Goal: Communication & Community: Answer question/provide support

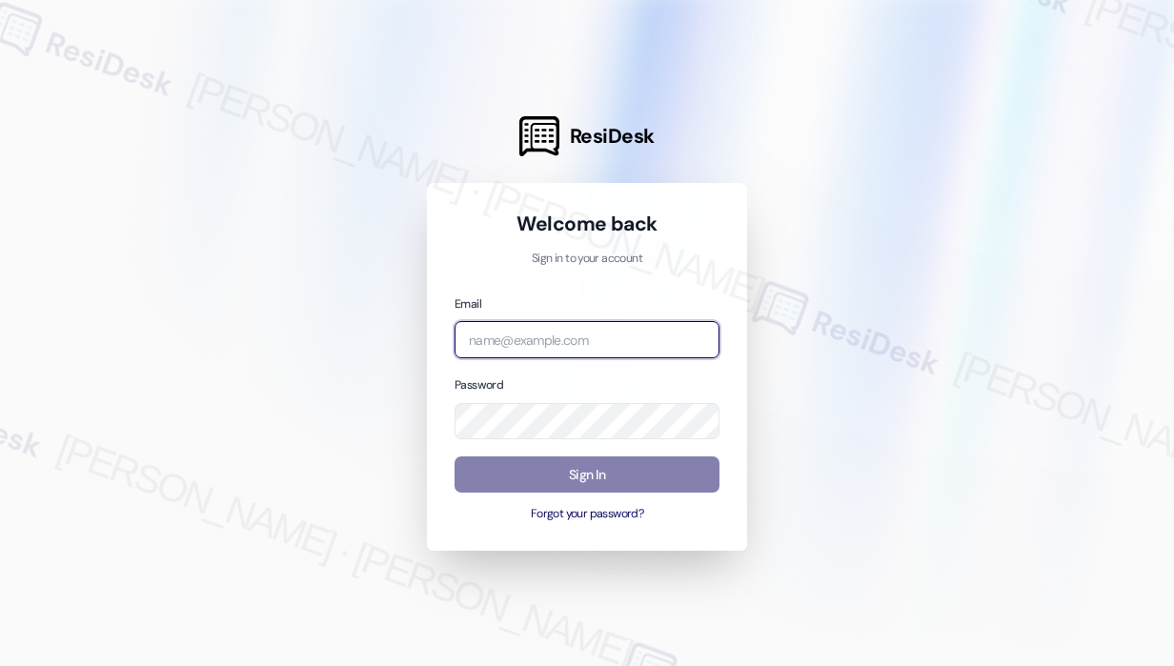
click at [643, 331] on input "email" at bounding box center [586, 339] width 265 height 37
click at [0, 665] on com-1password-button at bounding box center [0, 666] width 0 height 0
type input "automated-surveys-park_properties-john-roy.roles@park_properties.com"
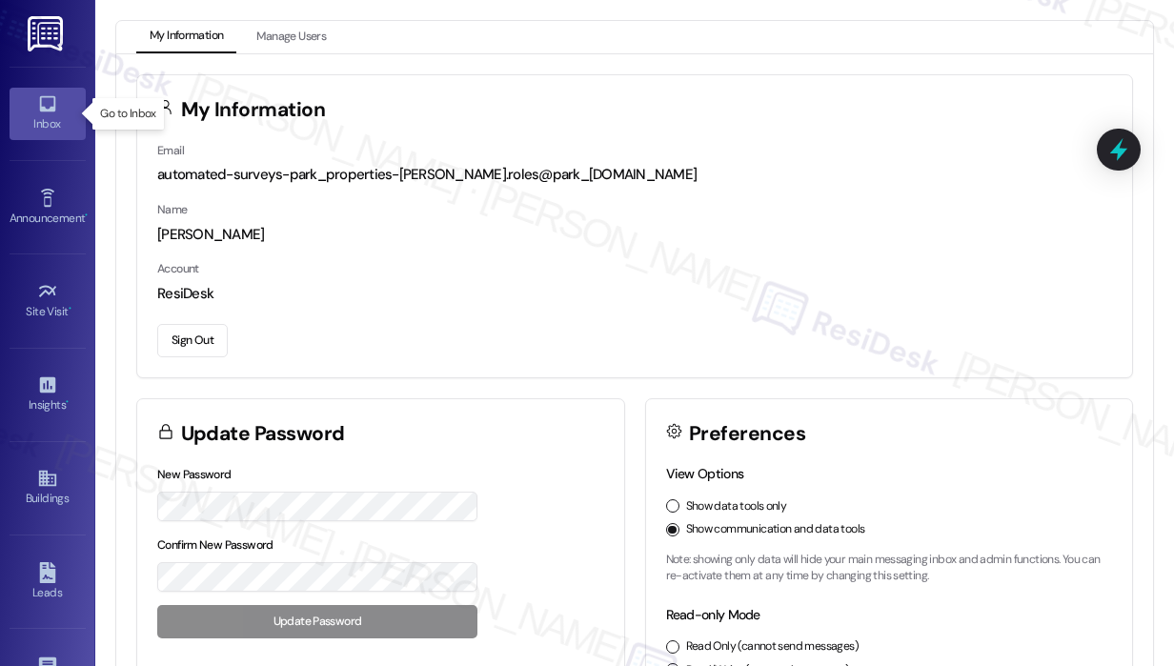
click at [48, 108] on icon at bounding box center [47, 104] width 16 height 16
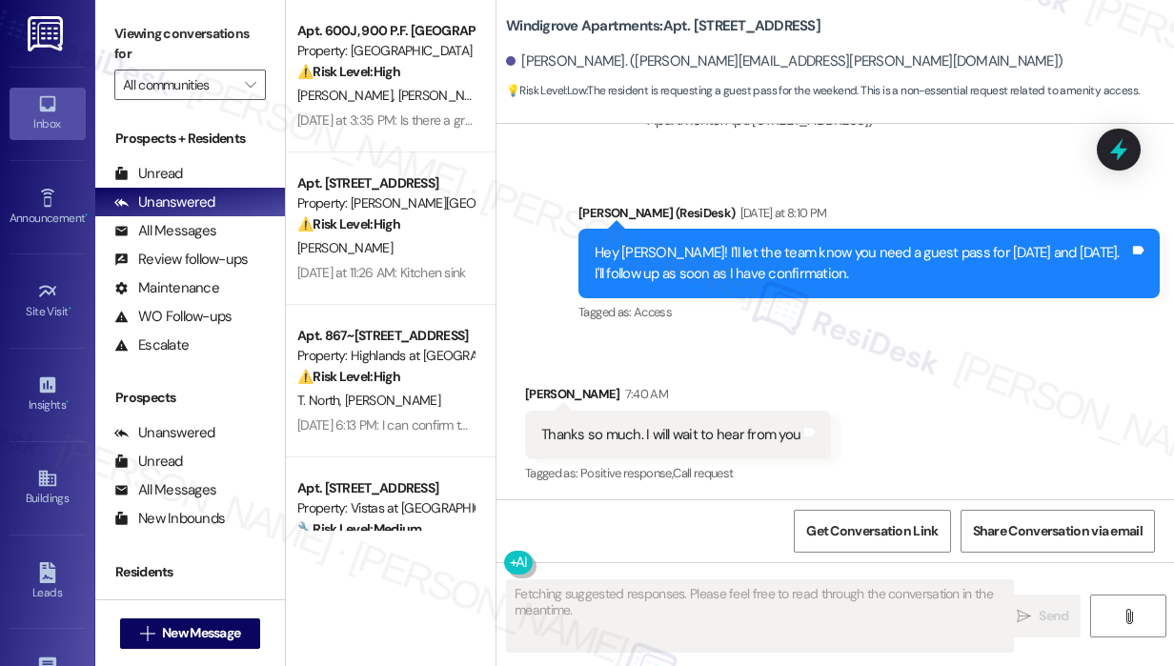
scroll to position [1656, 0]
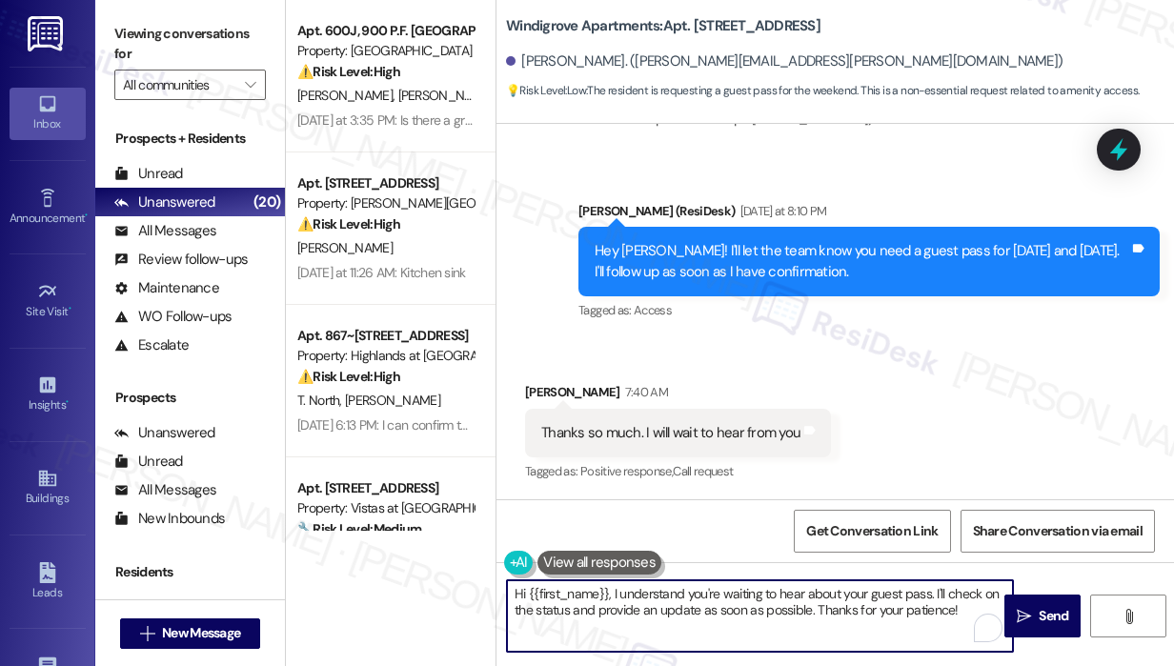
drag, startPoint x: 612, startPoint y: 593, endPoint x: 1096, endPoint y: 640, distance: 486.3
click at [1096, 640] on div "Hi {{first_name}}, I understand you're waiting to hear about your guest pass. I…" at bounding box center [834, 633] width 677 height 143
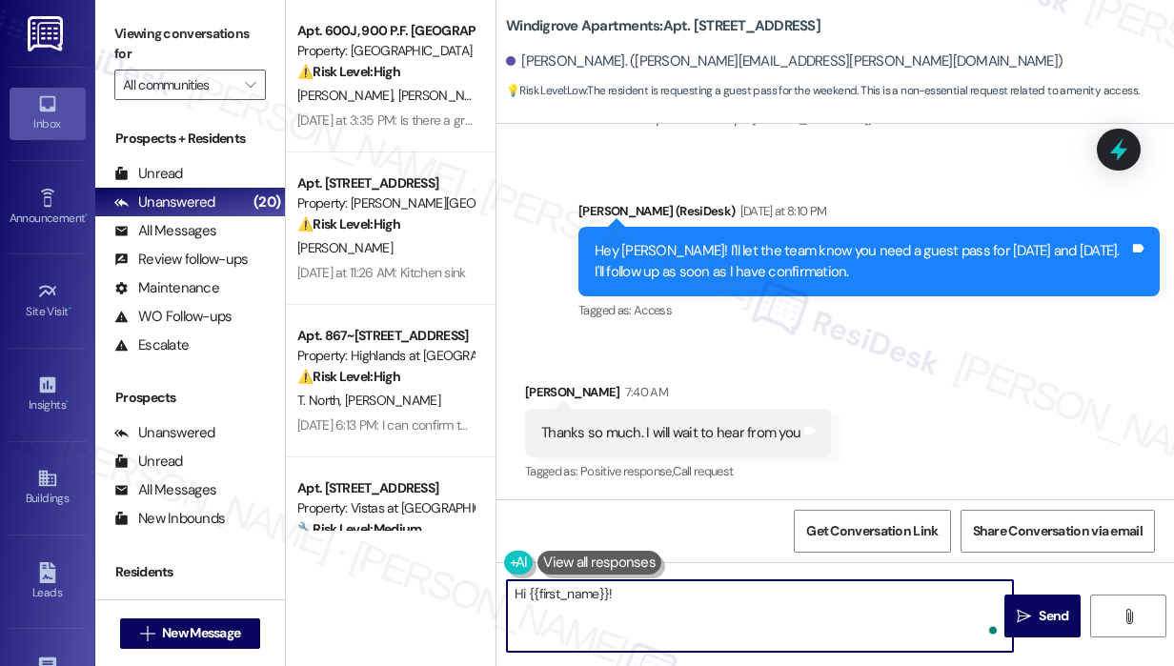
paste textarea "The site team asked me to let you know that you’ll need to stop by the office d…"
type textarea "Hi {{first_name}}! The site team asked me to let you know that you’ll need to s…"
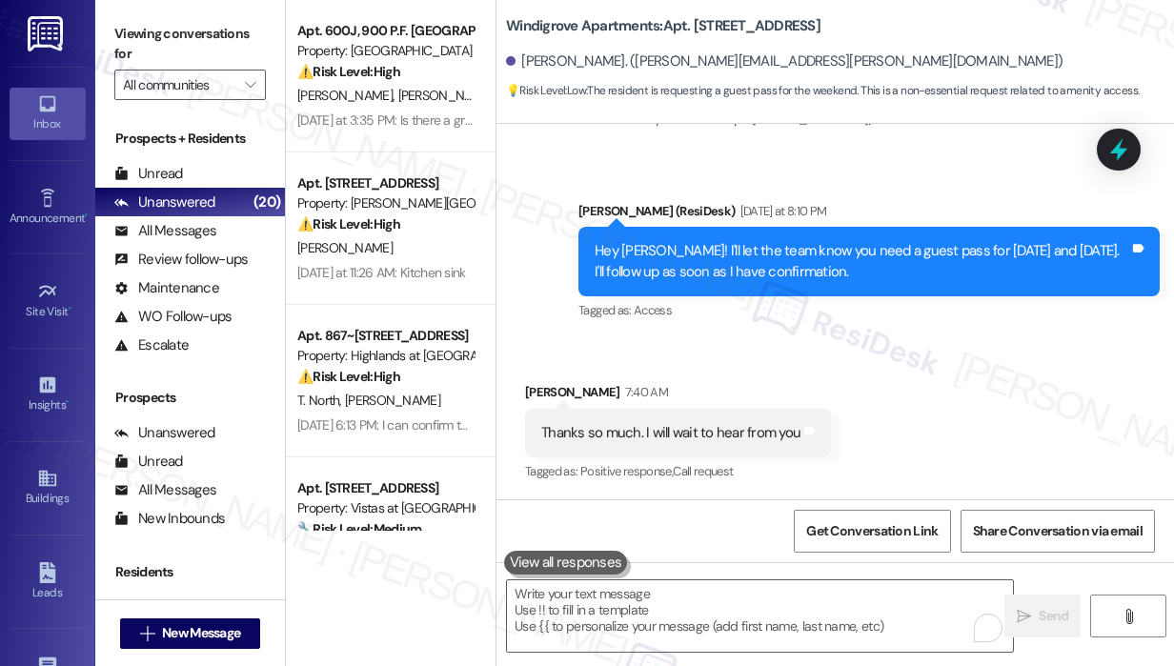
click at [1065, 445] on div "Received via SMS Kayla Echard 7:40 AM Thanks so much. I will wait to hear from …" at bounding box center [834, 419] width 677 height 161
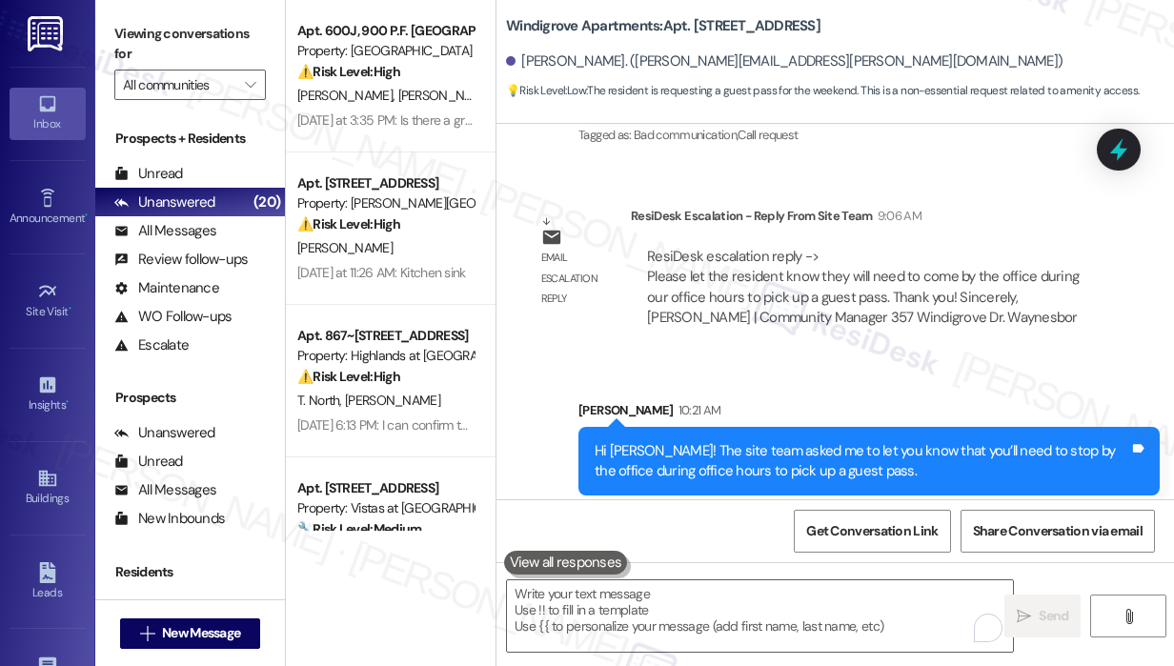
scroll to position [2205, 0]
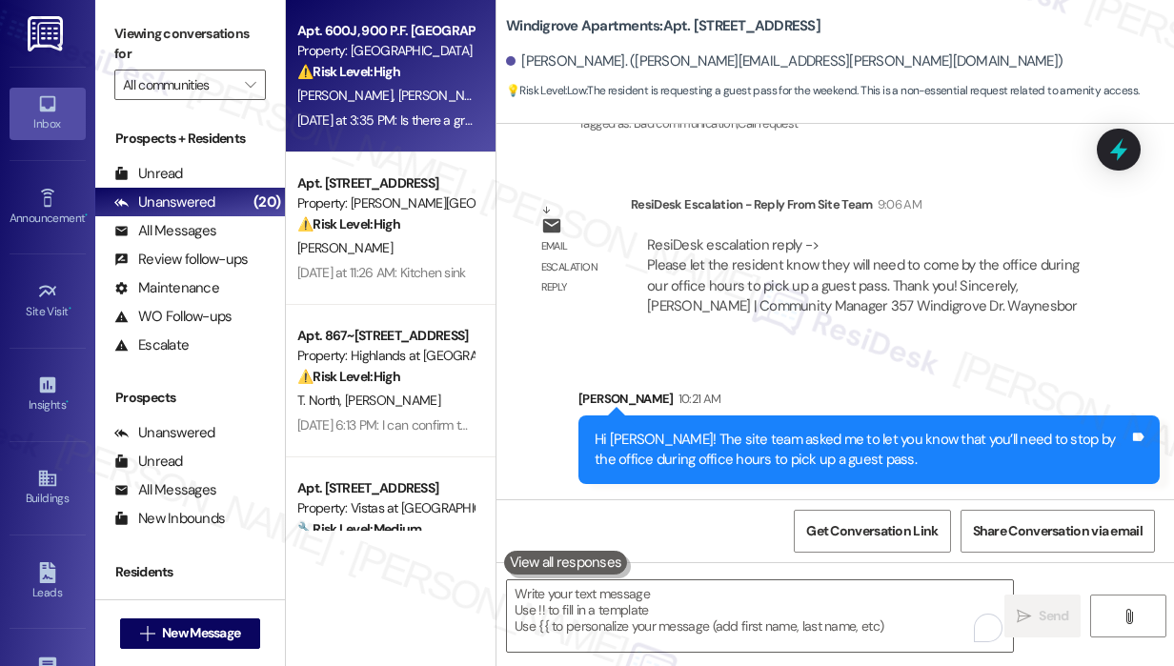
click at [385, 131] on div "Yesterday at 3:35 PM: Is there a grace period for paying my rent? My company wi…" at bounding box center [385, 121] width 180 height 24
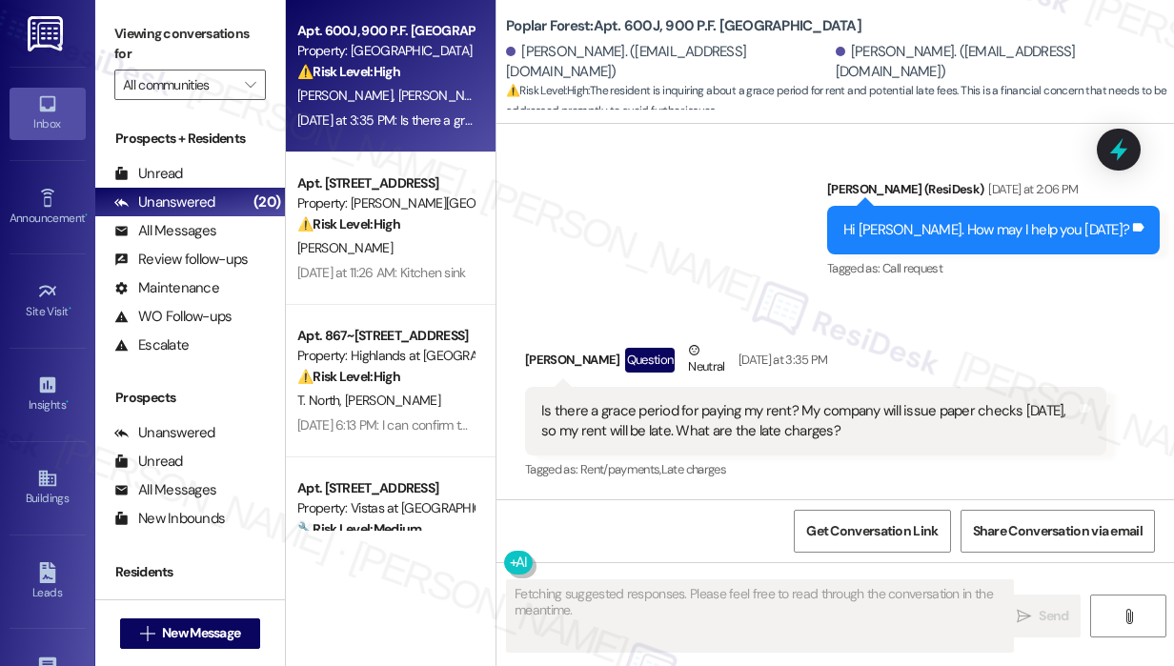
scroll to position [2075, 0]
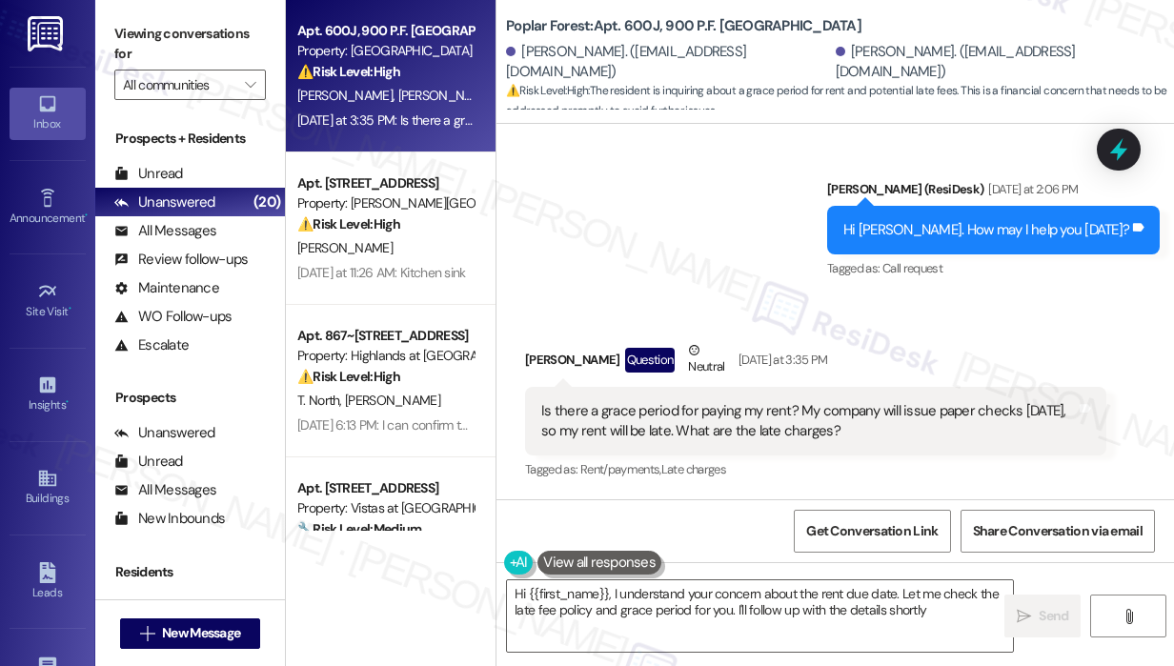
type textarea "Hi {{first_name}}, I understand your concern about the rent due date. Let me ch…"
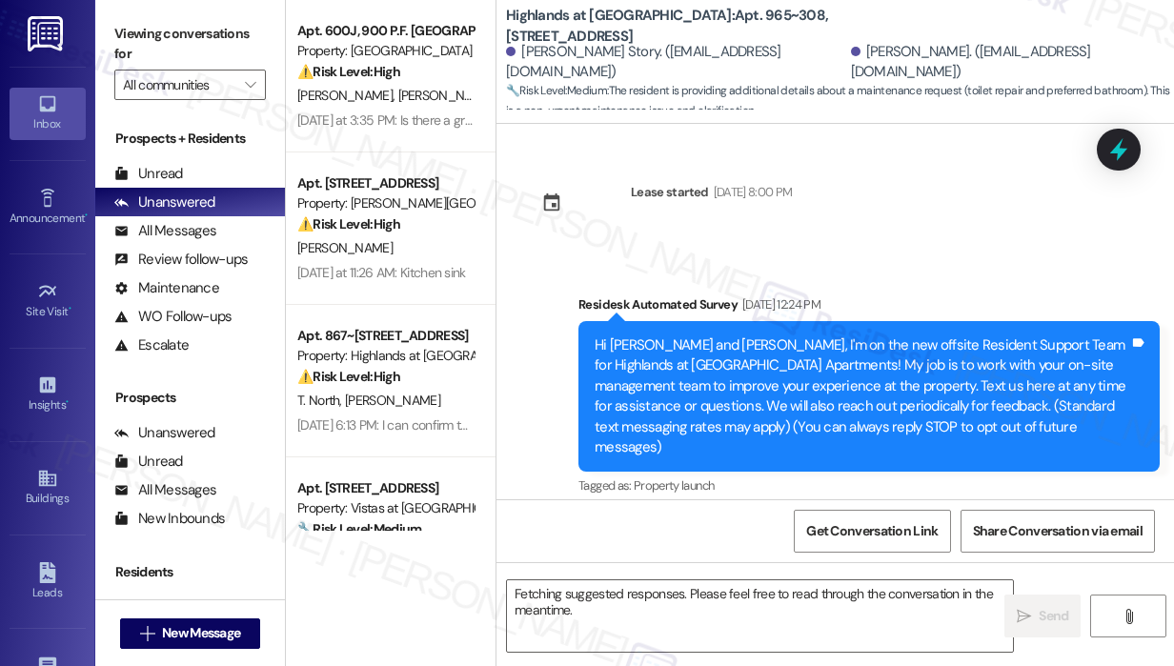
scroll to position [25937, 0]
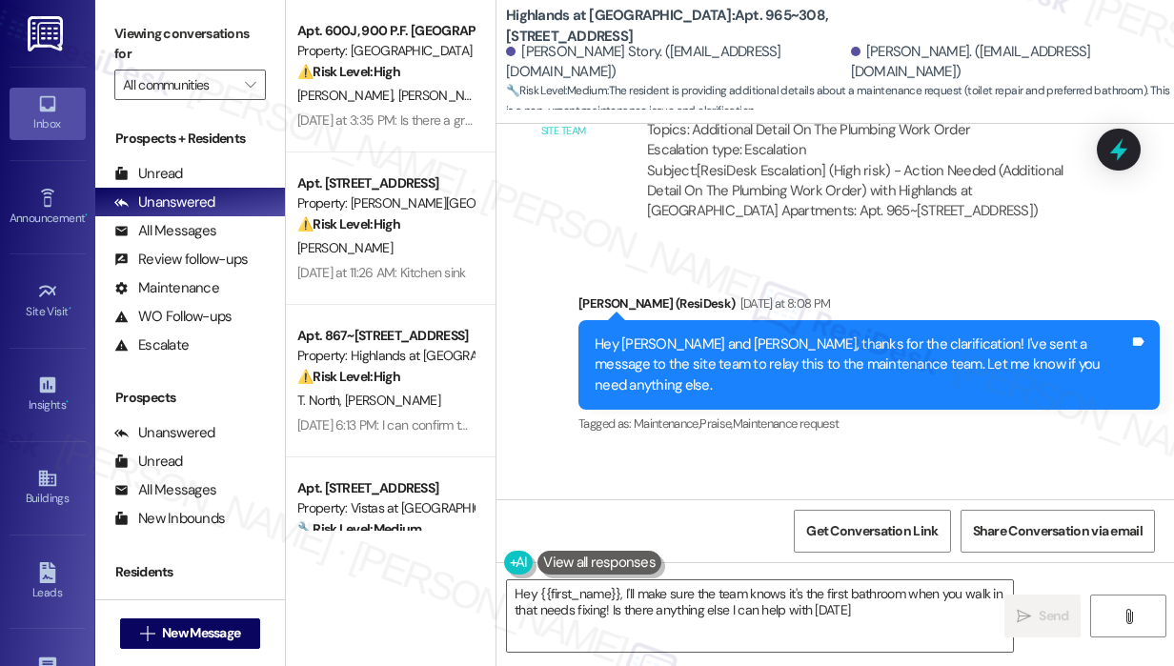
type textarea "Hey {{first_name}}, I'll make sure the team knows it's the first bathroom when …"
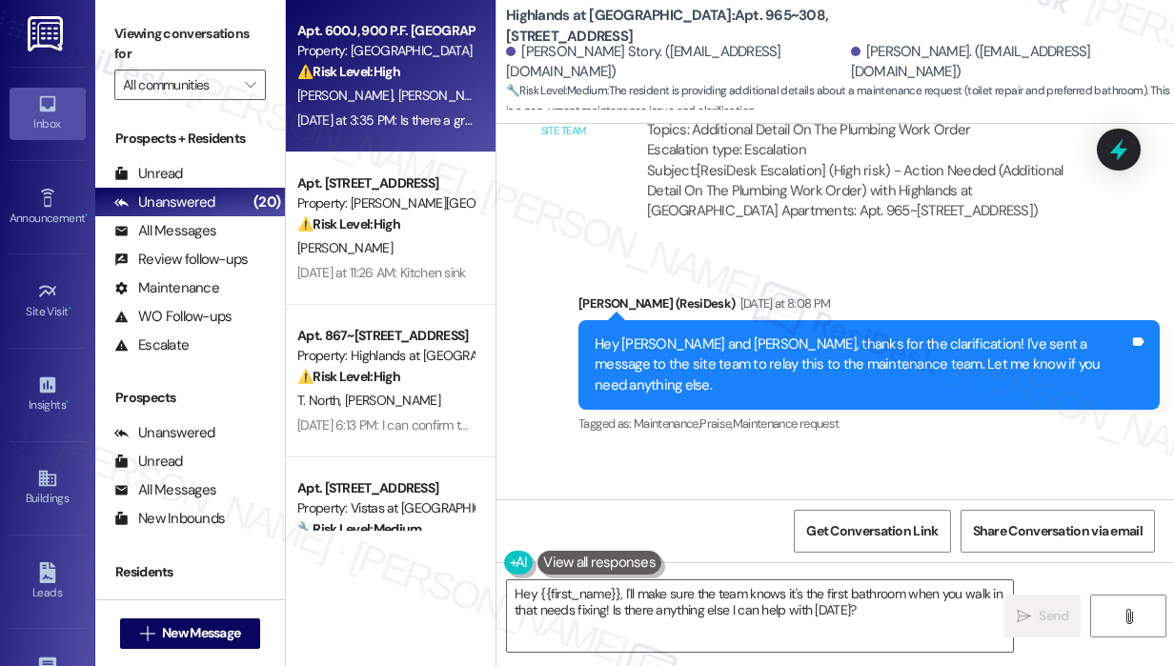
click at [442, 82] on div "⚠️ Risk Level: High The resident is inquiring about a grace period for rent and…" at bounding box center [385, 72] width 176 height 20
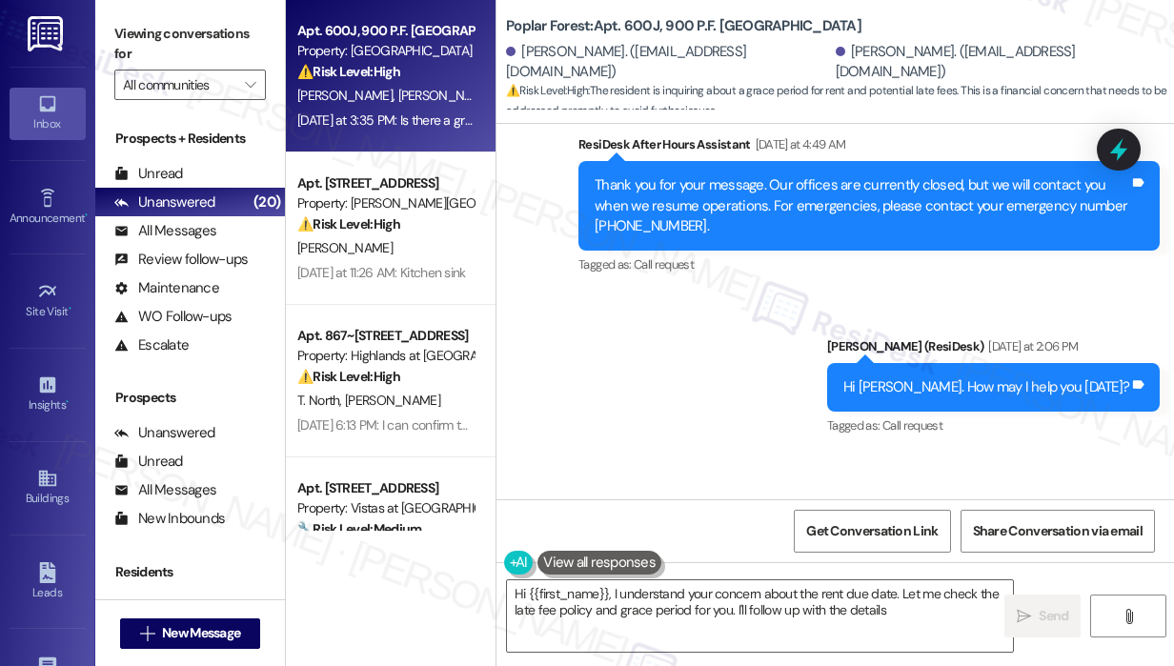
scroll to position [2075, 0]
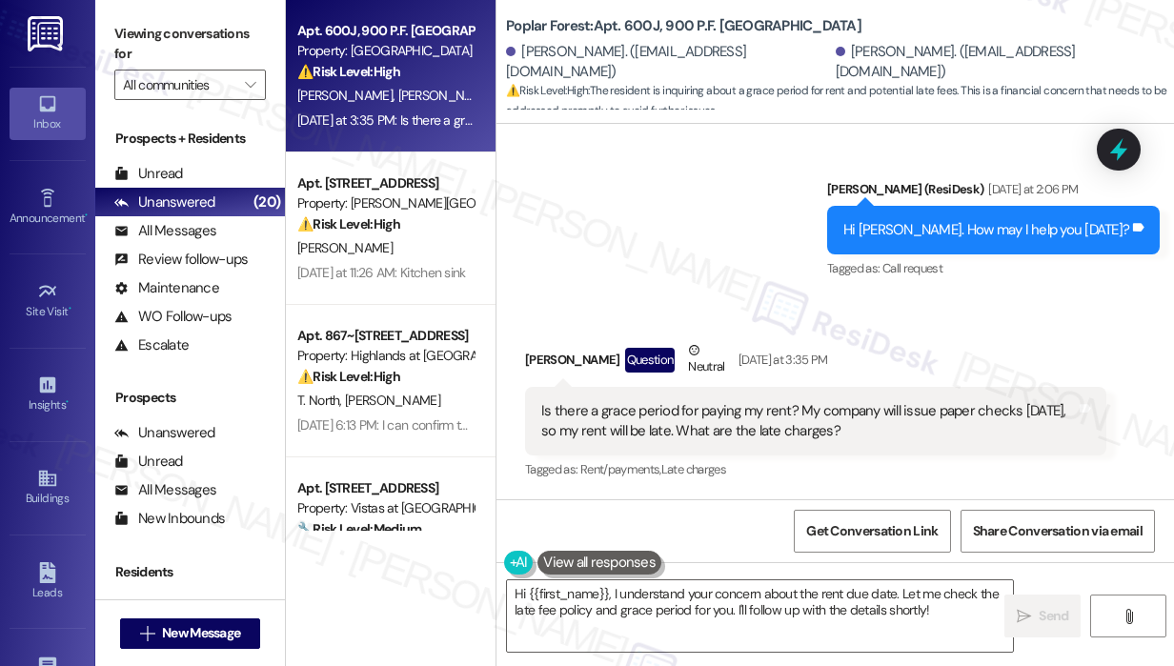
click at [656, 281] on div "Sent via SMS ResiDesk After Hours Assistant [DATE] at 4:49 AM Thank you for you…" at bounding box center [834, 115] width 677 height 362
drag, startPoint x: 884, startPoint y: 431, endPoint x: 549, endPoint y: 407, distance: 336.2
click at [549, 407] on div "Is there a grace period for paying my rent? My company will issue paper checks …" at bounding box center [808, 421] width 534 height 41
click at [541, 409] on div "Is there a grace period for paying my rent? My company will issue paper checks …" at bounding box center [808, 421] width 534 height 41
copy div "Is there a grace period for paying my rent? My company will issue paper checks …"
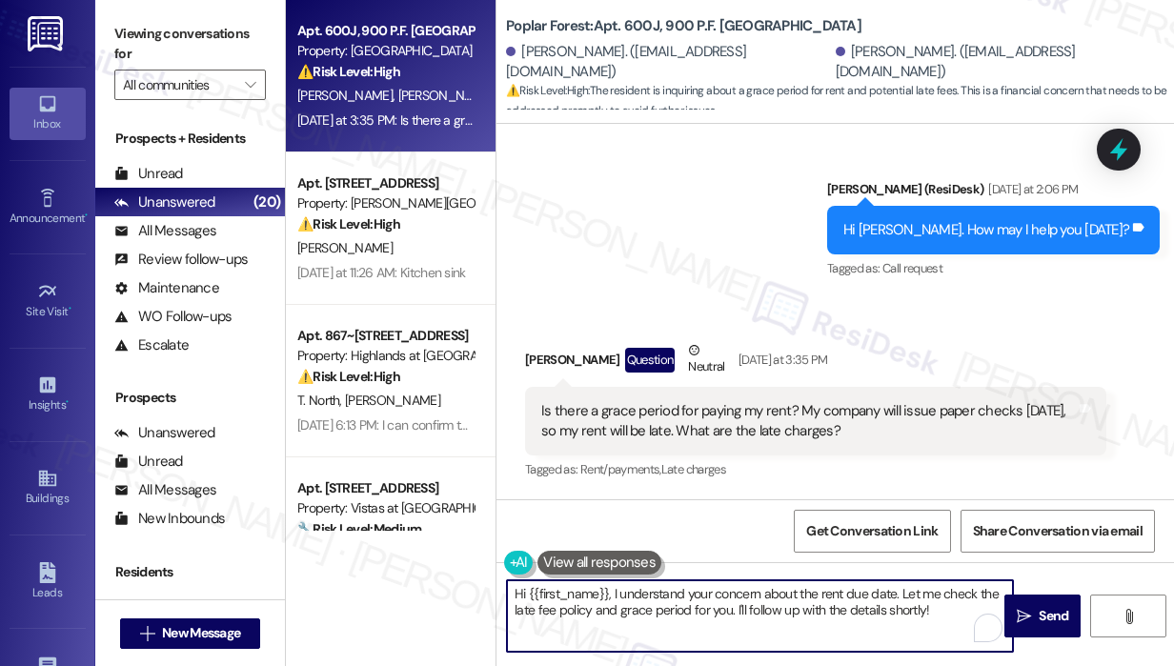
drag, startPoint x: 609, startPoint y: 594, endPoint x: 993, endPoint y: 648, distance: 387.6
click at [993, 648] on textarea "Hi {{first_name}}, I understand your concern about the rent due date. Let me ch…" at bounding box center [760, 615] width 506 height 71
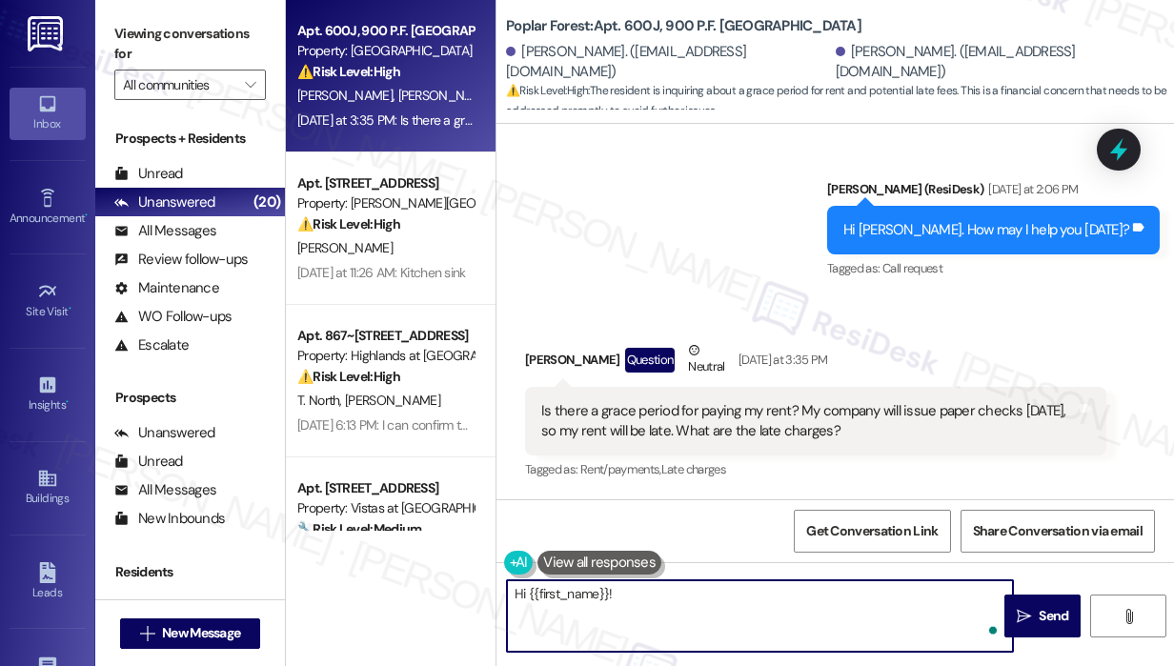
paste textarea "Thank you for reaching out. Can you let me know what day you expect to have the…"
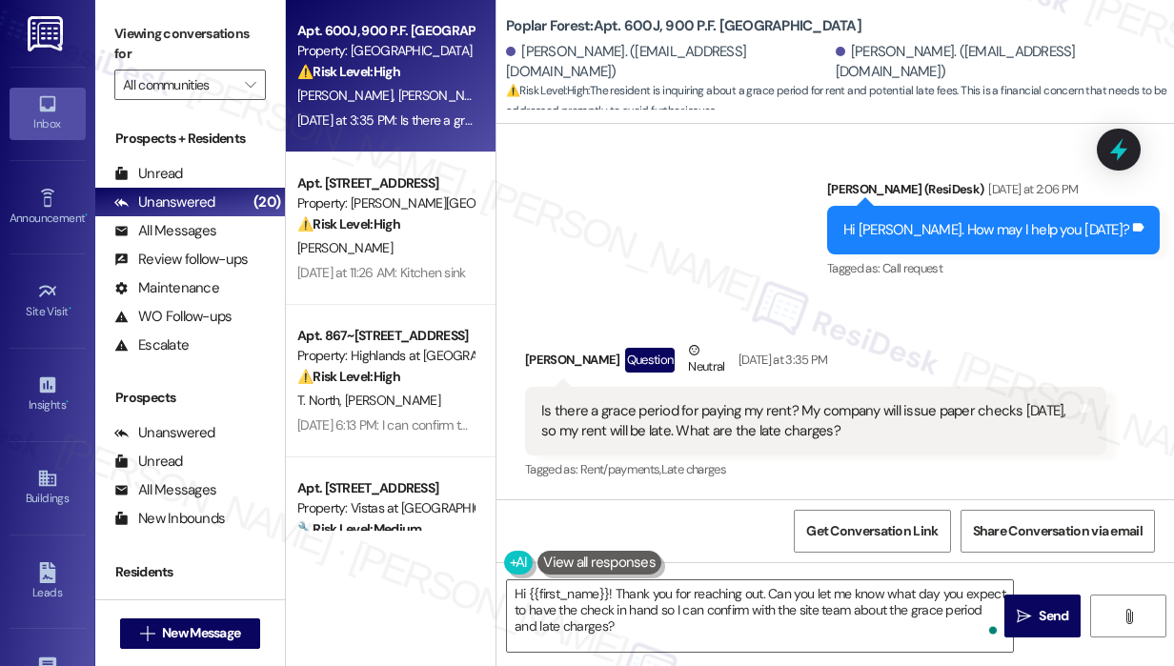
click at [818, 319] on div "Received via SMS Vanessa Morton Question Neutral Yesterday at 3:35 PM Is there …" at bounding box center [834, 397] width 677 height 201
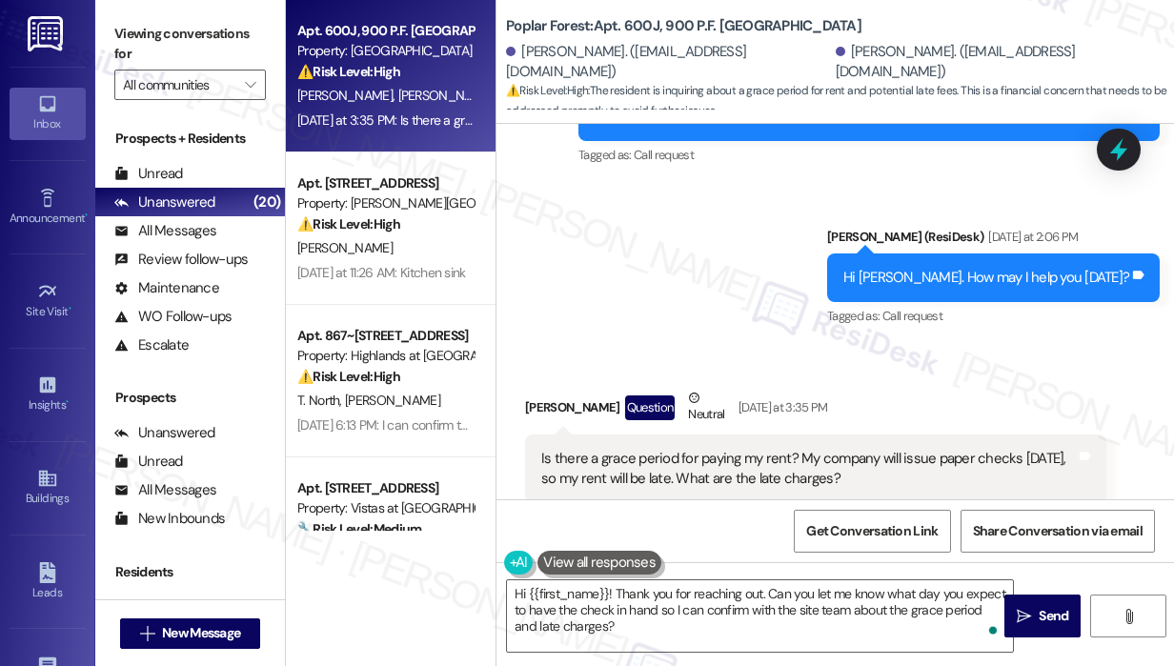
scroll to position [2076, 0]
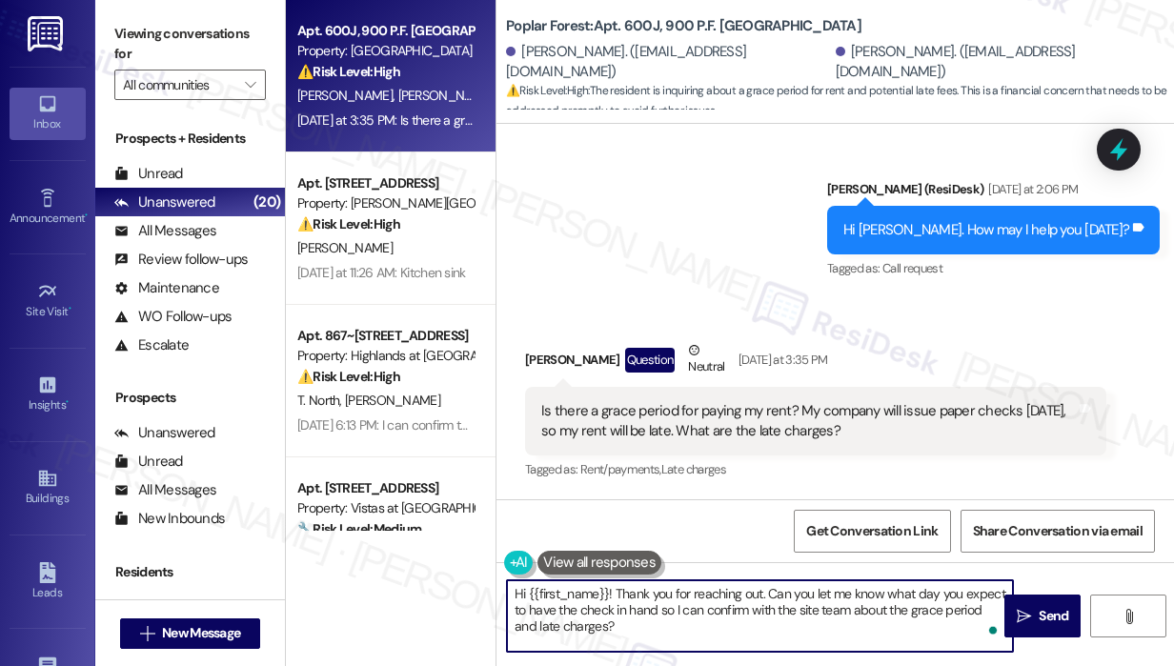
drag, startPoint x: 648, startPoint y: 627, endPoint x: 615, endPoint y: 588, distance: 50.7
click at [615, 588] on textarea "Hi {{first_name}}! Thank you for reaching out. Can you let me know what day you…" at bounding box center [760, 615] width 506 height 71
paste textarea "Since your company will be issuing the check on Friday, can you let me know whi…"
type textarea "Hi {{first_name}}! Thank you for reaching out. Since your company will be issui…"
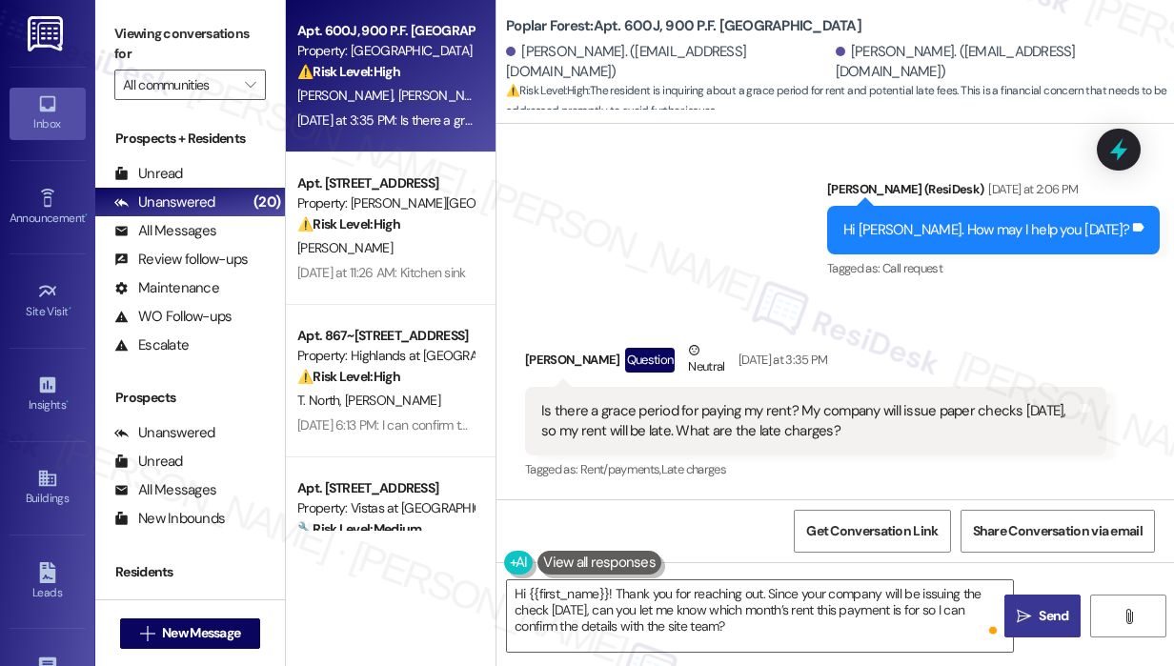
click at [1038, 621] on span "Send" at bounding box center [1053, 616] width 30 height 20
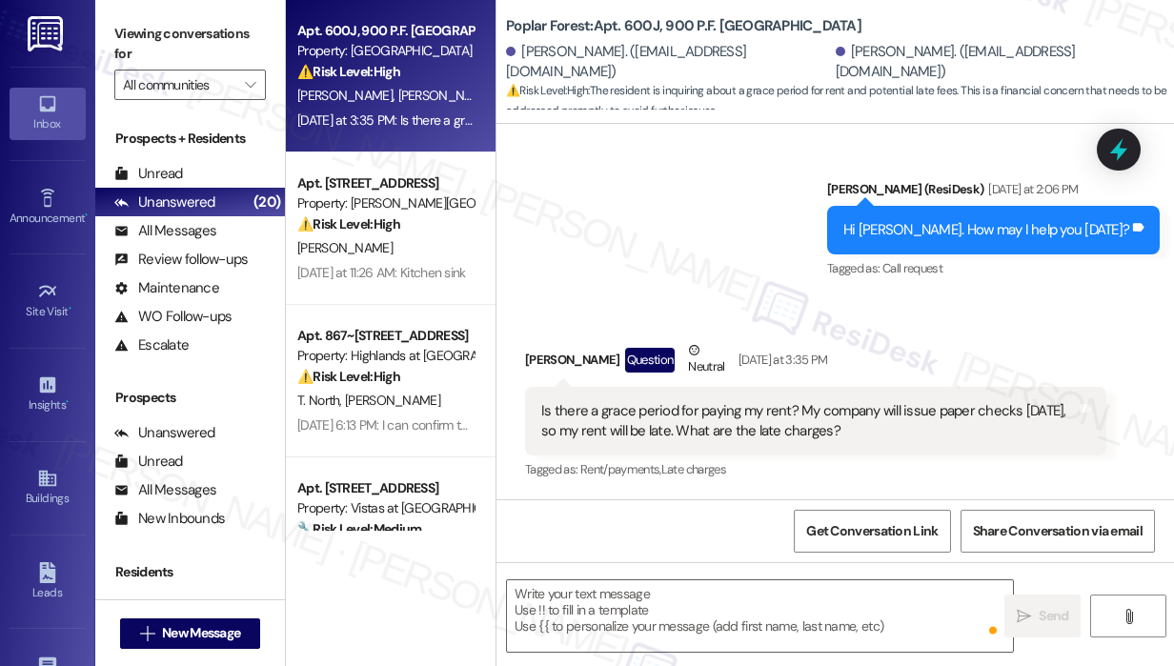
type textarea "Fetching suggested responses. Please feel free to read through the conversation…"
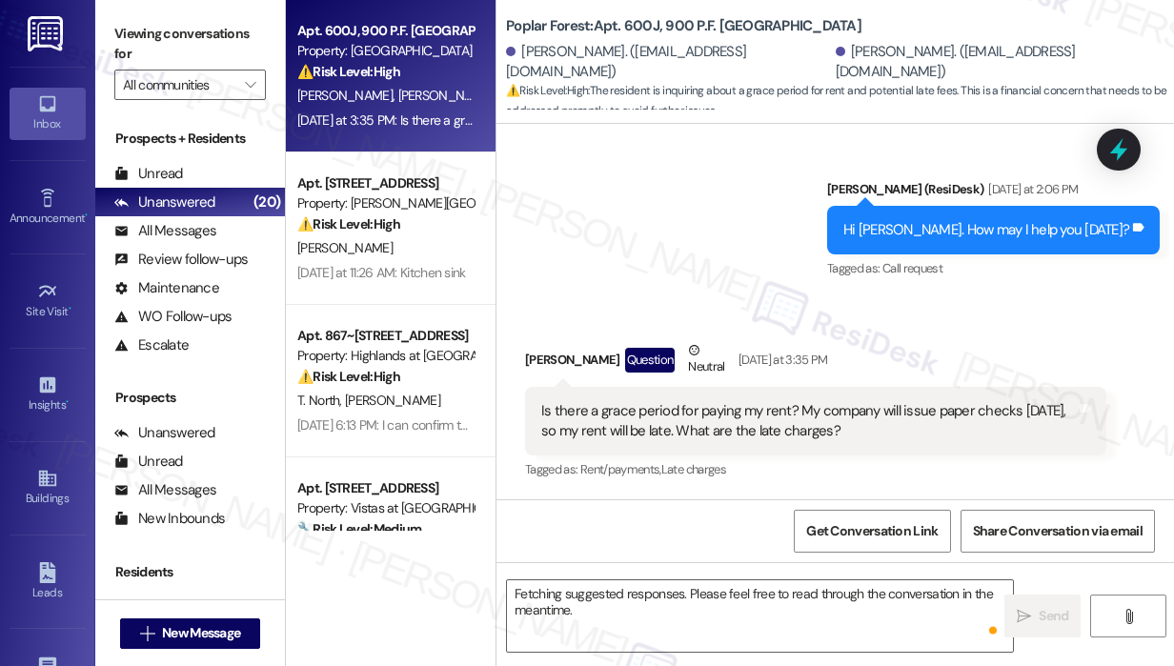
scroll to position [2075, 0]
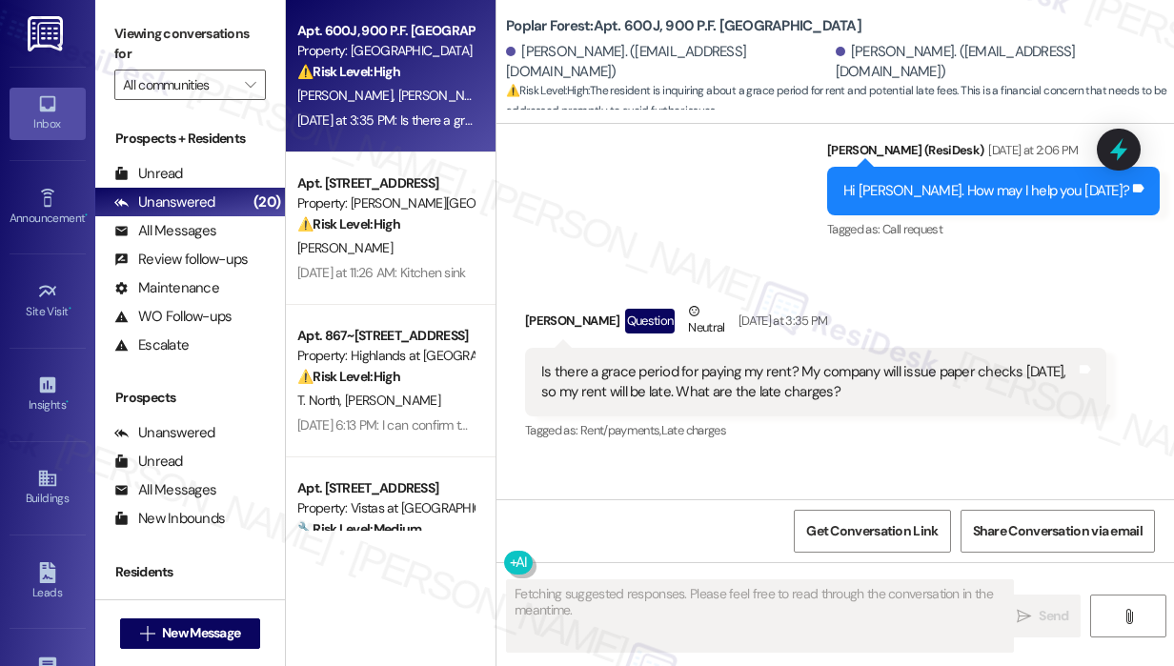
click at [419, 261] on div "Yesterday at 11:26 AM: Kitchen sink Yesterday at 11:26 AM: Kitchen sink" at bounding box center [385, 273] width 180 height 24
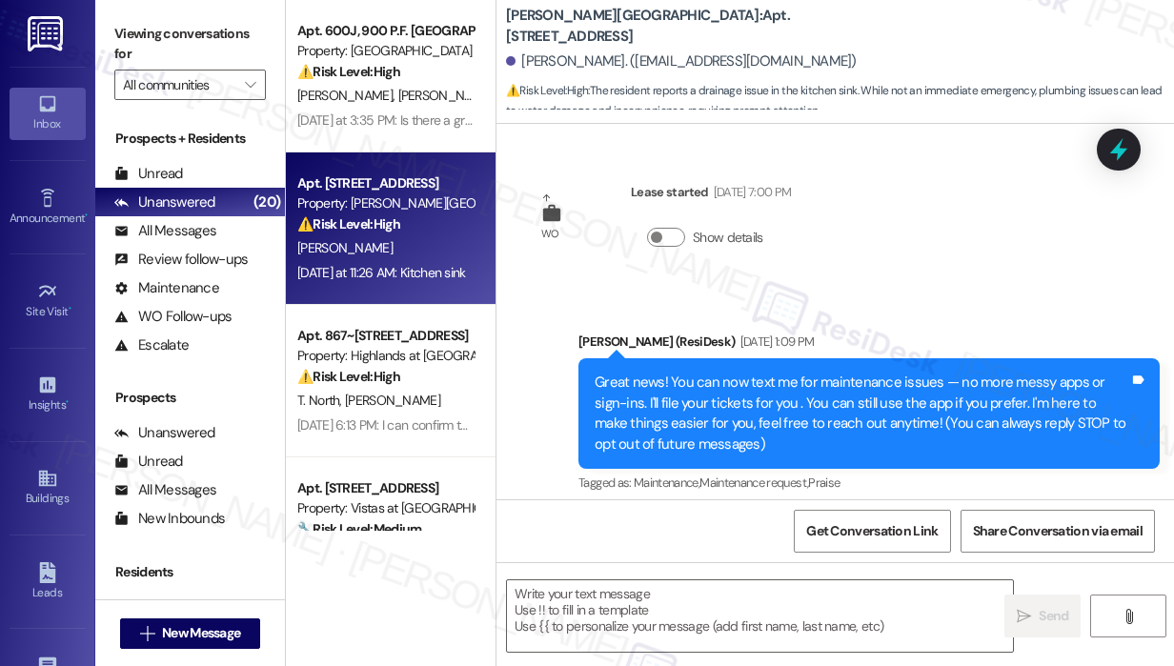
scroll to position [7170, 0]
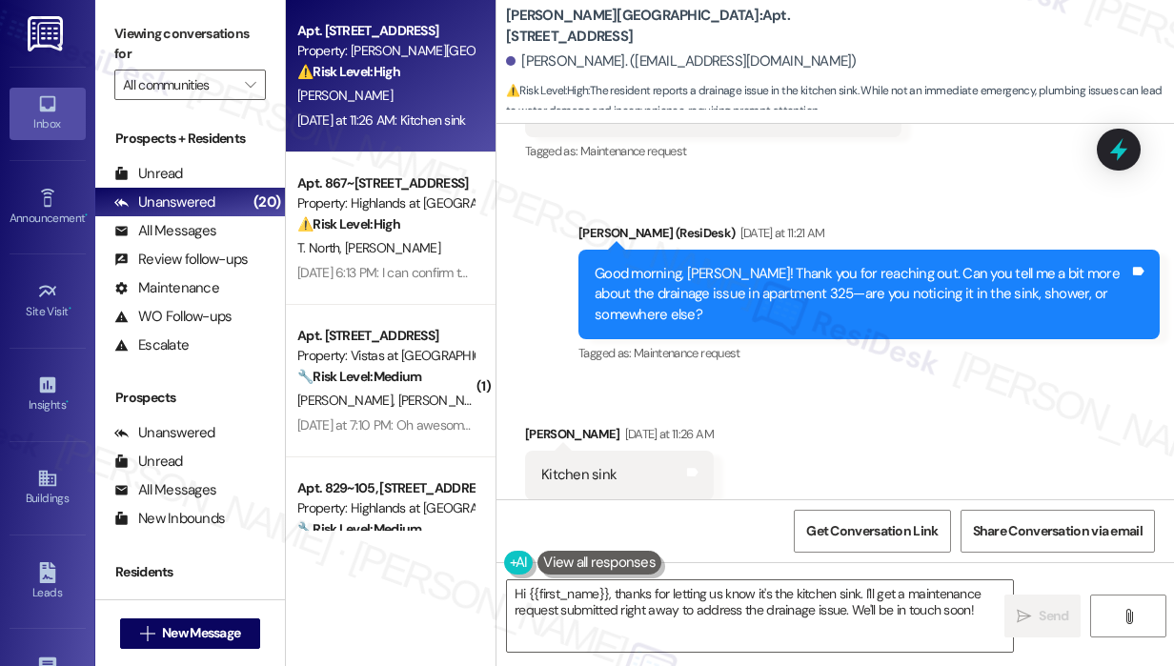
click at [899, 381] on div "Received via SMS Franklin Colclough Yesterday at 11:26 AM Kitchen sink Tags and…" at bounding box center [834, 461] width 677 height 161
click at [920, 414] on div "Received via SMS Franklin Colclough Yesterday at 11:26 AM Kitchen sink Tags and…" at bounding box center [834, 461] width 677 height 161
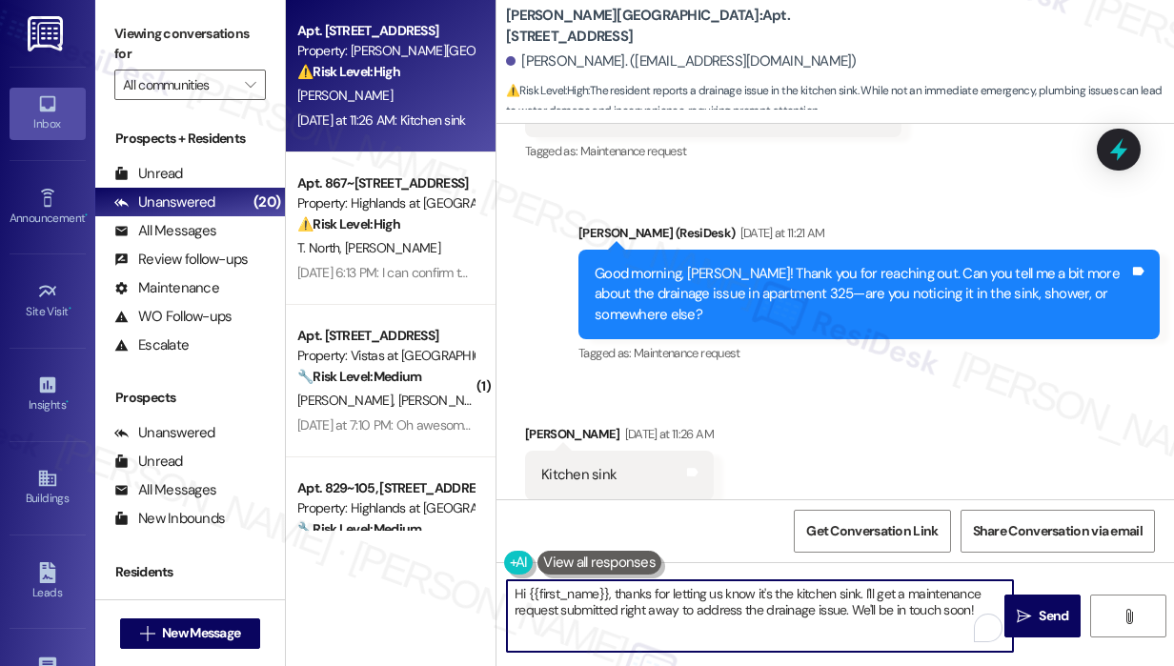
drag, startPoint x: 849, startPoint y: 611, endPoint x: 1013, endPoint y: 647, distance: 167.8
click at [1013, 647] on textarea "Hi {{first_name}}, thanks for letting us know it's the kitchen sink. I'll get a…" at bounding box center [760, 615] width 506 height 71
paste textarea "Do we have your permission to enter during your absence to address this issue? …"
type textarea "Hi {{first_name}}, thanks for letting us know it's the kitchen sink. I'll get a…"
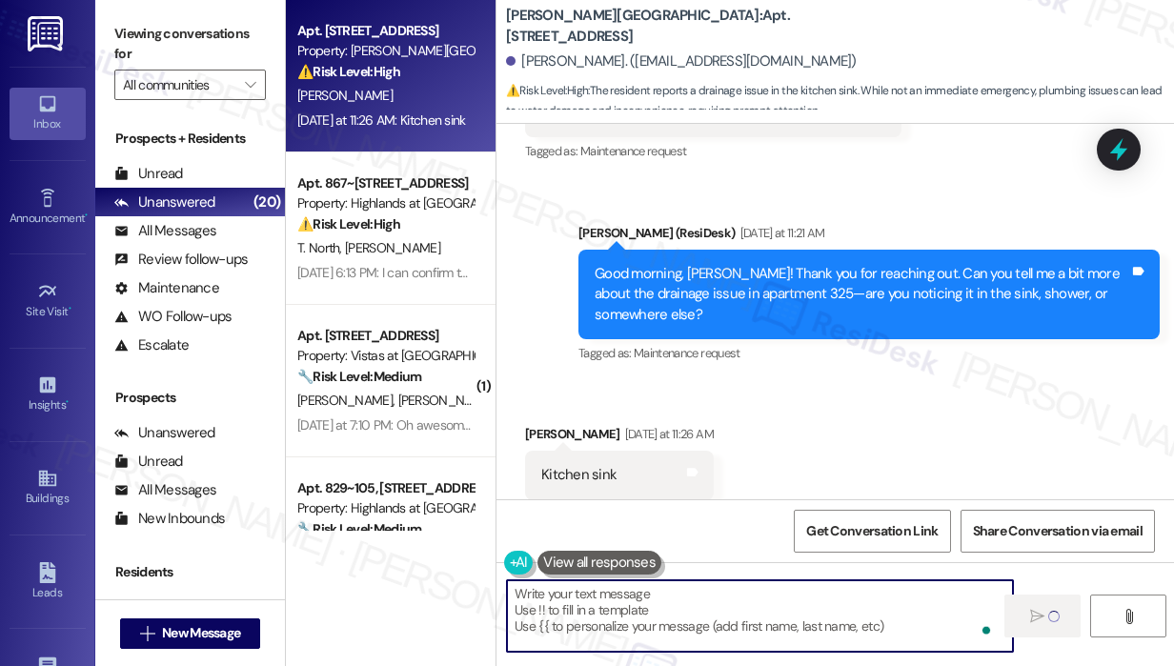
scroll to position [7169, 0]
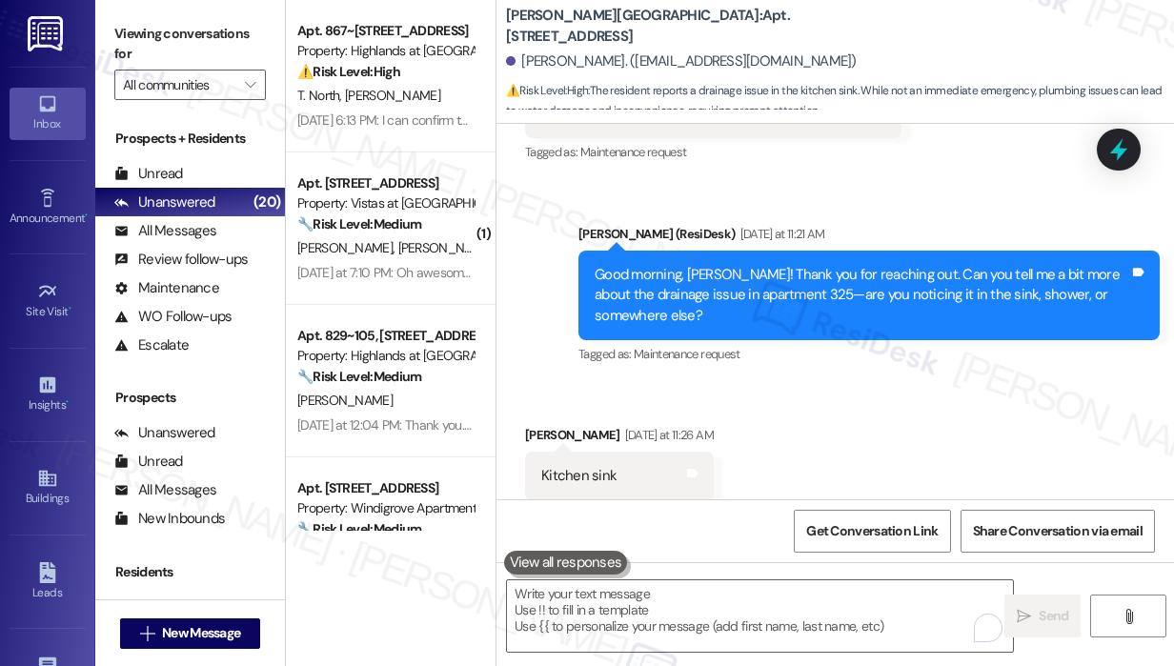
click at [972, 436] on div "Received via SMS Franklin Colclough Yesterday at 11:26 AM Kitchen sink Tags and…" at bounding box center [834, 462] width 677 height 161
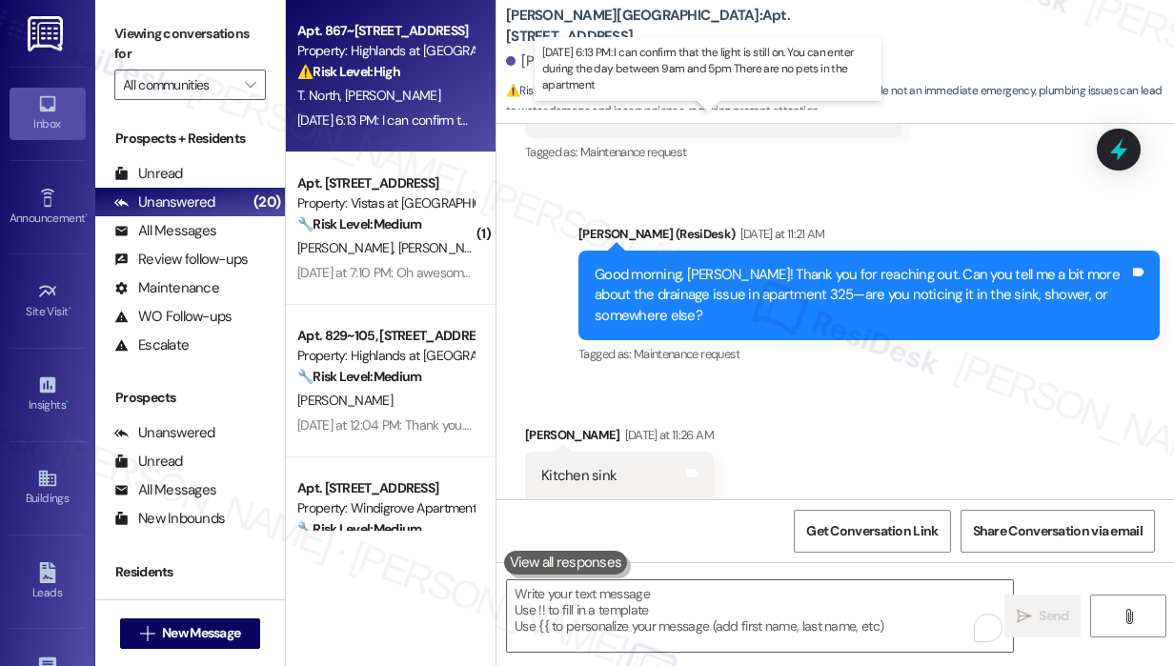
click at [406, 113] on div "Aug 27, 2025 at 6:13 PM: I can confirm that the light is still on. You can ente…" at bounding box center [684, 119] width 774 height 17
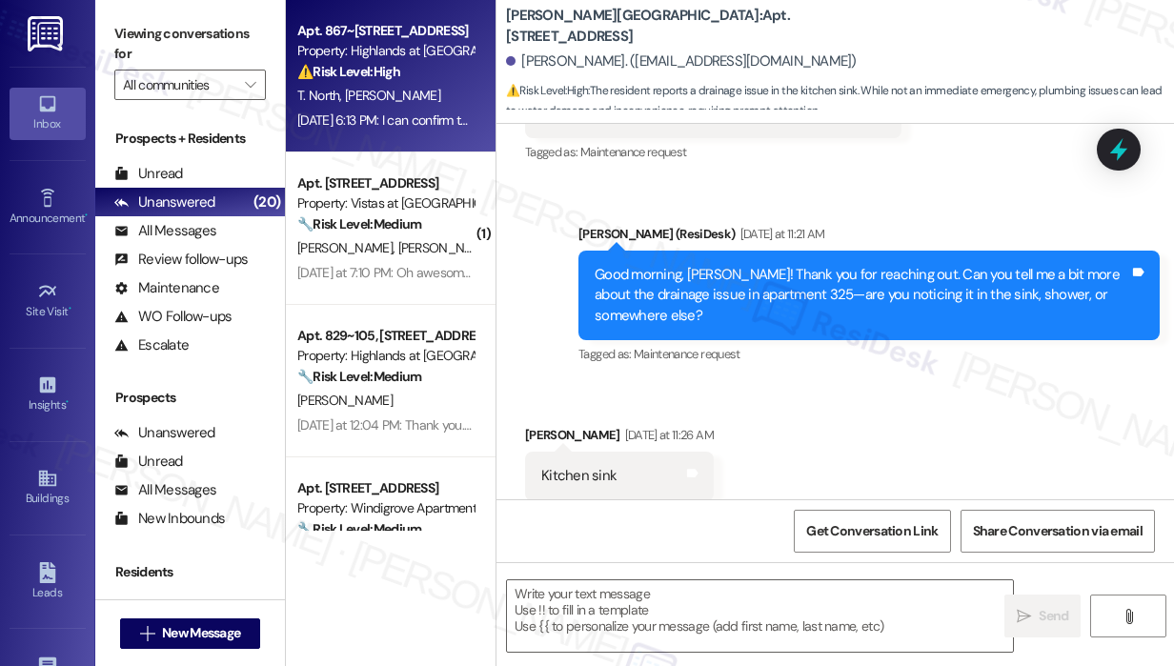
type textarea "Fetching suggested responses. Please feel free to read through the conversation…"
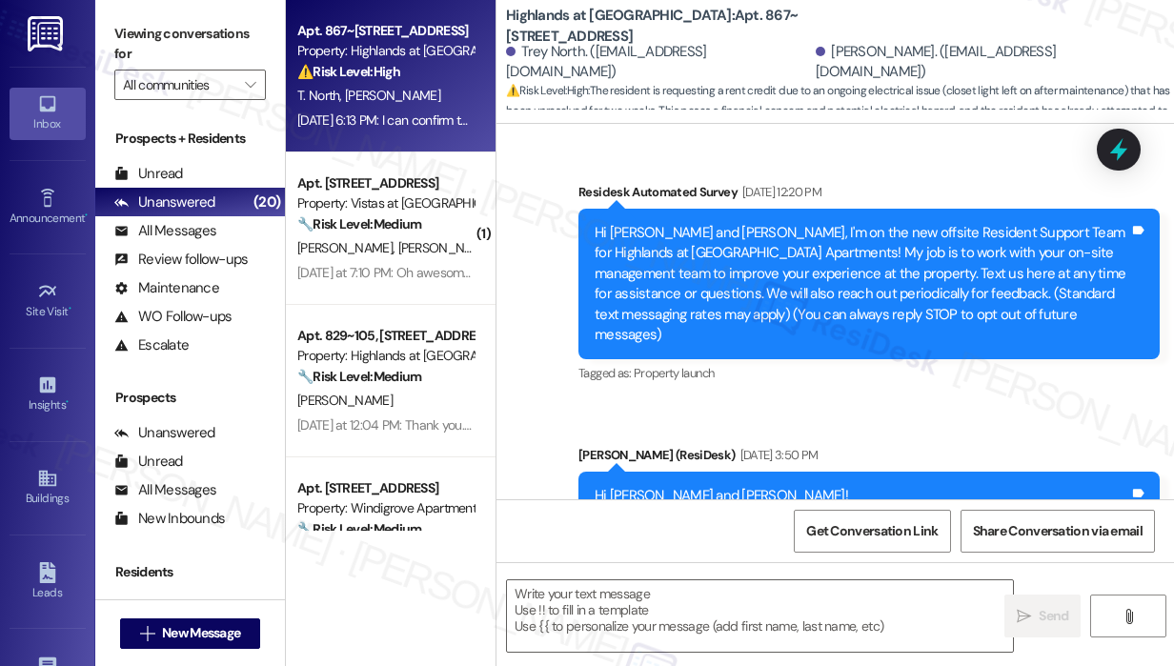
scroll to position [17446, 0]
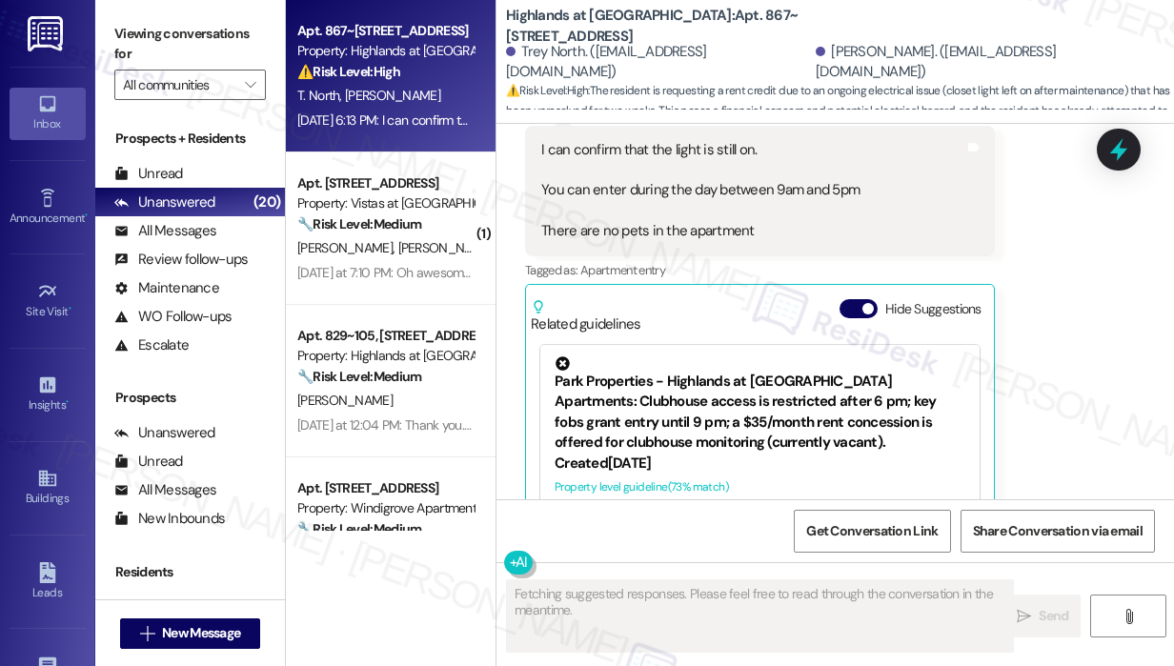
click at [1039, 273] on div "Received via SMS Trey North Aug 27, 2025 at 6:13 PM I can confirm that the ligh…" at bounding box center [834, 338] width 677 height 565
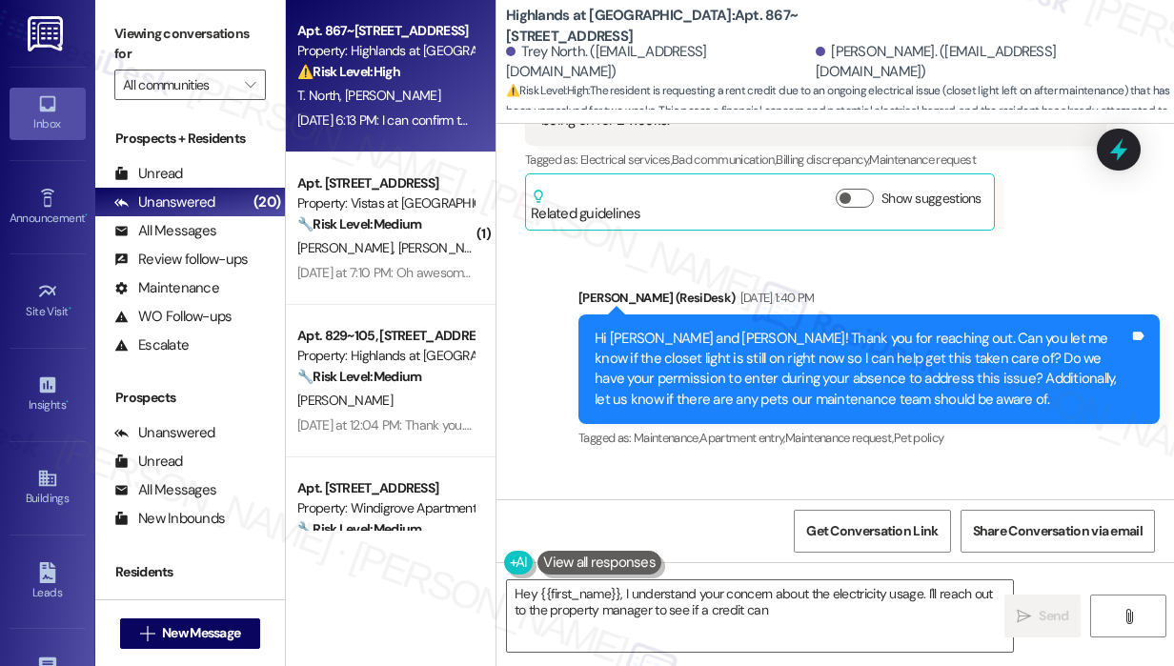
scroll to position [17027, 0]
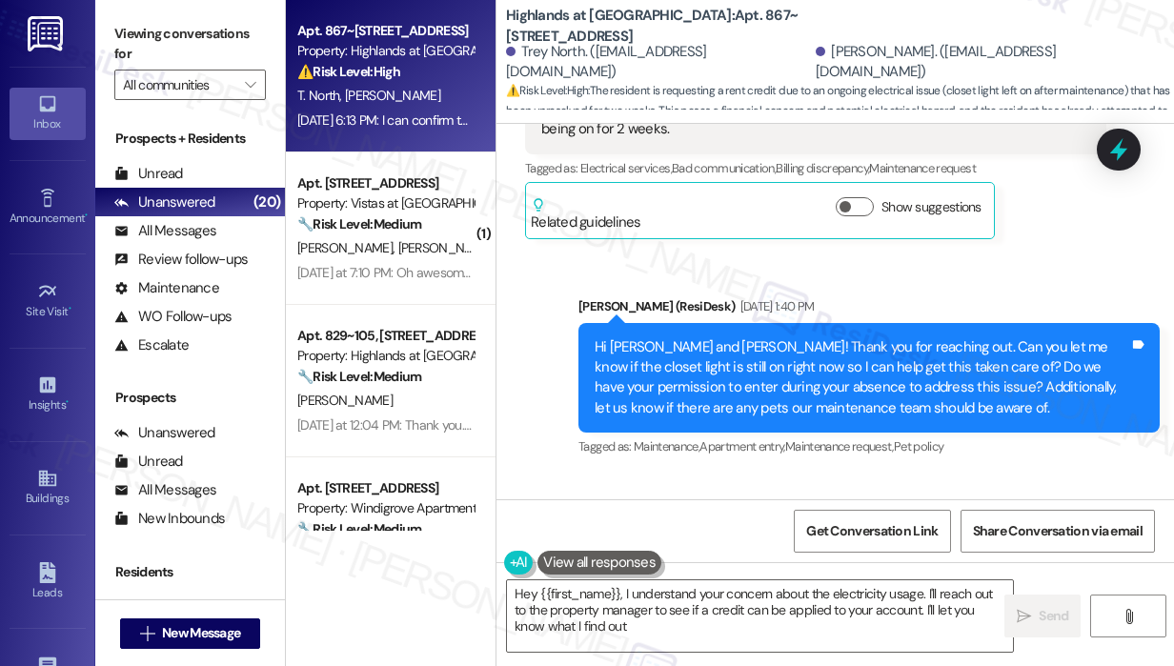
type textarea "Hey {{first_name}}, I understand your concern about the electricity usage. I'll…"
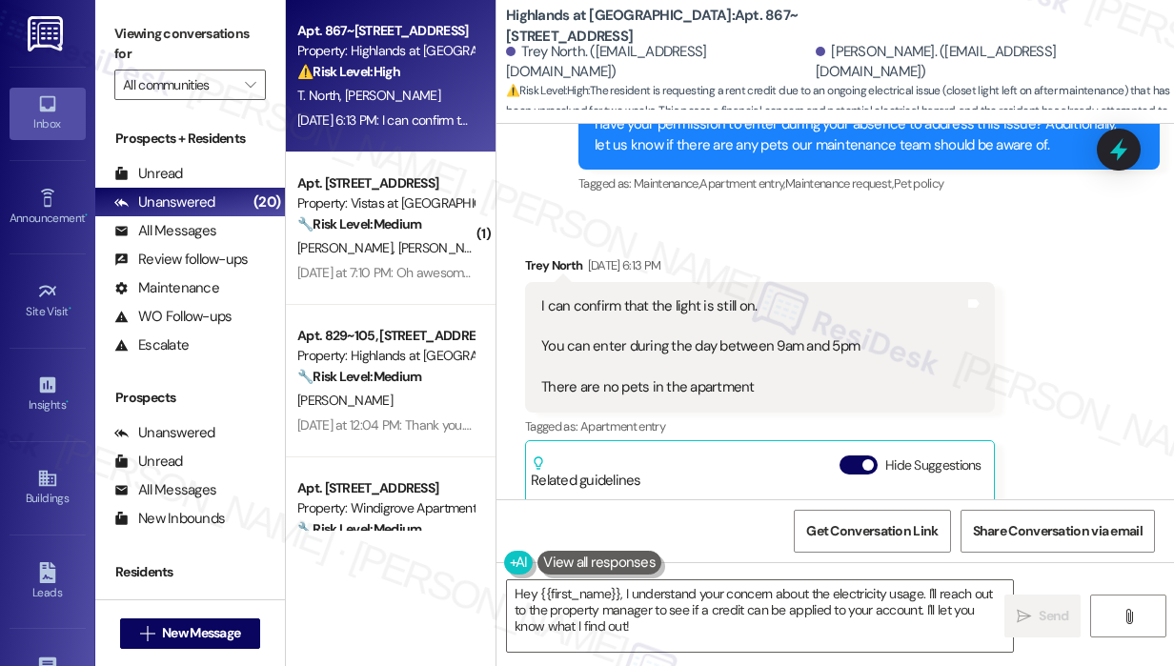
scroll to position [17294, 0]
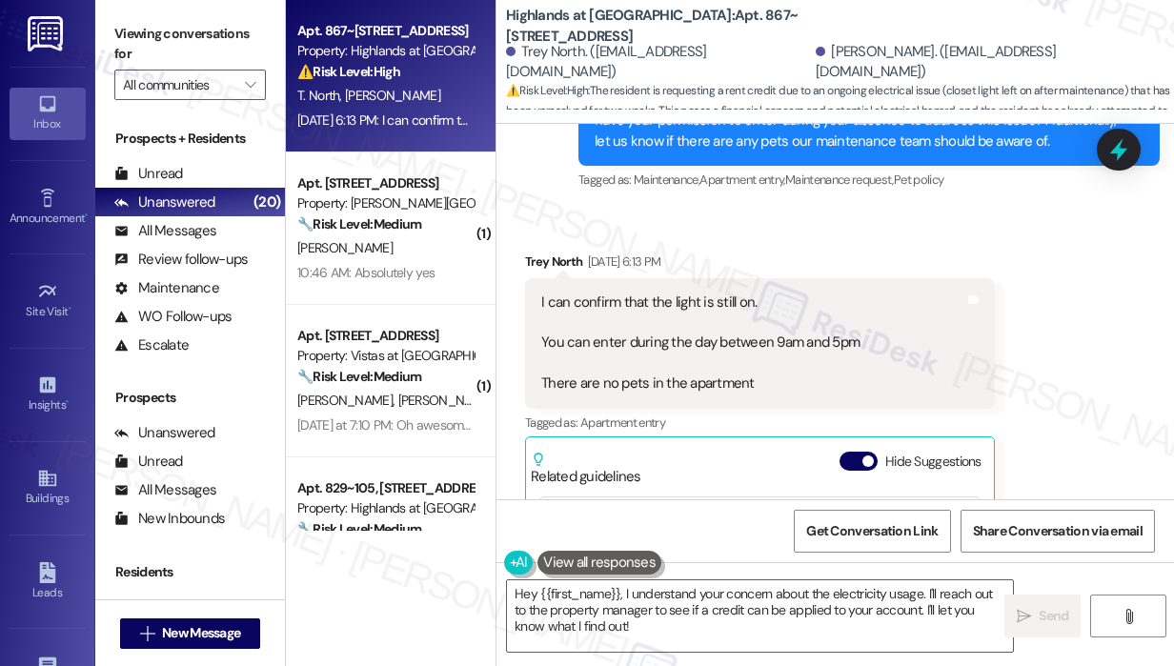
click at [1107, 319] on div "Received via SMS Trey North Aug 27, 2025 at 6:13 PM I can confirm that the ligh…" at bounding box center [834, 491] width 677 height 565
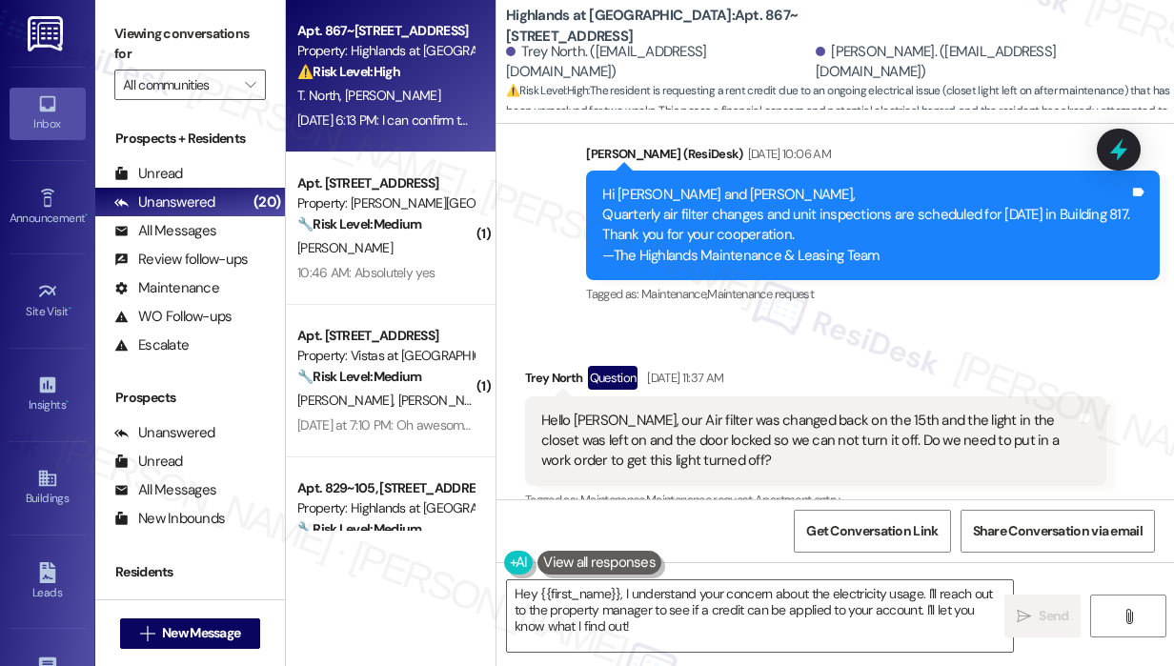
scroll to position [16456, 0]
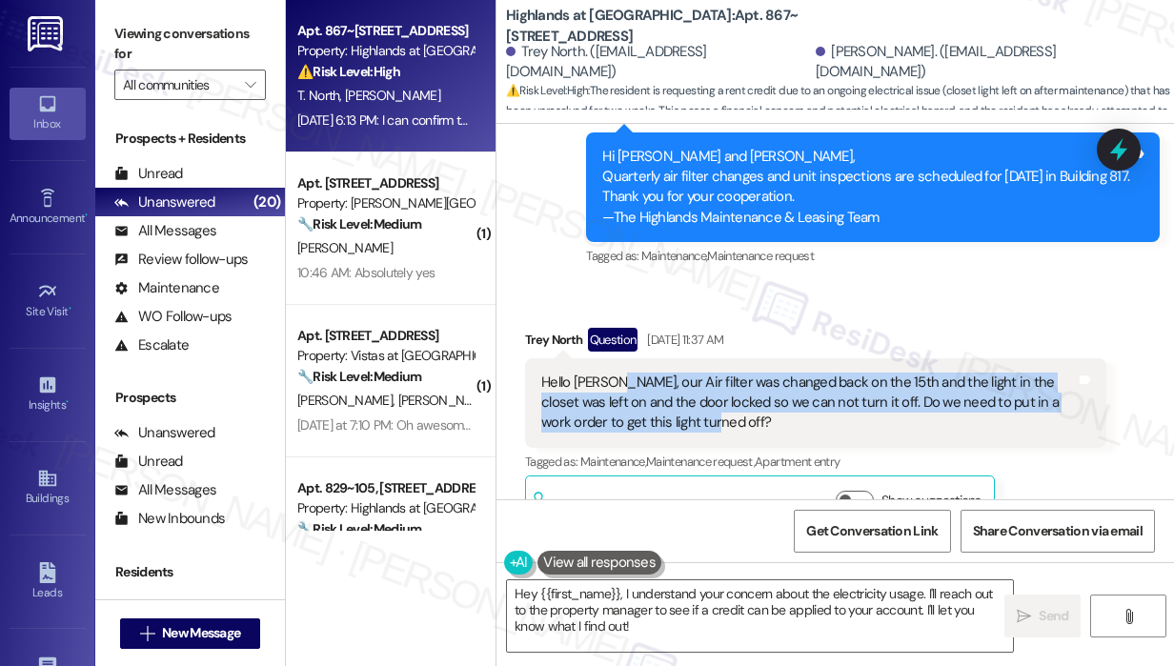
drag, startPoint x: 690, startPoint y: 323, endPoint x: 612, endPoint y: 289, distance: 85.3
click at [612, 372] on div "Hello Sarah, our Air filter was changed back on the 15th and the light in the c…" at bounding box center [808, 402] width 534 height 61
copy div "our Air filter was changed back on the 15th and the light in the closet was lef…"
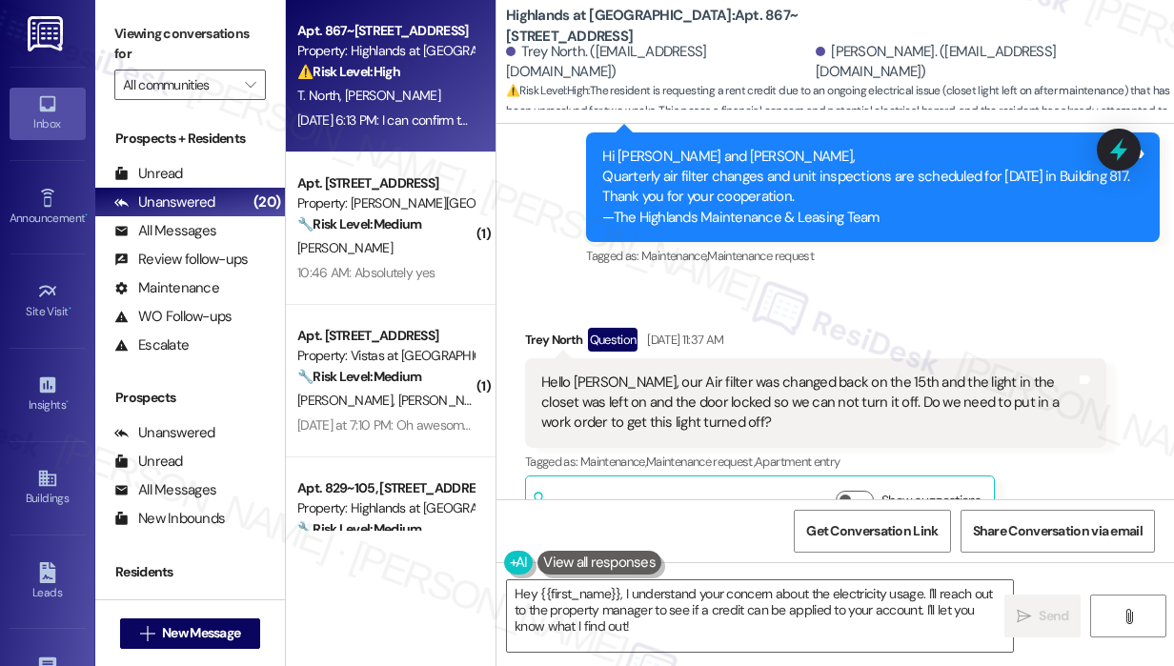
click at [845, 328] on div "Trey North Question Aug 26, 2025 at 11:37 AM" at bounding box center [815, 343] width 581 height 30
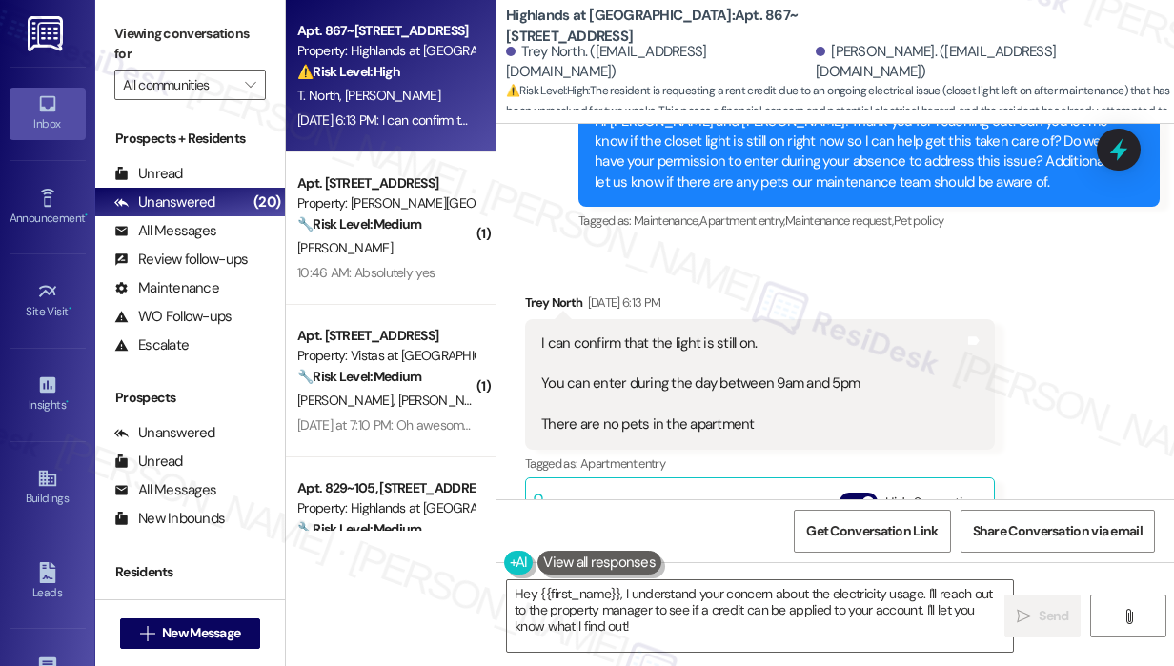
scroll to position [17256, 0]
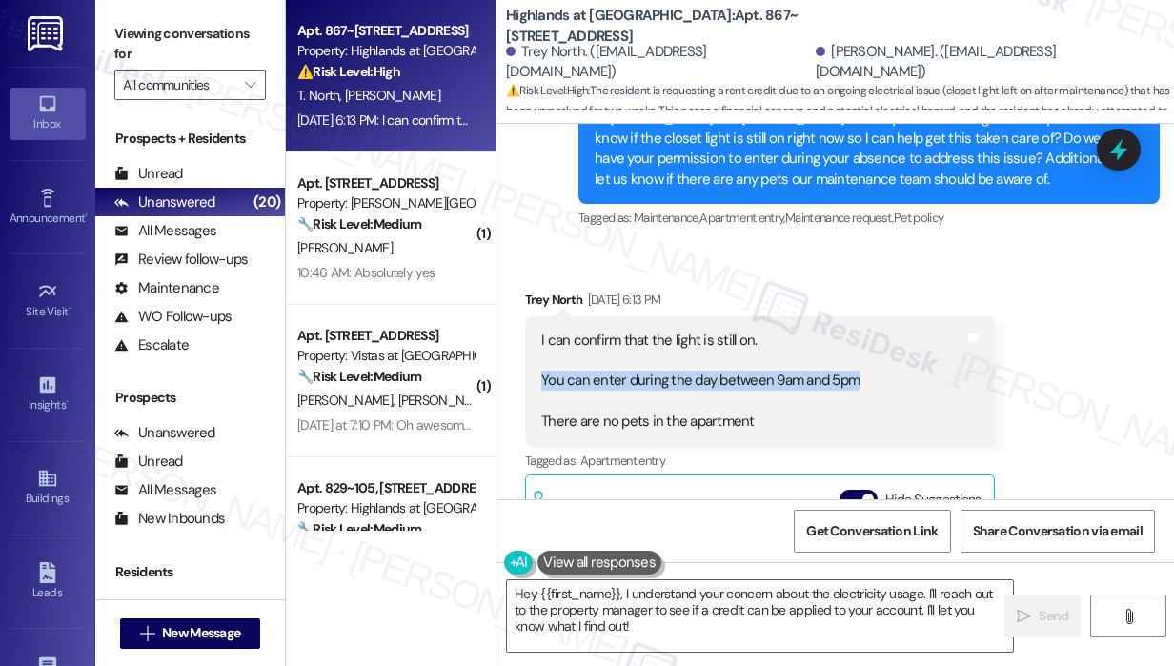
drag, startPoint x: 876, startPoint y: 258, endPoint x: 541, endPoint y: 259, distance: 335.3
click at [541, 316] on div "I can confirm that the light is still on. You can enter during the day between …" at bounding box center [760, 381] width 470 height 131
copy div "You can enter during the day between 9am and 5pm"
drag, startPoint x: 756, startPoint y: 300, endPoint x: 540, endPoint y: 255, distance: 220.8
click at [541, 331] on div "I can confirm that the light is still on. You can enter during the day between …" at bounding box center [700, 382] width 318 height 102
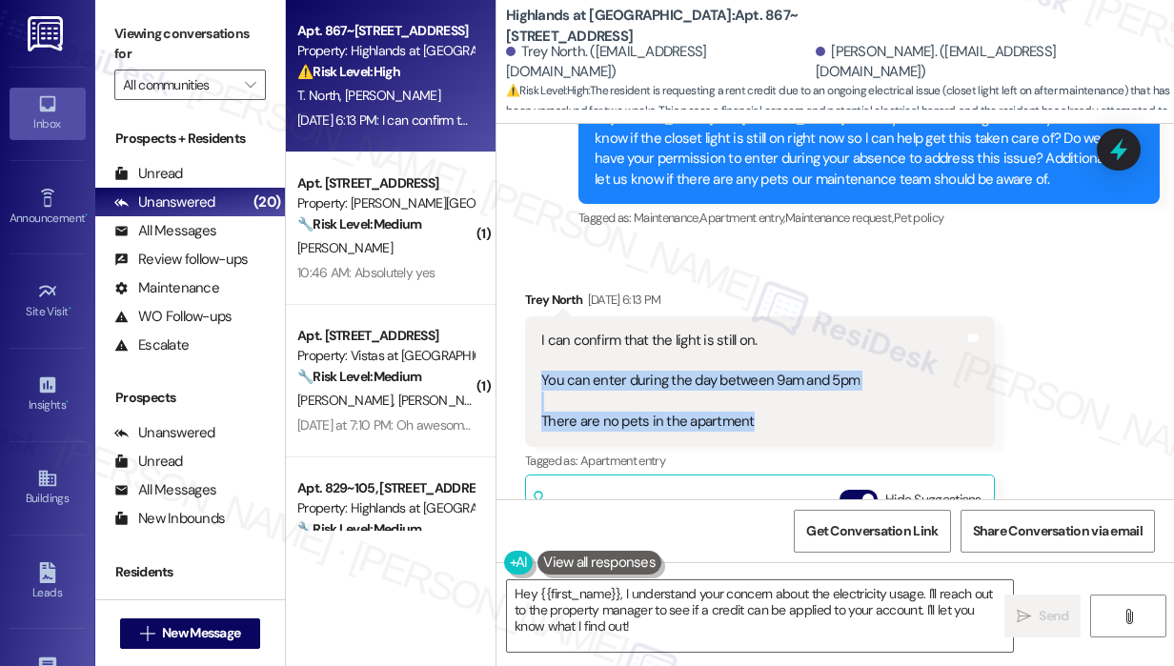
copy div "You can enter during the day between 9am and 5pm There are no pets in the apart…"
click at [1114, 163] on icon at bounding box center [1118, 149] width 32 height 32
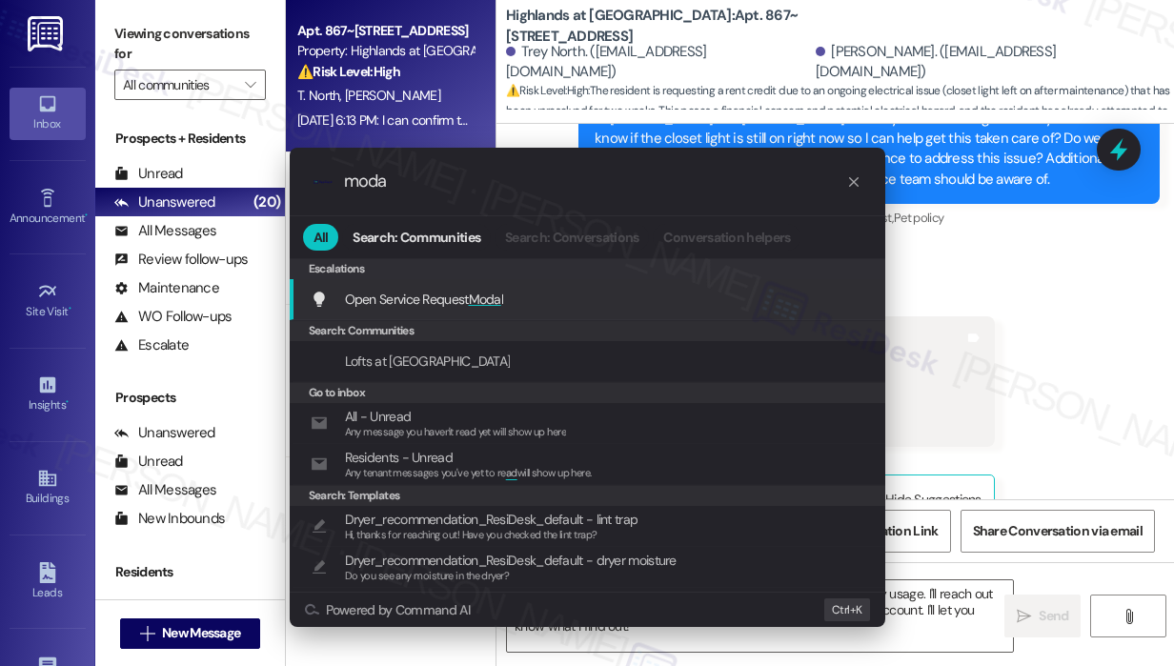
type input "modal"
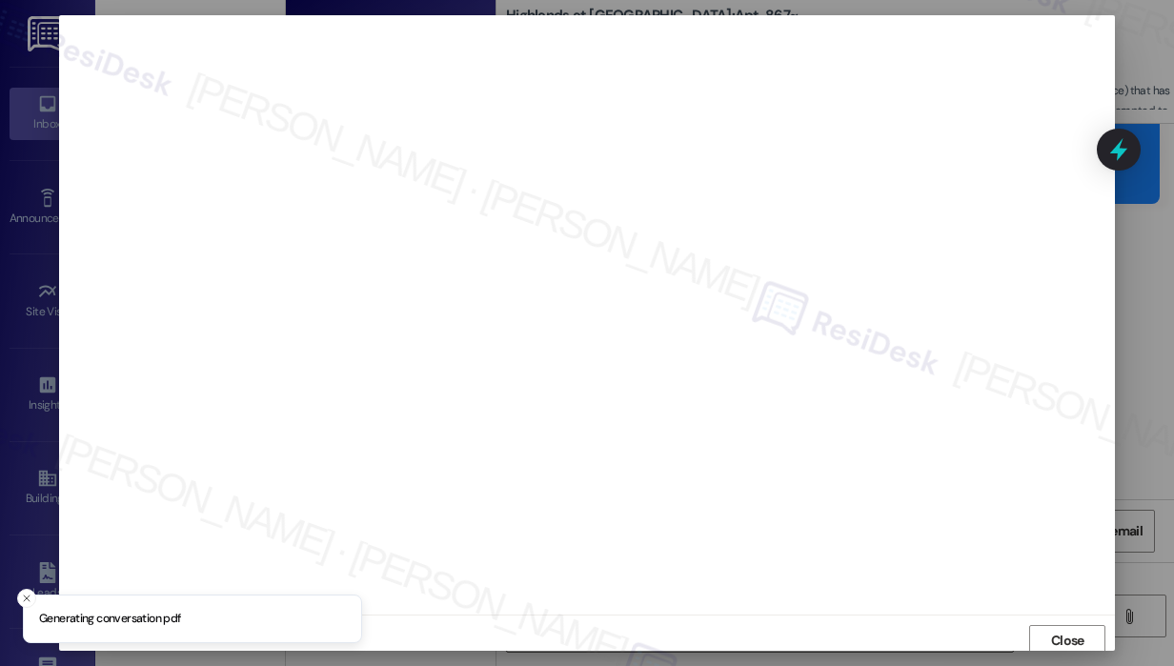
scroll to position [4, 0]
click at [1071, 627] on span "Close" at bounding box center [1067, 637] width 33 height 20
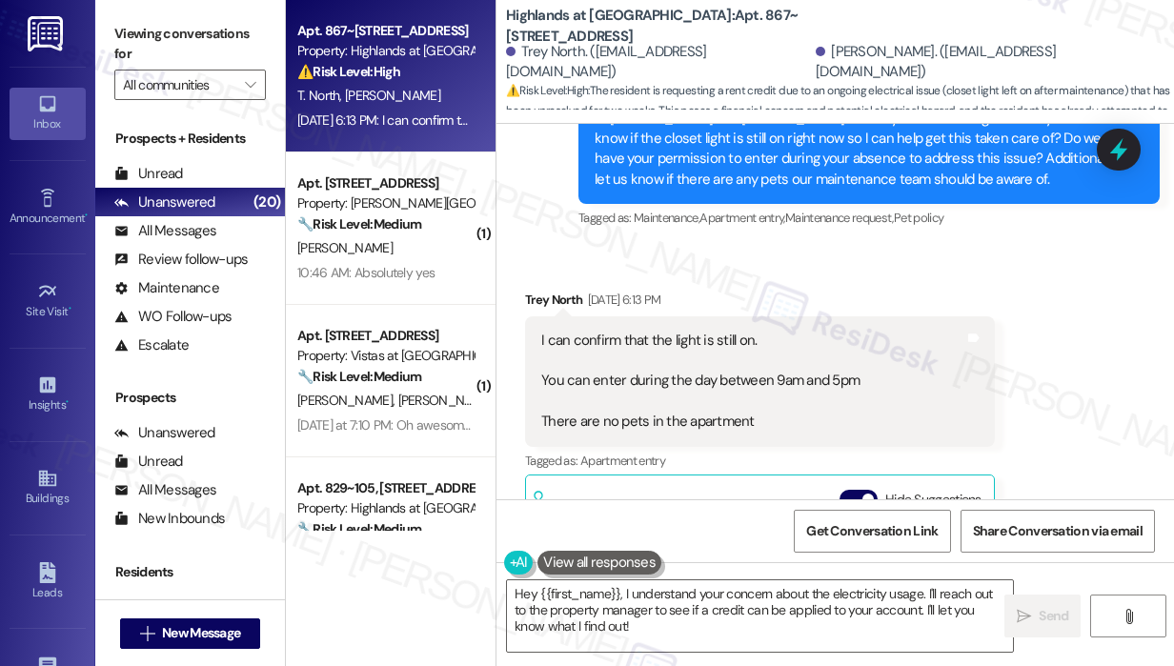
click at [1027, 421] on div "Received via SMS Trey North Aug 27, 2025 at 6:13 PM I can confirm that the ligh…" at bounding box center [834, 529] width 677 height 565
click at [1061, 369] on div "Received via SMS Trey North Aug 27, 2025 at 6:13 PM I can confirm that the ligh…" at bounding box center [834, 529] width 677 height 565
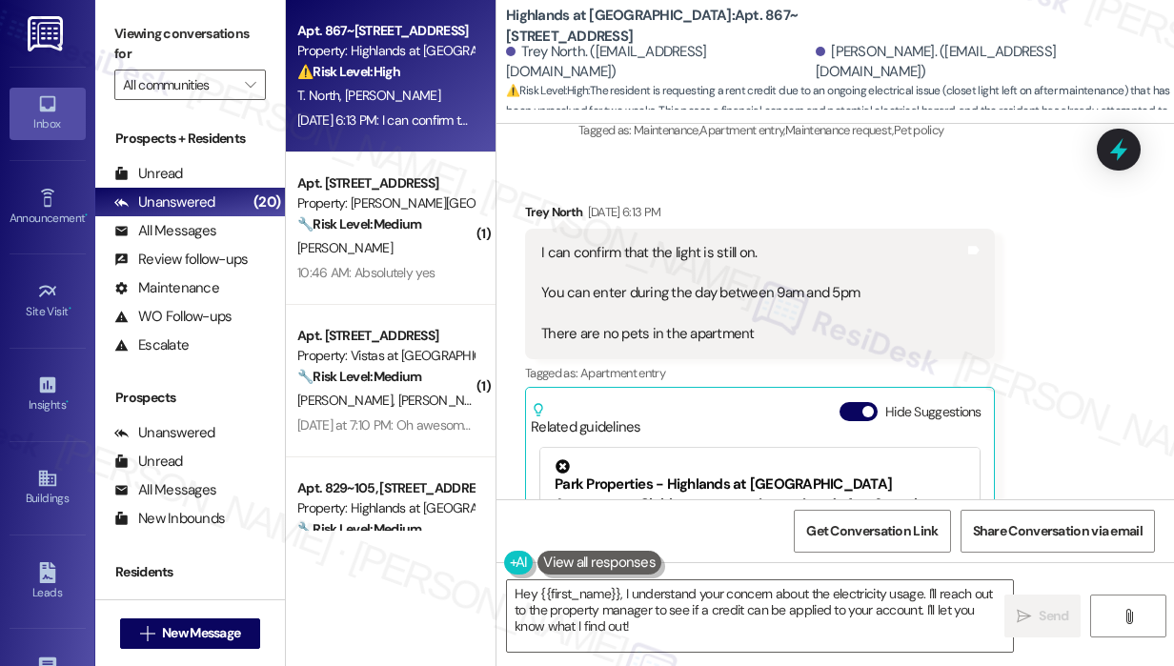
scroll to position [17446, 0]
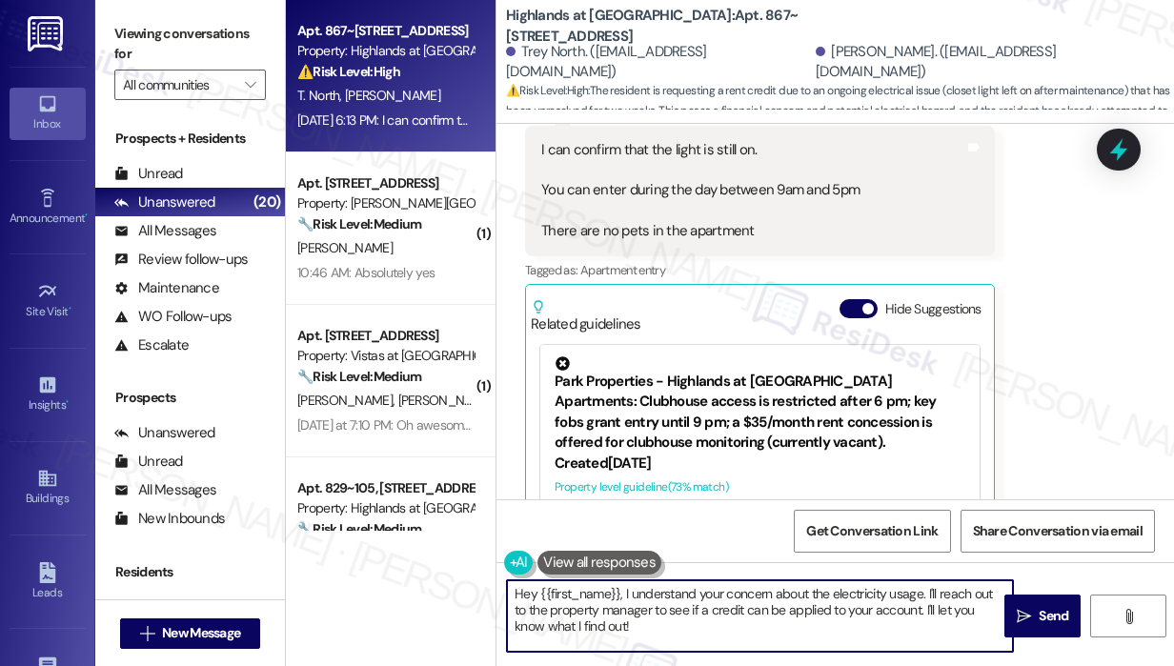
click at [785, 633] on textarea "Hey {{first_name}}, I understand your concern about the electricity usage. I'll…" at bounding box center [760, 615] width 506 height 71
click at [734, 633] on textarea "Hey {{first_name}}, I understand your concern about the electricity usage. I'll…" at bounding box center [760, 615] width 506 height 71
drag, startPoint x: 618, startPoint y: 593, endPoint x: 664, endPoint y: 646, distance: 69.5
click at [664, 646] on textarea "Hey {{first_name}}, I understand your concern about the electricity usage. I'll…" at bounding box center [760, 615] width 506 height 71
click at [828, 597] on textarea "Hey {{first_name}}! Thank you for letting me know. I already submitted a work o…" at bounding box center [760, 615] width 506 height 71
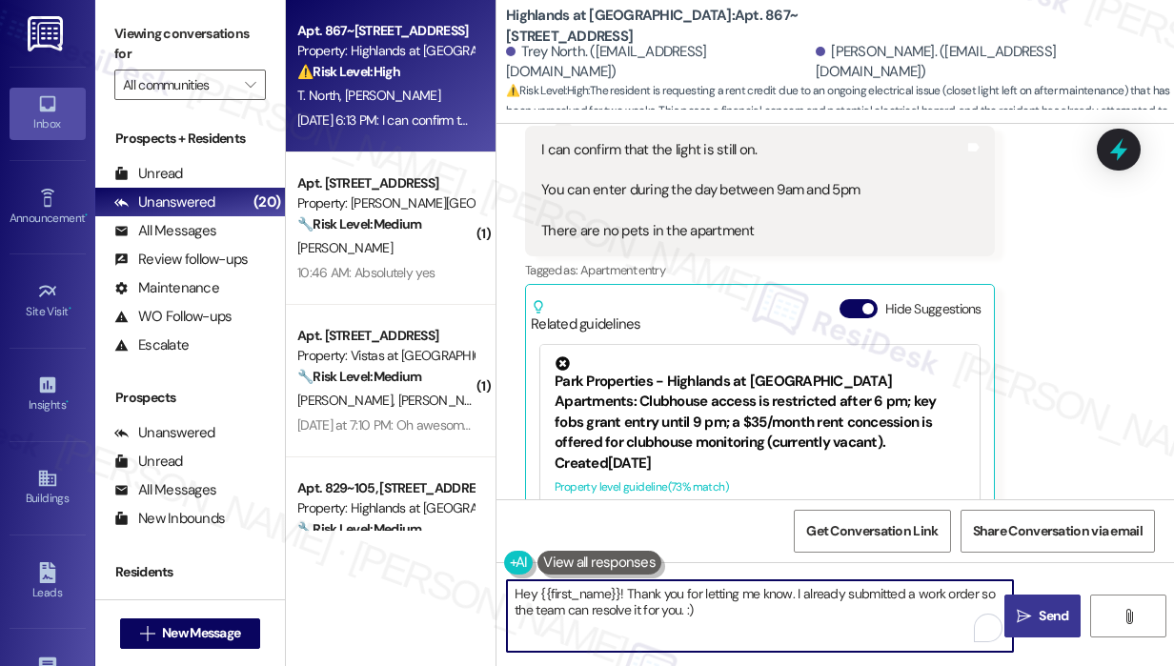
type textarea "Hey {{first_name}}! Thank you for letting me know. I already submitted a work o…"
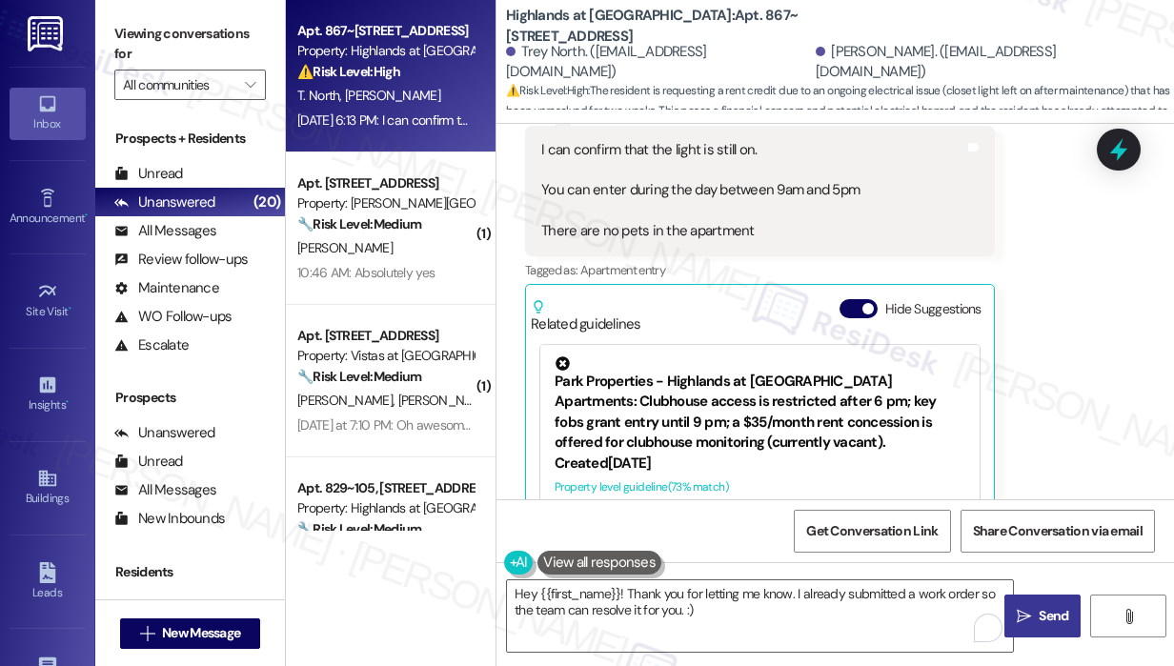
click at [1024, 606] on span " Send" at bounding box center [1043, 616] width 60 height 20
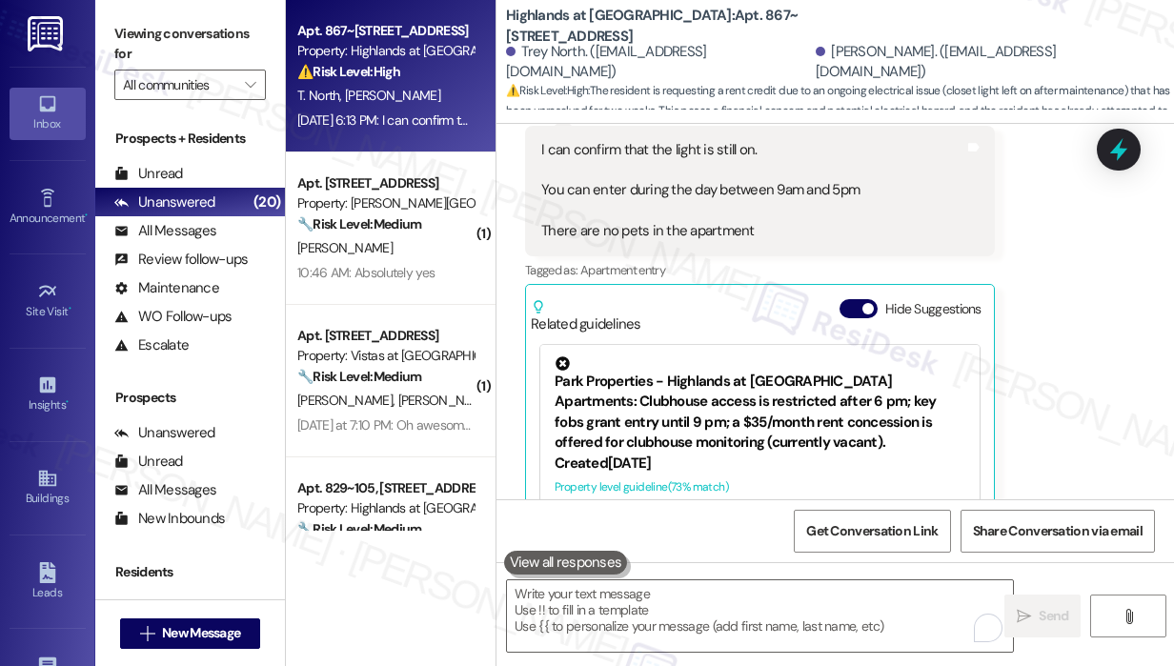
scroll to position [17445, 0]
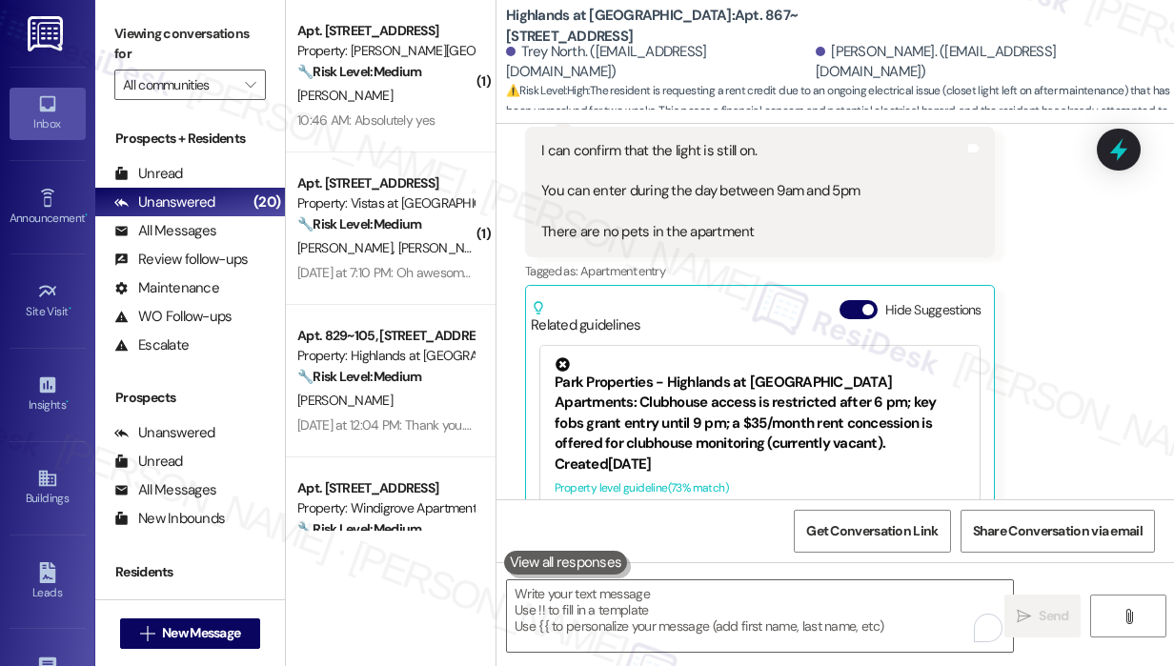
click at [1086, 377] on div "Received via SMS Trey North Aug 27, 2025 at 6:13 PM I can confirm that the ligh…" at bounding box center [834, 339] width 677 height 565
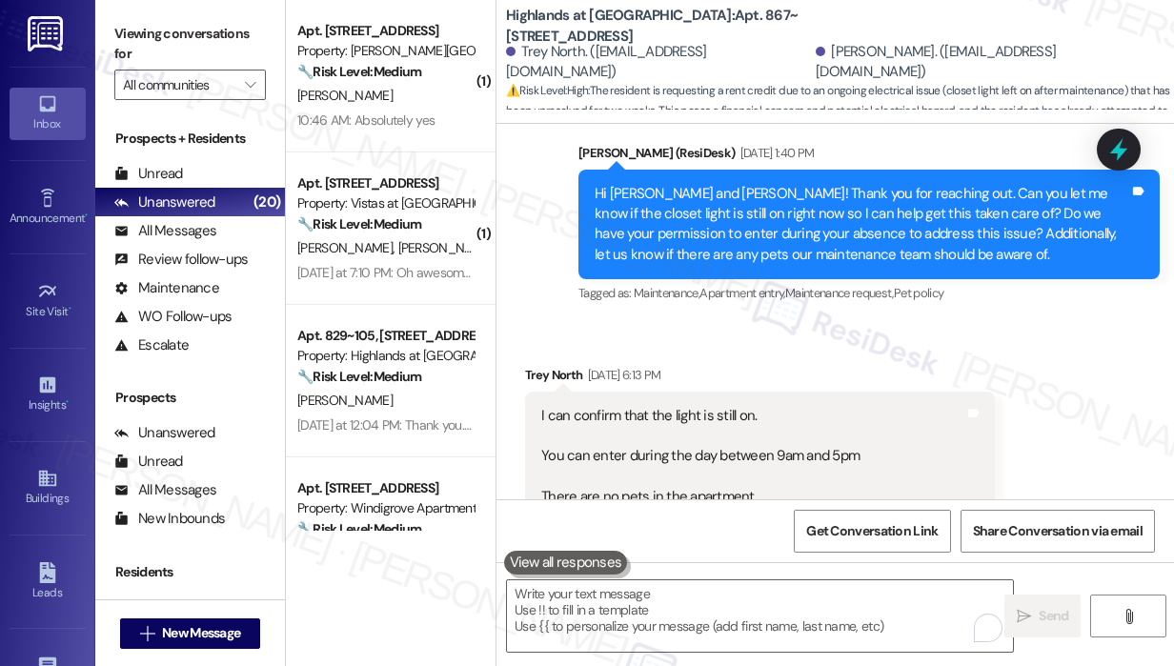
scroll to position [17179, 0]
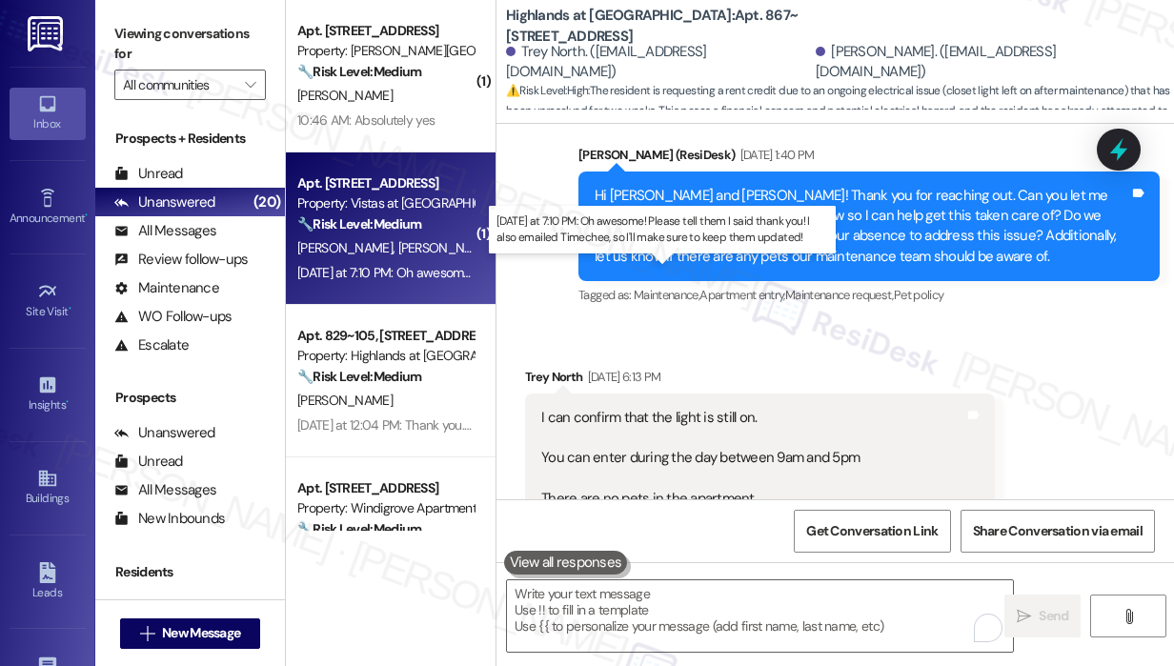
click at [436, 271] on div "Yesterday at 7:10 PM: Oh awesome! Please tell them I said thank you! I also ema…" at bounding box center [654, 272] width 714 height 17
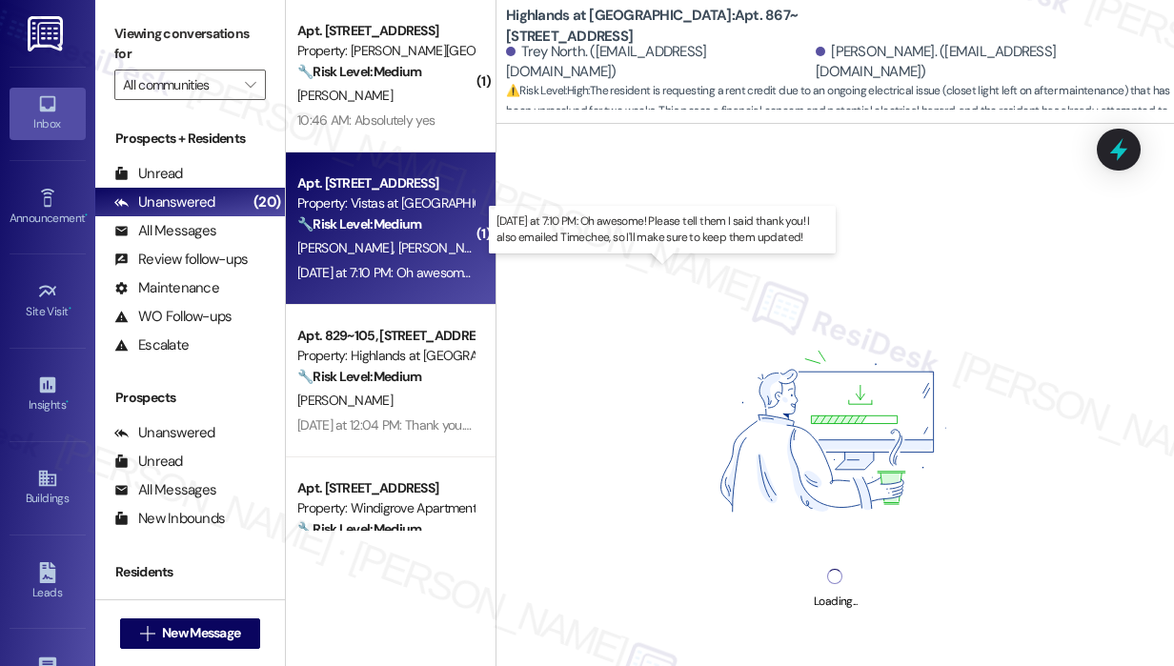
click at [436, 271] on div "Yesterday at 7:10 PM: Oh awesome! Please tell them I said thank you! I also ema…" at bounding box center [654, 272] width 714 height 17
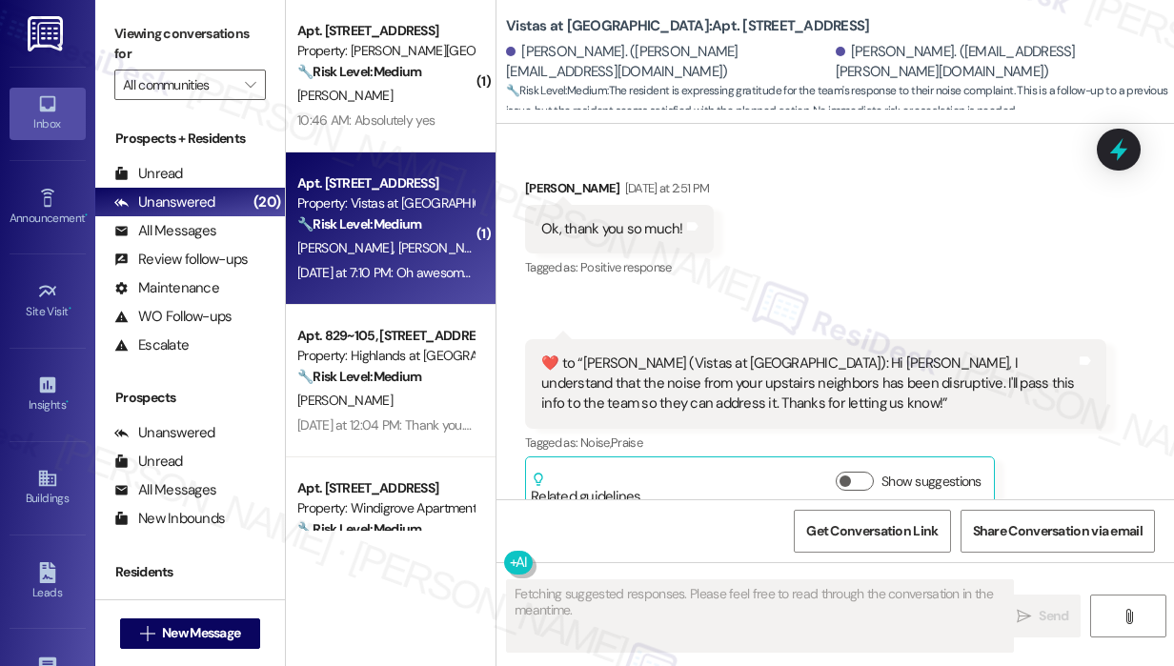
scroll to position [8505, 0]
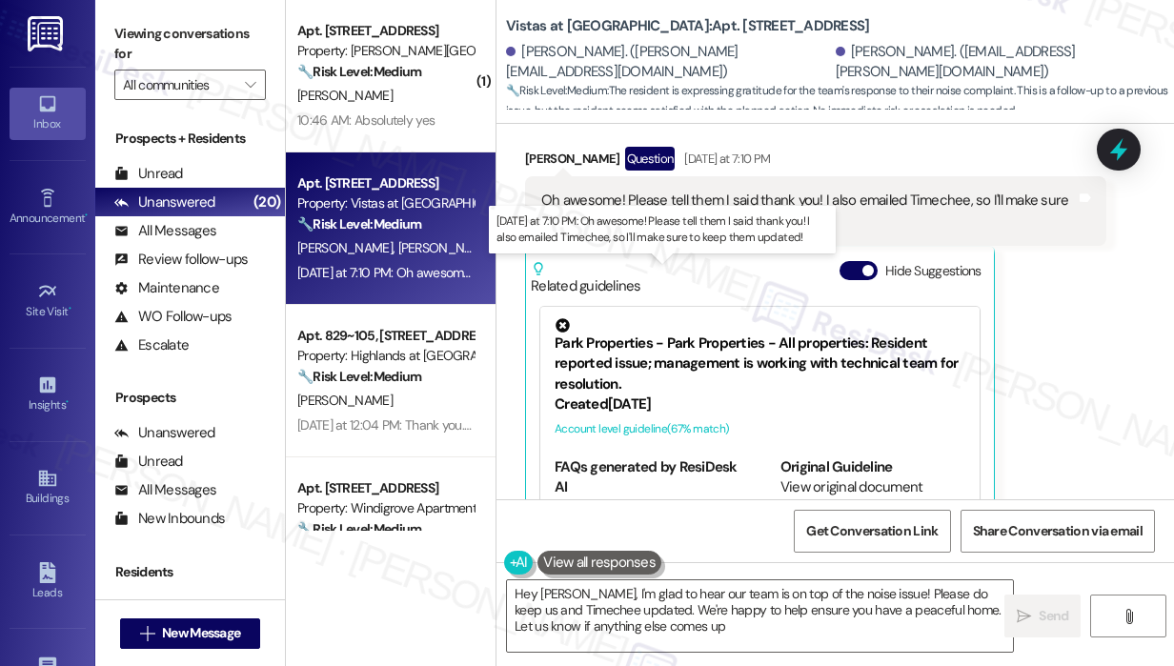
type textarea "Hey Sophia, I'm glad to hear our team is on top of the noise issue! Please do k…"
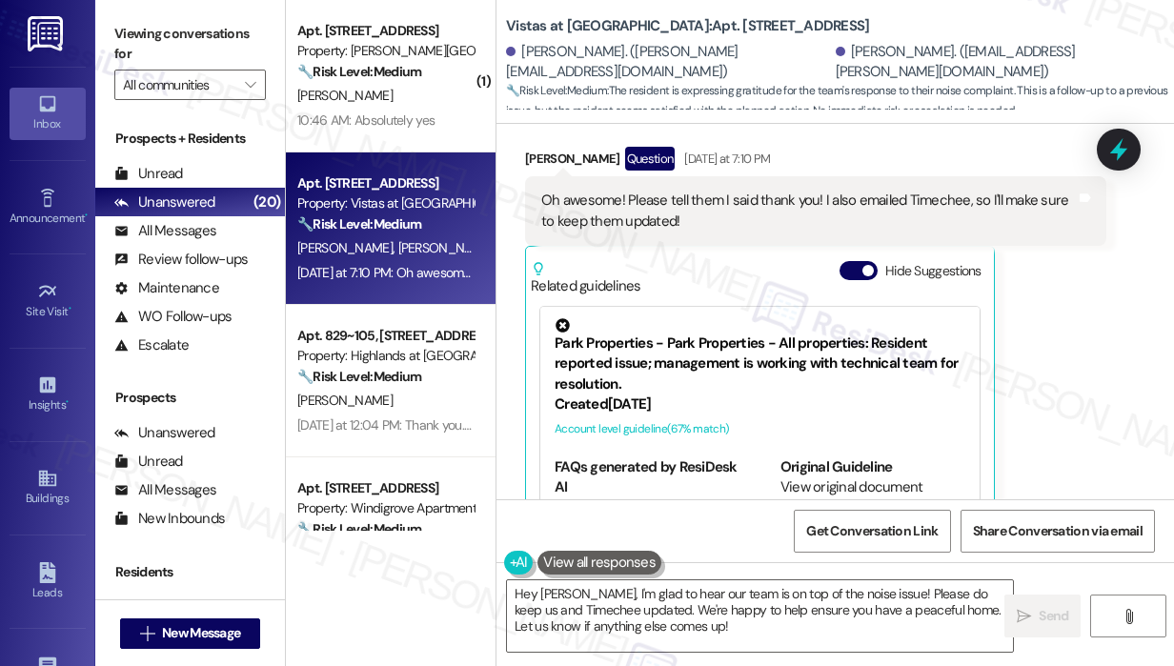
click at [1026, 300] on div "Sophia Dinenna Question Yesterday at 7:10 PM Oh awesome! Please tell them I sai…" at bounding box center [815, 358] width 581 height 423
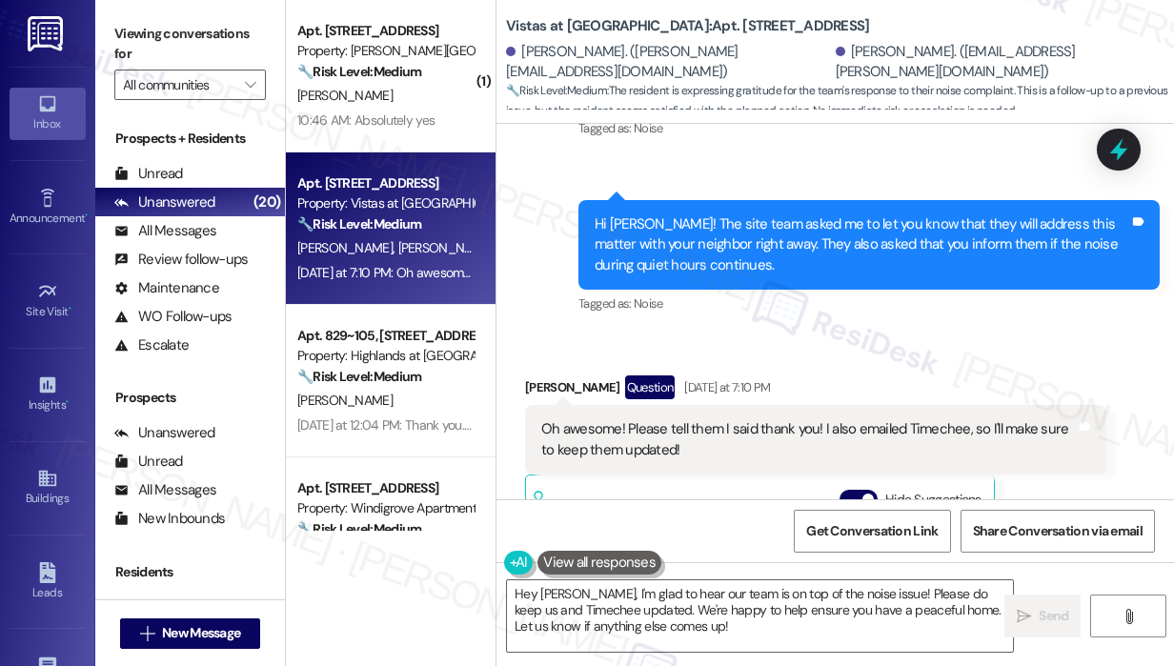
scroll to position [8238, 0]
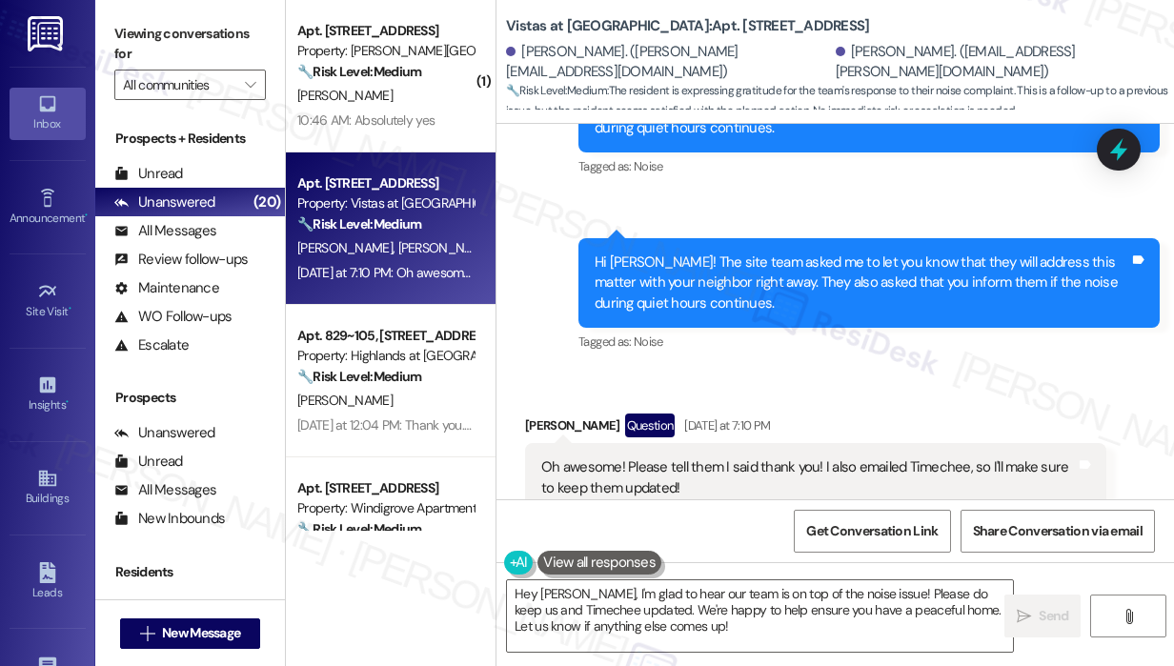
click at [974, 399] on div "Received via SMS Sophia Dinenna Question Yesterday at 7:10 PM Oh awesome! Pleas…" at bounding box center [816, 625] width 610 height 452
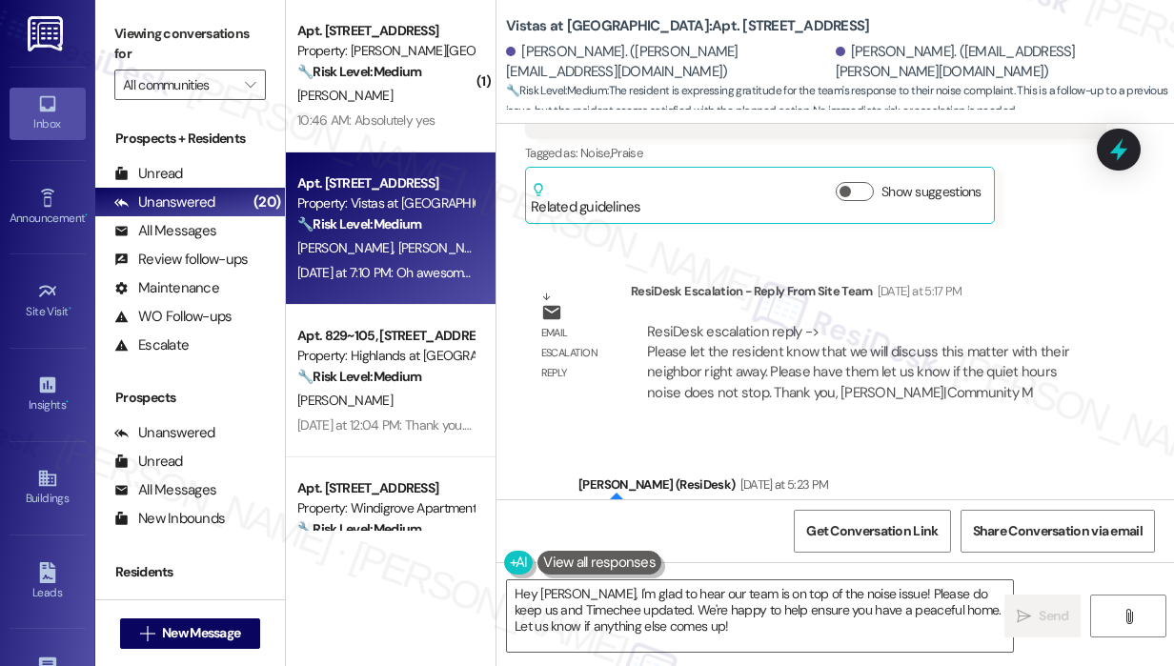
scroll to position [7787, 0]
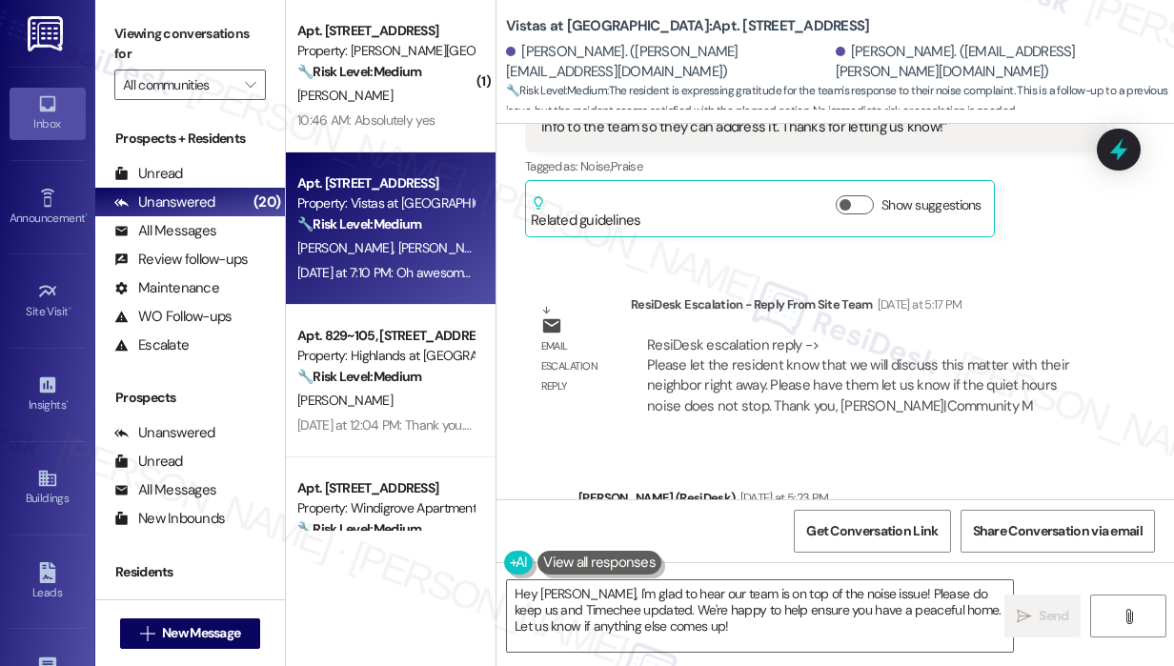
click at [983, 488] on div "Sarah (ResiDesk) Yesterday at 5:23 PM" at bounding box center [868, 501] width 581 height 27
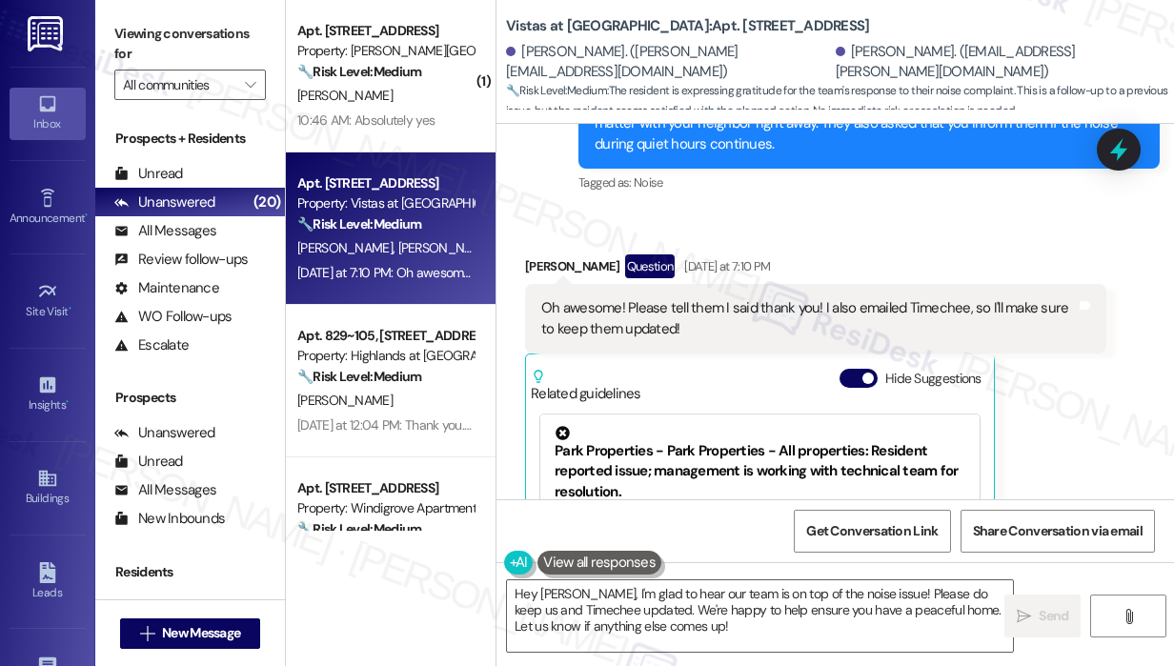
scroll to position [8396, 0]
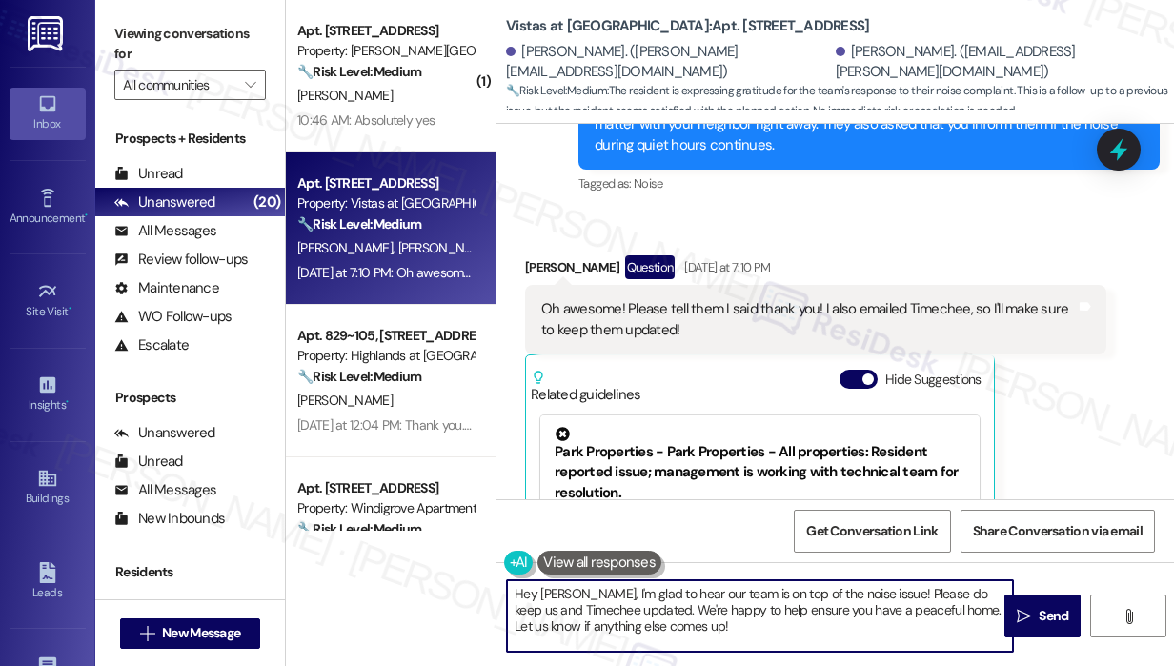
click at [709, 624] on textarea "Hey Sophia, I'm glad to hear our team is on top of the noise issue! Please do k…" at bounding box center [760, 615] width 506 height 71
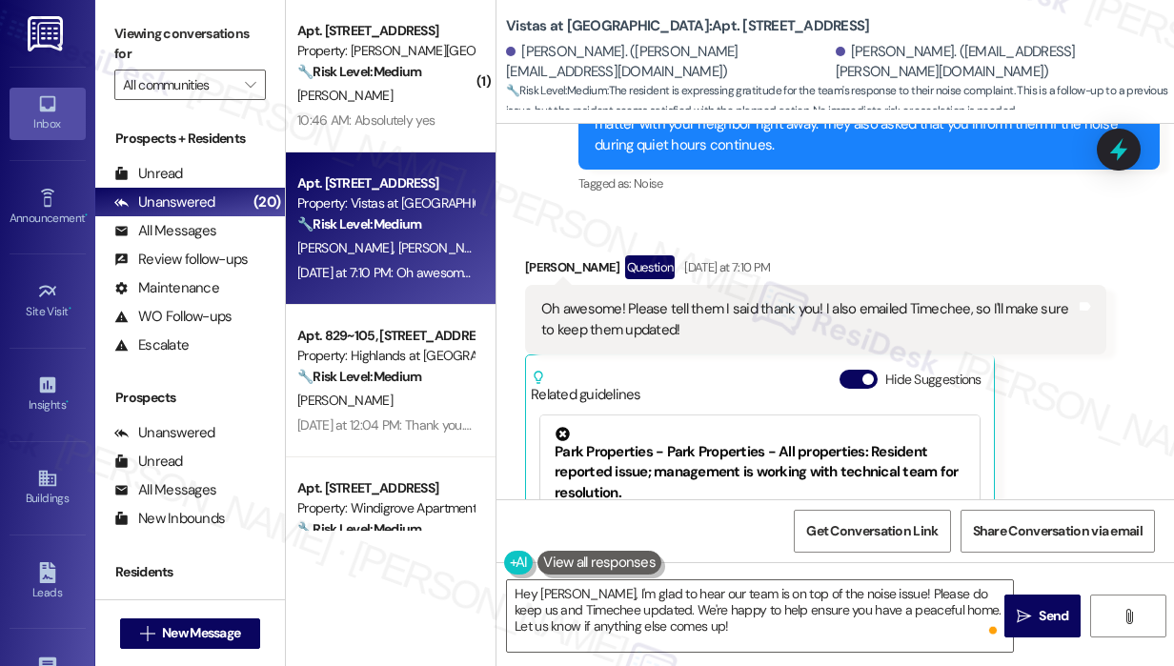
click at [1047, 446] on div "Sophia Dinenna Question Yesterday at 7:10 PM Oh awesome! Please tell them I sai…" at bounding box center [815, 466] width 581 height 423
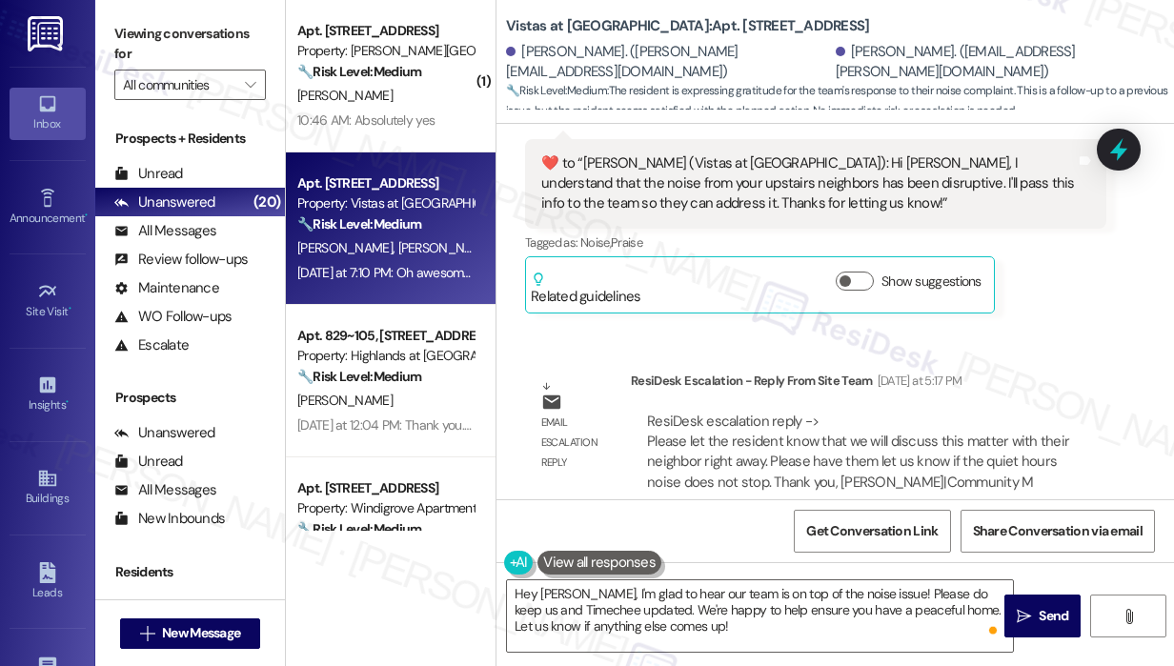
scroll to position [7825, 0]
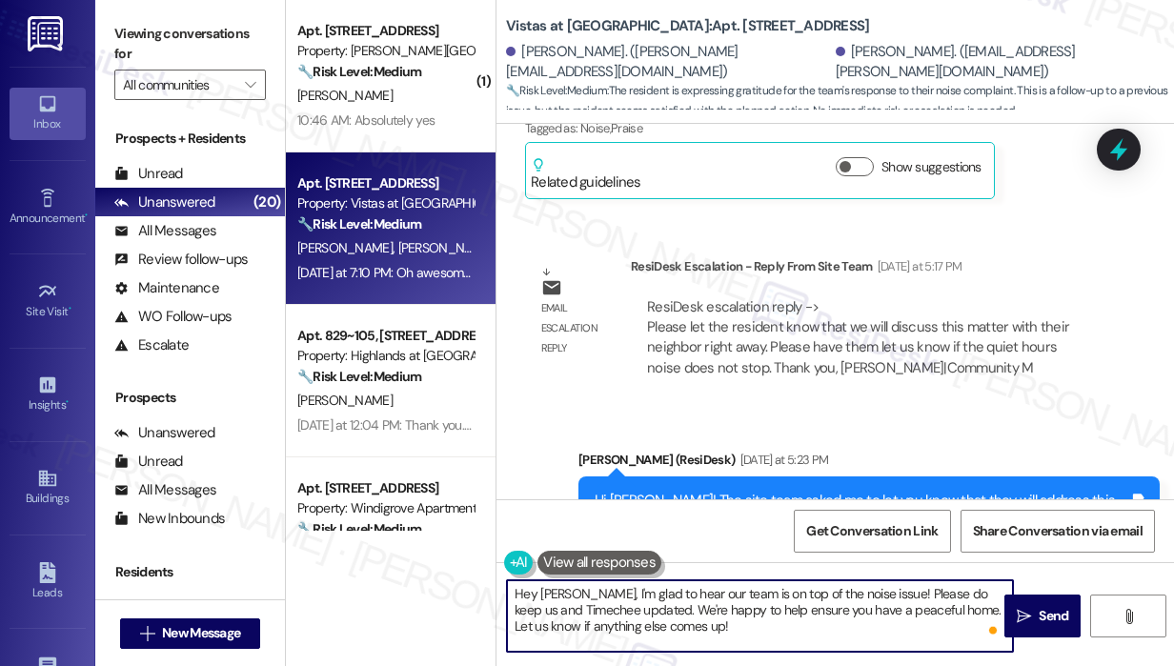
click at [860, 639] on textarea "Hey Sophia, I'm glad to hear our team is on top of the noise issue! Please do k…" at bounding box center [760, 615] width 506 height 71
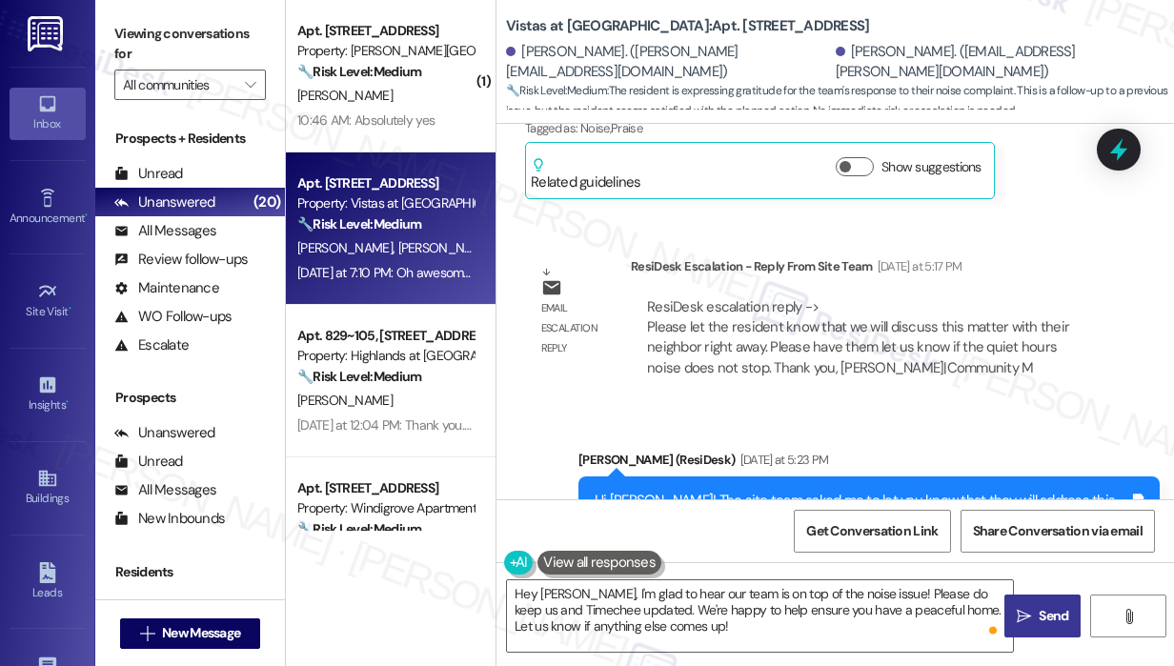
click at [1029, 616] on icon "" at bounding box center [1023, 616] width 14 height 15
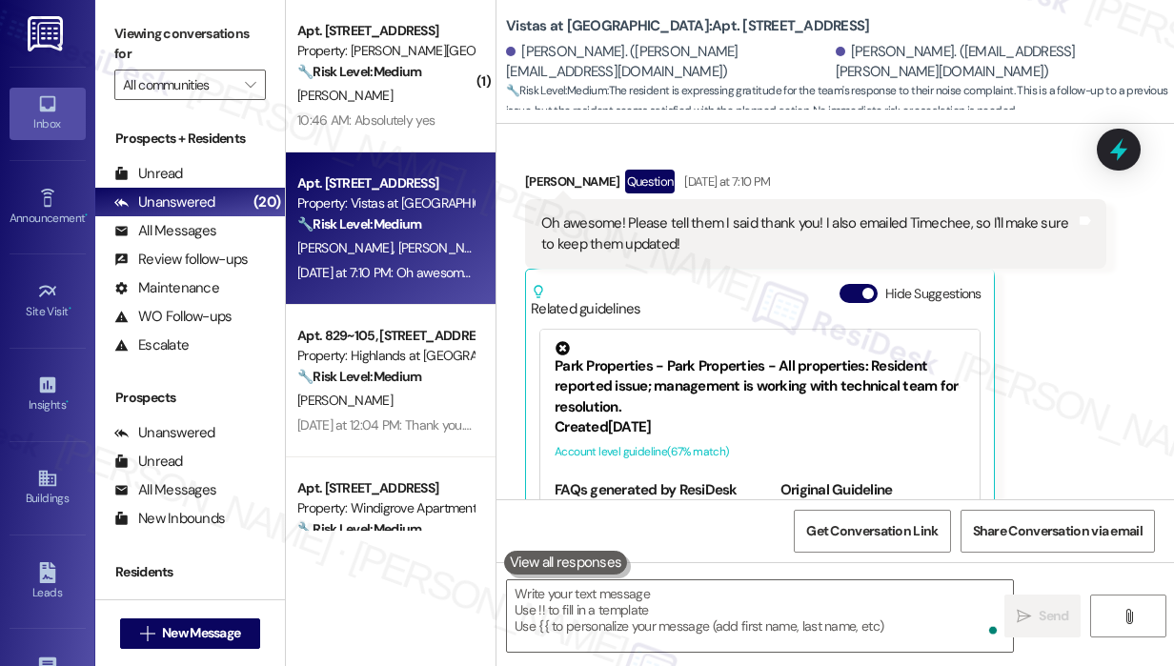
scroll to position [8505, 0]
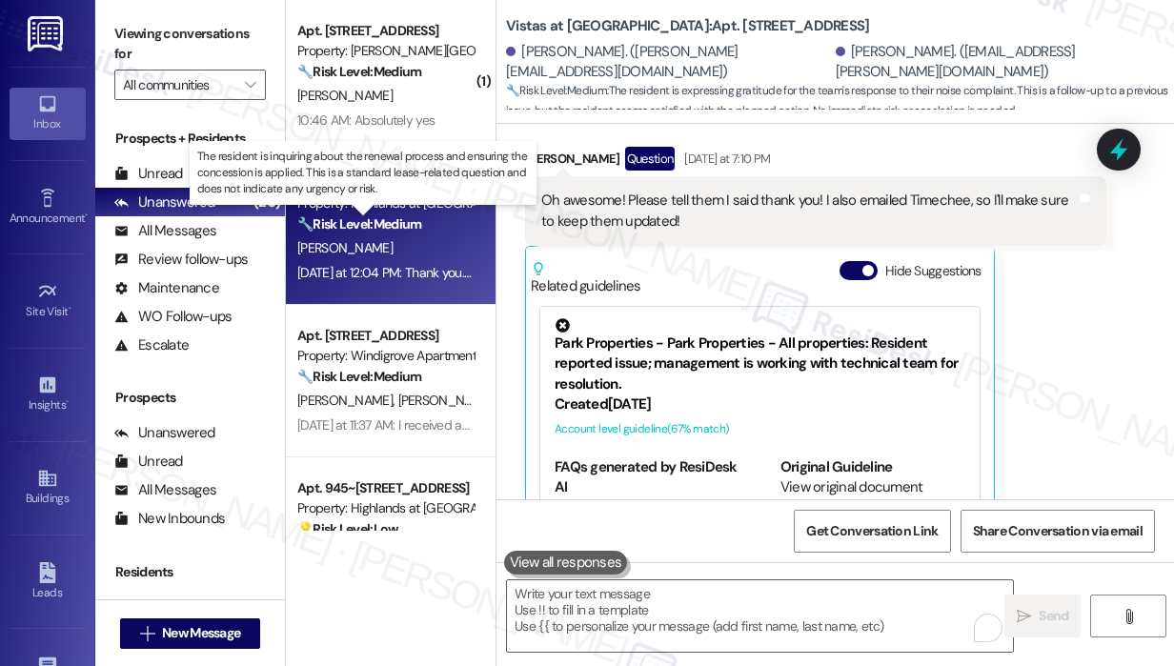
click at [421, 228] on strong "🔧 Risk Level: Medium" at bounding box center [359, 223] width 124 height 17
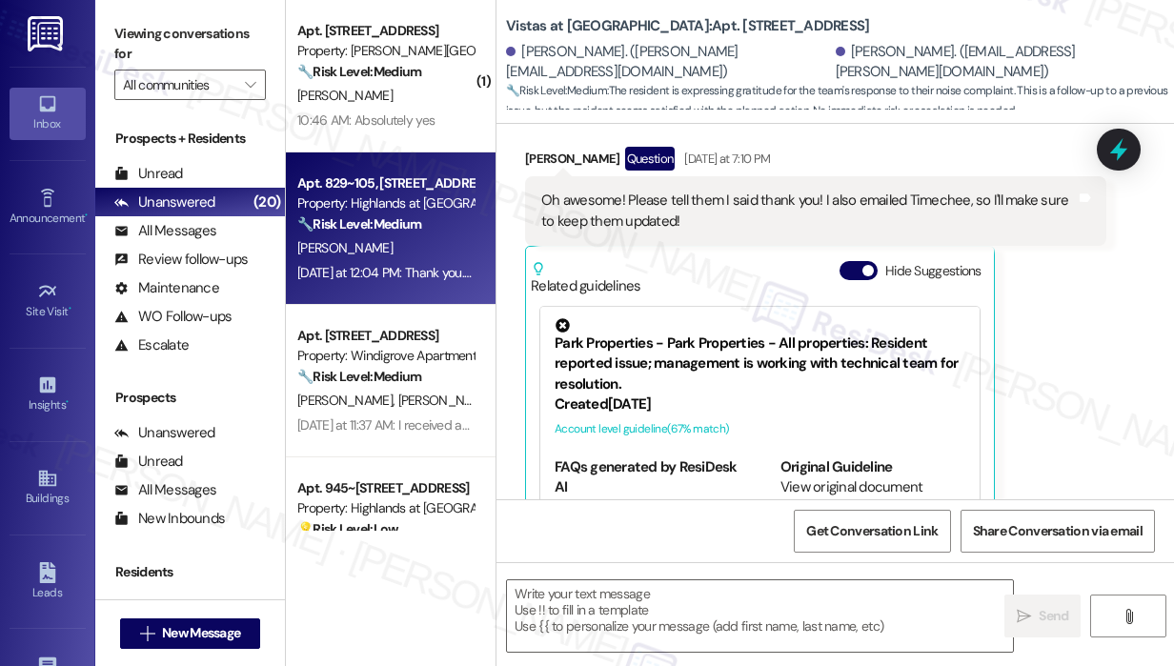
type textarea "Fetching suggested responses. Please feel free to read through the conversation…"
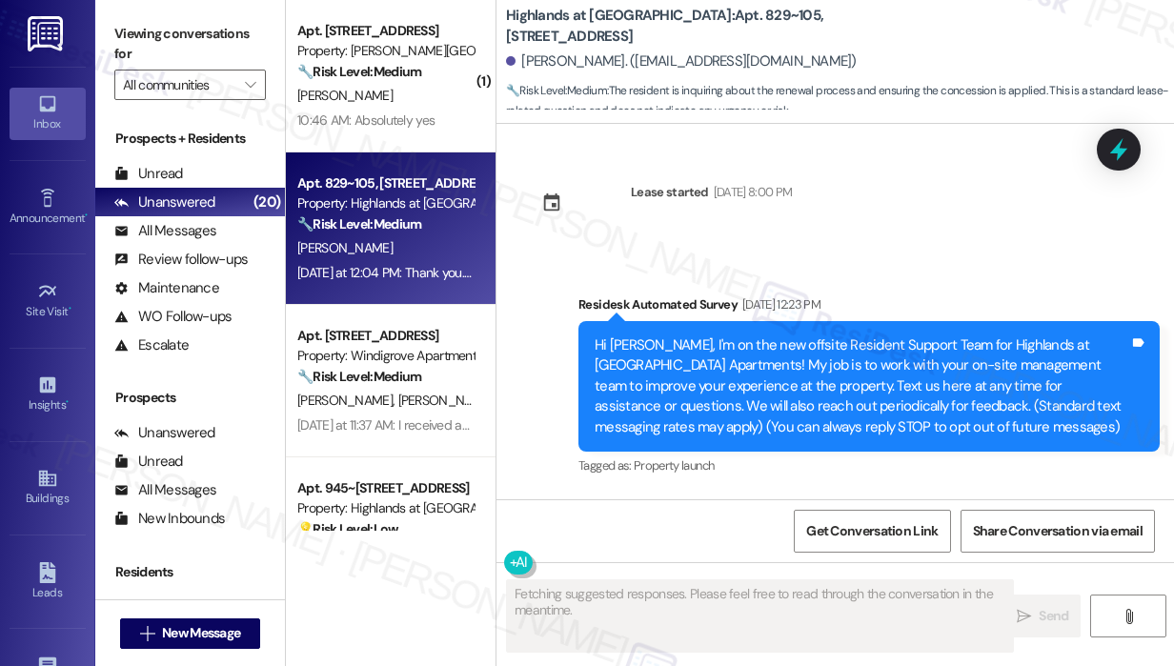
scroll to position [30394, 0]
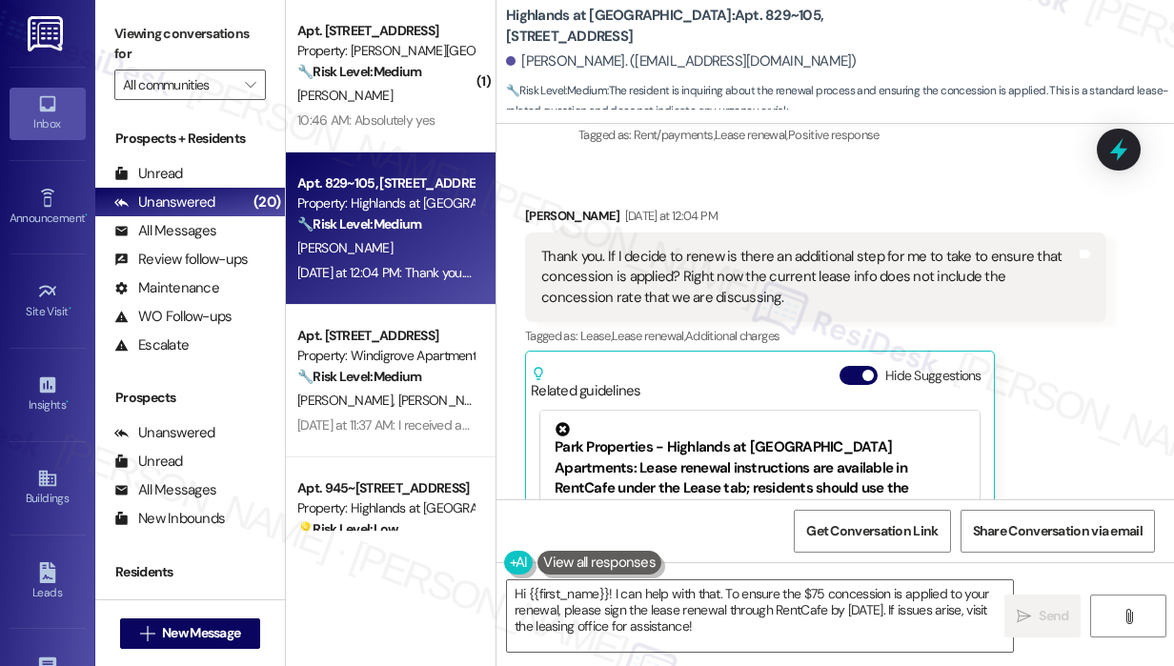
click at [1029, 303] on div "Christine Powell Yesterday at 12:04 PM Thank you. If I decide to renew is there…" at bounding box center [815, 440] width 581 height 468
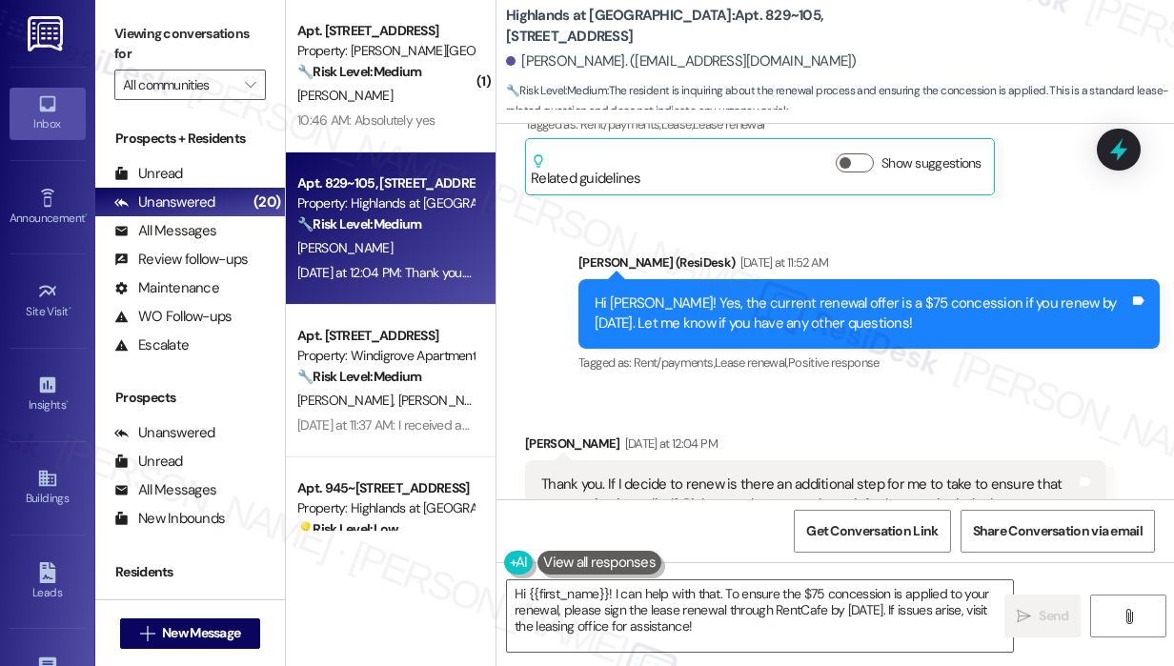
scroll to position [30166, 0]
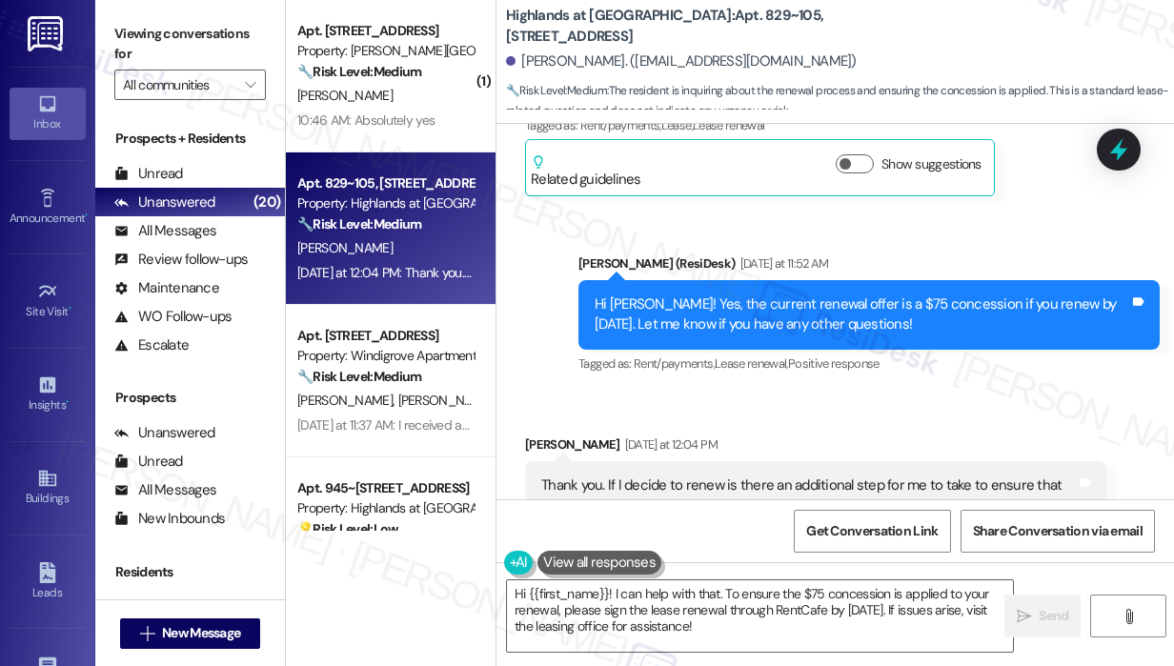
click at [1002, 420] on div "Received via SMS Christine Powell Yesterday at 12:04 PM Thank you. If I decide …" at bounding box center [816, 668] width 610 height 496
click at [904, 420] on div "Received via SMS Christine Powell Yesterday at 12:04 PM Thank you. If I decide …" at bounding box center [816, 668] width 610 height 496
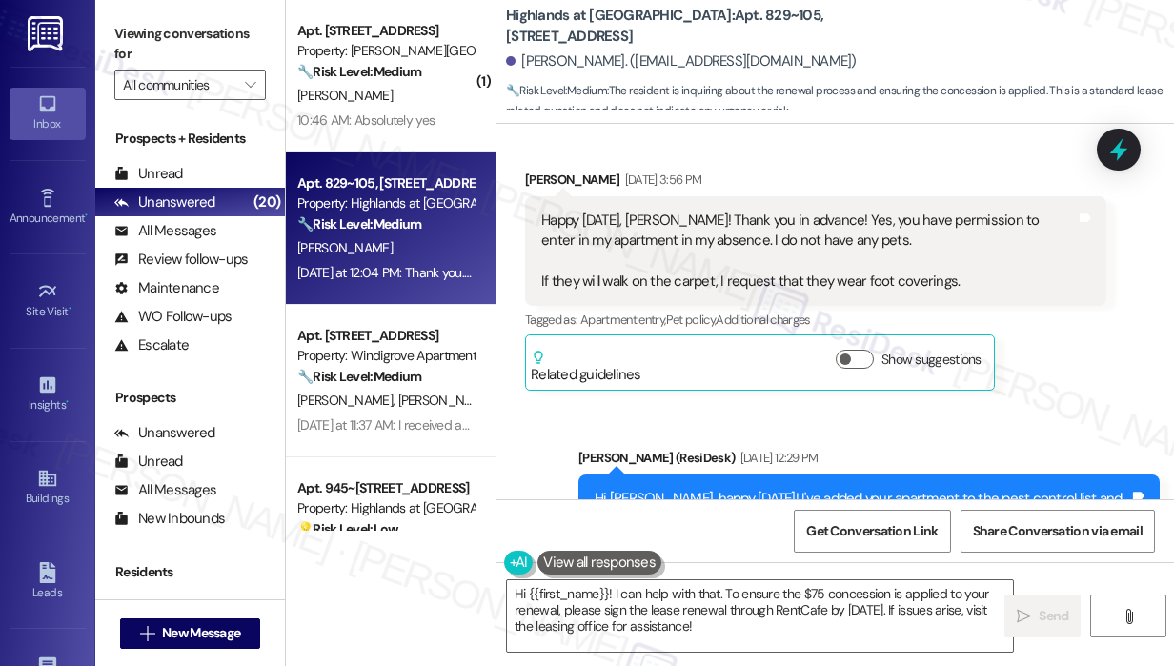
scroll to position [29251, 0]
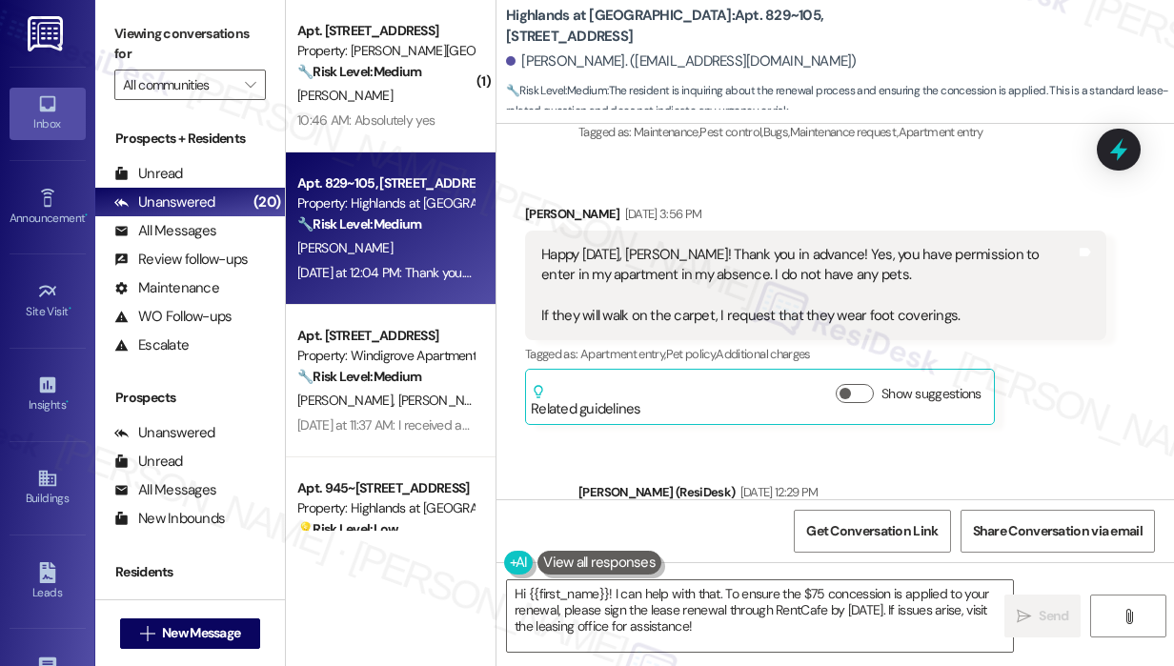
click at [945, 468] on div "Sent via SMS Sarah (ResiDesk) Aug 21, 2025 at 12:29 PM Hi Christine, happy Wedn…" at bounding box center [869, 554] width 610 height 173
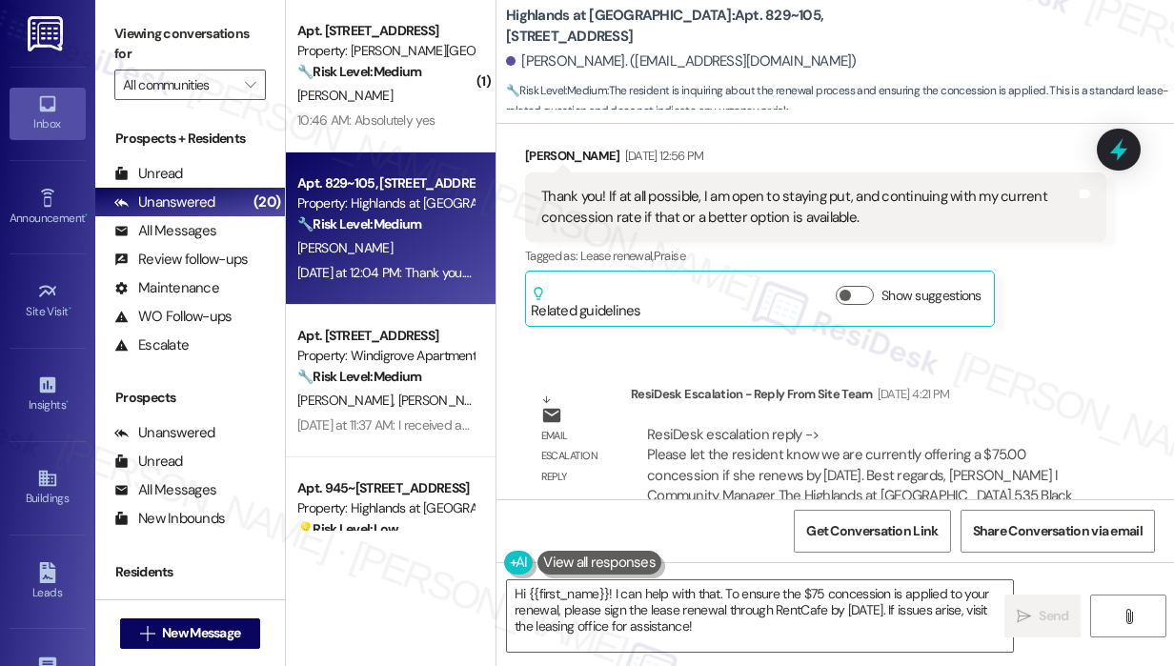
scroll to position [27613, 0]
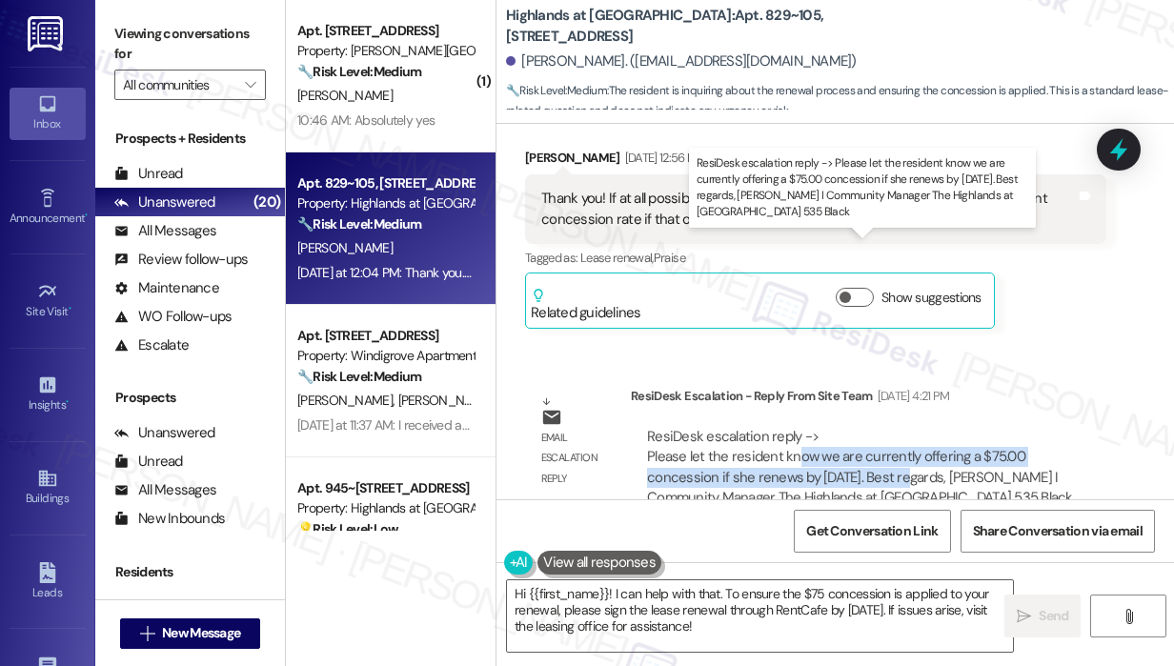
drag, startPoint x: 910, startPoint y: 290, endPoint x: 794, endPoint y: 277, distance: 116.9
click at [794, 427] on div "ResiDesk escalation reply -> Please let the resident know we are currently offe…" at bounding box center [860, 467] width 426 height 80
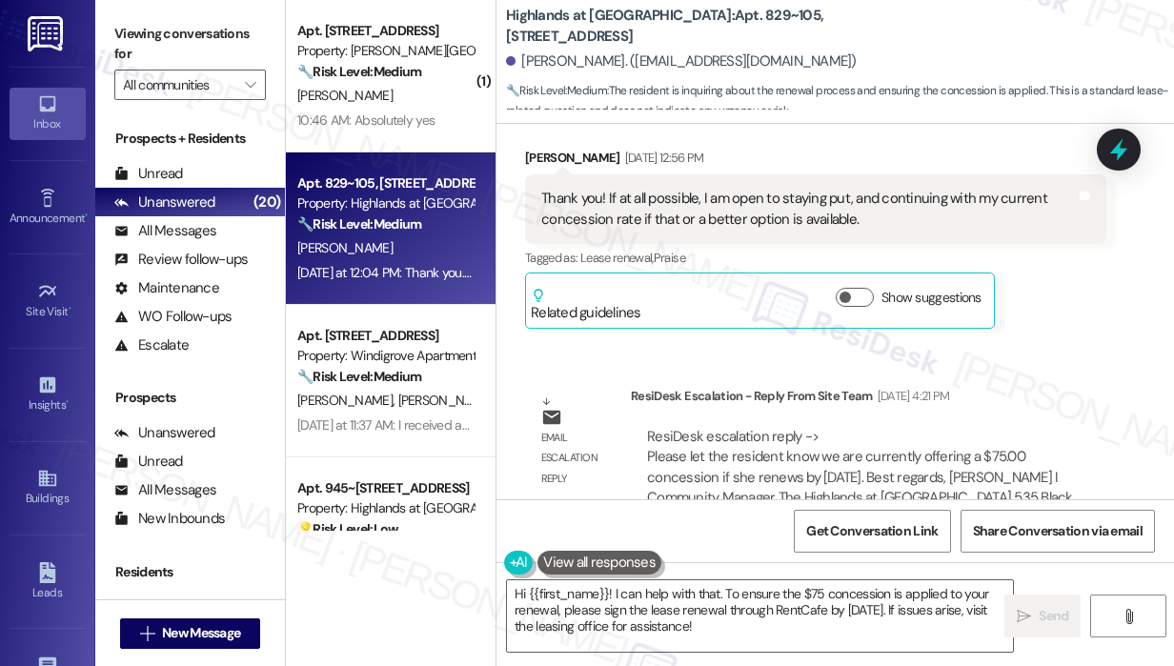
click at [823, 372] on div "Email escalation reply ResiDesk Escalation - Reply From Site Team Aug 12, 2025 …" at bounding box center [816, 455] width 610 height 166
click at [925, 566] on div "Sent via SMS Sarah (ResiDesk) Aug 12, 2025 at 4:25 PM Hi Christine! The site te…" at bounding box center [869, 642] width 610 height 152
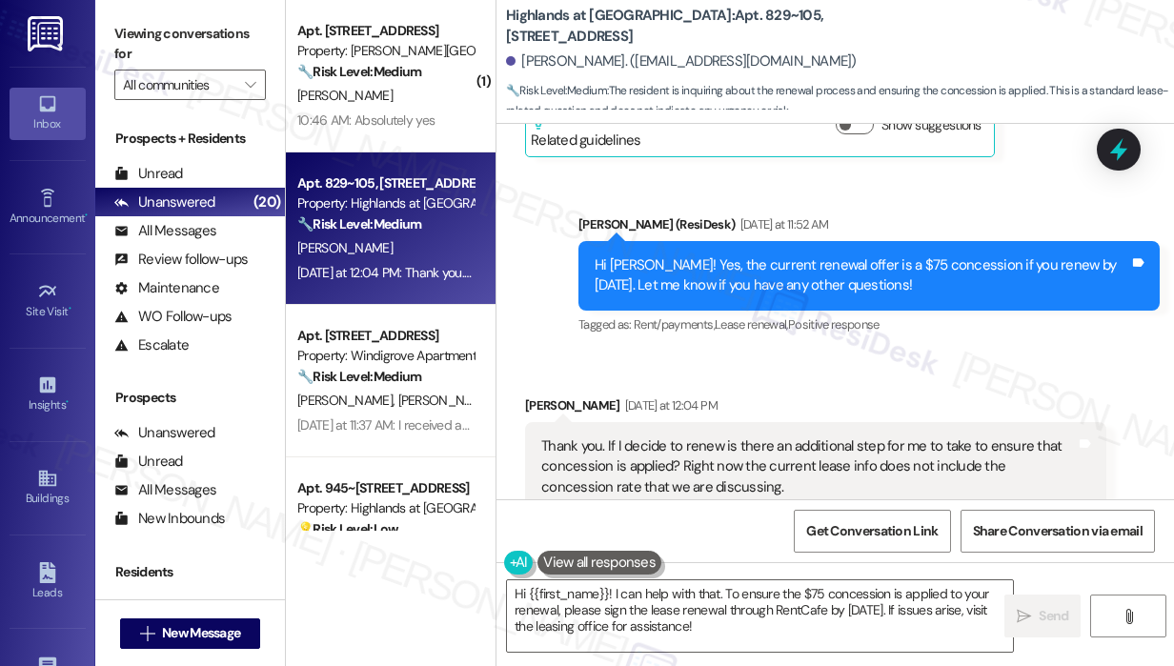
scroll to position [30204, 0]
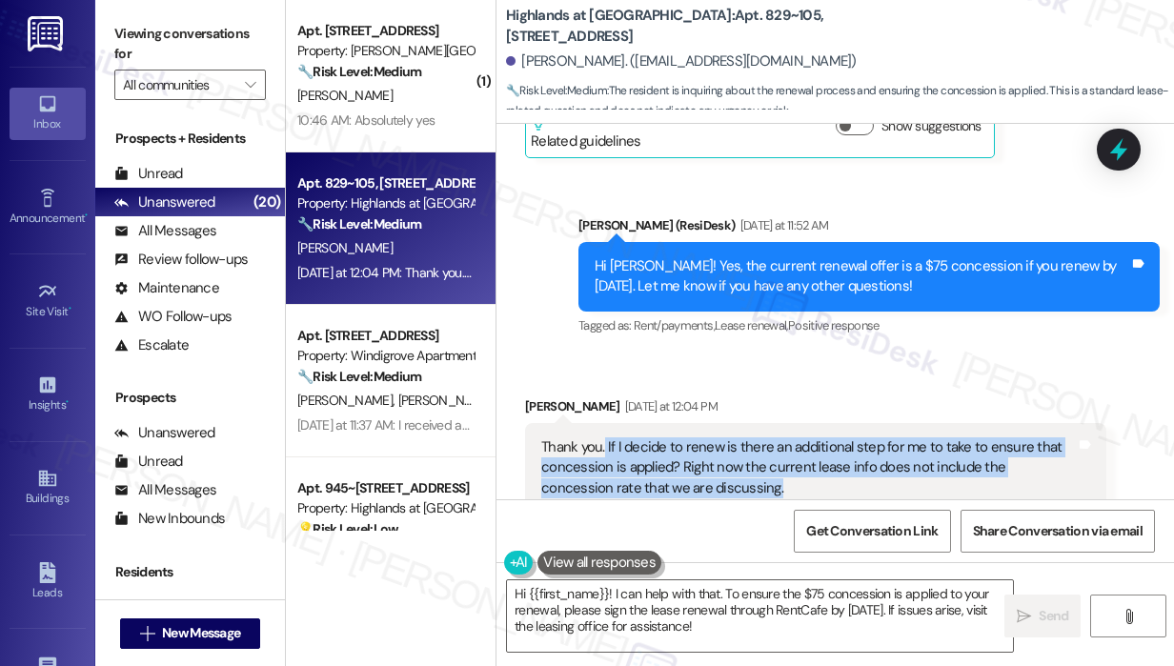
drag, startPoint x: 735, startPoint y: 302, endPoint x: 604, endPoint y: 262, distance: 137.4
click at [604, 437] on div "Thank you. If I decide to renew is there an additional step for me to take to e…" at bounding box center [808, 467] width 534 height 61
copy div "If I decide to renew is there an additional step for me to take to ensure that …"
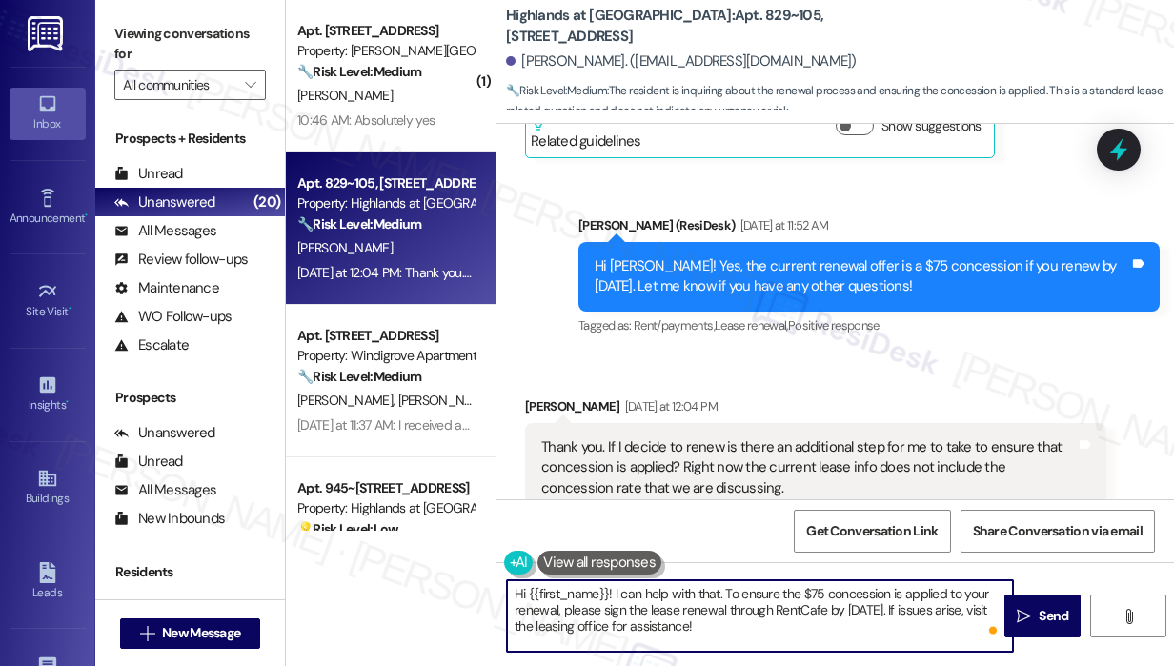
drag, startPoint x: 789, startPoint y: 635, endPoint x: 616, endPoint y: 591, distance: 178.1
click at [616, 591] on textarea "Hi {{first_name}}! I can help with that. To ensure the $75 concession is applie…" at bounding box center [760, 615] width 506 height 71
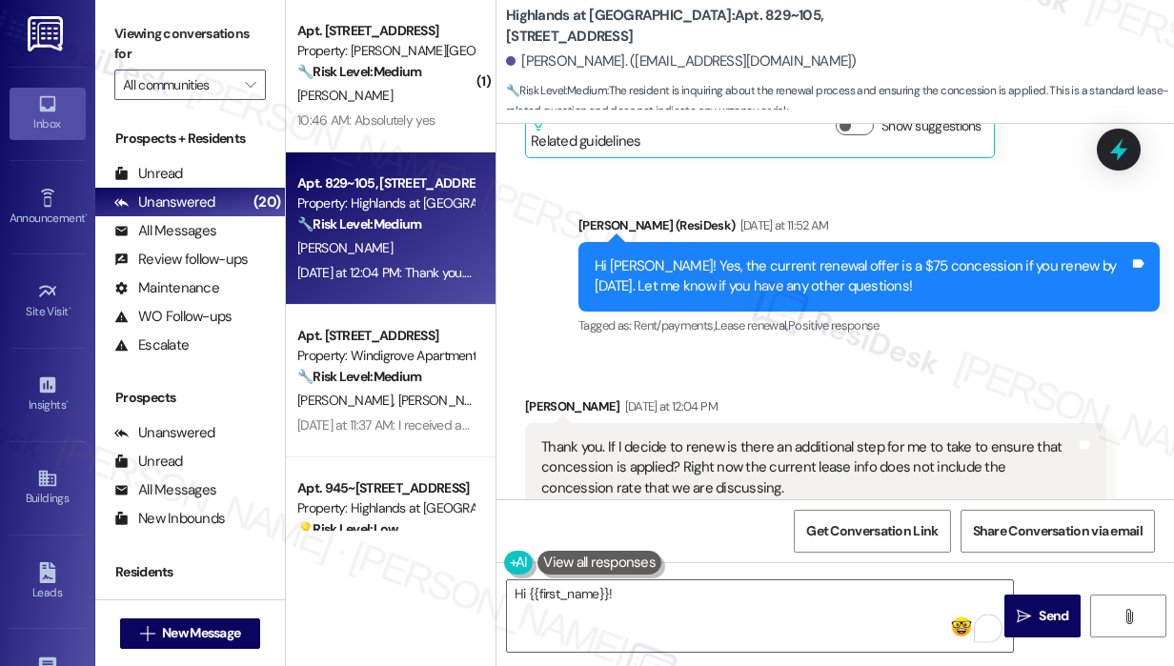
click at [1062, 476] on div "Christine Powell Yesterday at 12:04 PM Thank you. If I decide to renew is there…" at bounding box center [815, 630] width 581 height 468
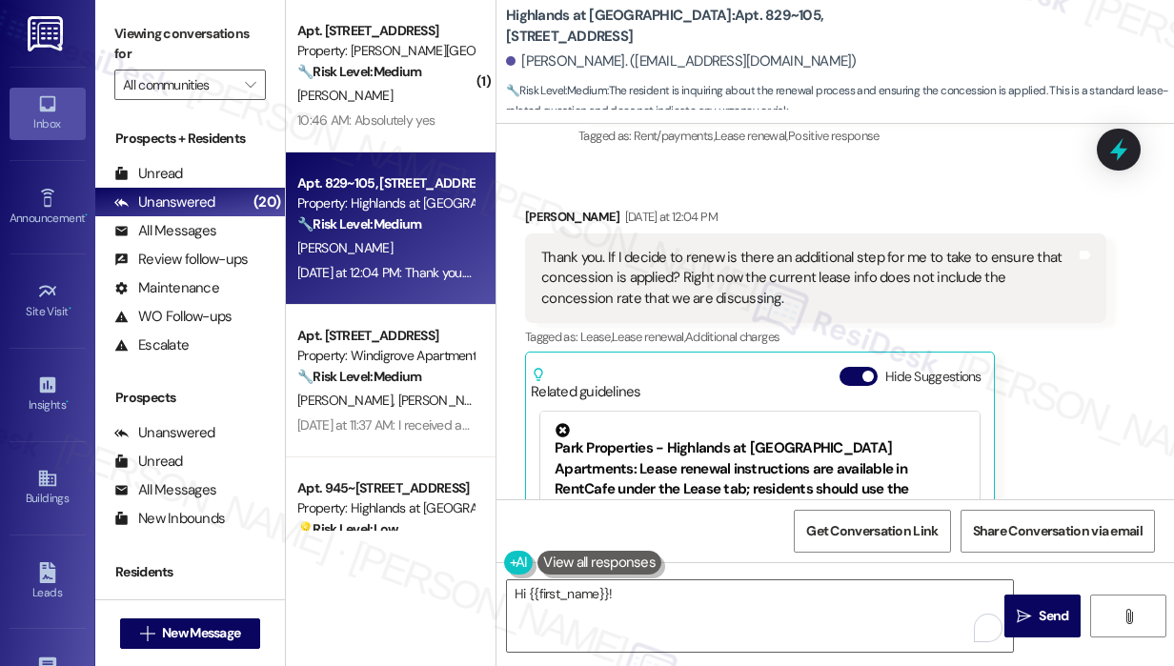
scroll to position [30394, 0]
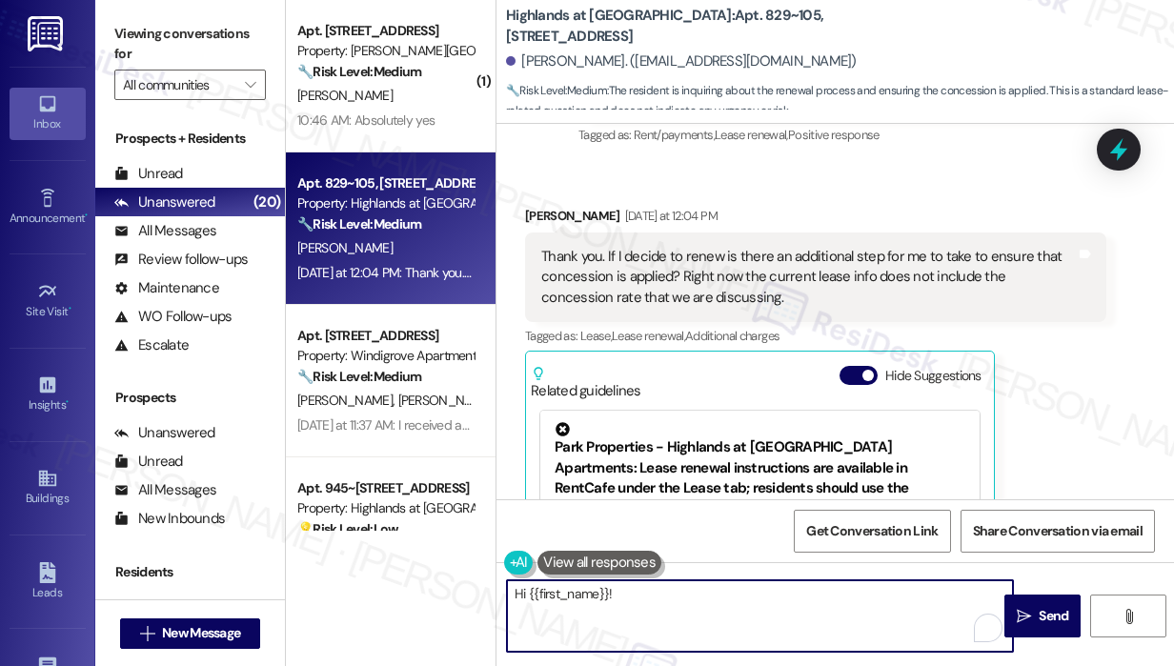
click at [793, 607] on textarea "Hi {{first_name}}!" at bounding box center [760, 615] width 506 height 71
click at [1052, 372] on div "Christine Powell Yesterday at 12:04 PM Thank you. If I decide to renew is there…" at bounding box center [815, 440] width 581 height 468
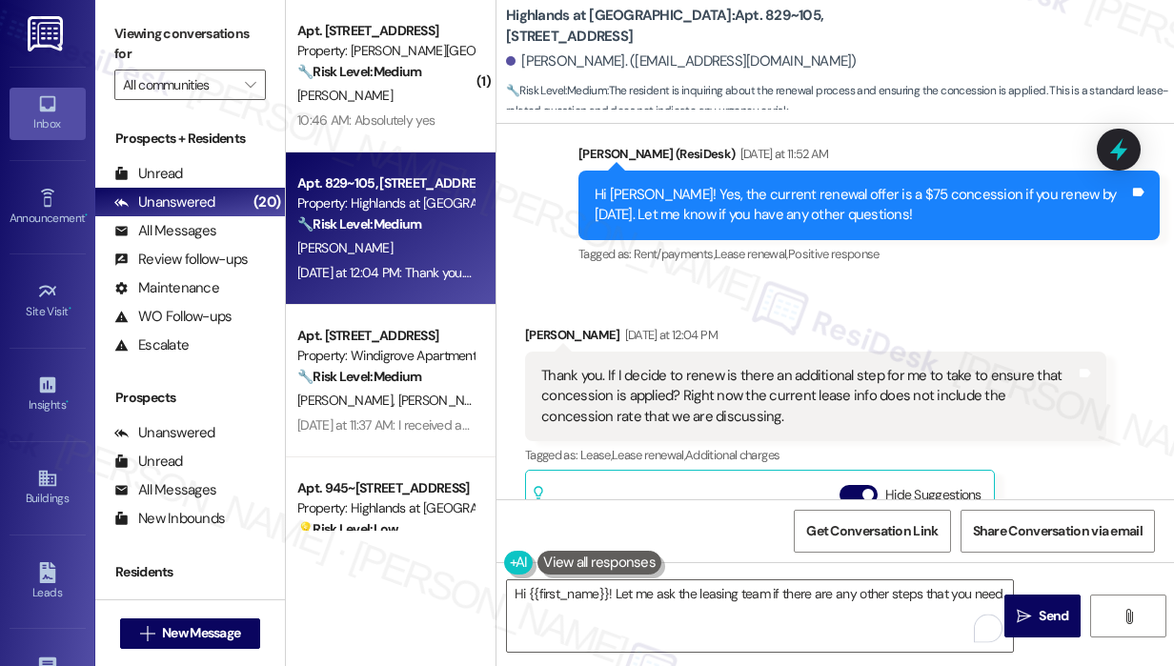
scroll to position [30242, 0]
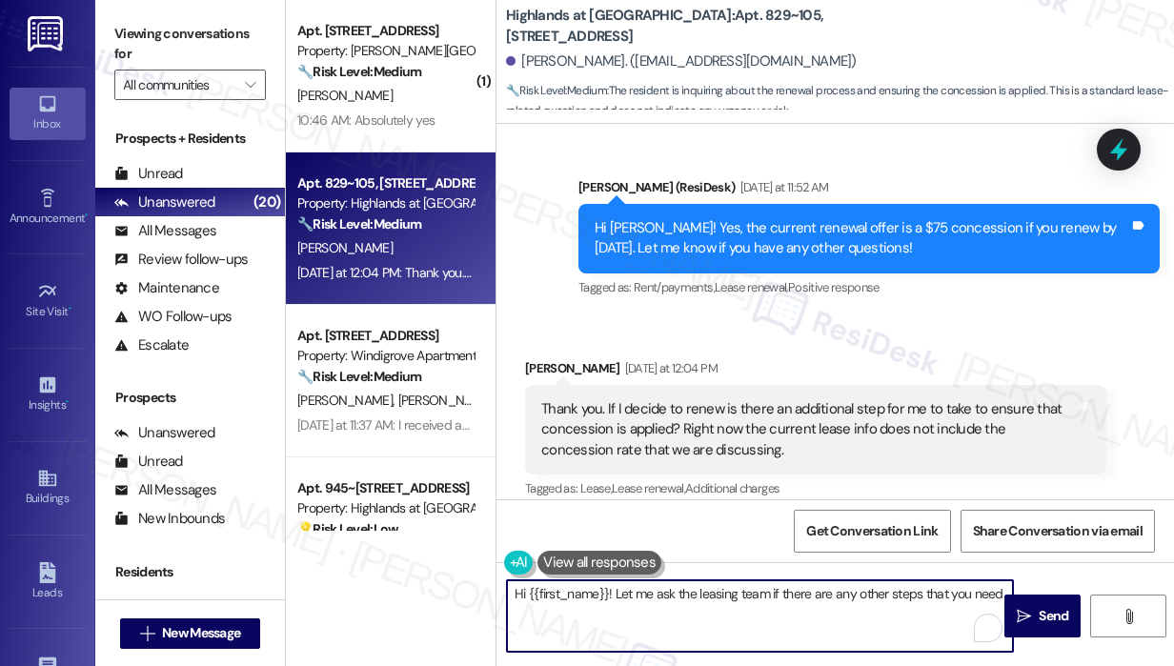
click at [978, 585] on textarea "Hi {{first_name}}! Let me ask the leasing team if there are any other steps tha…" at bounding box center [760, 615] width 506 height 71
type textarea "Hi {{first_name}}! Let me ask the leasing team if there are any other steps tha…"
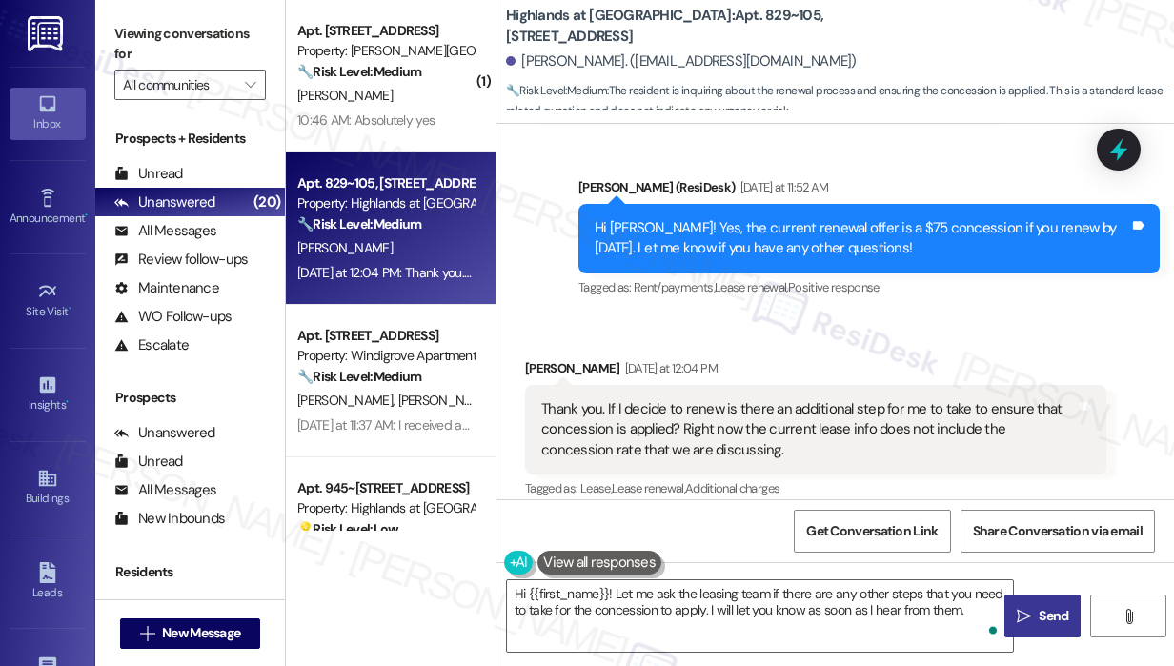
click at [1040, 617] on span "Send" at bounding box center [1053, 616] width 30 height 20
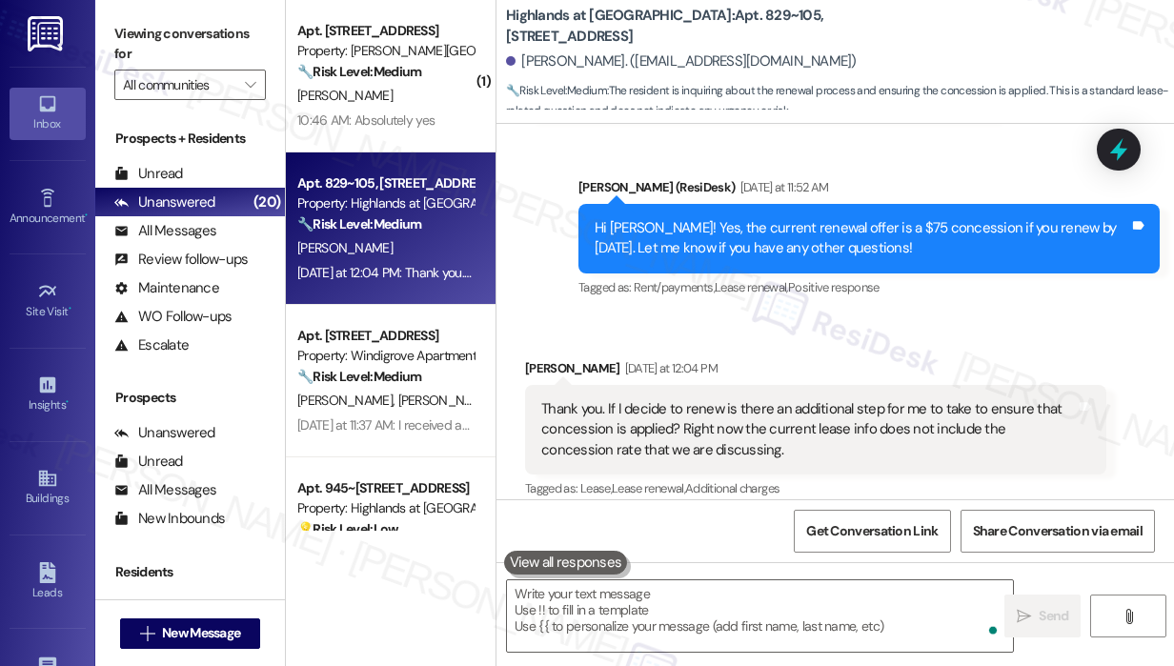
scroll to position [30393, 0]
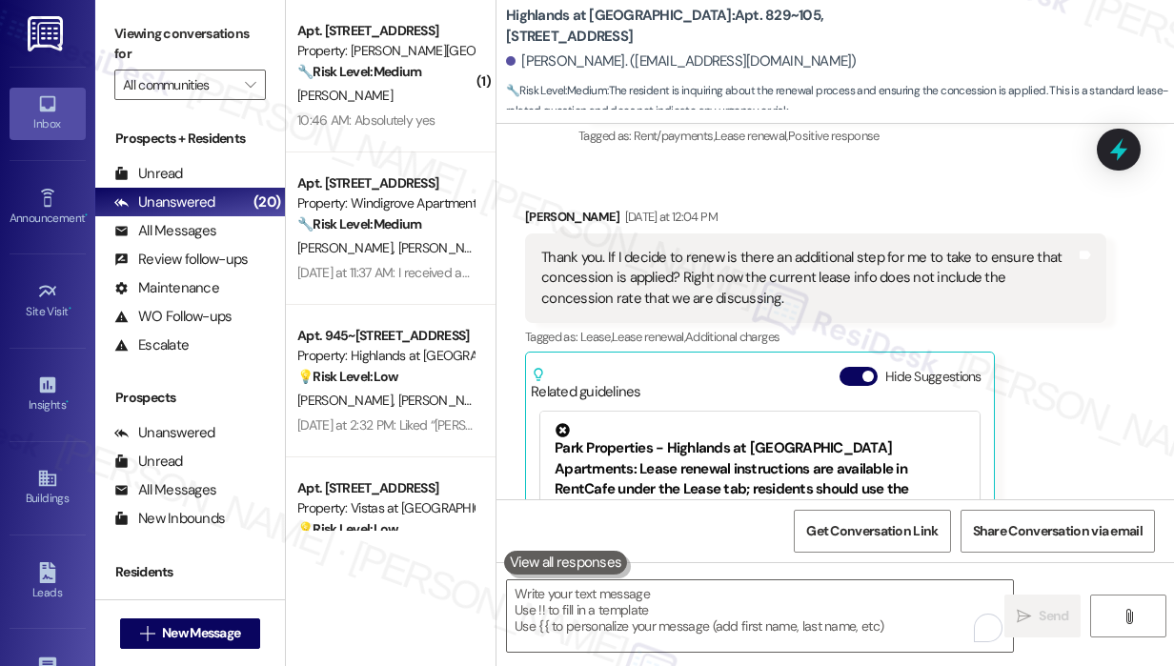
click at [987, 45] on div "[PERSON_NAME]. ([EMAIL_ADDRESS][DOMAIN_NAME])" at bounding box center [840, 62] width 668 height 38
click at [1063, 286] on div "Christine Powell Yesterday at 12:04 PM Thank you. If I decide to renew is there…" at bounding box center [815, 441] width 581 height 468
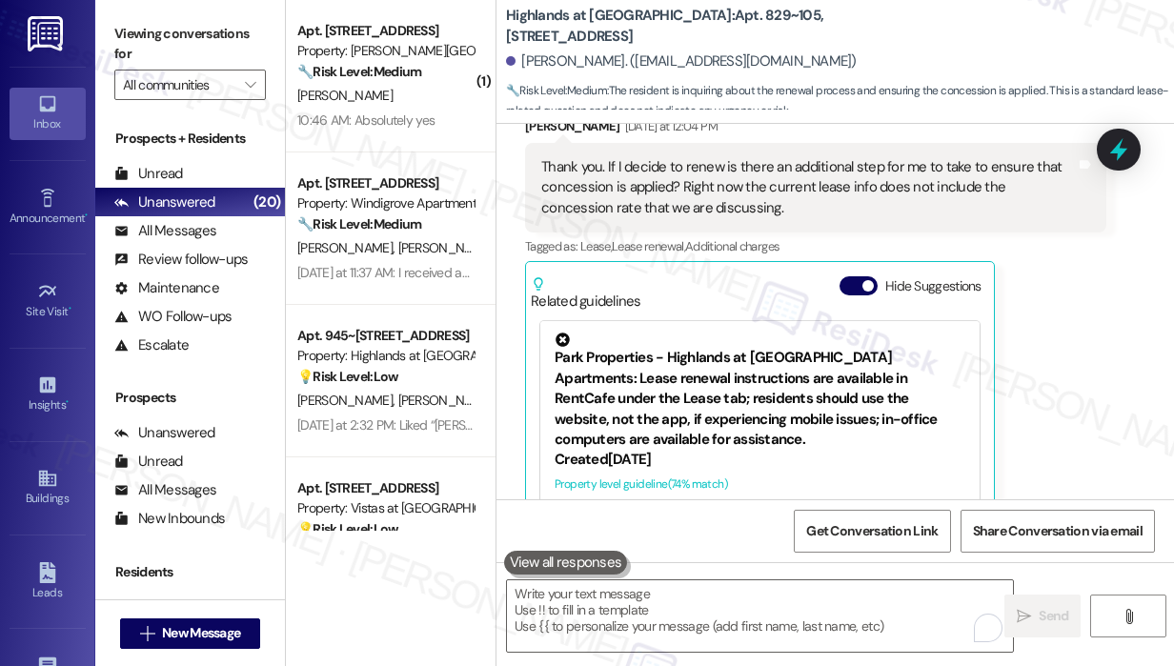
scroll to position [30547, 0]
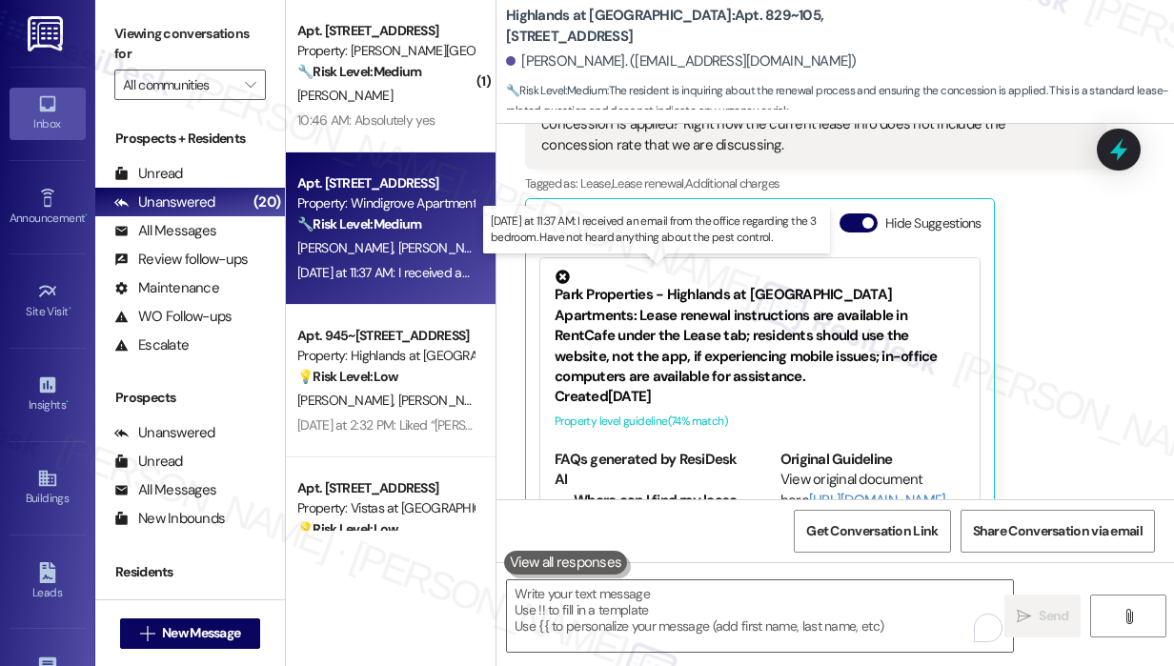
click at [432, 278] on div "Yesterday at 11:37 AM: I received an email from the office regarding the 3 bedr…" at bounding box center [647, 272] width 701 height 17
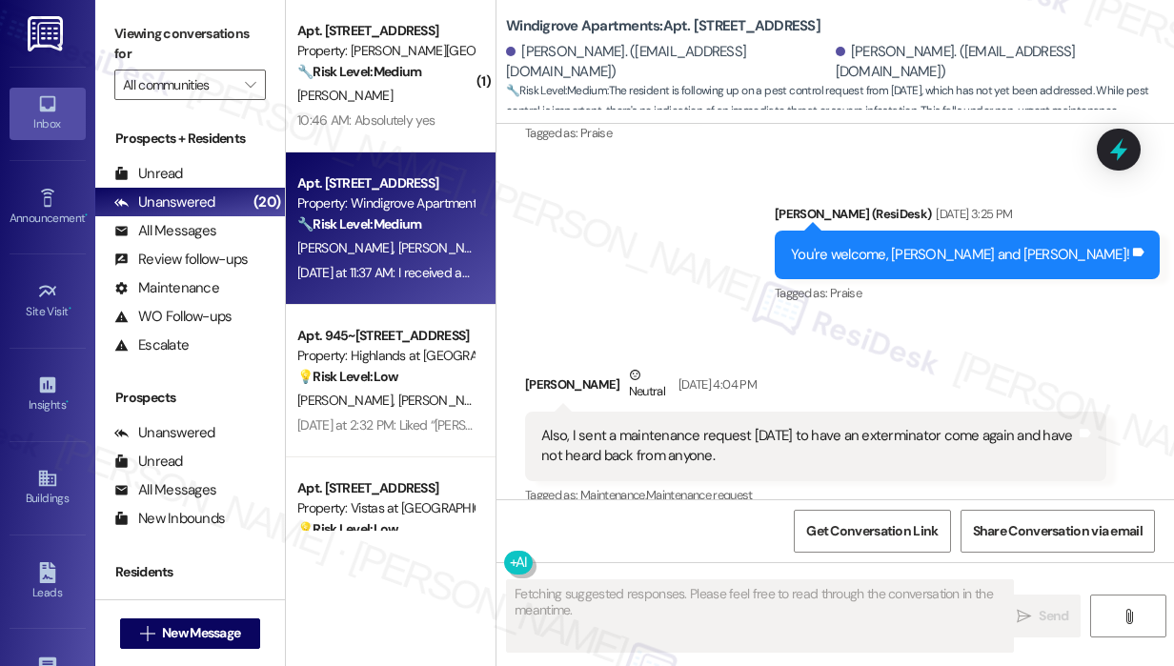
scroll to position [3029, 0]
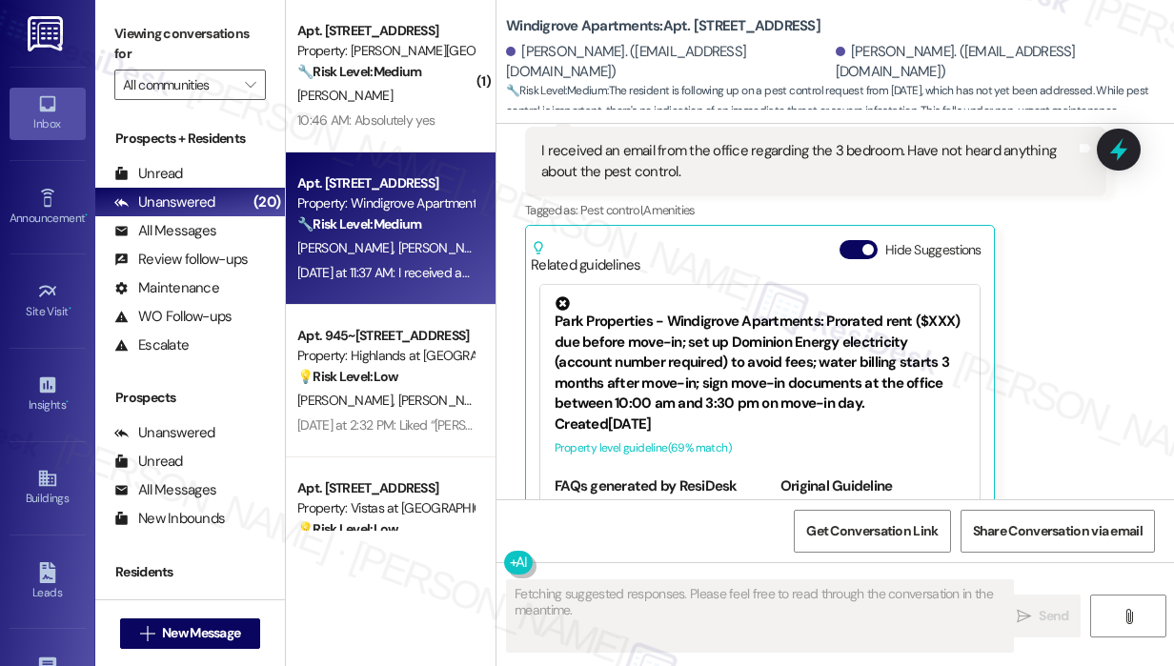
click at [1048, 384] on div "Teresa Laplante Yesterday at 11:37 AM I received an email from the office regar…" at bounding box center [815, 324] width 581 height 447
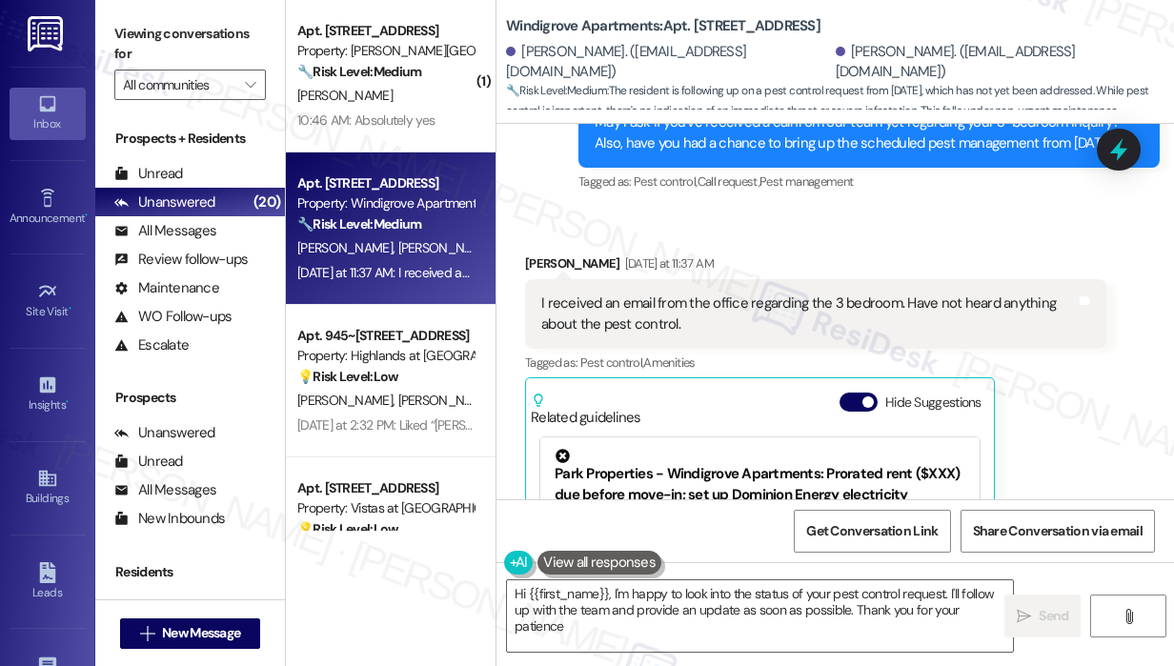
type textarea "Hi {{first_name}}, I'm happy to look into the status of your pest control reque…"
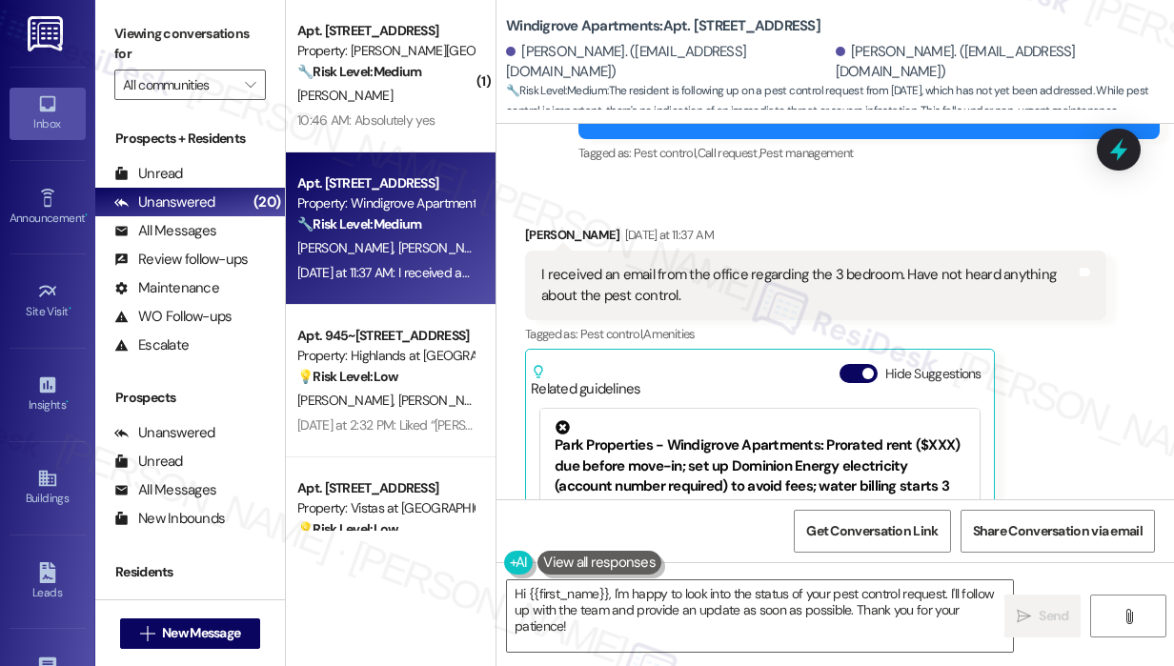
scroll to position [2686, 0]
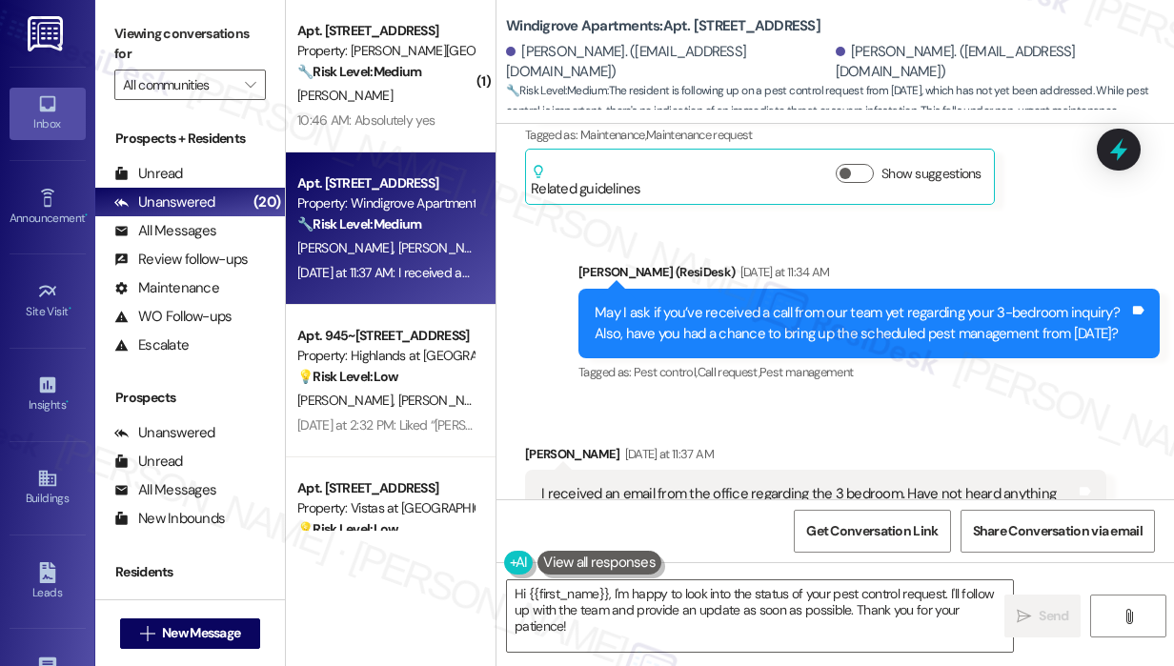
click at [983, 444] on div "Teresa Laplante Yesterday at 11:37 AM" at bounding box center [815, 457] width 581 height 27
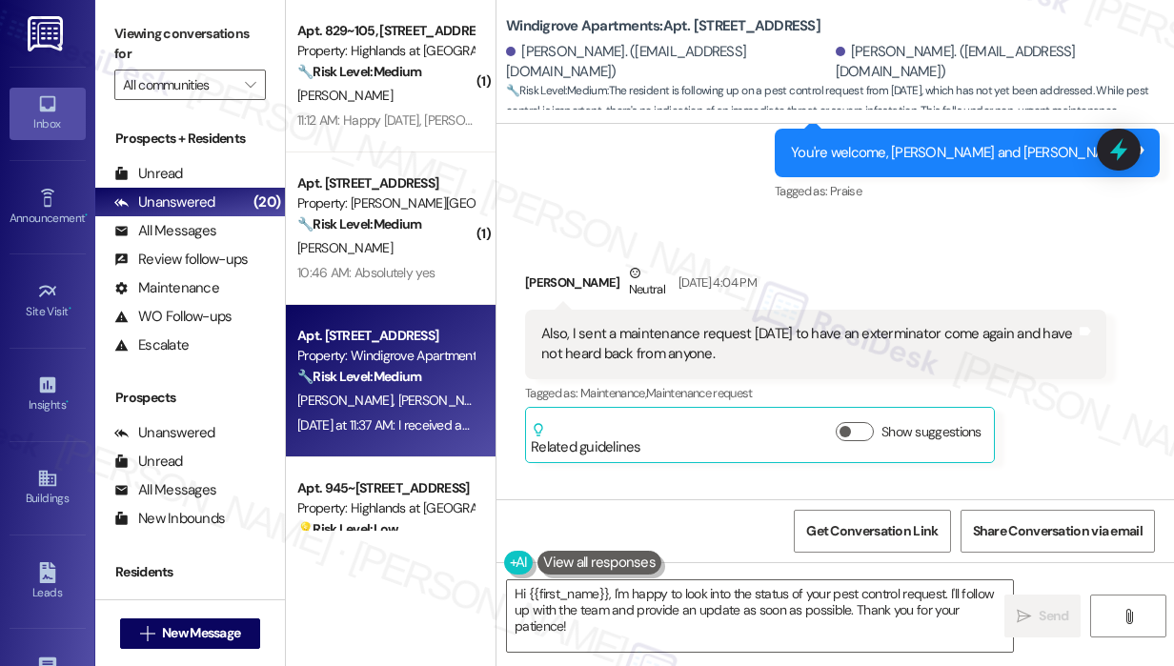
scroll to position [2382, 0]
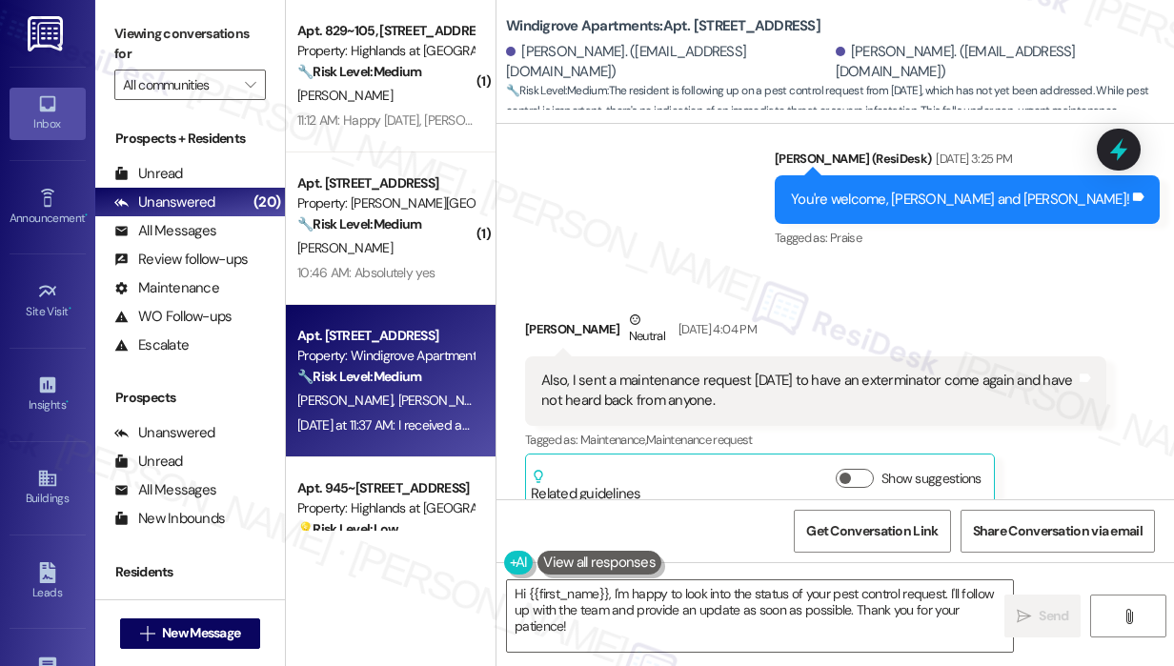
click at [712, 295] on div "Received via SMS Dakota Gatewood Neutral Aug 27, 2025 at 4:04 PM Also, I sent a…" at bounding box center [816, 410] width 610 height 230
click at [667, 267] on div "Received via SMS Dakota Gatewood Neutral Aug 27, 2025 at 4:04 PM Also, I sent a…" at bounding box center [834, 396] width 677 height 258
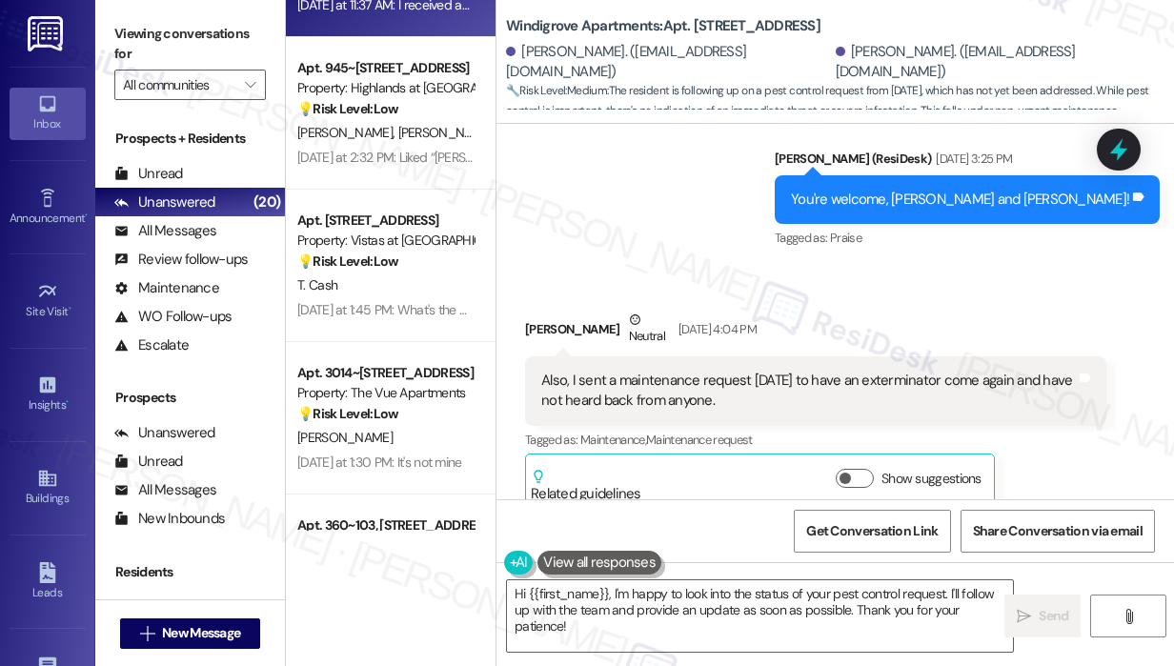
scroll to position [433, 0]
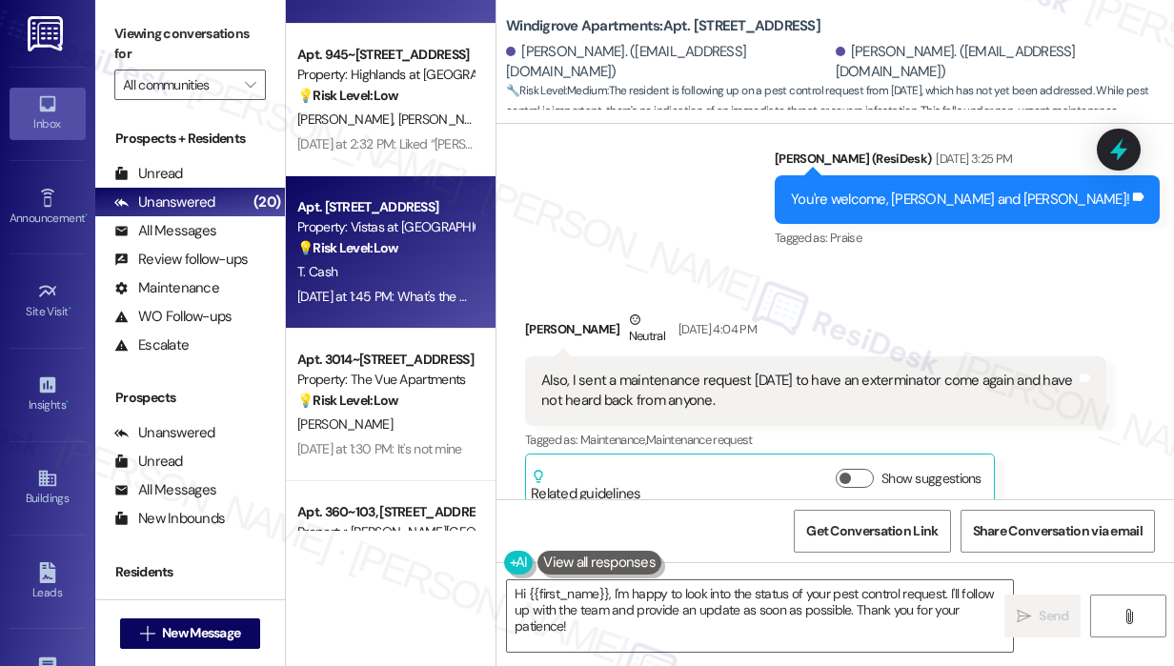
click at [431, 247] on div "💡 Risk Level: Low The resident is asking for details about the pool party, indi…" at bounding box center [385, 248] width 176 height 20
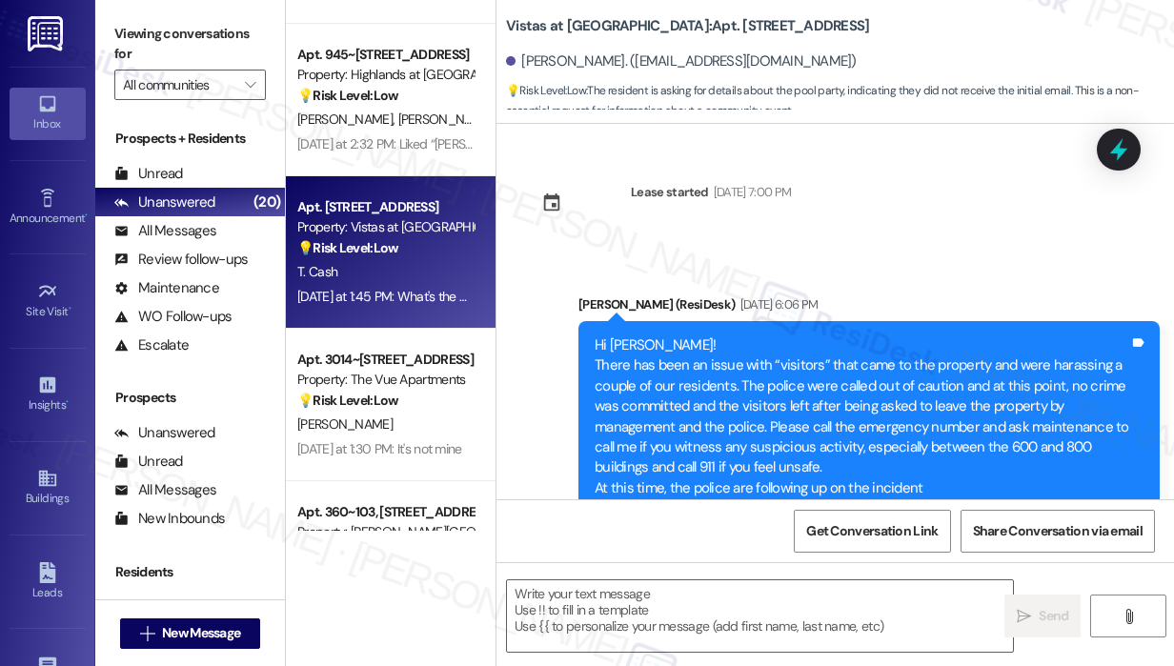
scroll to position [17602, 0]
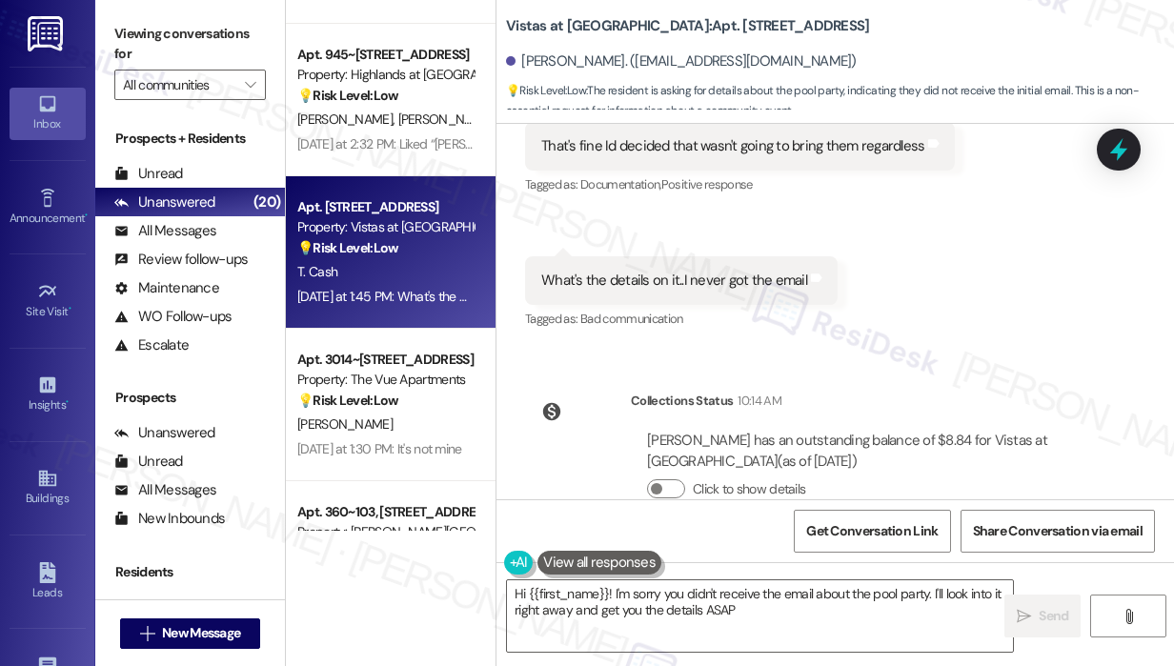
type textarea "Hi {{first_name}}! I'm sorry you didn't receive the email about the pool party.…"
click at [994, 304] on div "Lease started Dec 31, 2024 at 7:00 PM Announcement, sent via SMS Sarah (ResiDes…" at bounding box center [834, 311] width 677 height 375
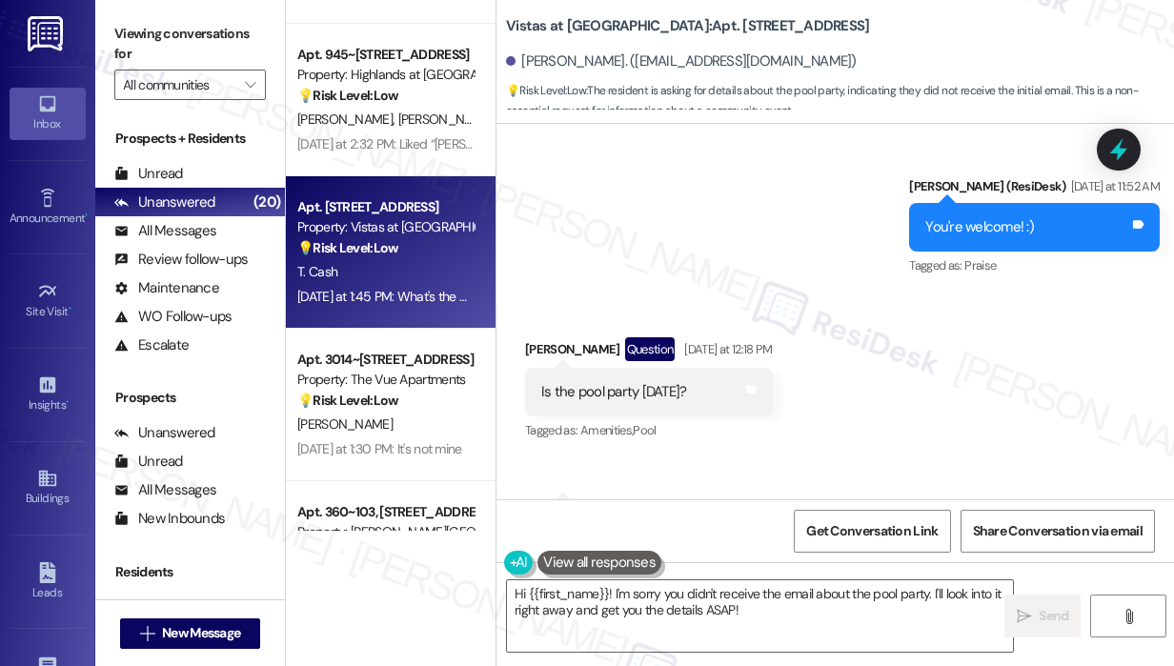
scroll to position [16725, 0]
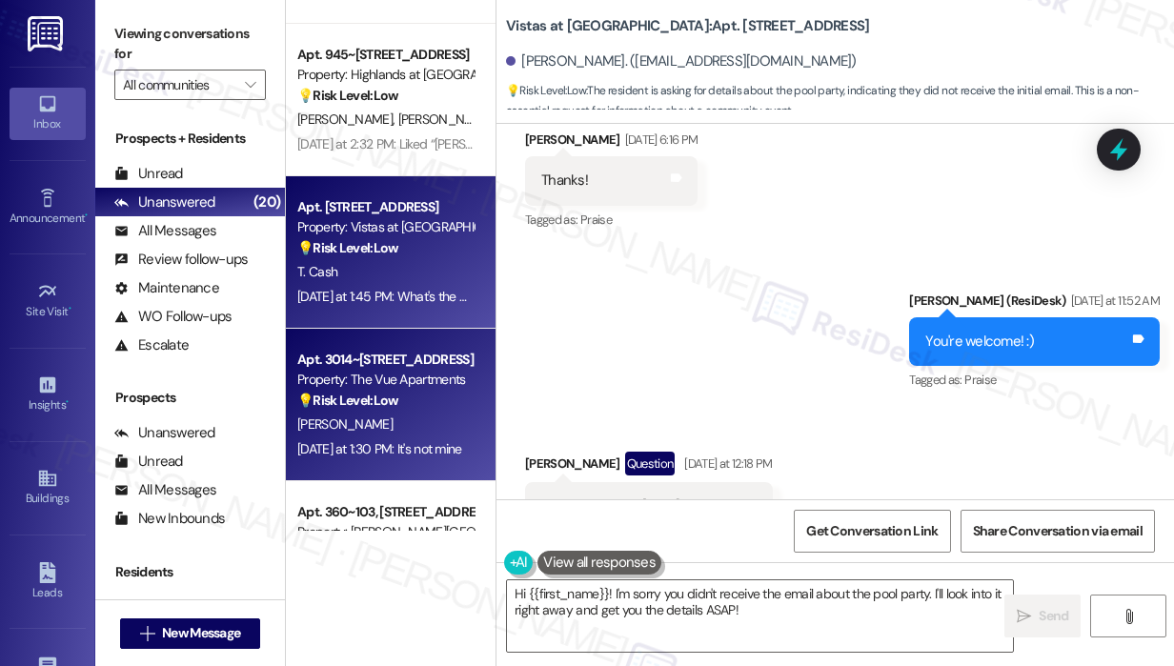
click at [397, 420] on div "[PERSON_NAME]" at bounding box center [385, 424] width 180 height 24
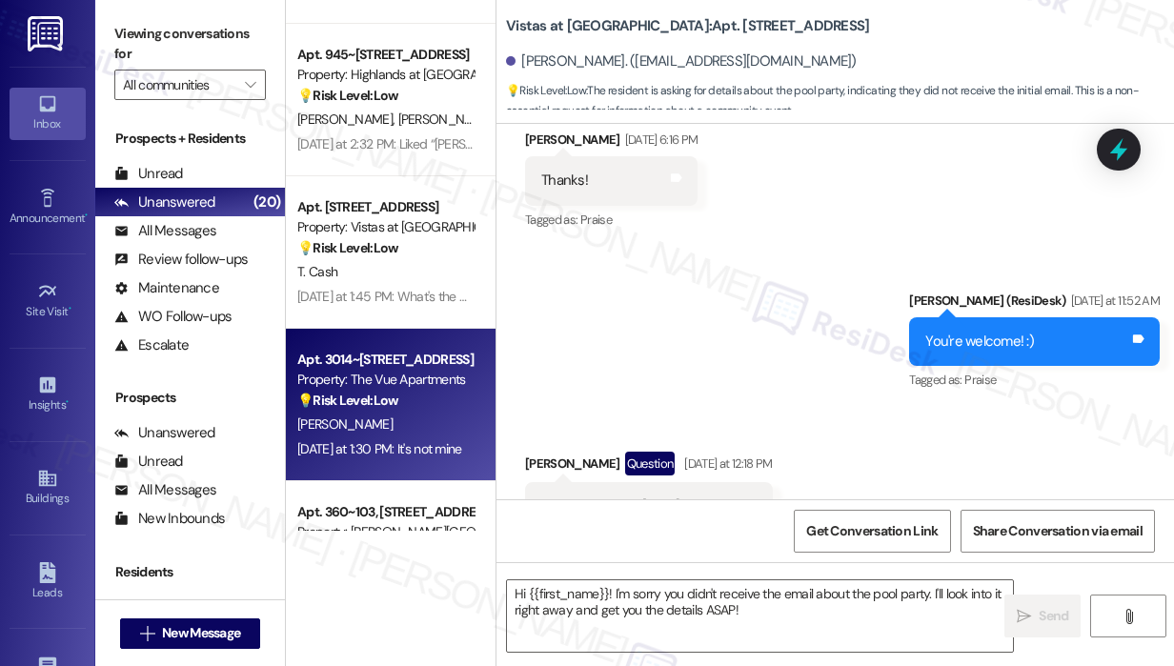
type textarea "Fetching suggested responses. Please feel free to read through the conversation…"
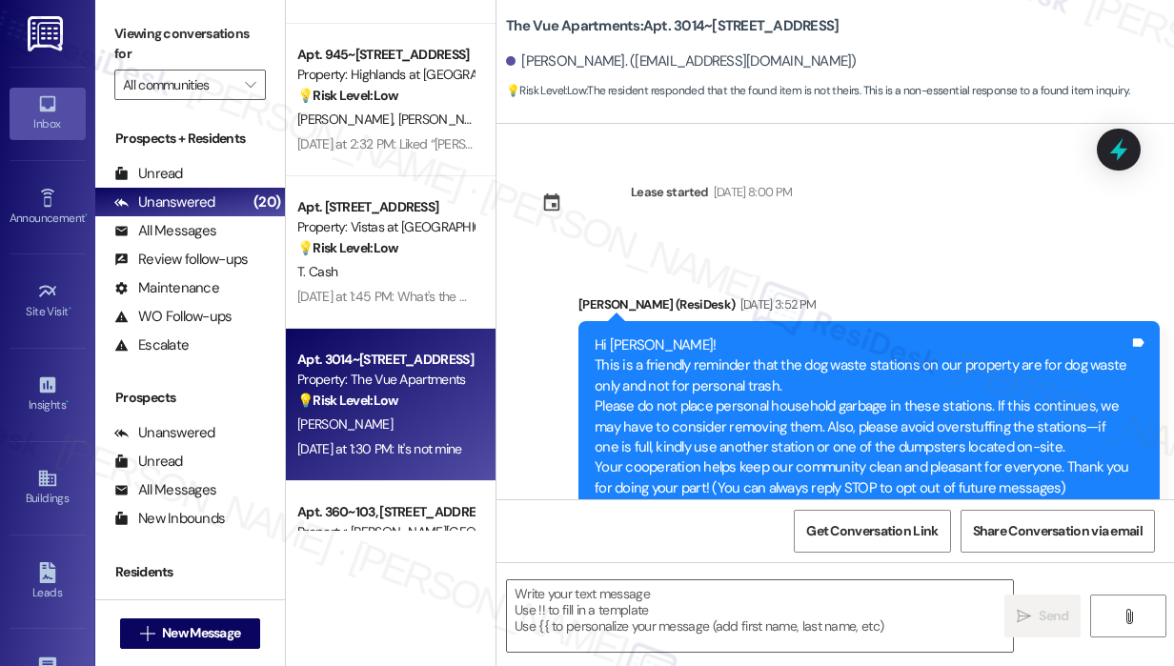
scroll to position [5076, 0]
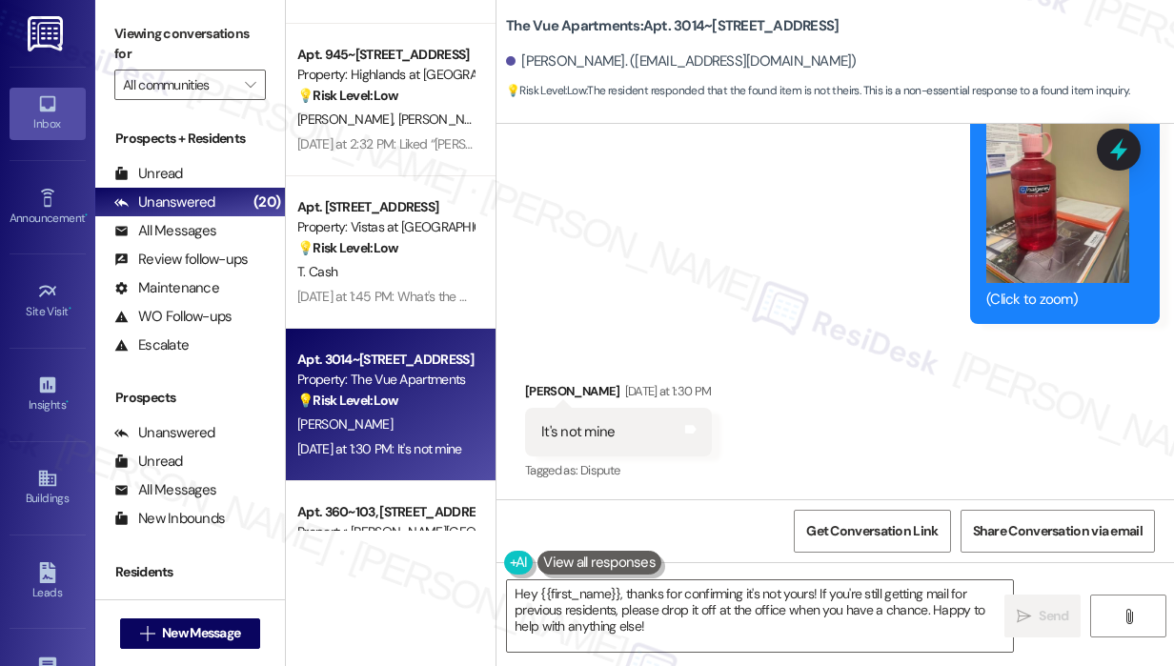
click at [835, 432] on div "Received via SMS Ana Oakes Yesterday at 1:30 PM It's not mine Tags and notes Ta…" at bounding box center [834, 418] width 677 height 161
click at [934, 475] on div "Received via SMS Ana Oakes Yesterday at 1:30 PM It's not mine Tags and notes Ta…" at bounding box center [834, 418] width 677 height 161
drag, startPoint x: 621, startPoint y: 436, endPoint x: 564, endPoint y: 433, distance: 57.2
click at [564, 433] on div "It's not mine Tags and notes" at bounding box center [618, 432] width 187 height 49
copy div "not mine"
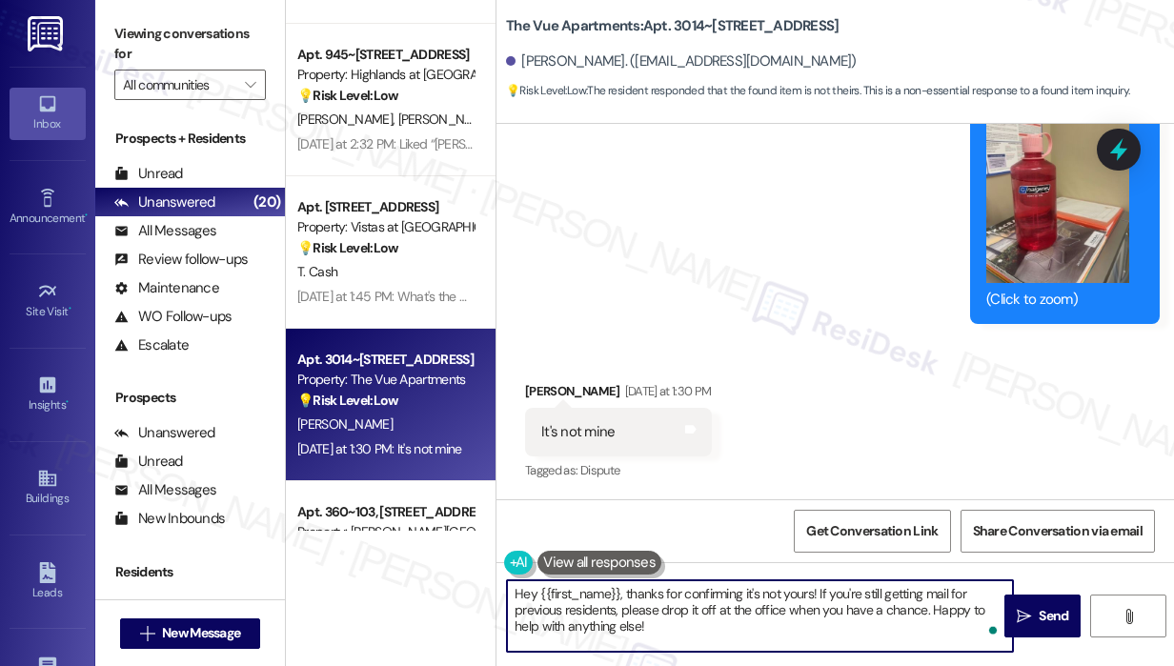
drag, startPoint x: 723, startPoint y: 629, endPoint x: 624, endPoint y: 597, distance: 103.9
click at [624, 597] on textarea "Hey {{first_name}}, thanks for confirming it's not yours! If you're still getti…" at bounding box center [760, 615] width 506 height 71
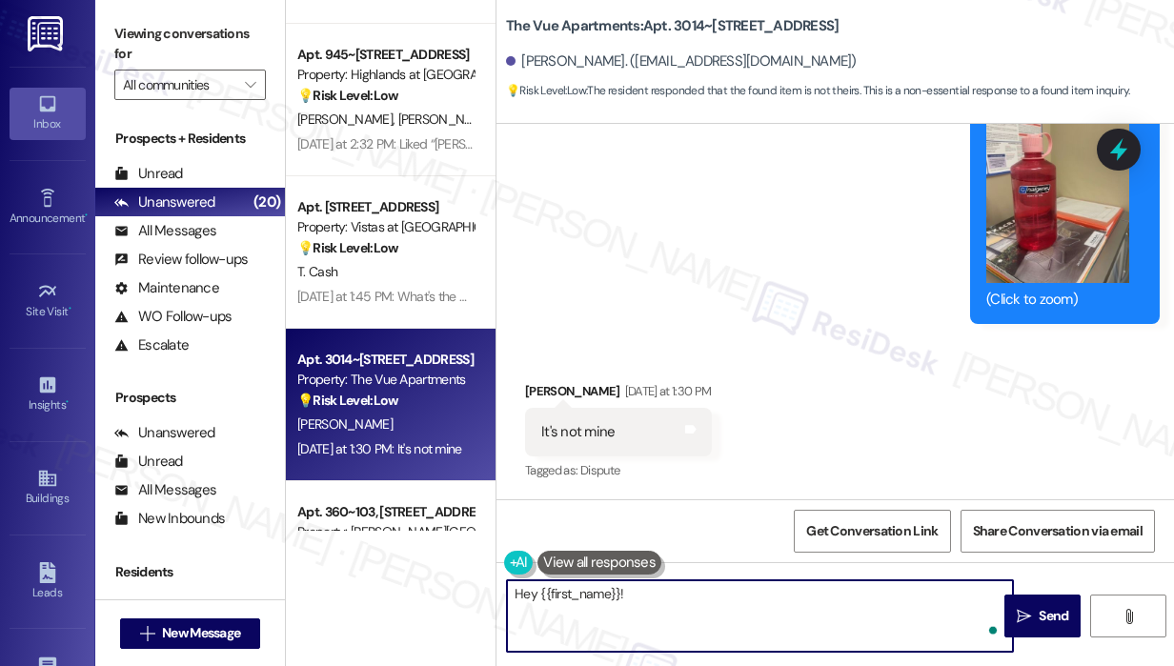
paste textarea "Thank you for letting me know. Please disregard the message if the item isn’t y…"
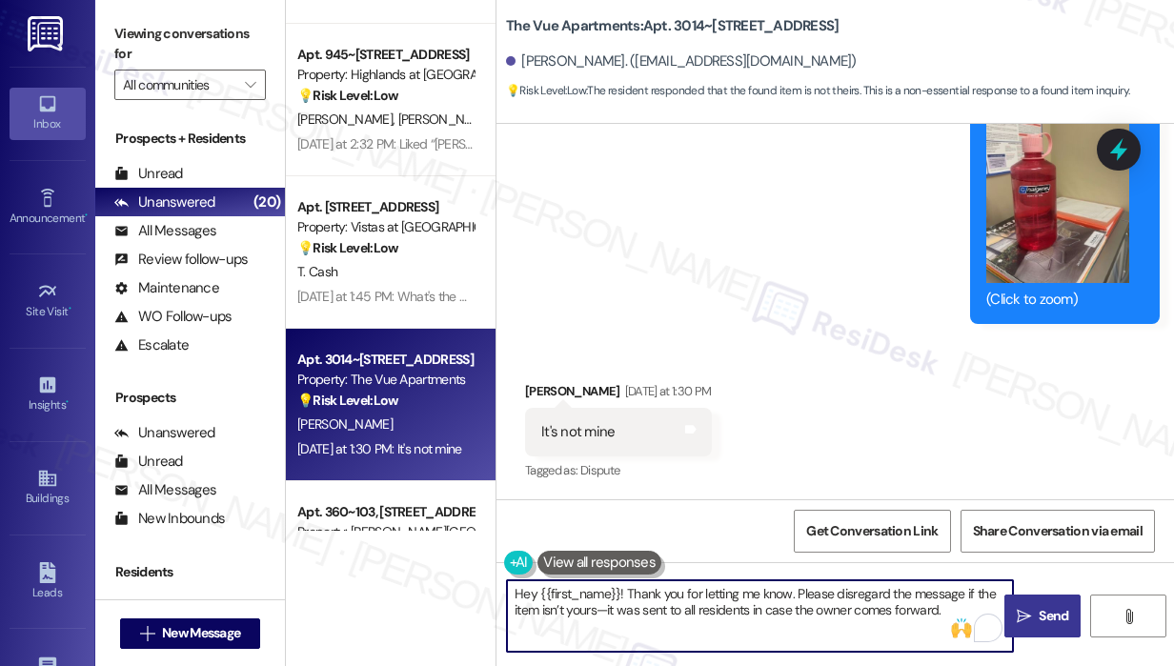
type textarea "Hey {{first_name}}! Thank you for letting me know. Please disregard the message…"
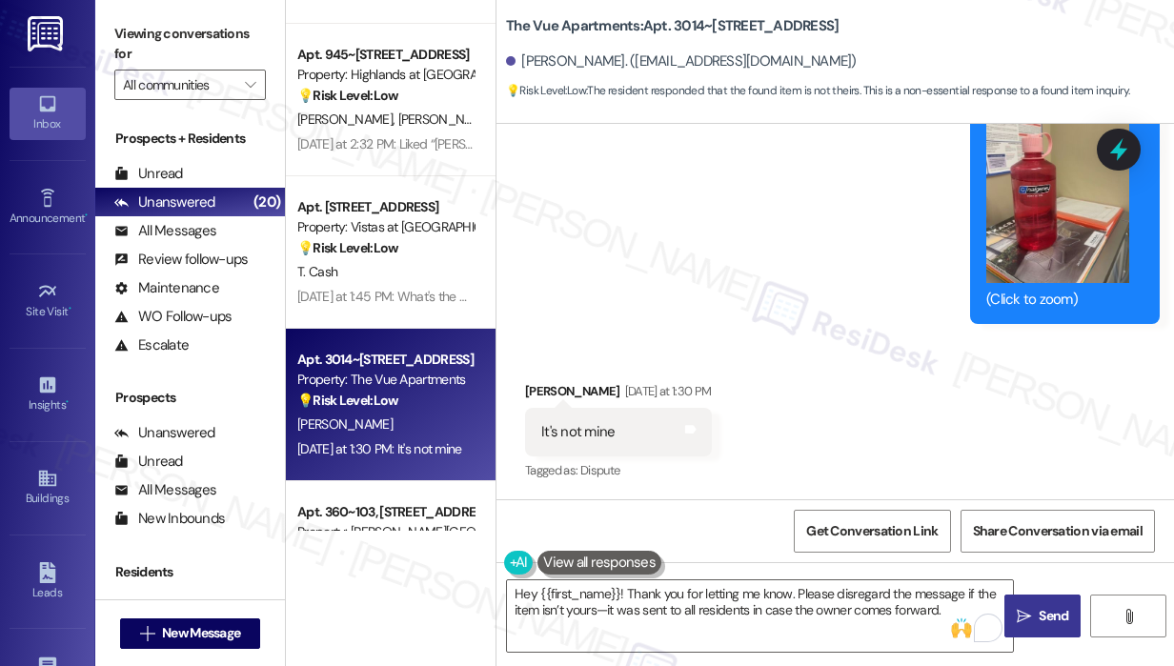
click at [1026, 614] on icon "" at bounding box center [1023, 616] width 14 height 15
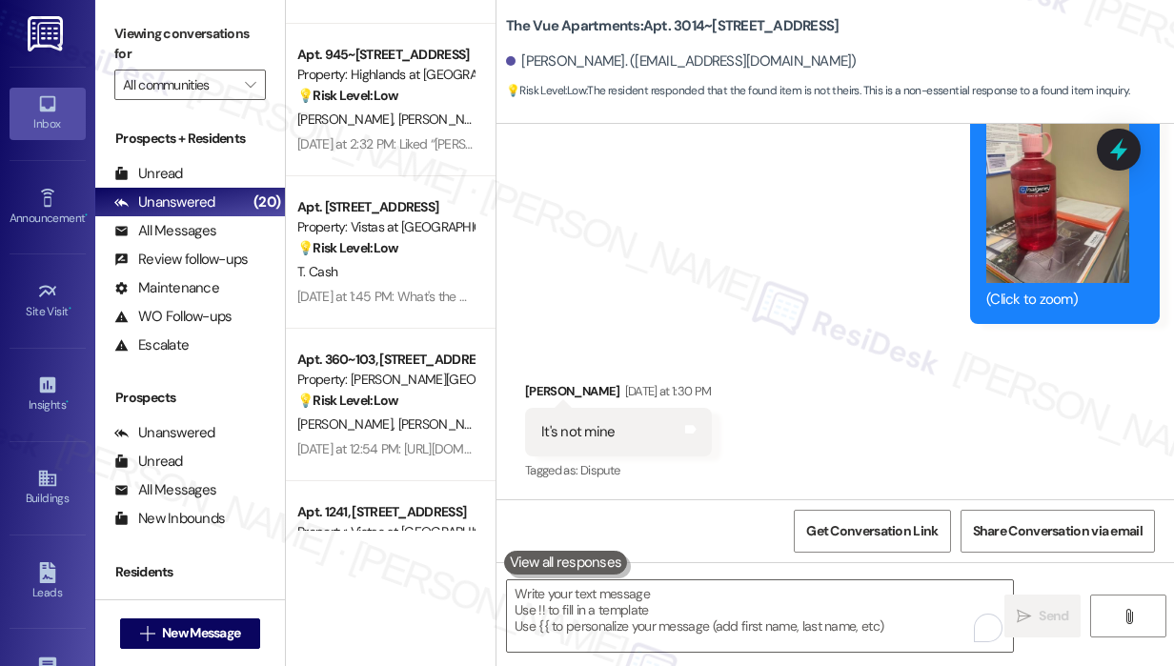
click at [1096, 470] on div "Received via SMS Ana Oakes Yesterday at 1:30 PM It's not mine Tags and notes Ta…" at bounding box center [834, 418] width 677 height 161
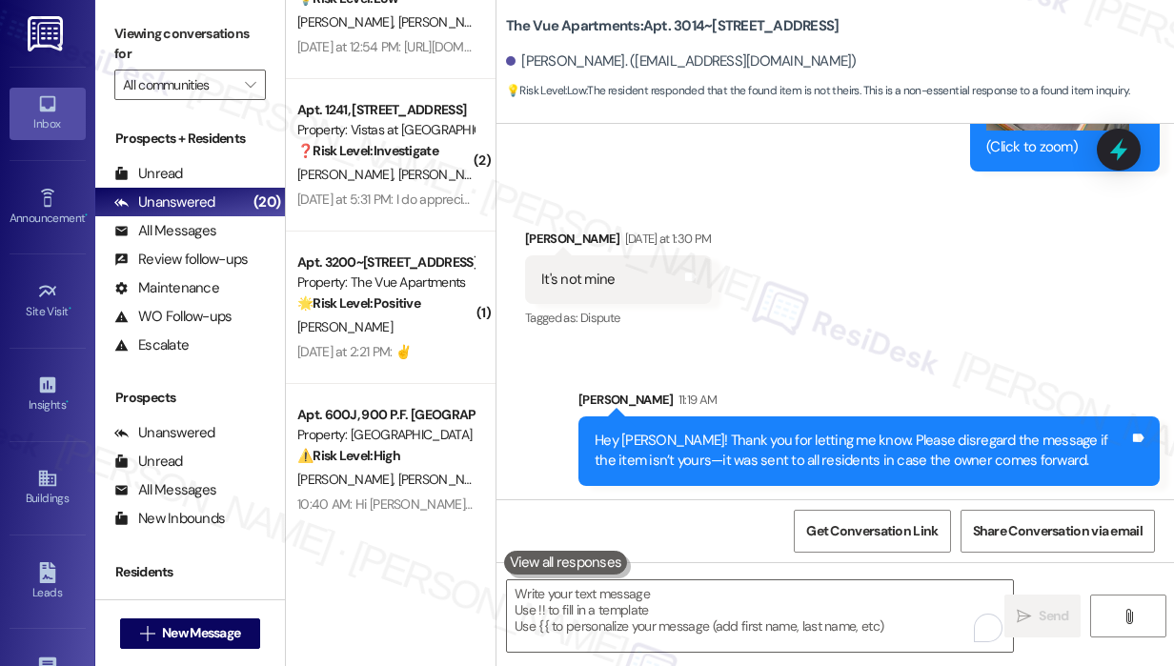
scroll to position [915, 0]
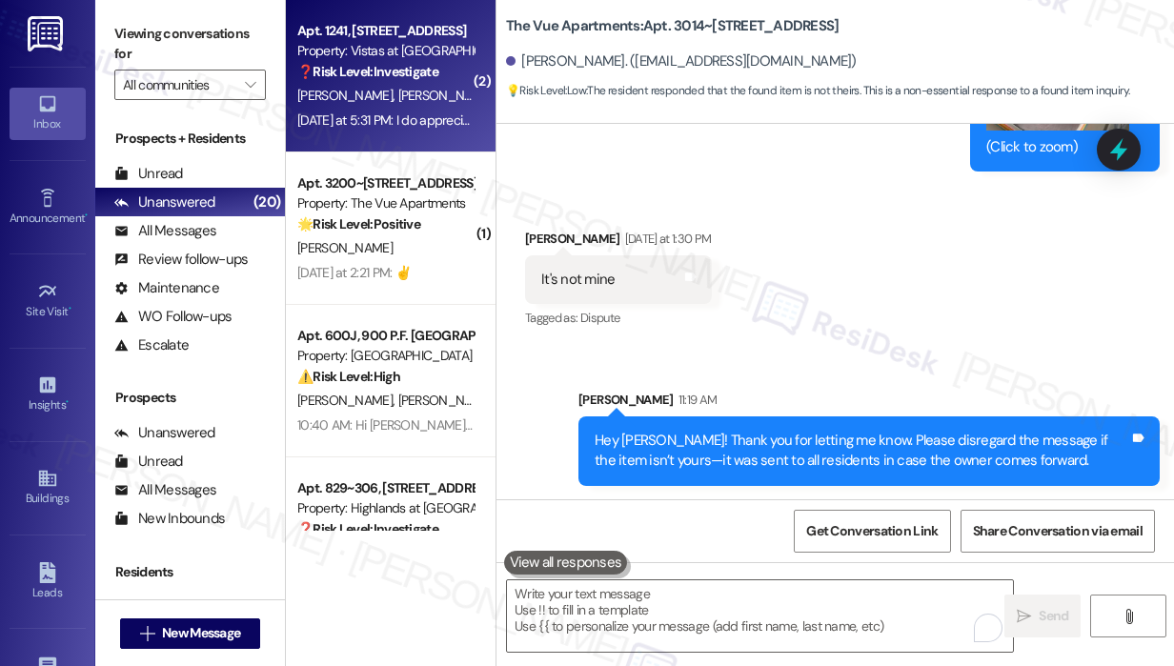
click at [389, 109] on div "Yesterday at 5:31 PM: I do appreciate them, and dont want everything I say to b…" at bounding box center [385, 121] width 180 height 24
type textarea "Fetching suggested responses. Please feel free to read through the conversation…"
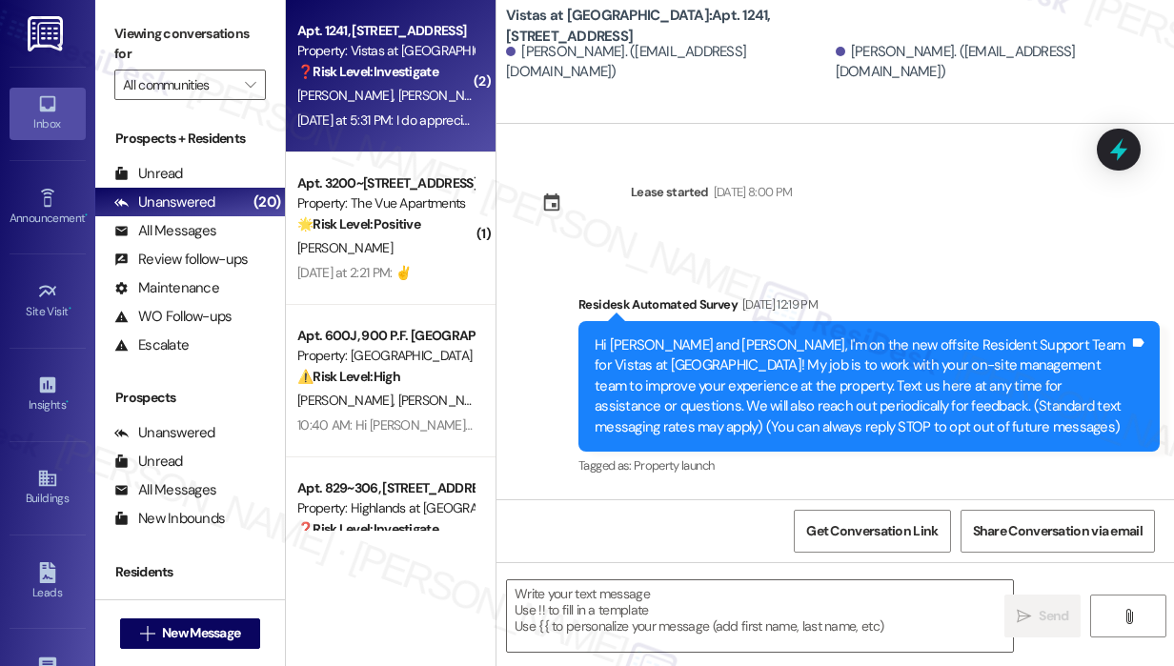
scroll to position [17532, 0]
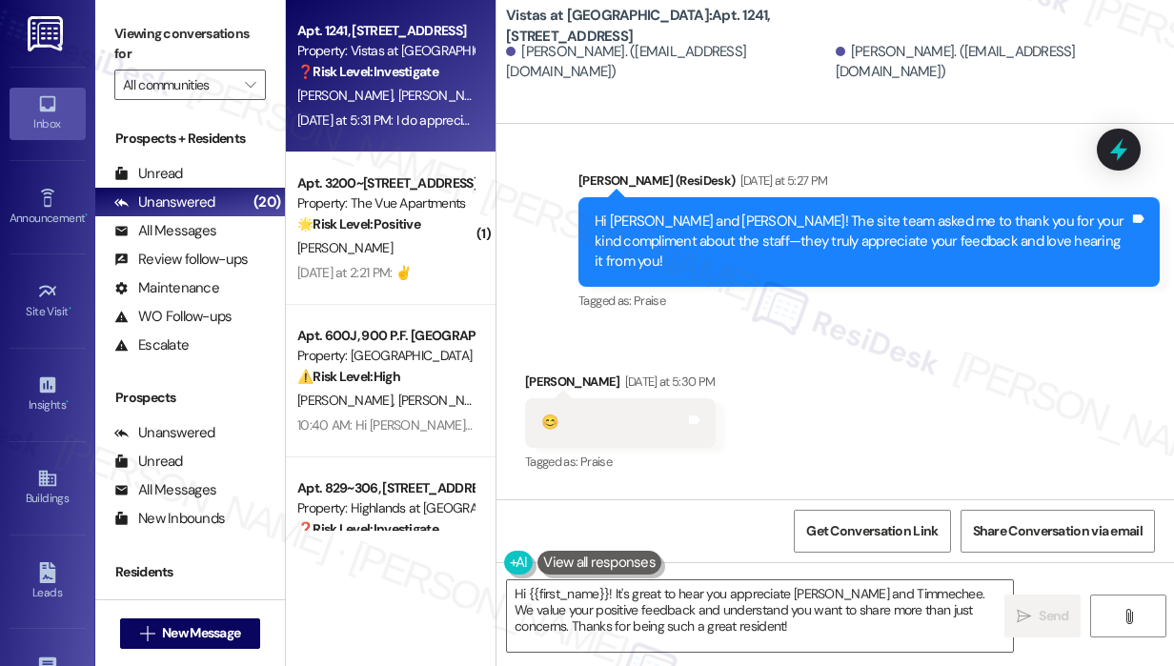
click at [850, 350] on div "Received via SMS Julia Timmons Yesterday at 5:30 PM 😊 Tags and notes Tagged as:…" at bounding box center [834, 476] width 677 height 295
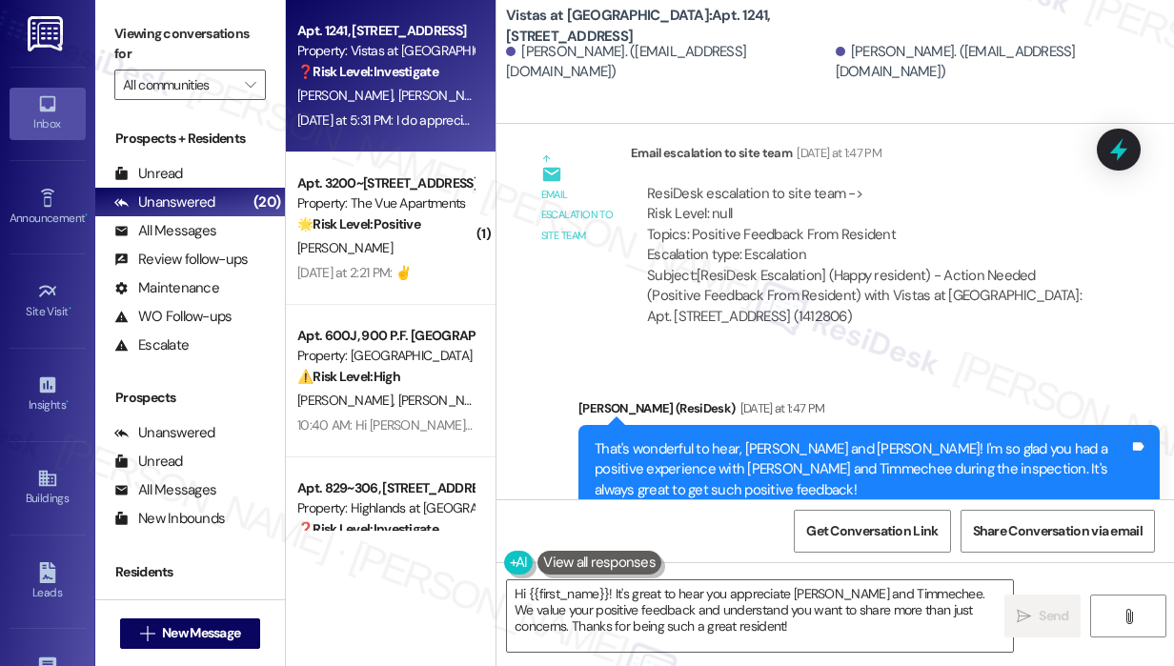
scroll to position [16884, 0]
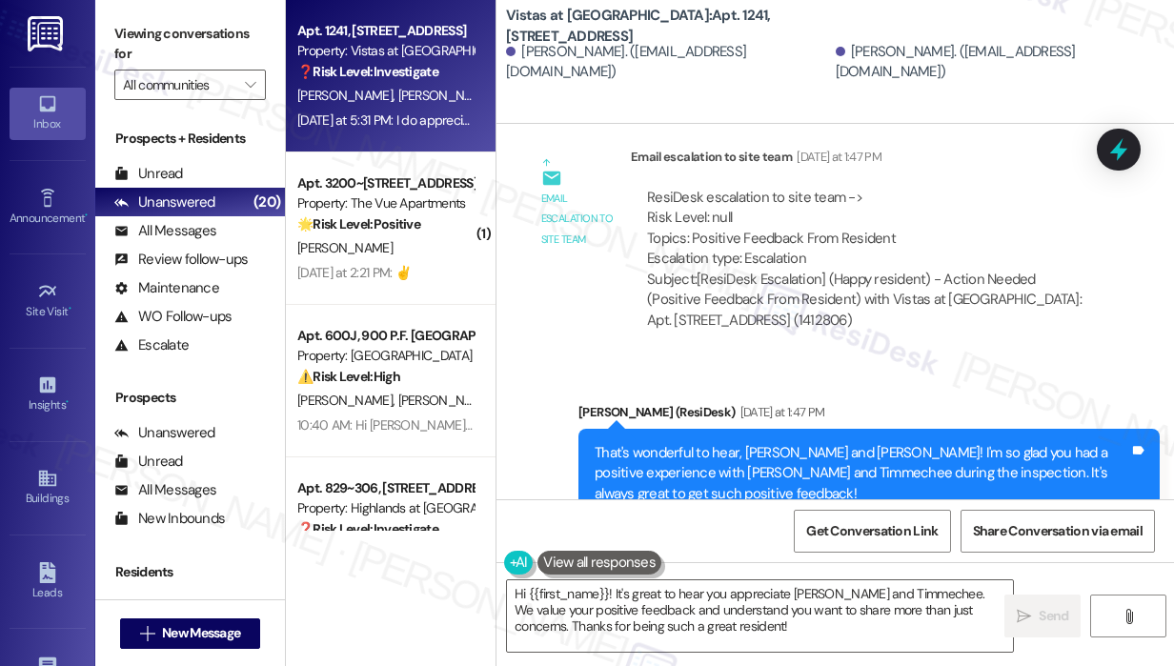
click at [895, 359] on div "Sent via SMS Sarah (ResiDesk) Yesterday at 1:47 PM That's wonderful to hear, Ju…" at bounding box center [834, 460] width 677 height 202
click at [800, 359] on div "Sent via SMS Sarah (ResiDesk) Yesterday at 1:47 PM That's wonderful to hear, Ju…" at bounding box center [834, 460] width 677 height 202
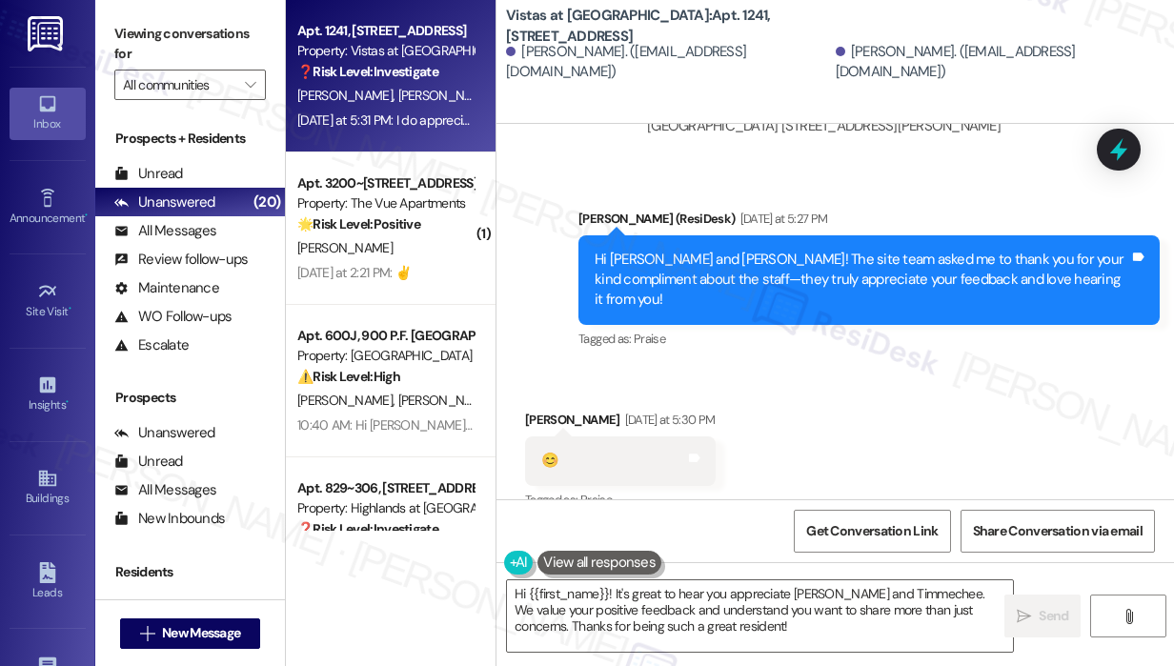
scroll to position [17532, 0]
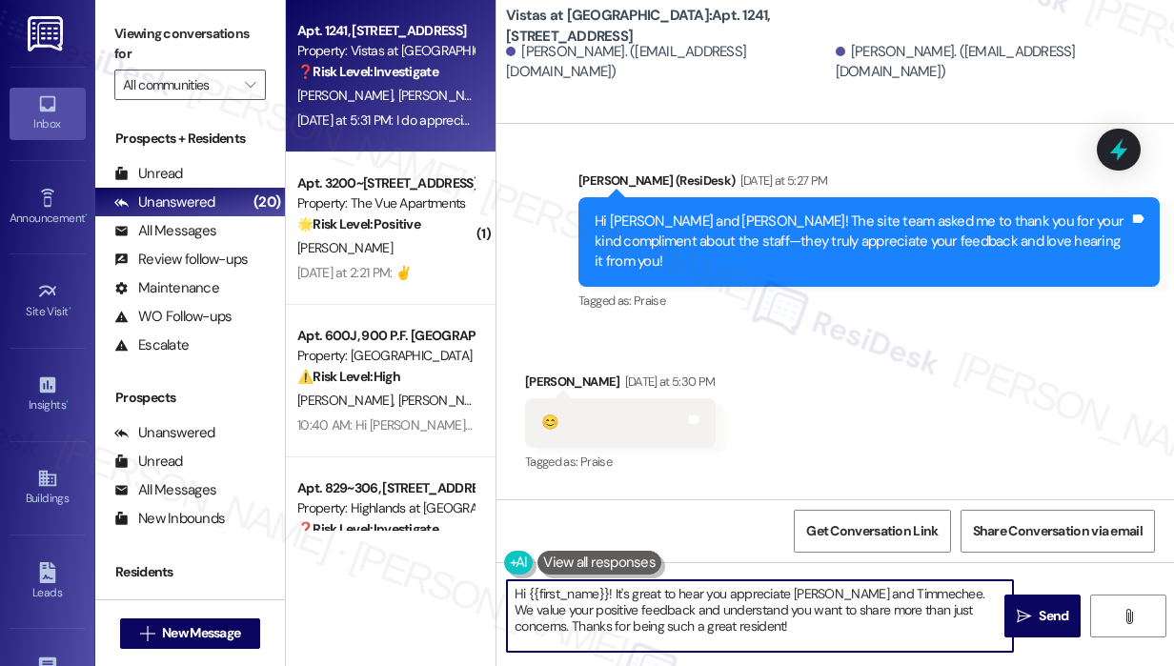
click at [915, 633] on textarea "Hi {{first_name}}! It's great to hear you appreciate Hampton and Timmechee. We …" at bounding box center [760, 615] width 506 height 71
click at [945, 590] on textarea "Hi {{first_name}}! It's great to hear you appreciate Hampton and Timmechee. We …" at bounding box center [760, 615] width 506 height 71
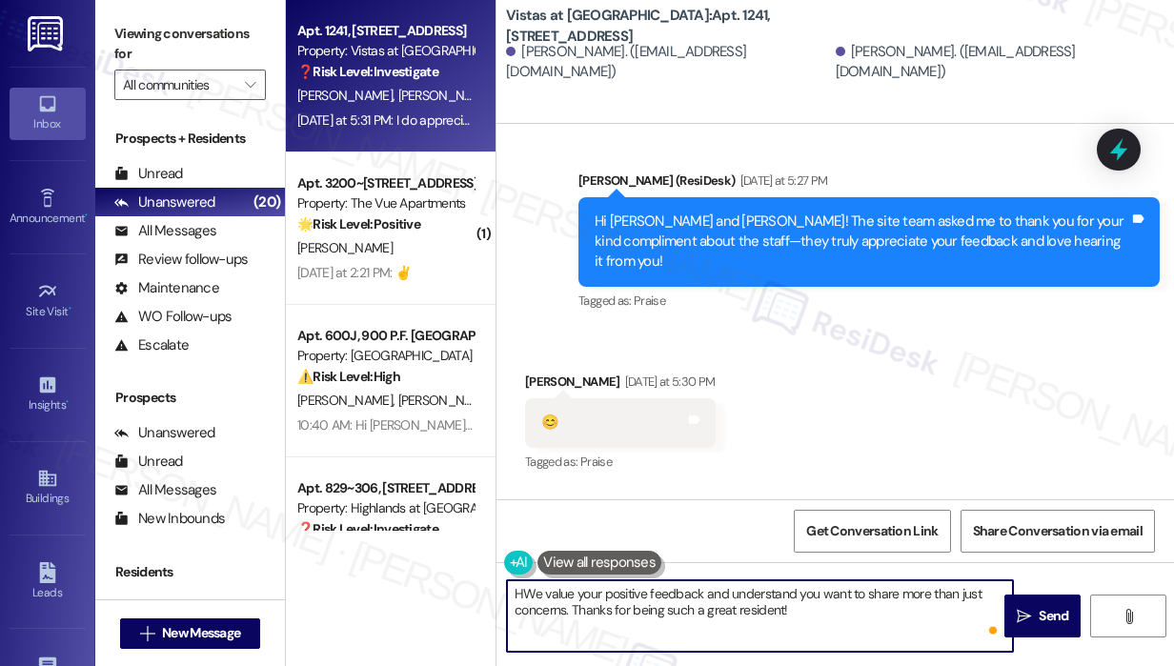
type textarea "We value your positive feedback and understand you want to share more than just…"
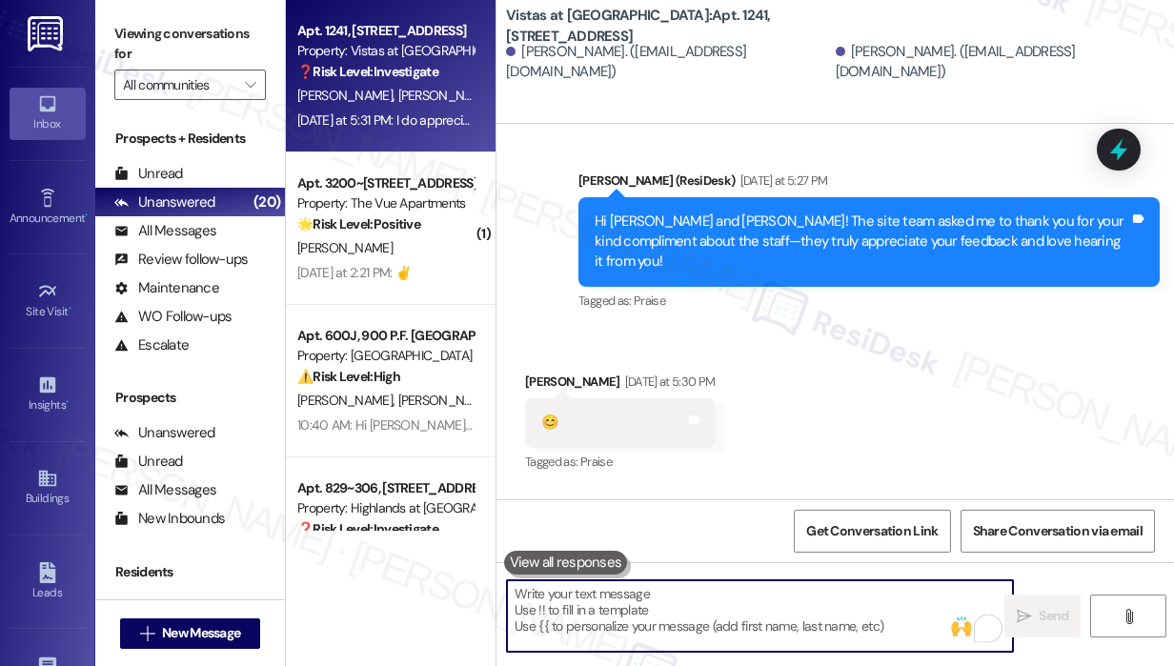
scroll to position [17531, 0]
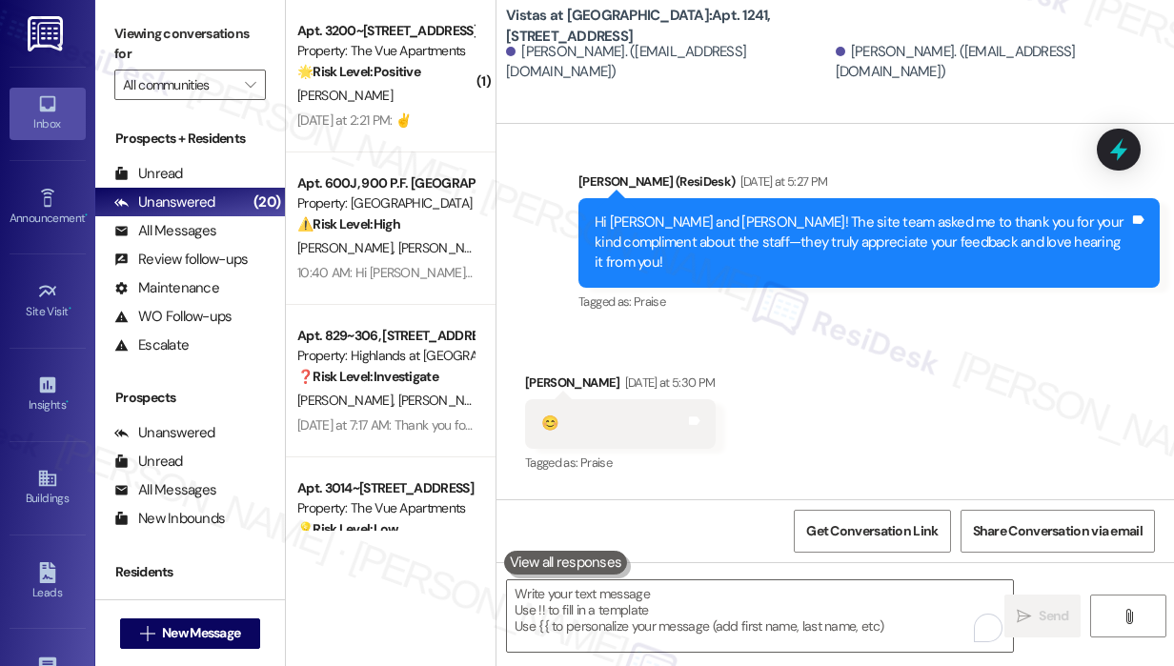
click at [882, 330] on div "Received via SMS Julia Timmons Yesterday at 5:30 PM 😊 Tags and notes Tagged as:…" at bounding box center [834, 477] width 677 height 295
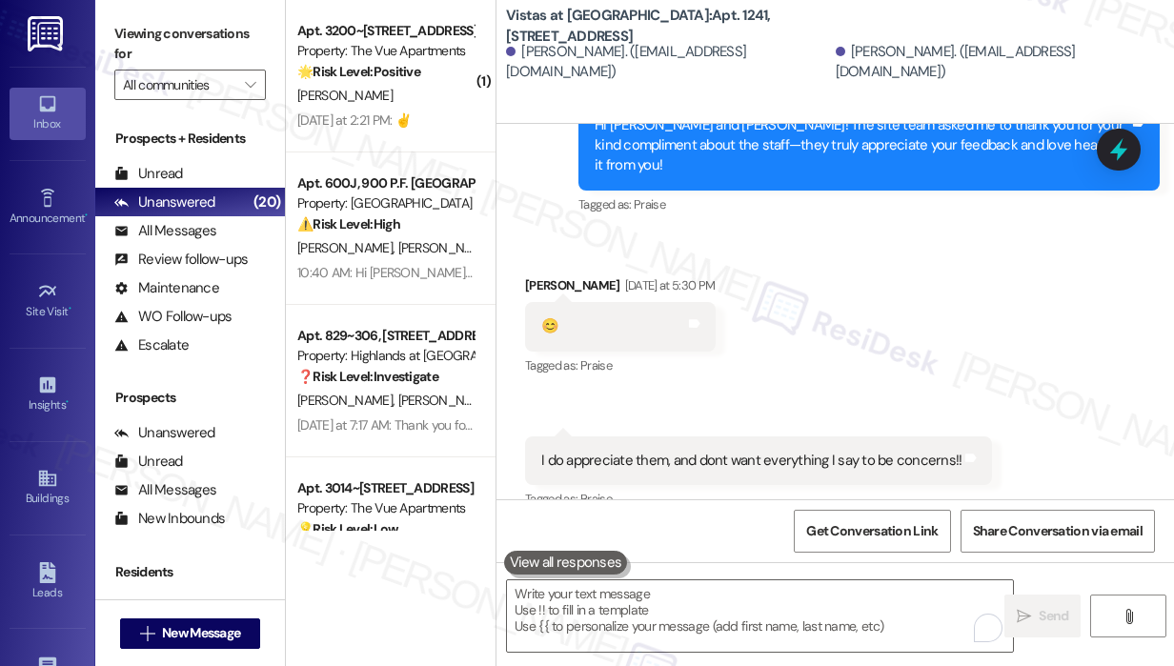
scroll to position [17685, 0]
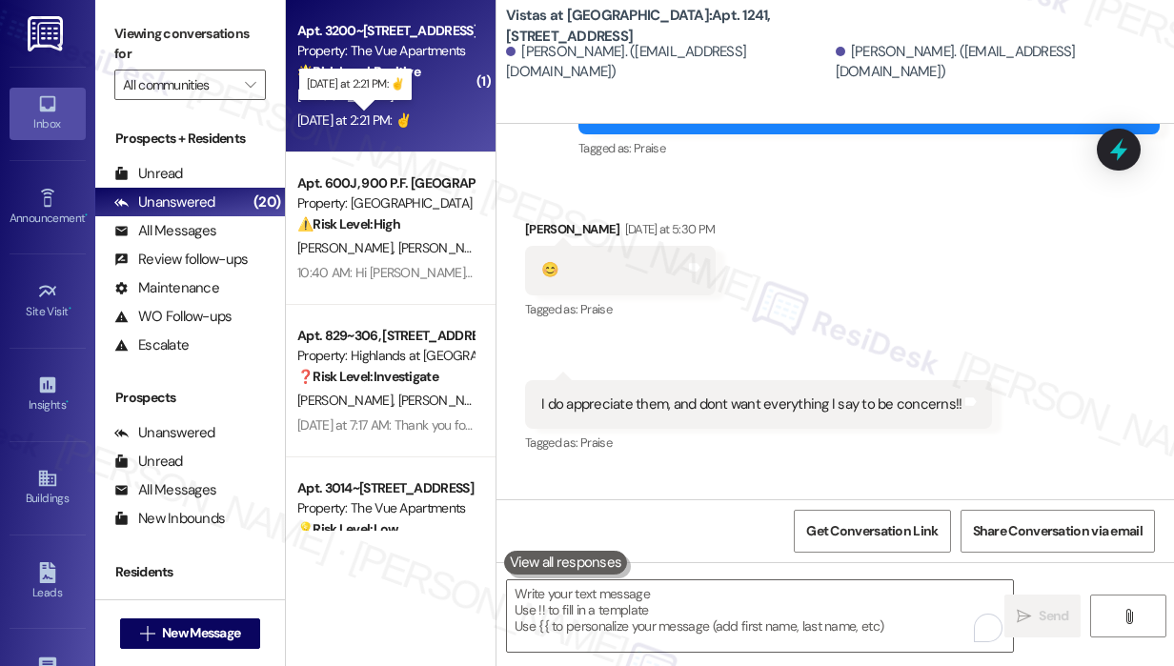
click at [404, 116] on div "Yesterday at 2:21 PM: ✌️ Yesterday at 2:21 PM: ✌️" at bounding box center [353, 119] width 113 height 17
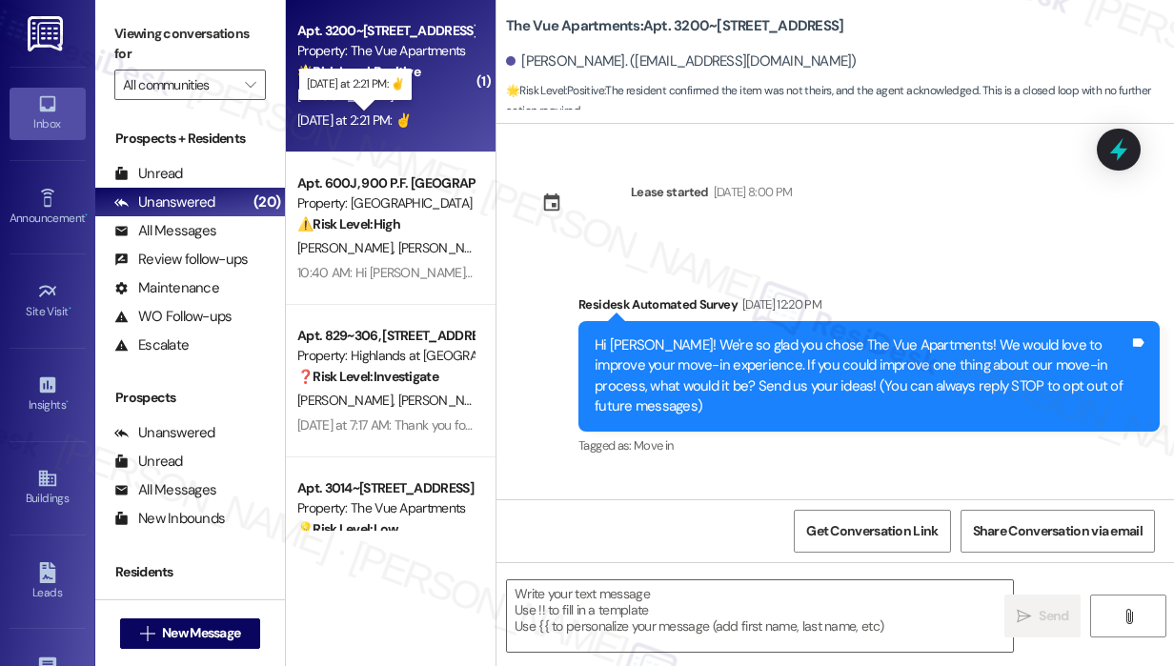
scroll to position [3936, 0]
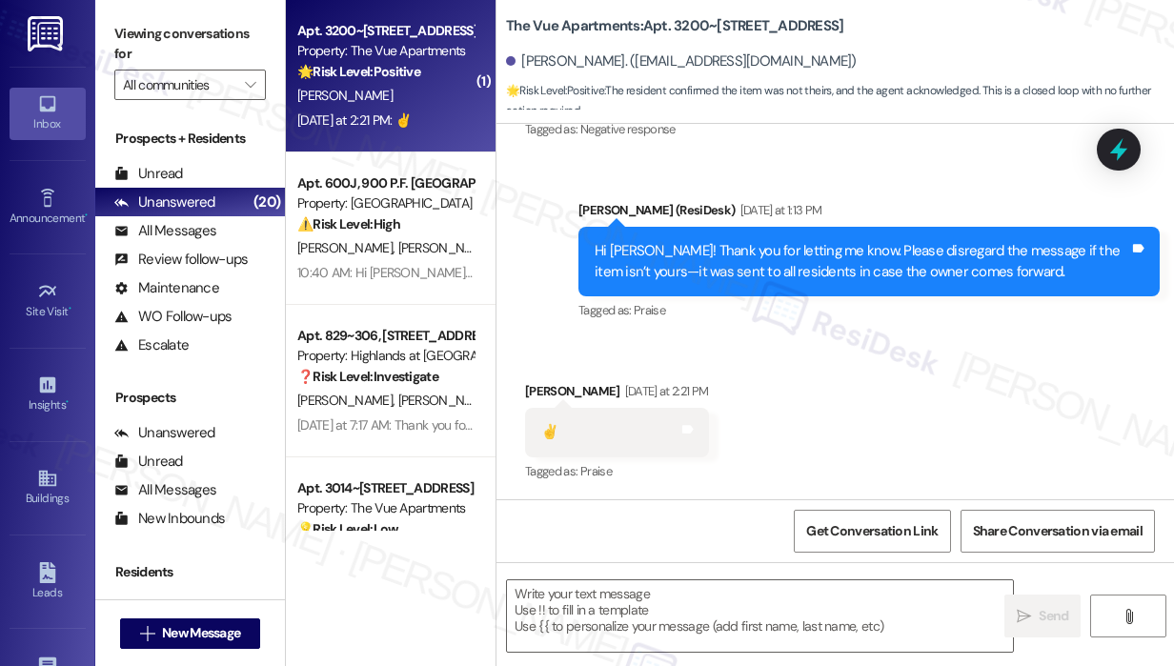
type textarea "Fetching suggested responses. Please feel free to read through the conversation…"
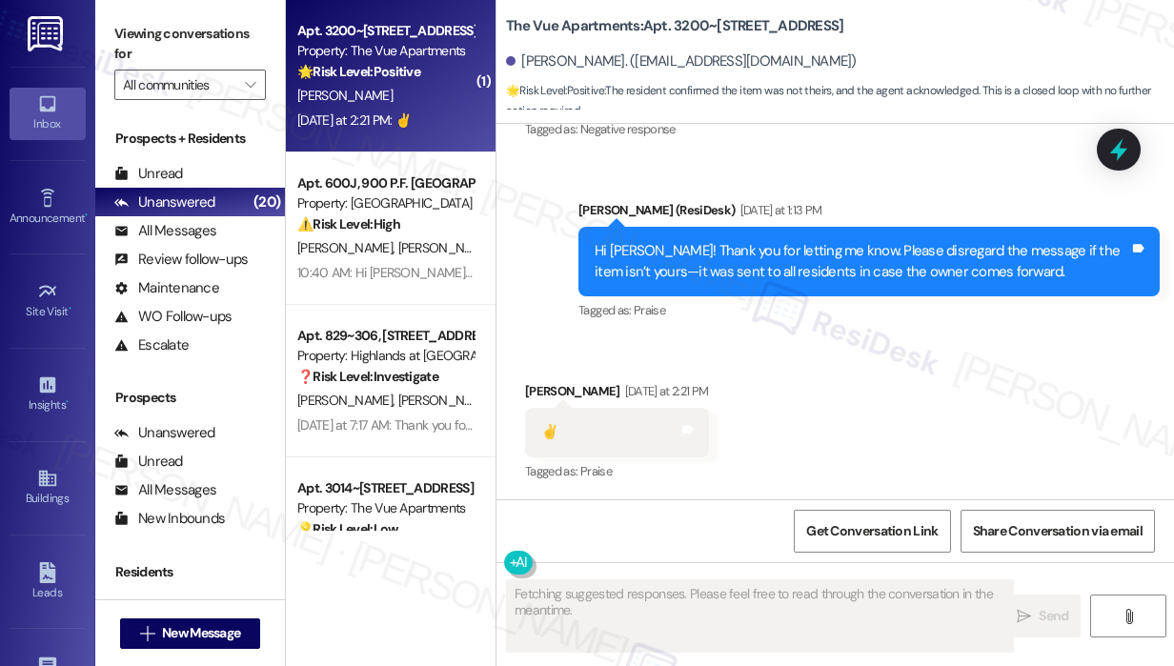
click at [823, 386] on div "Received via SMS Barbara Chandler Yesterday at 2:21 PM ✌️ Tags and notes Tagged…" at bounding box center [834, 418] width 677 height 161
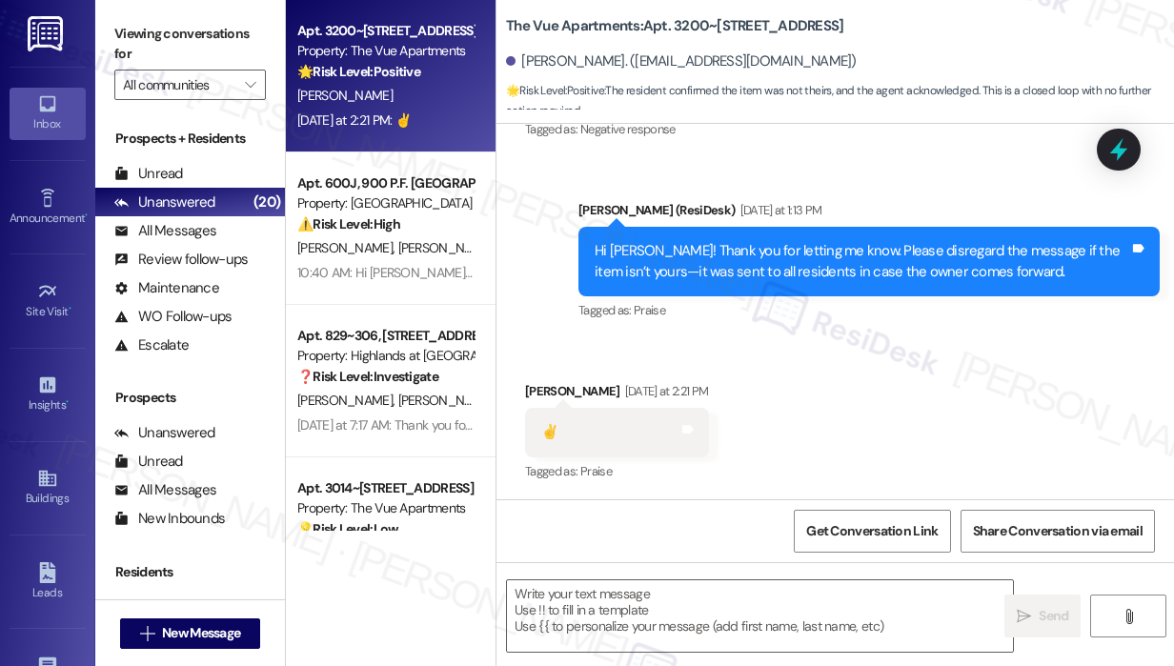
click at [1006, 347] on div "Received via SMS Barbara Chandler Yesterday at 2:21 PM ✌️ Tags and notes Tagged…" at bounding box center [834, 418] width 677 height 161
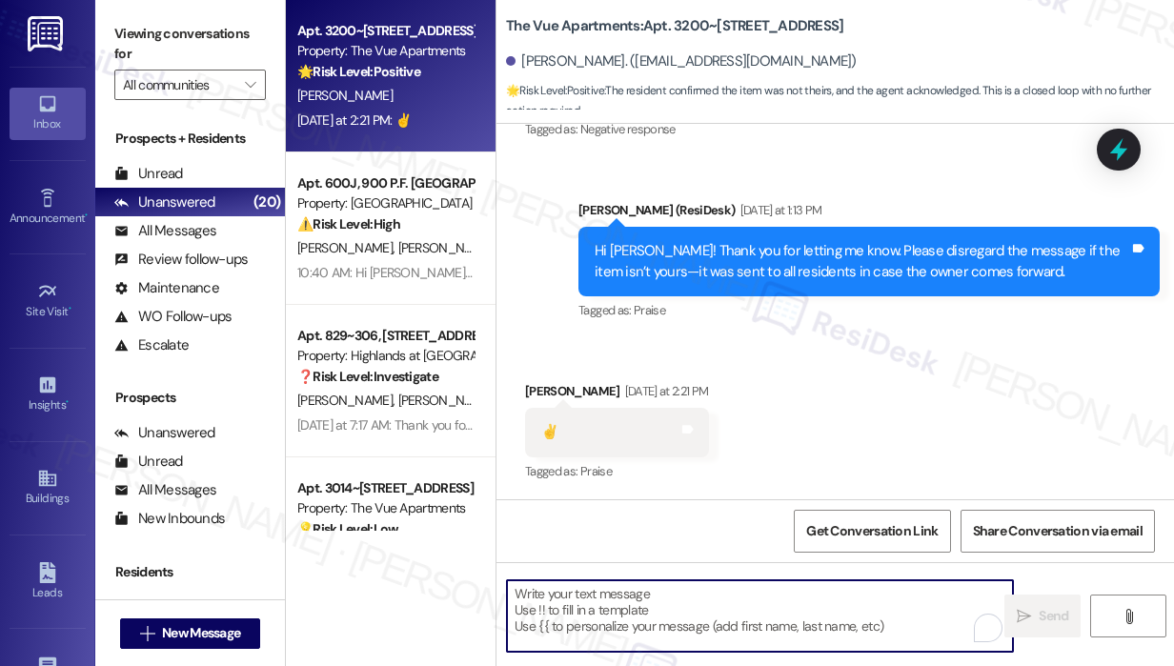
click at [589, 616] on textarea "To enrich screen reader interactions, please activate Accessibility in Grammarl…" at bounding box center [760, 615] width 506 height 71
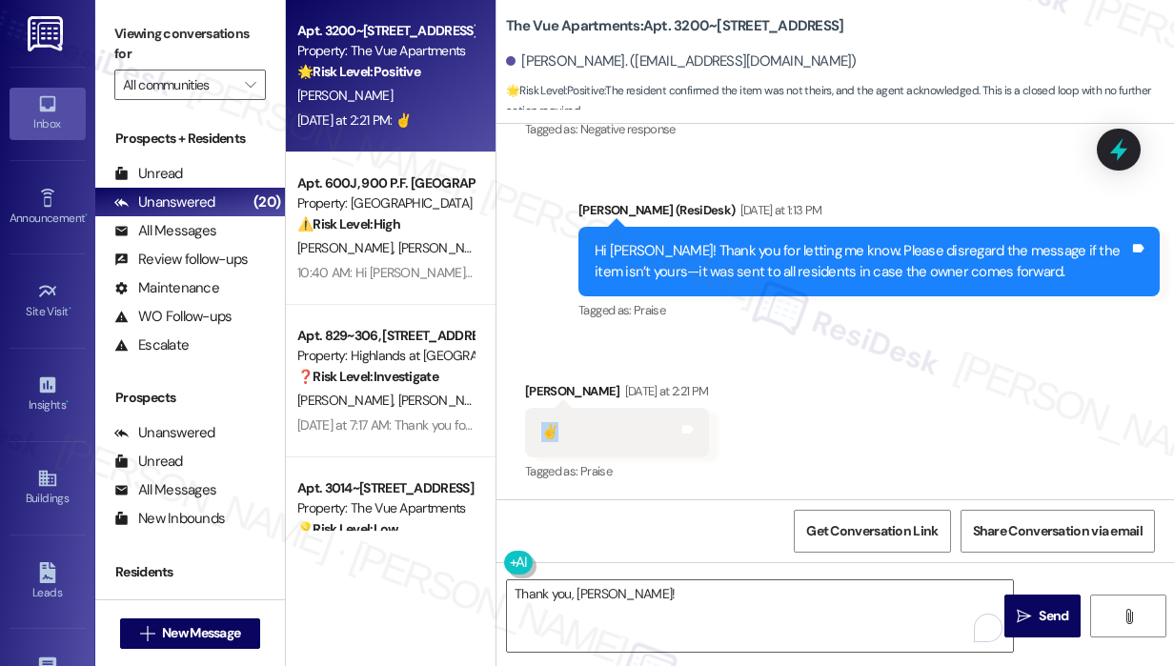
drag, startPoint x: 564, startPoint y: 432, endPoint x: 534, endPoint y: 436, distance: 29.8
click at [534, 436] on div "✌️ Tags and notes" at bounding box center [617, 432] width 184 height 49
copy div "✌️"
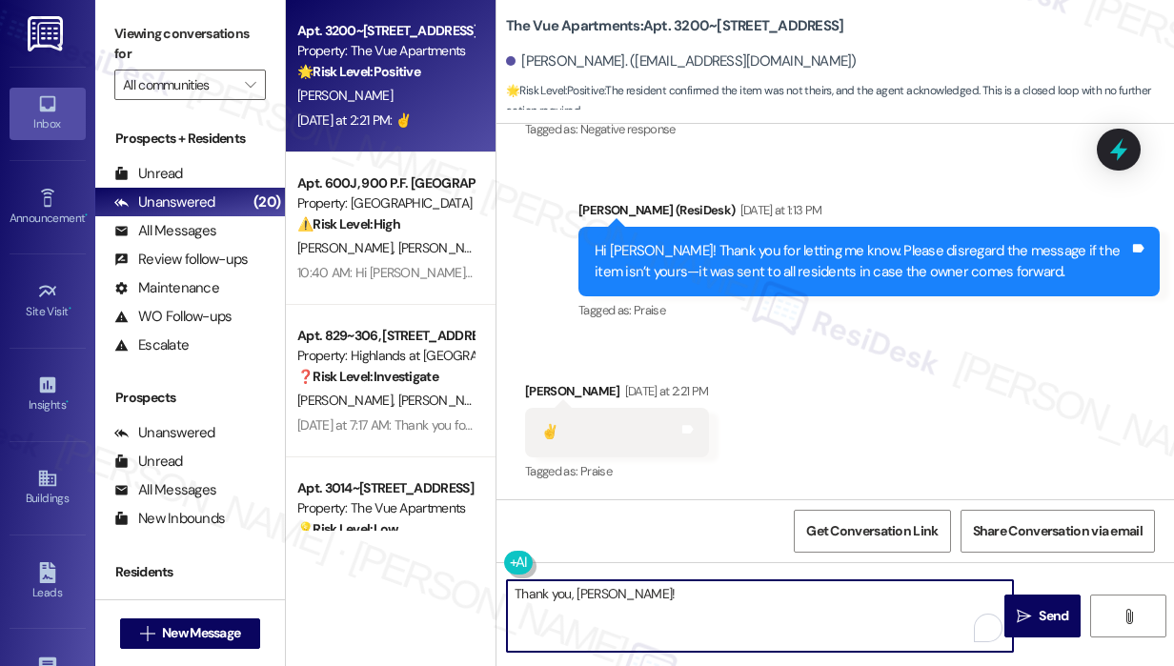
click at [661, 590] on textarea "Thank you, Barbara!" at bounding box center [760, 615] width 506 height 71
paste textarea "✌️"
type textarea "Thank you, Barbara!✌️"
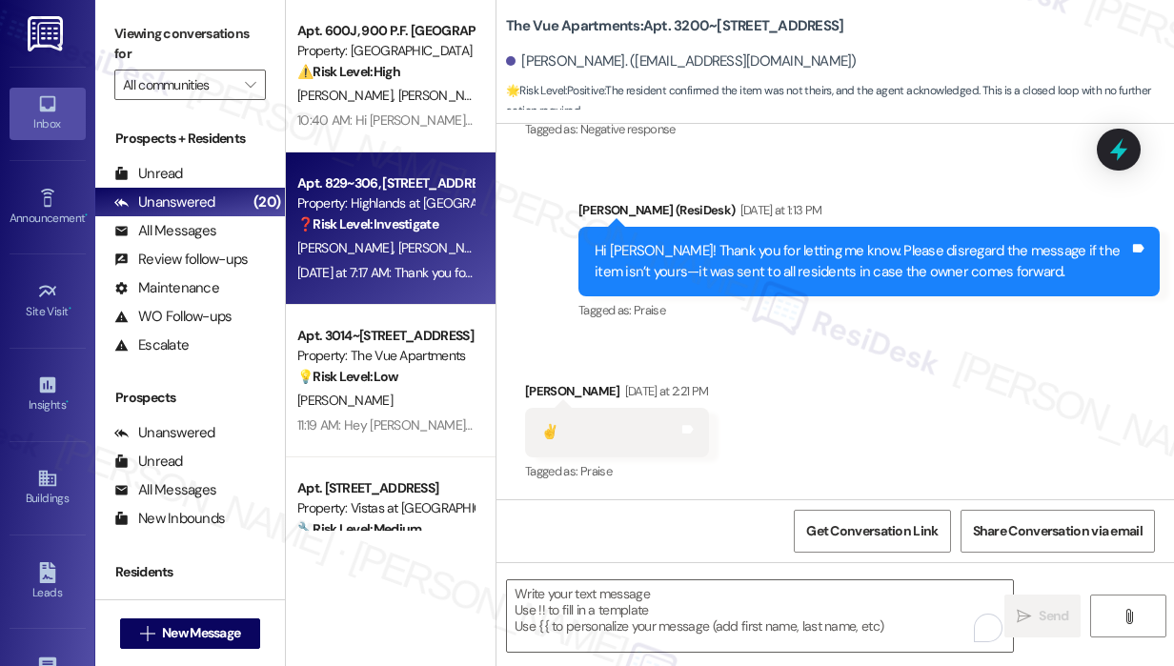
click at [450, 287] on div "Apt. 829~306, 535 I Blackrock Drive Property: Highlands at Huckleberry Ridge Ap…" at bounding box center [391, 228] width 210 height 152
type textarea "Fetching suggested responses. Please feel free to read through the conversation…"
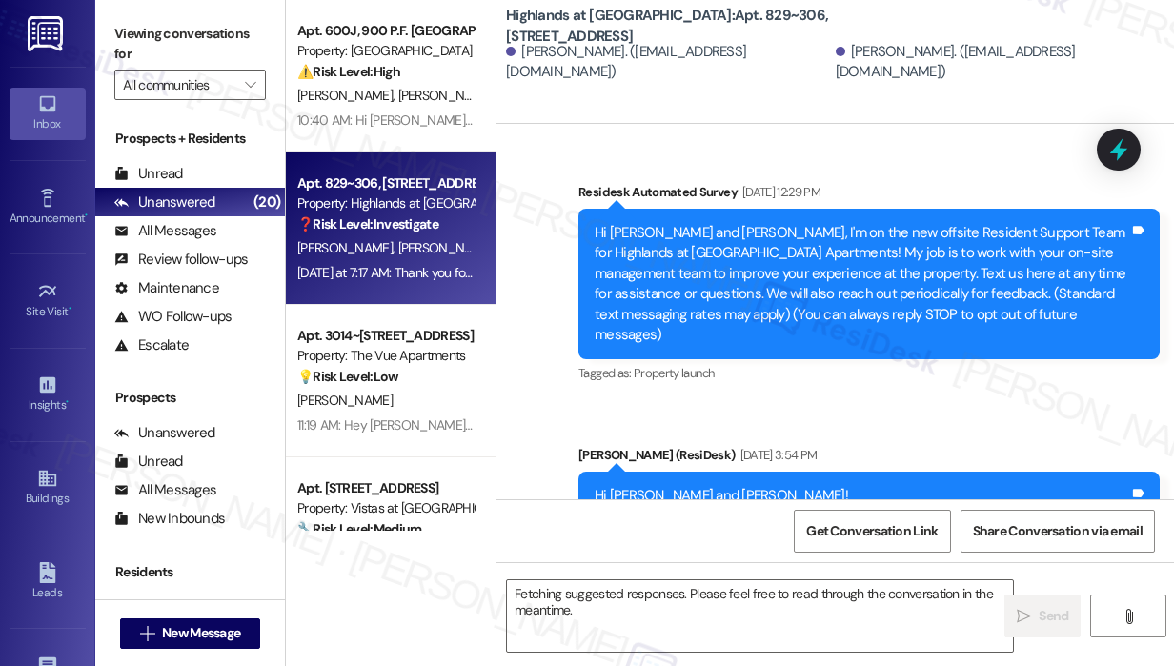
scroll to position [48562, 0]
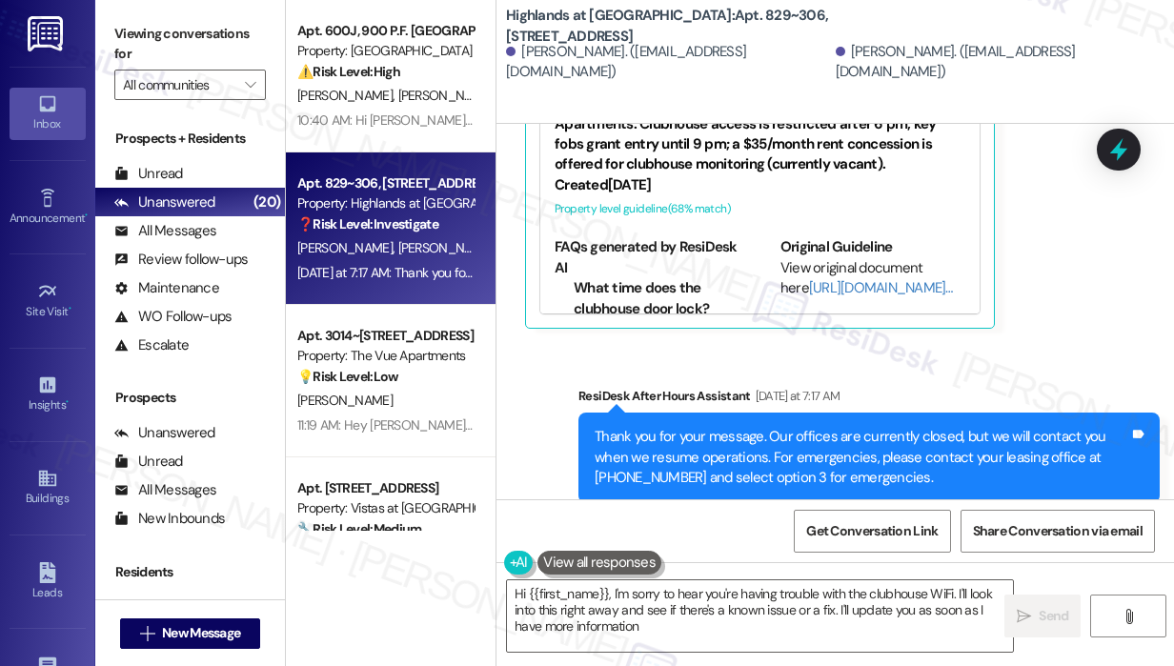
type textarea "Hi {{first_name}}, I'm sorry to hear you're having trouble with the clubhouse W…"
click at [829, 304] on div "Survey, sent via SMS Residesk Automated Survey Mar 11, 2025 at 12:29 PM Hi Kayl…" at bounding box center [834, 311] width 677 height 375
click at [932, 303] on div "Survey, sent via SMS Residesk Automated Survey Mar 11, 2025 at 12:29 PM Hi Kayl…" at bounding box center [834, 311] width 677 height 375
click at [881, 573] on div "Collections Status 10:10 AM Kaylee Petraccione has an outstanding balance of $6…" at bounding box center [816, 656] width 610 height 167
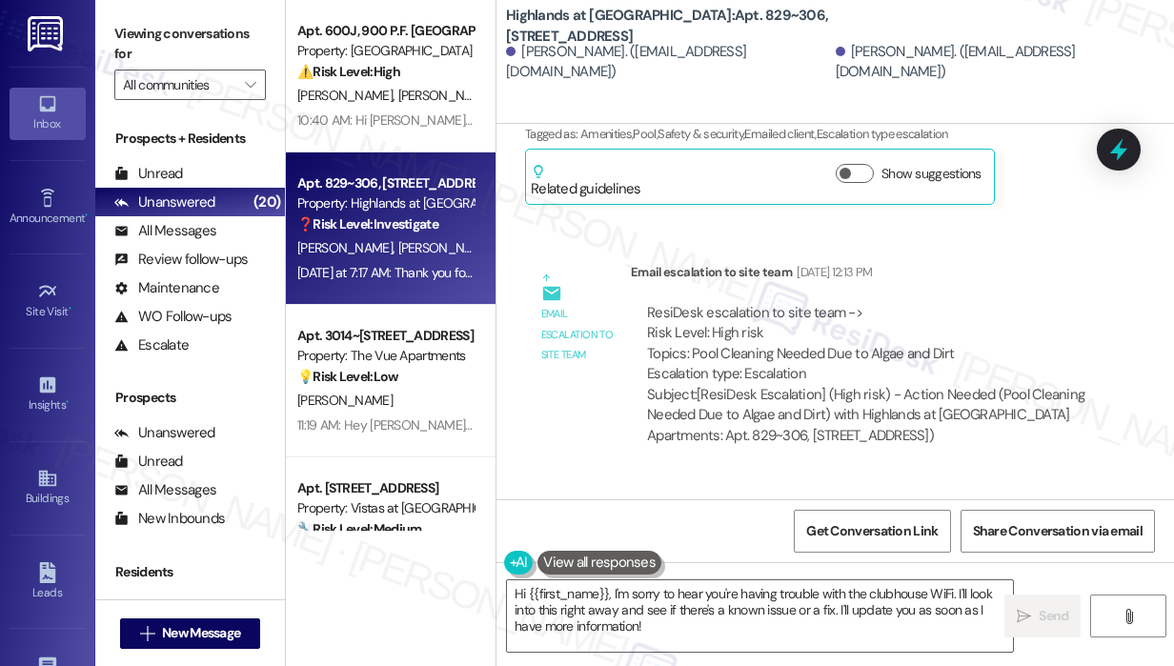
scroll to position [47304, 0]
click at [725, 475] on div "Sent via SMS Sarah (ResiDesk) Aug 27, 2025 at 12:13 PM Hi Kaylee and Colin, tha…" at bounding box center [834, 576] width 677 height 202
click at [855, 475] on div "Sent via SMS Sarah (ResiDesk) Aug 27, 2025 at 12:13 PM Hi Kaylee and Colin, tha…" at bounding box center [834, 576] width 677 height 202
click at [743, 475] on div "Sent via SMS Sarah (ResiDesk) Aug 27, 2025 at 12:13 PM Hi Kaylee and Colin, tha…" at bounding box center [834, 576] width 677 height 202
click at [605, 249] on div "Email escalation to site team Email escalation to site team Aug 27, 2025 at 12:…" at bounding box center [816, 362] width 610 height 227
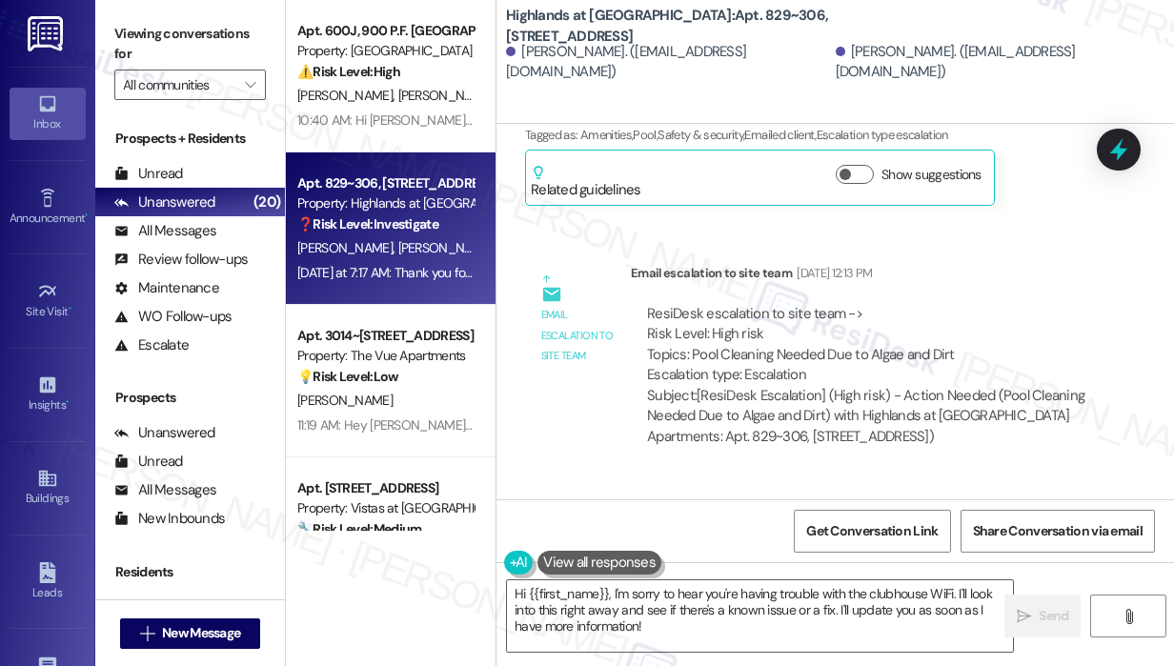
click at [657, 249] on div "Email escalation to site team Email escalation to site team Aug 27, 2025 at 12:…" at bounding box center [816, 362] width 610 height 227
click at [869, 249] on div "Email escalation to site team Email escalation to site team Aug 27, 2025 at 12:…" at bounding box center [816, 362] width 610 height 227
click at [971, 475] on div "Sent via SMS Sarah (ResiDesk) Aug 27, 2025 at 12:13 PM Hi Kaylee and Colin, tha…" at bounding box center [834, 576] width 677 height 202
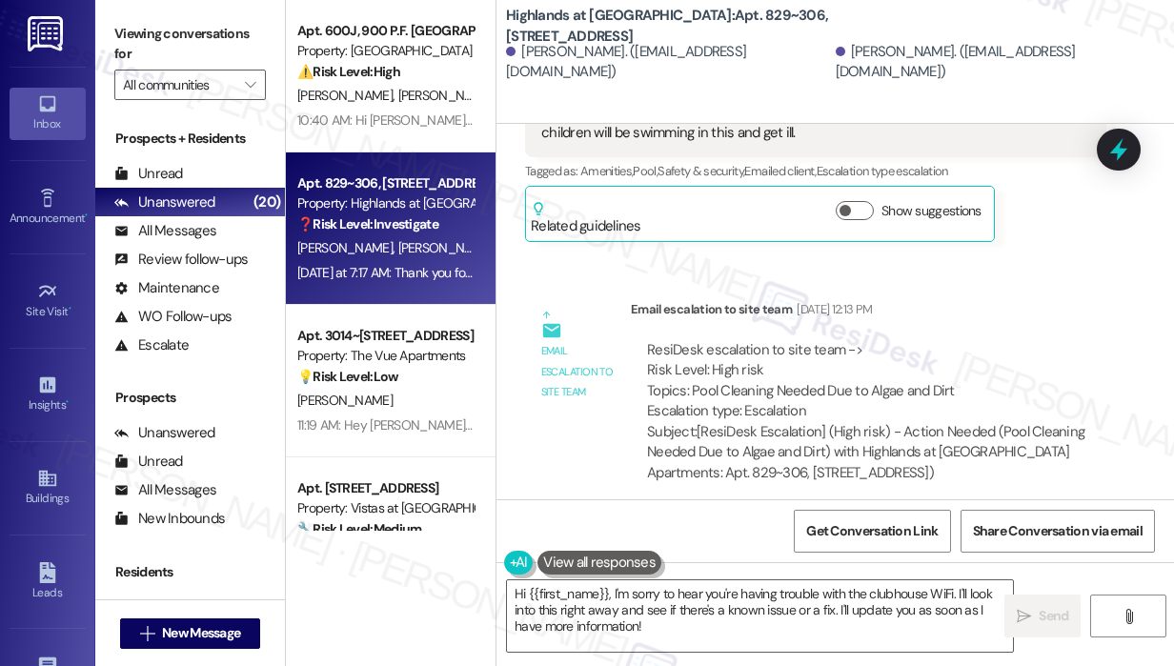
scroll to position [47228, 0]
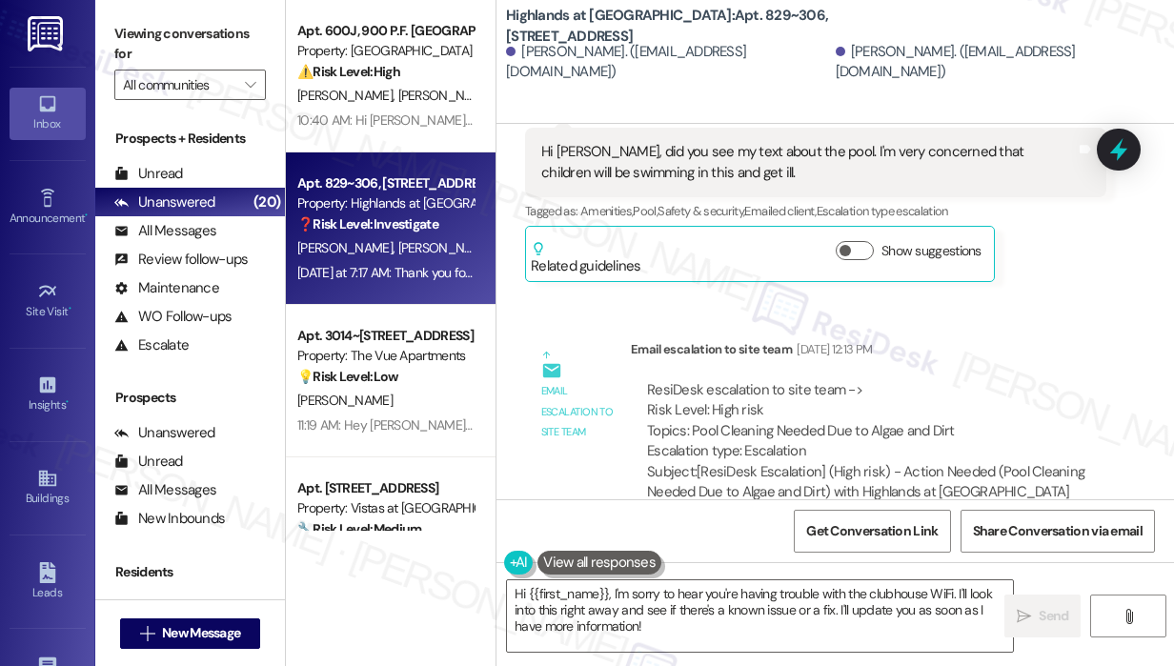
click at [813, 552] on div "Sent via SMS Sarah (ResiDesk) Aug 27, 2025 at 12:13 PM Hi Kaylee and Colin, tha…" at bounding box center [834, 653] width 677 height 202
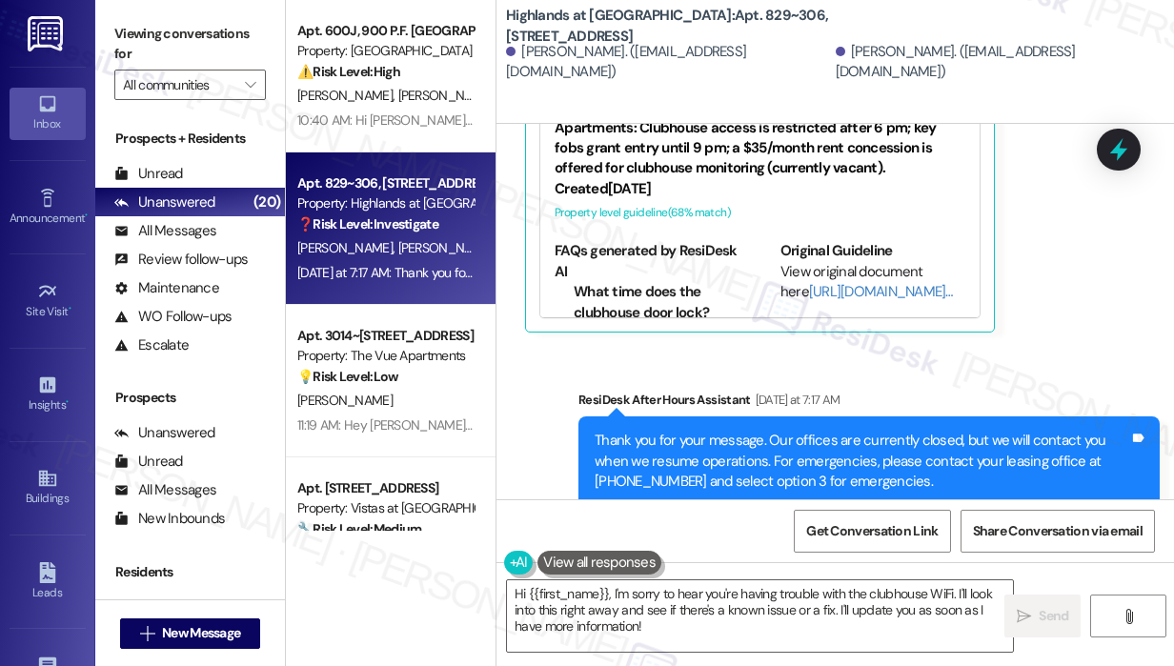
scroll to position [48562, 0]
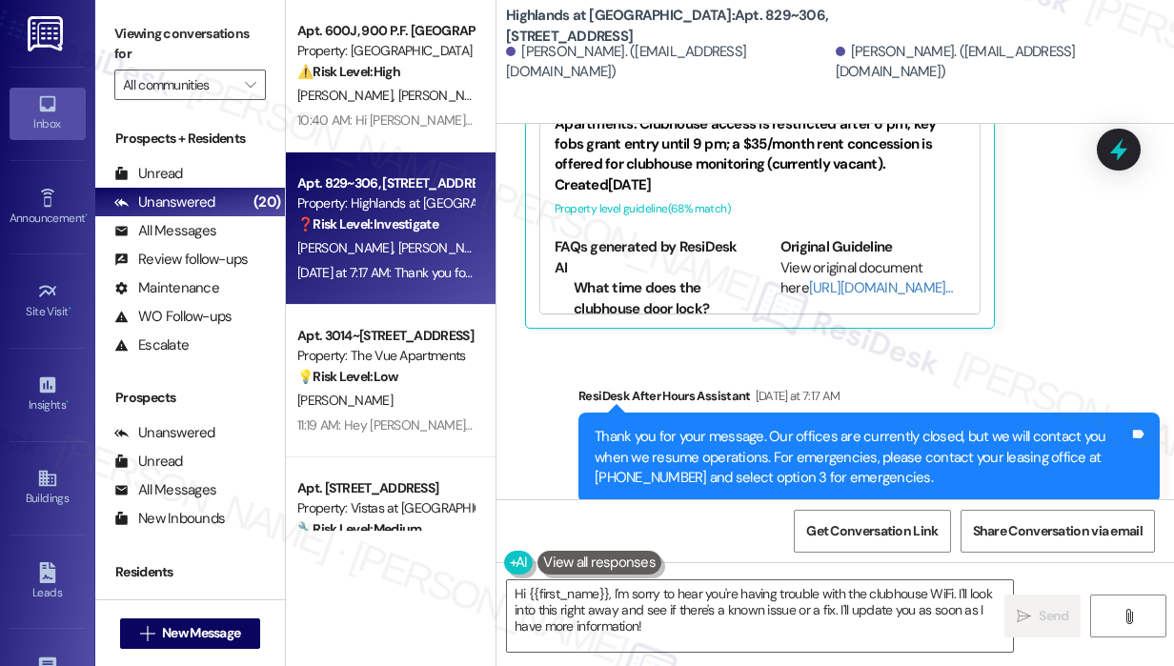
click at [895, 323] on div "Survey, sent via SMS Residesk Automated Survey Mar 11, 2025 at 12:29 PM Hi Kayl…" at bounding box center [834, 311] width 677 height 375
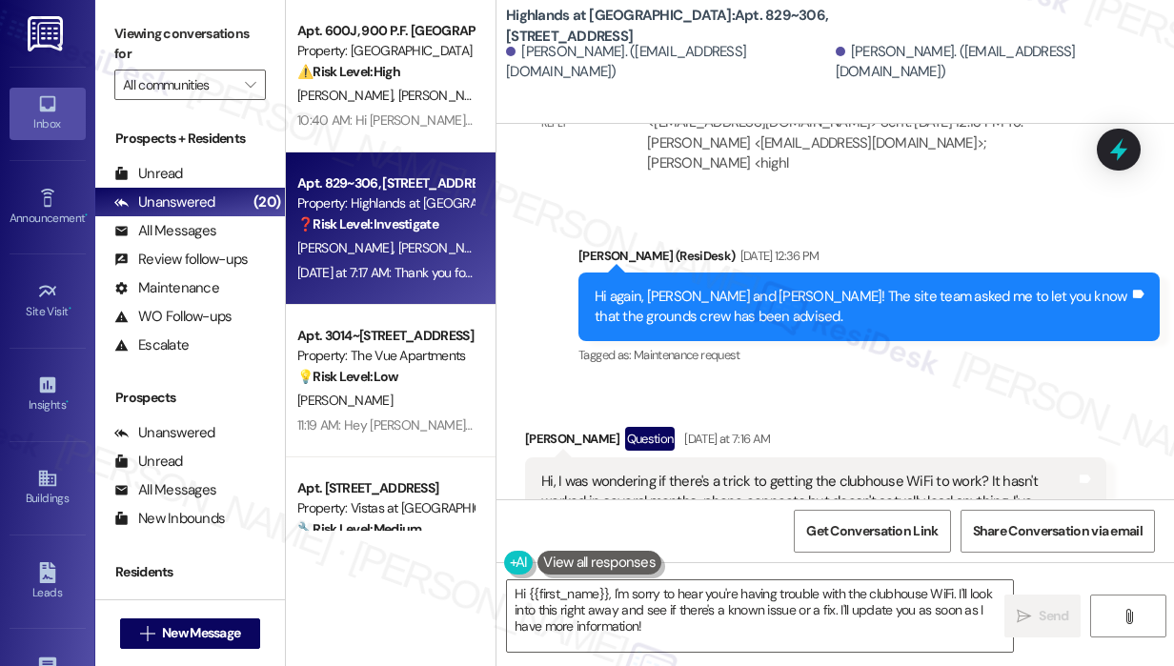
scroll to position [47990, 0]
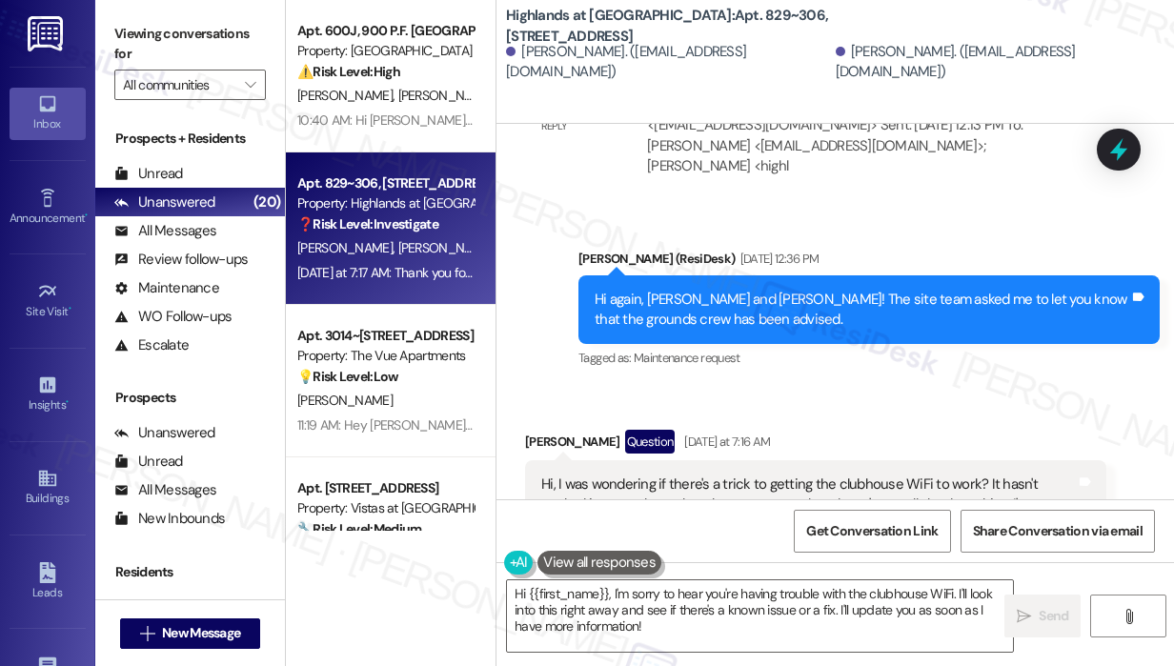
click at [876, 474] on div "Hi, I was wondering if there's a trick to getting the clubhouse WiFi to work? I…" at bounding box center [808, 504] width 534 height 61
click at [1088, 430] on div "Kaylee Petraccione Question Yesterday at 7:16 AM Hi, I was wondering if there's…" at bounding box center [815, 666] width 581 height 472
click at [1045, 430] on div "Kaylee Petraccione Question Yesterday at 7:16 AM Hi, I was wondering if there's…" at bounding box center [815, 666] width 581 height 472
click at [1061, 430] on div "Kaylee Petraccione Question Yesterday at 7:16 AM Hi, I was wondering if there's…" at bounding box center [815, 666] width 581 height 472
click at [1085, 430] on div "Kaylee Petraccione Question Yesterday at 7:16 AM Hi, I was wondering if there's…" at bounding box center [815, 666] width 581 height 472
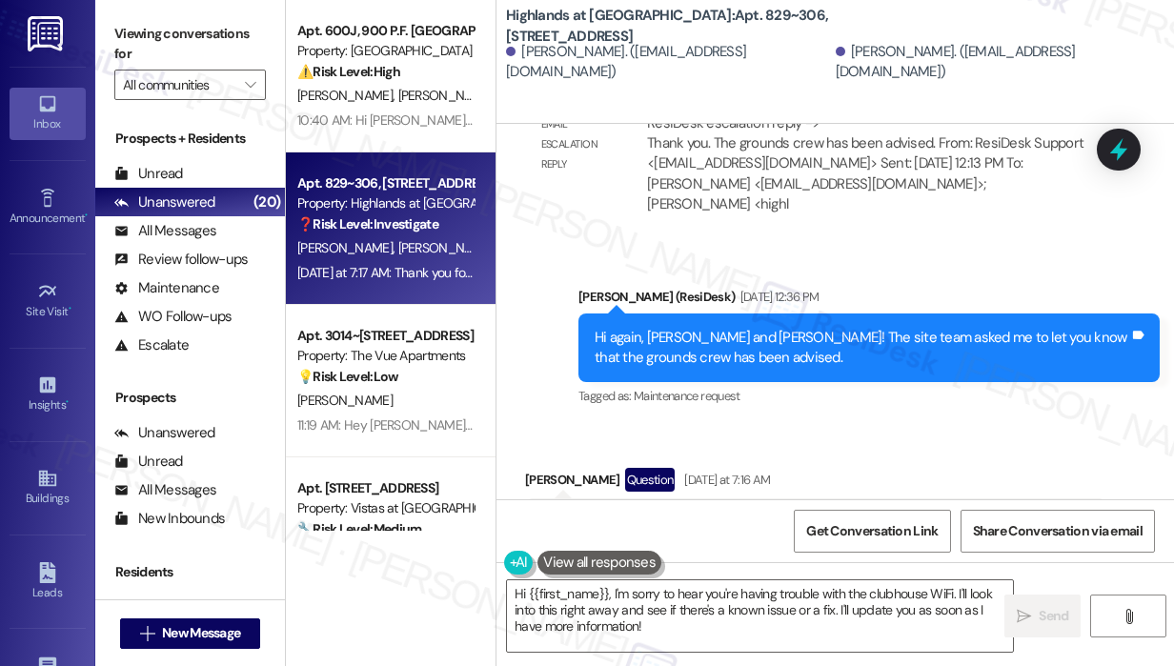
scroll to position [47914, 0]
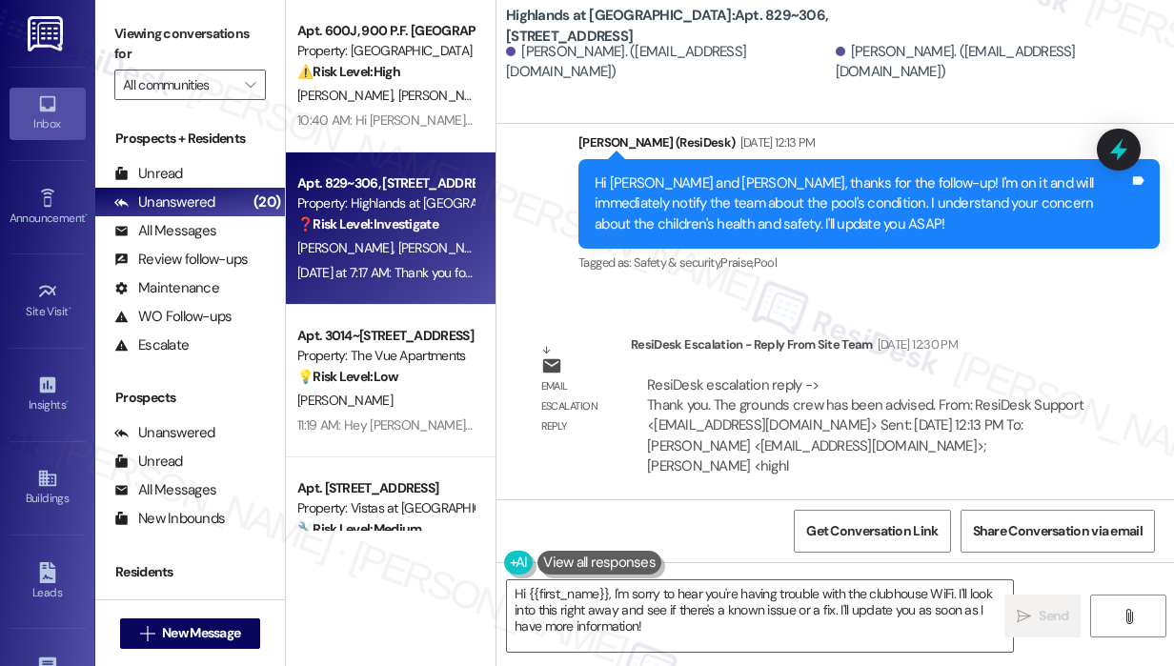
scroll to position [47686, 0]
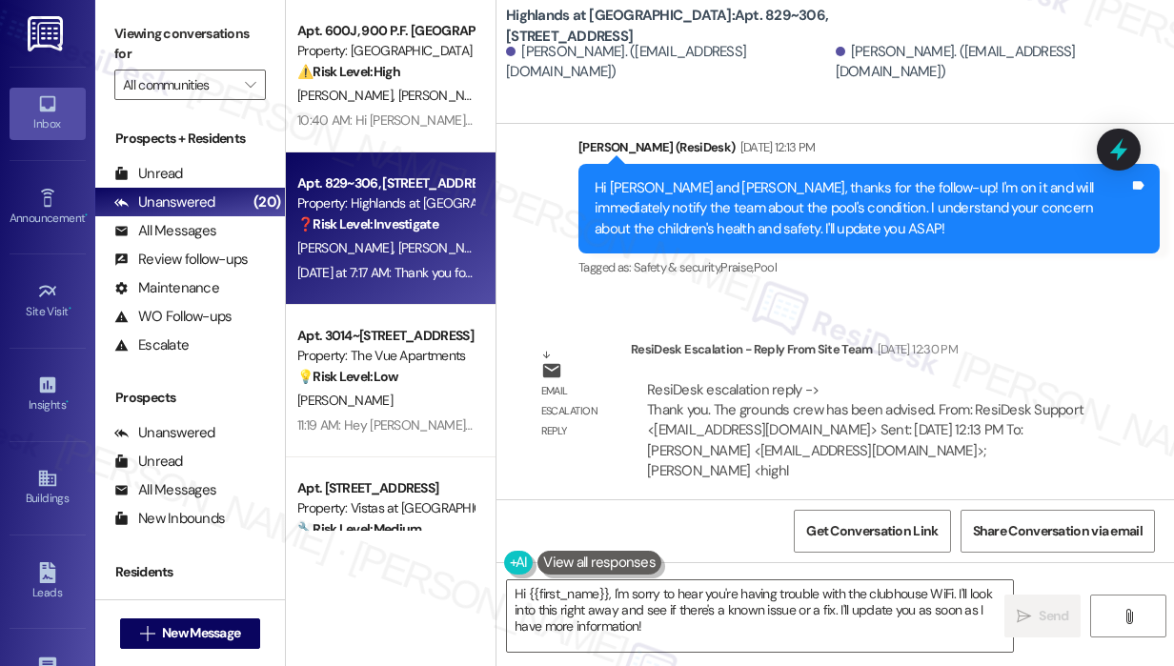
click at [967, 539] on div "Sent via SMS Sarah (ResiDesk) Aug 27, 2025 at 12:36 PM Hi again, Kaylee and Col…" at bounding box center [869, 615] width 610 height 152
click at [914, 511] on div "Sent via SMS Sarah (ResiDesk) Aug 27, 2025 at 12:36 PM Hi again, Kaylee and Col…" at bounding box center [834, 601] width 677 height 181
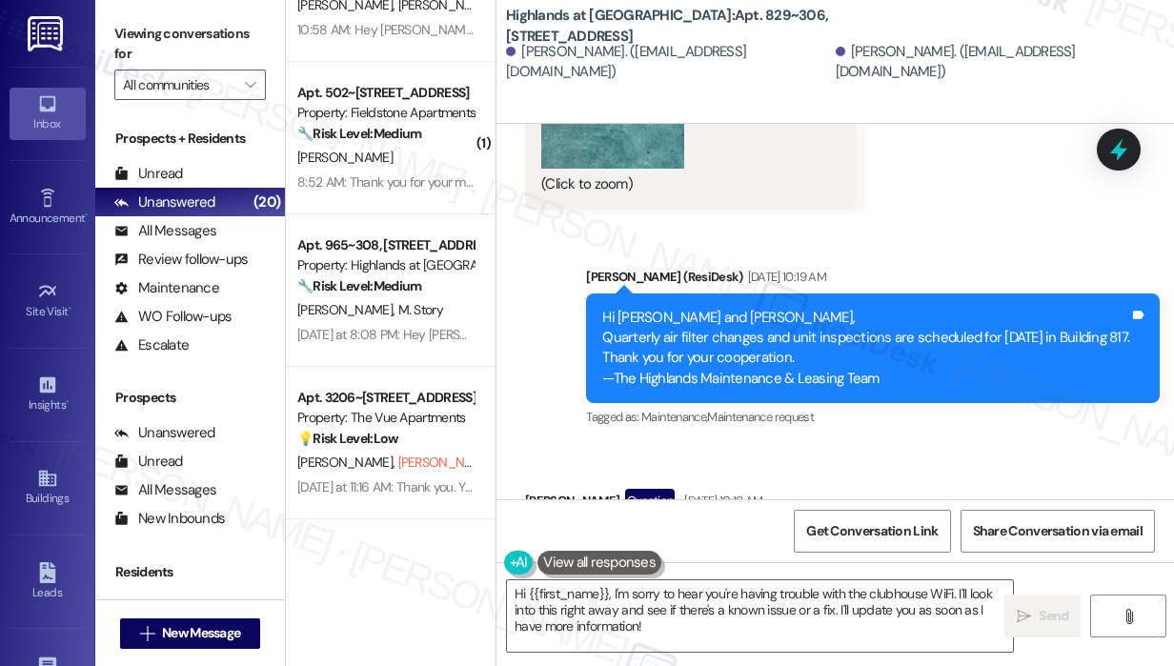
scroll to position [1476, 0]
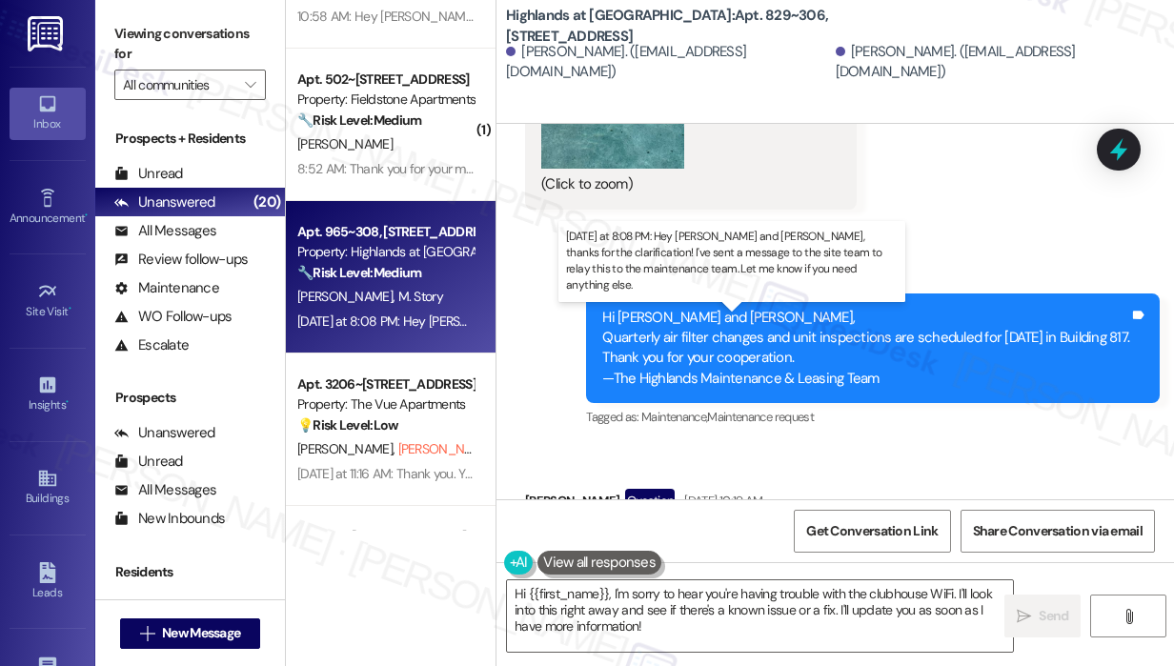
click at [420, 312] on div "Yesterday at 8:08 PM: Hey Mason and Jordan, thanks for the clarification! I've …" at bounding box center [862, 320] width 1130 height 17
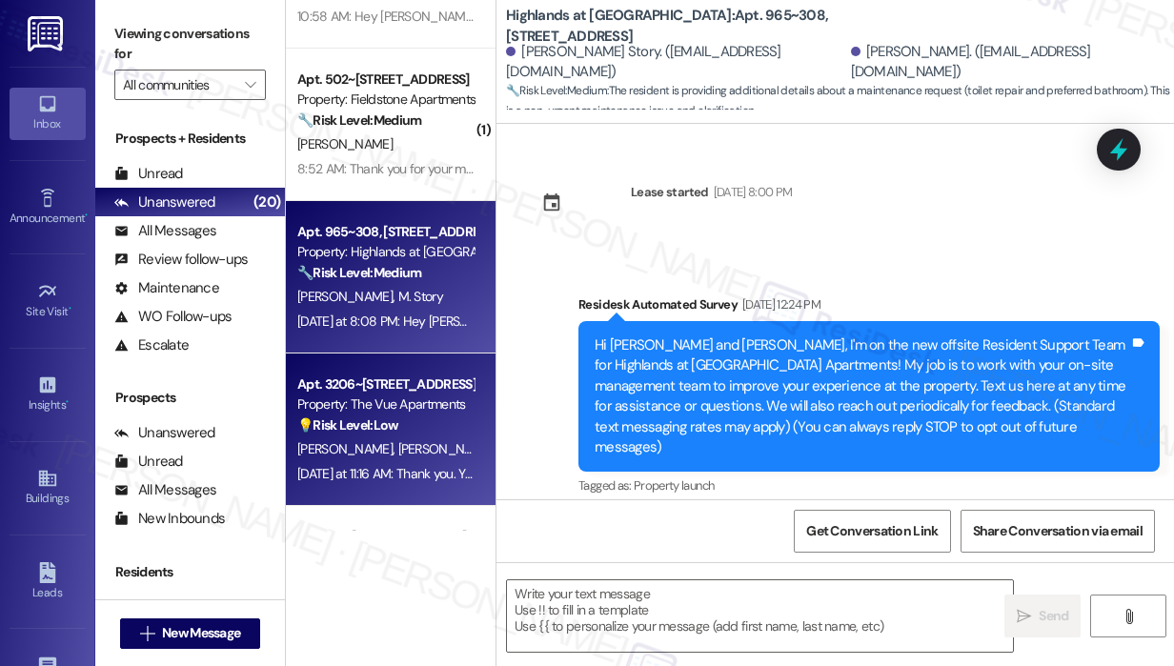
scroll to position [25912, 0]
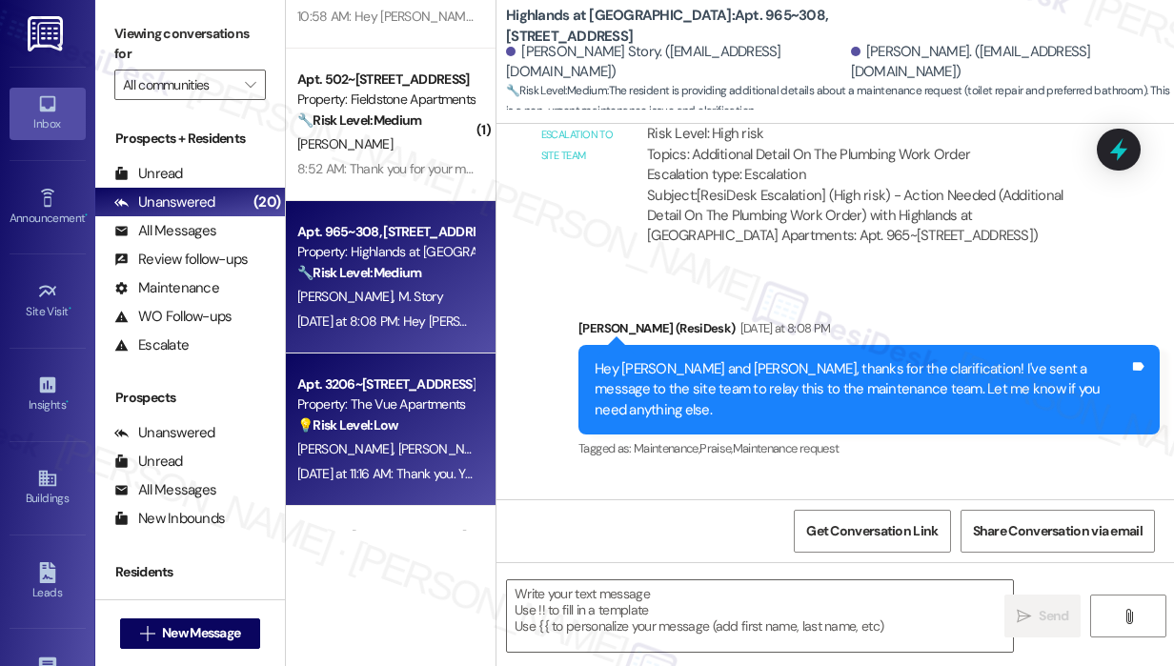
type textarea "Fetching suggested responses. Please feel free to read through the conversation…"
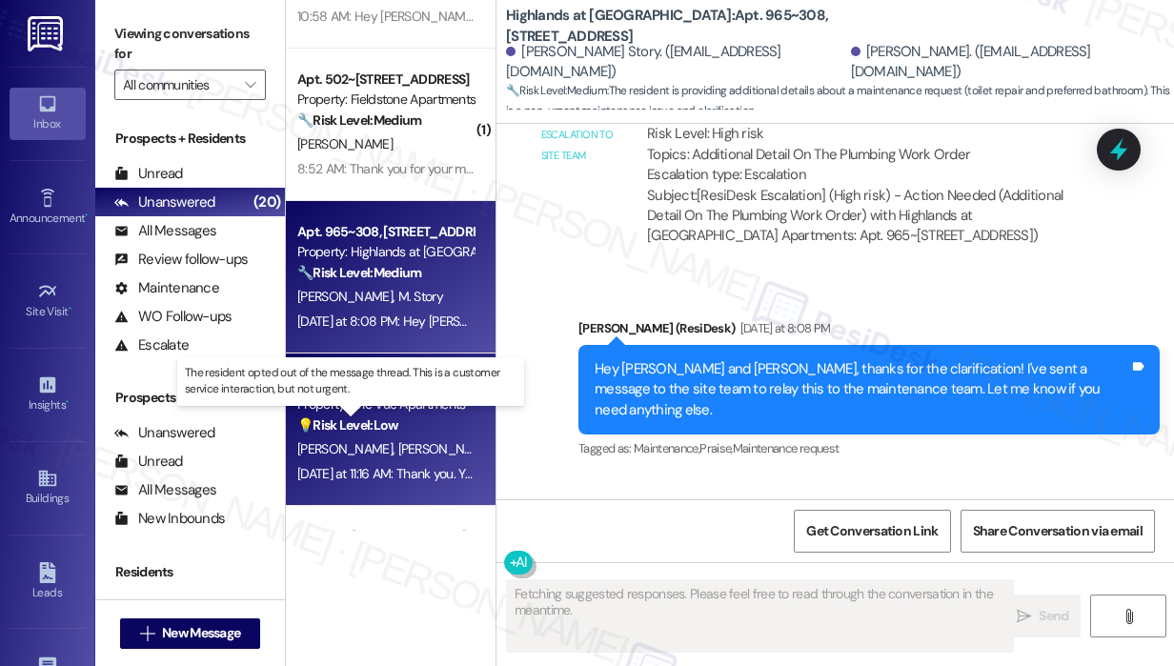
click at [398, 431] on strong "💡 Risk Level: Low" at bounding box center [347, 424] width 101 height 17
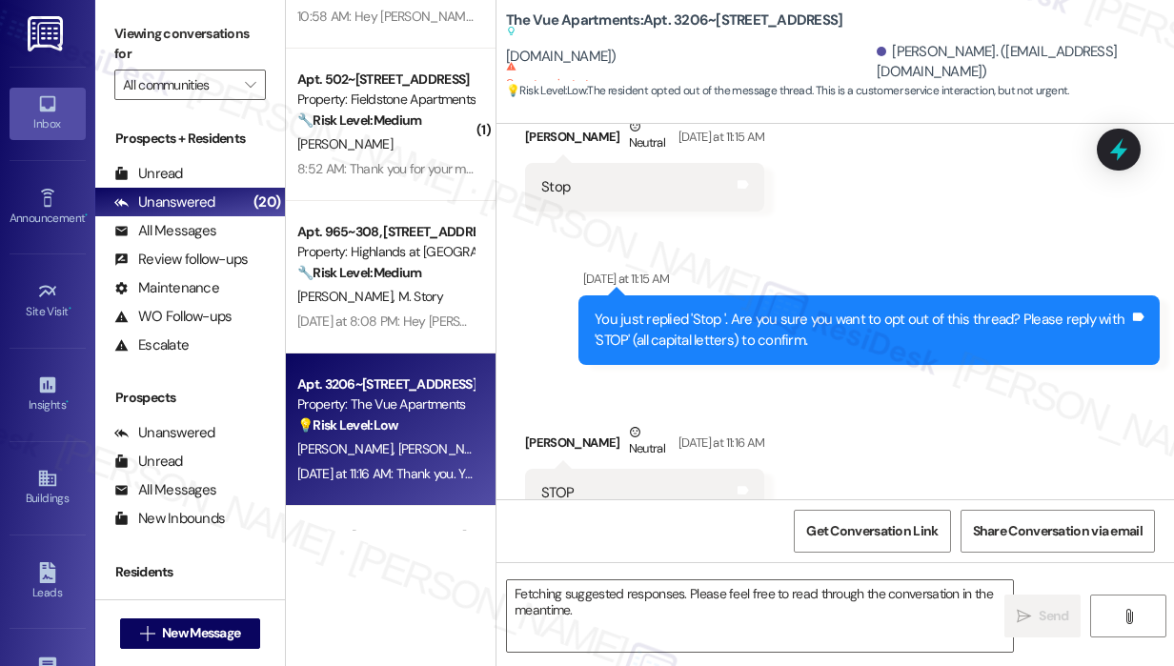
scroll to position [4188, 0]
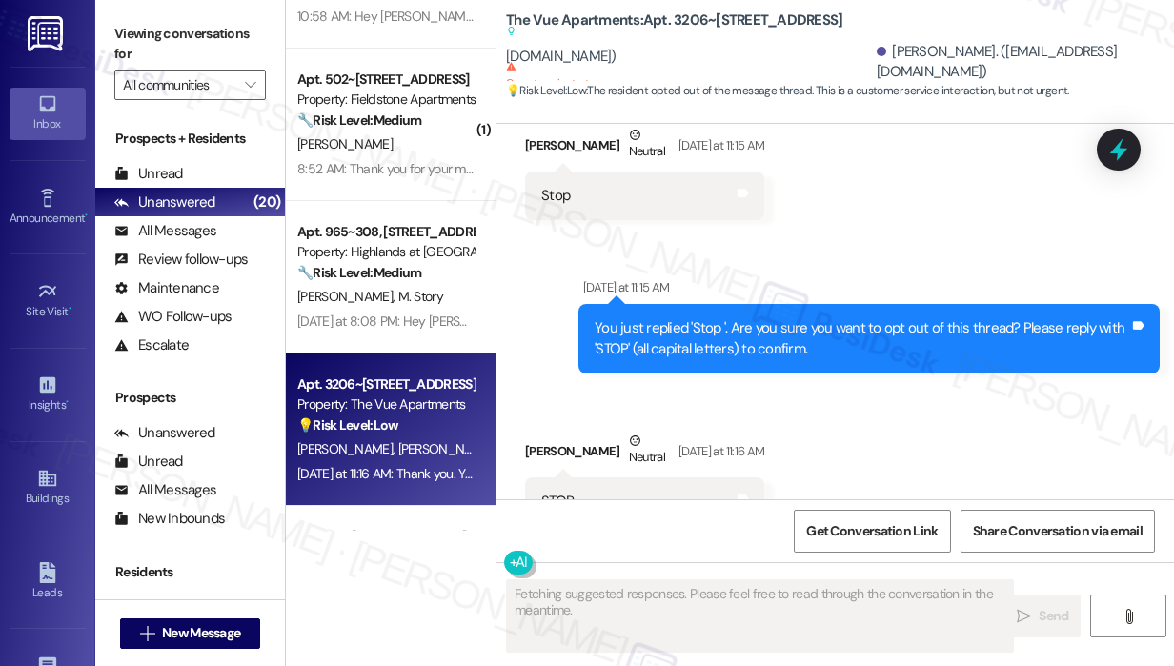
click at [849, 454] on div "Received via SMS Nicole Lindell Neutral Yesterday at 11:16 AM STOP Tags and not…" at bounding box center [834, 464] width 677 height 152
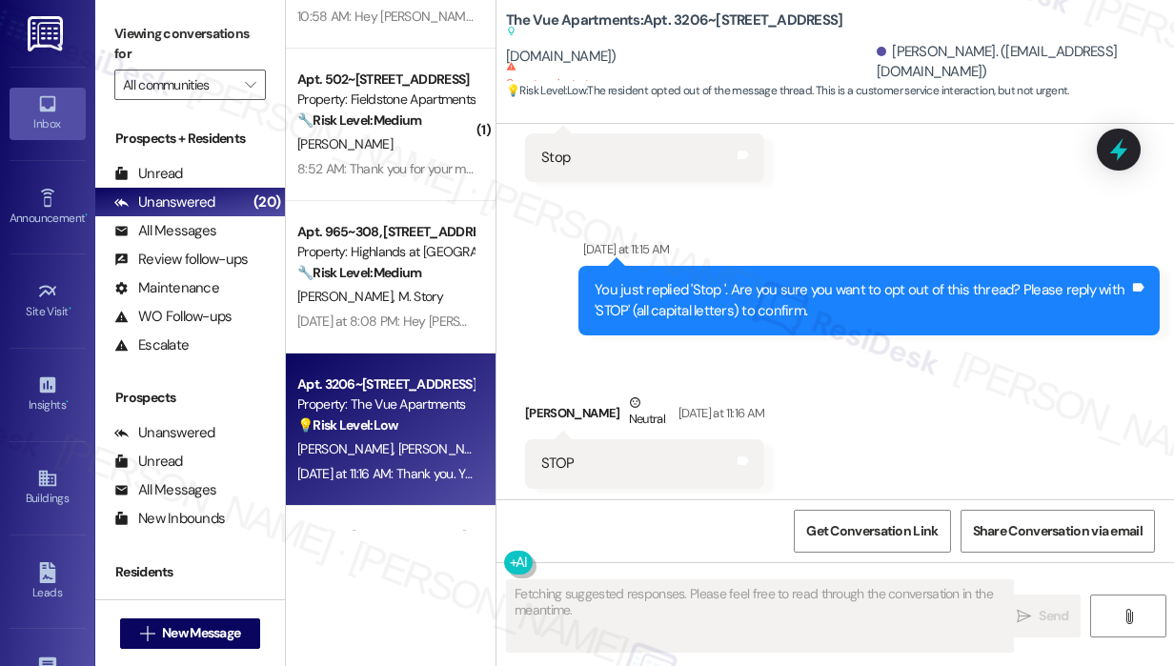
scroll to position [4370, 0]
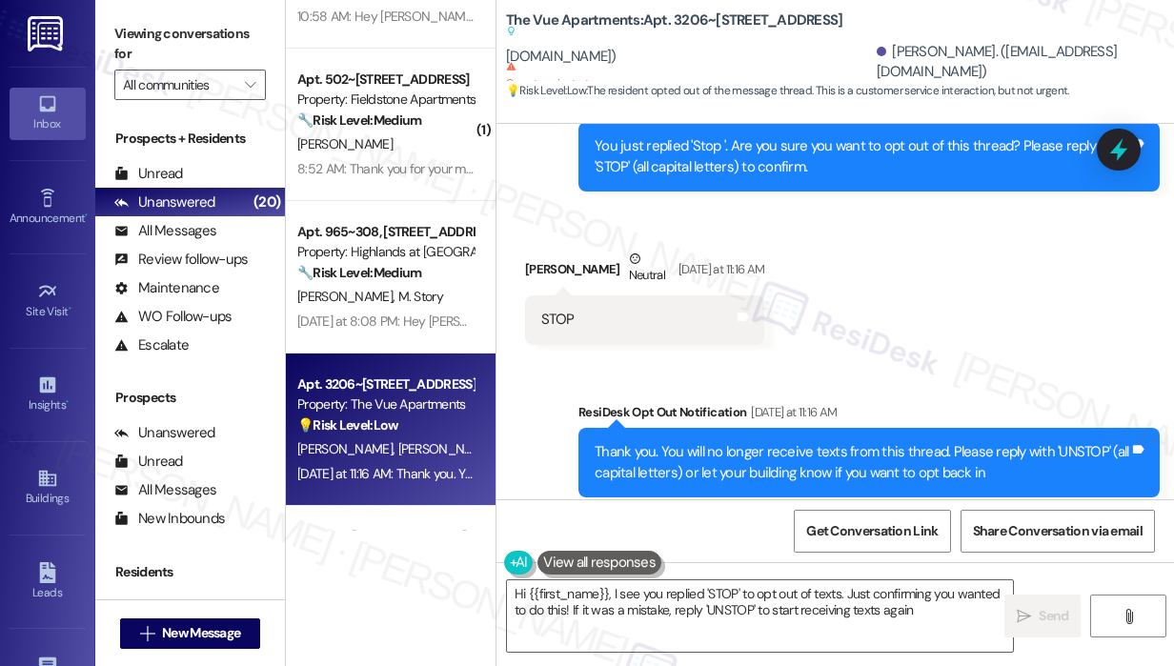
type textarea "Hi {{first_name}}, I see you replied 'STOP' to opt out of texts. Just confirmin…"
click at [924, 359] on div "Sent via SMS ResiDesk Opt Out Notification Yesterday at 11:16 AM Thank you. You…" at bounding box center [834, 449] width 677 height 181
click at [1010, 262] on div "Received via SMS Nicole Lindell Neutral Yesterday at 11:16 AM STOP Tags and not…" at bounding box center [834, 282] width 677 height 152
click at [1111, 145] on icon at bounding box center [1118, 149] width 32 height 32
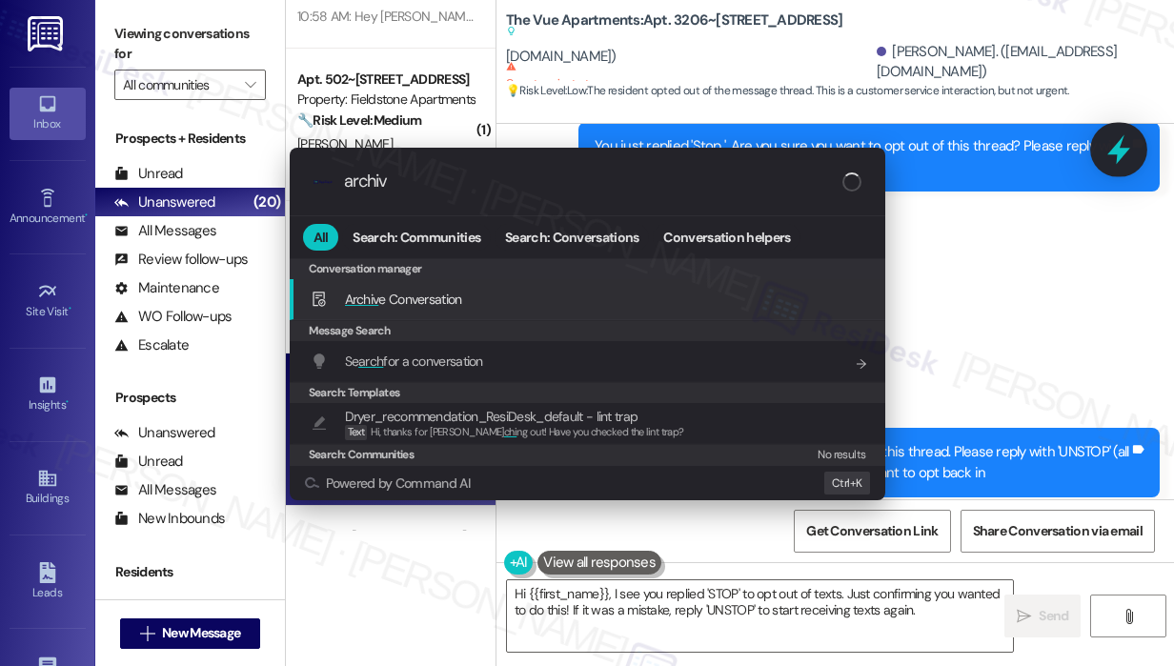
type input "archive"
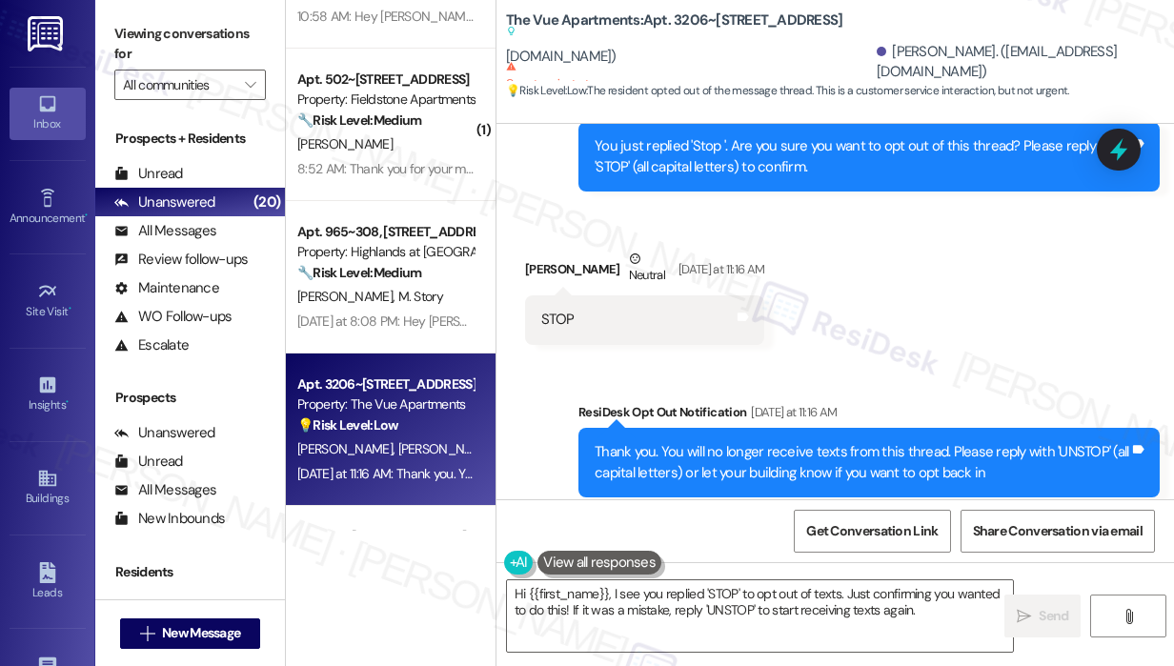
click at [975, 303] on div "Received via SMS Nicole Lindell Neutral Yesterday at 11:16 AM STOP Tags and not…" at bounding box center [834, 282] width 677 height 152
click at [914, 359] on div "Sent via SMS ResiDesk Opt Out Notification Yesterday at 11:16 AM Thank you. You…" at bounding box center [834, 449] width 677 height 181
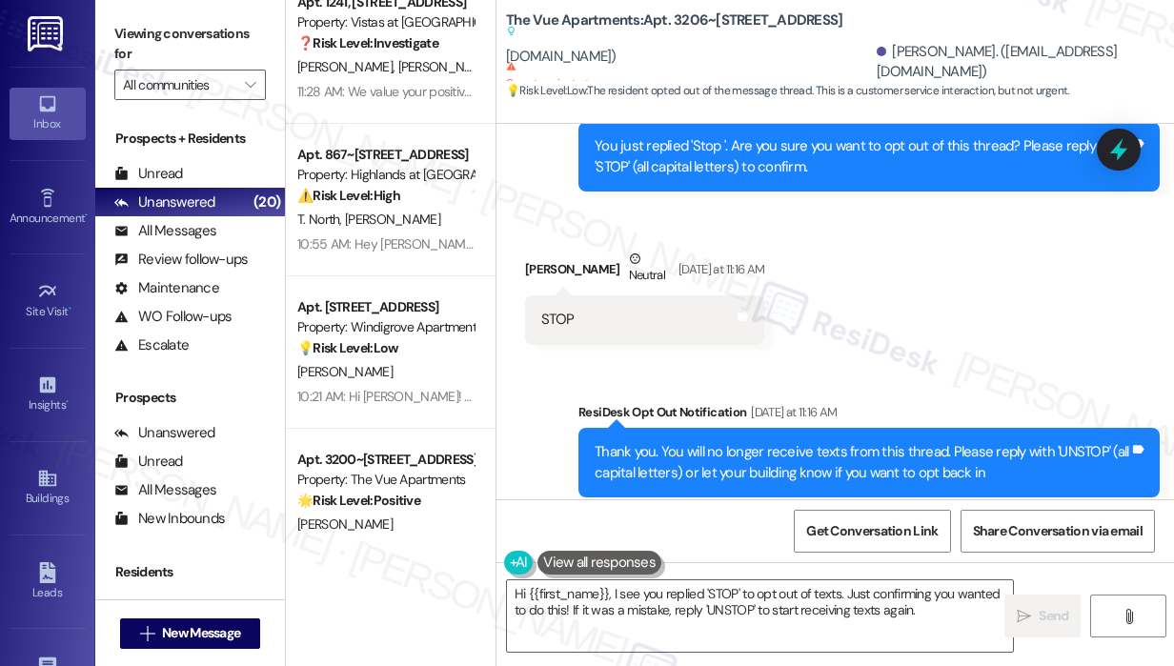
scroll to position [2019, 0]
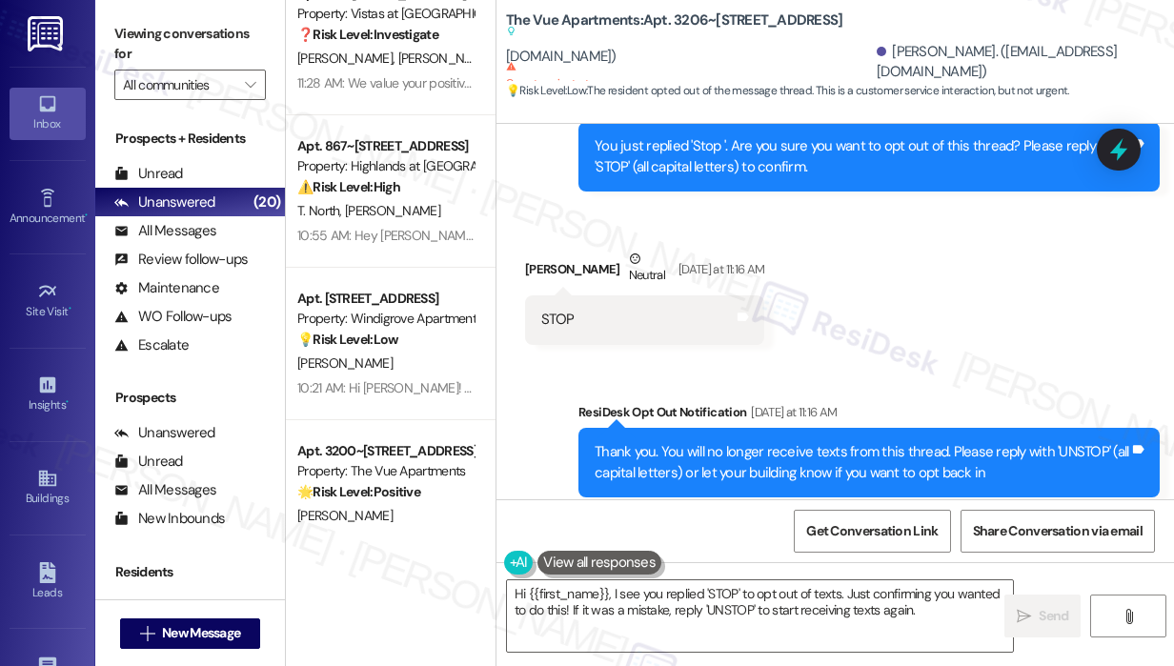
click at [521, 370] on div "Sent via SMS ResiDesk Opt Out Notification Yesterday at 11:16 AM Thank you. You…" at bounding box center [834, 449] width 677 height 181
click at [939, 291] on div "Received via SMS Nicole Lindell Neutral Yesterday at 11:16 AM STOP Tags and not…" at bounding box center [834, 282] width 677 height 152
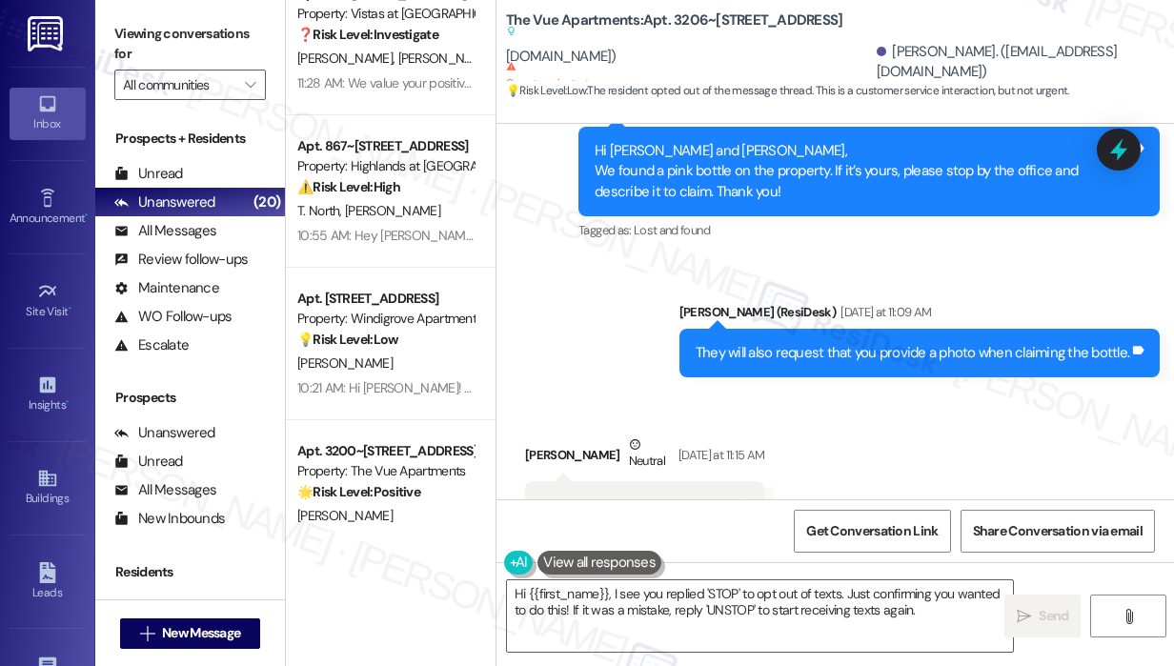
scroll to position [3874, 0]
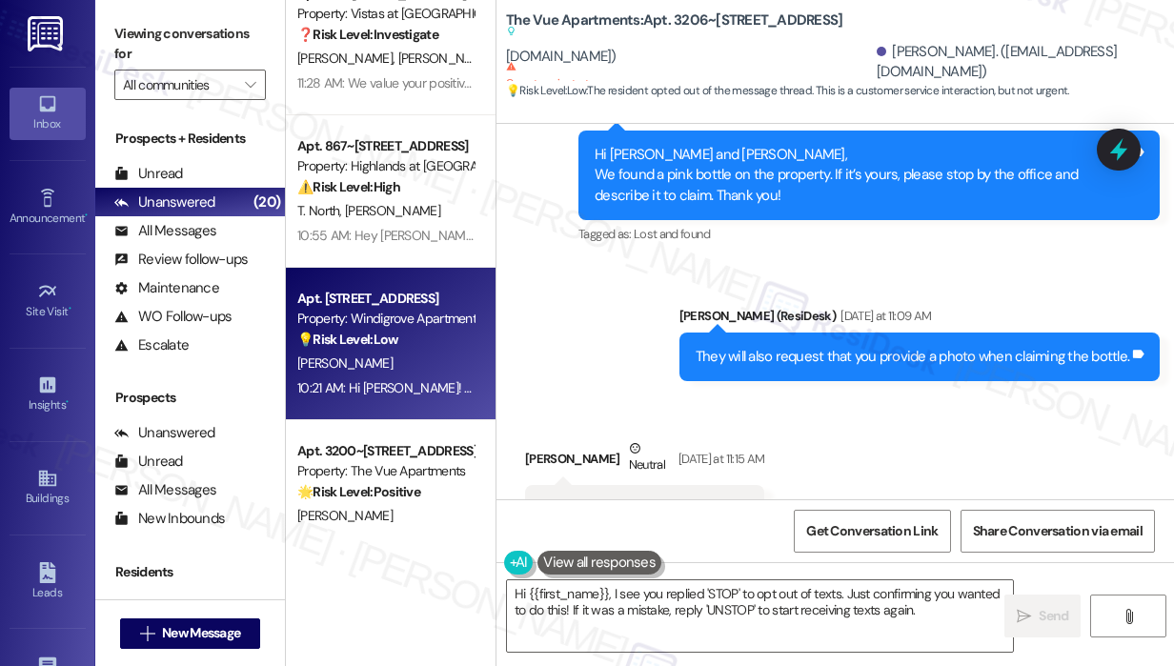
click at [398, 357] on div "[PERSON_NAME]" at bounding box center [385, 364] width 180 height 24
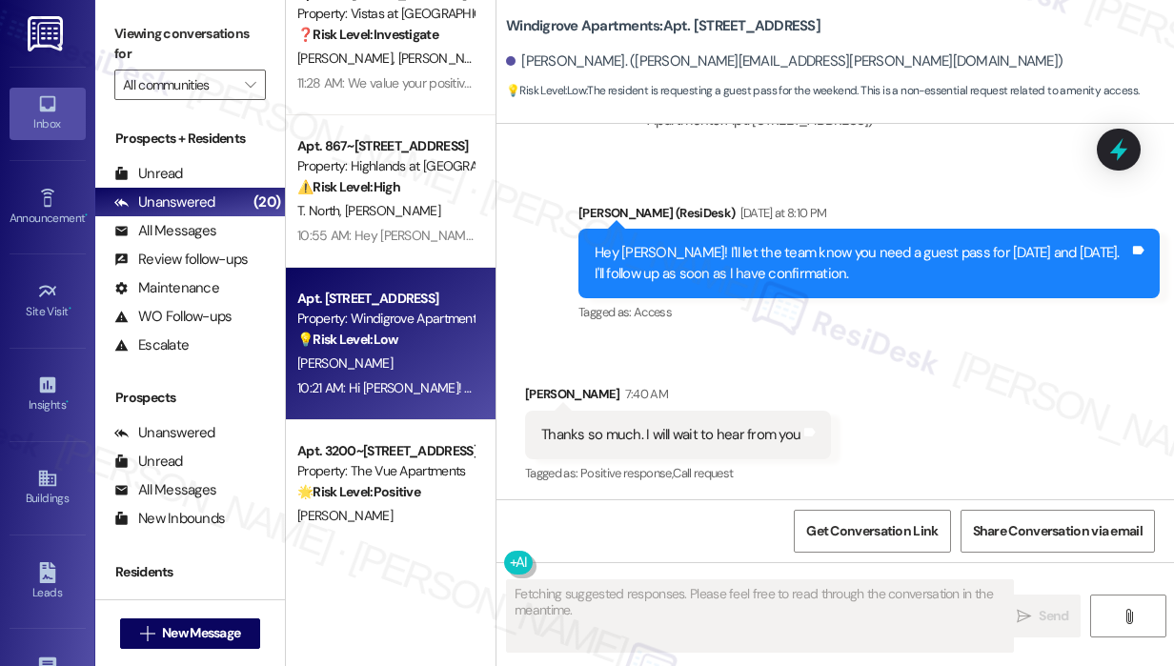
scroll to position [1656, 0]
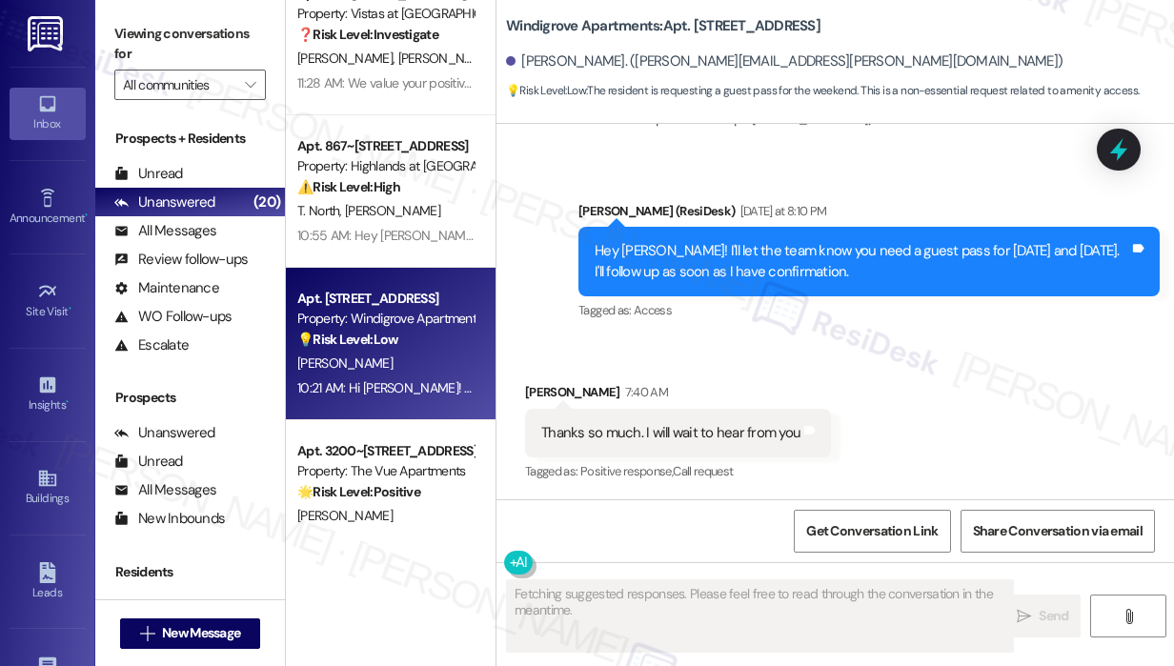
click at [777, 357] on div "Received via SMS Kayla Echard 7:40 AM Thanks so much. I will wait to hear from …" at bounding box center [834, 419] width 677 height 161
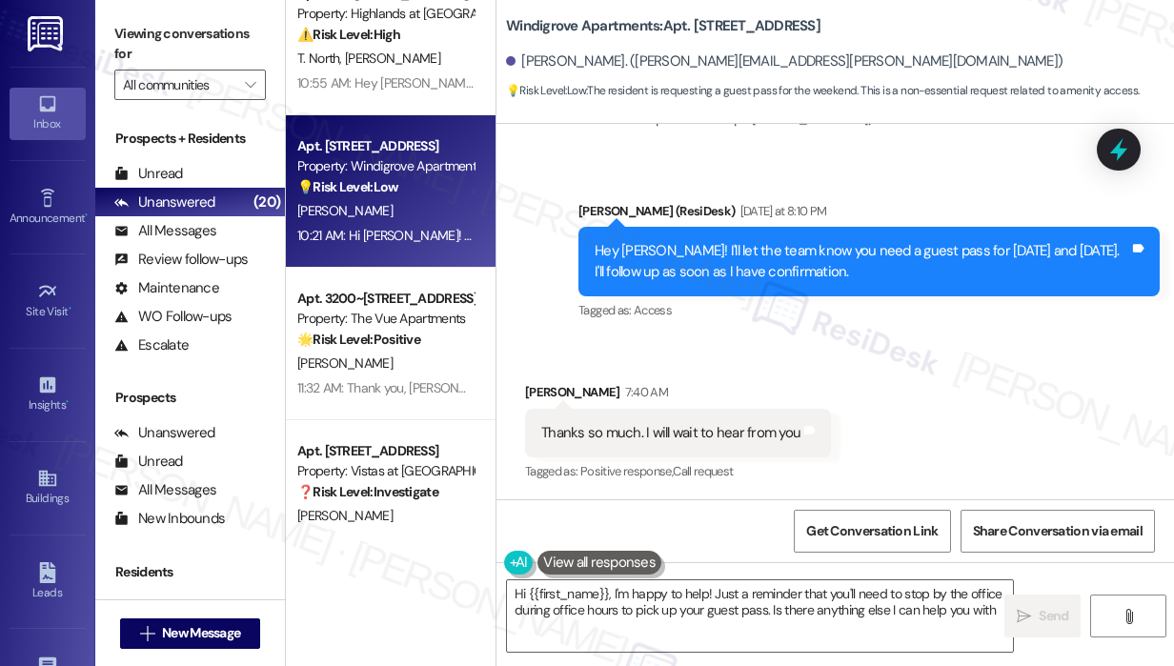
type textarea "Hi {{first_name}}, I'm happy to help! Just a reminder that you'll need to stop …"
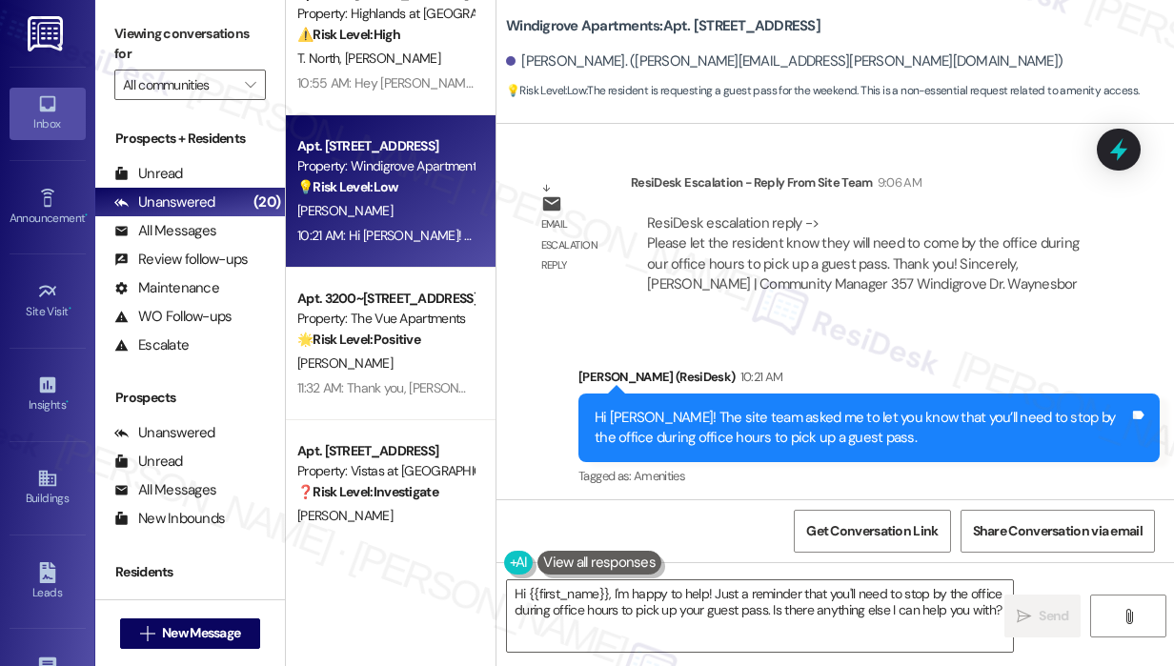
scroll to position [2233, 0]
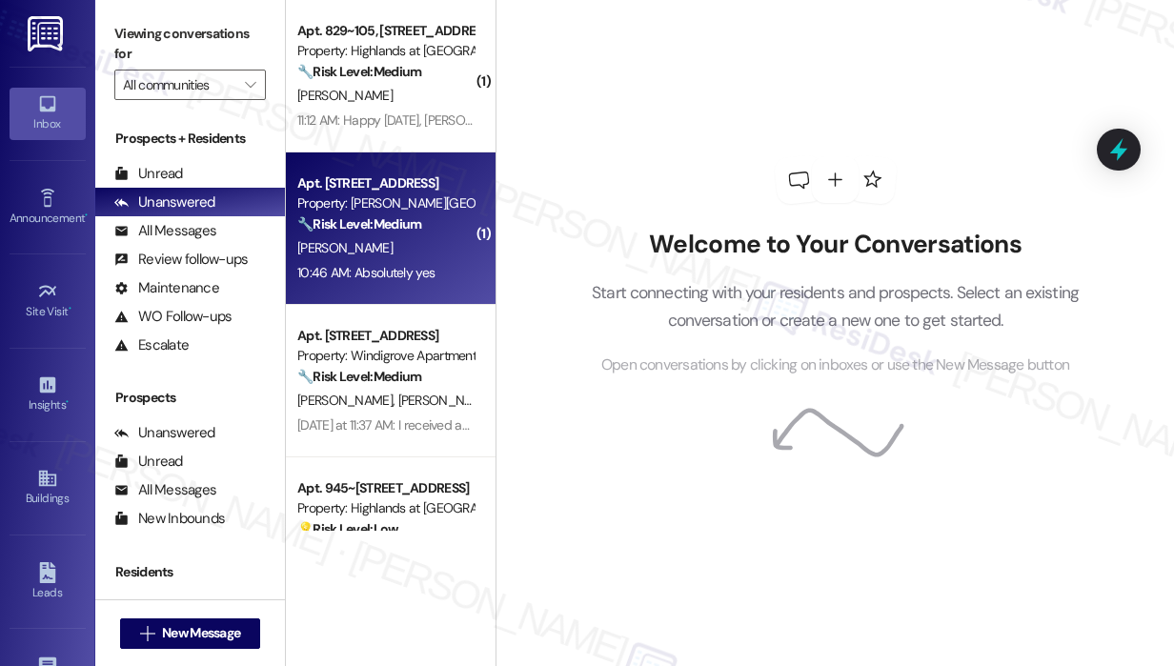
click at [440, 270] on div "10:46 AM: Absolutely yes 10:46 AM: Absolutely yes" at bounding box center [385, 273] width 180 height 24
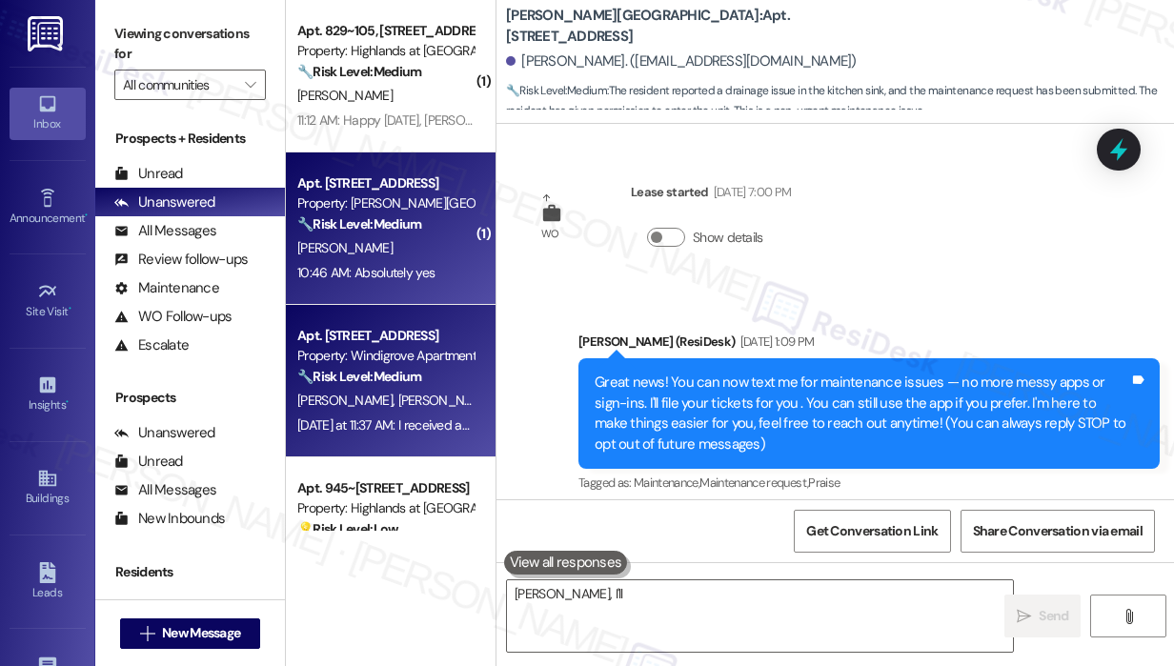
scroll to position [7552, 0]
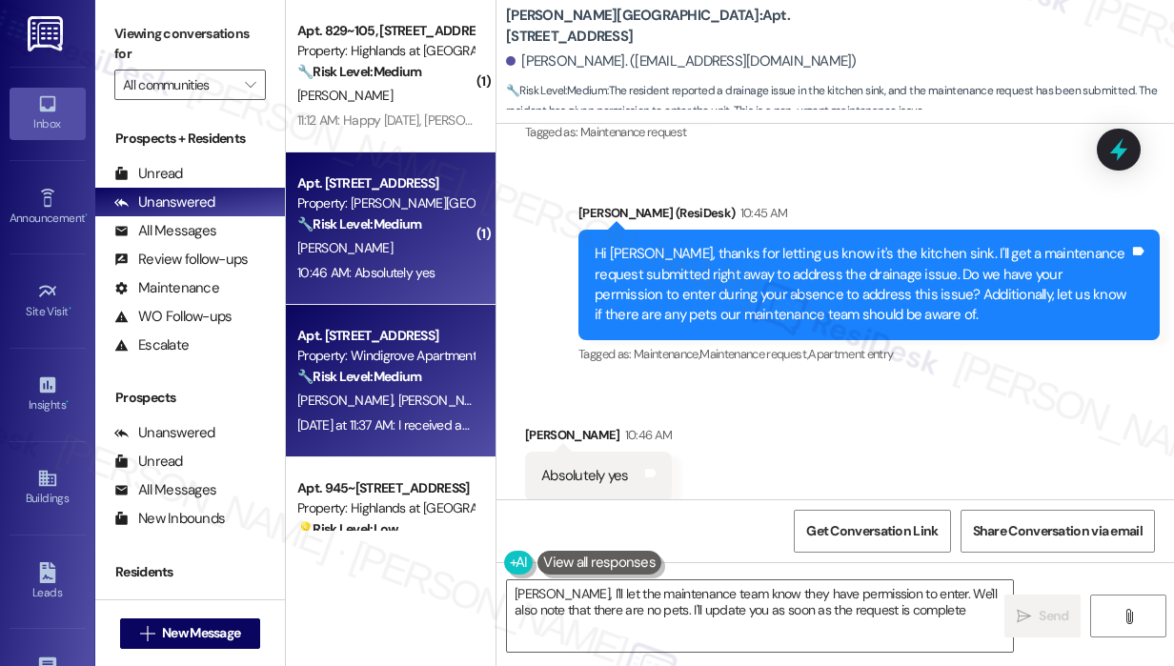
type textarea "Okay Franklin, I'll let the maintenance team know they have permission to enter…"
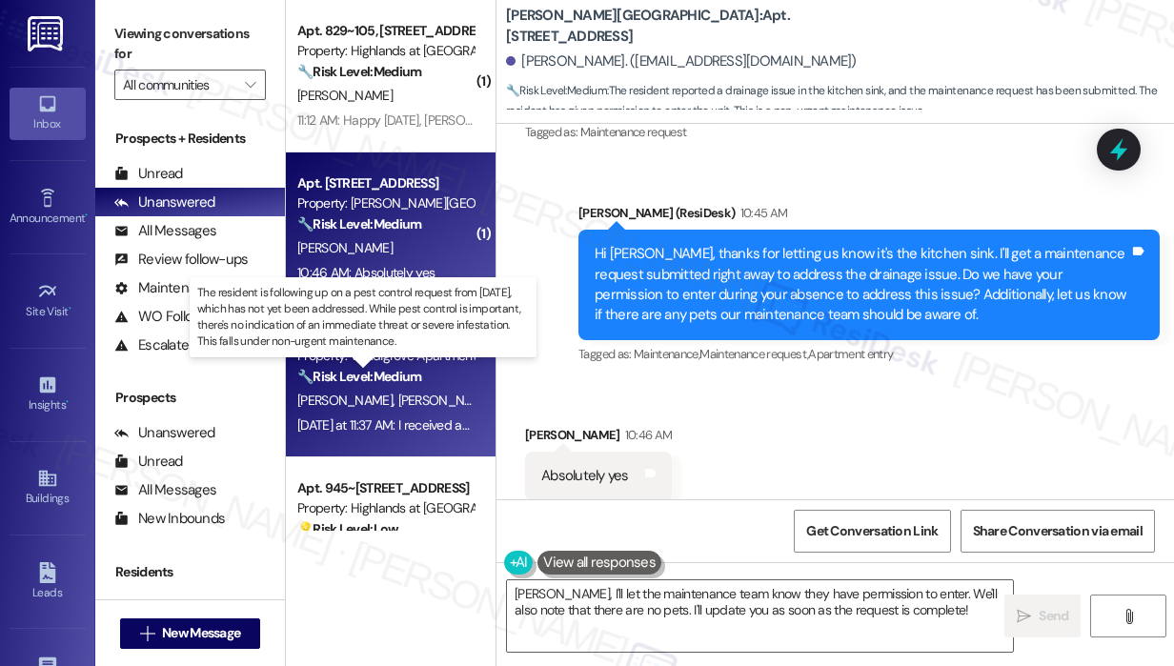
click at [421, 374] on strong "🔧 Risk Level: Medium" at bounding box center [359, 376] width 124 height 17
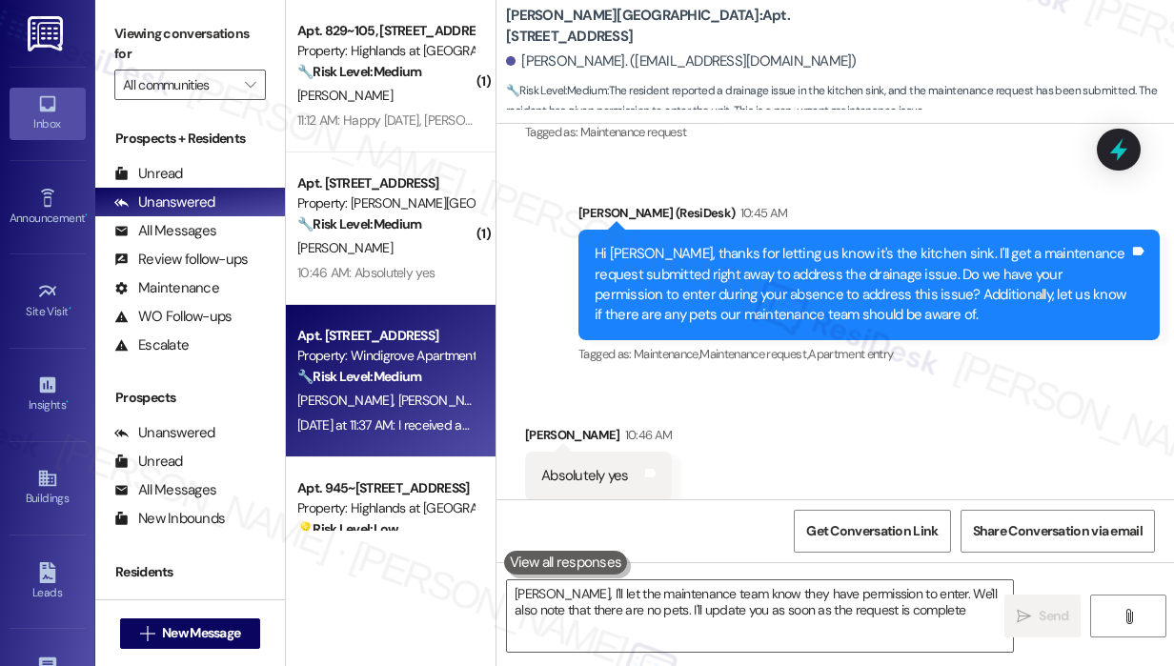
type textarea "Okay Franklin, I'll let the maintenance team know they have permission to enter…"
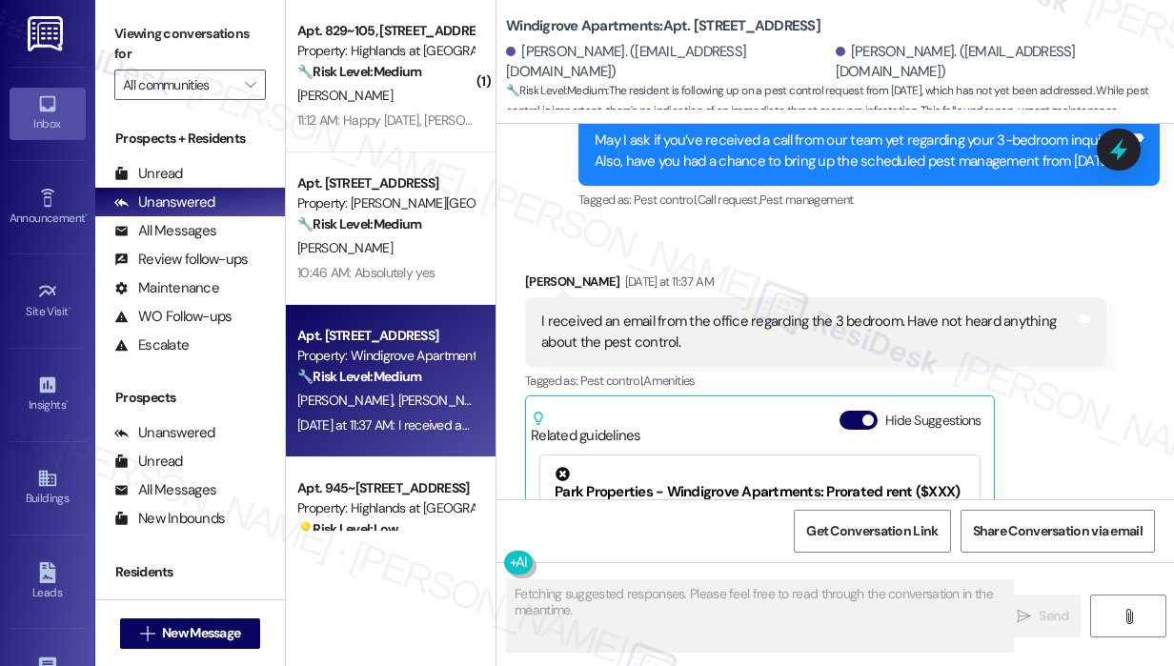
scroll to position [3029, 0]
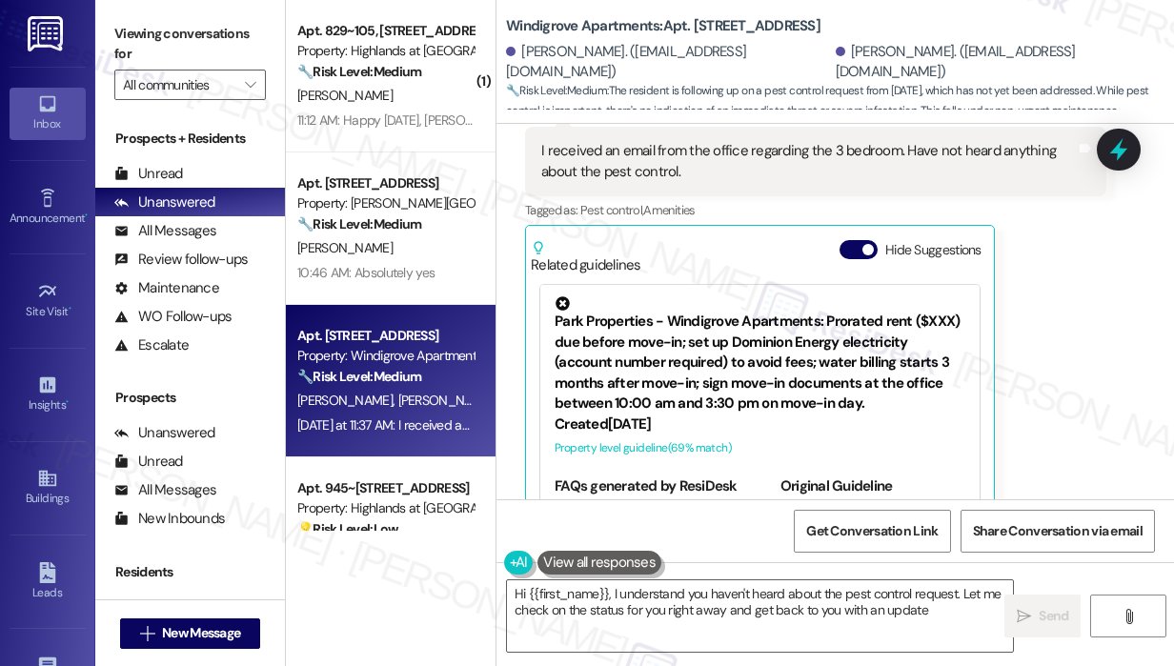
type textarea "Hi {{first_name}}, I understand you haven't heard about the pest control reques…"
click at [459, 392] on div "T. Laplante D. Gatewood" at bounding box center [385, 401] width 180 height 24
click at [1090, 327] on div "[PERSON_NAME] [DATE] at 11:37 AM I received an email from the office regarding …" at bounding box center [815, 324] width 581 height 447
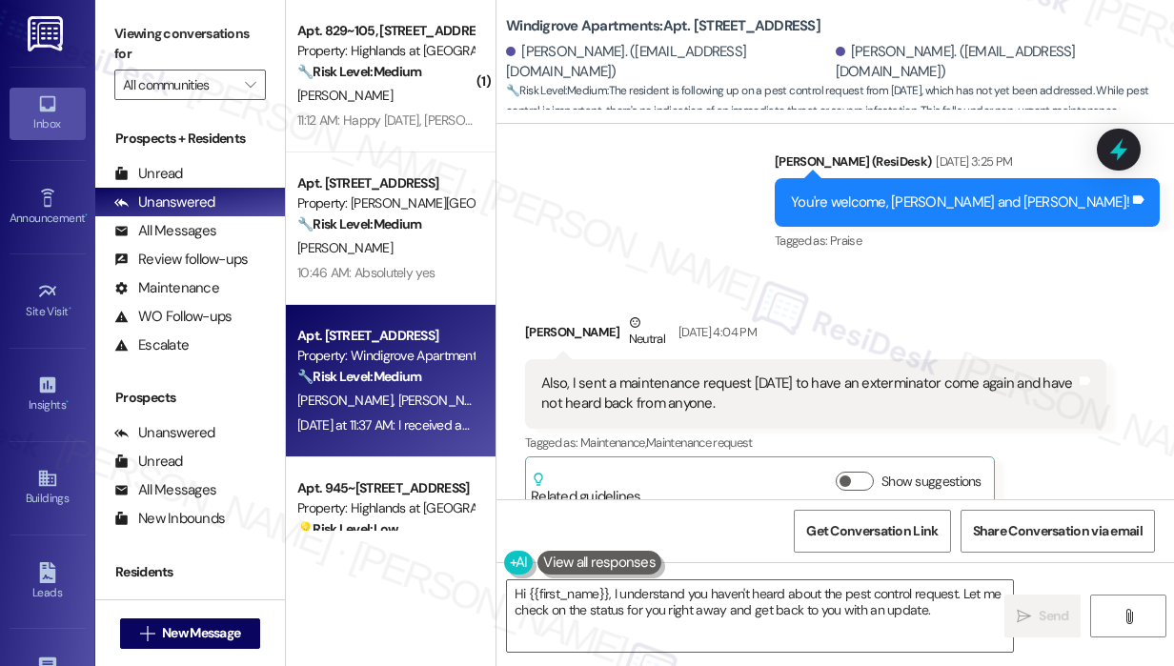
scroll to position [2348, 0]
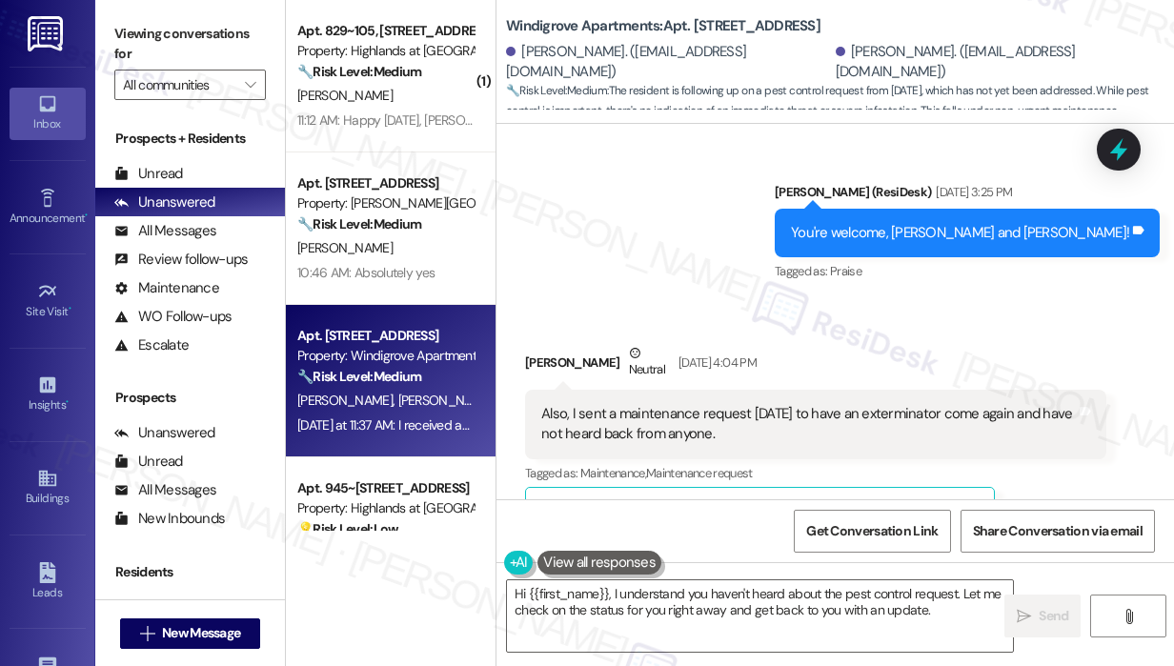
click at [914, 329] on div "Received via SMS Dakota [PERSON_NAME] Neutral [DATE] 4:04 PM Also, I sent a mai…" at bounding box center [816, 444] width 610 height 230
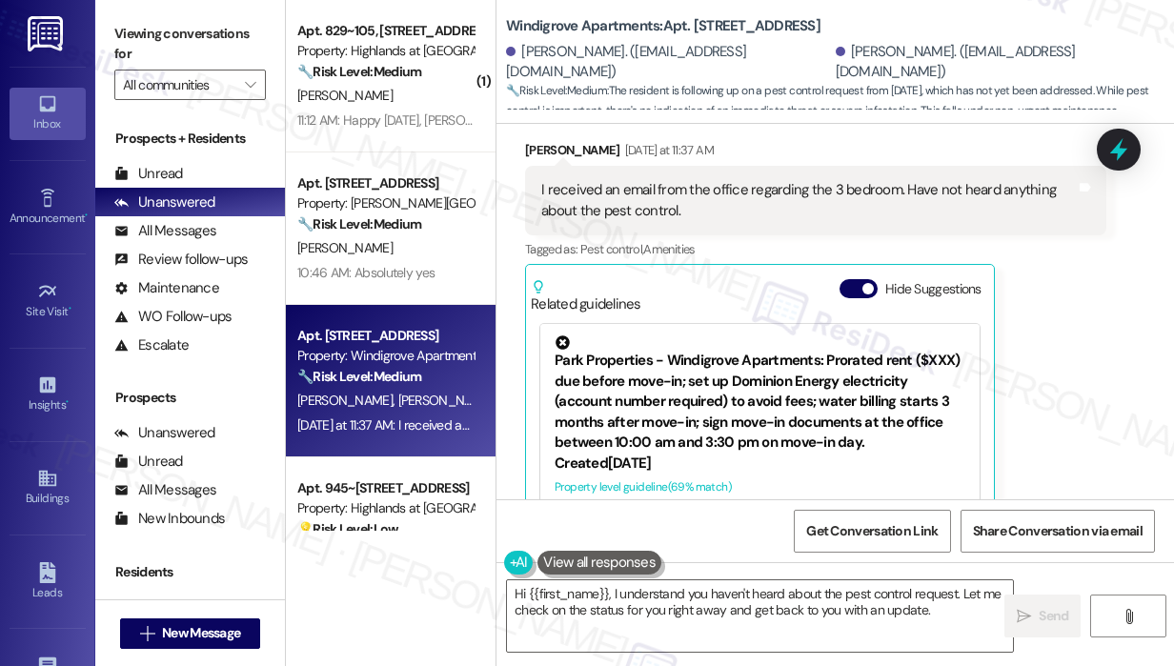
scroll to position [2844, 0]
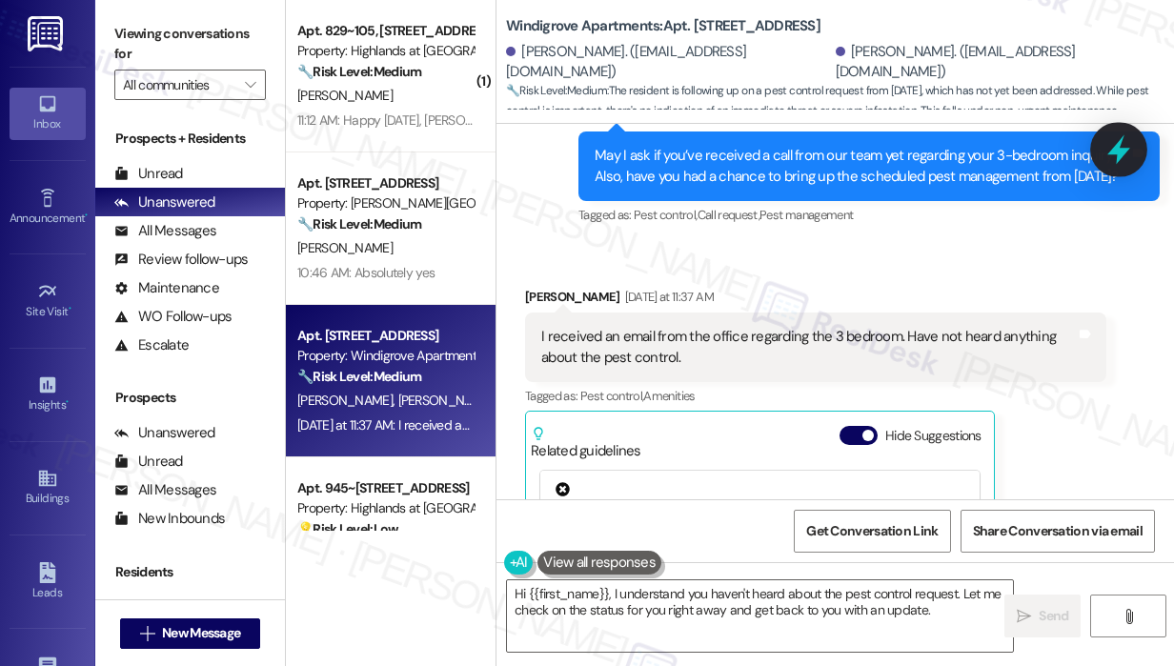
click at [1118, 148] on icon at bounding box center [1118, 150] width 23 height 30
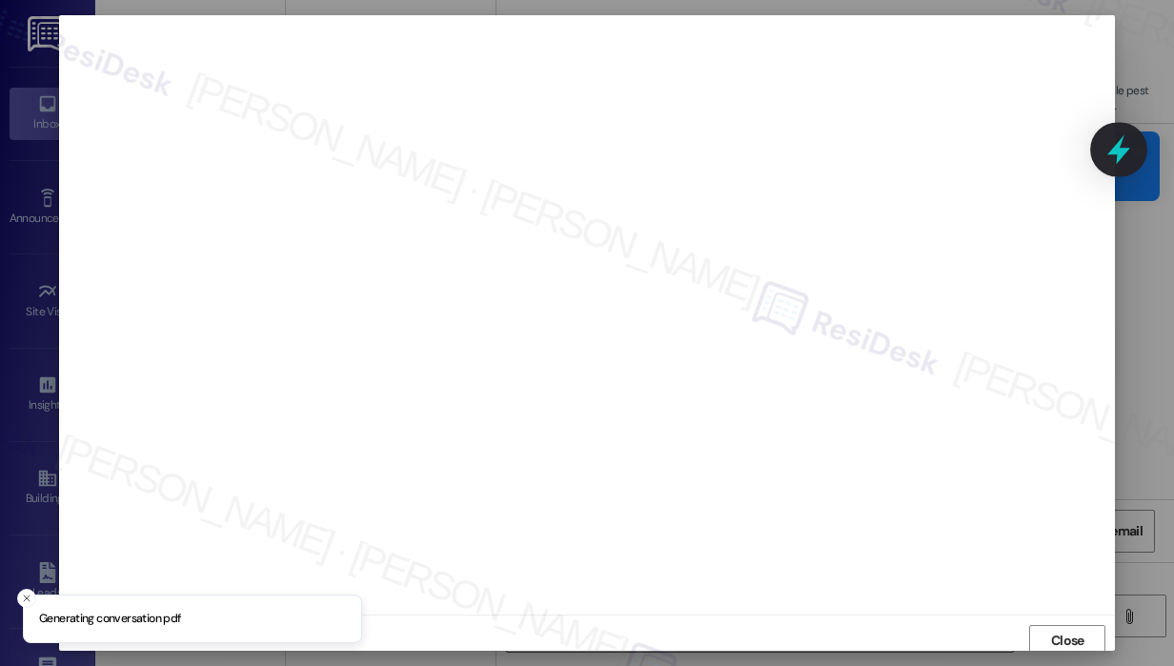
scroll to position [4, 0]
click at [1051, 634] on span "Close" at bounding box center [1067, 637] width 33 height 20
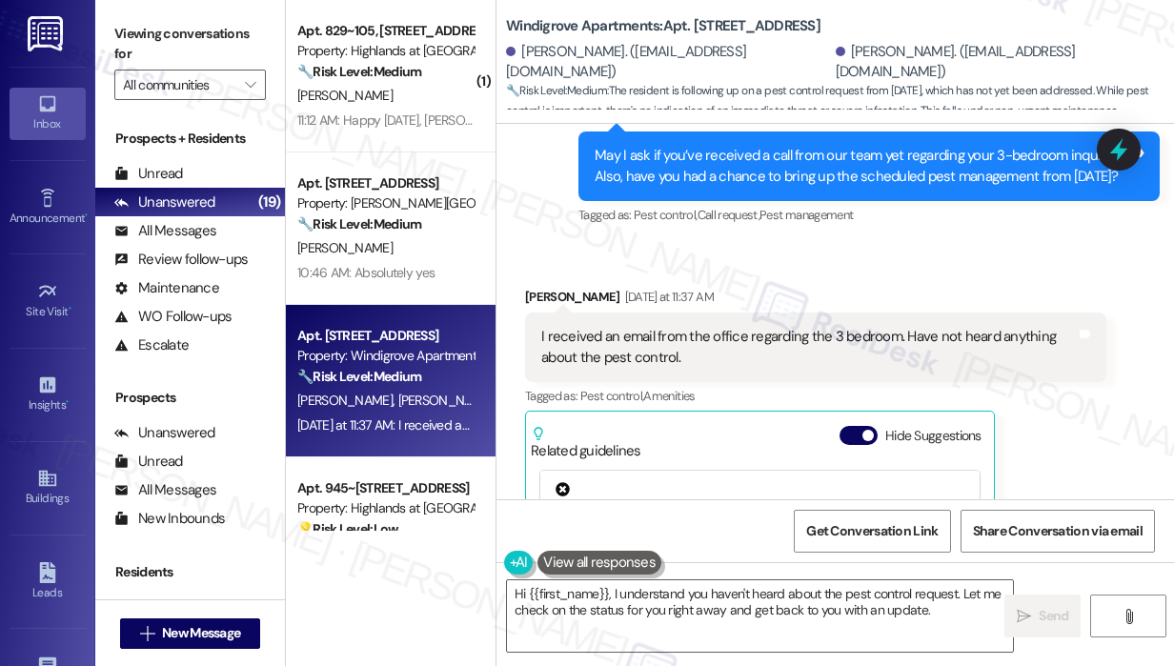
click at [739, 272] on div "Received via SMS Teresa Laplante Yesterday at 11:37 AM I received an email from…" at bounding box center [816, 509] width 610 height 475
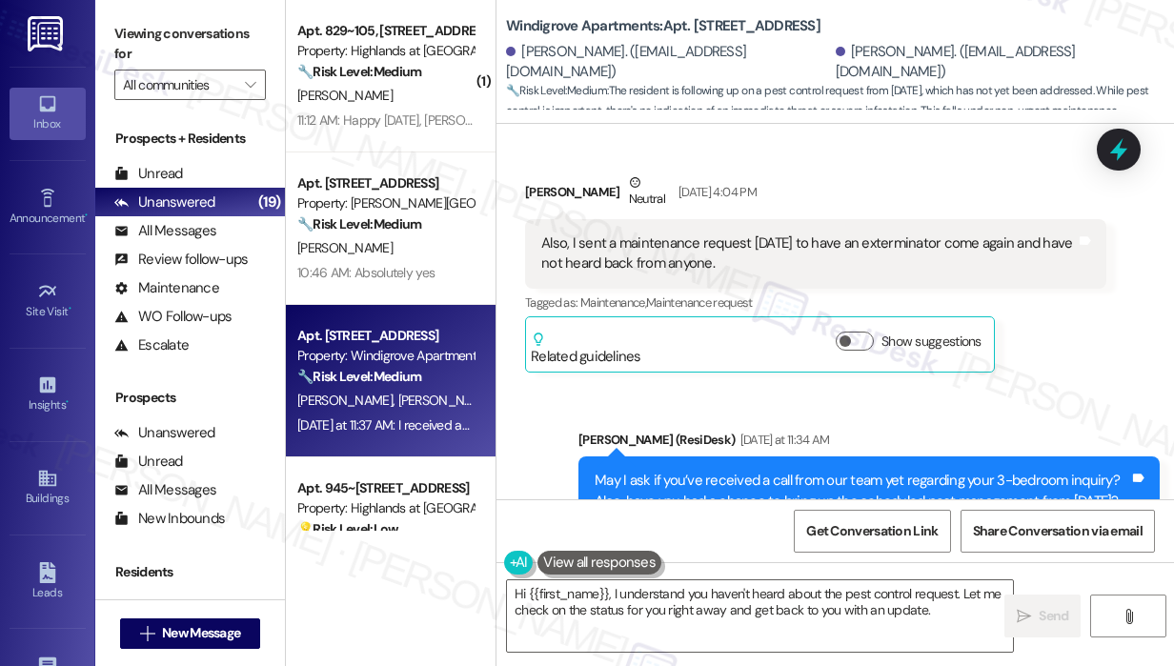
scroll to position [2463, 0]
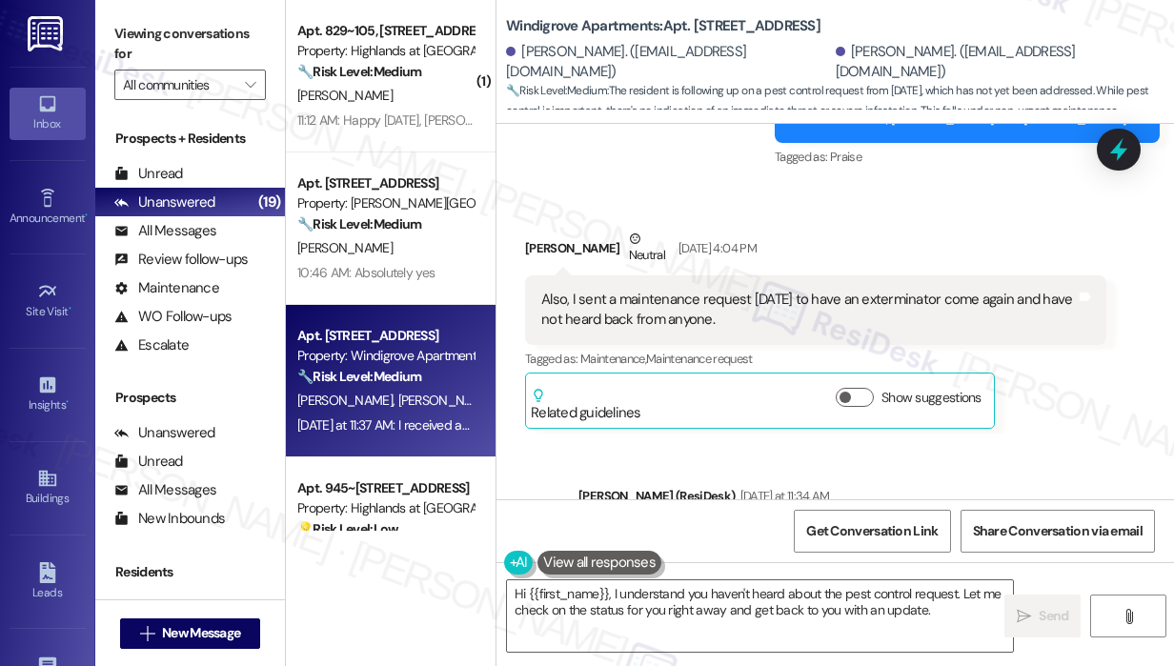
drag, startPoint x: 763, startPoint y: 258, endPoint x: 578, endPoint y: 245, distance: 185.3
click at [578, 290] on div "Also, I sent a maintenance request on Sunday to have an exterminator come again…" at bounding box center [808, 310] width 534 height 41
copy div "sent a maintenance request on Sunday to have an exterminator come again and hav…"
click at [1111, 151] on icon at bounding box center [1118, 150] width 23 height 30
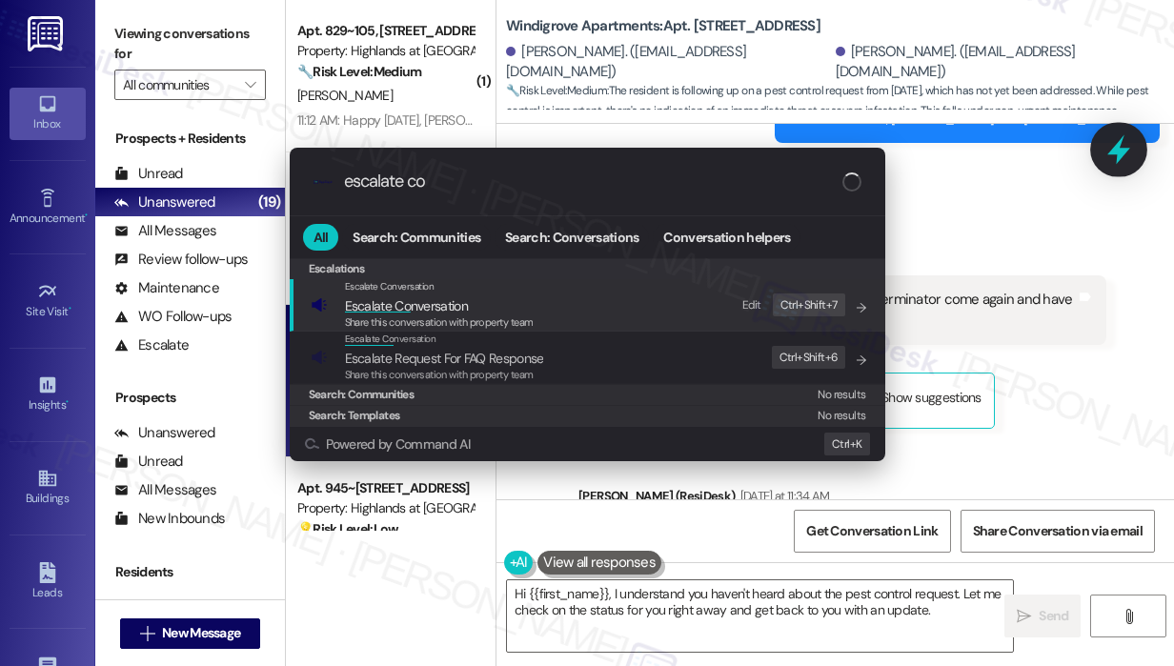
type input "escalate con"
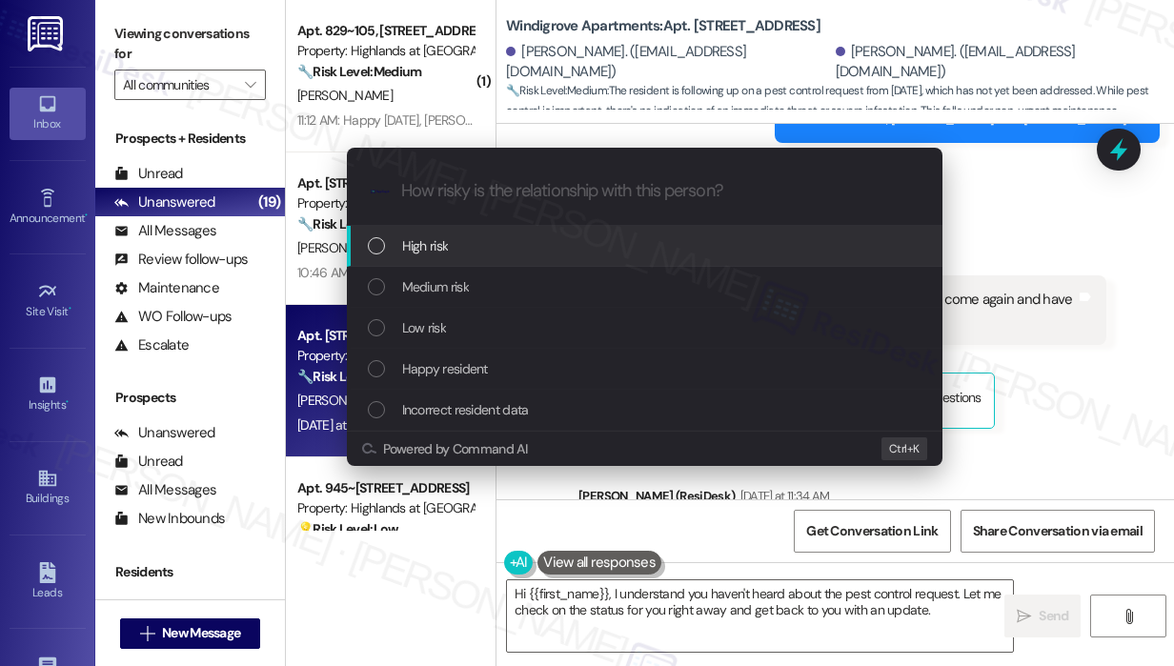
click at [438, 254] on span "High risk" at bounding box center [425, 245] width 47 height 21
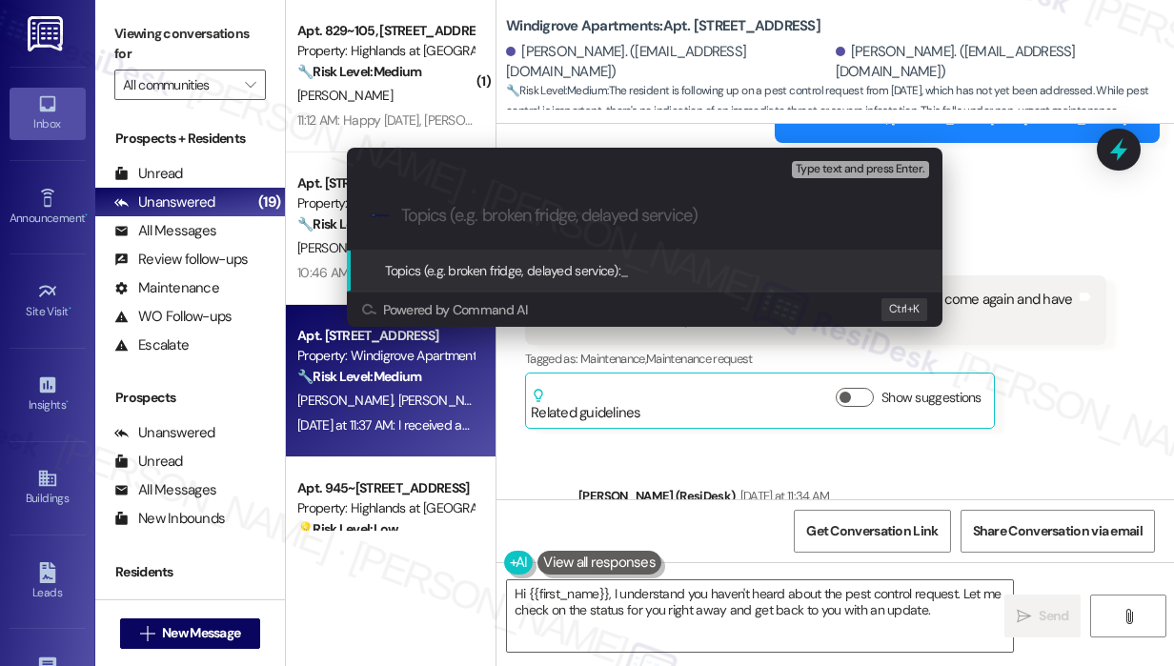
paste input "Follow-Up on Exterminator Request Submitted Sunday"
type input "Follow-Up on Exterminator Request Submitted Sunday"
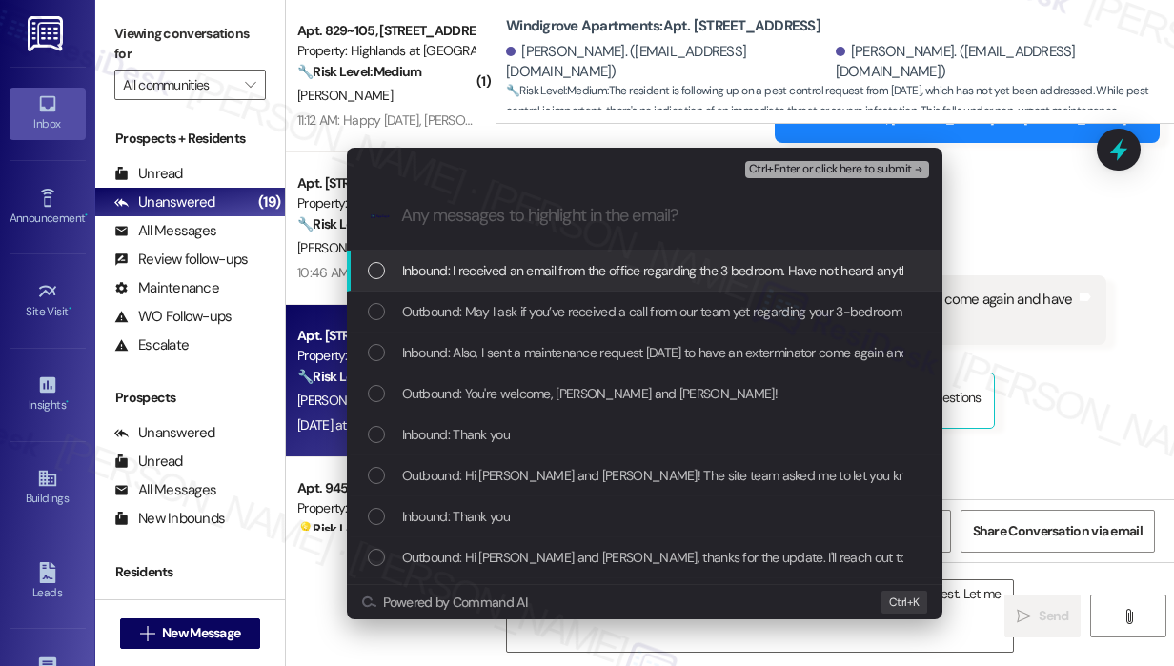
click at [388, 264] on div "Inbound: I received an email from the office regarding the 3 bedroom. Have not …" at bounding box center [646, 270] width 557 height 21
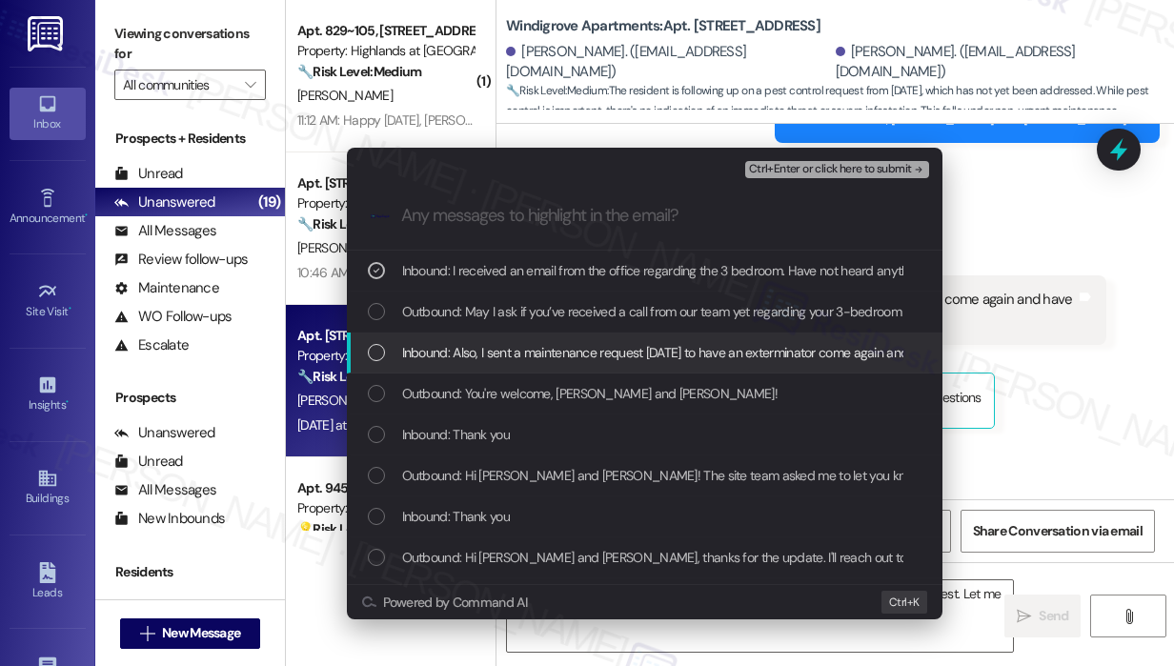
click at [378, 346] on div "List of options" at bounding box center [376, 352] width 17 height 17
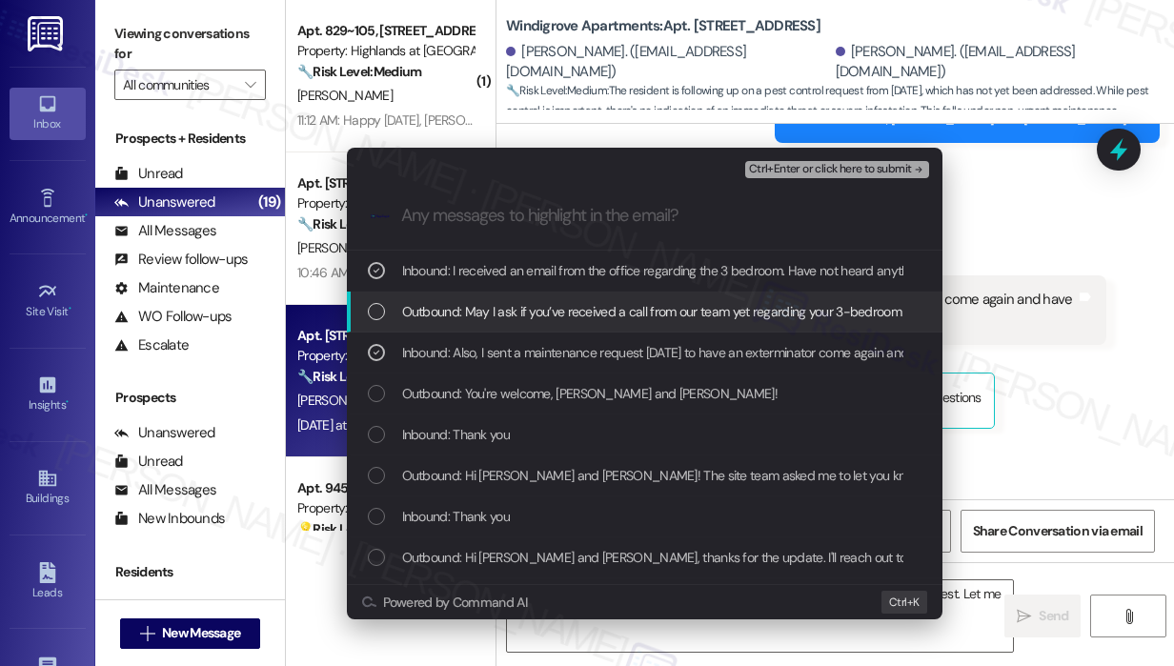
click at [377, 305] on div "List of options" at bounding box center [376, 311] width 17 height 17
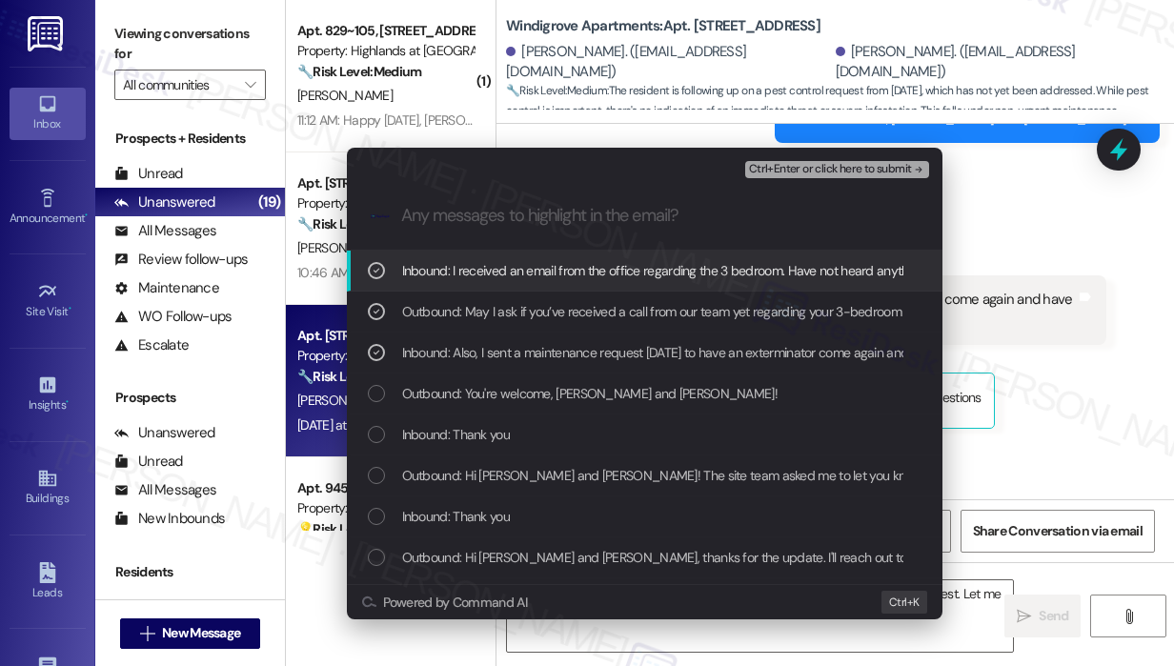
click at [788, 170] on span "Ctrl+Enter or click here to submit" at bounding box center [830, 169] width 163 height 13
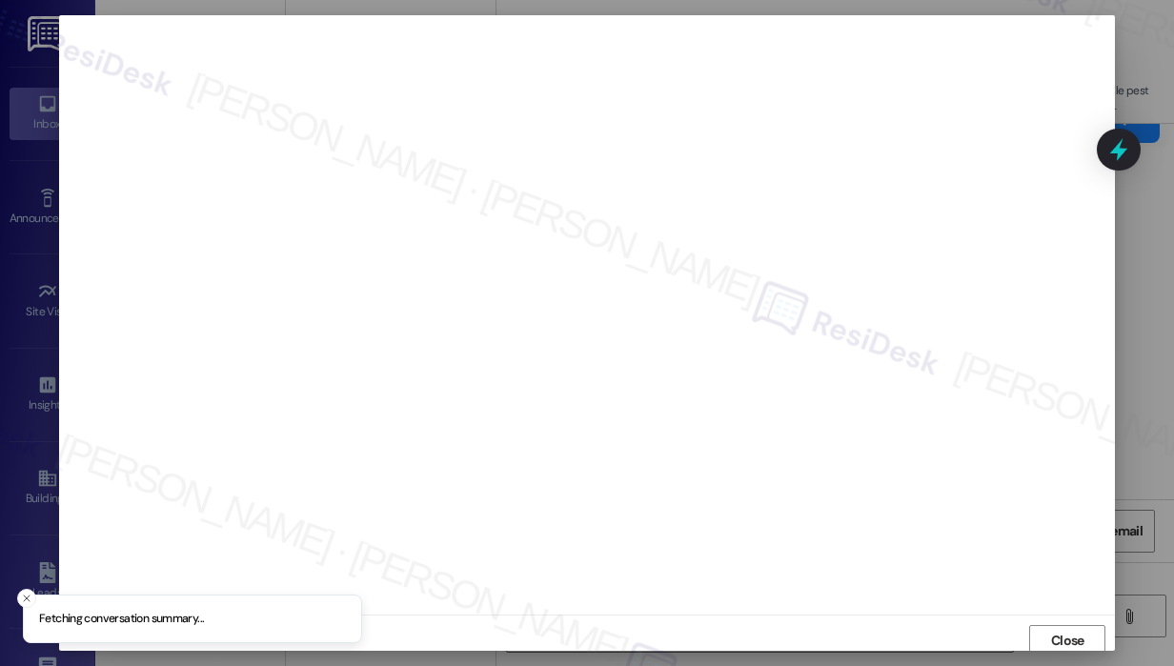
scroll to position [4, 0]
click at [1067, 632] on span "Close" at bounding box center [1067, 637] width 33 height 20
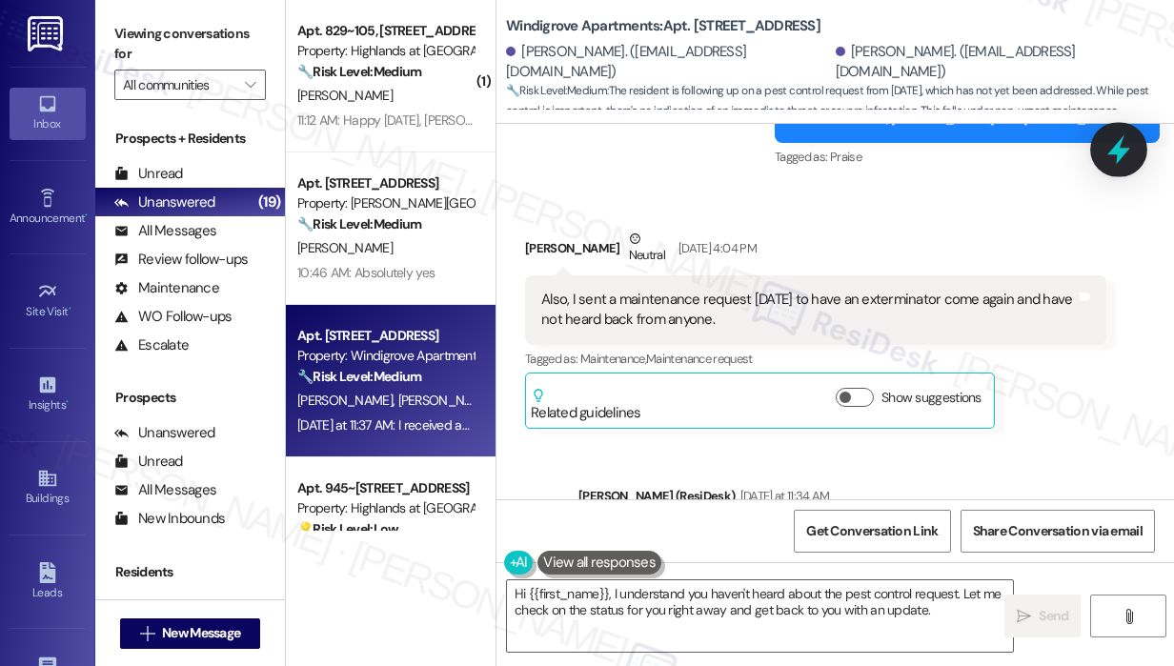
click at [1113, 151] on icon at bounding box center [1118, 150] width 23 height 30
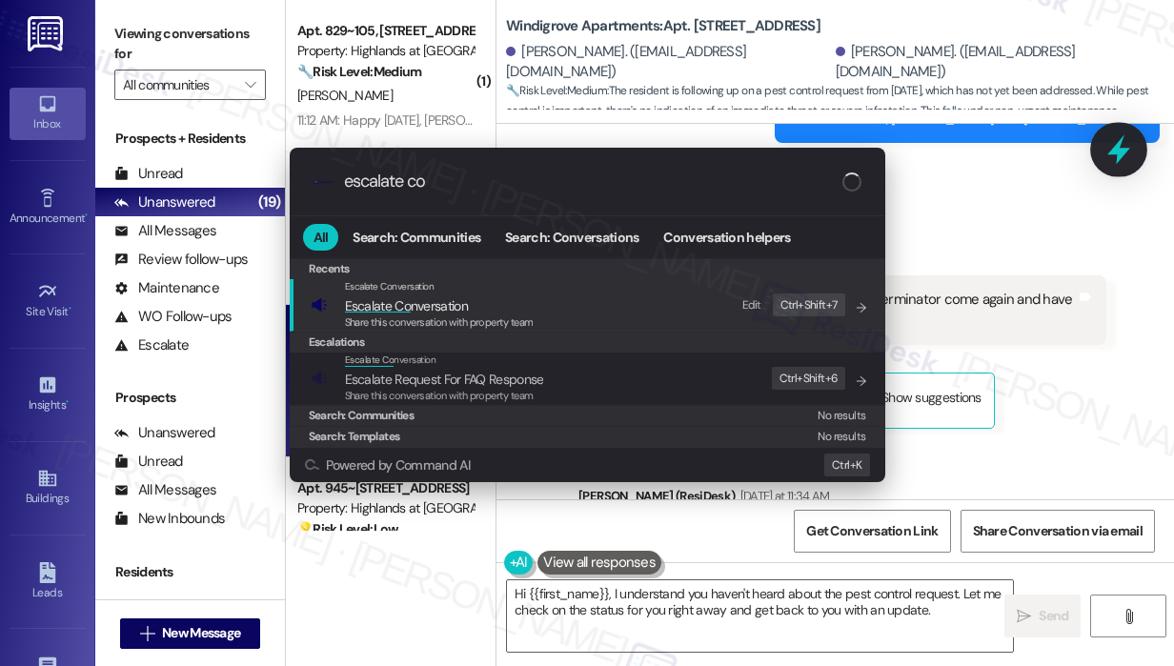
type input "escalate con"
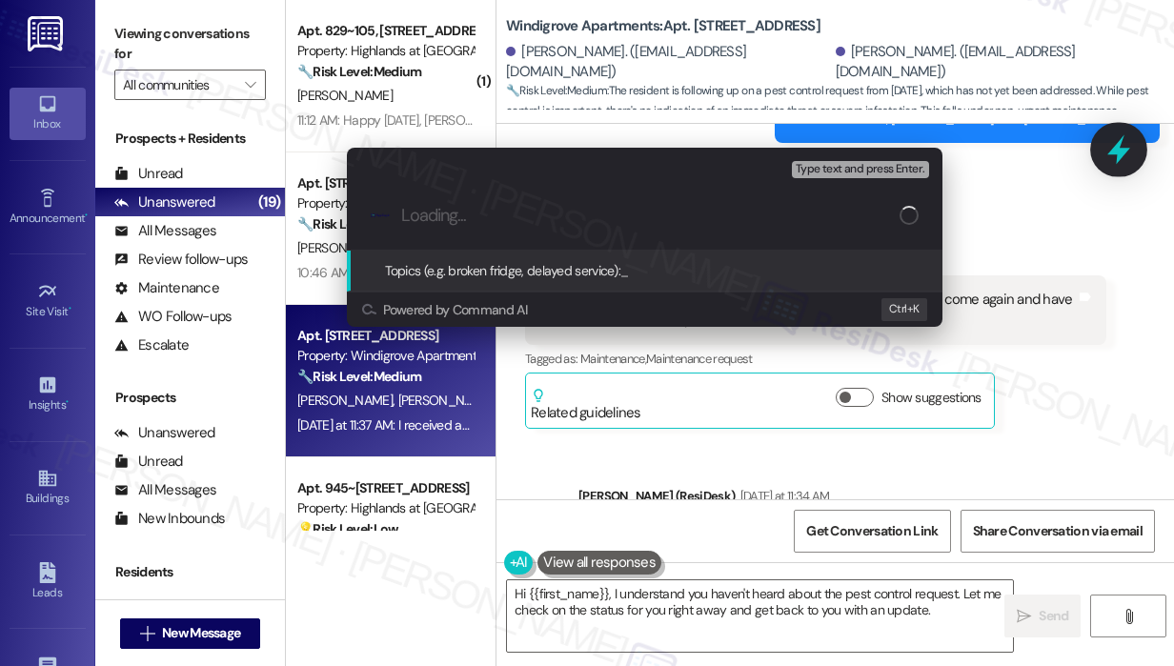
paste input "Follow-Up on Exterminator Request Submitted Sunday"
type input "Follow-Up on Exterminator Request Submitted Sunday"
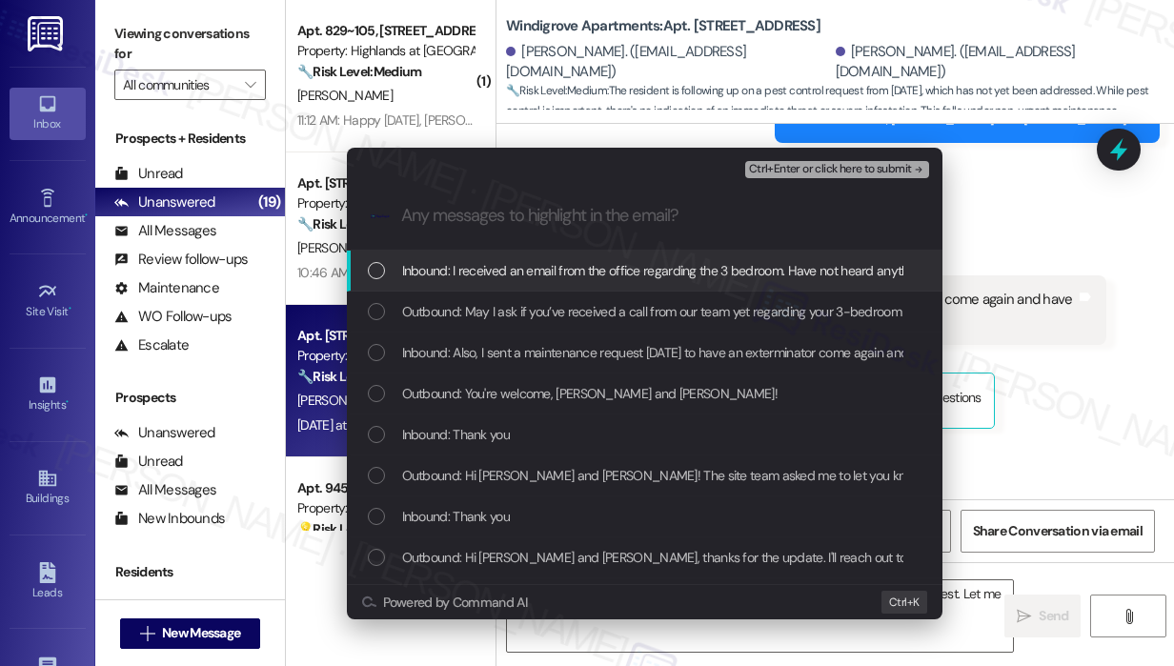
click at [432, 270] on span "Inbound: I received an email from the office regarding the 3 bedroom. Have not …" at bounding box center [728, 270] width 652 height 21
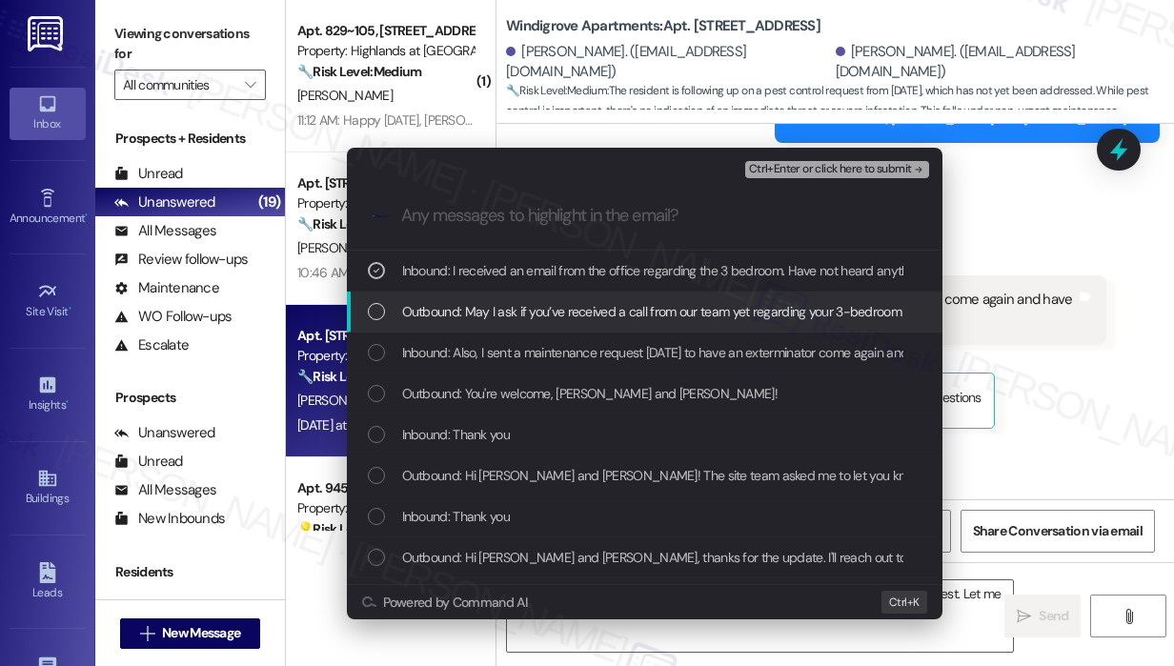
click at [378, 308] on div "List of options" at bounding box center [376, 311] width 17 height 17
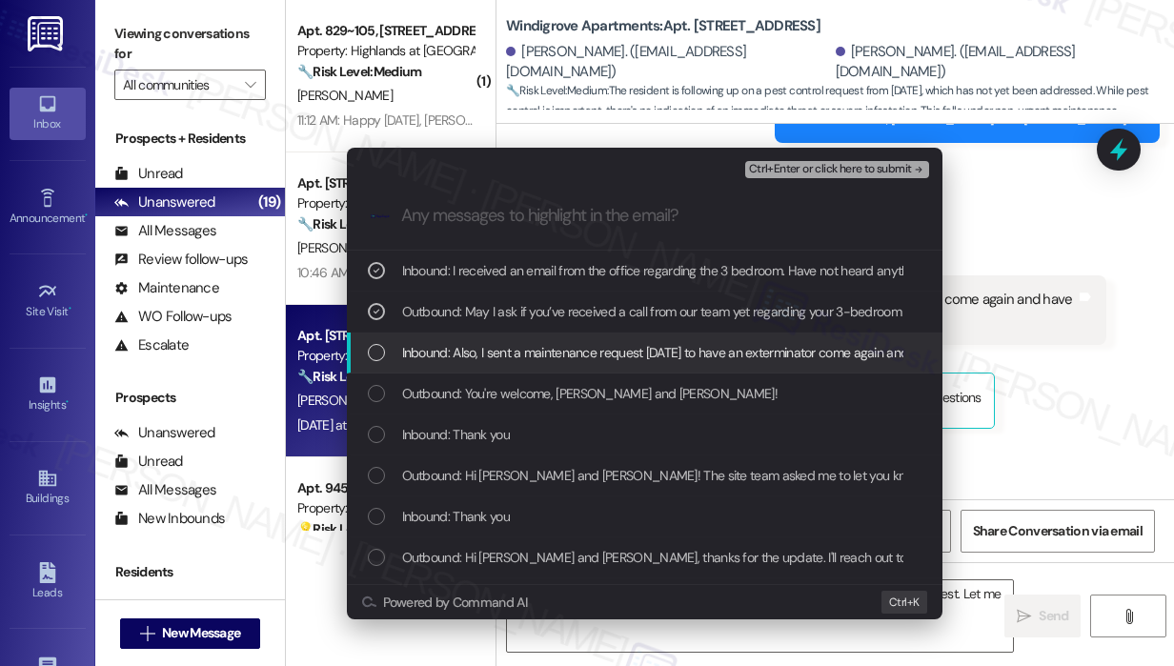
click at [371, 350] on div "List of options" at bounding box center [376, 352] width 17 height 17
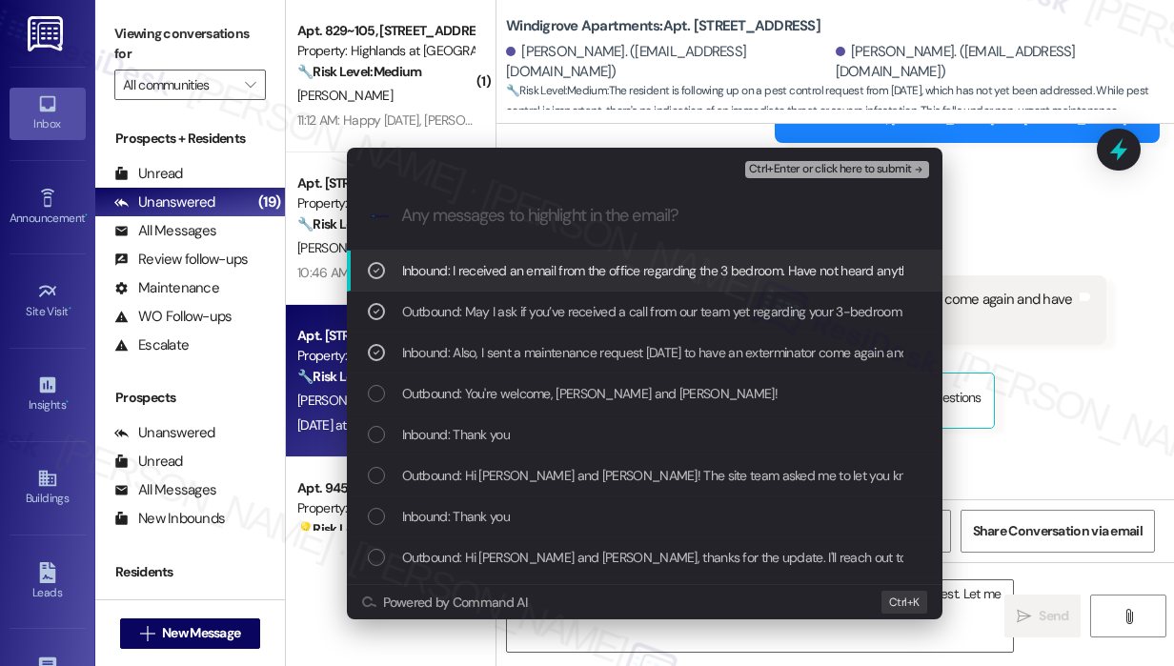
click at [803, 166] on span "Ctrl+Enter or click here to submit" at bounding box center [830, 169] width 163 height 13
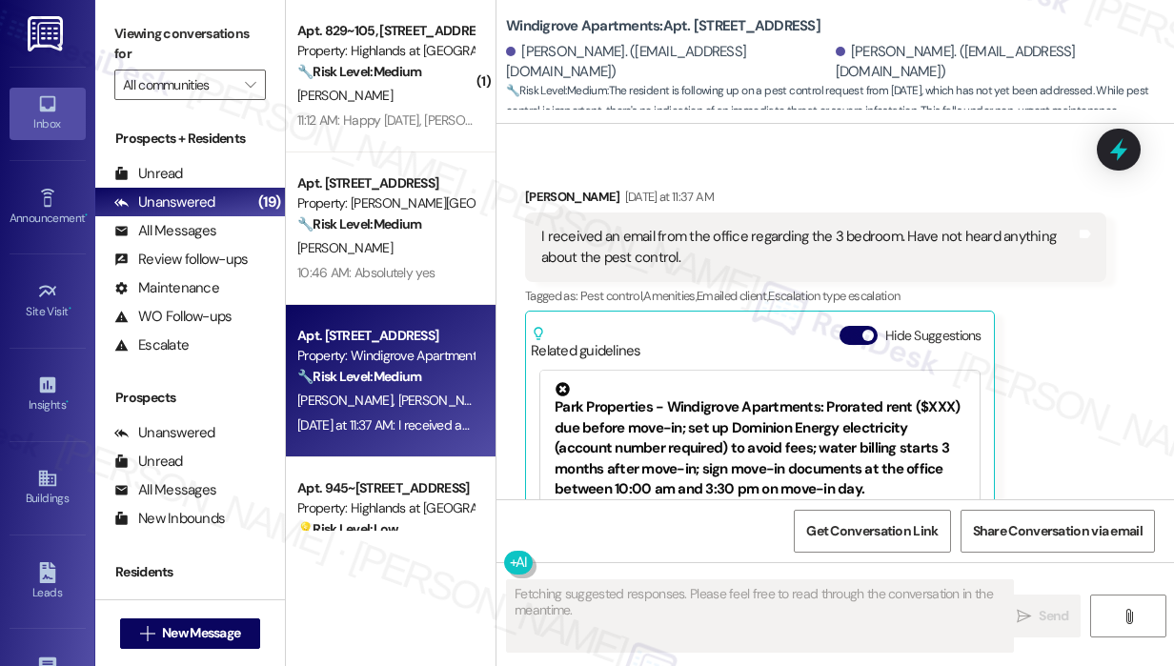
scroll to position [3029, 0]
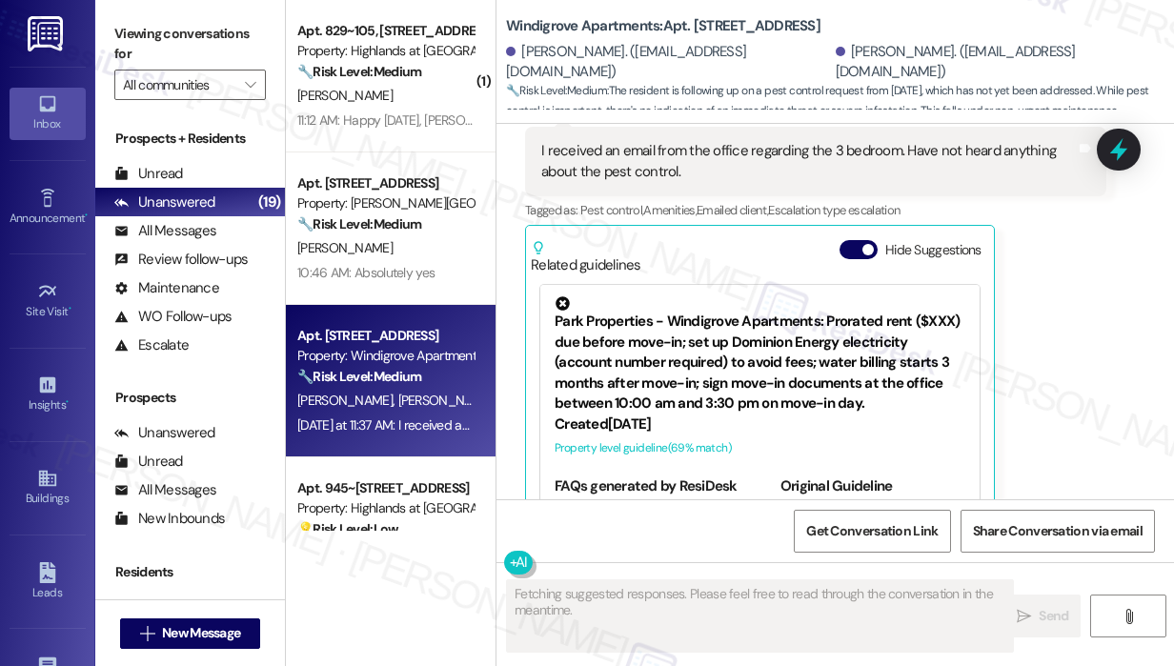
click at [1034, 434] on div "Teresa Laplante Yesterday at 11:37 AM I received an email from the office regar…" at bounding box center [815, 324] width 581 height 447
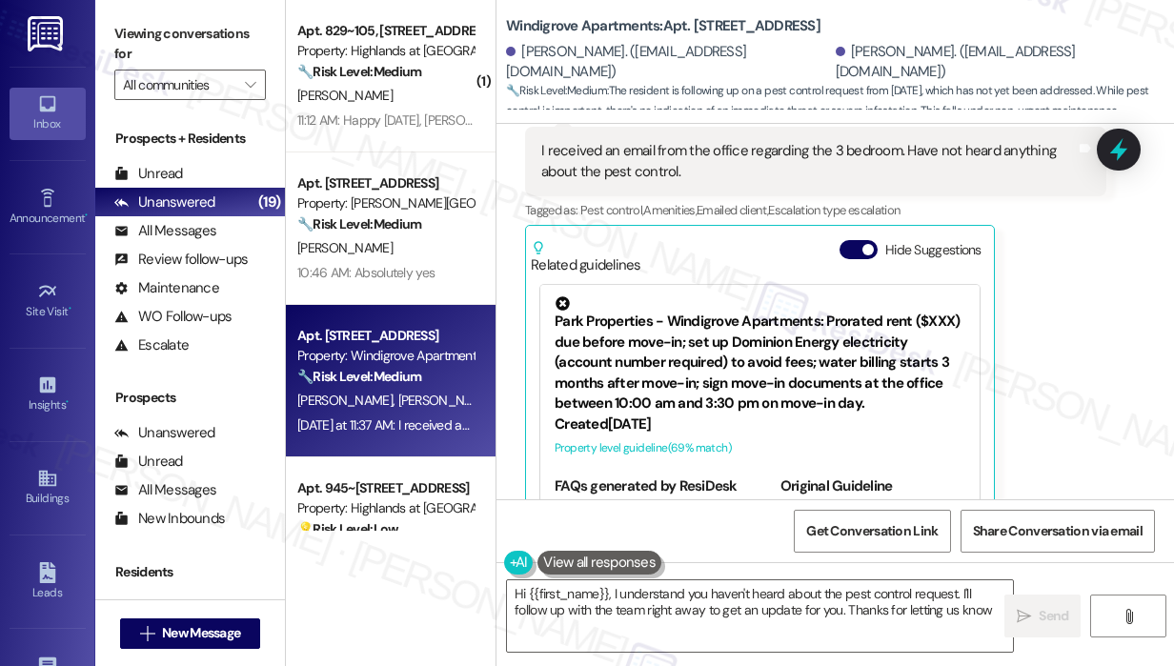
type textarea "Hi {{first_name}}, I understand you haven't heard about the pest control reques…"
click at [1075, 337] on div "Teresa Laplante Yesterday at 11:37 AM I received an email from the office regar…" at bounding box center [815, 324] width 581 height 447
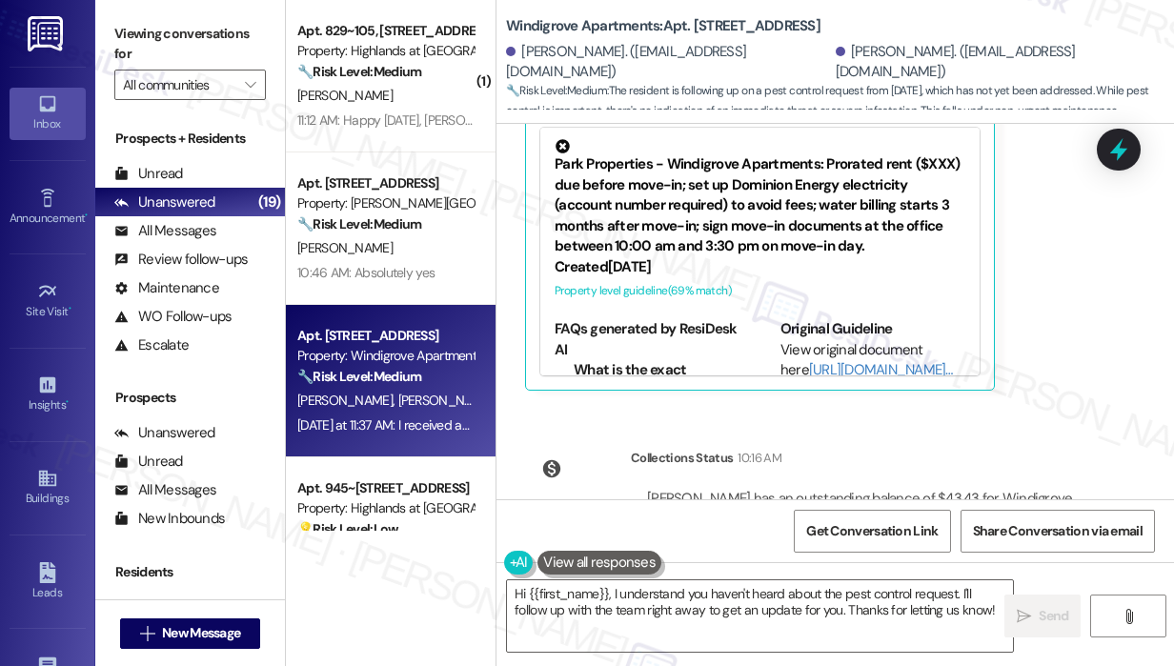
scroll to position [3225, 0]
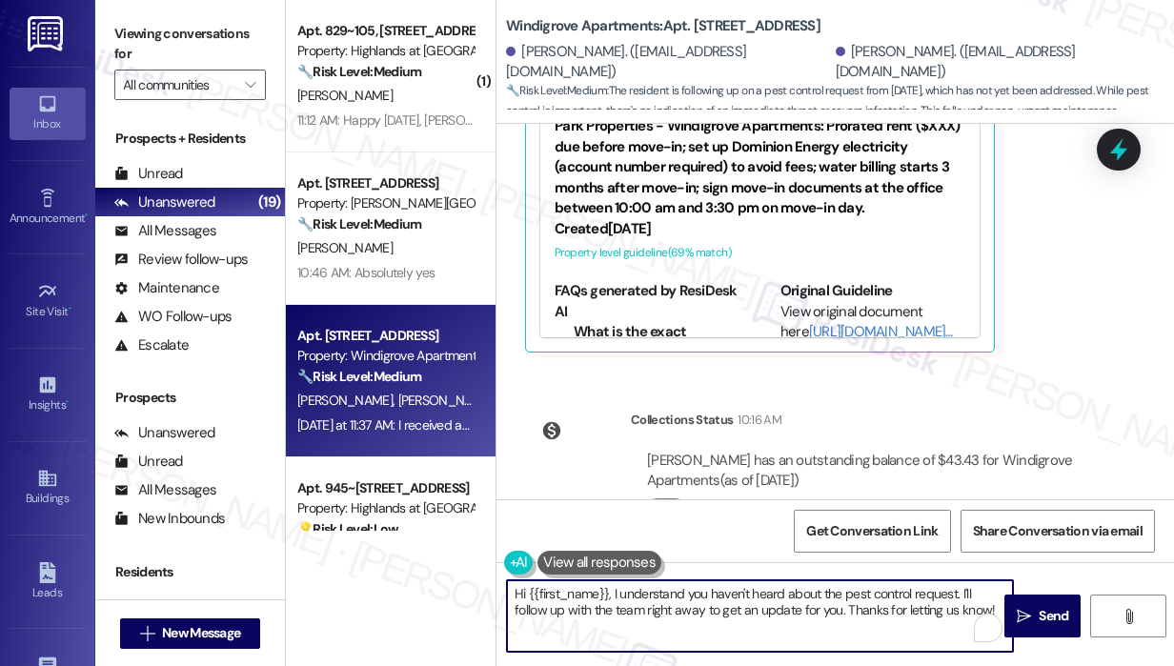
click at [970, 606] on textarea "Hi {{first_name}}, I understand you haven't heard about the pest control reques…" at bounding box center [760, 615] width 506 height 71
click at [802, 617] on textarea "Hi {{first_name}}, I understand you haven't heard about the pest control reques…" at bounding box center [760, 615] width 506 height 71
click at [850, 614] on textarea "Hi {{first_name}}, I understand you haven't heard about the pest control reques…" at bounding box center [760, 615] width 506 height 71
click at [975, 615] on textarea "Hi {{first_name}}, I understand you haven't heard about the pest control reques…" at bounding box center [760, 615] width 506 height 71
click at [718, 616] on textarea "Hi {{first_name}}, I understand you haven't heard about the pest control reques…" at bounding box center [760, 615] width 506 height 71
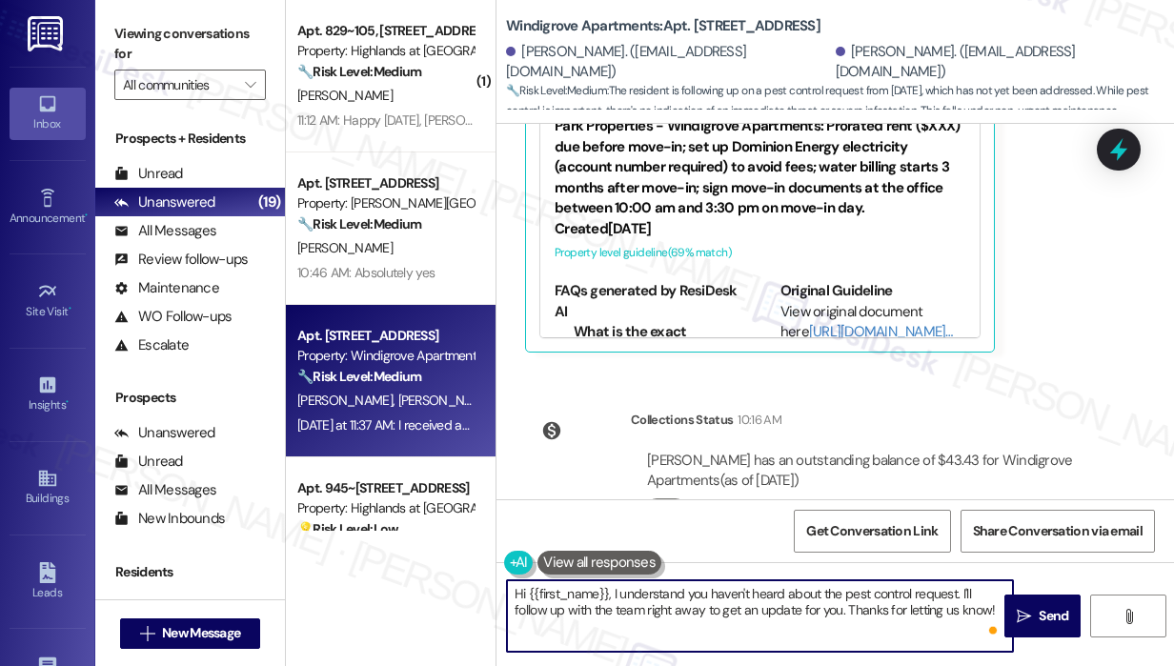
click at [924, 601] on textarea "Hi {{first_name}}, I understand you haven't heard about the pest control reques…" at bounding box center [760, 615] width 506 height 71
click at [978, 615] on textarea "Hi {{first_name}}, I understand you haven't heard about the pest control reques…" at bounding box center [760, 615] width 506 height 71
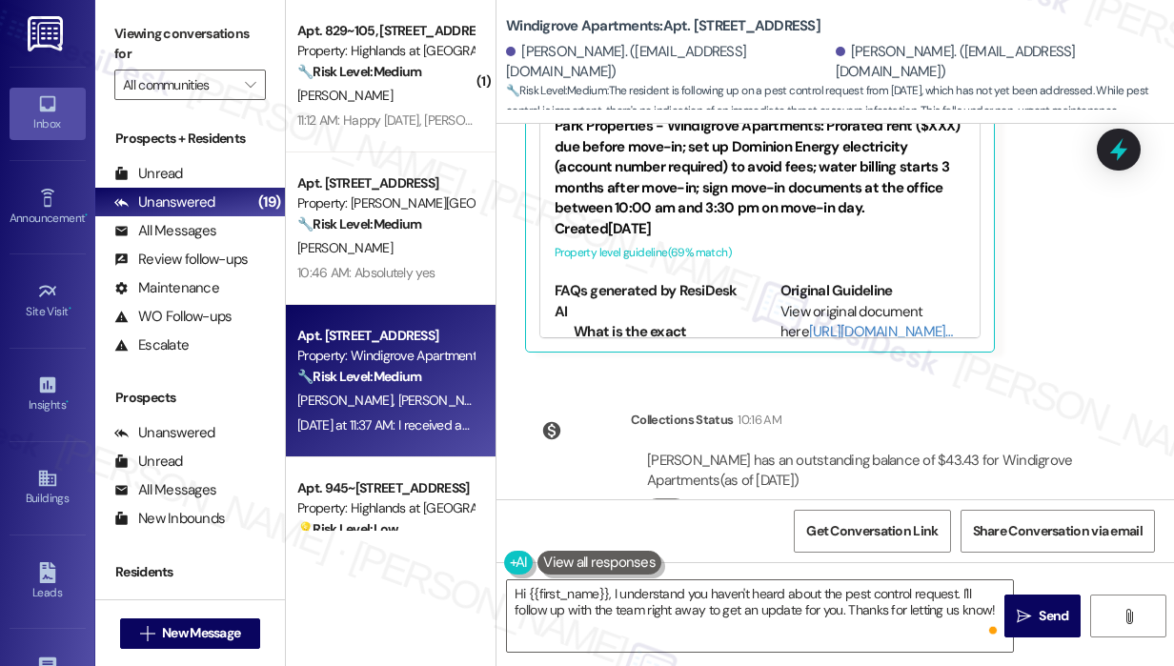
click at [980, 395] on div "Collections Status 10:16 AM Teresa Laplante has an outstanding balance of $43.4…" at bounding box center [816, 478] width 610 height 167
click at [1085, 319] on div "Lease started Jan 31, 2025 at 7:00 PM Survey, sent via SMS Residesk Automated S…" at bounding box center [834, 311] width 677 height 375
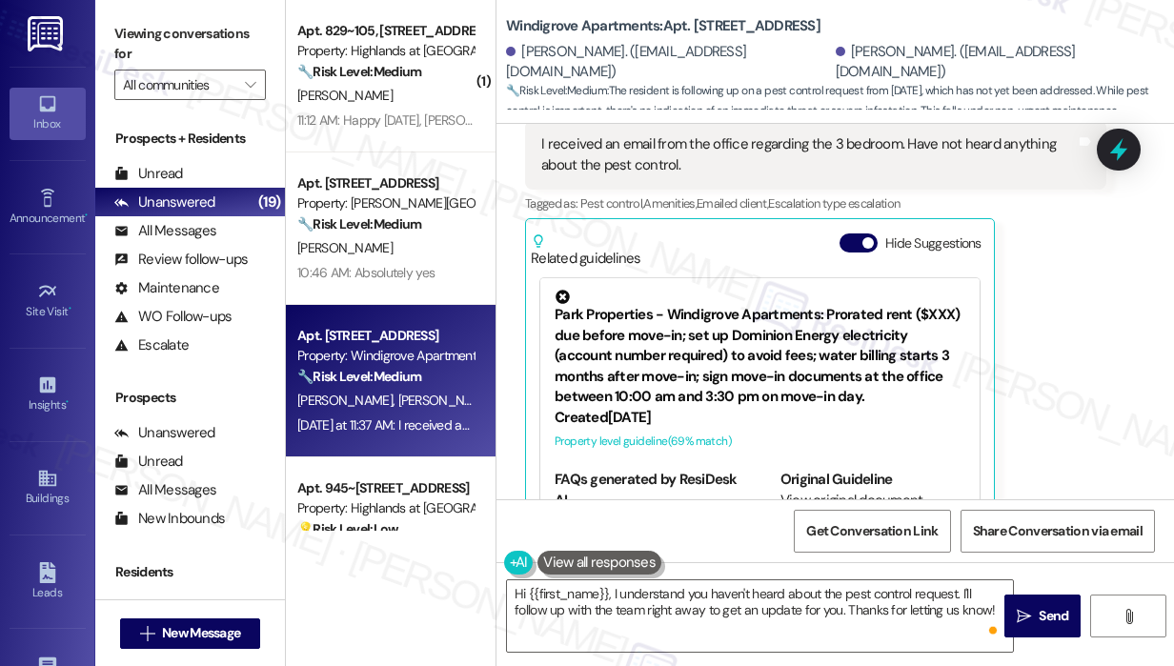
scroll to position [3034, 0]
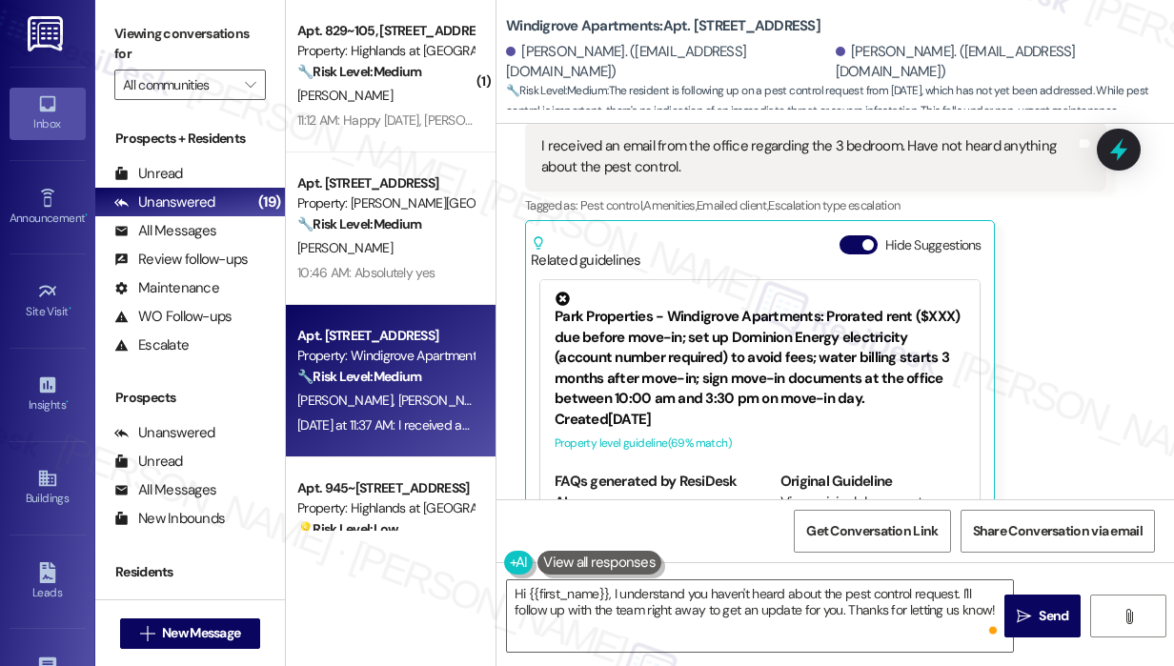
click at [1085, 319] on div "Teresa Laplante Yesterday at 11:37 AM I received an email from the office regar…" at bounding box center [815, 319] width 581 height 447
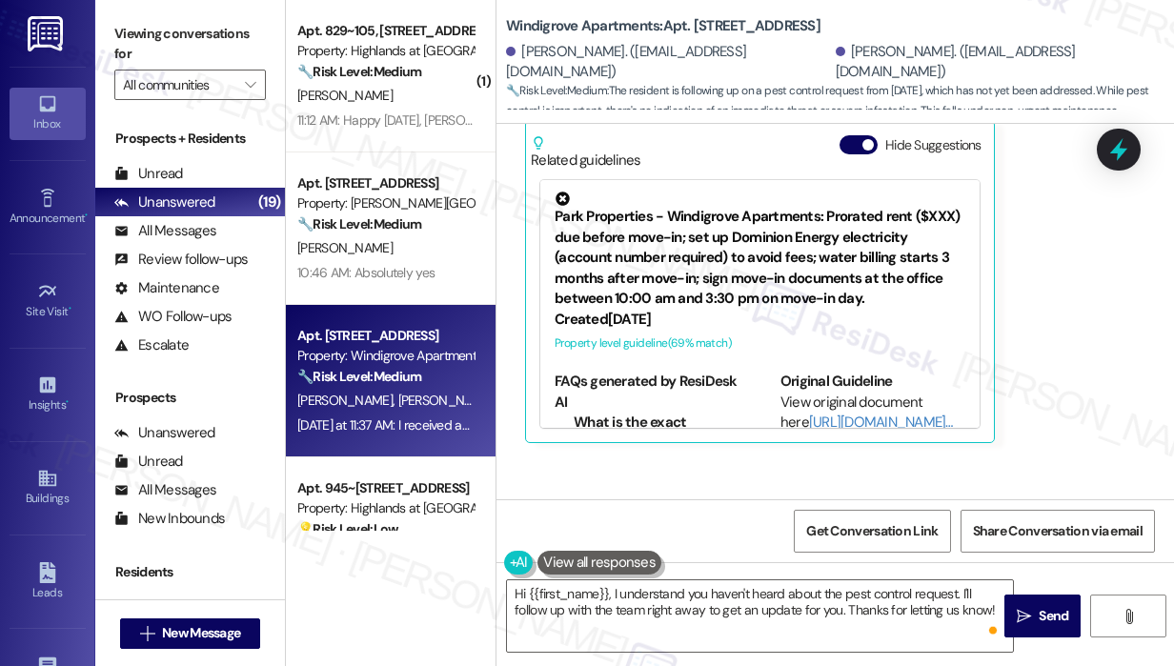
scroll to position [3225, 0]
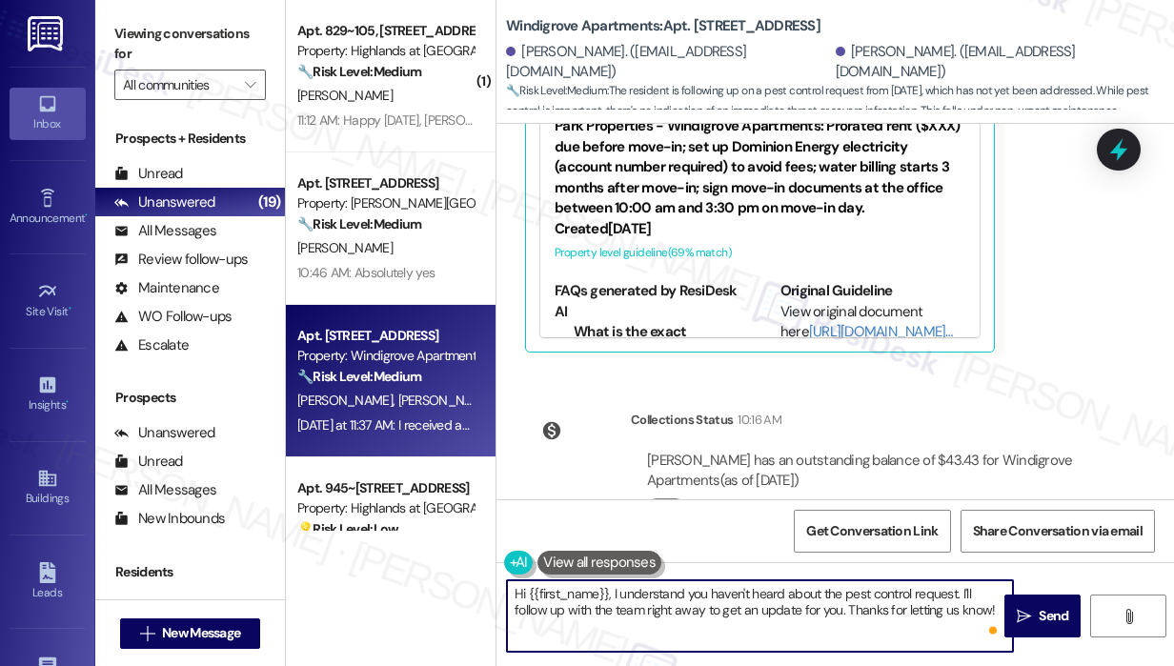
click at [899, 617] on textarea "Hi {{first_name}}, I understand you haven't heard about the pest control reques…" at bounding box center [760, 615] width 506 height 71
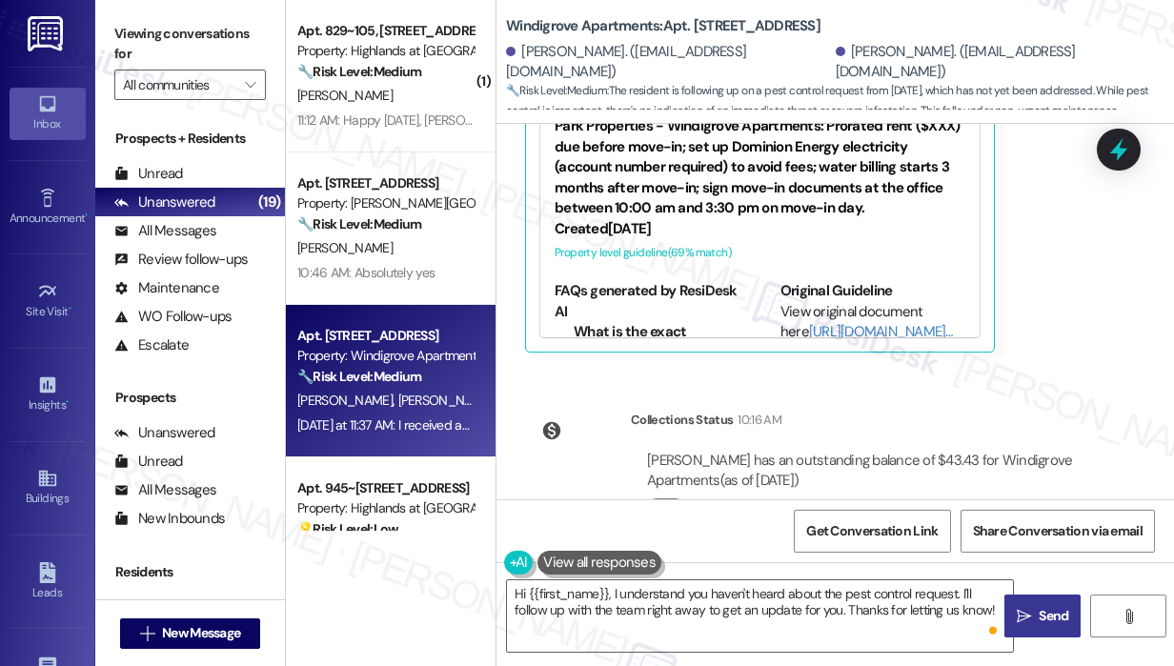
click at [1051, 613] on span "Send" at bounding box center [1053, 616] width 30 height 20
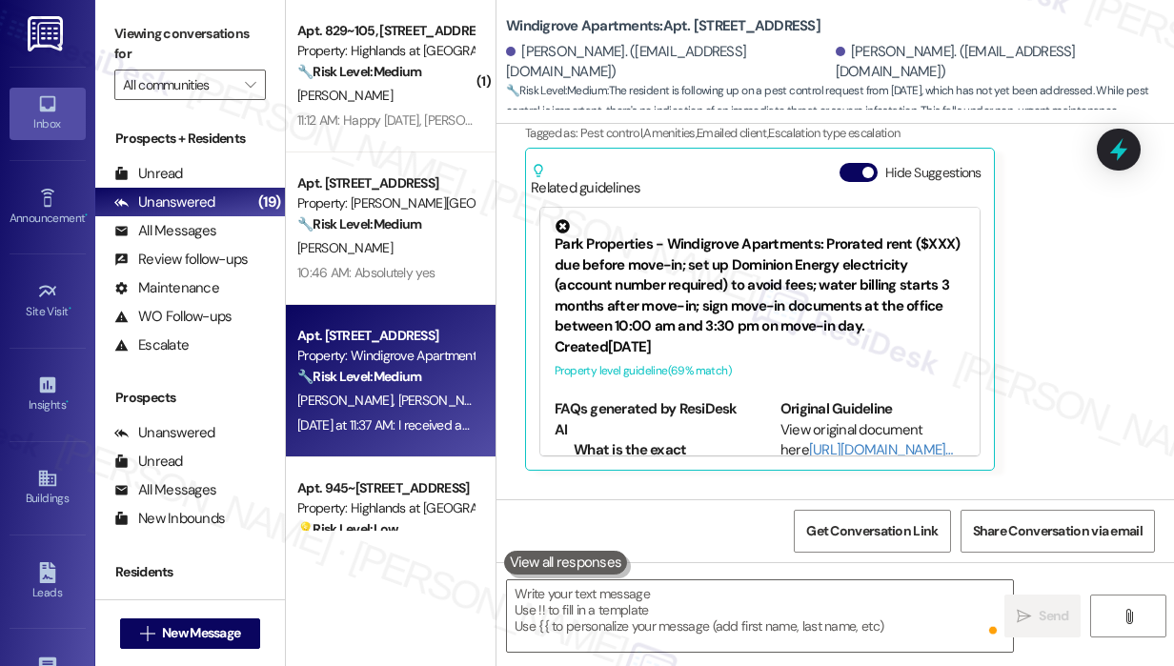
scroll to position [3029, 0]
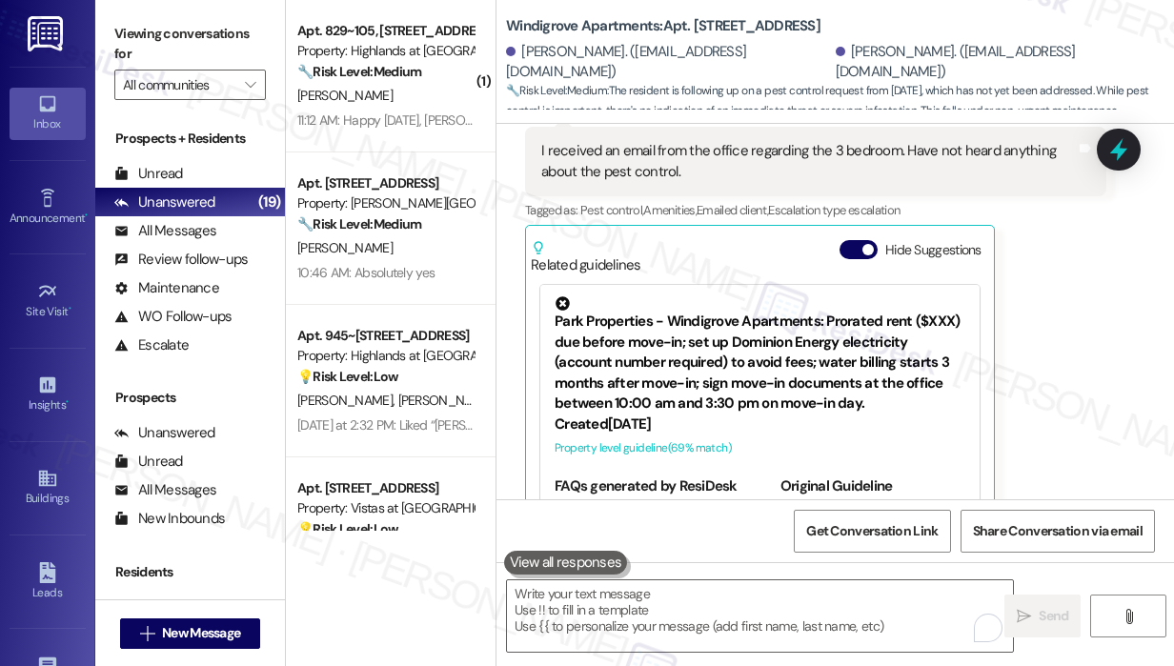
click at [1017, 359] on div "Teresa Laplante Yesterday at 11:37 AM I received an email from the office regar…" at bounding box center [815, 324] width 581 height 447
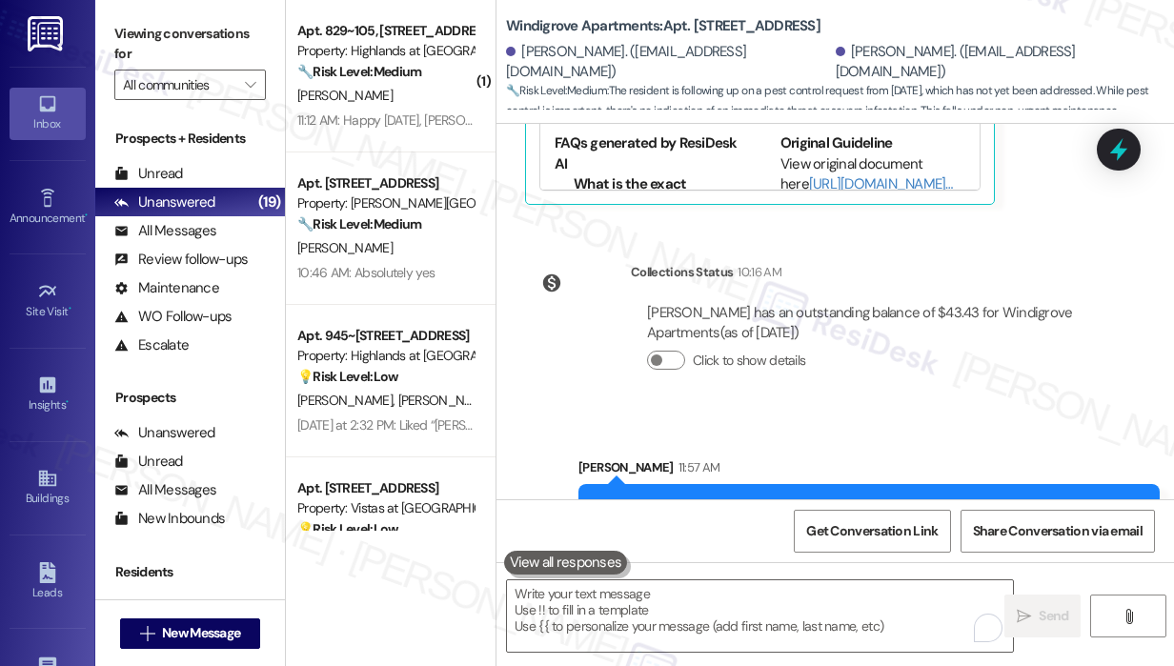
scroll to position [3378, 0]
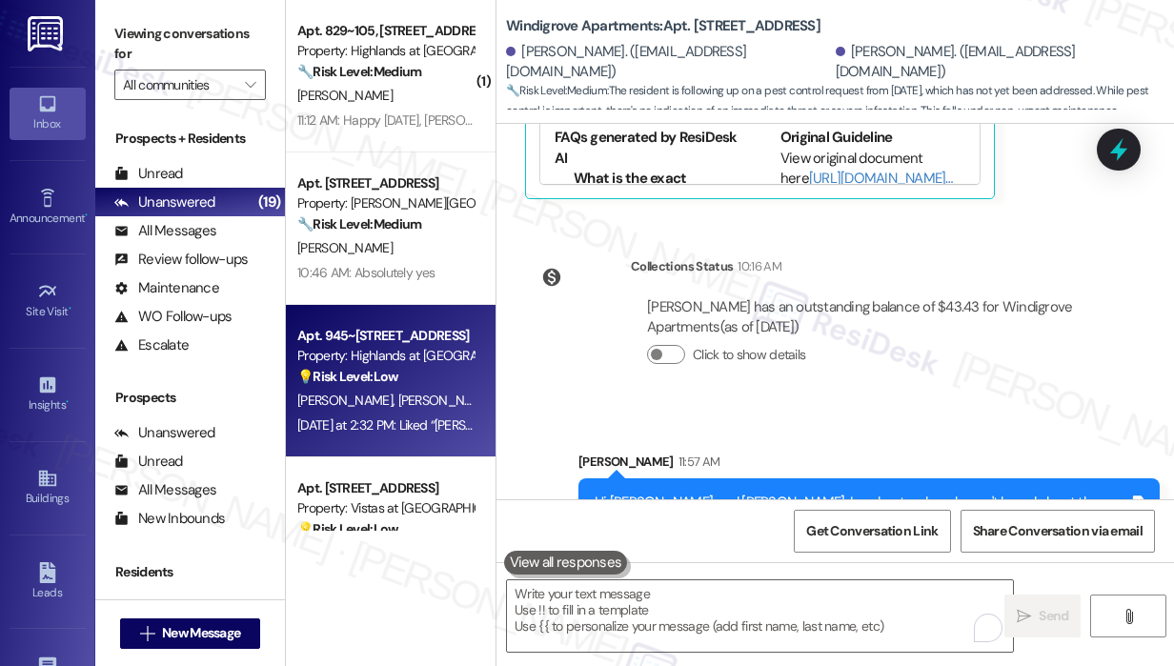
click at [393, 389] on div "J. Shaver B. Shaver" at bounding box center [385, 401] width 180 height 24
type textarea "Fetching suggested responses. Please feel free to read through the conversation…"
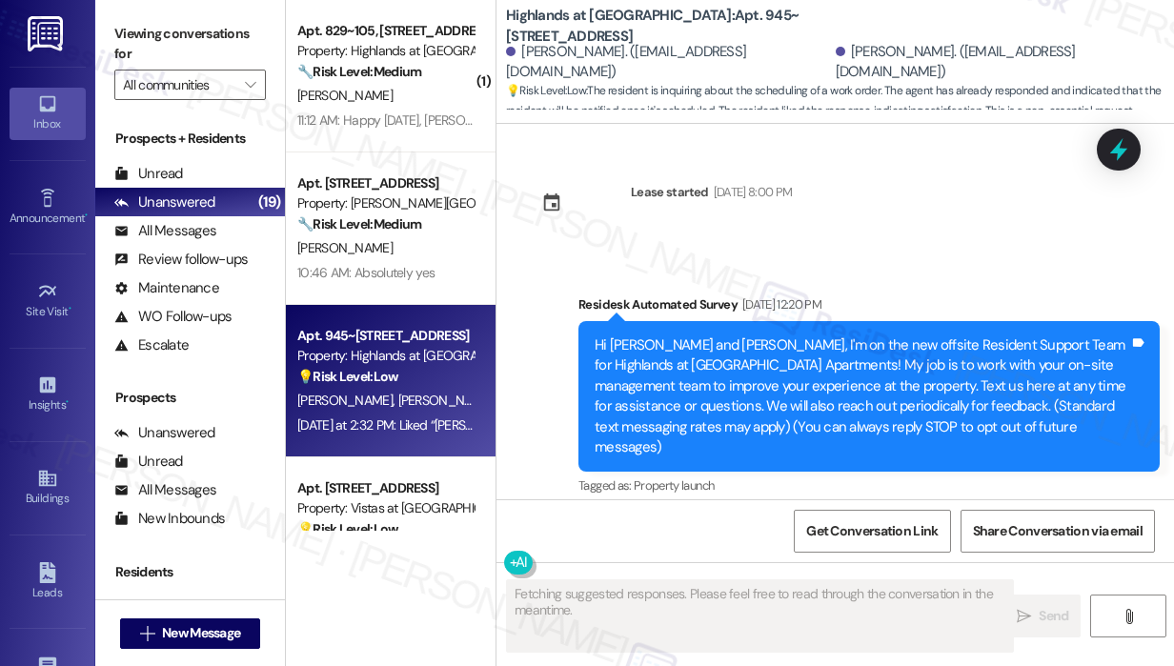
scroll to position [58801, 0]
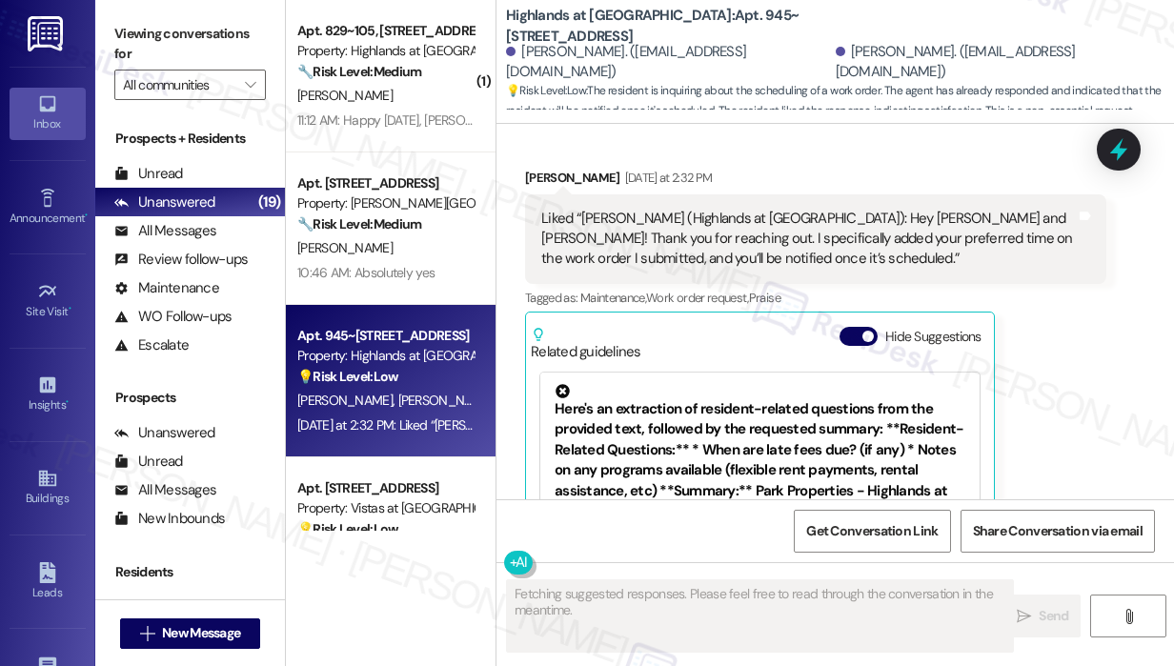
click at [1066, 307] on div "Lease started Jul 31, 2024 at 8:00 PM Survey, sent via SMS Residesk Automated S…" at bounding box center [834, 311] width 677 height 375
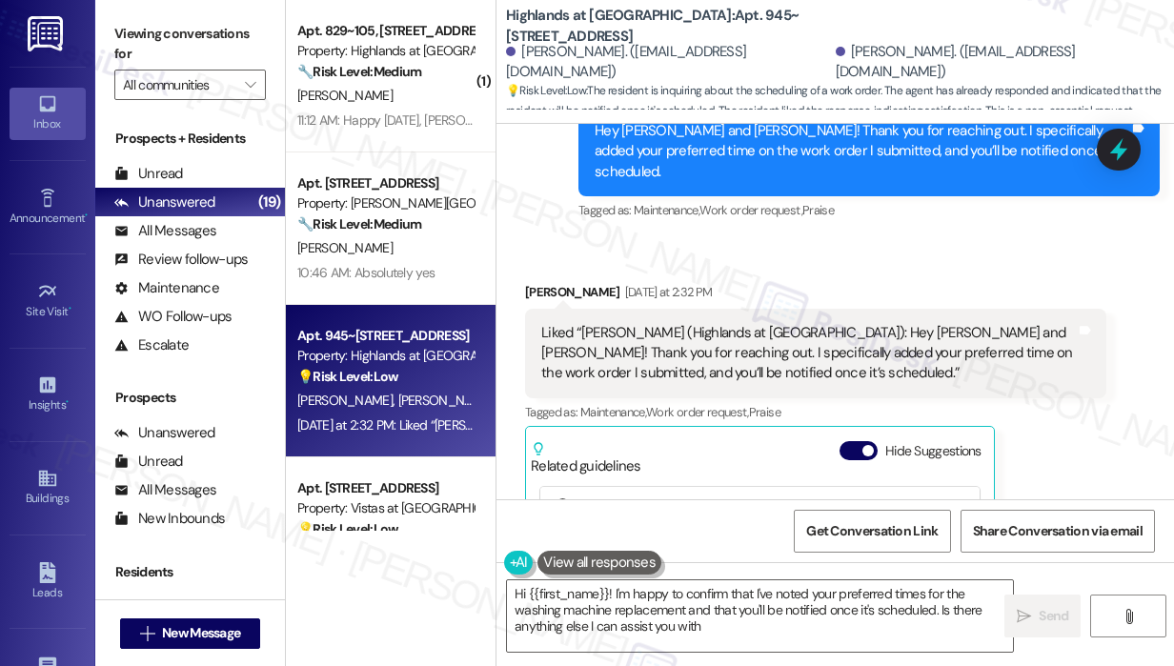
type textarea "Hi {{first_name}}! I'm happy to confirm that I've noted your preferred times fo…"
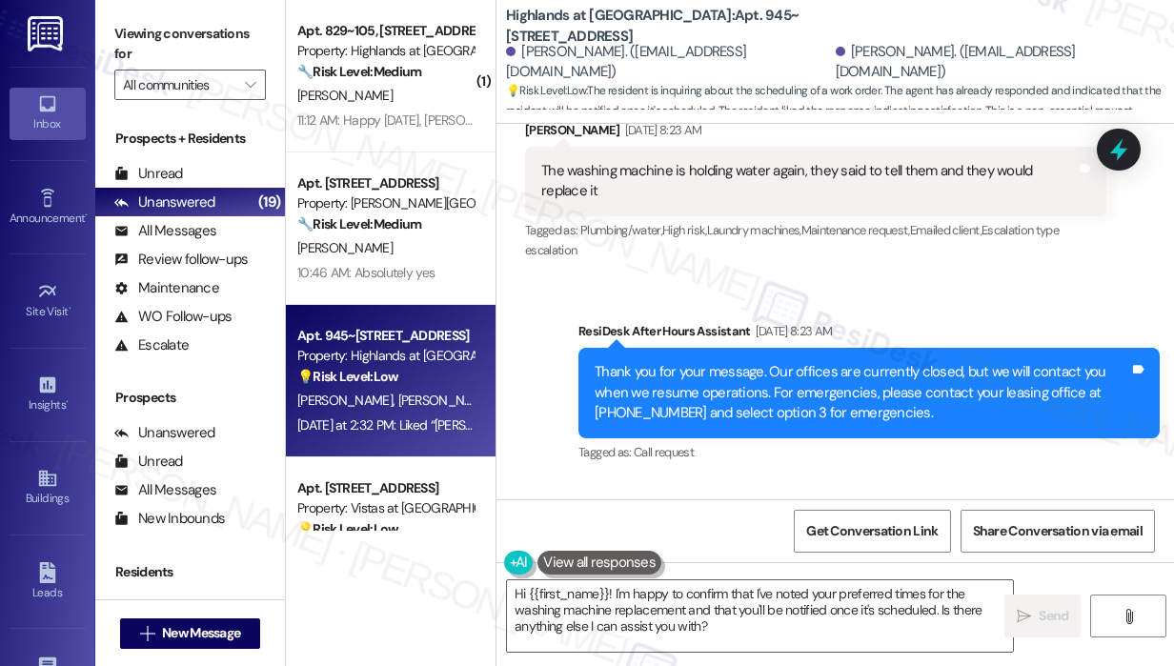
scroll to position [55829, 0]
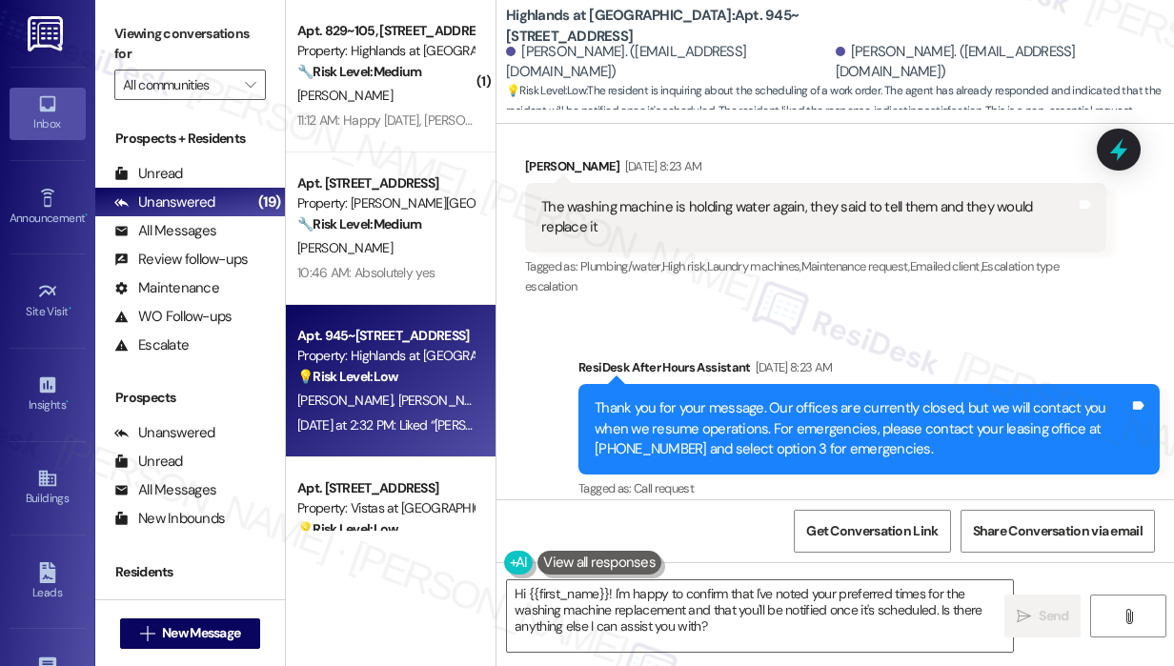
click at [1131, 259] on div "Lease started Jul 31, 2024 at 8:00 PM Survey, sent via SMS Residesk Automated S…" at bounding box center [834, 311] width 677 height 375
click at [1085, 600] on div "ResiDesk escalation to site team -> Risk Level: High risk Topics: Follow Up On …" at bounding box center [868, 671] width 447 height 143
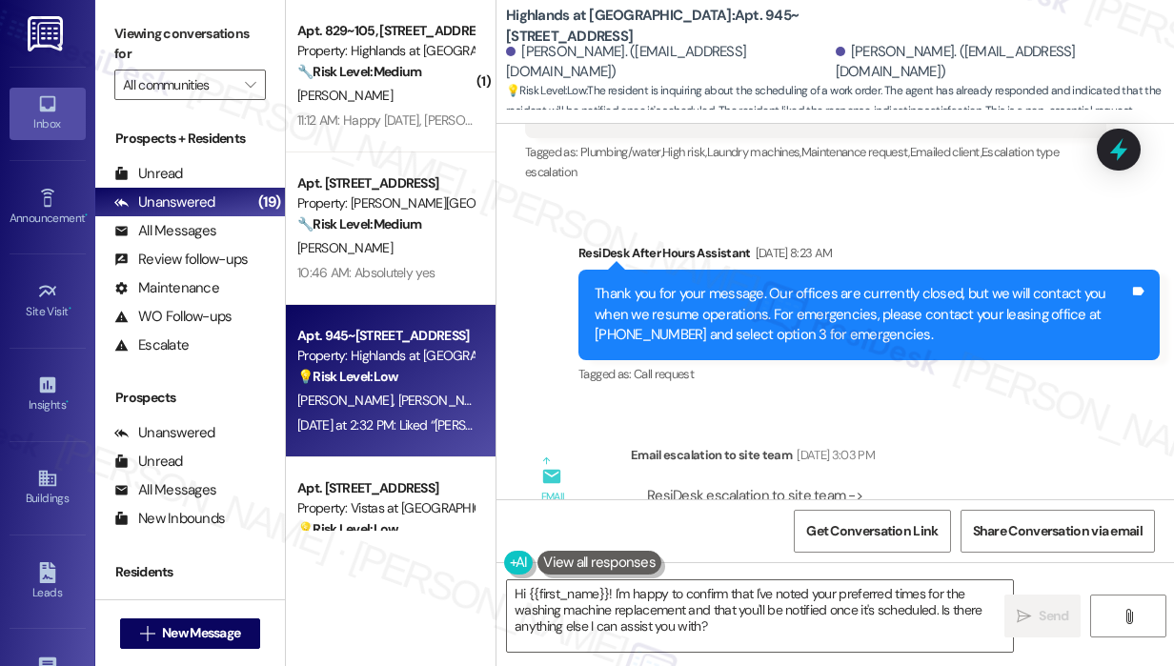
scroll to position [55981, 0]
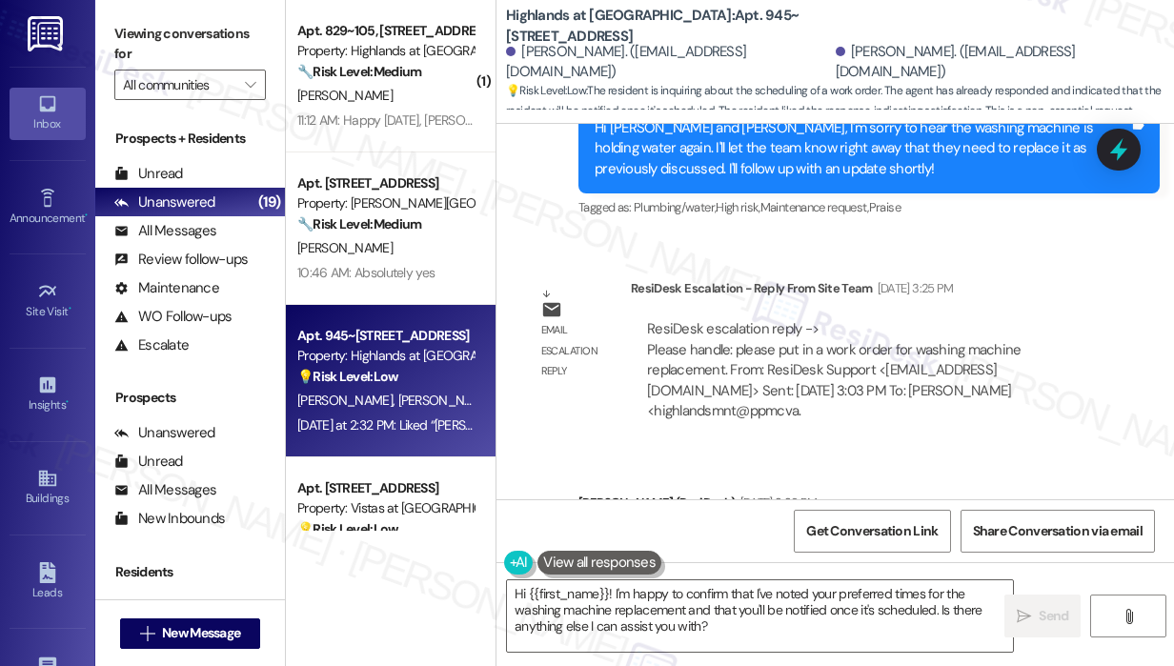
scroll to position [56591, 0]
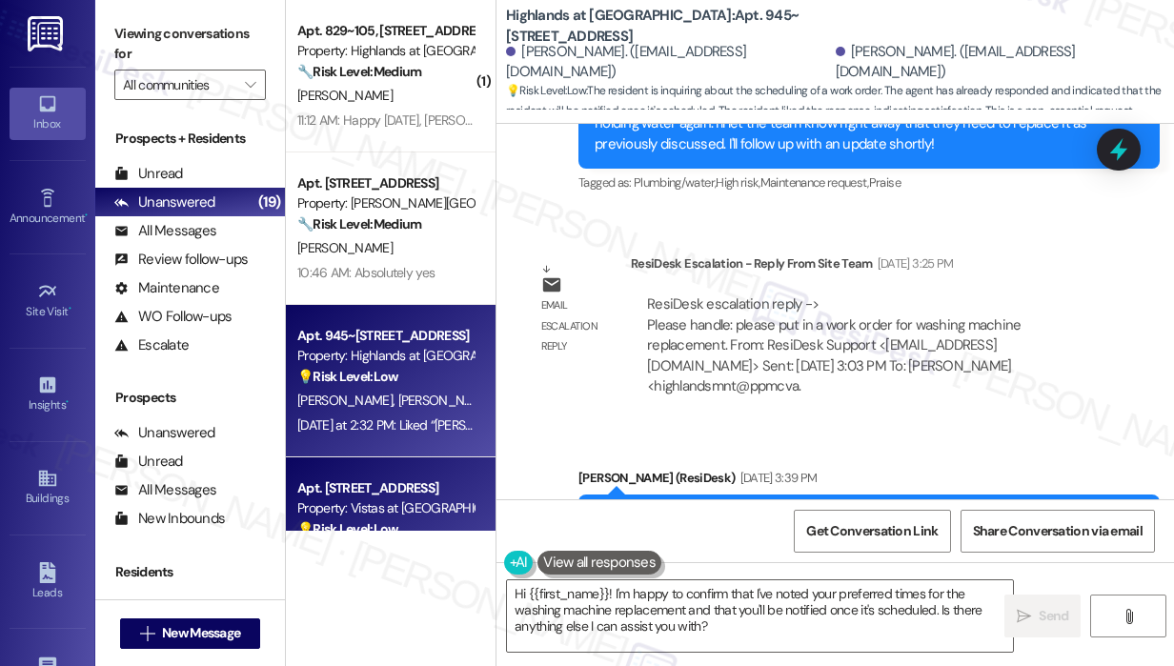
click at [382, 510] on div "Property: Vistas at [GEOGRAPHIC_DATA]" at bounding box center [385, 508] width 176 height 20
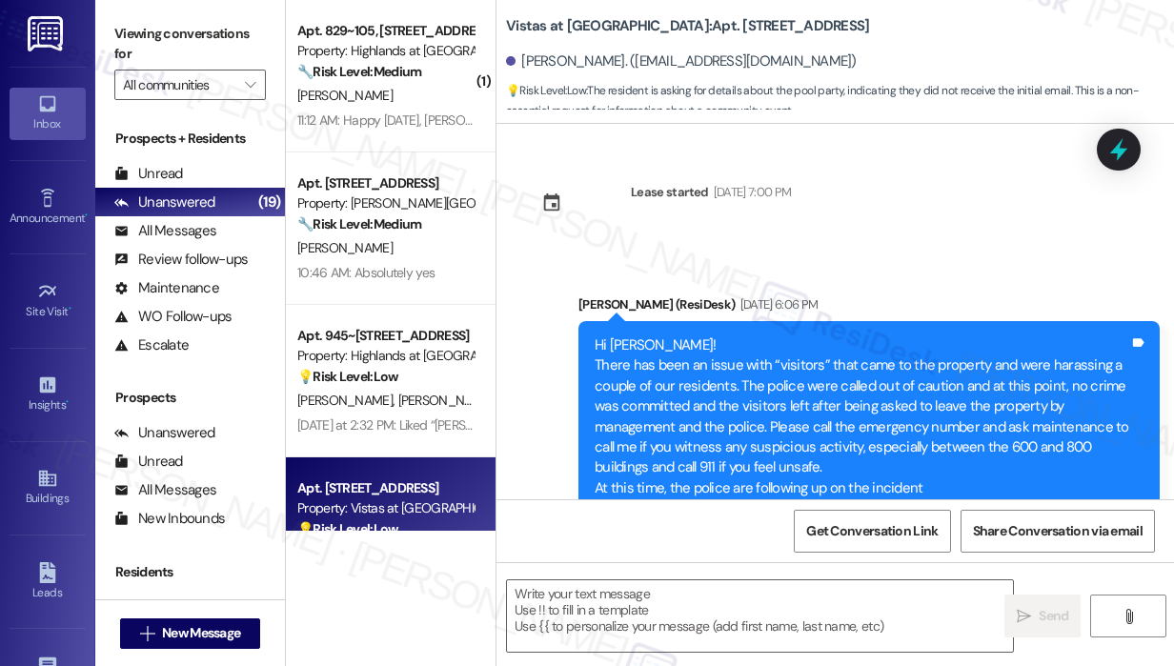
scroll to position [17602, 0]
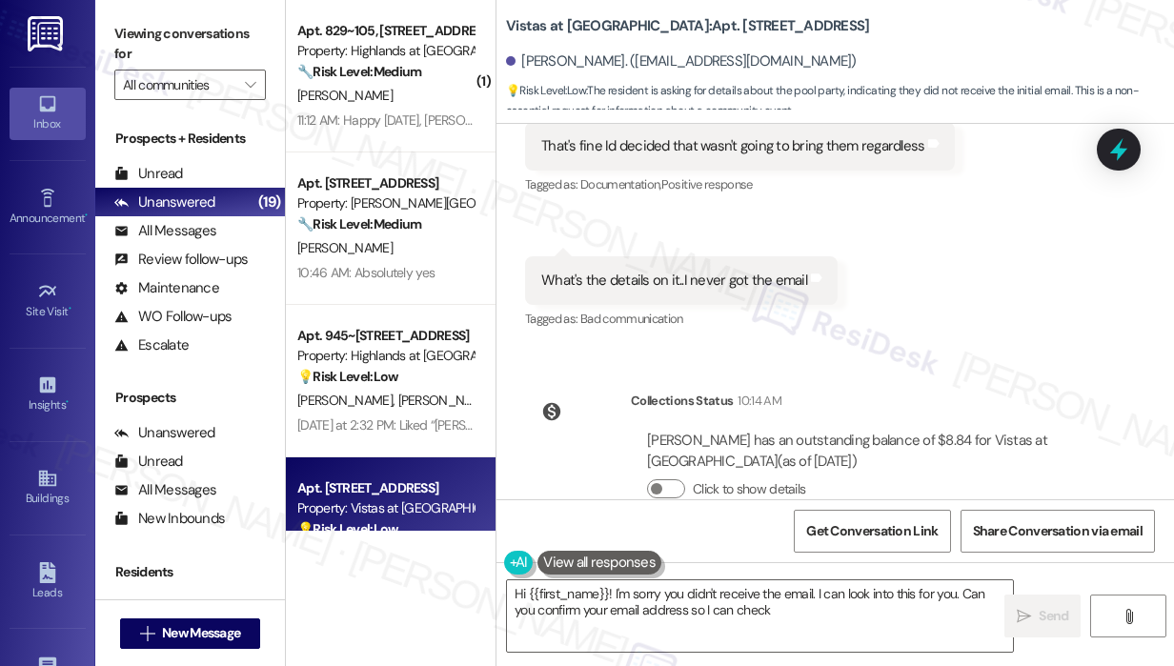
type textarea "Hi {{first_name}}! I'm sorry you didn't receive the email. I can look into this…"
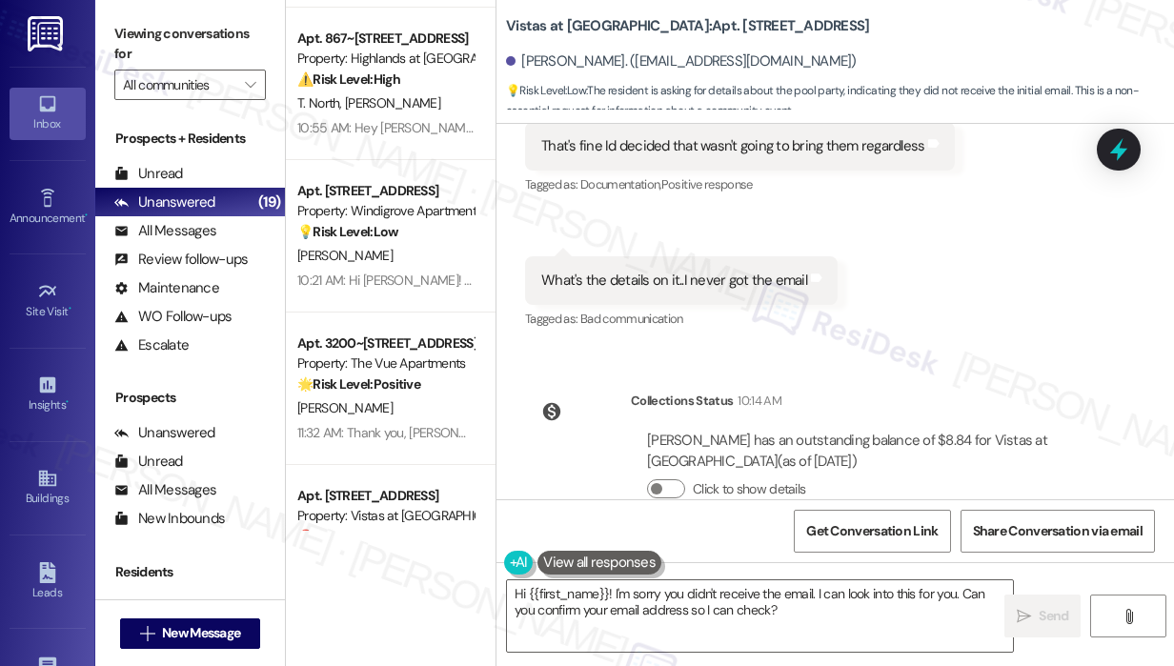
scroll to position [2365, 0]
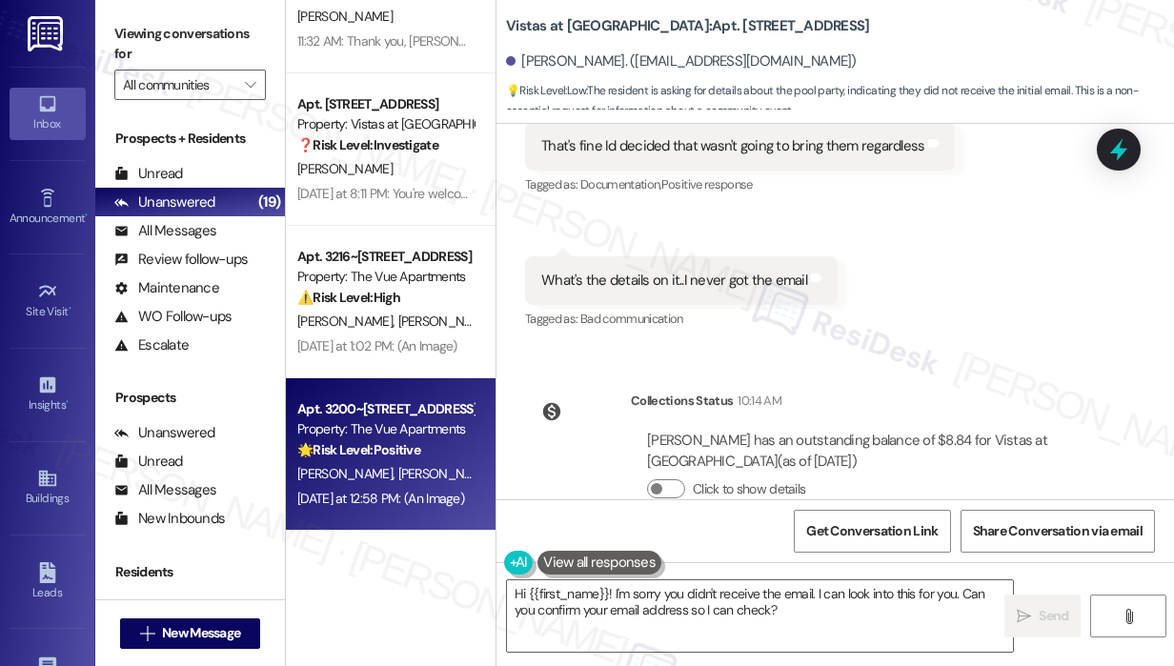
click at [371, 483] on div "M. Bennett J. Bennett" at bounding box center [385, 474] width 180 height 24
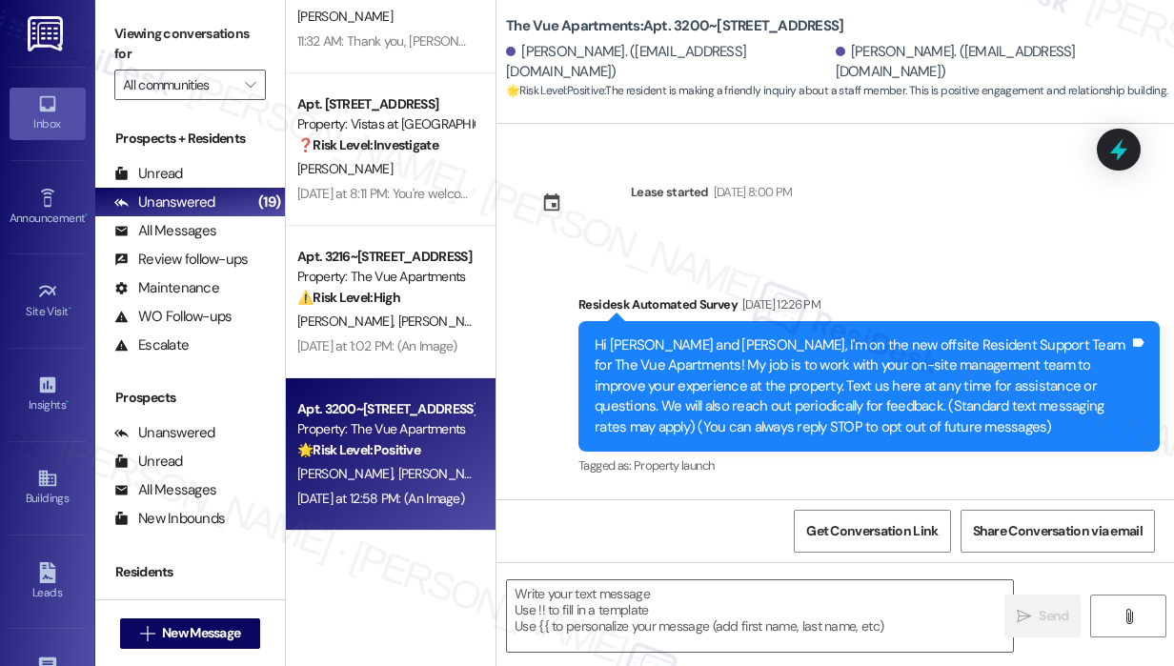
scroll to position [3794, 0]
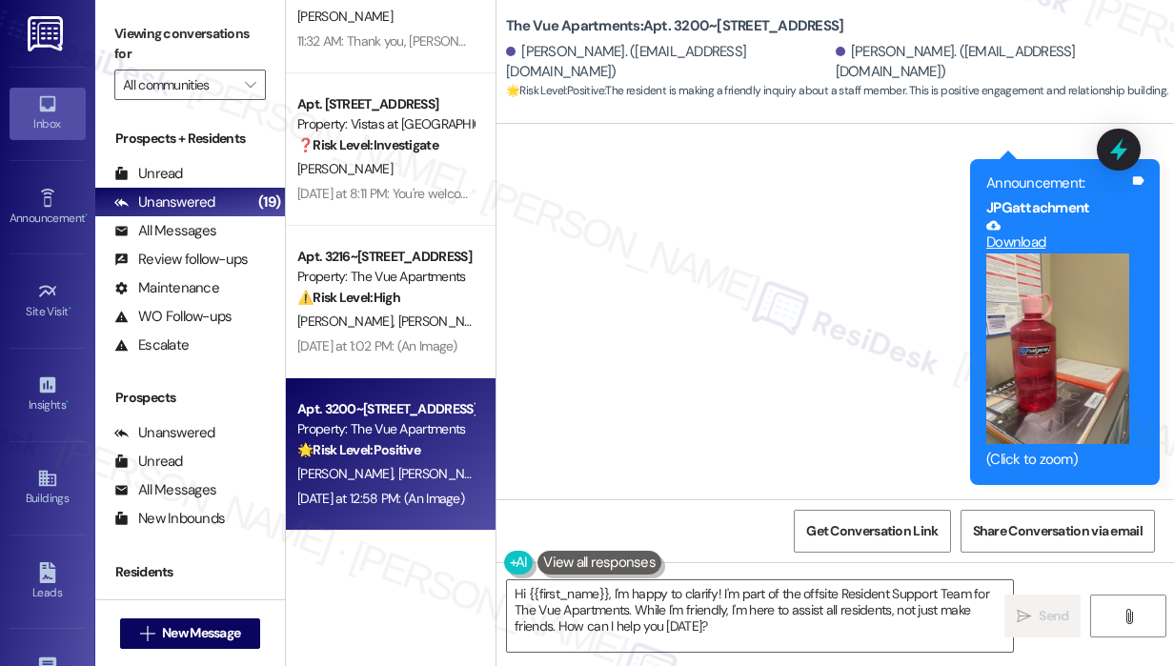
click at [633, 437] on div "Announcement, sent via SMS Sarah (ResiDesk) Yesterday at 10:55 AM Hi Jonathan a…" at bounding box center [834, 39] width 677 height 919
click at [776, 443] on div "Announcement, sent via SMS Sarah (ResiDesk) Yesterday at 10:55 AM Hi Jonathan a…" at bounding box center [834, 39] width 677 height 919
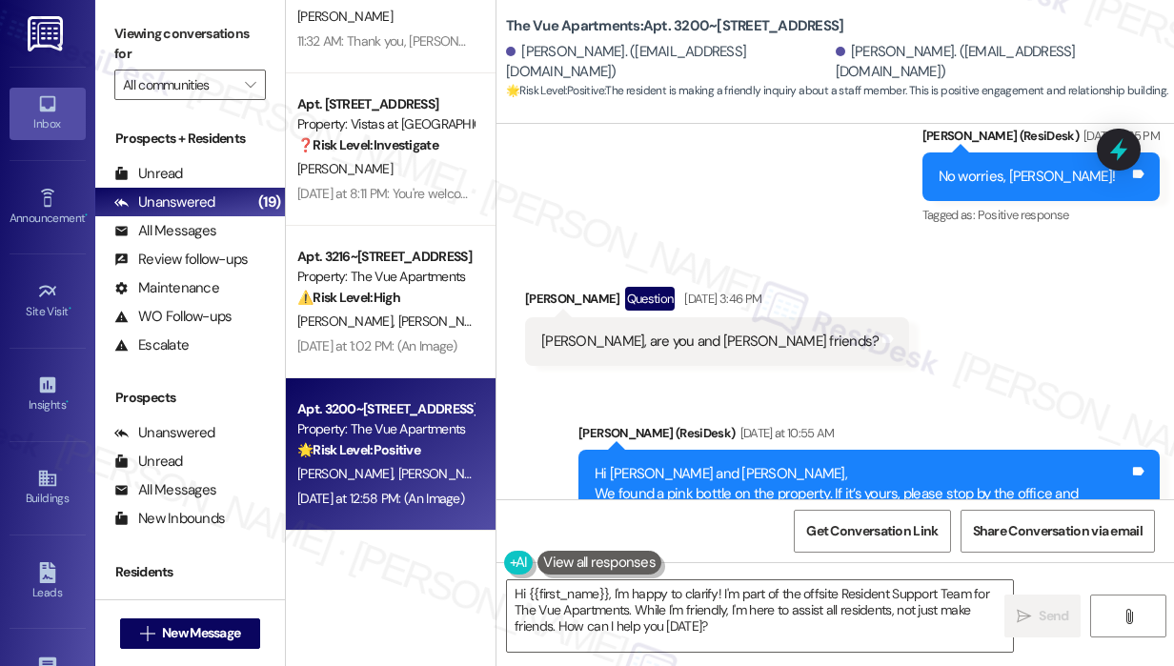
scroll to position [2956, 0]
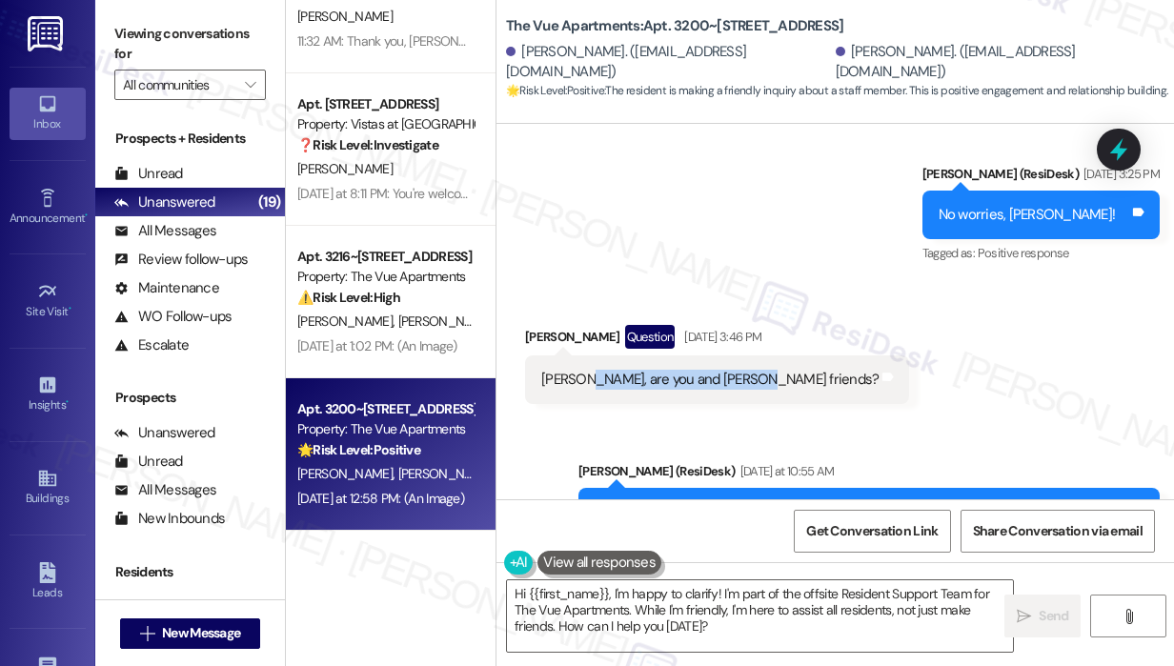
drag, startPoint x: 752, startPoint y: 379, endPoint x: 580, endPoint y: 386, distance: 171.6
click at [580, 386] on div "Sarah, are you and Marley friends? Tags and notes" at bounding box center [717, 379] width 384 height 49
copy div "are you and Marley friends?"
click at [713, 200] on div "Sent via SMS Sarah (ResiDesk) Aug 27, 2025 at 3:25 PM No worries, Marley! Tags …" at bounding box center [834, 201] width 677 height 161
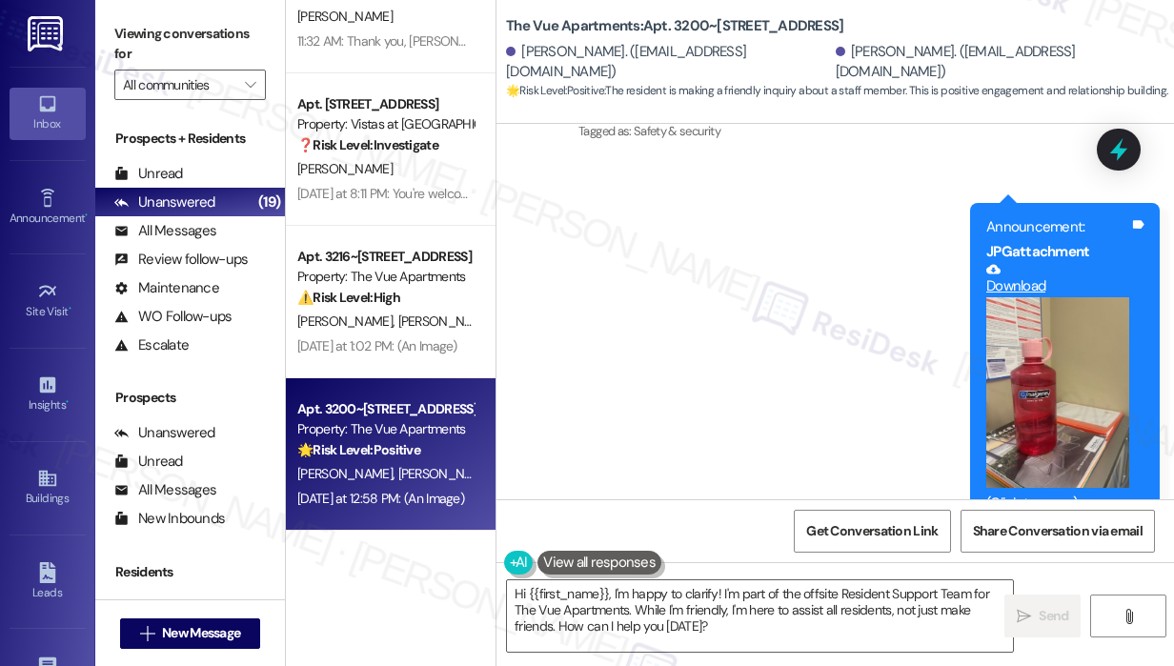
scroll to position [3756, 0]
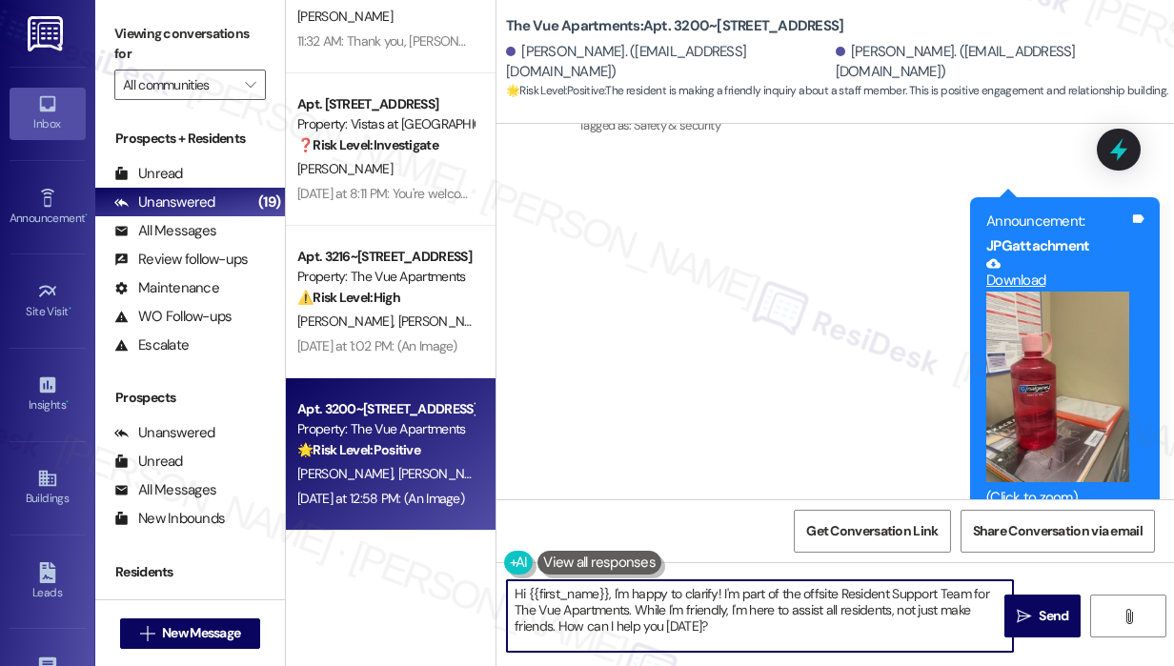
click at [556, 626] on textarea "Hi {{first_name}}, I'm happy to clarify! I'm part of the offsite Resident Suppo…" at bounding box center [760, 615] width 506 height 71
click at [821, 608] on textarea "Hi {{first_name}}, I'm happy to clarify! I'm part of the offsite Resident Suppo…" at bounding box center [760, 615] width 506 height 71
click at [804, 620] on textarea "Hi {{first_name}}, I'm happy to clarify! I'm part of the offsite Resident Suppo…" at bounding box center [760, 615] width 506 height 71
click at [811, 616] on textarea "Hi {{first_name}}, I'm happy to clarify! I'm part of the offsite Resident Suppo…" at bounding box center [760, 615] width 506 height 71
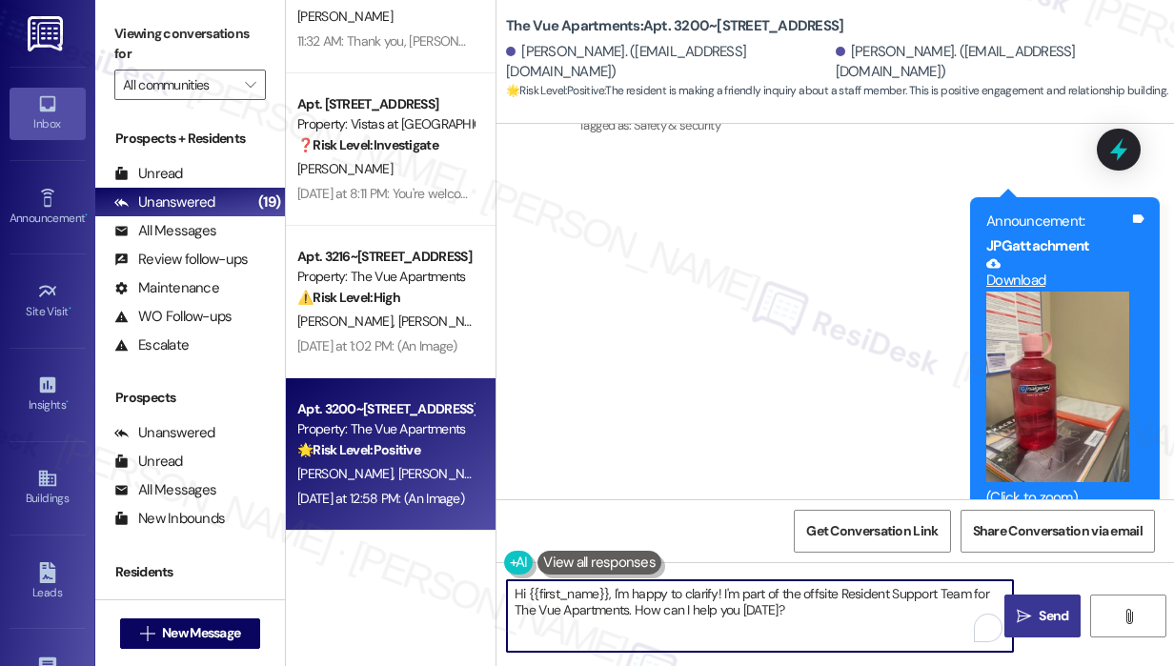
type textarea "Hi {{first_name}}, I'm happy to clarify! I'm part of the offsite Resident Suppo…"
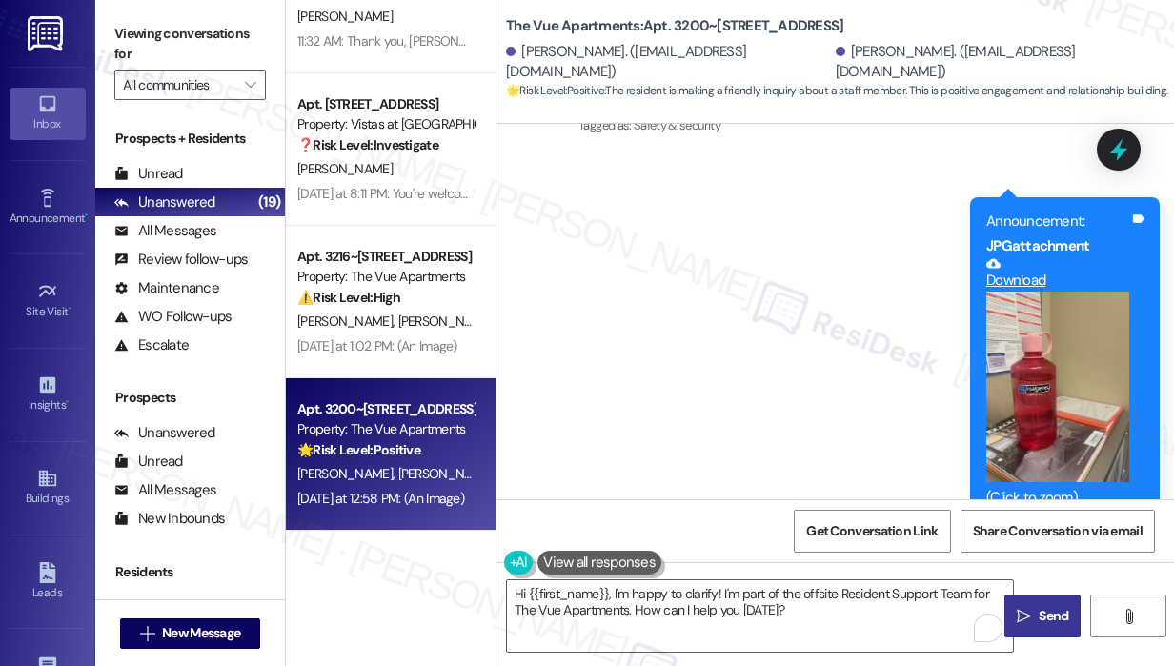
click at [1032, 617] on span " Send" at bounding box center [1043, 616] width 60 height 20
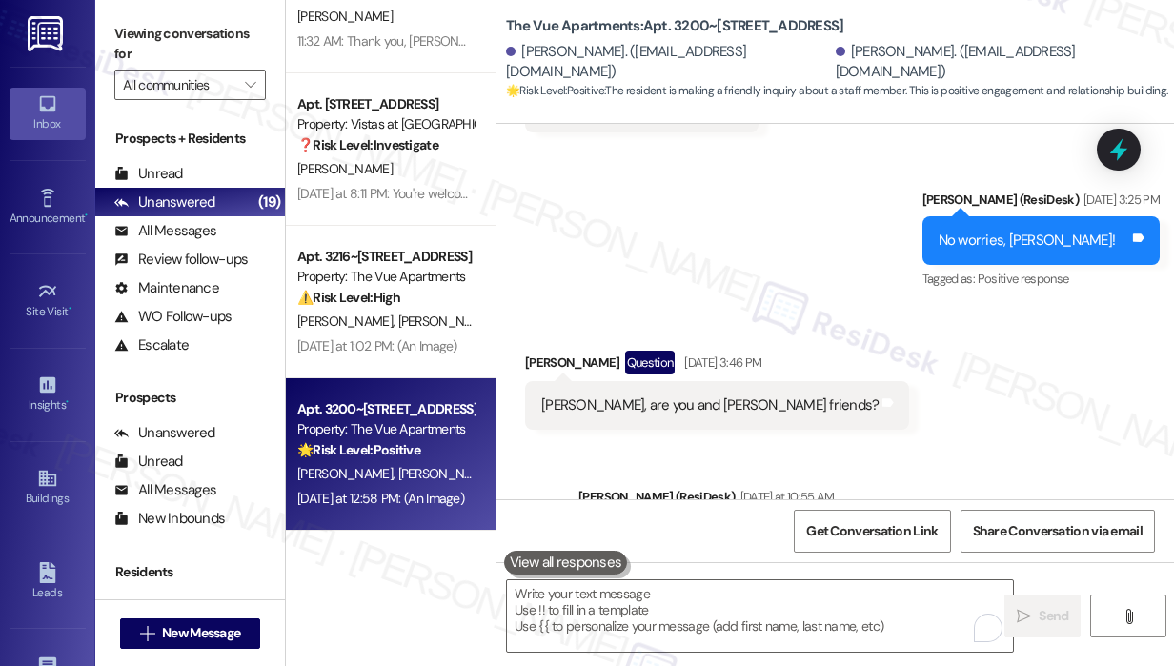
scroll to position [2874, 0]
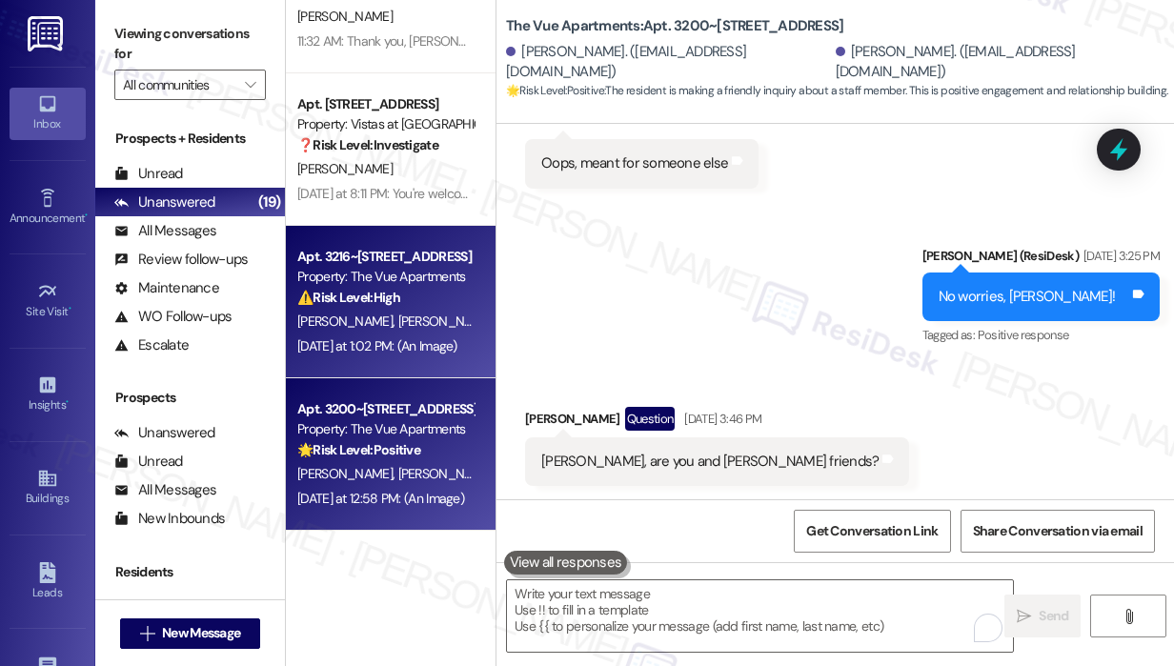
click at [400, 312] on div "L. Fallas-Diaz E. Potts" at bounding box center [385, 322] width 180 height 24
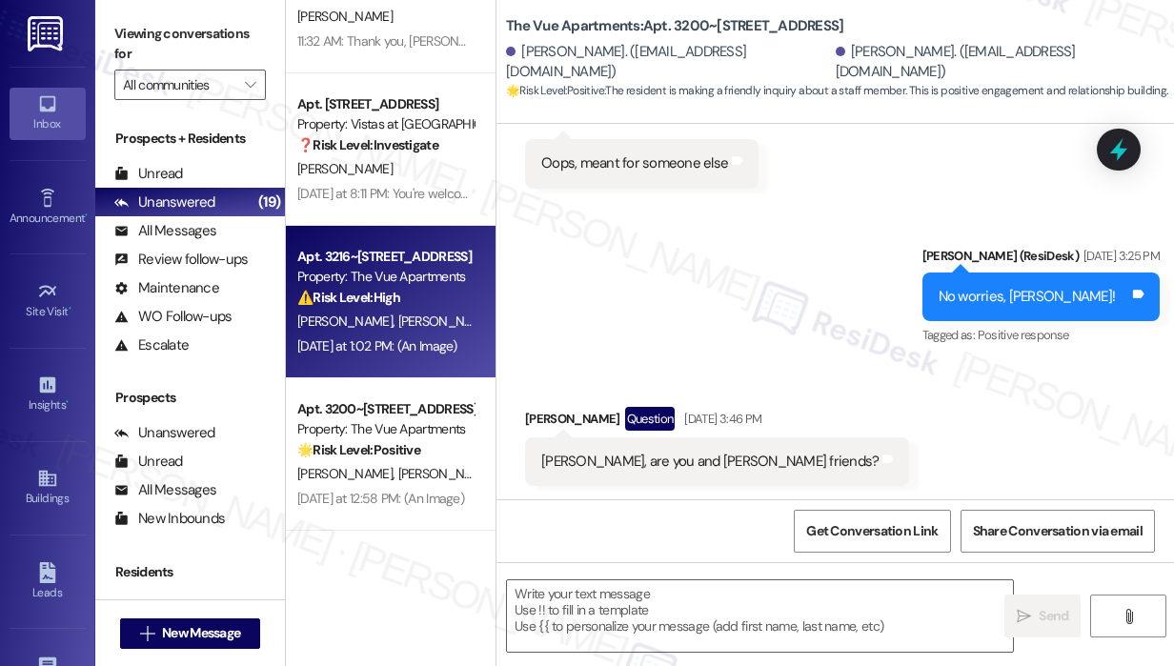
type textarea "Fetching suggested responses. Please feel free to read through the conversation…"
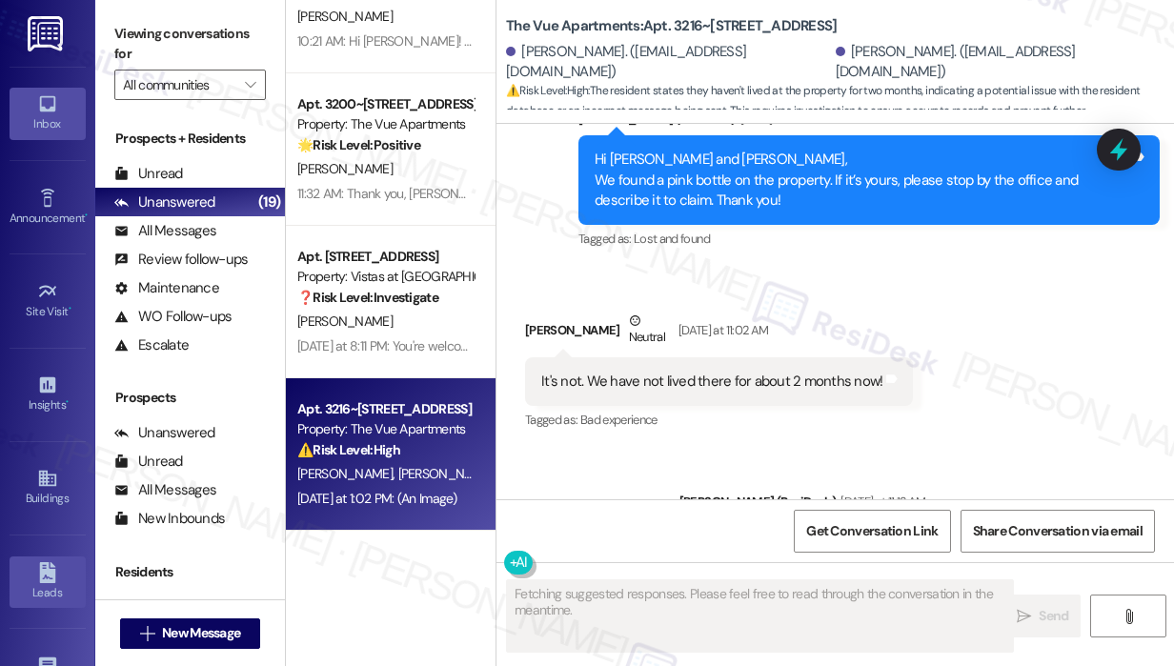
scroll to position [6692, 0]
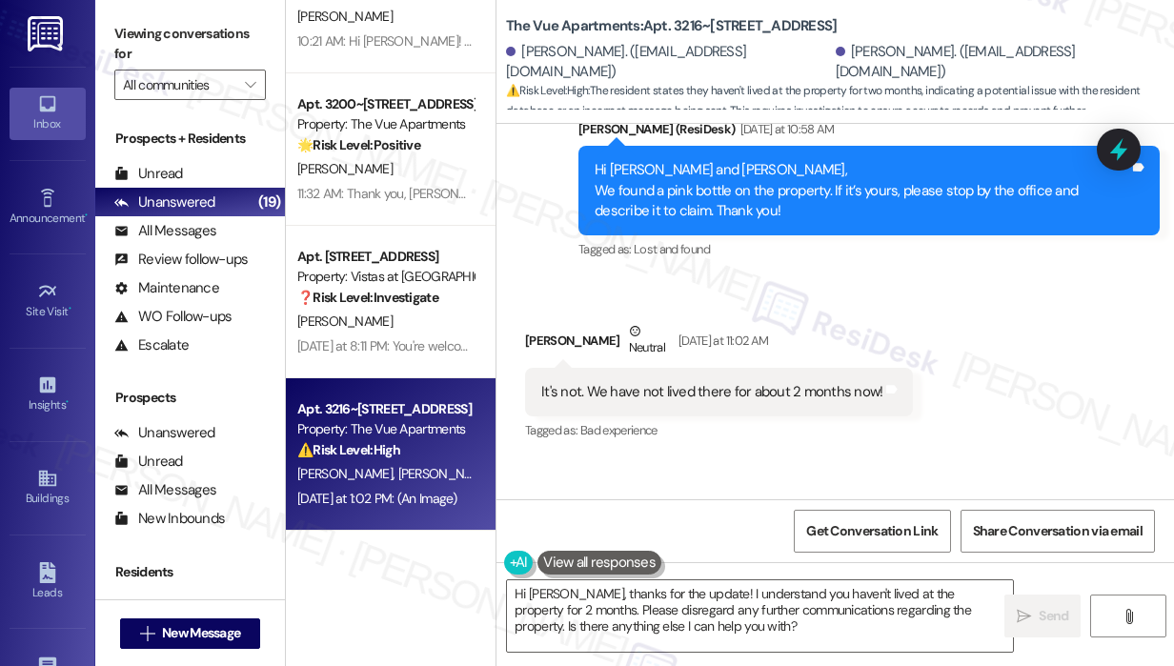
click at [897, 368] on div "Earl Potts Neutral Yesterday at 11:02 AM" at bounding box center [719, 344] width 388 height 47
click at [694, 629] on textarea "Hi Earl, thanks for the update! I understand you haven't lived at the property …" at bounding box center [760, 615] width 506 height 71
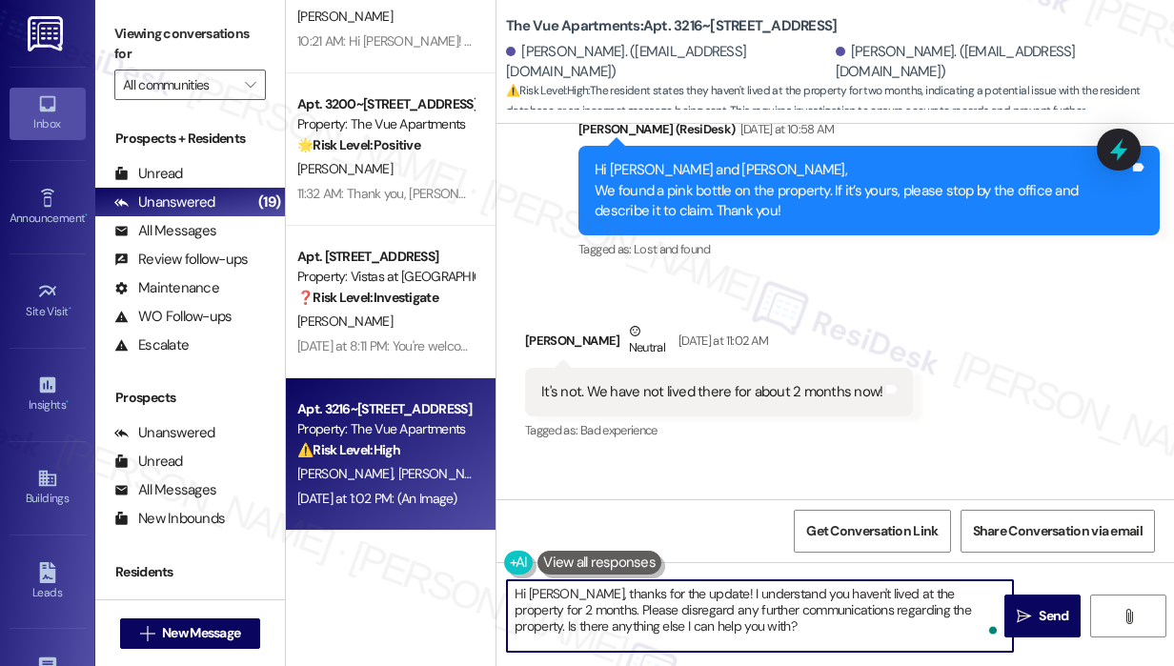
drag, startPoint x: 694, startPoint y: 629, endPoint x: 469, endPoint y: 571, distance: 232.2
click at [469, 571] on div "Apt. 1241, 7612 II Timberlake Road Property: Vistas at Dreaming Creek ❓ Risk Le…" at bounding box center [730, 333] width 888 height 666
paste textarea "Sorry to bother you! Please reply STOP (all in capital letters) to opt-out of t…"
type textarea "Sorry to bother you! Please reply STOP (all in capital letters) to opt-out of t…"
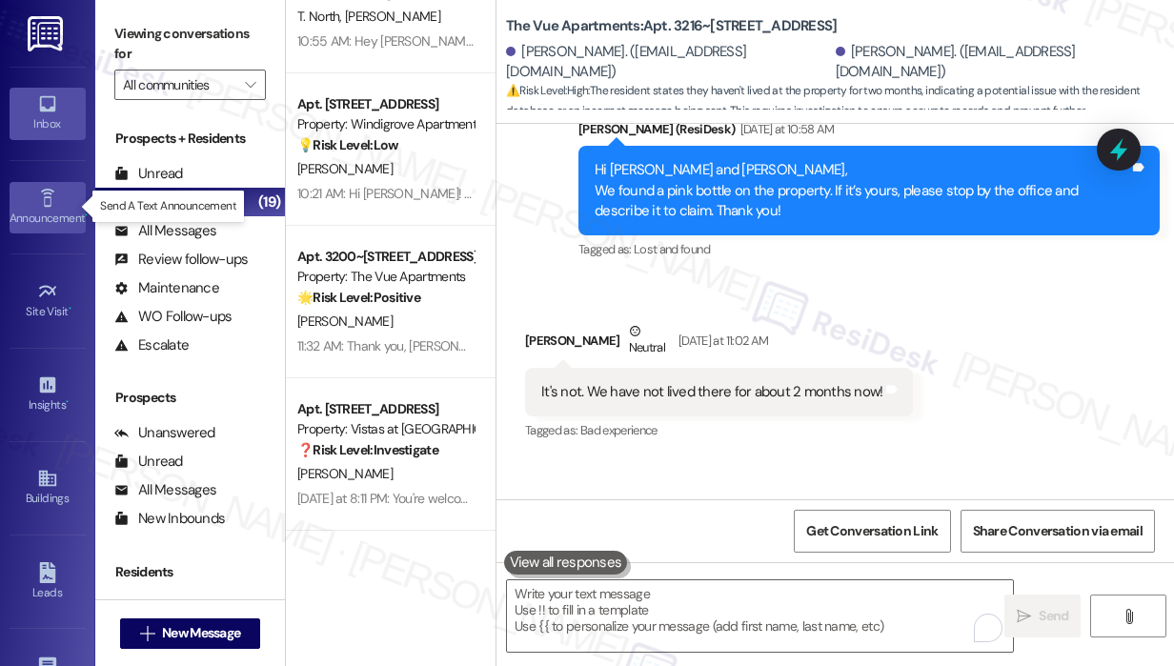
click at [58, 212] on div "Announcement •" at bounding box center [47, 218] width 95 height 19
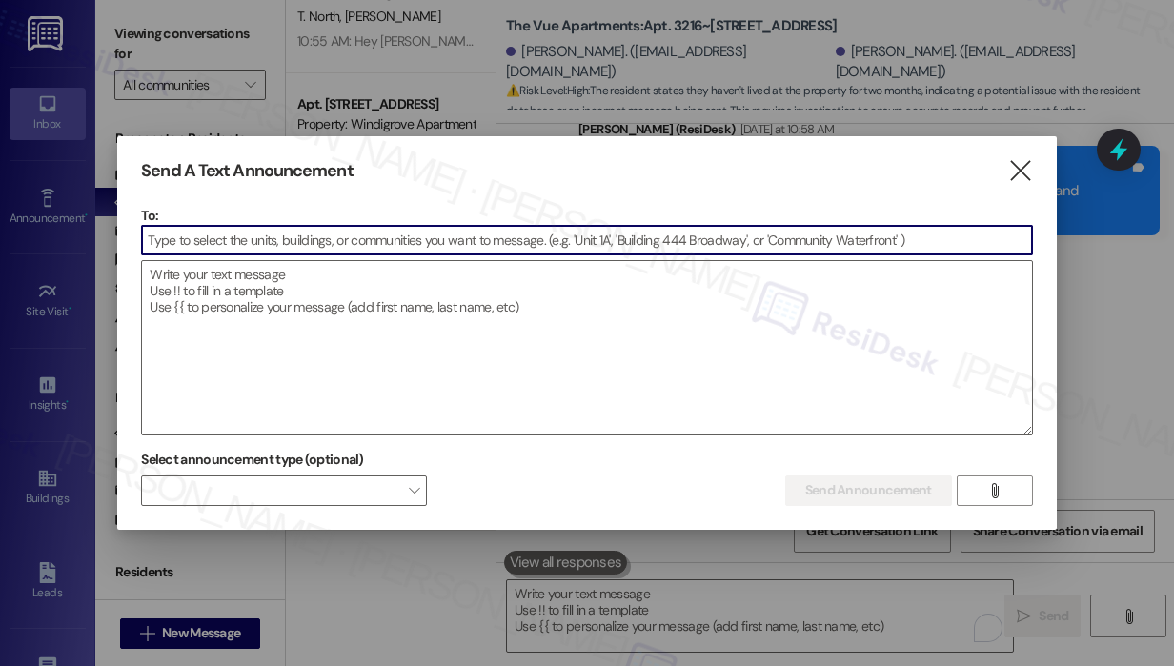
click at [217, 247] on input at bounding box center [587, 240] width 890 height 29
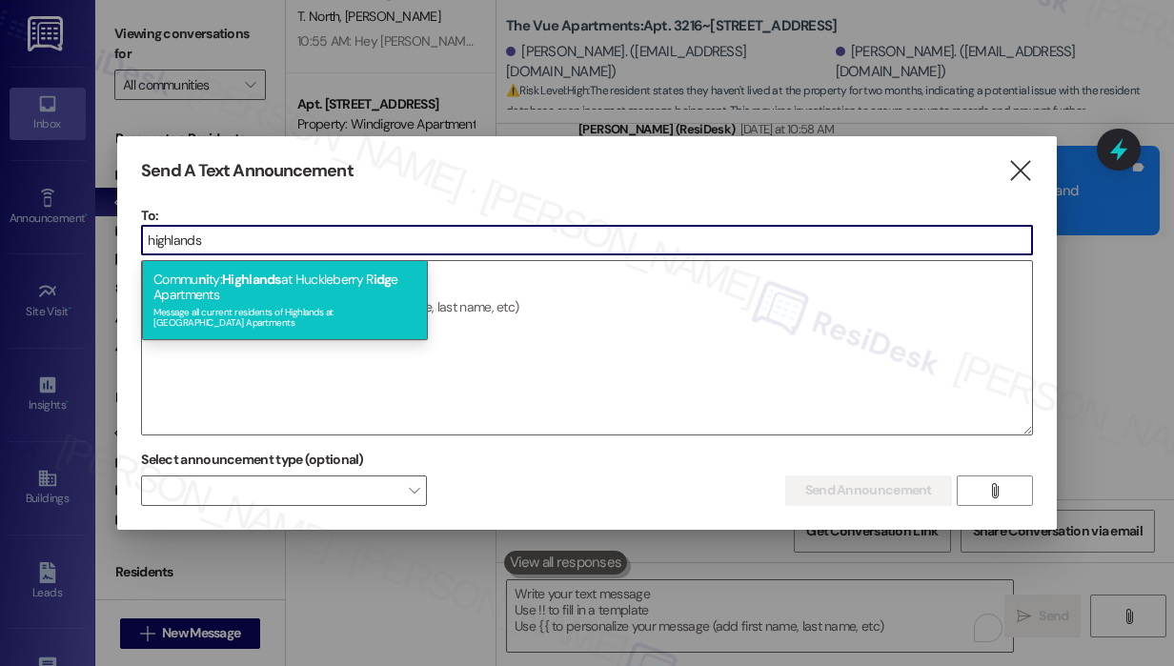
type input "highlands"
click at [211, 271] on div "Commu ni ty: Highlands at Huckleberry R idg e Apartments Message all current re…" at bounding box center [285, 300] width 286 height 80
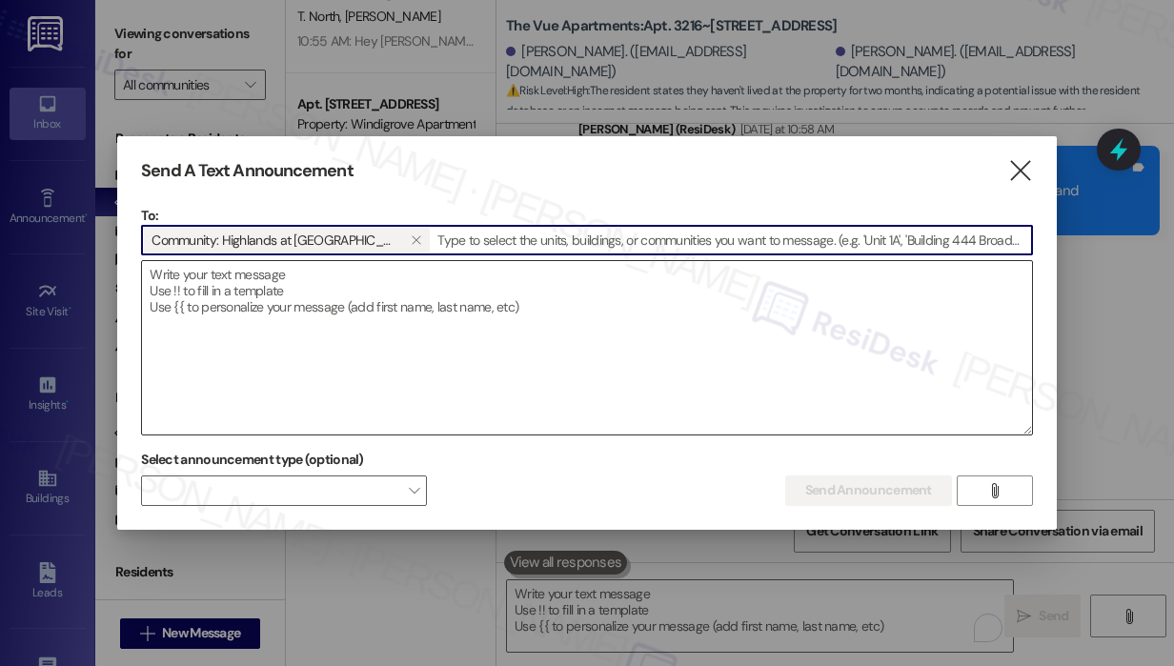
click at [210, 285] on textarea at bounding box center [587, 347] width 890 height 173
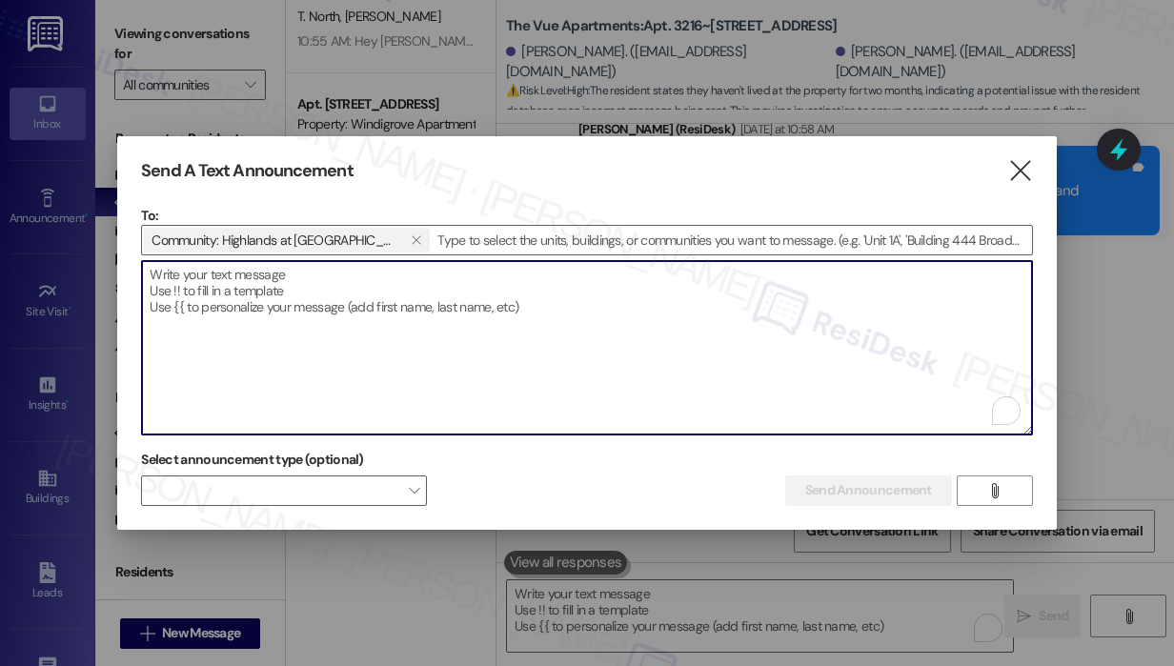
paste textarea "Hi {{first_name}}!, Just a quick note — the Leasing Office will be closed on Sa…"
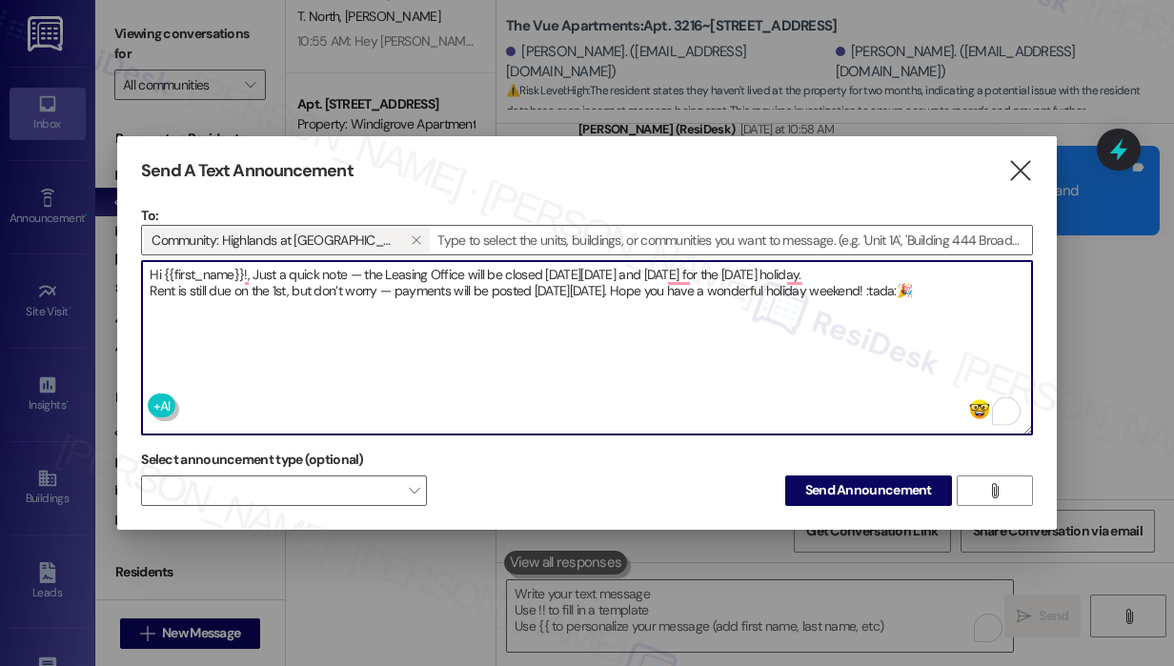
click at [937, 292] on textarea "Hi {{first_name}}!, Just a quick note — the Leasing Office will be closed on Sa…" at bounding box center [587, 347] width 890 height 173
click at [800, 349] on textarea "Hi {{first_name}}!, Just a quick note — the Leasing Office will be closed on Sa…" at bounding box center [587, 347] width 890 height 173
type textarea "Hi {{first_name}}!, Just a quick note — the Leasing Office will be closed on Sa…"
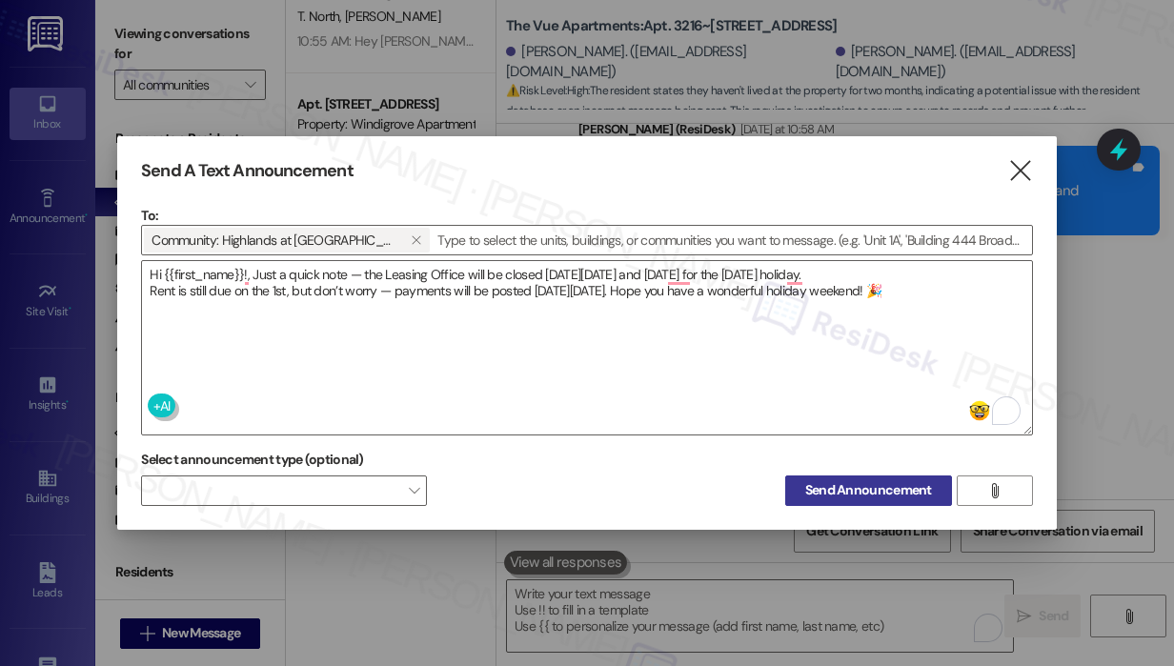
click at [833, 486] on span "Send Announcement" at bounding box center [868, 490] width 127 height 20
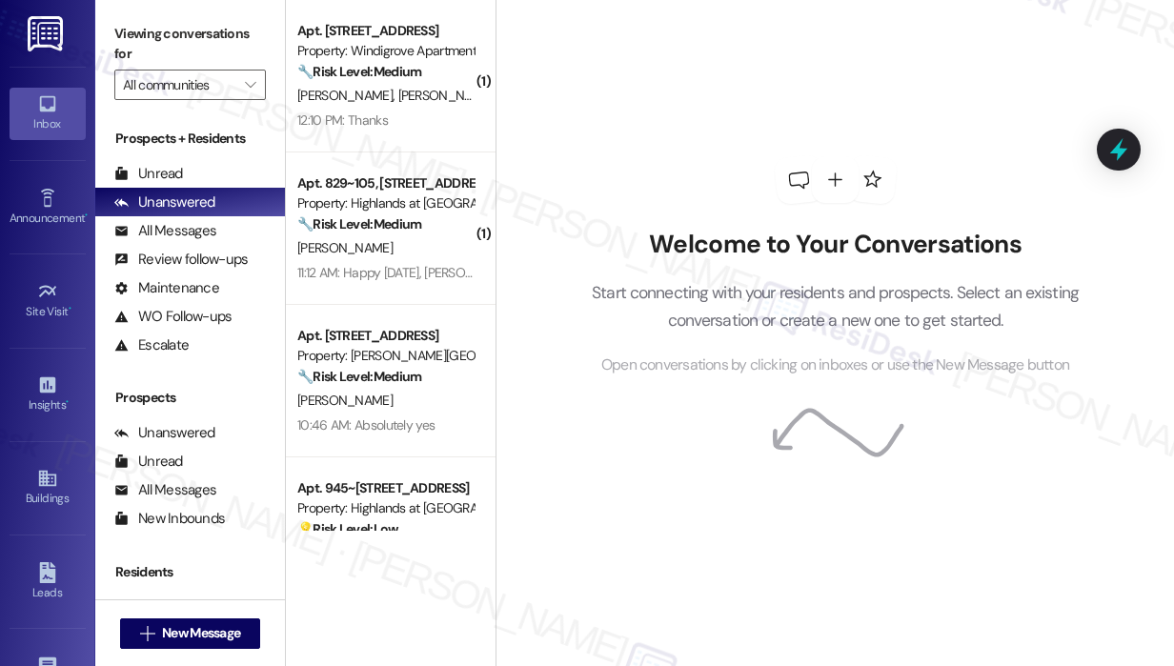
click at [624, 469] on div "Welcome to Your Conversations Start connecting with your residents and prospect…" at bounding box center [836, 266] width 572 height 533
click at [596, 142] on div "Welcome to Your Conversations Start connecting with your residents and prospect…" at bounding box center [836, 266] width 572 height 533
click at [595, 141] on div "Welcome to Your Conversations Start connecting with your residents and prospect…" at bounding box center [836, 266] width 572 height 533
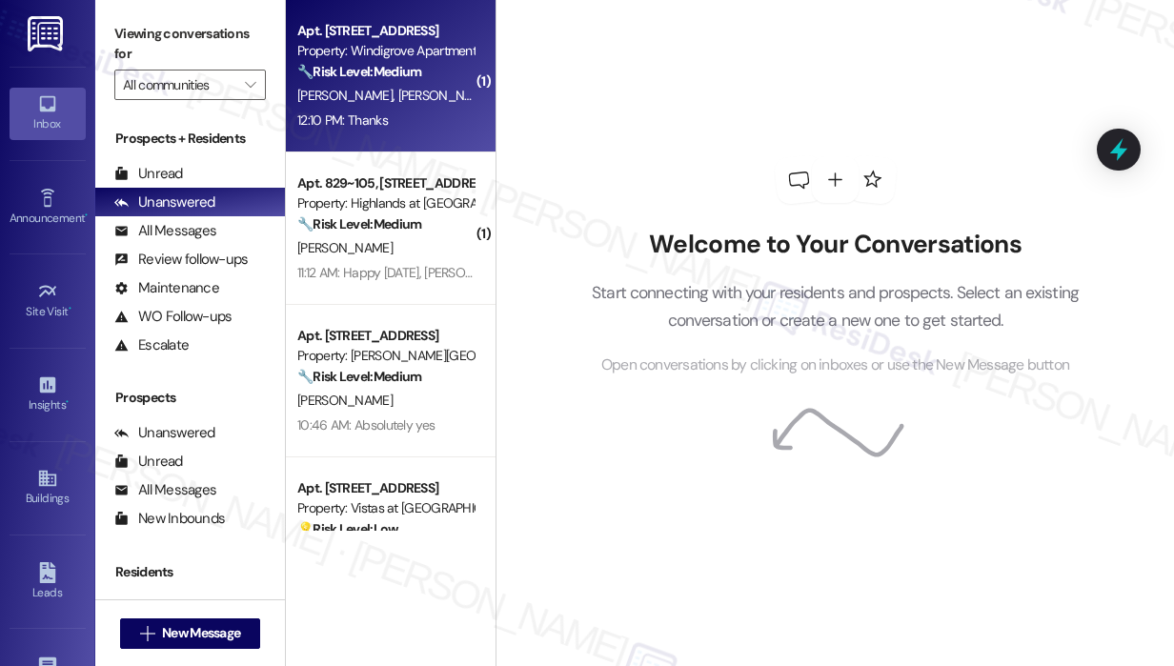
click at [416, 123] on div "12:10 PM: Thanks 12:10 PM: Thanks" at bounding box center [385, 121] width 180 height 24
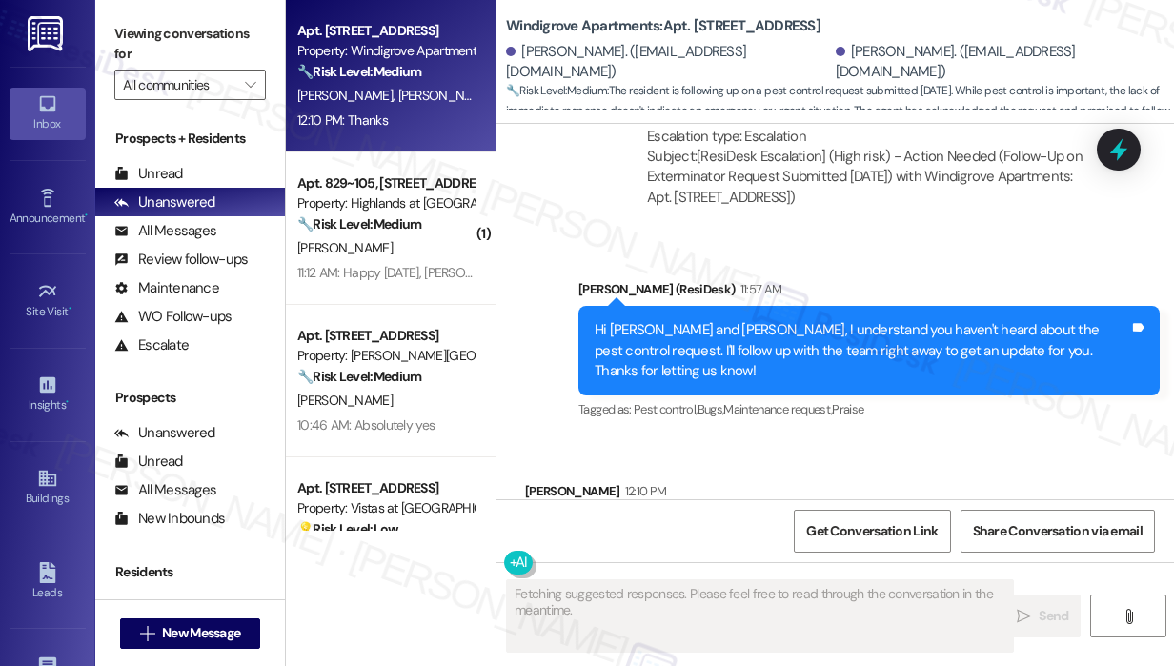
scroll to position [3555, 0]
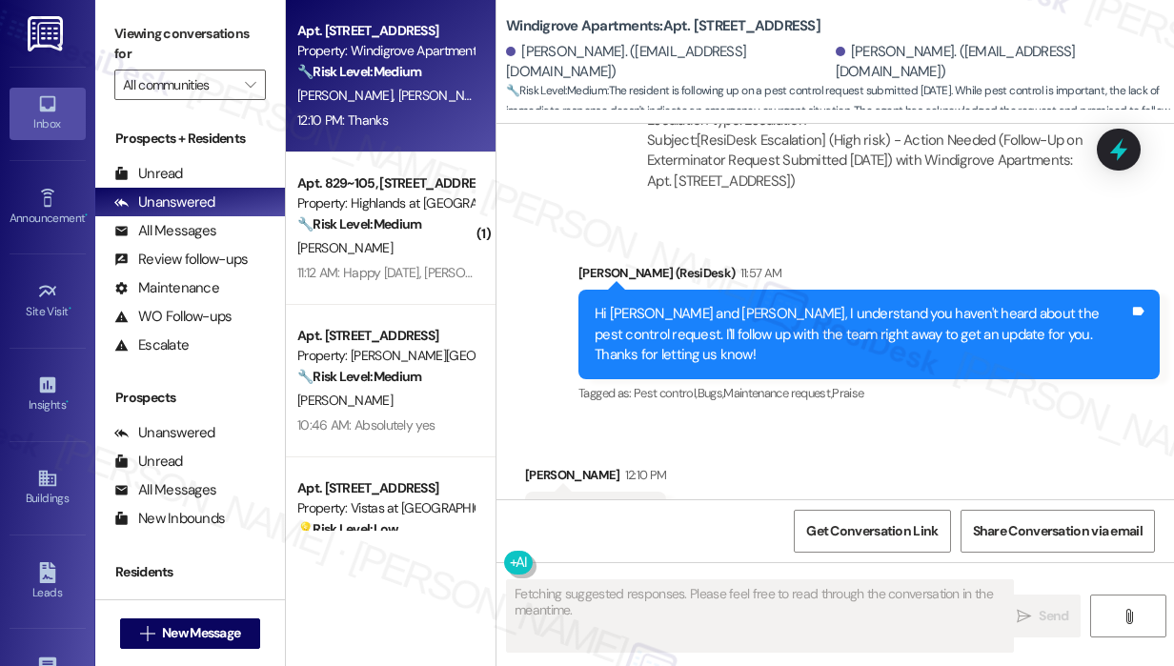
click at [958, 422] on div "Received via SMS [PERSON_NAME] 12:10 PM Thanks Tags and notes Tagged as: Praise…" at bounding box center [834, 502] width 677 height 161
click at [866, 422] on div "Received via SMS [PERSON_NAME] 12:10 PM Thanks Tags and notes Tagged as: Praise…" at bounding box center [834, 502] width 677 height 161
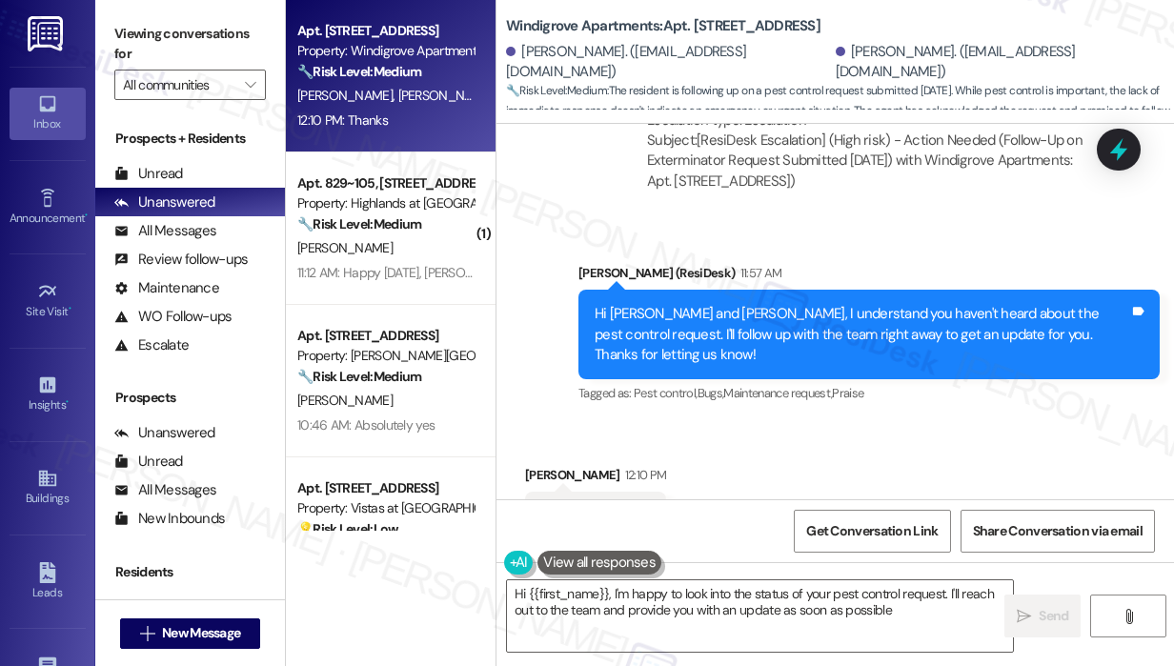
type textarea "Hi {{first_name}}, I'm happy to look into the status of your pest control reque…"
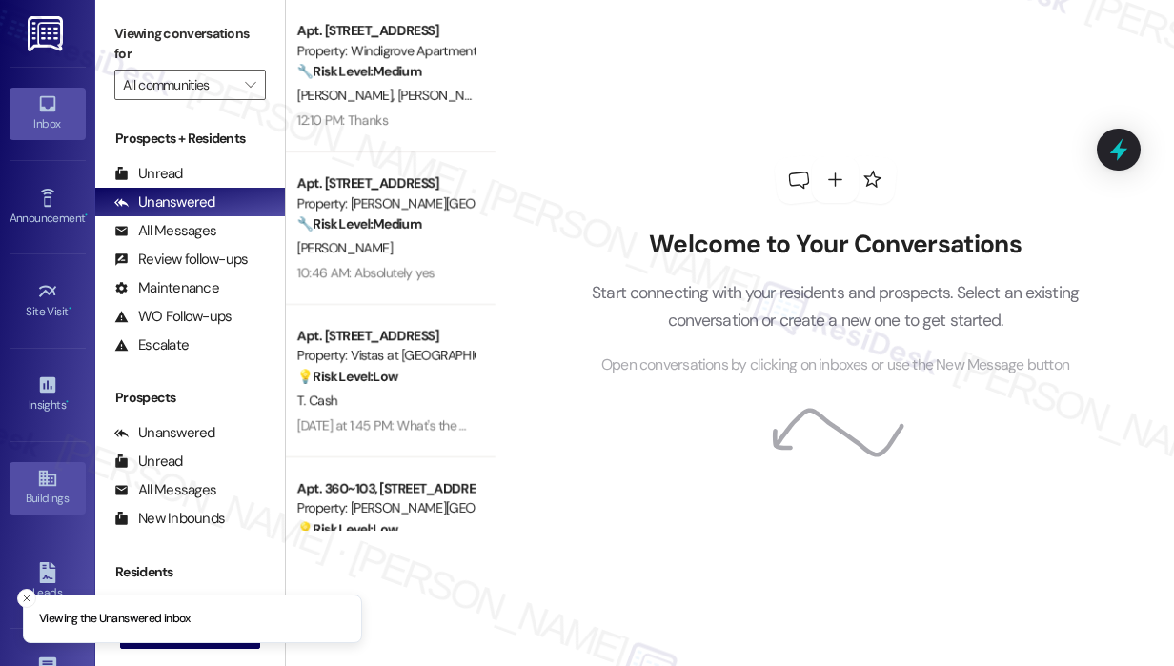
click at [34, 507] on link "Buildings" at bounding box center [48, 487] width 76 height 51
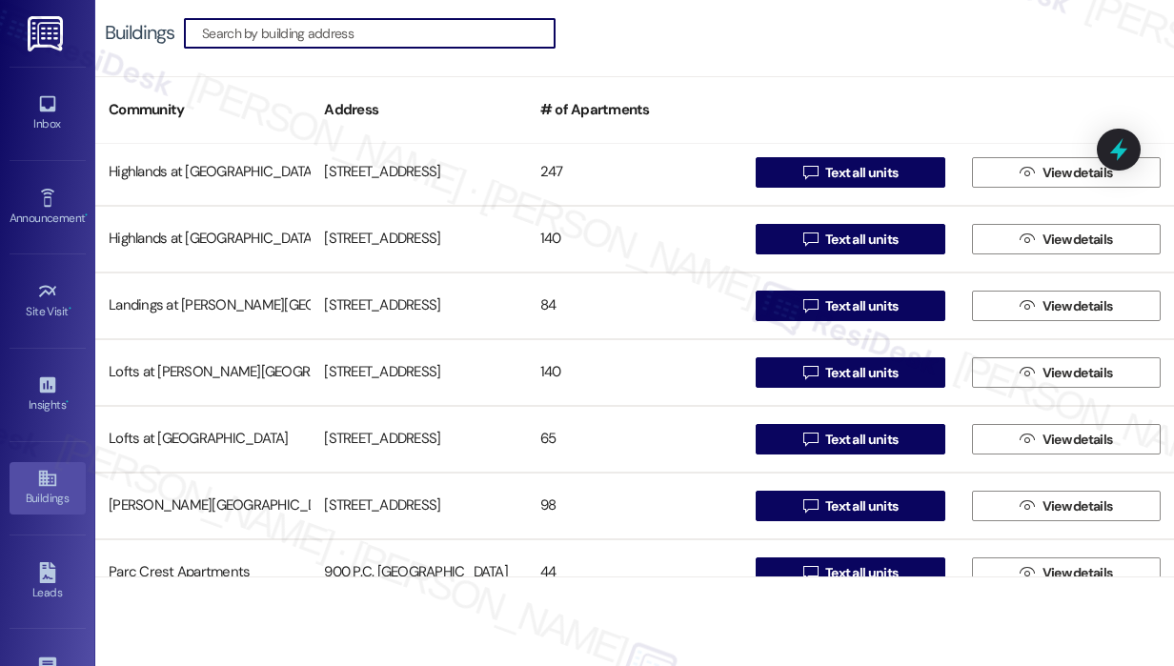
scroll to position [572, 0]
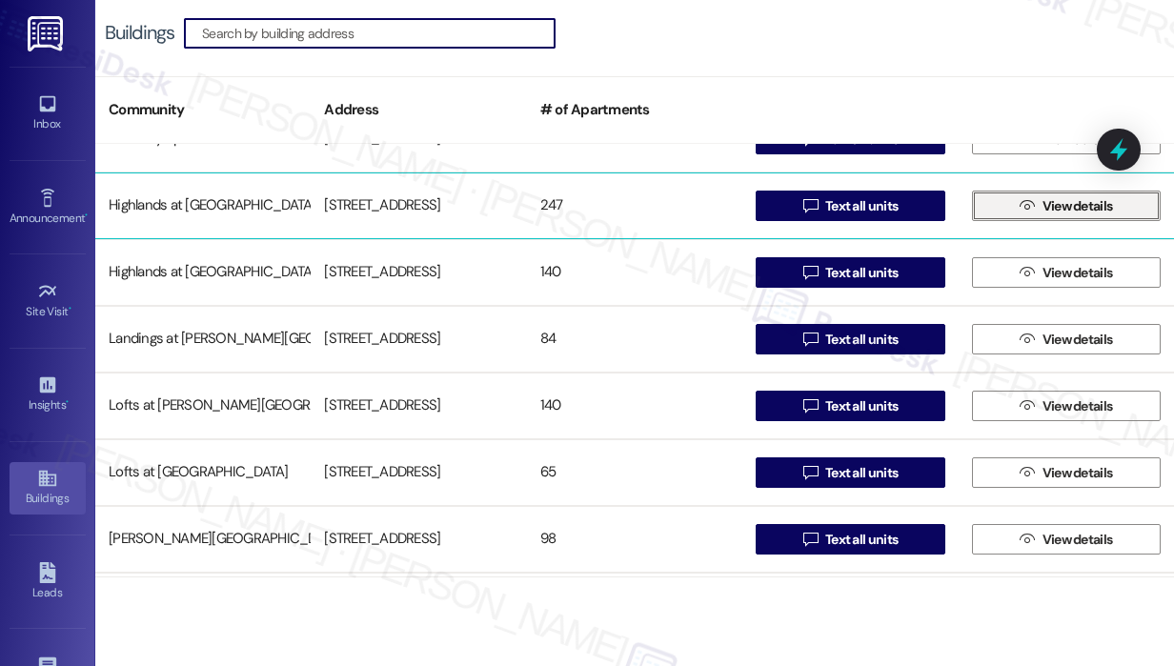
click at [1030, 212] on span " View details" at bounding box center [1065, 205] width 100 height 29
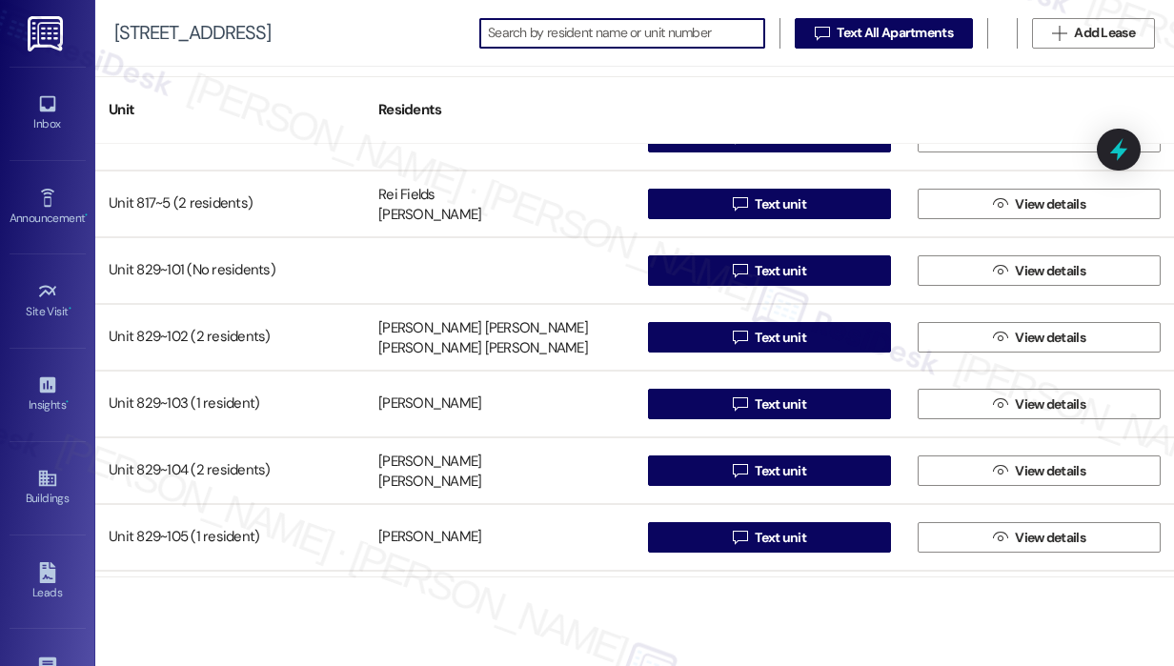
scroll to position [8288, 0]
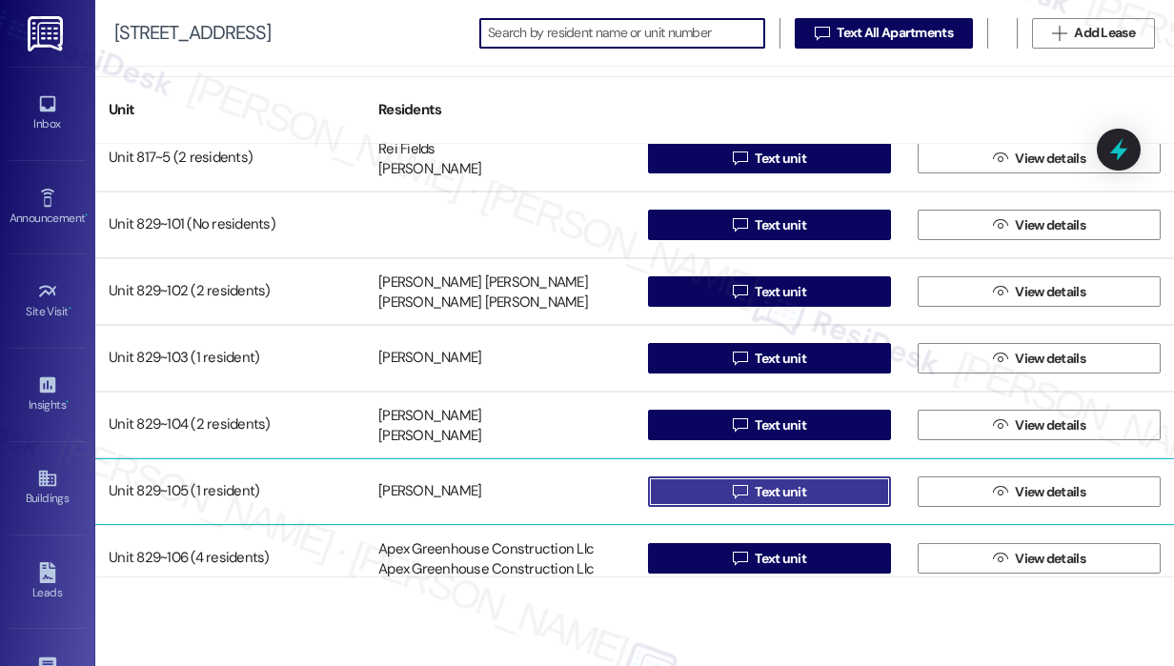
click at [817, 488] on button " Text unit" at bounding box center [769, 491] width 243 height 30
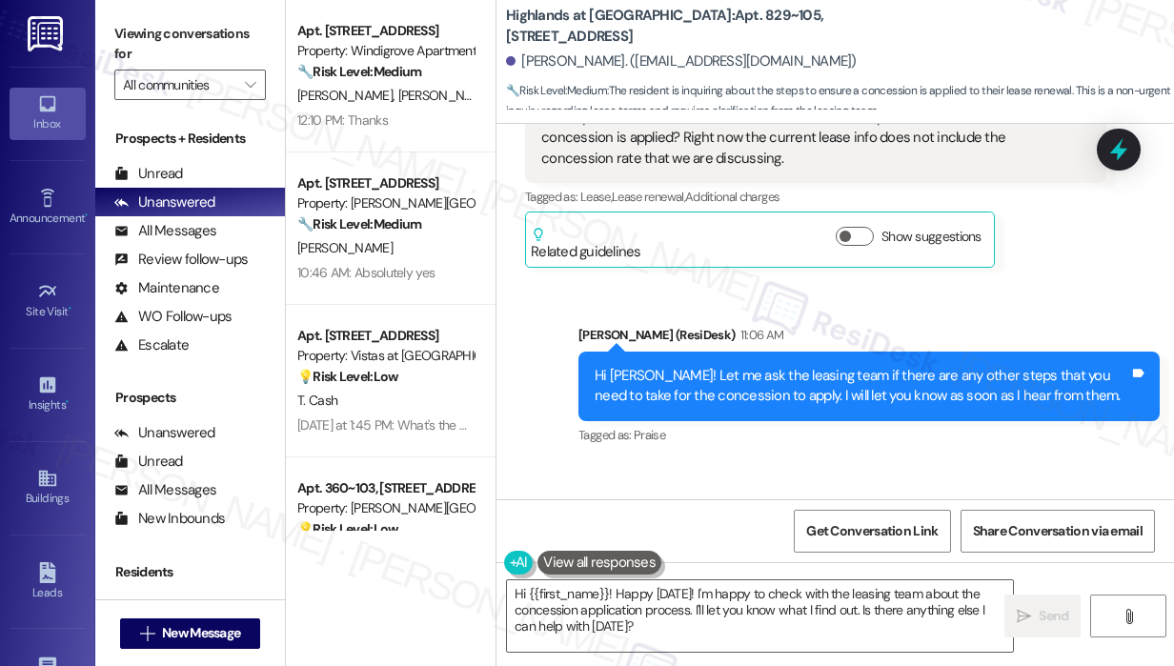
scroll to position [30501, 0]
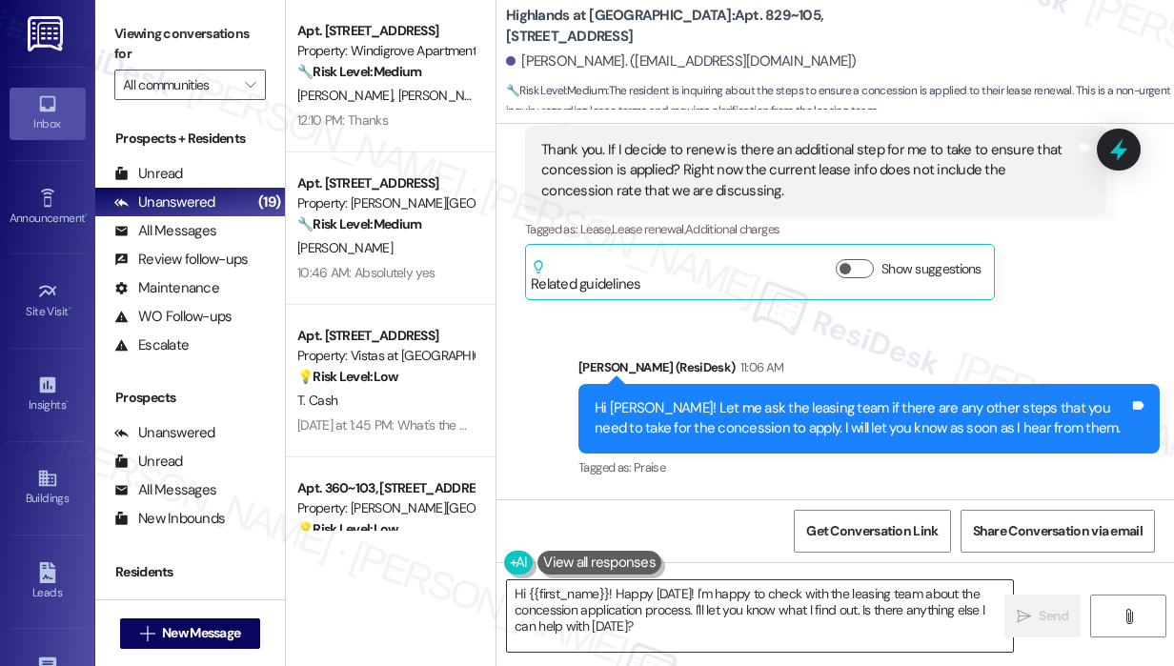
click at [702, 608] on textarea "Hi {{first_name}}! Happy Friday! I'm happy to check with the leasing team about…" at bounding box center [760, 615] width 506 height 71
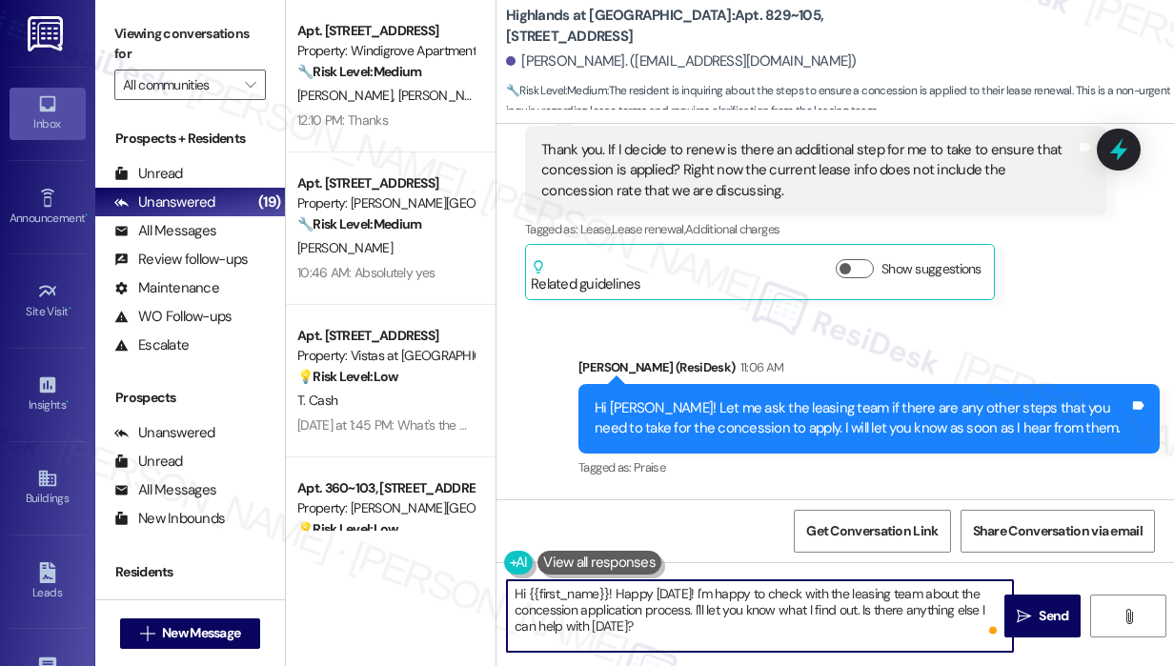
drag, startPoint x: 688, startPoint y: 639, endPoint x: 613, endPoint y: 595, distance: 86.3
click at [613, 595] on textarea "Hi {{first_name}}! Happy Friday! I'm happy to check with the leasing team about…" at bounding box center [760, 615] width 506 height 71
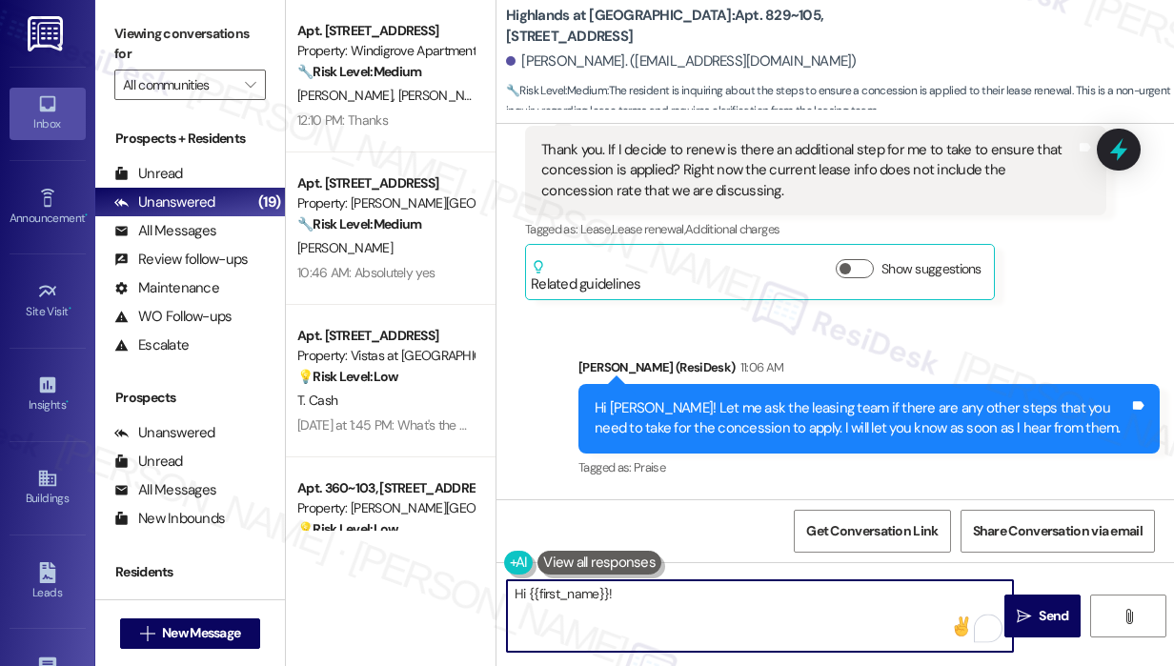
paste textarea "The site team asked me to share that your renewal has been applied, and it is s…"
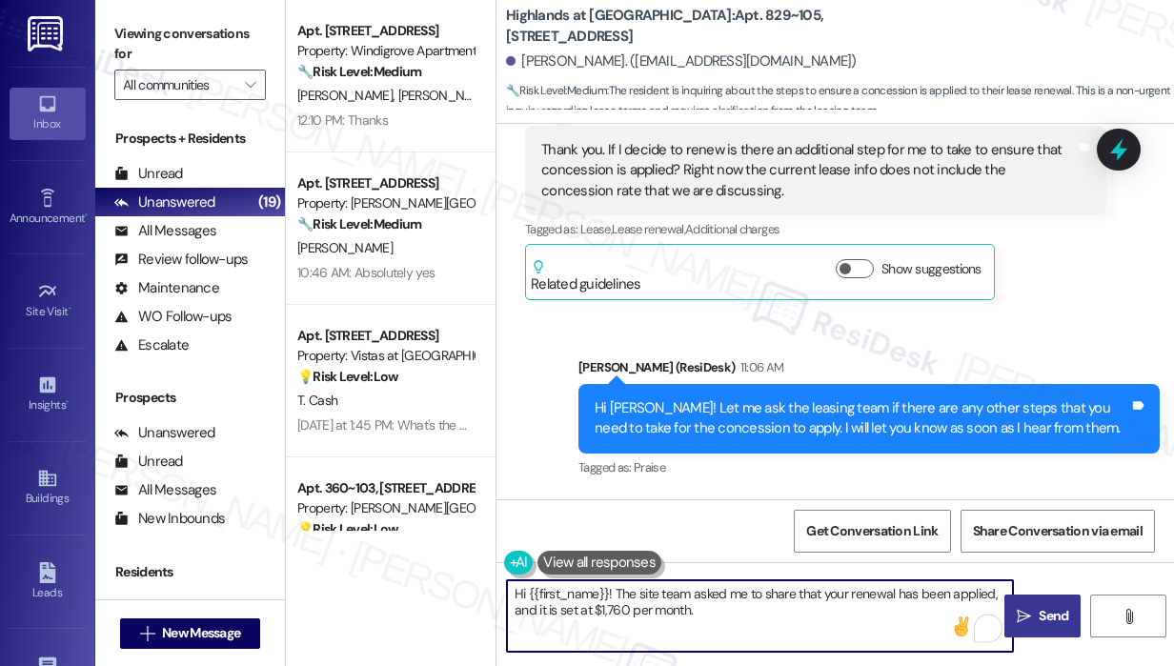
type textarea "Hi {{first_name}}! The site team asked me to share that your renewal has been a…"
click at [1019, 619] on icon "" at bounding box center [1023, 616] width 14 height 15
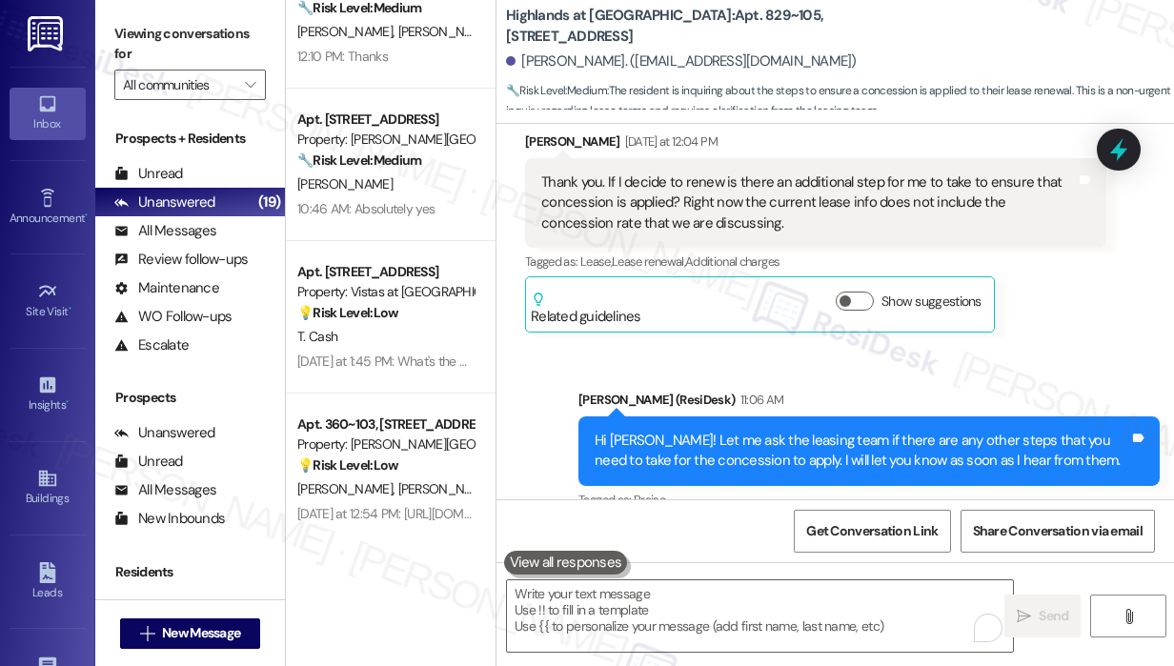
scroll to position [95, 0]
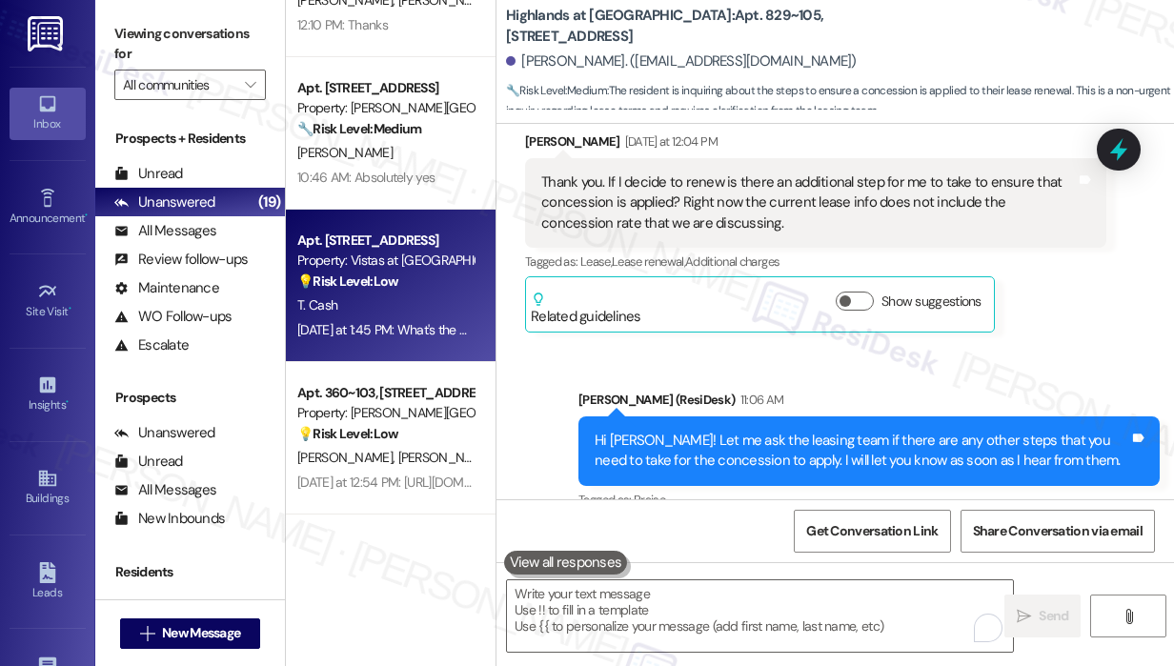
click at [434, 327] on div "Yesterday at 1:45 PM: What's the details on it..I never got the email Yesterday…" at bounding box center [467, 329] width 340 height 17
type textarea "Fetching suggested responses. Please feel free to read through the conversation…"
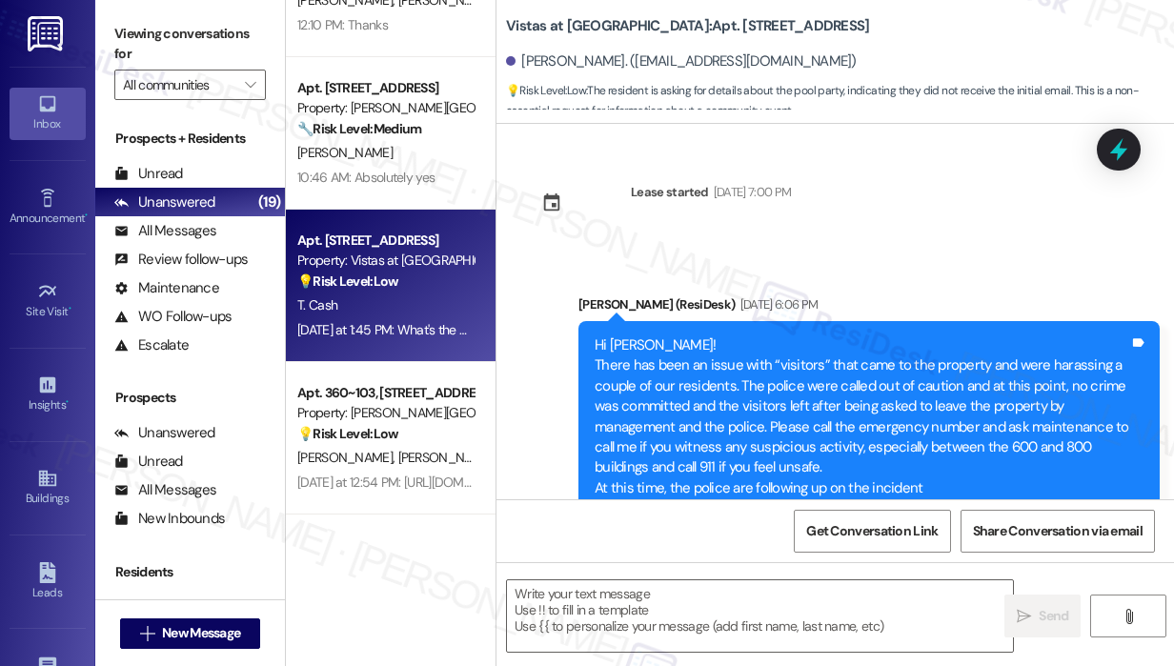
scroll to position [17602, 0]
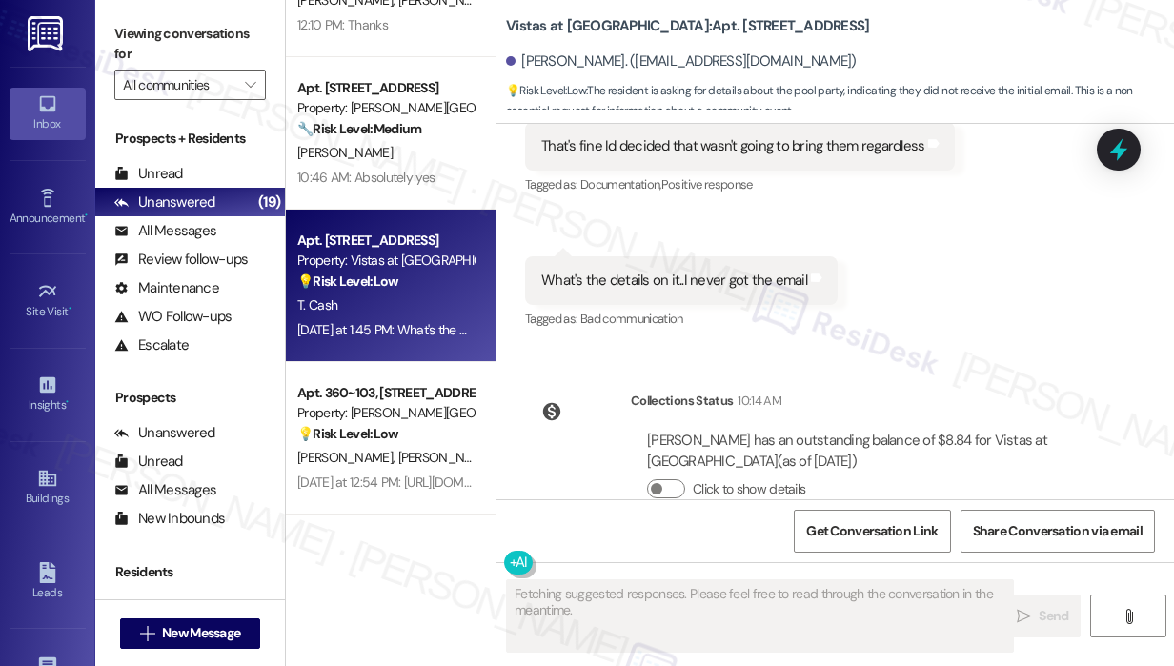
click at [1048, 308] on div "Lease started Dec 31, 2024 at 7:00 PM Announcement, sent via SMS Sarah (ResiDes…" at bounding box center [834, 311] width 677 height 375
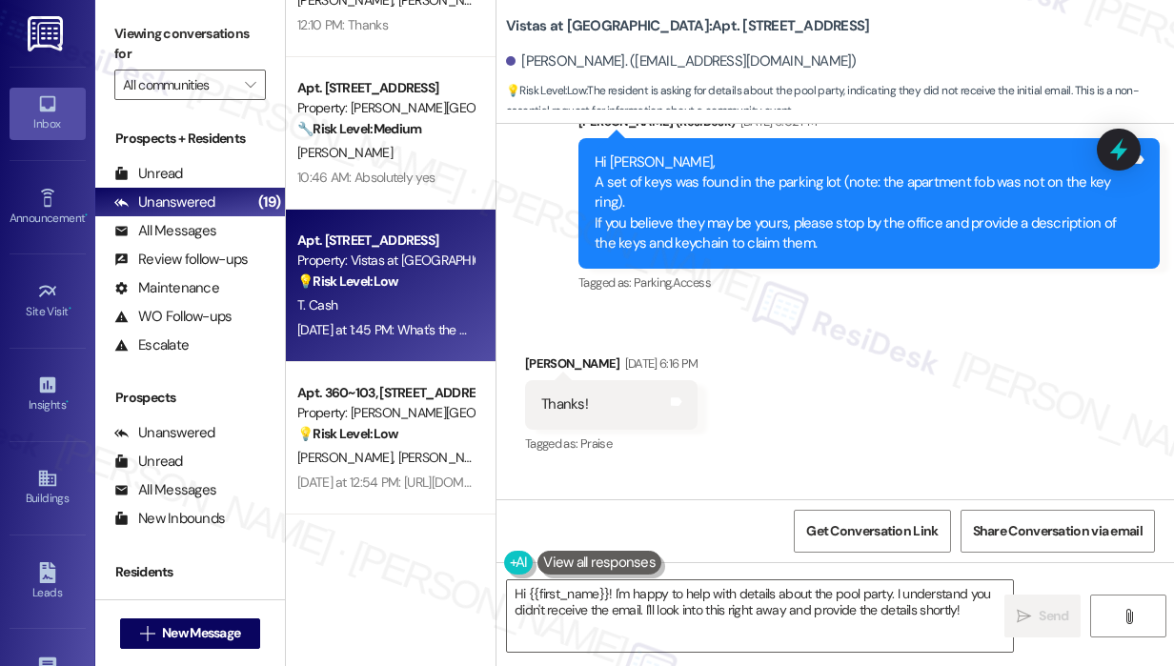
scroll to position [16458, 0]
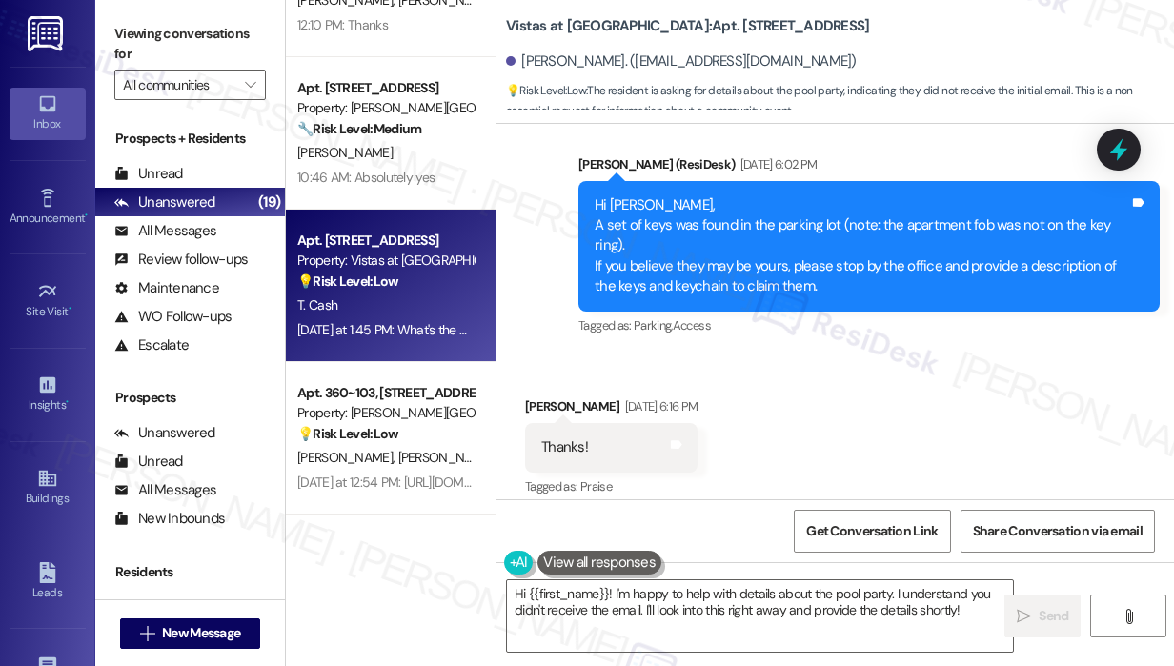
click at [834, 426] on div "Received via SMS Trudy Cash Aug 27, 2025 at 6:16 PM Thanks! Tags and notes Tagg…" at bounding box center [834, 433] width 677 height 161
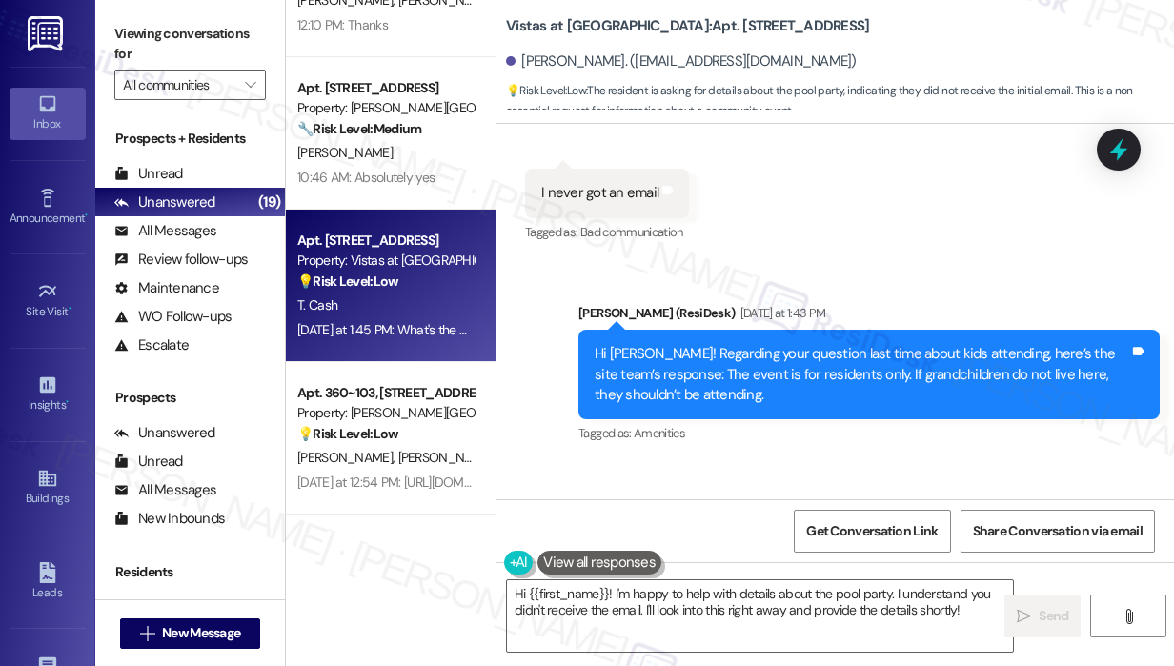
scroll to position [17411, 0]
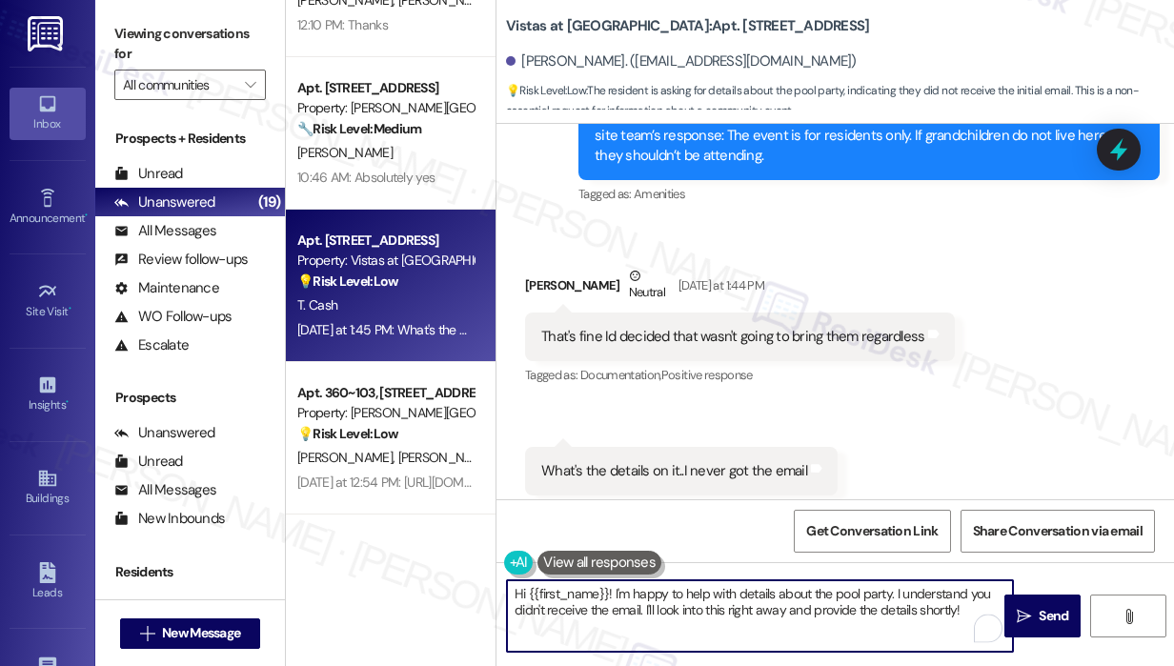
drag, startPoint x: 983, startPoint y: 616, endPoint x: 613, endPoint y: 591, distance: 371.5
click at [613, 592] on textarea "Hi {{first_name}}! I'm happy to help with details about the pool party. I under…" at bounding box center [760, 615] width 506 height 71
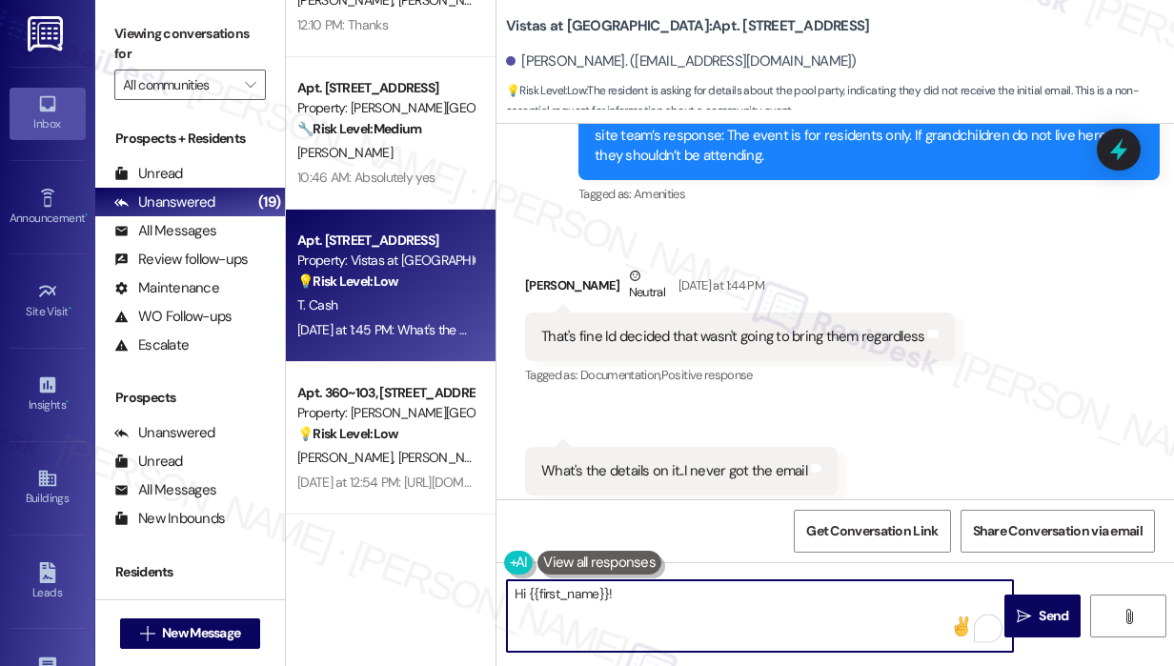
paste textarea "Thank you for reaching out, and I apologize for the delayed response. If you di…"
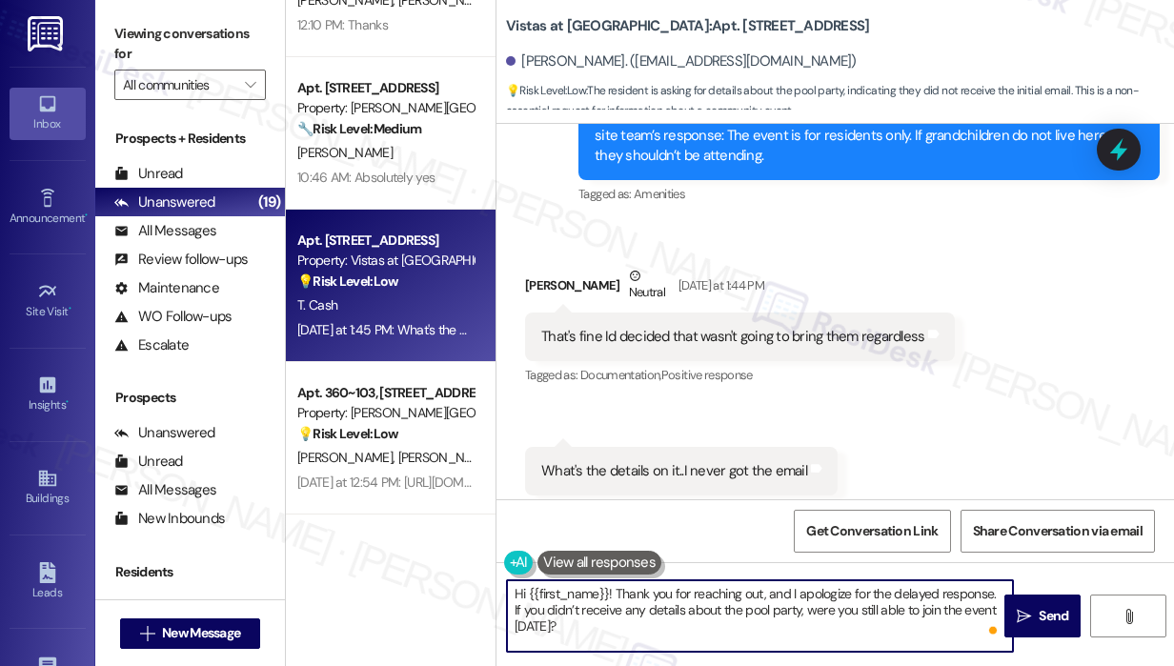
click at [755, 632] on textarea "Hi {{first_name}}! Thank you for reaching out, and I apologize for the delayed …" at bounding box center [760, 615] width 506 height 71
type textarea "Hi {{first_name}}! Thank you for reaching out, and I apologize for the delayed …"
click at [1035, 615] on span "Send" at bounding box center [1053, 616] width 37 height 20
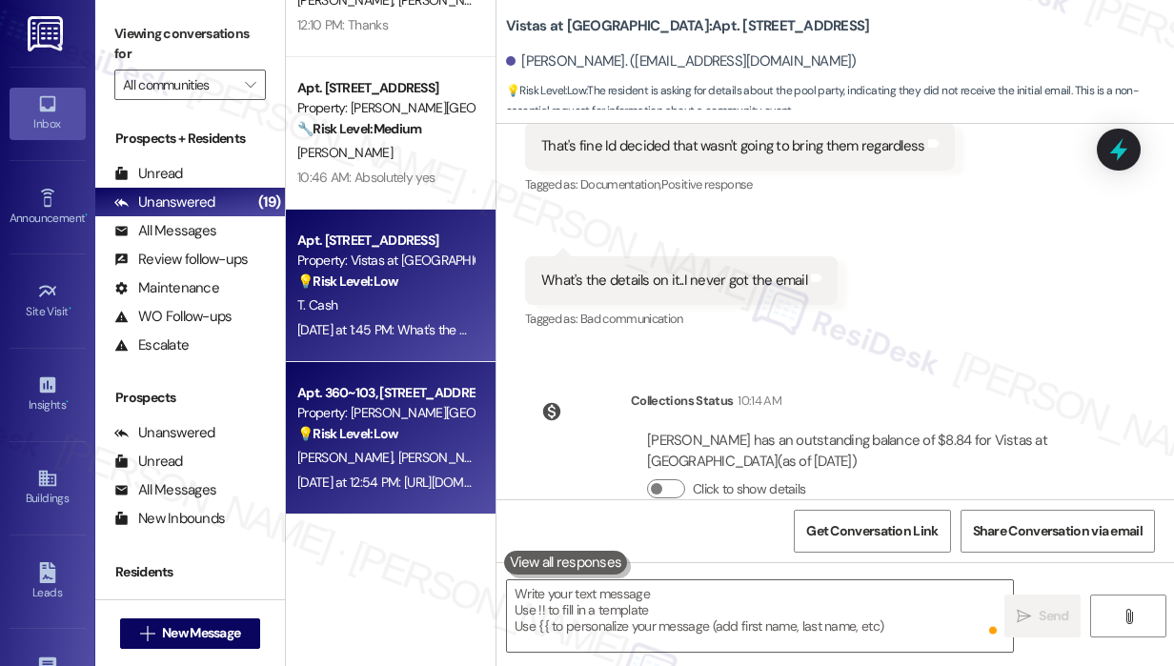
scroll to position [17406, 0]
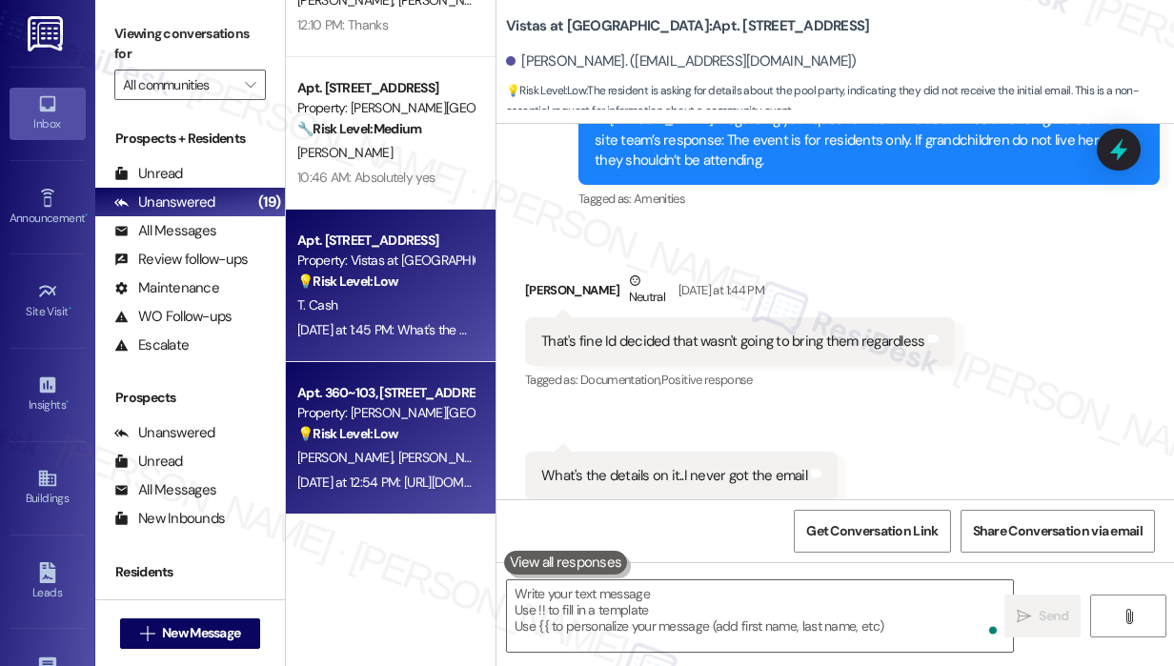
click at [445, 441] on div "💡 Risk Level: Low The resident sent a YouTube Shorts link. Without further cont…" at bounding box center [385, 434] width 176 height 20
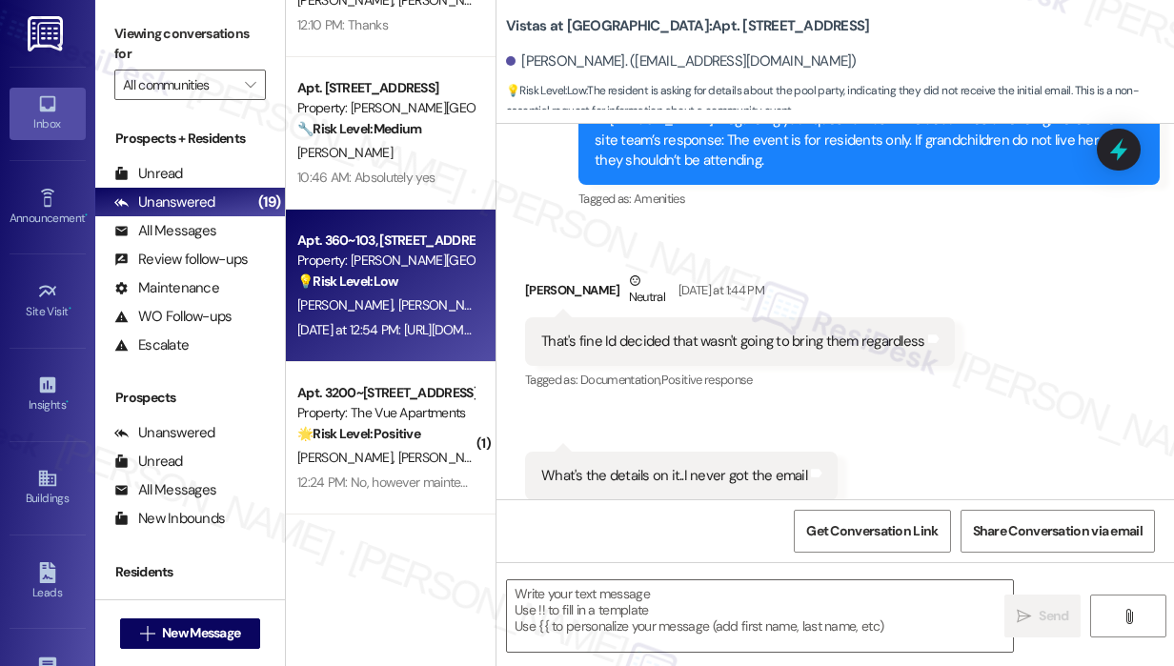
type textarea "Fetching suggested responses. Please feel free to read through the conversation…"
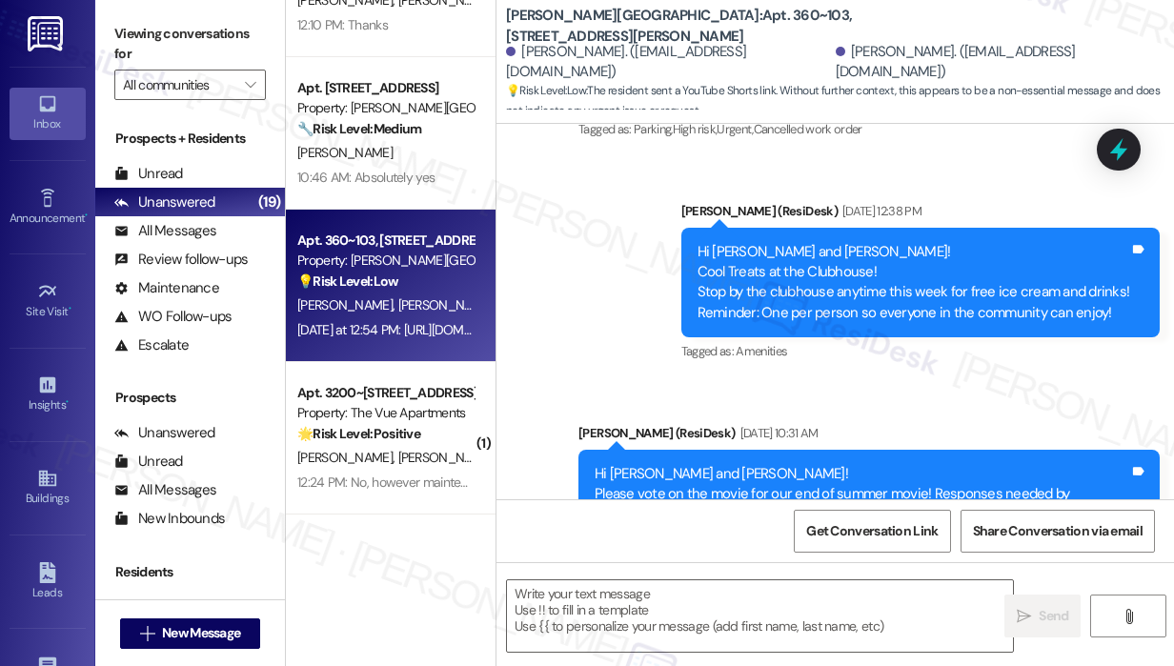
type textarea "Fetching suggested responses. Please feel free to read through the conversation…"
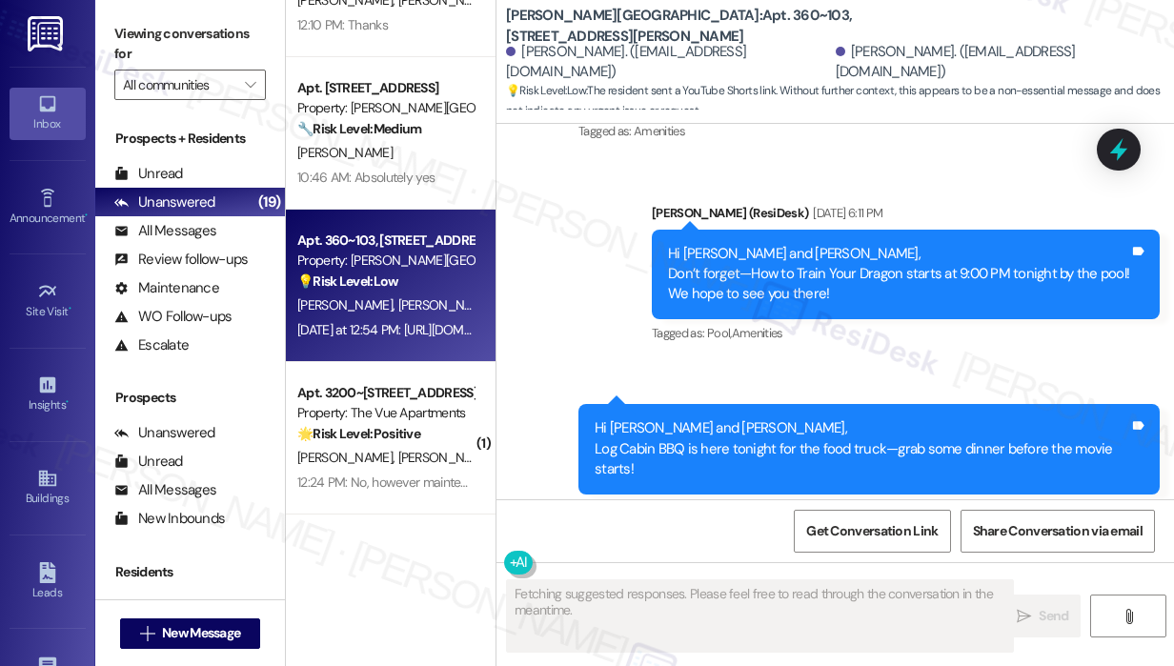
scroll to position [5113, 0]
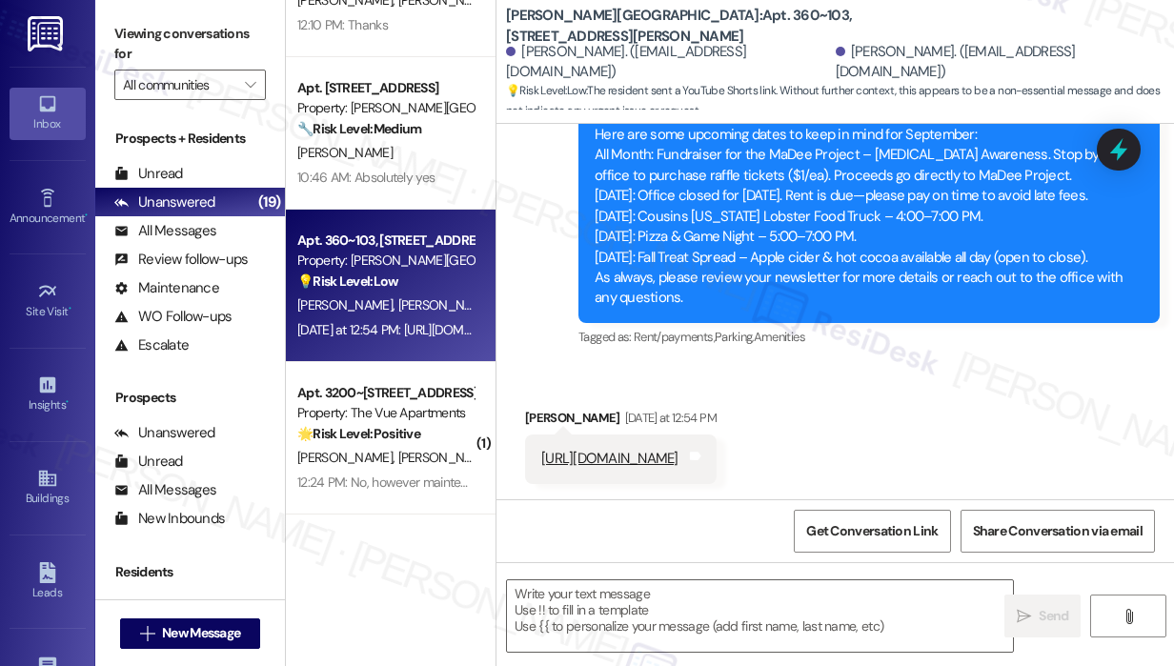
click at [1023, 413] on div "Received via SMS Michael Oylear Yesterday at 12:54 PM https://youtube.com/short…" at bounding box center [834, 431] width 677 height 132
click at [814, 623] on textarea at bounding box center [760, 615] width 506 height 71
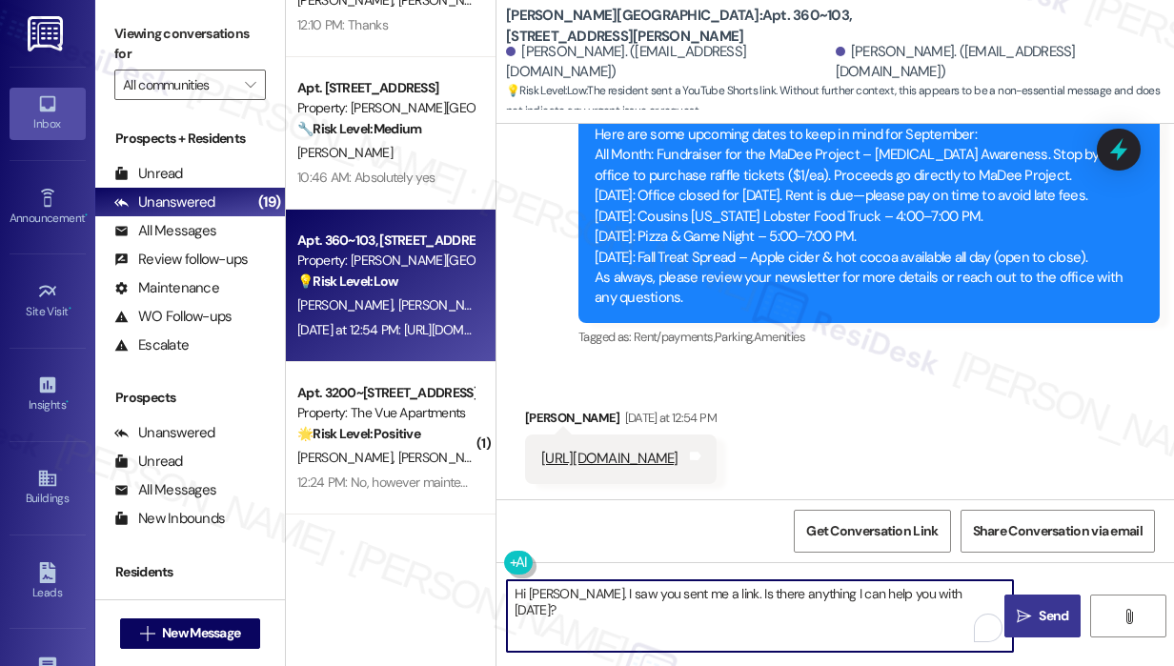
type textarea "Hi [PERSON_NAME]. I saw you sent me a link. Is there anything I can help you wi…"
click at [1064, 614] on span "Send" at bounding box center [1053, 616] width 30 height 20
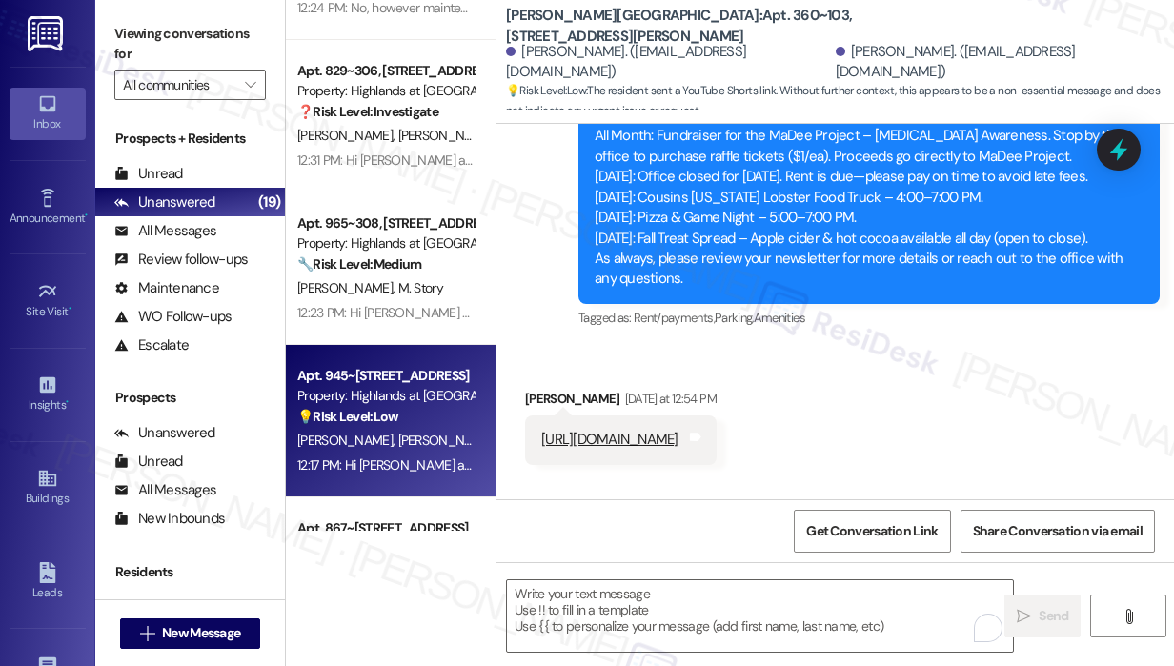
scroll to position [476, 0]
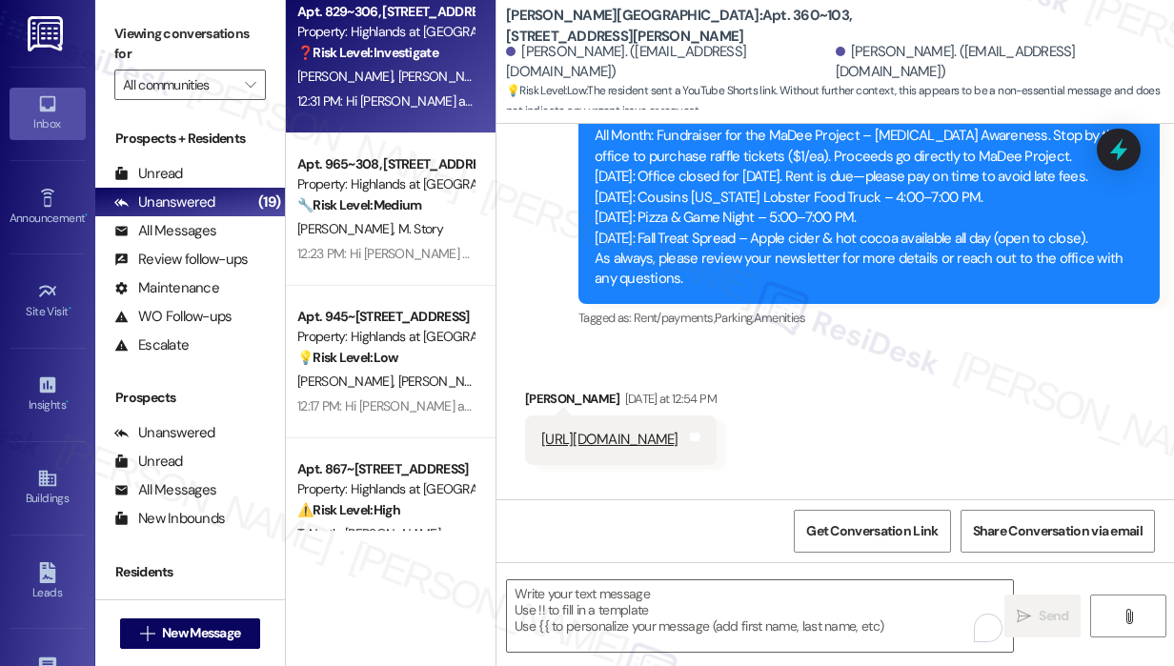
click at [414, 81] on span "[PERSON_NAME]" at bounding box center [445, 76] width 95 height 17
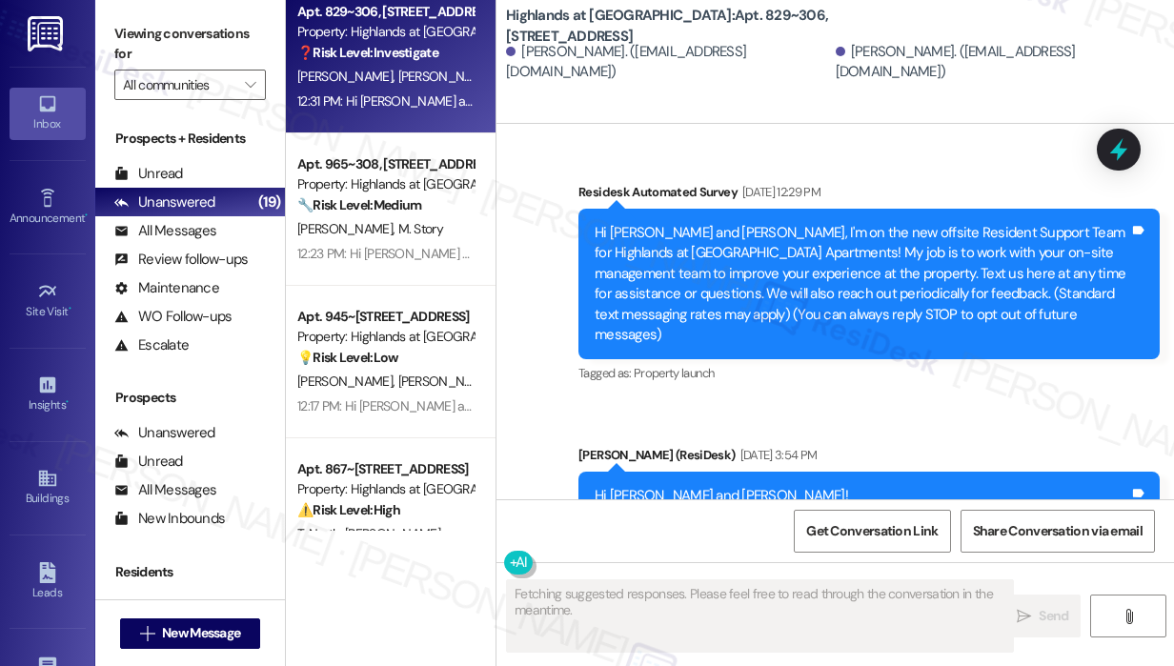
scroll to position [48784, 0]
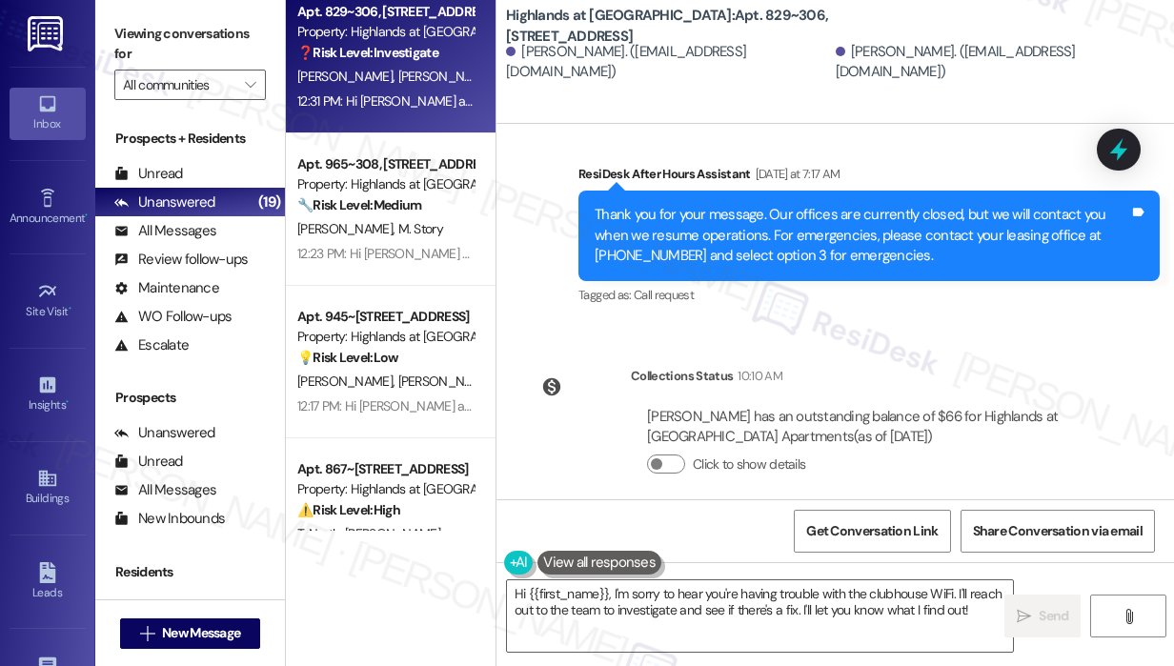
click at [921, 518] on div "Announcement, sent via SMS Sarah (ResiDesk) 12:31 PM Hi Kaylee and Colin!, Just…" at bounding box center [834, 629] width 677 height 222
click at [888, 518] on div "Announcement, sent via SMS Sarah (ResiDesk) 12:31 PM Hi Kaylee and Colin!, Just…" at bounding box center [834, 629] width 677 height 222
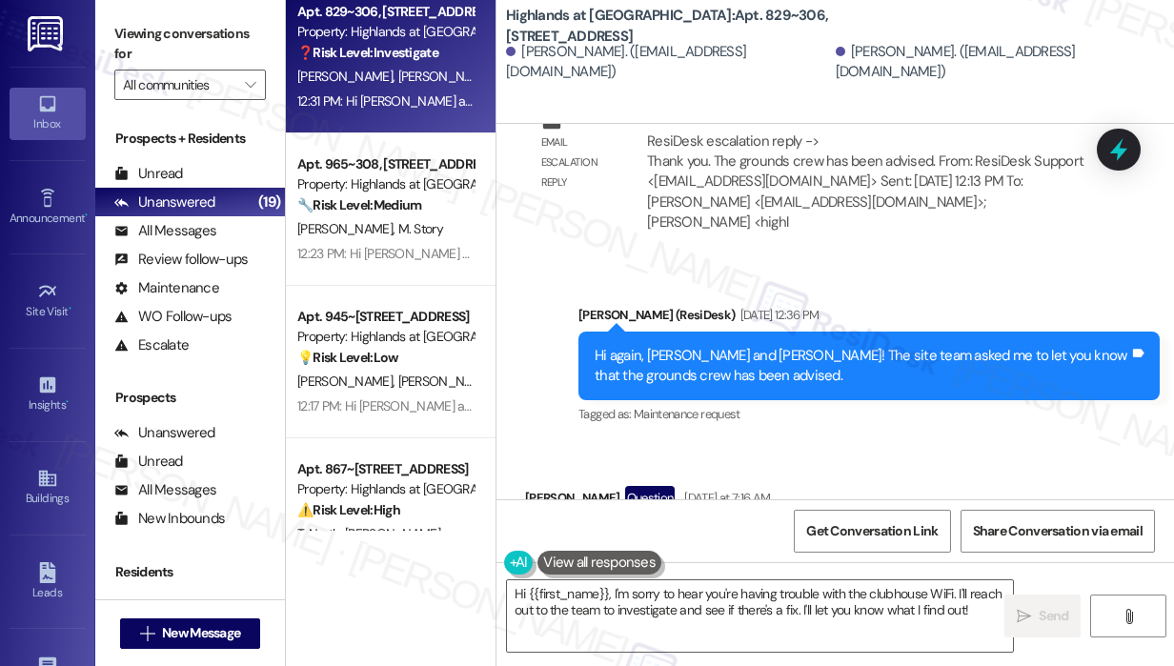
scroll to position [47927, 0]
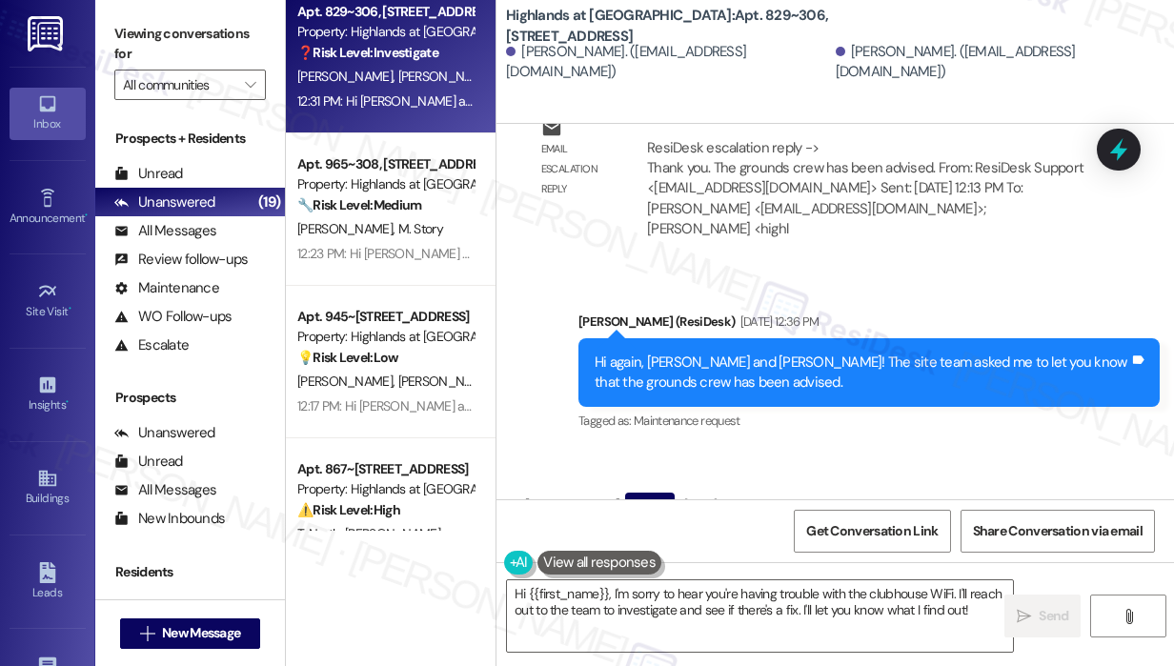
drag, startPoint x: 1038, startPoint y: 348, endPoint x: 557, endPoint y: 301, distance: 483.3
click at [557, 537] on div "Hi, I was wondering if there's a trick to getting the clubhouse WiFi to work? I…" at bounding box center [808, 567] width 534 height 61
copy div "I was wondering if there's a trick to getting the clubhouse WiFi to work? It ha…"
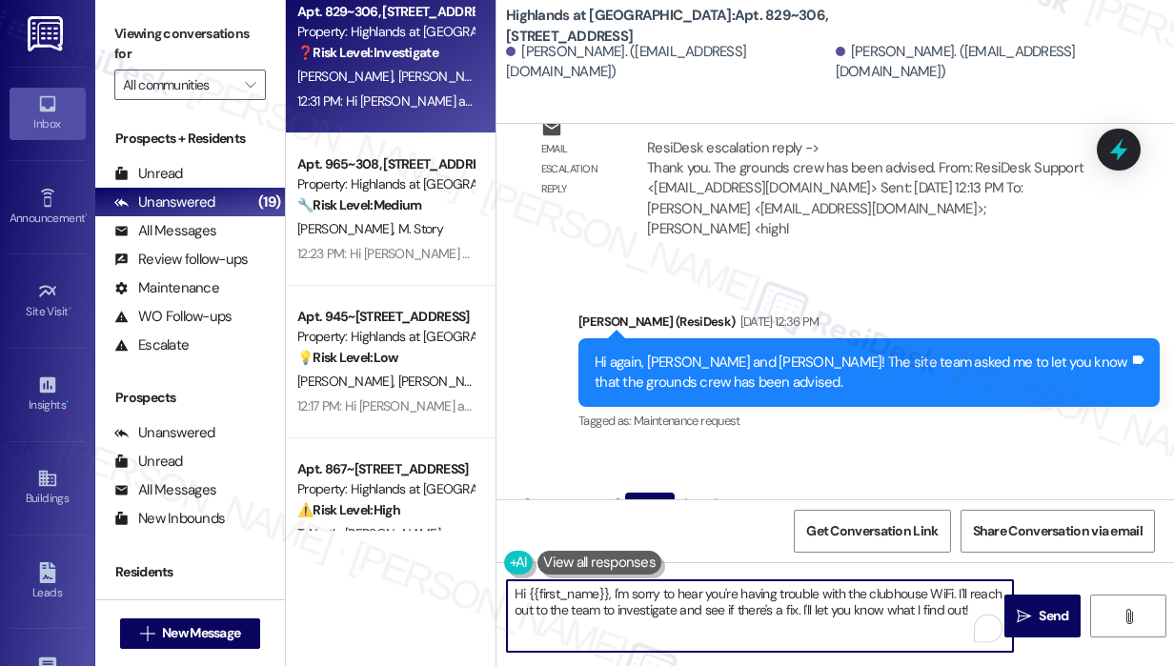
drag, startPoint x: 975, startPoint y: 608, endPoint x: 612, endPoint y: 588, distance: 364.5
click at [612, 588] on textarea "Hi {{first_name}}, I'm sorry to hear you're having trouble with the clubhouse W…" at bounding box center [760, 615] width 506 height 71
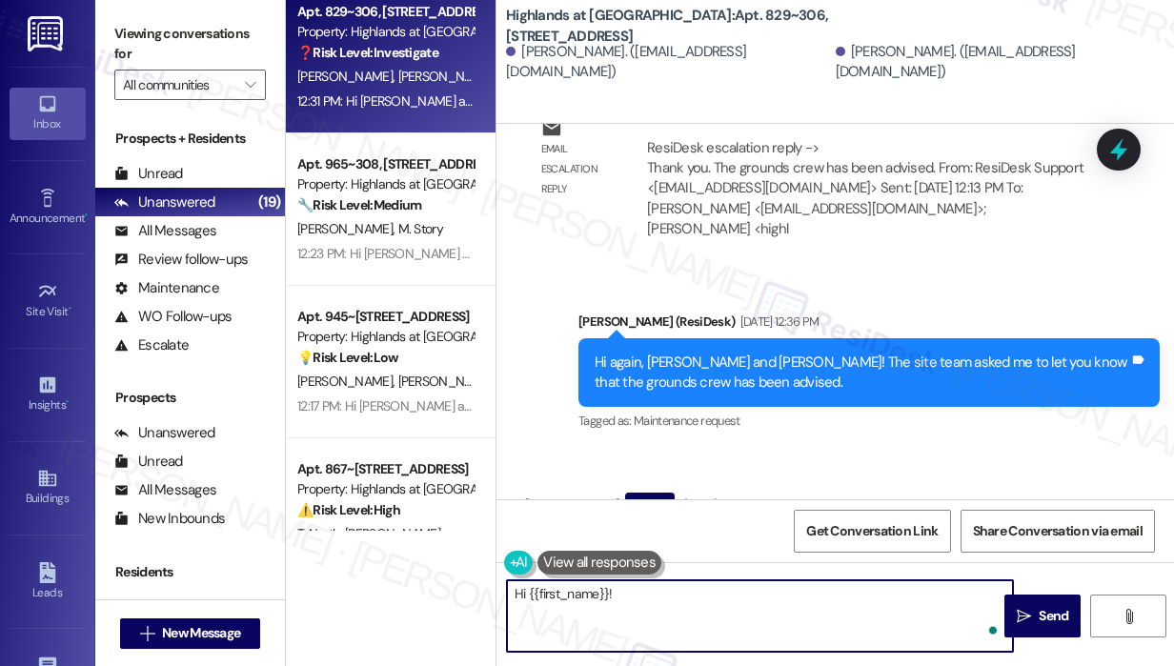
paste textarea "Thank you for reaching out. When you try connecting to the clubhouse WiFi, does…"
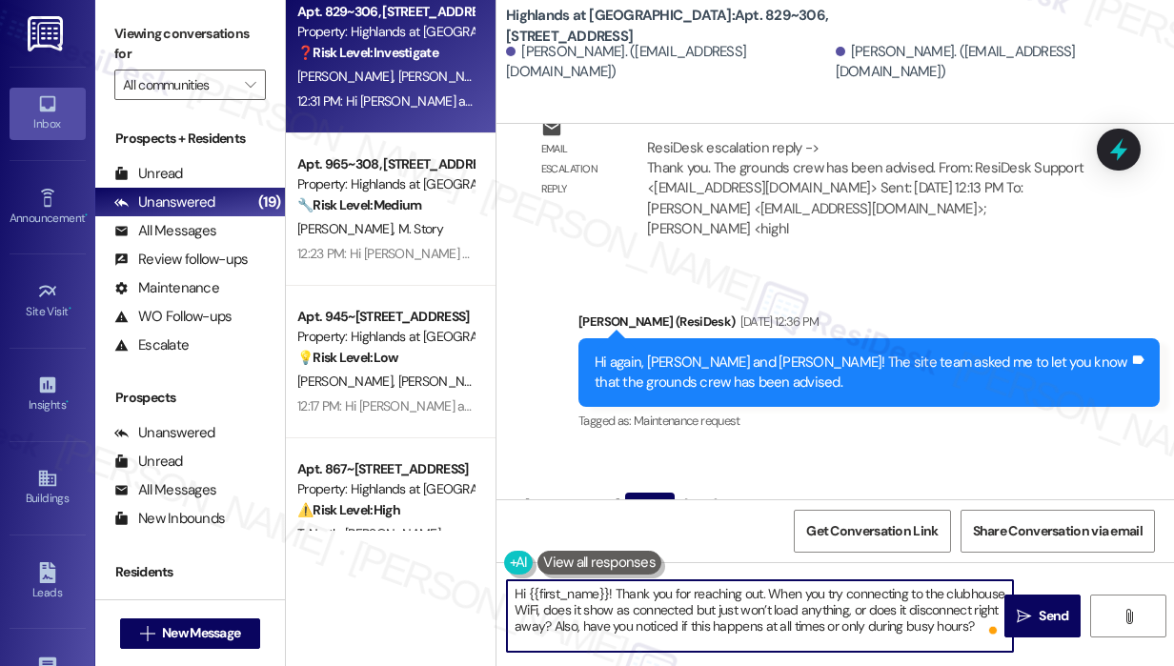
click at [719, 617] on textarea "Hi {{first_name}}! Thank you for reaching out. When you try connecting to the c…" at bounding box center [760, 615] width 506 height 71
click at [714, 613] on textarea "Hi {{first_name}}! Thank you for reaching out. When you try connecting to the c…" at bounding box center [760, 615] width 506 height 71
click at [732, 609] on textarea "Hi {{first_name}}! Thank you for reaching out. When you try connecting to the c…" at bounding box center [760, 615] width 506 height 71
type textarea "Hi {{first_name}}! Thank you for reaching out. When you try connecting to the c…"
click at [1054, 620] on span "Send" at bounding box center [1053, 616] width 30 height 20
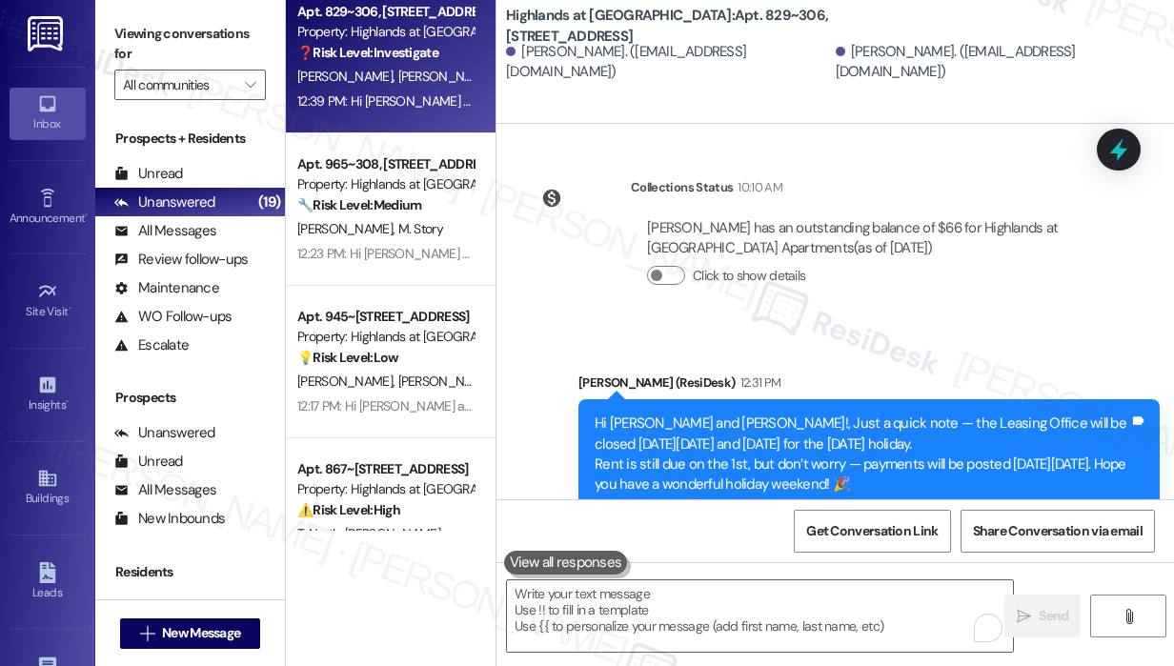
scroll to position [48978, 0]
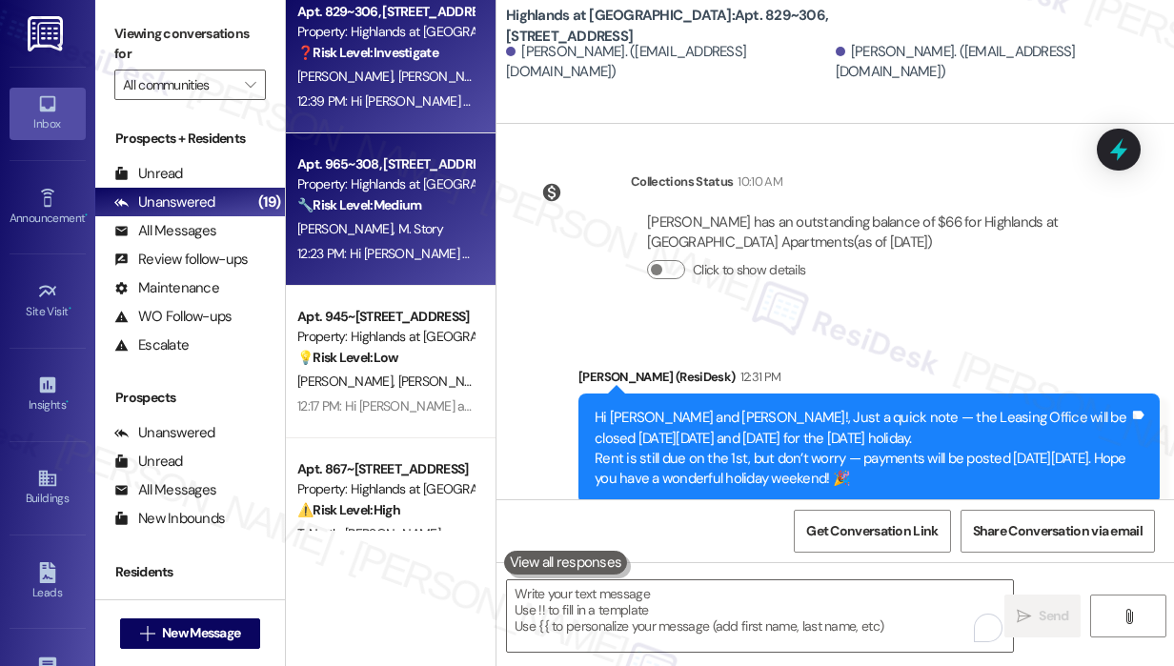
click at [369, 177] on div "Property: Highlands at [GEOGRAPHIC_DATA] Apartments" at bounding box center [385, 184] width 176 height 20
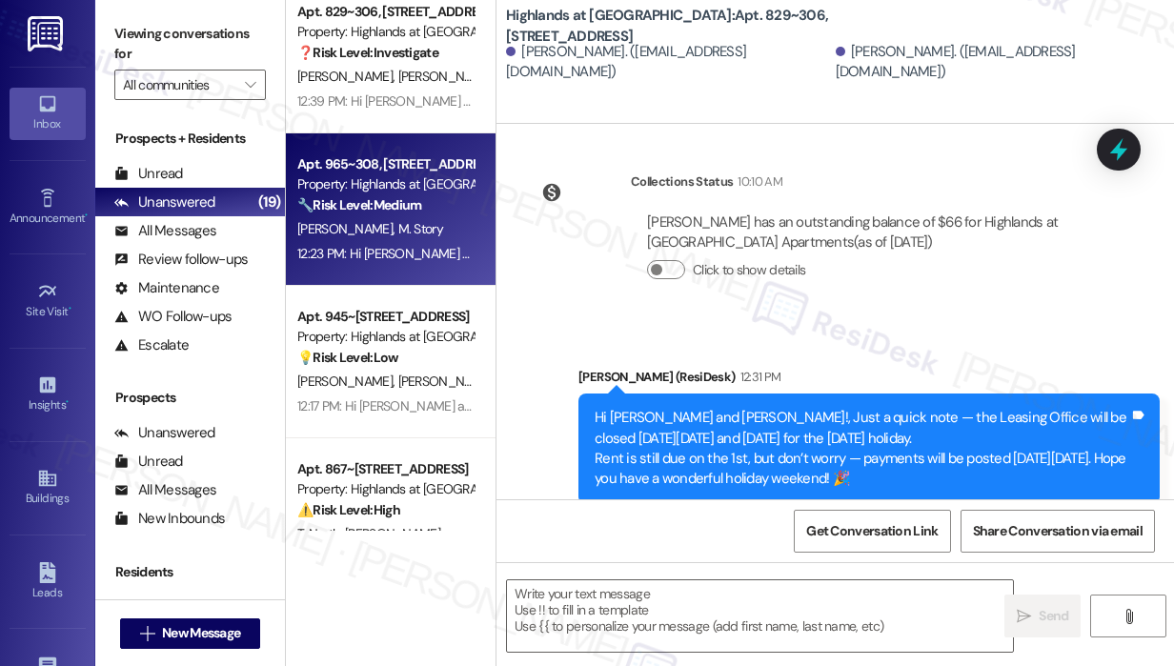
type textarea "Fetching suggested responses. Please feel free to read through the conversation…"
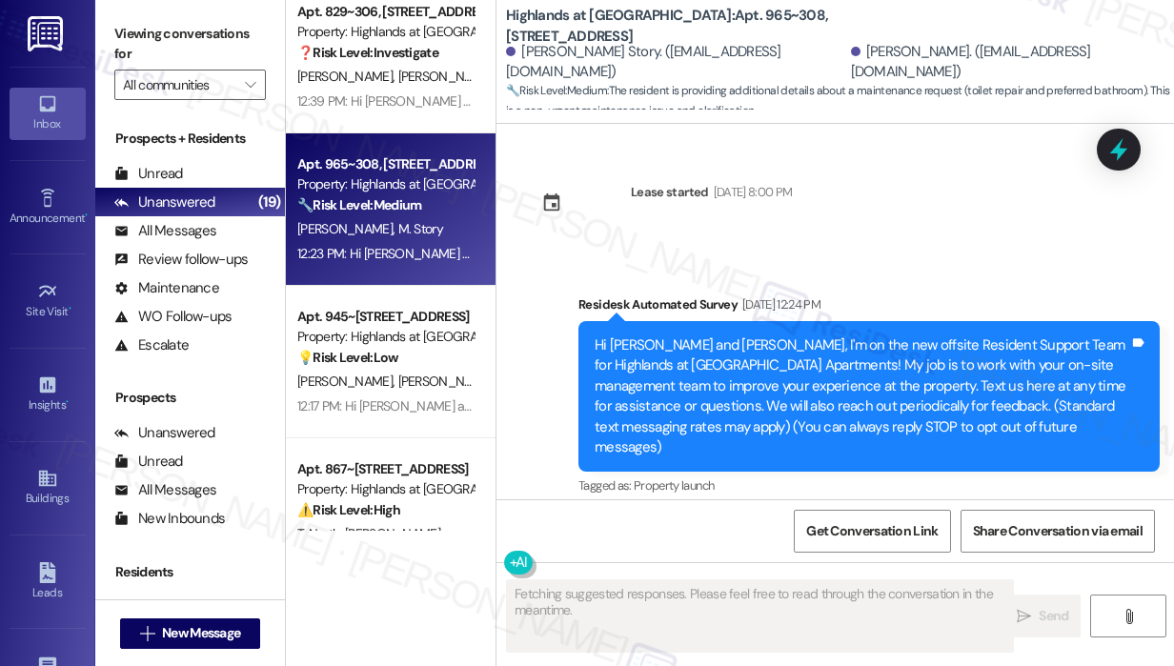
scroll to position [26152, 0]
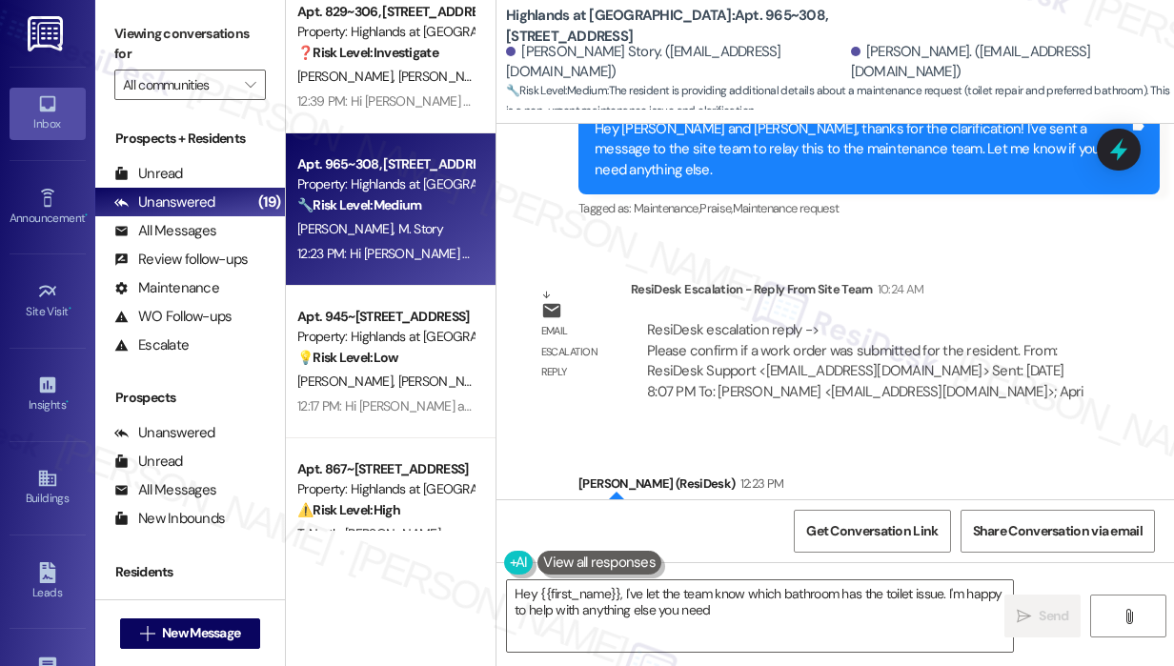
type textarea "Hey {{first_name}}, I've let the team know which bathroom has the toilet issue.…"
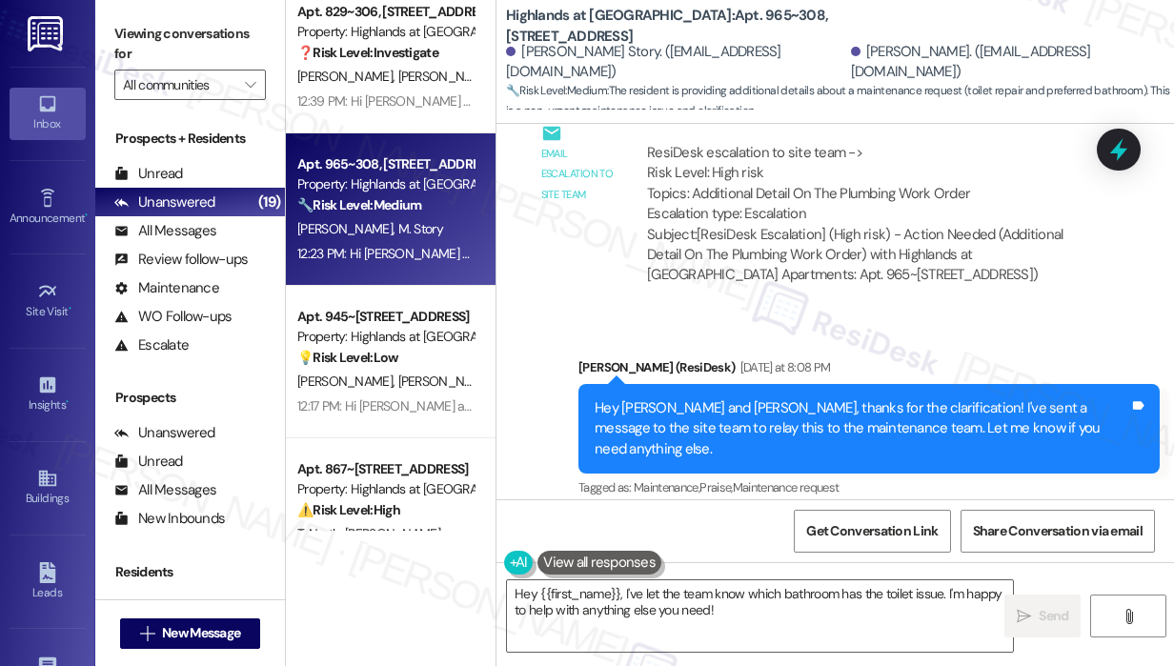
scroll to position [26159, 0]
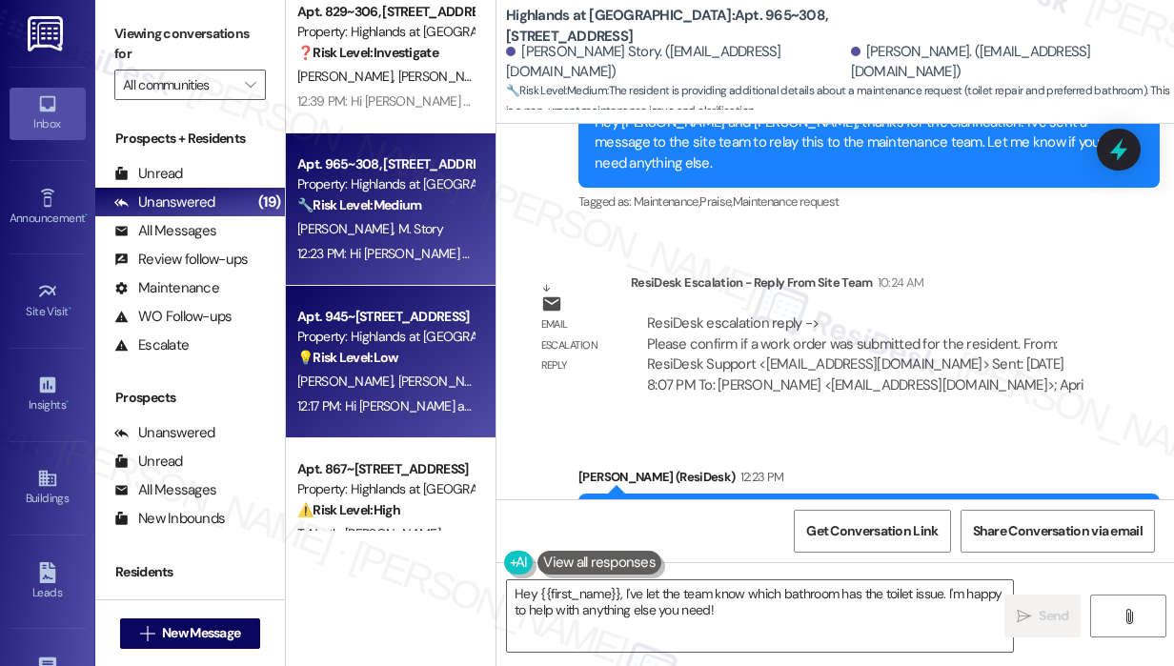
click at [428, 367] on div "💡 Risk Level: Low The resident is inquiring about the scheduling of a work orde…" at bounding box center [385, 358] width 176 height 20
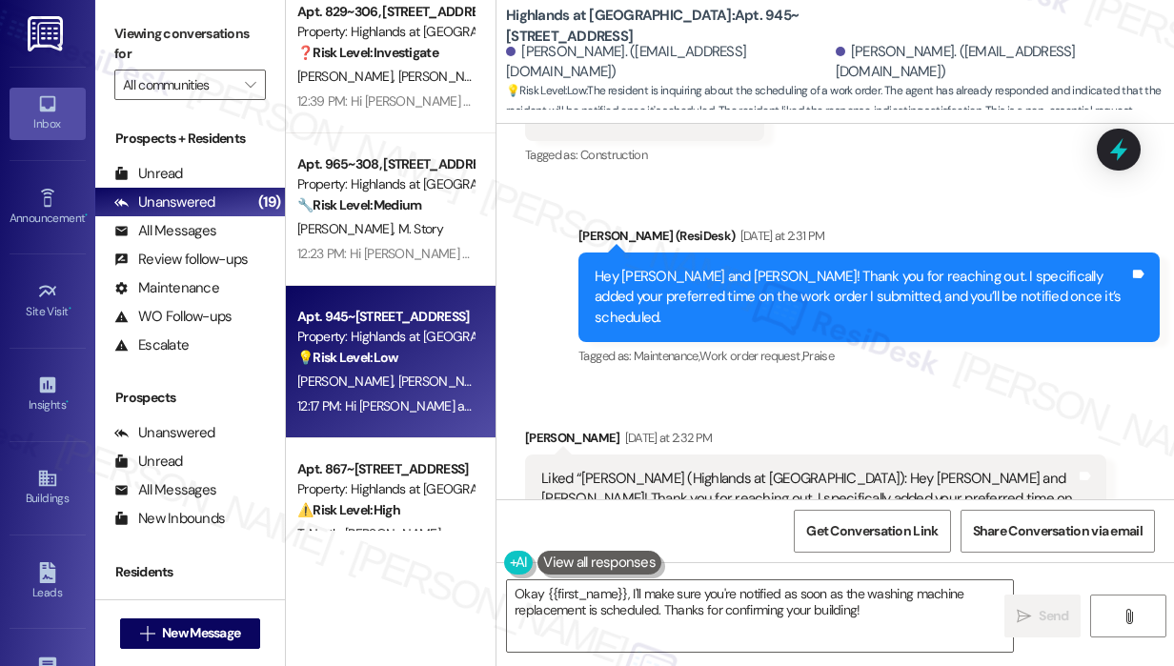
scroll to position [58546, 0]
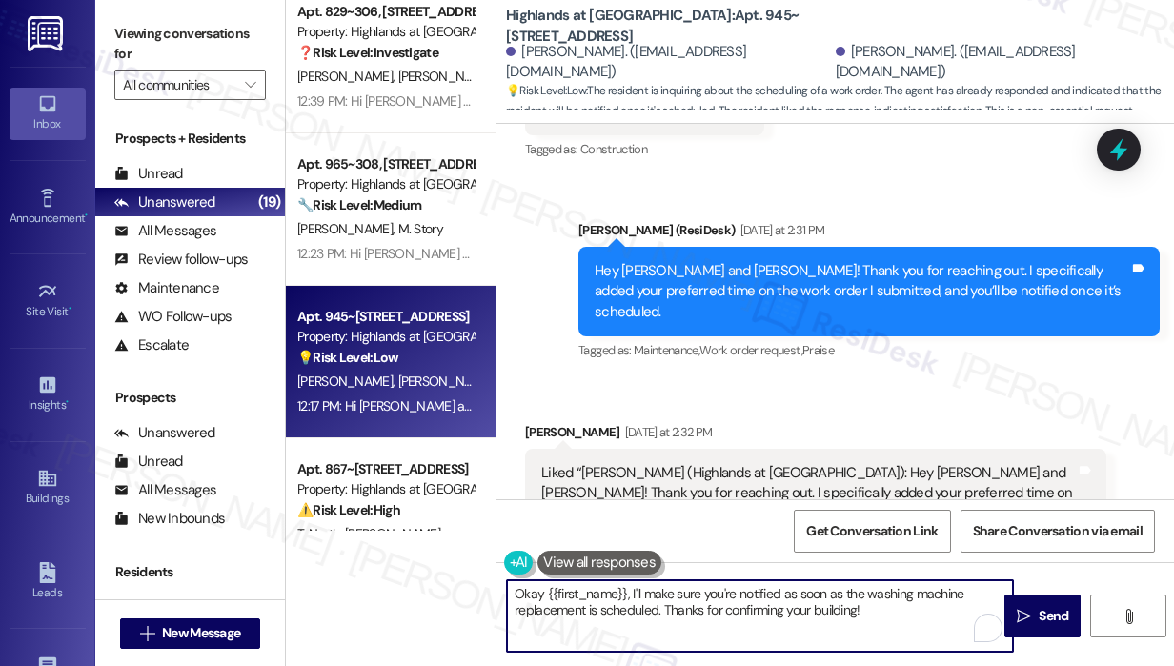
drag, startPoint x: 917, startPoint y: 624, endPoint x: 506, endPoint y: 600, distance: 412.2
click at [507, 600] on textarea "Okay {{first_name}}, I'll make sure you're notified as soon as the washing mach…" at bounding box center [760, 615] width 506 height 71
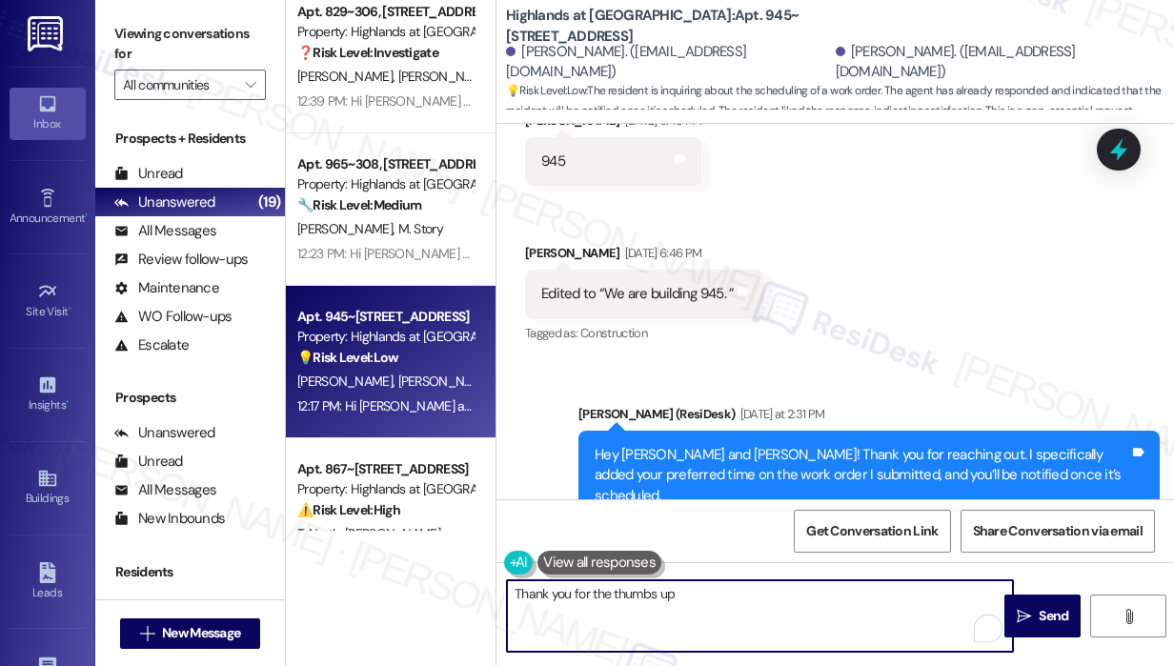
scroll to position [58356, 0]
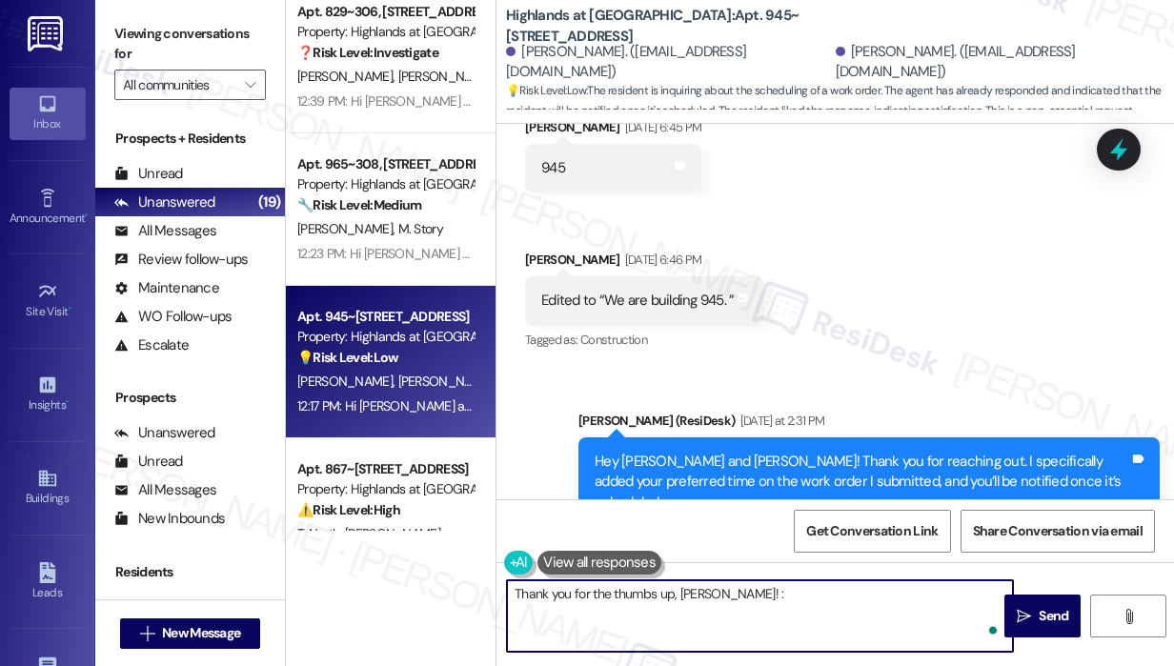
type textarea "Thank you for the thumbs up, Jennifer! :)"
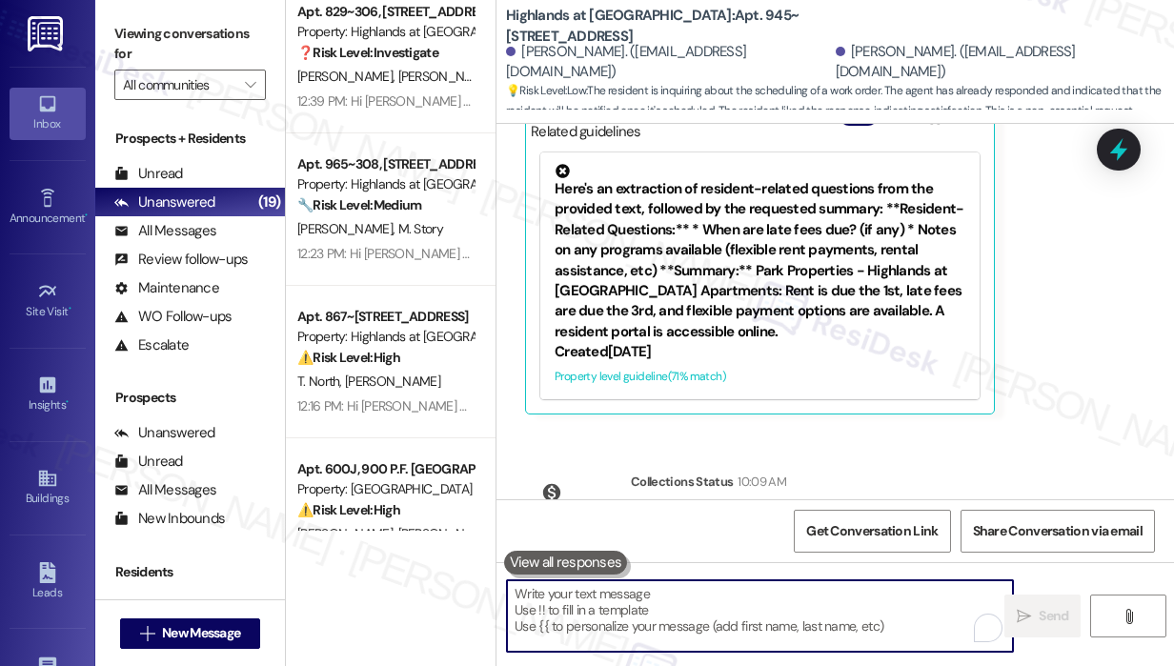
scroll to position [59156, 0]
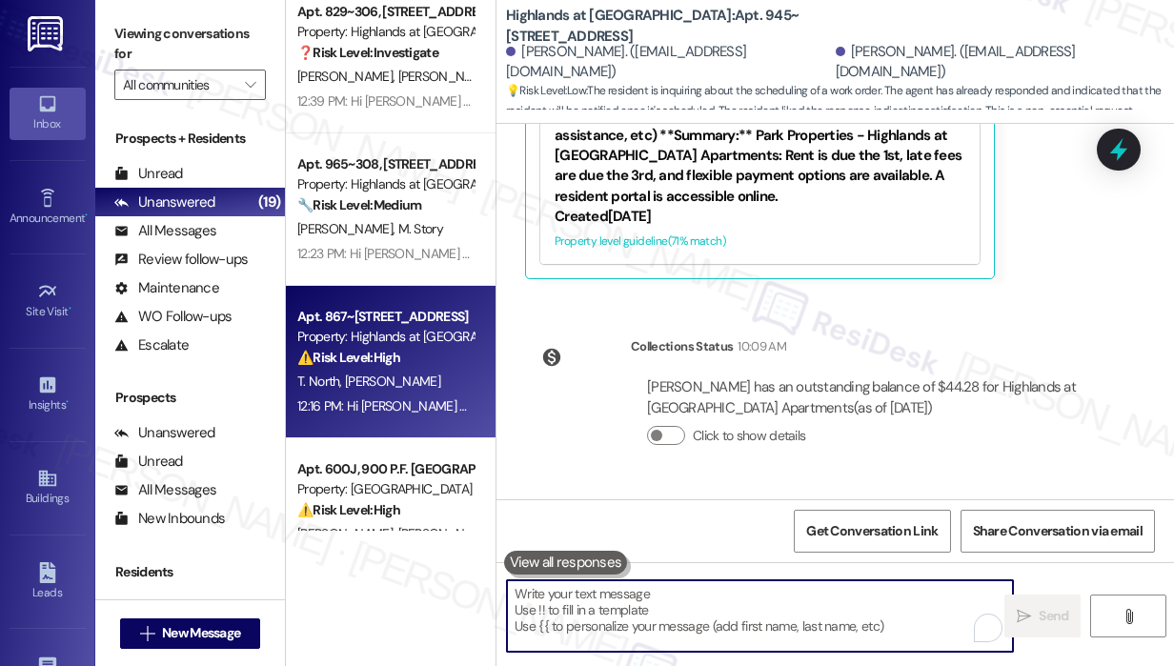
click at [419, 341] on div "Property: Highlands at [GEOGRAPHIC_DATA] Apartments" at bounding box center [385, 337] width 176 height 20
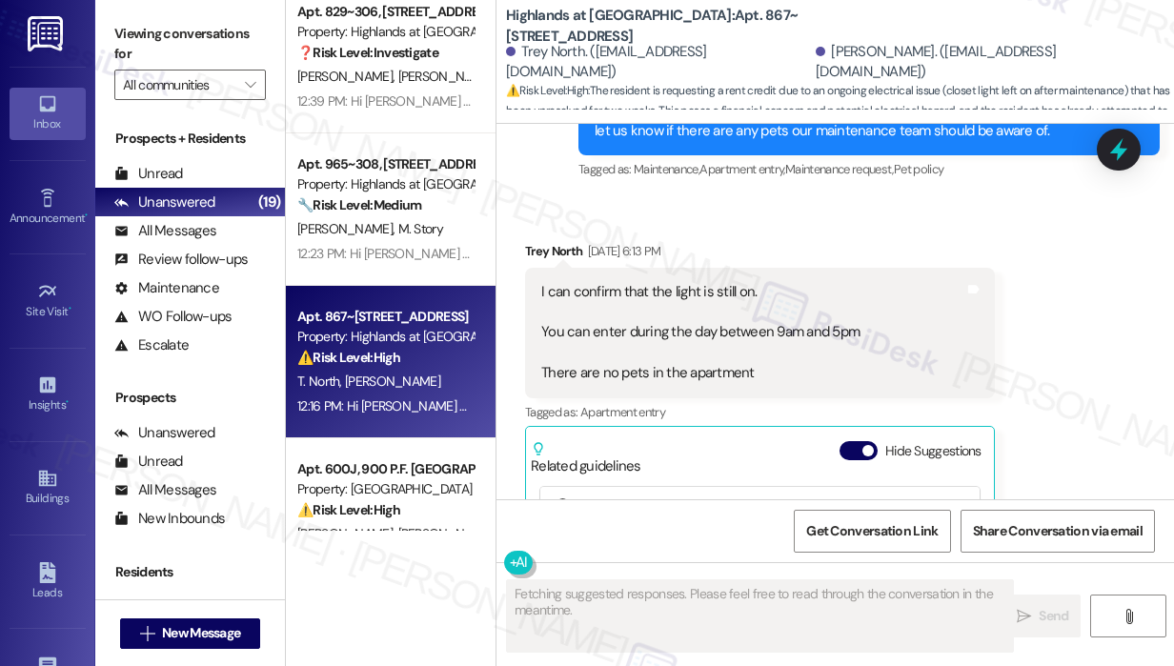
scroll to position [17255, 0]
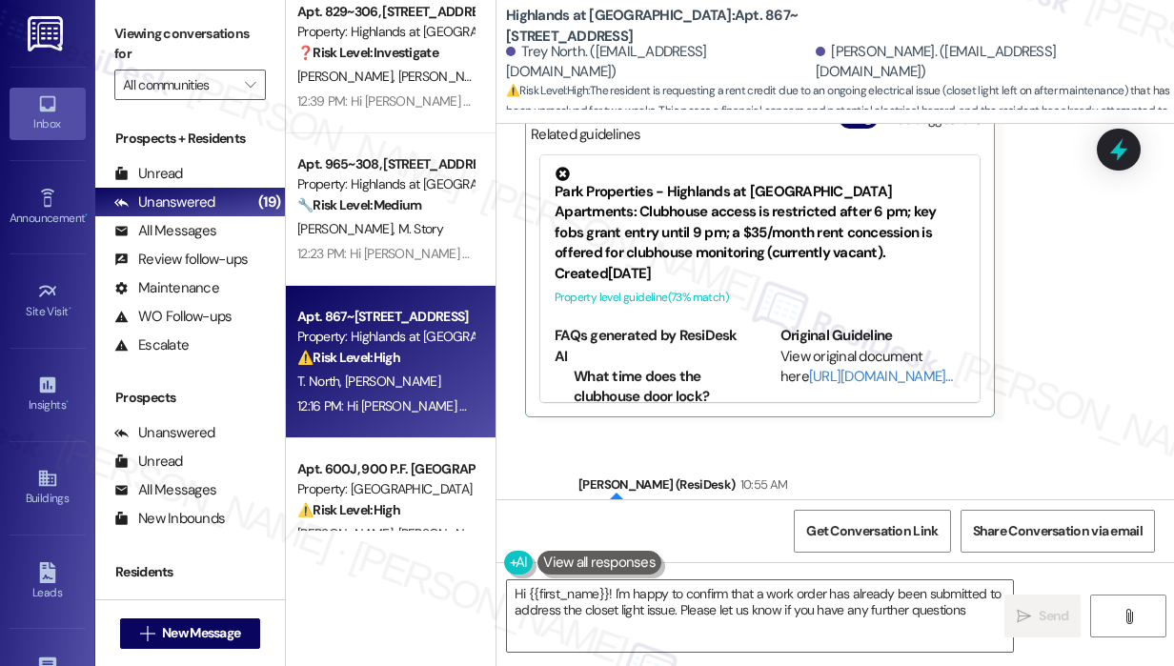
type textarea "Hi {{first_name}}! I'm happy to confirm that a work order has already been subm…"
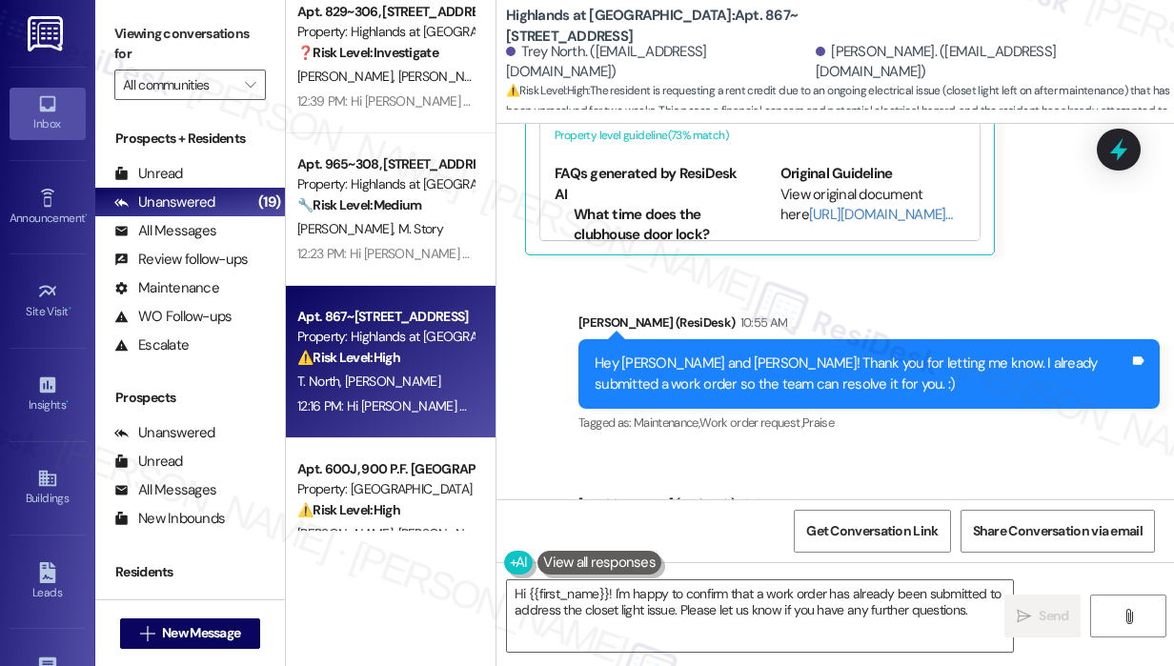
scroll to position [17849, 0]
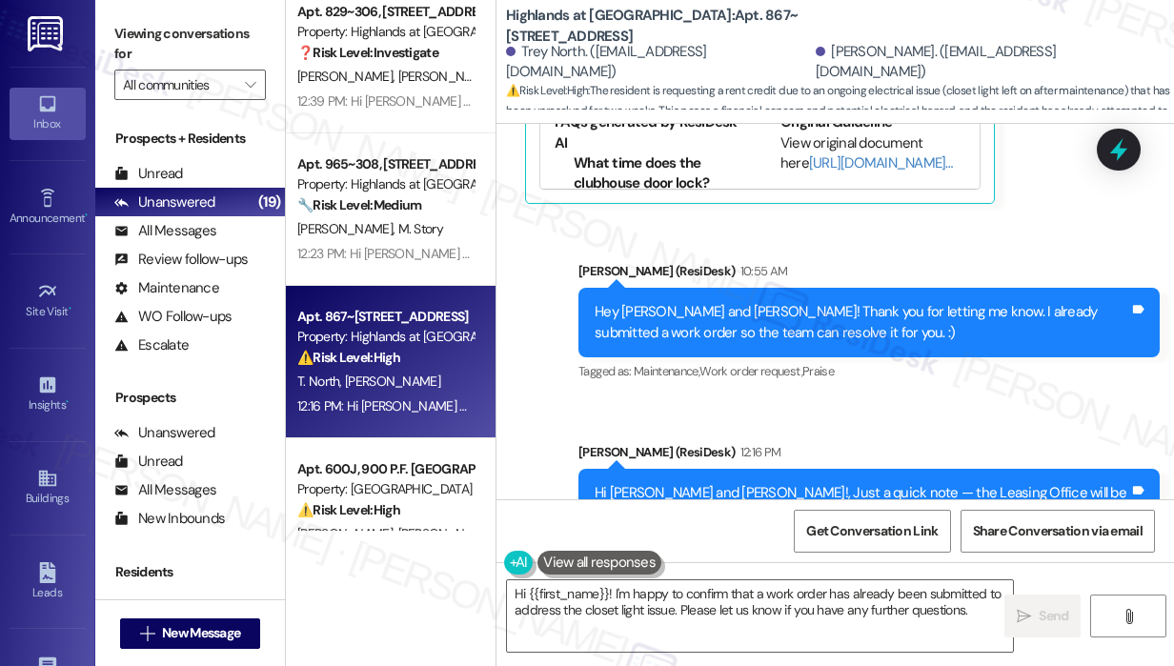
click at [819, 292] on div "Sent via SMS Sarah (ResiDesk) 10:55 AM Hey Trey and Eric! Thank you for letting…" at bounding box center [834, 419] width 677 height 403
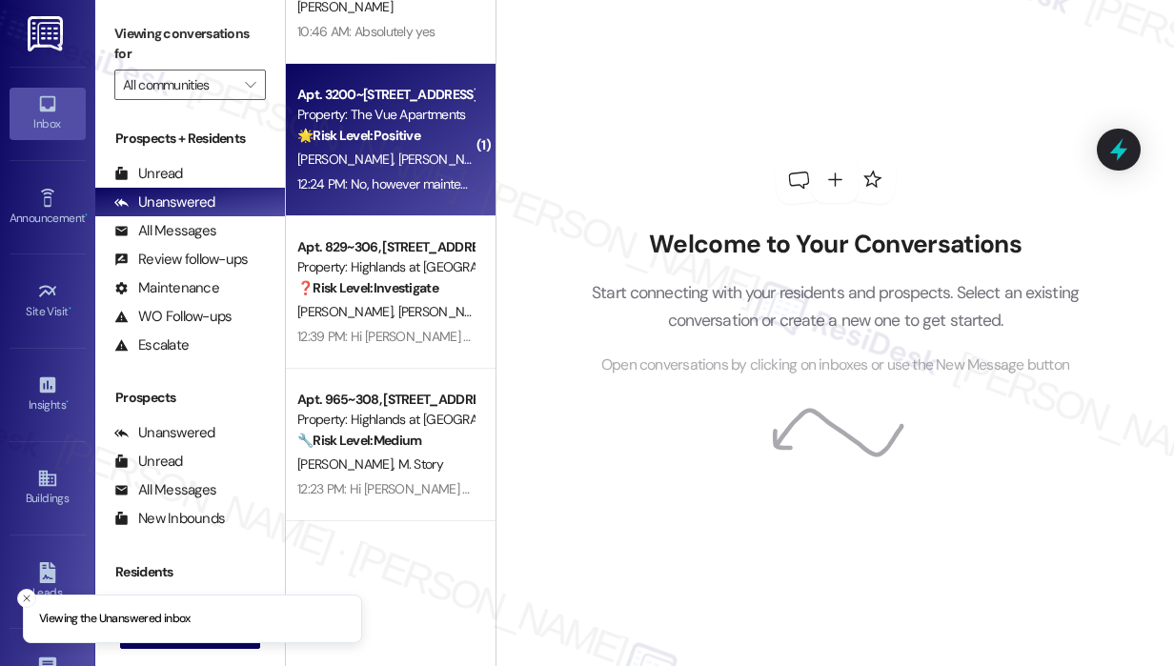
scroll to position [286, 0]
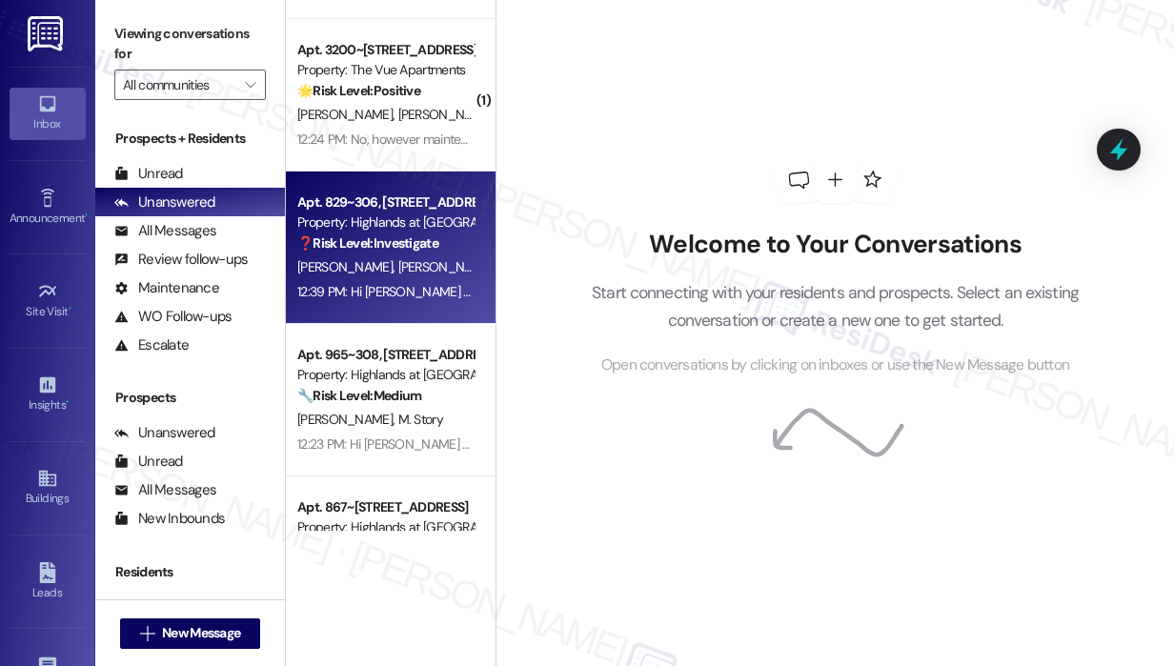
click at [451, 271] on div "[PERSON_NAME] [PERSON_NAME]" at bounding box center [385, 267] width 180 height 24
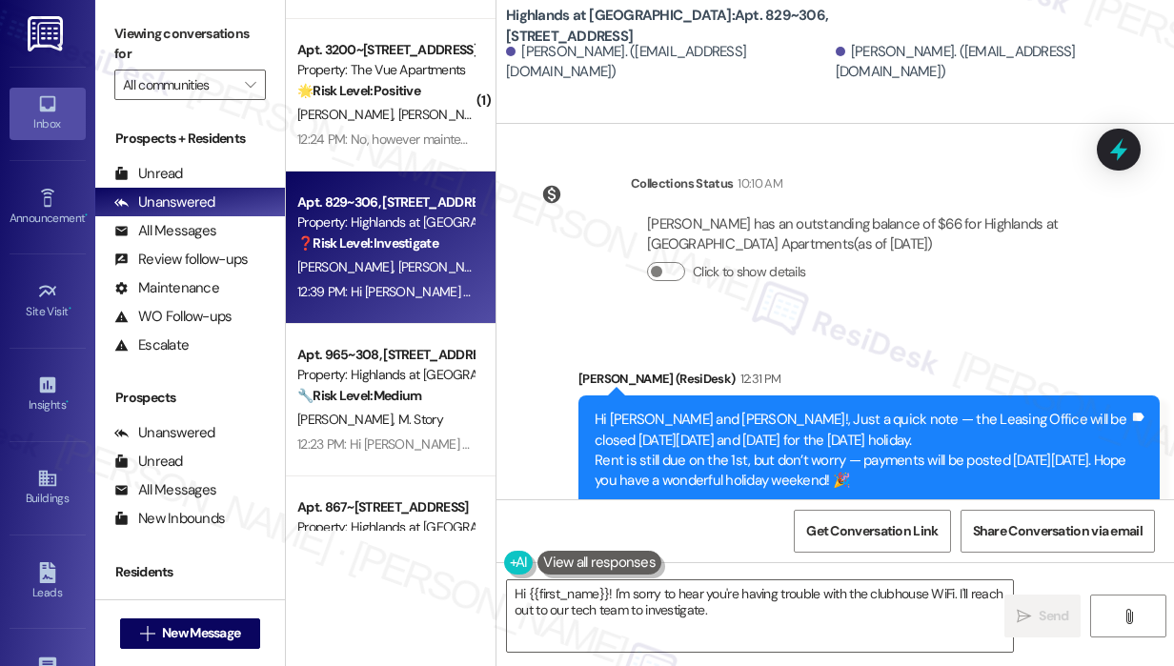
scroll to position [49007, 0]
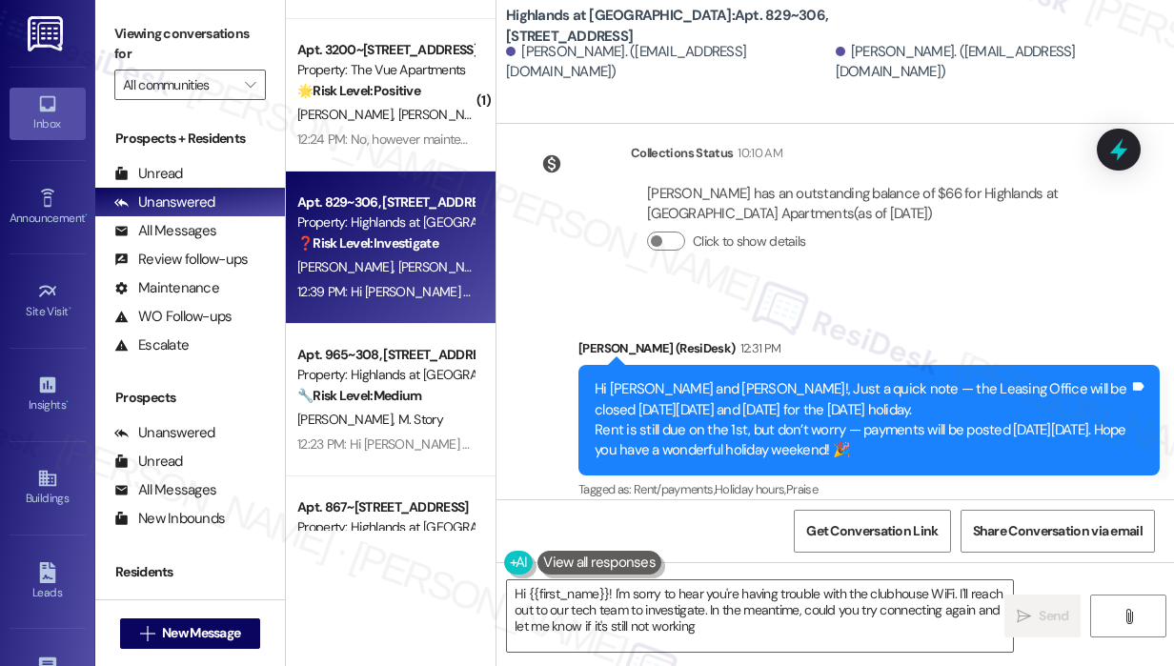
type textarea "Hi {{first_name}}! I'm sorry to hear you're having trouble with the clubhouse W…"
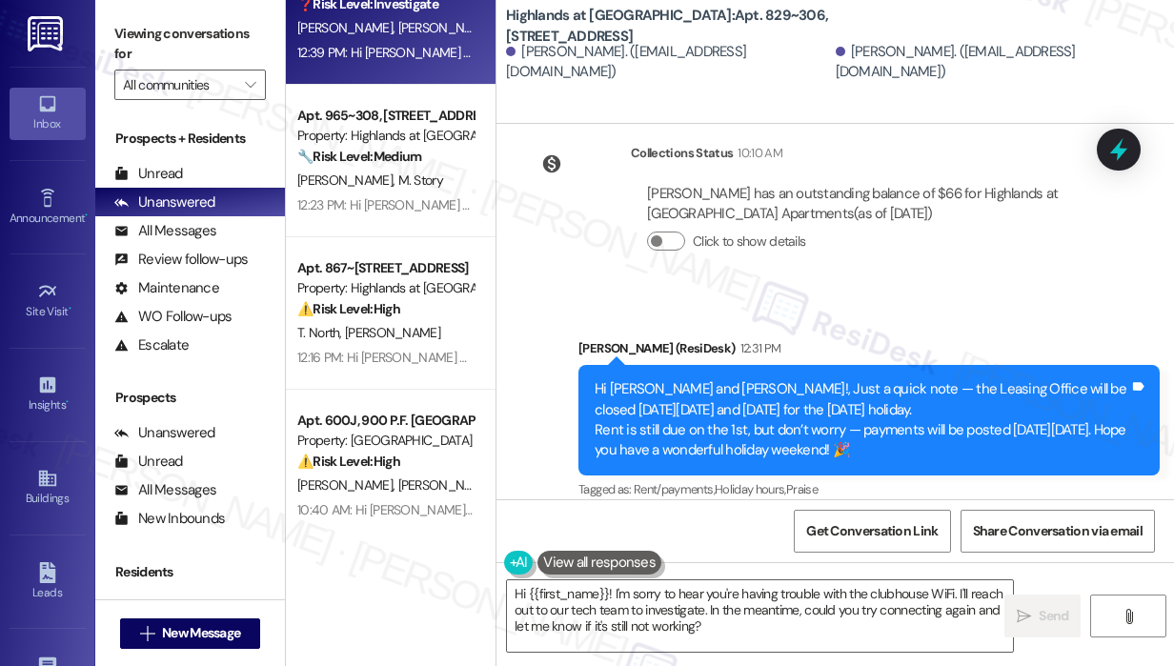
scroll to position [572, 0]
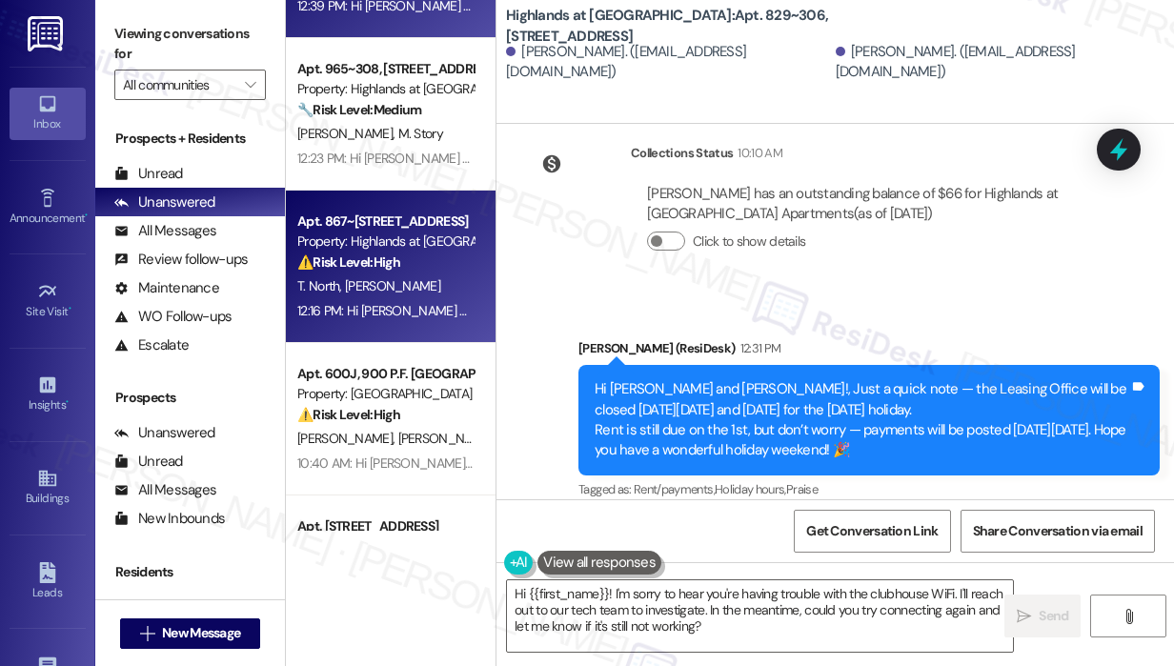
click at [433, 314] on div "12:16 PM: Hi [PERSON_NAME] and [PERSON_NAME]!, Just a quick note — the Leasing …" at bounding box center [1084, 310] width 1574 height 17
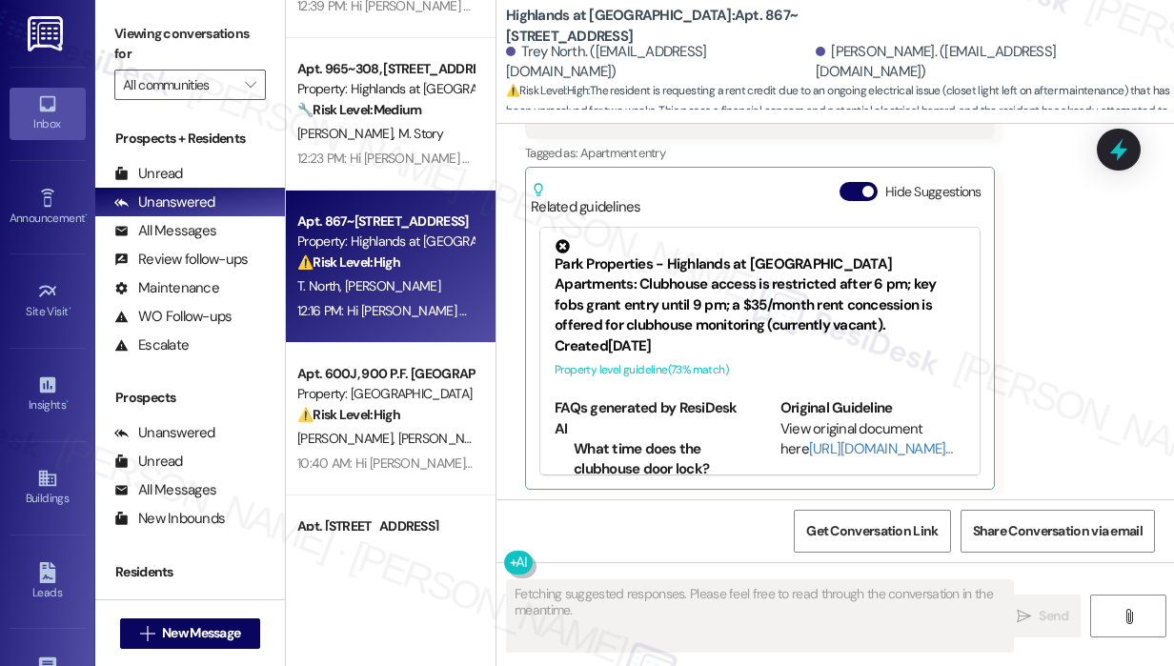
scroll to position [17849, 0]
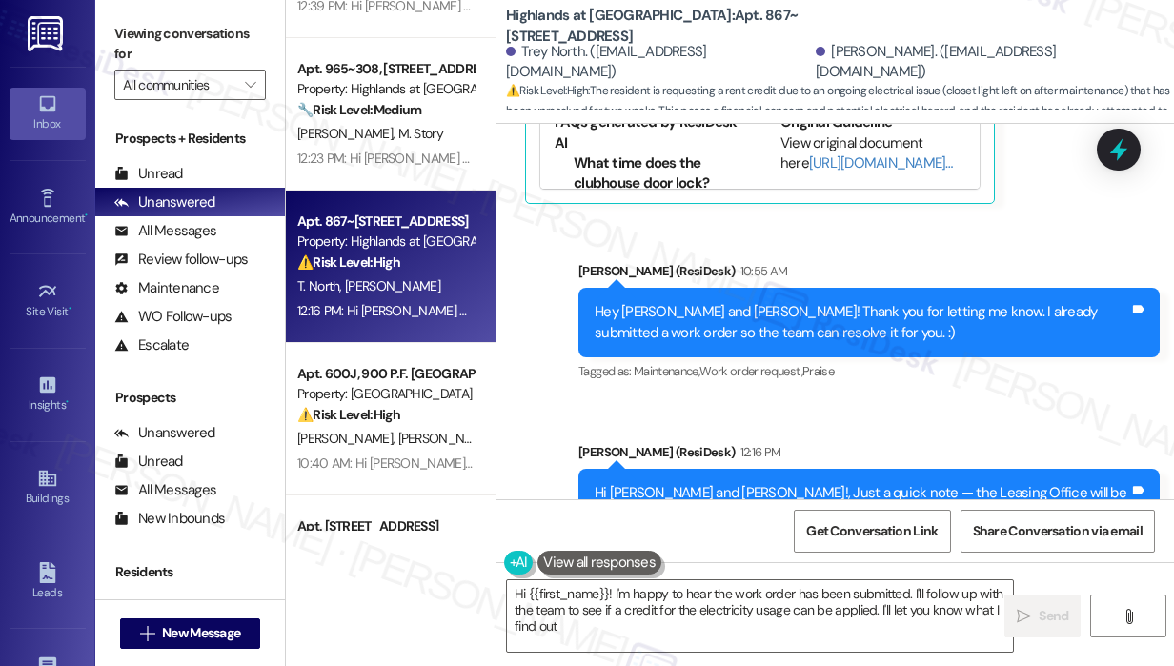
type textarea "Hi {{first_name}}! I'm happy to hear the work order has been submitted. I'll fo…"
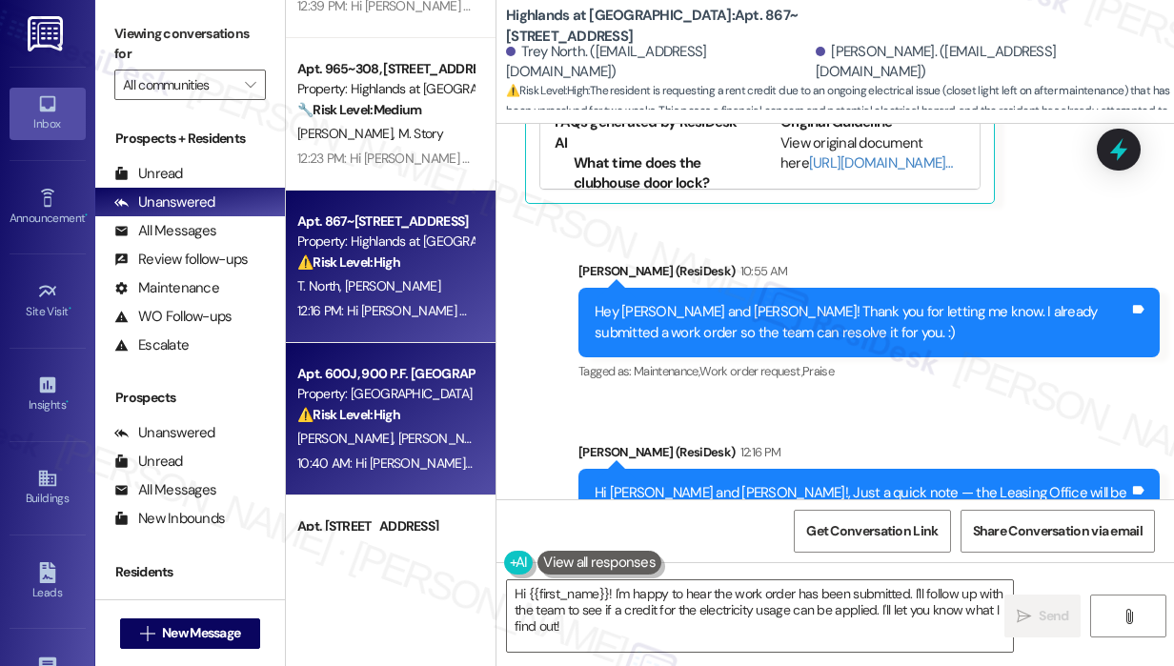
click at [442, 425] on div "⚠️ Risk Level: High The resident is inquiring about a grace period for rent and…" at bounding box center [385, 415] width 176 height 20
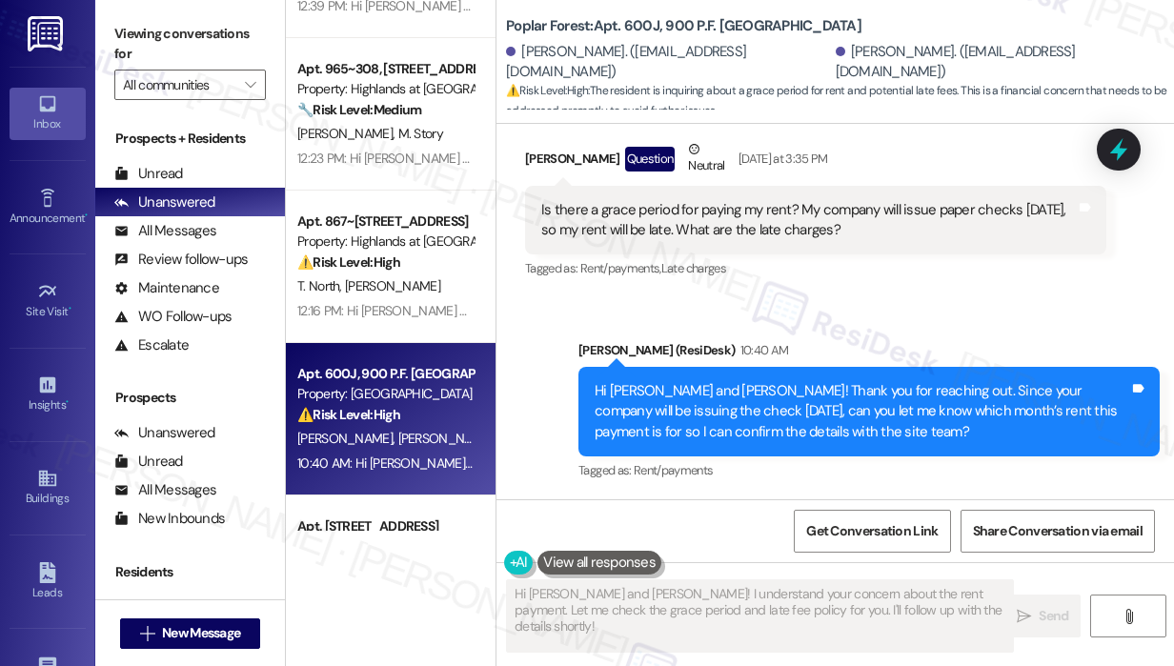
scroll to position [2278, 0]
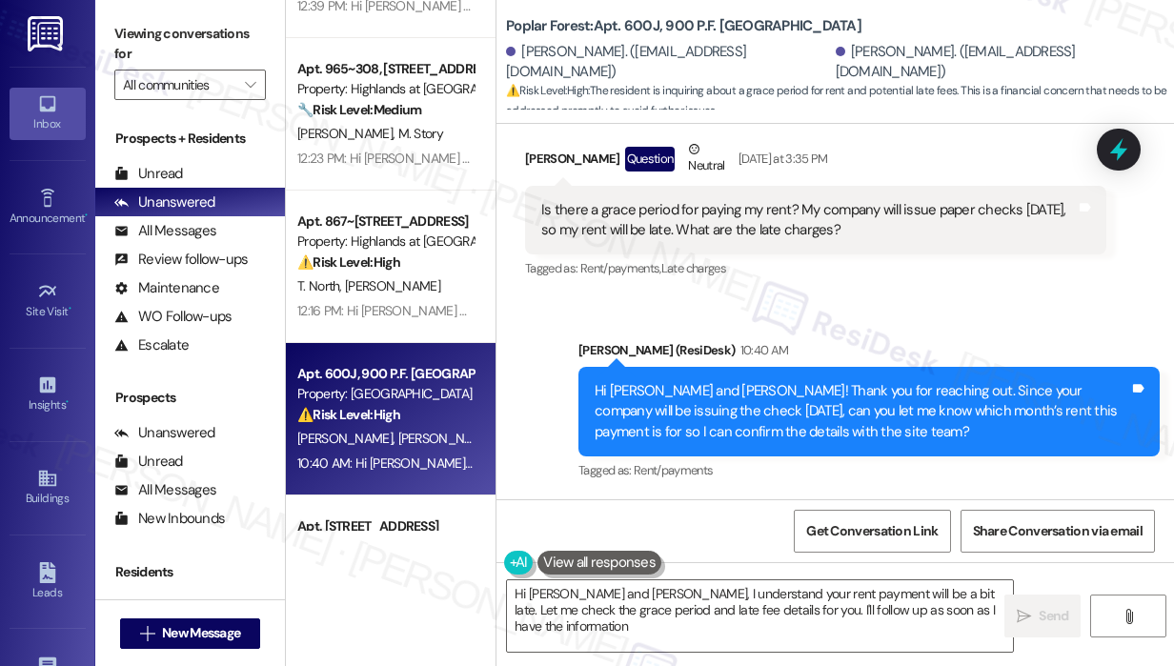
type textarea "Hi [PERSON_NAME] and [PERSON_NAME], I understand your rent payment will be a bi…"
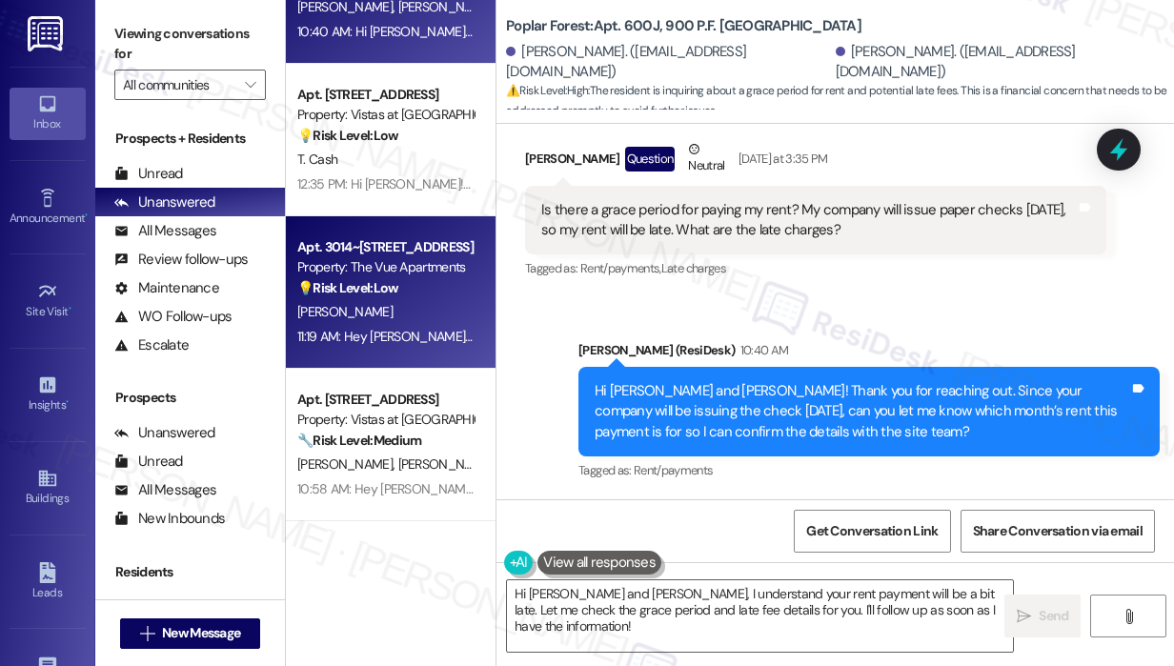
scroll to position [1143, 0]
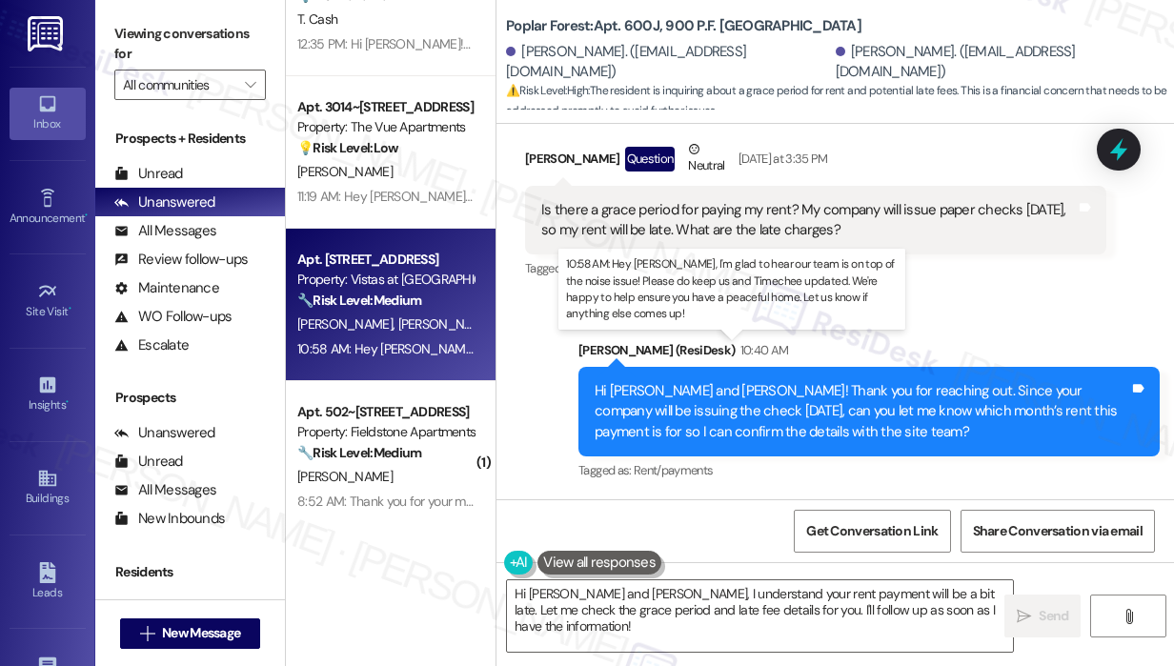
click at [425, 346] on div "10:58 AM: Hey [PERSON_NAME], I'm glad to hear our team is on top of the noise i…" at bounding box center [915, 348] width 1237 height 17
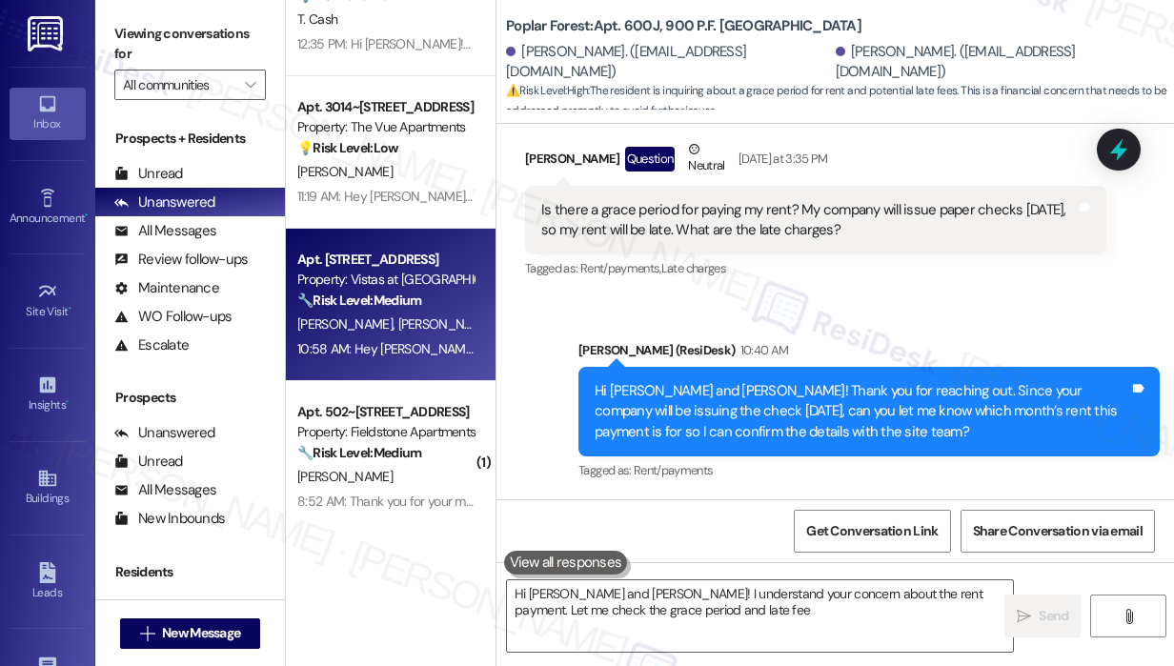
type textarea "Hi [PERSON_NAME] and [PERSON_NAME]! I understand your concern about the rent pa…"
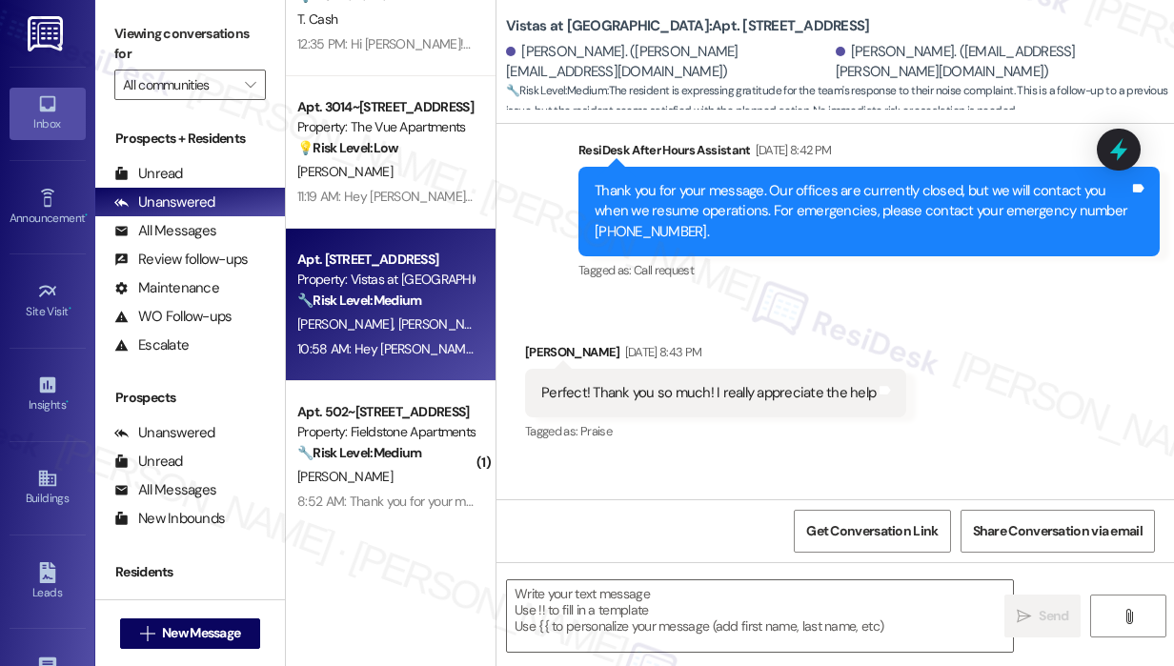
type textarea "Fetching suggested responses. Please feel free to read through the conversation…"
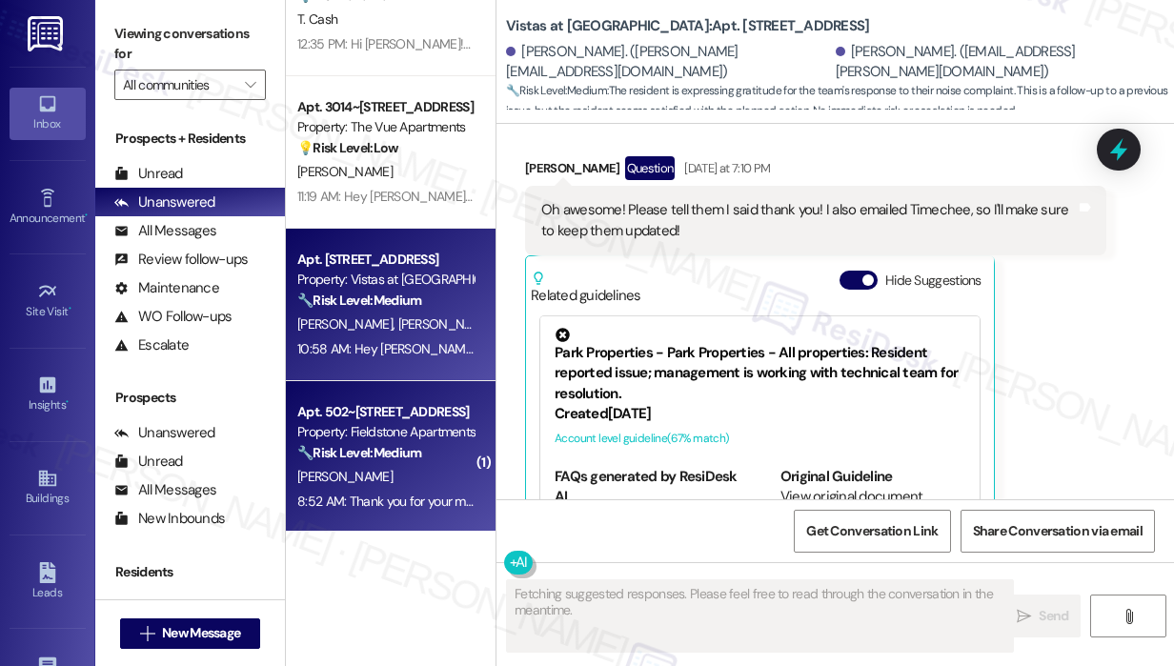
scroll to position [8505, 0]
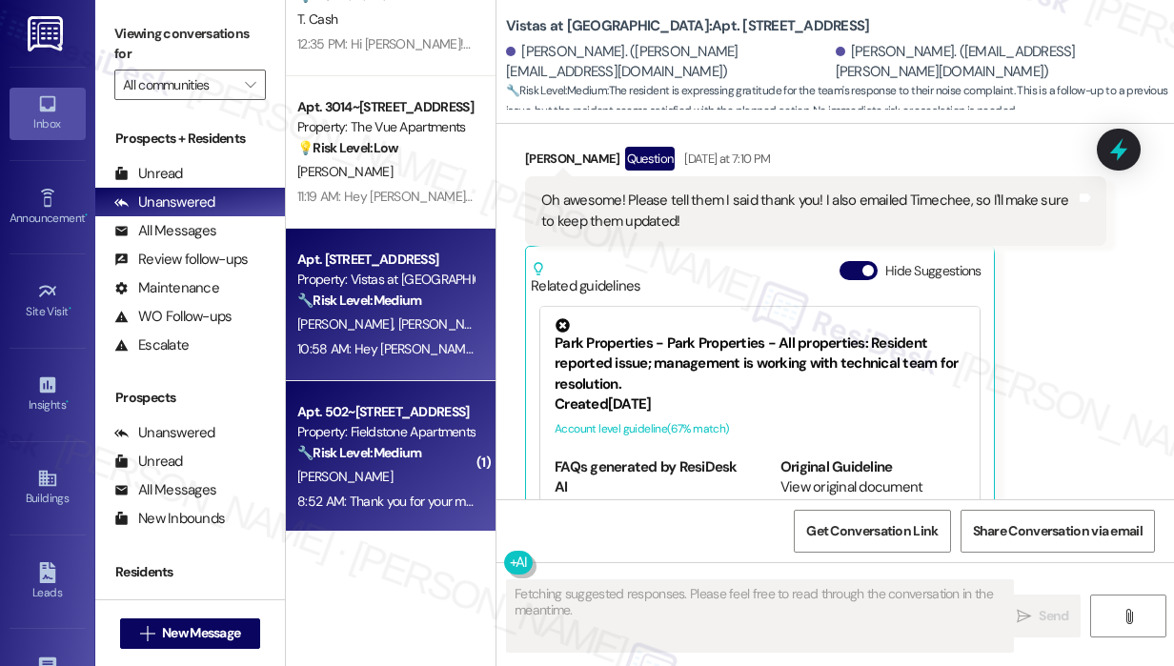
click at [404, 466] on div "[PERSON_NAME]" at bounding box center [385, 477] width 180 height 24
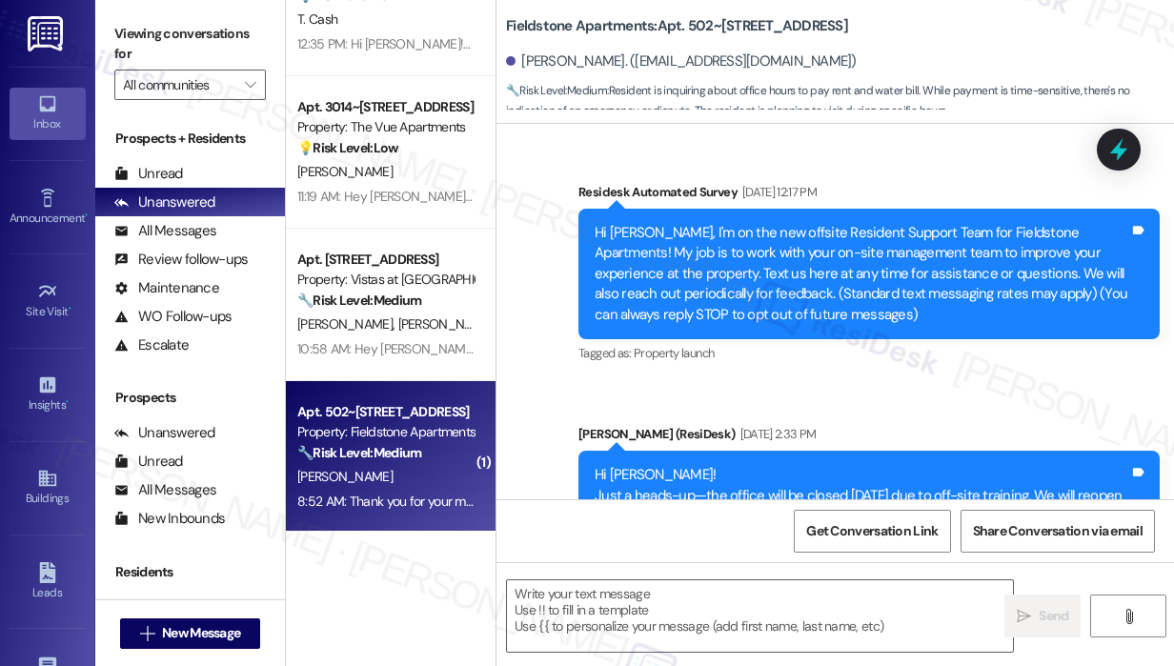
scroll to position [6996, 0]
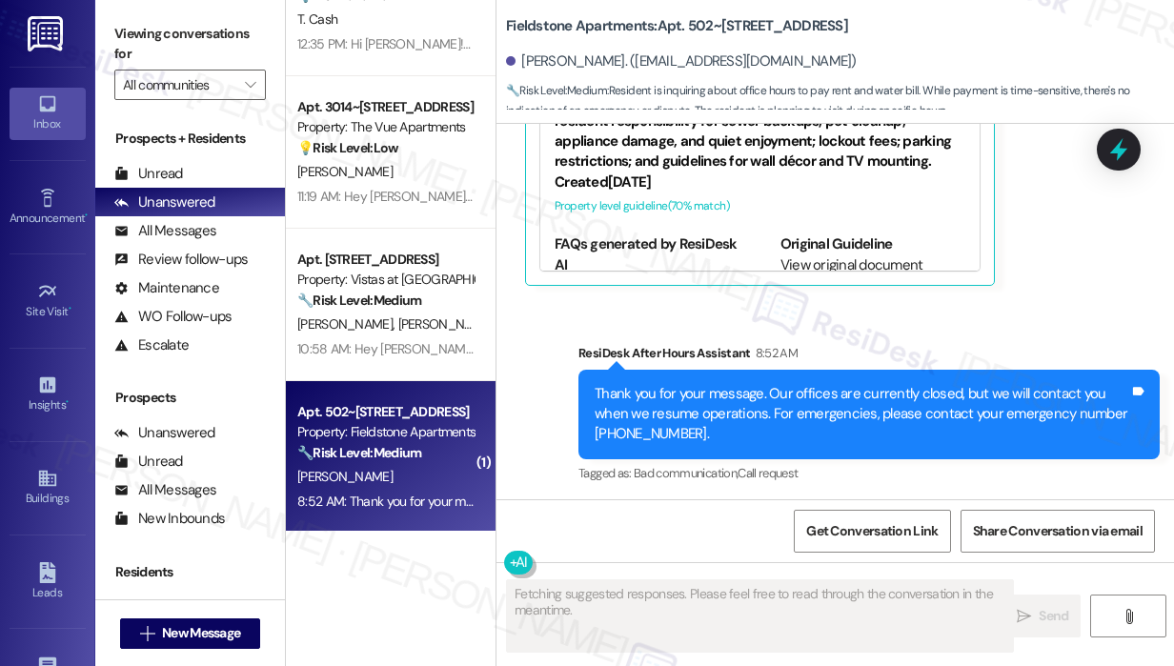
click at [1067, 300] on div "Sent via SMS ResiDesk After Hours Assistant 8:52 AM Thank you for your message.…" at bounding box center [834, 401] width 677 height 202
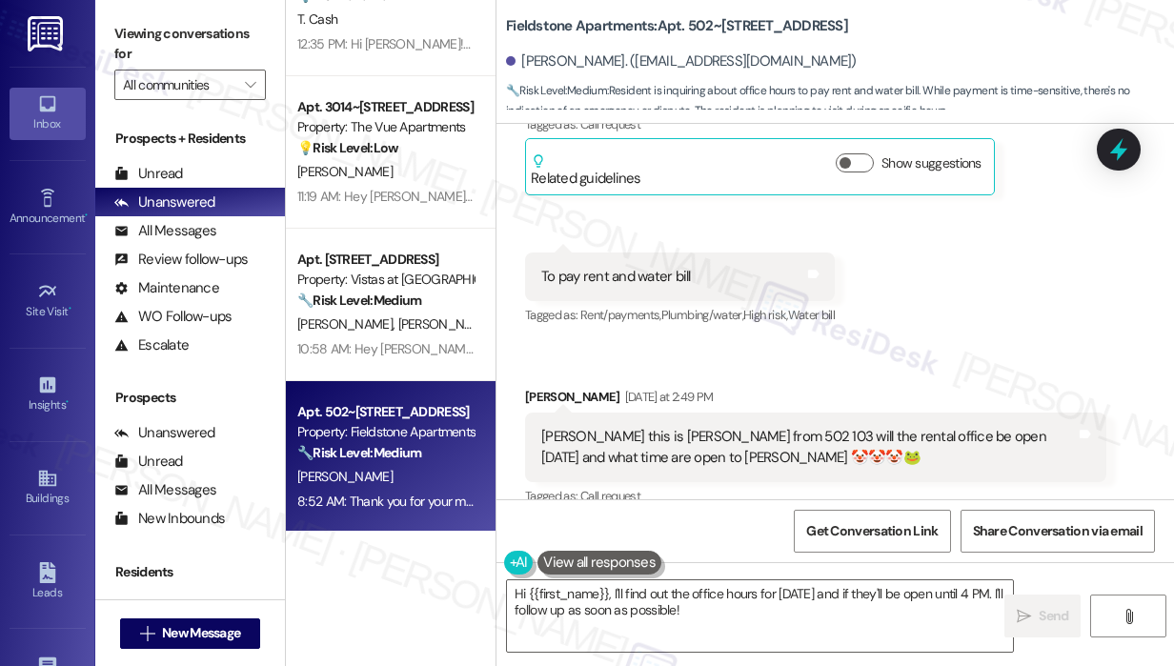
scroll to position [5853, 0]
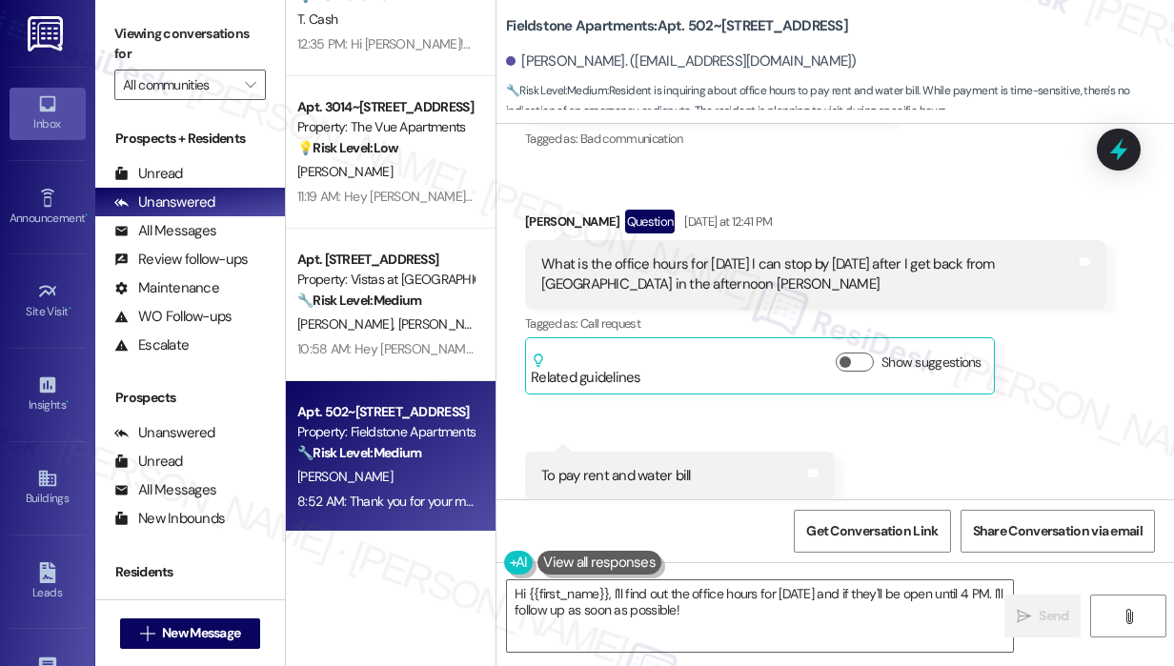
click at [591, 47] on div "[PERSON_NAME]. ([EMAIL_ADDRESS][DOMAIN_NAME])" at bounding box center [840, 62] width 668 height 38
drag, startPoint x: 580, startPoint y: 39, endPoint x: 503, endPoint y: 25, distance: 78.5
click at [503, 25] on div "Fieldstone Apartments: Apt. 502~103, [GEOGRAPHIC_DATA][PERSON_NAME]. ([EMAIL_AD…" at bounding box center [834, 57] width 677 height 105
copy b "Fieldstone Apartments: Apt. 502~[STREET_ADDRESS]"
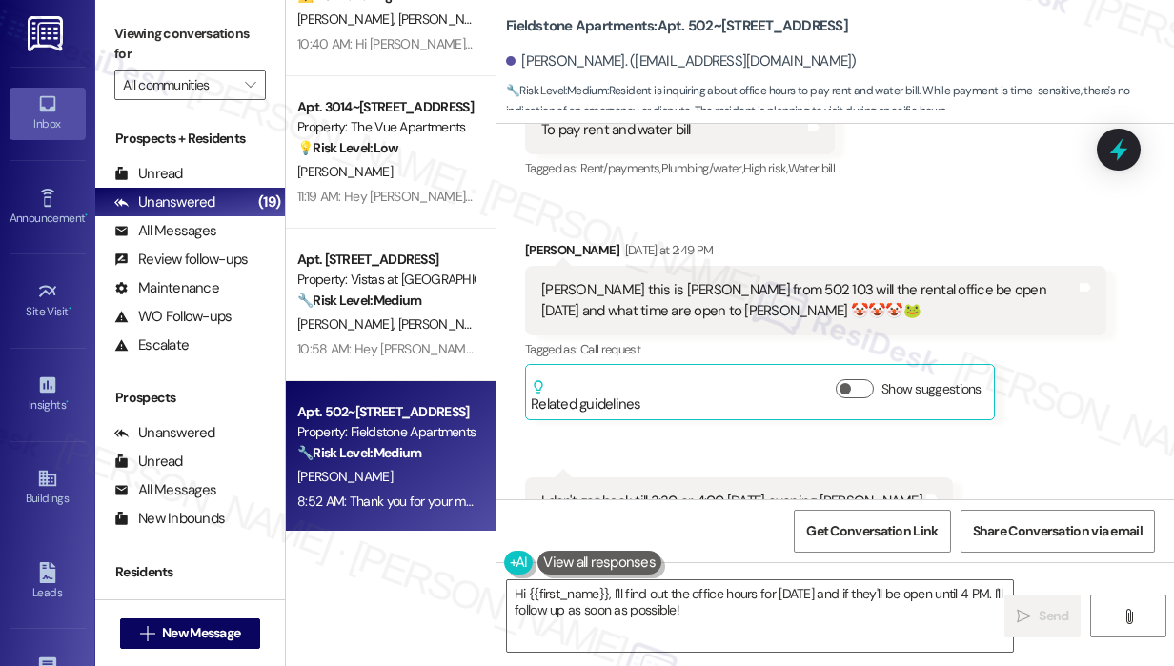
scroll to position [6329, 0]
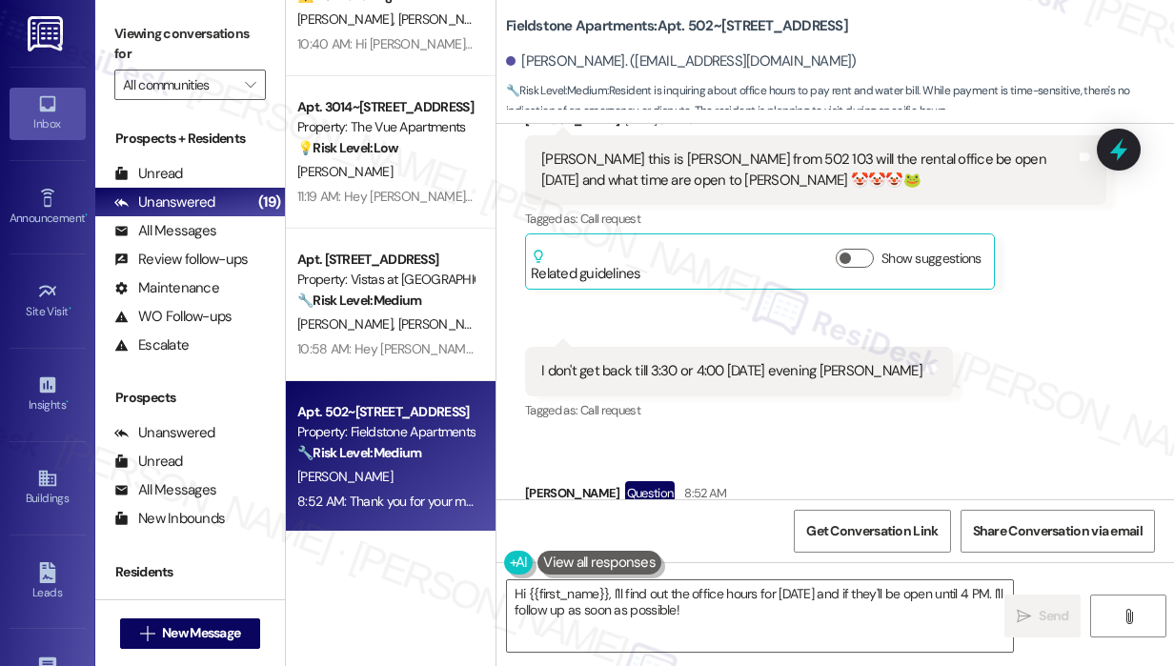
click at [1079, 426] on div "Received via SMS [PERSON_NAME] [DATE] at 12:29 PM There is nobody in the office…" at bounding box center [834, 247] width 677 height 1437
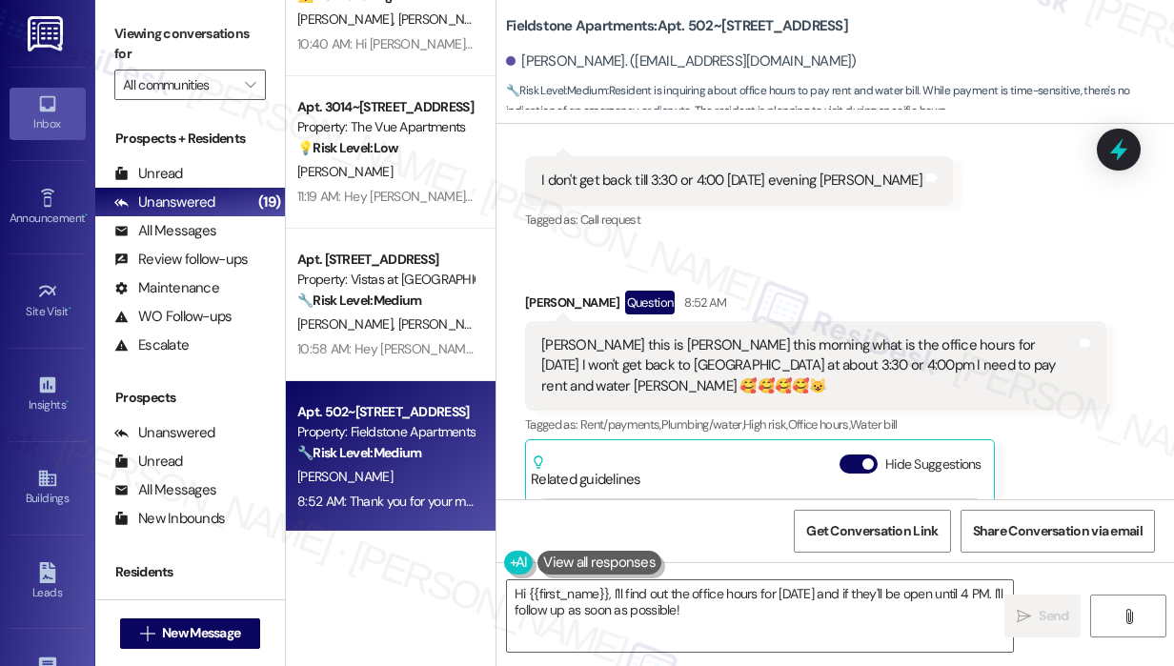
scroll to position [6615, 0]
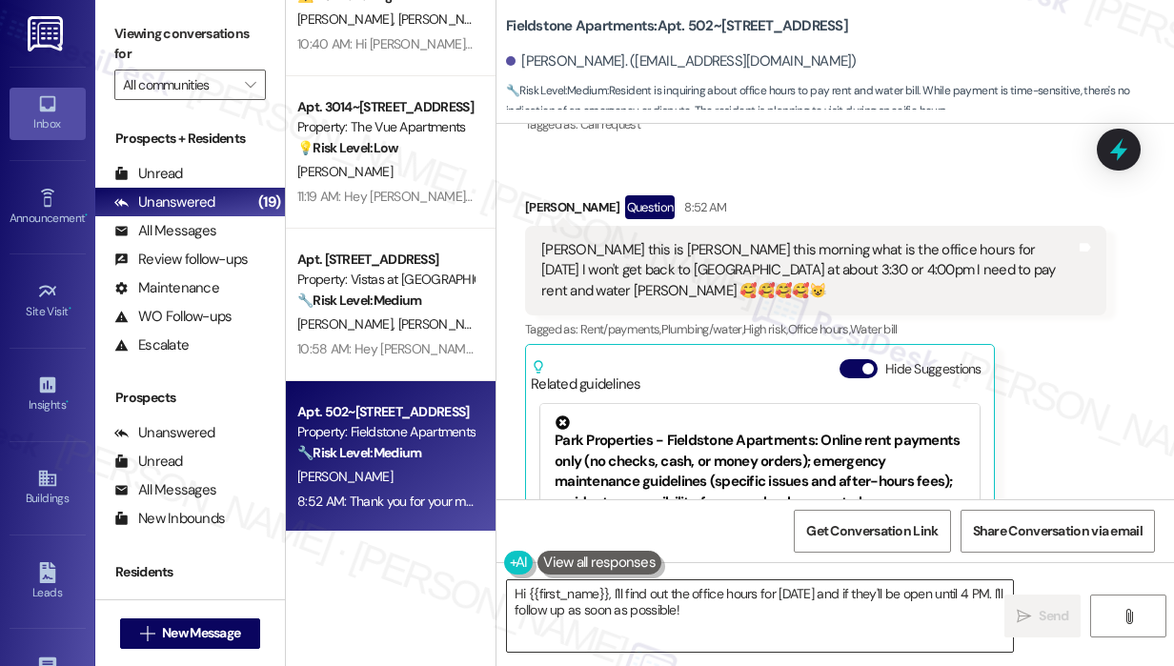
click at [765, 613] on textarea "Hi {{first_name}}, I'll find out the office hours for [DATE] and if they'll be …" at bounding box center [760, 615] width 506 height 71
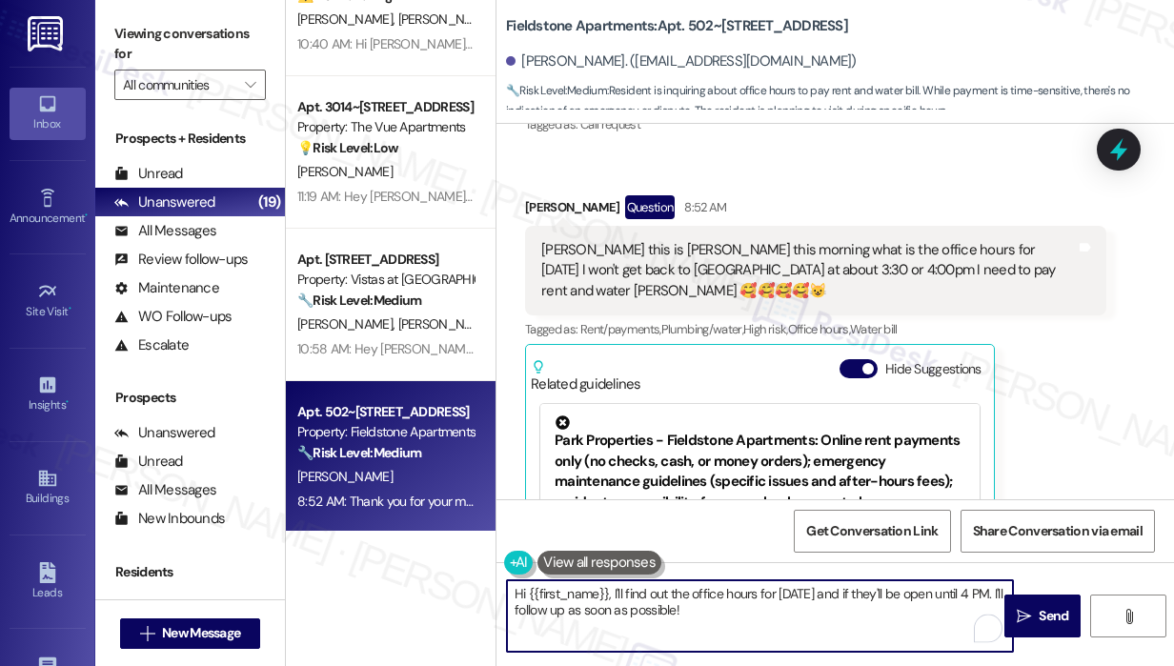
drag, startPoint x: 765, startPoint y: 613, endPoint x: 702, endPoint y: 660, distance: 78.3
click at [614, 601] on textarea "Hi {{first_name}}, I'll find out the office hours for [DATE] and if they'll be …" at bounding box center [760, 615] width 506 height 71
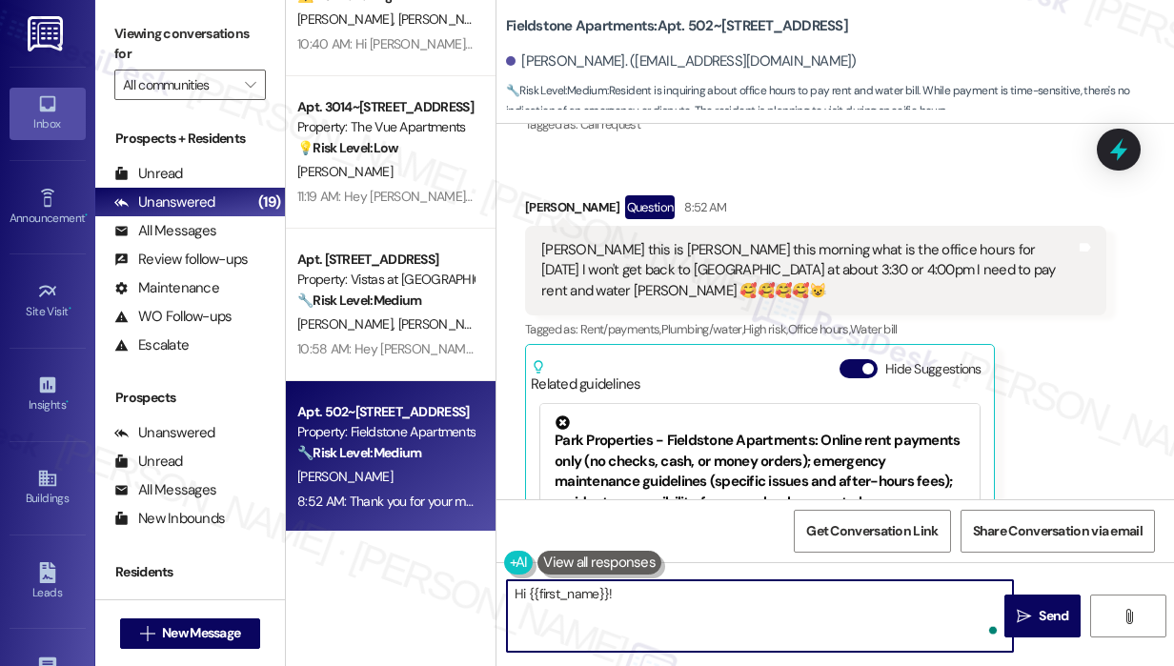
paste textarea "Office hours are: Mon–Fri: 9:00 AM–5:30 PM Sat & Sun: Closed"
click at [863, 623] on textarea "Hi {{first_name}}! Office hours are: Mon–Fri: 9:00 AM–5:30 PM Sat & Sun: Closed" at bounding box center [760, 615] width 506 height 71
type textarea "Hi {{first_name}}! Office hours are: Mon–Fri: 9:00 AM–5:30 PM Sat & Sun: Closed"
click at [1036, 616] on span "Send" at bounding box center [1053, 616] width 37 height 20
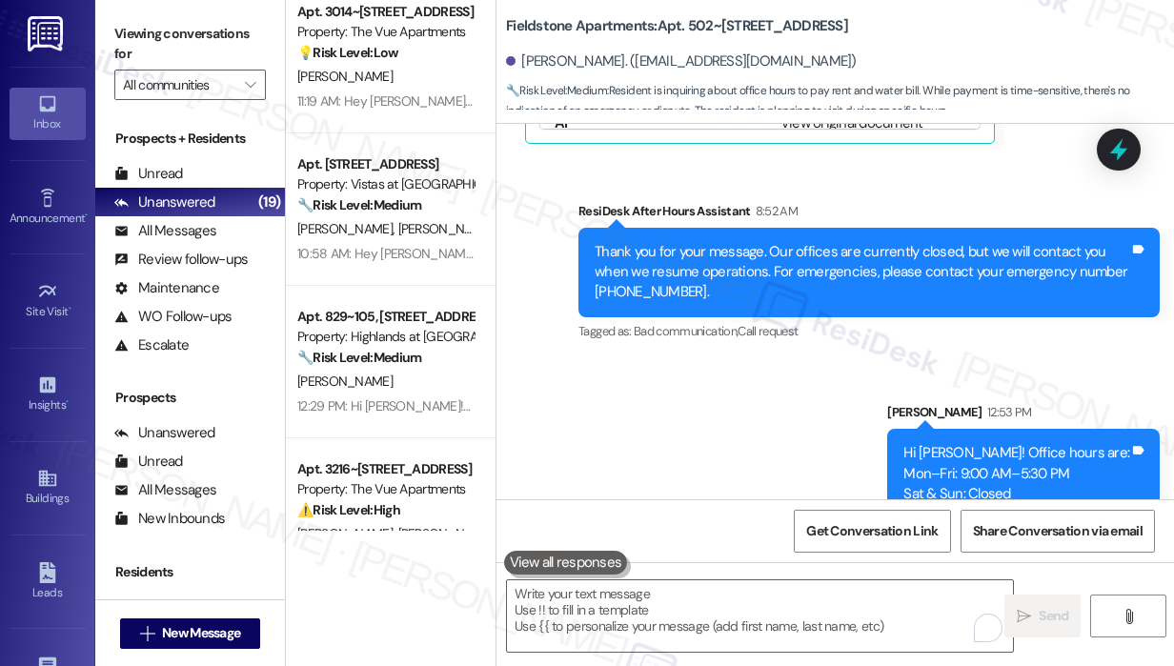
scroll to position [7169, 0]
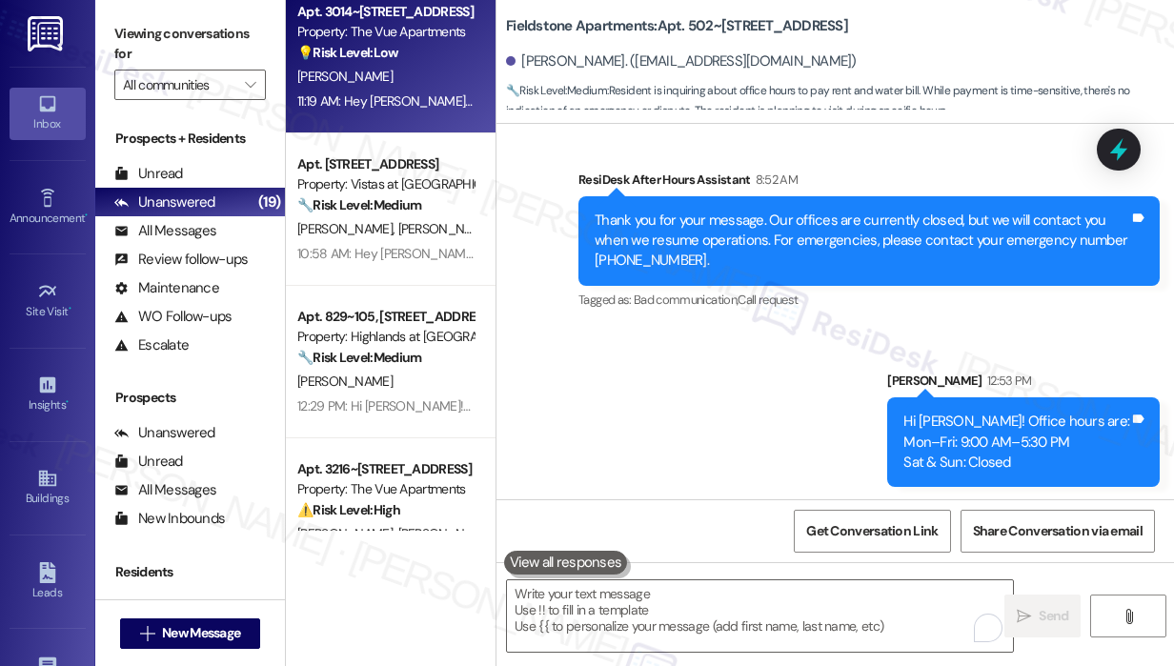
click at [406, 100] on div "11:19 AM: Hey [PERSON_NAME]! Thank you for letting me know. Please disregard th…" at bounding box center [783, 100] width 972 height 17
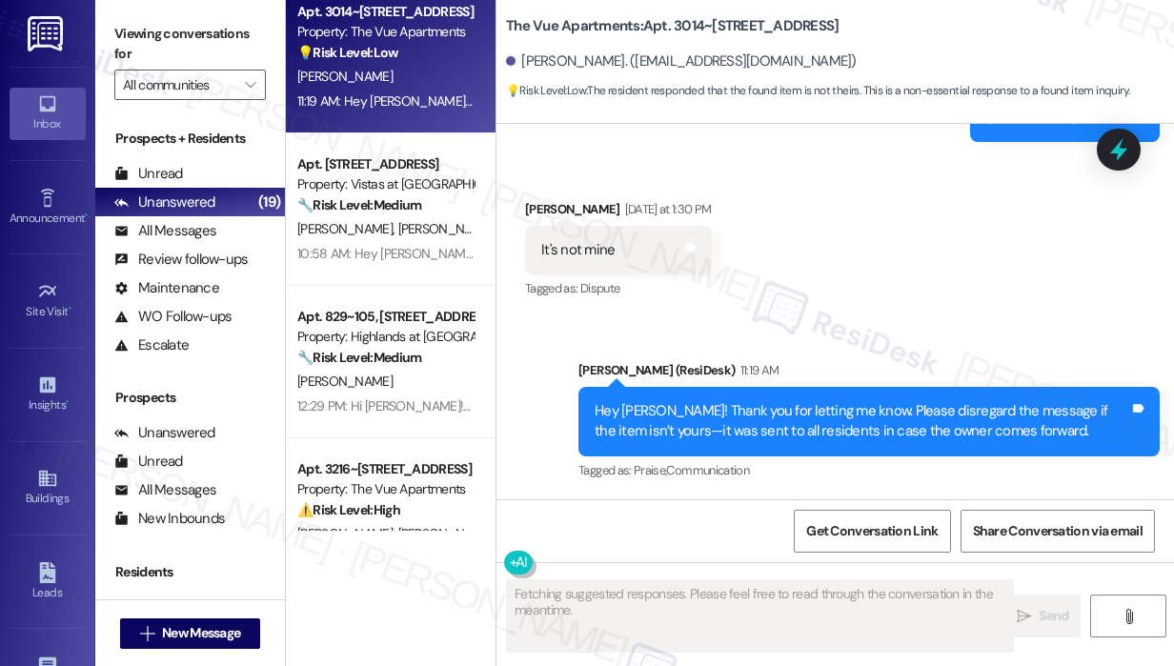
scroll to position [5257, 0]
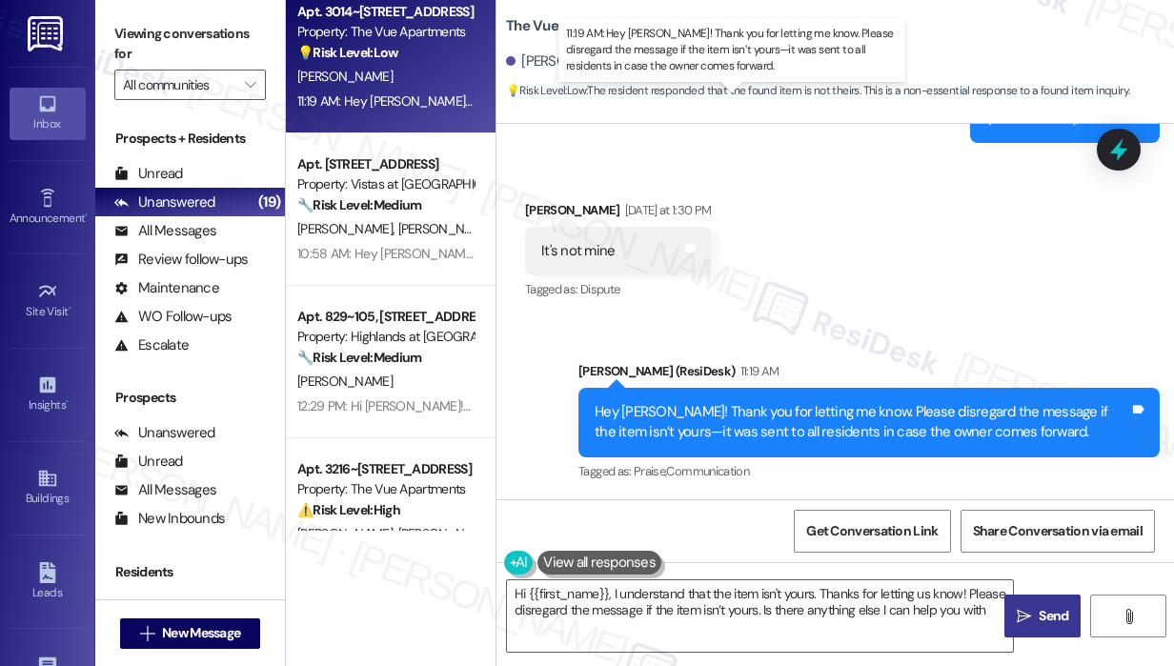
type textarea "Hi {{first_name}}, I understand that the item isn't yours. Thanks for letting u…"
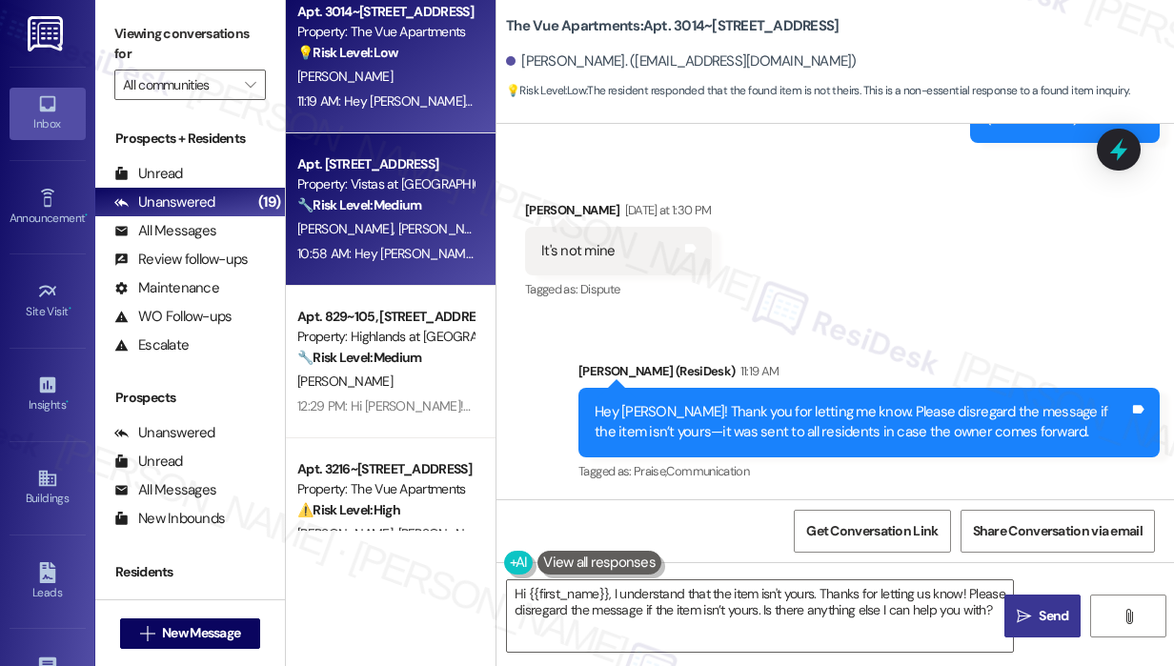
click at [418, 236] on div "[PERSON_NAME] [PERSON_NAME]" at bounding box center [385, 229] width 180 height 24
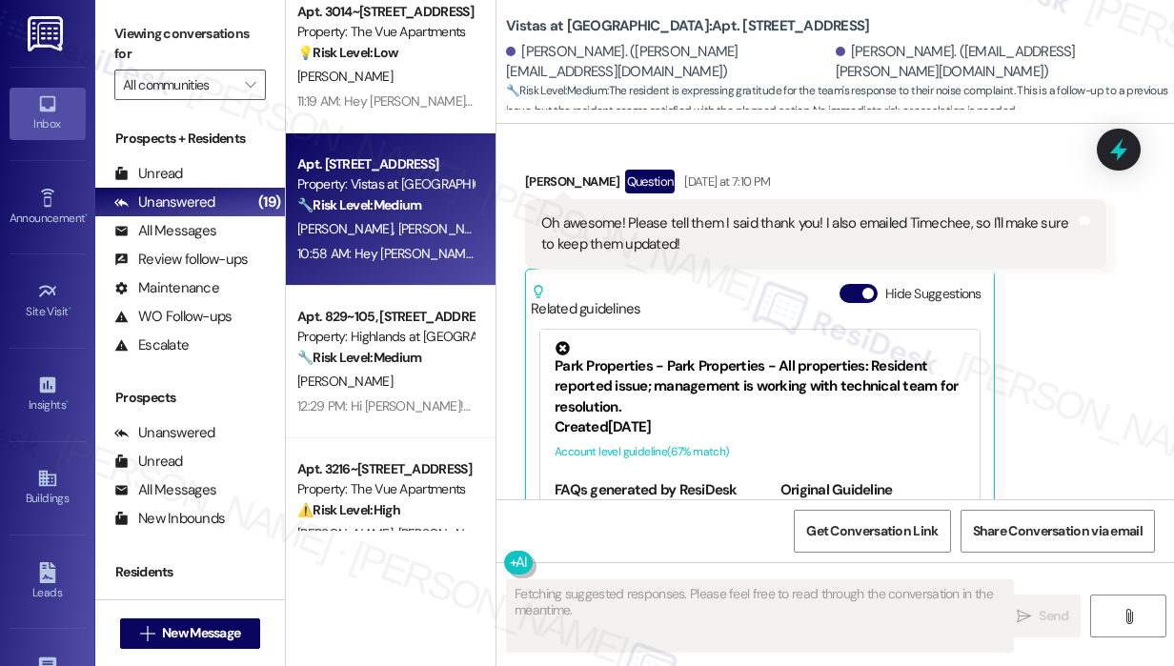
scroll to position [8505, 0]
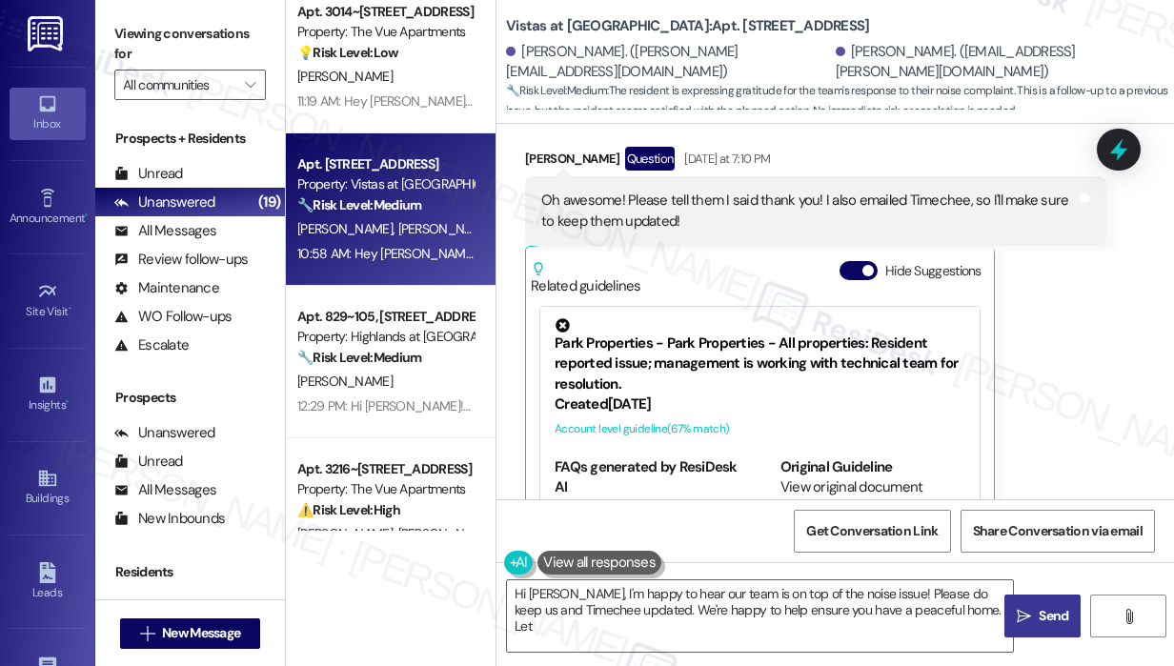
click at [1041, 293] on div "[PERSON_NAME] Question [DATE] at 7:10 PM Oh awesome! Please tell them I said th…" at bounding box center [815, 358] width 581 height 423
type textarea "Hi [PERSON_NAME], I'm happy to hear our team is on top of the noise issue! Plea…"
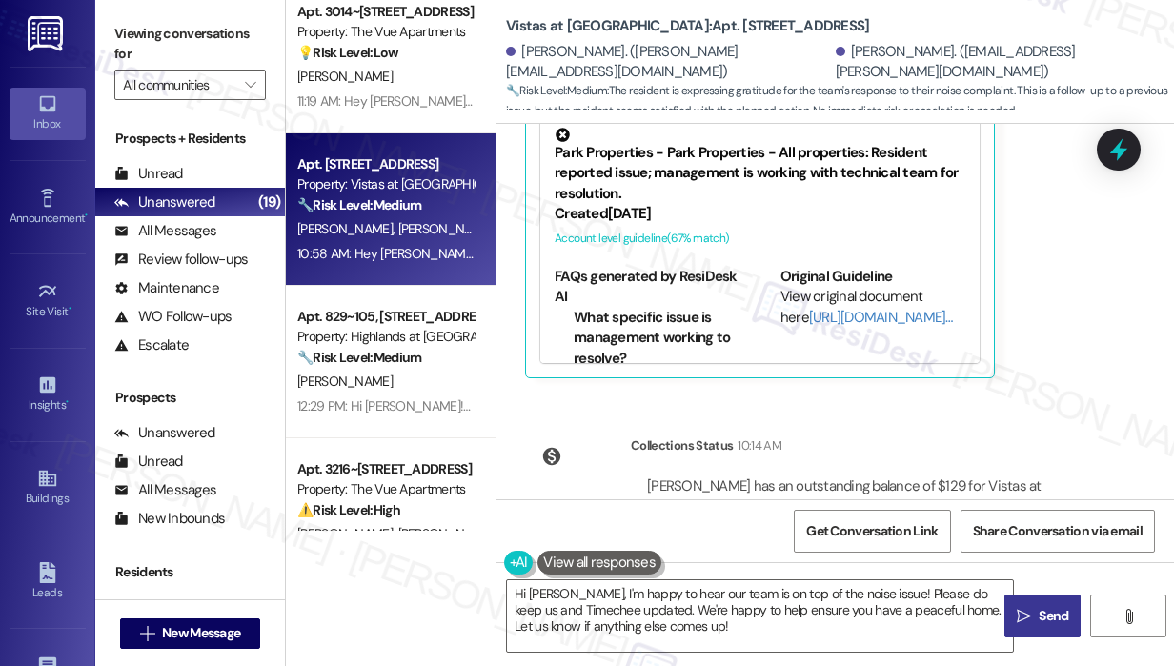
scroll to position [8902, 0]
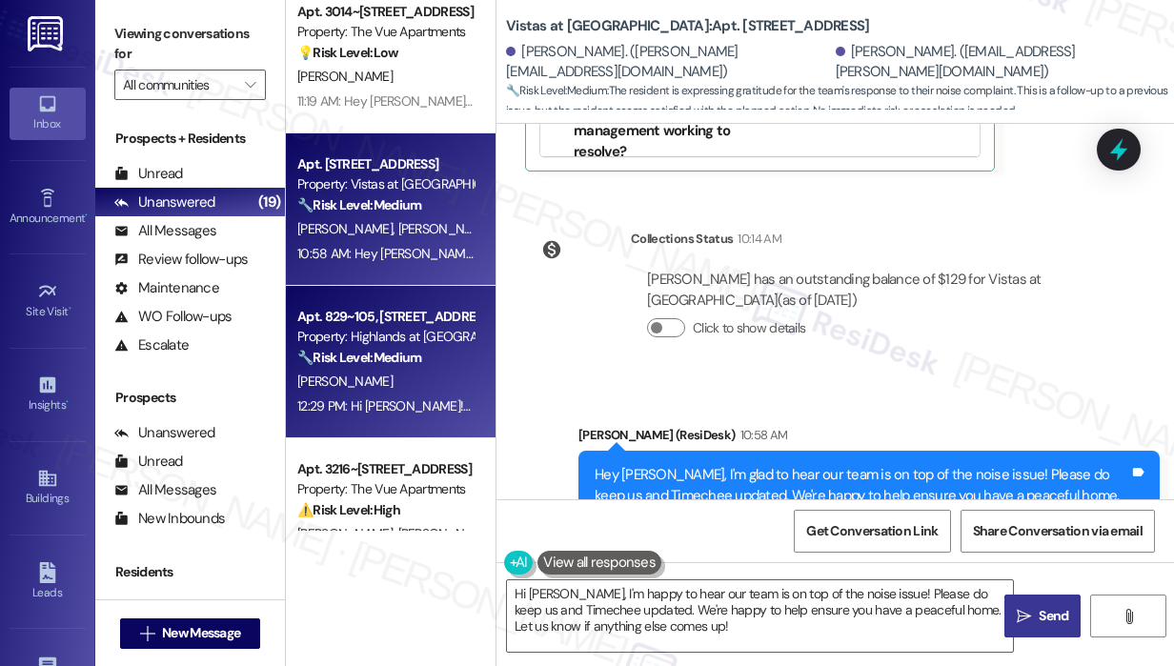
click at [423, 380] on div "[PERSON_NAME]" at bounding box center [385, 382] width 180 height 24
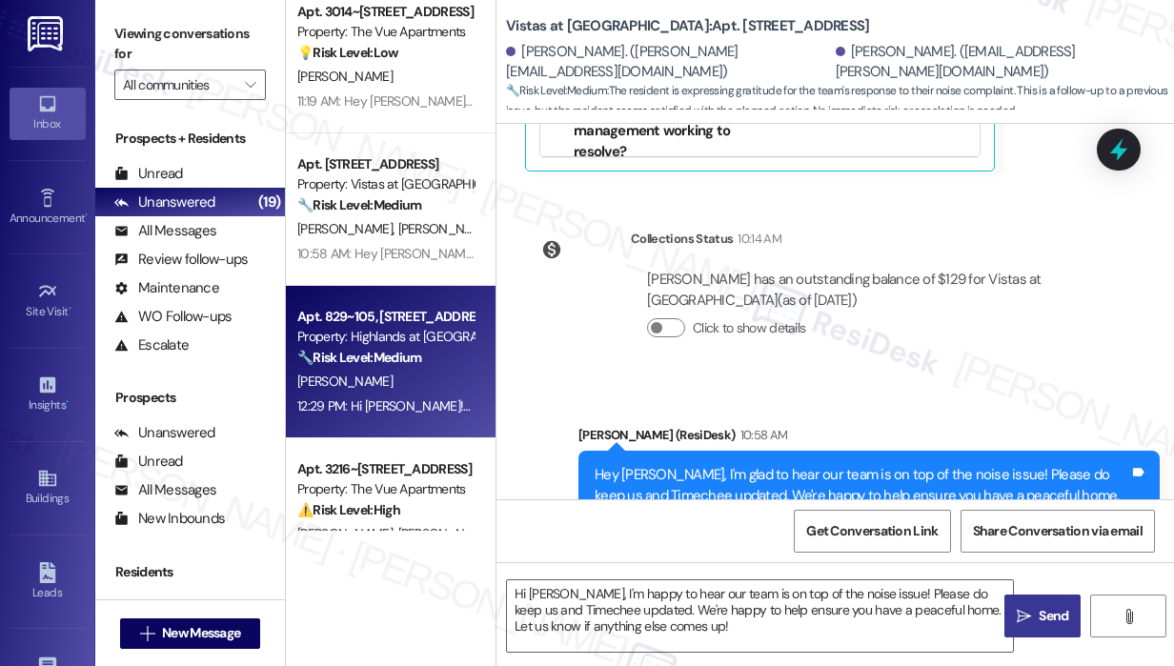
type textarea "Fetching suggested responses. Please feel free to read through the conversation…"
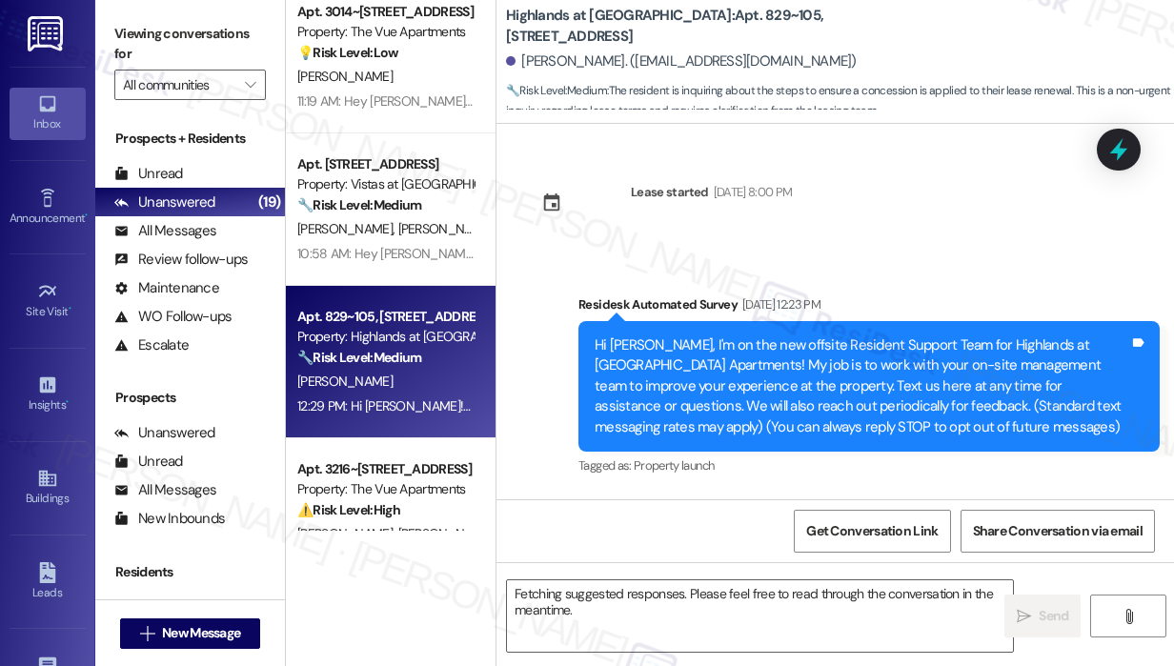
scroll to position [30873, 0]
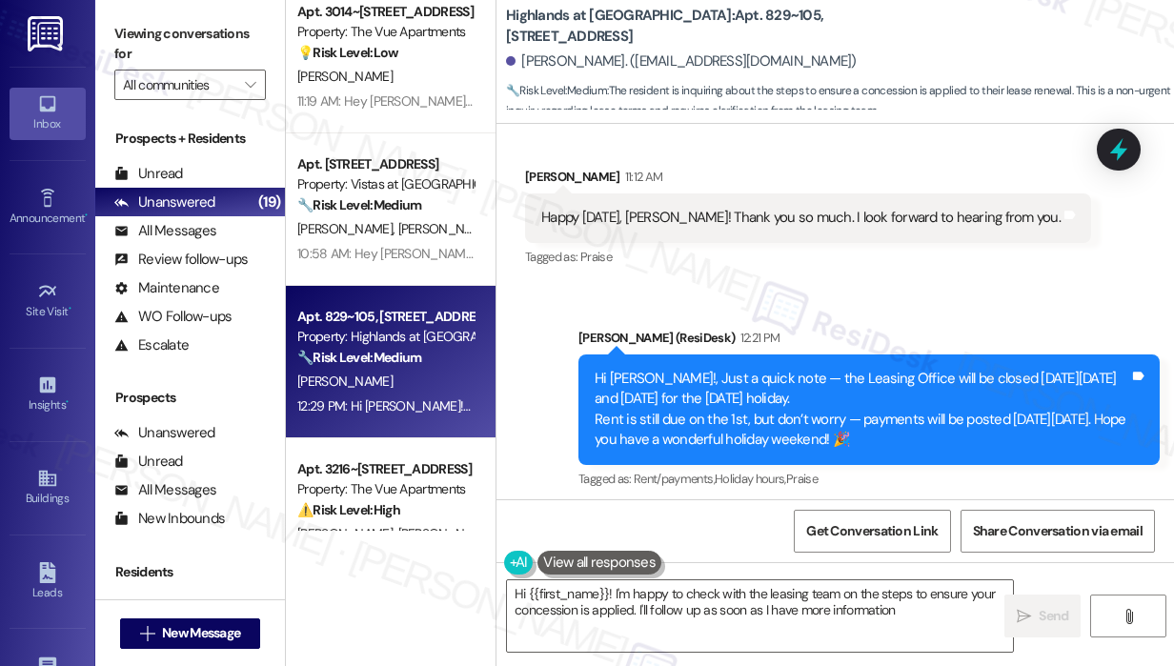
type textarea "Hi {{first_name}}! I'm happy to check with the leasing team on the steps to ens…"
click at [825, 535] on div "Sent via SMS [PERSON_NAME] (ResiDesk) 12:29 PM Hi [PERSON_NAME]! The site team …" at bounding box center [869, 611] width 610 height 152
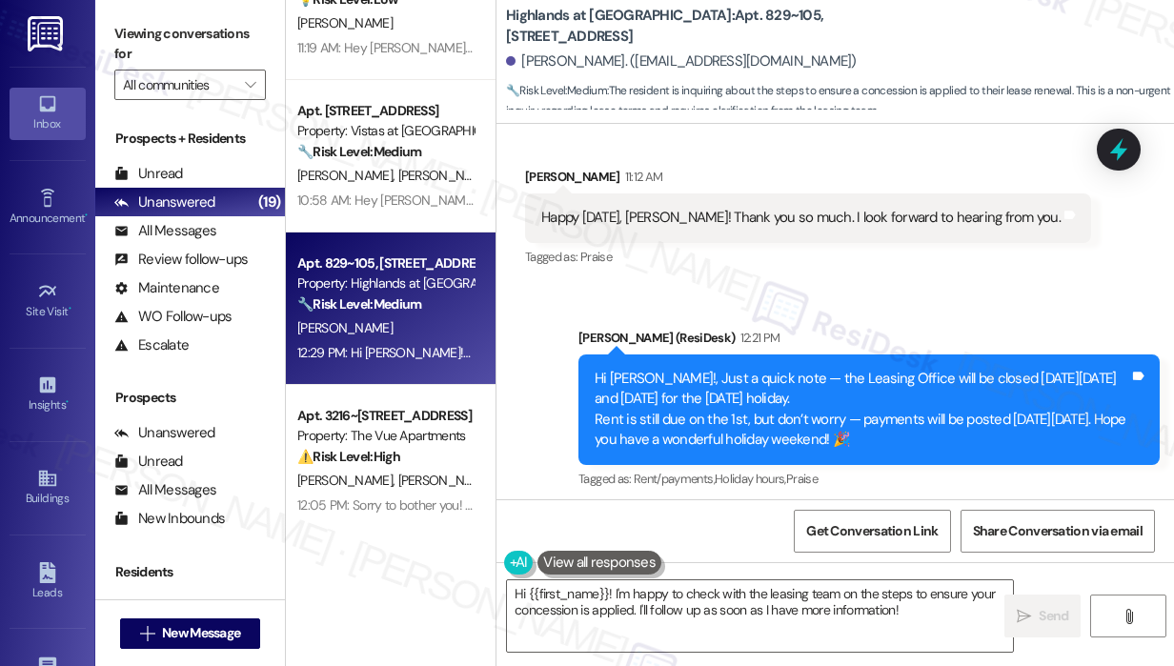
scroll to position [1334, 0]
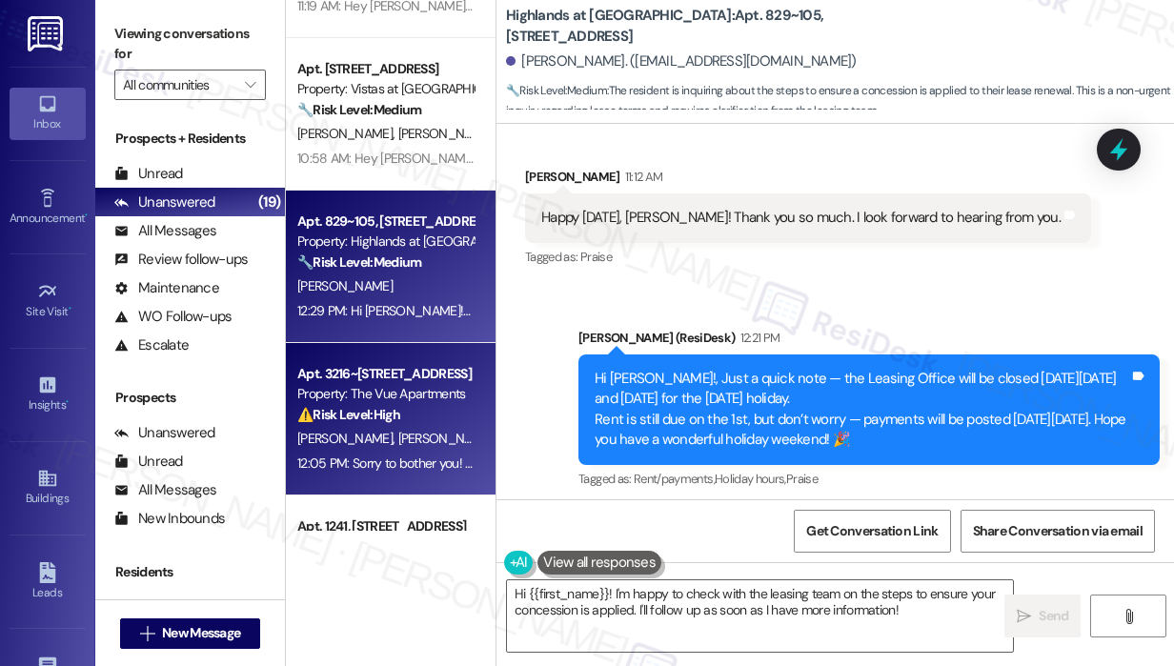
click at [424, 399] on div "Property: The Vue Apartments" at bounding box center [385, 394] width 176 height 20
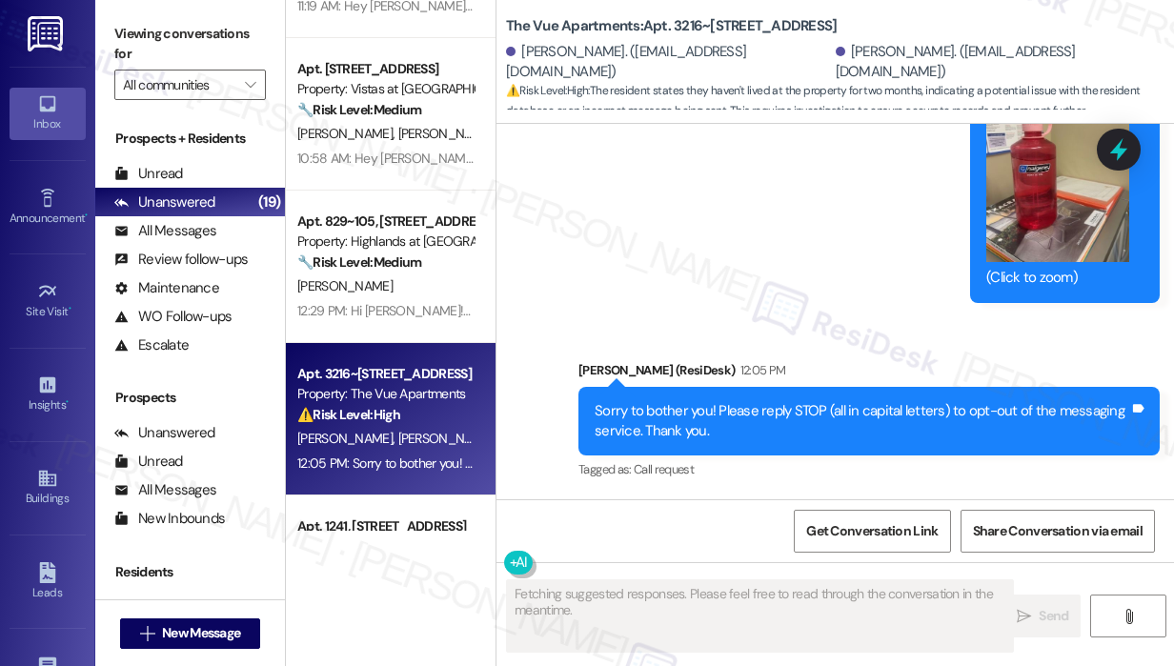
scroll to position [7591, 0]
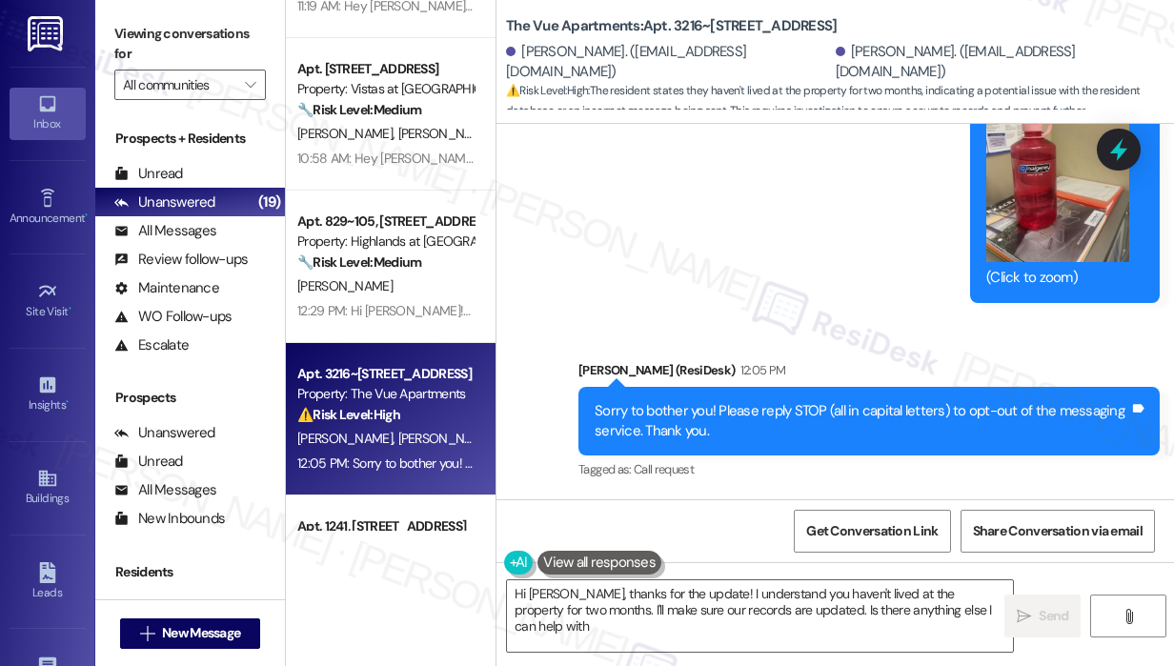
type textarea "Hi [PERSON_NAME], thanks for the update! I understand you haven't lived at the …"
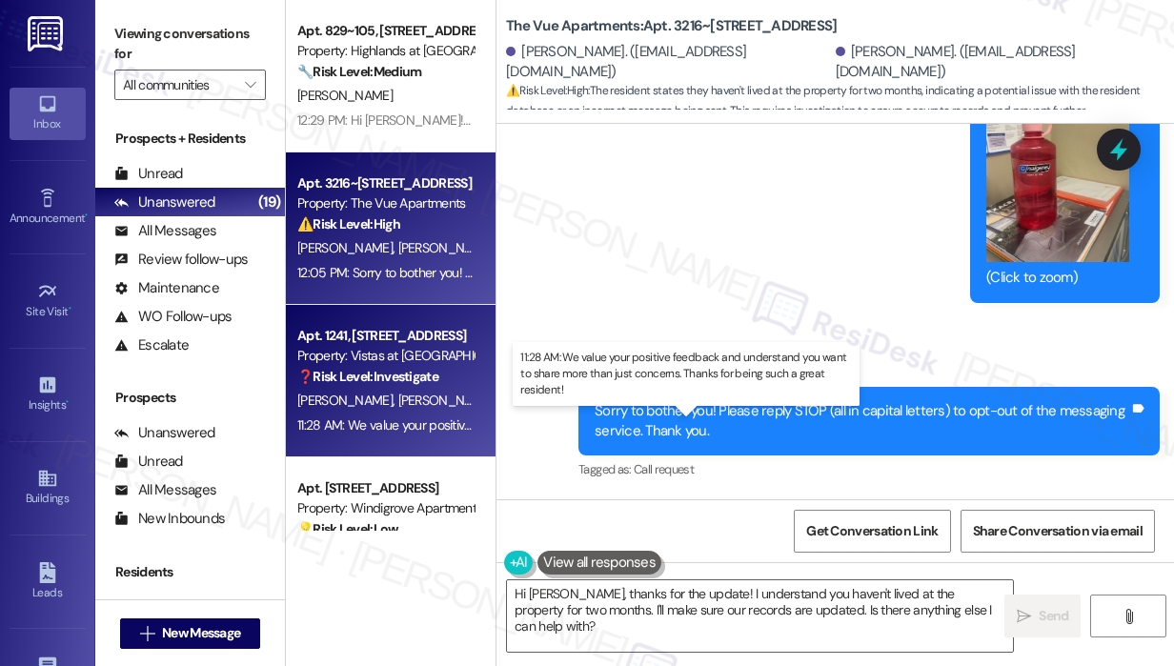
click at [428, 426] on div "11:28 AM: We value your positive feedback and understand you want to share more…" at bounding box center [689, 424] width 785 height 17
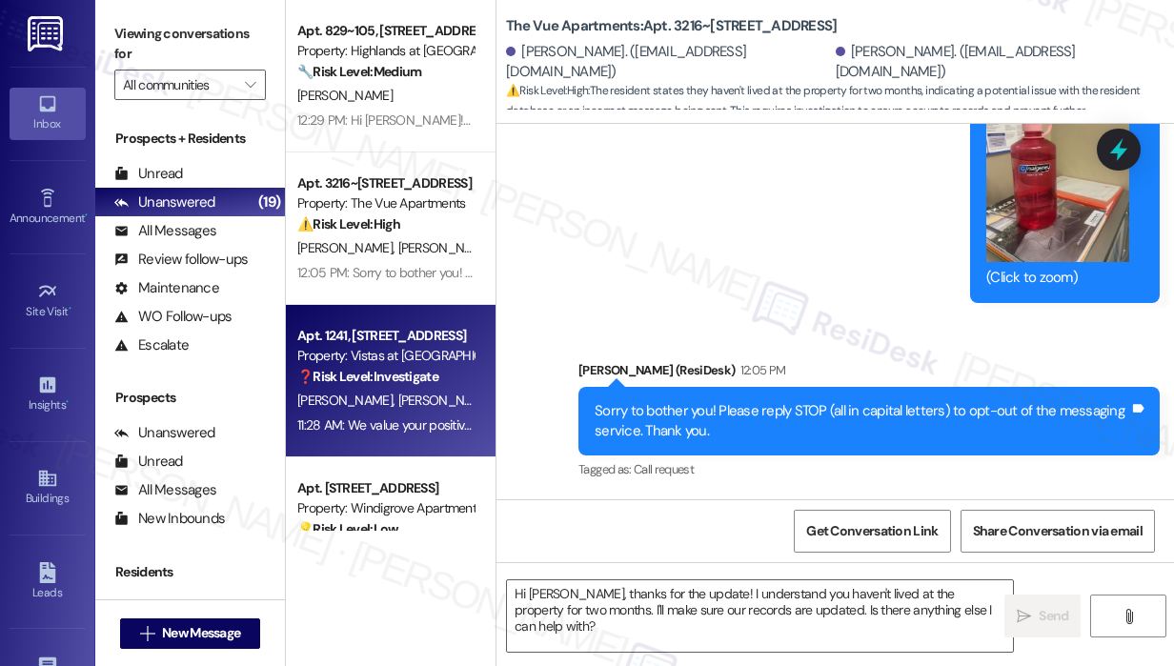
type textarea "Fetching suggested responses. Please feel free to read through the conversation…"
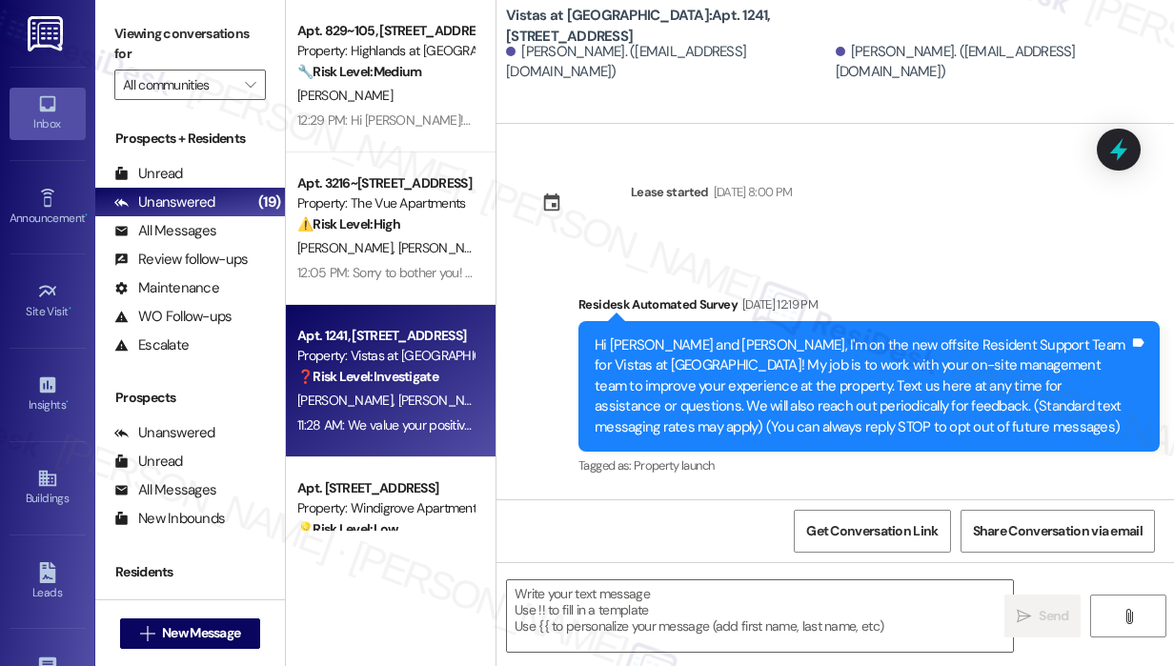
type textarea "Fetching suggested responses. Please feel free to read through the conversation…"
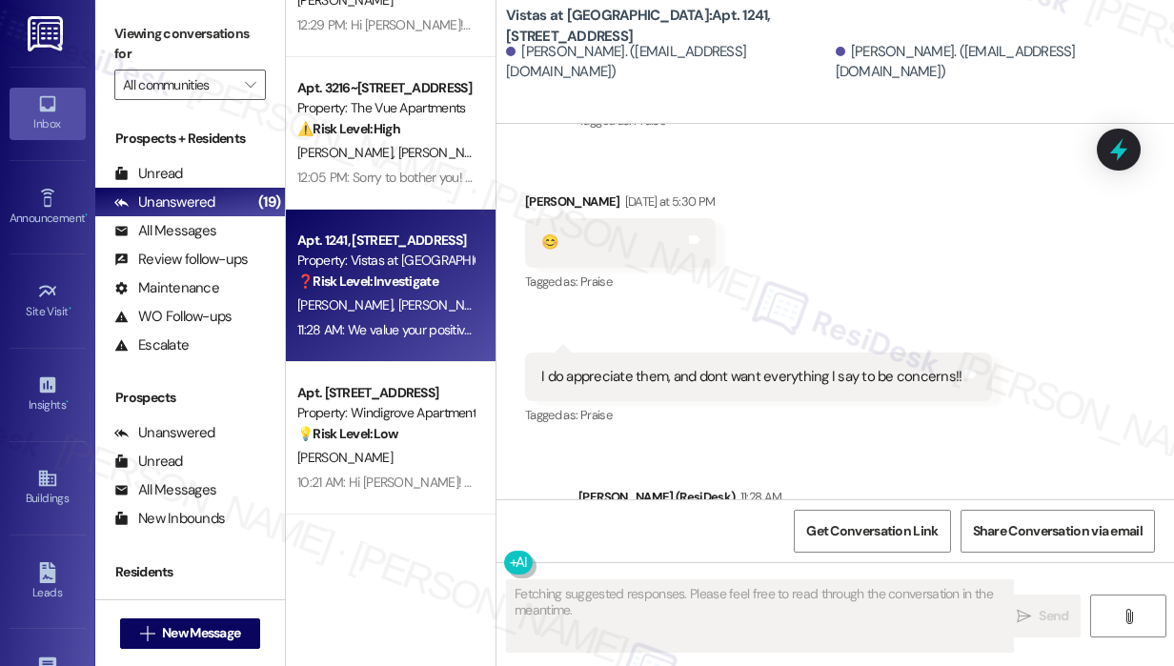
scroll to position [1810, 0]
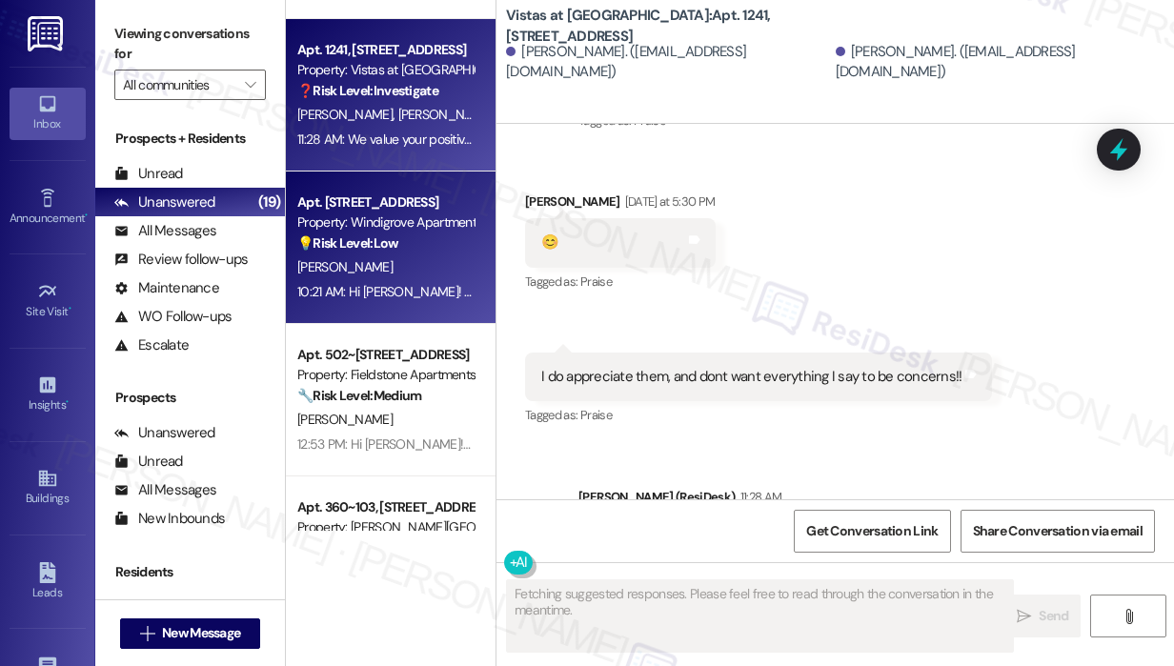
click at [405, 298] on div "10:21 AM: Hi [PERSON_NAME]! The site team asked me to let you know that you’ll …" at bounding box center [711, 291] width 829 height 17
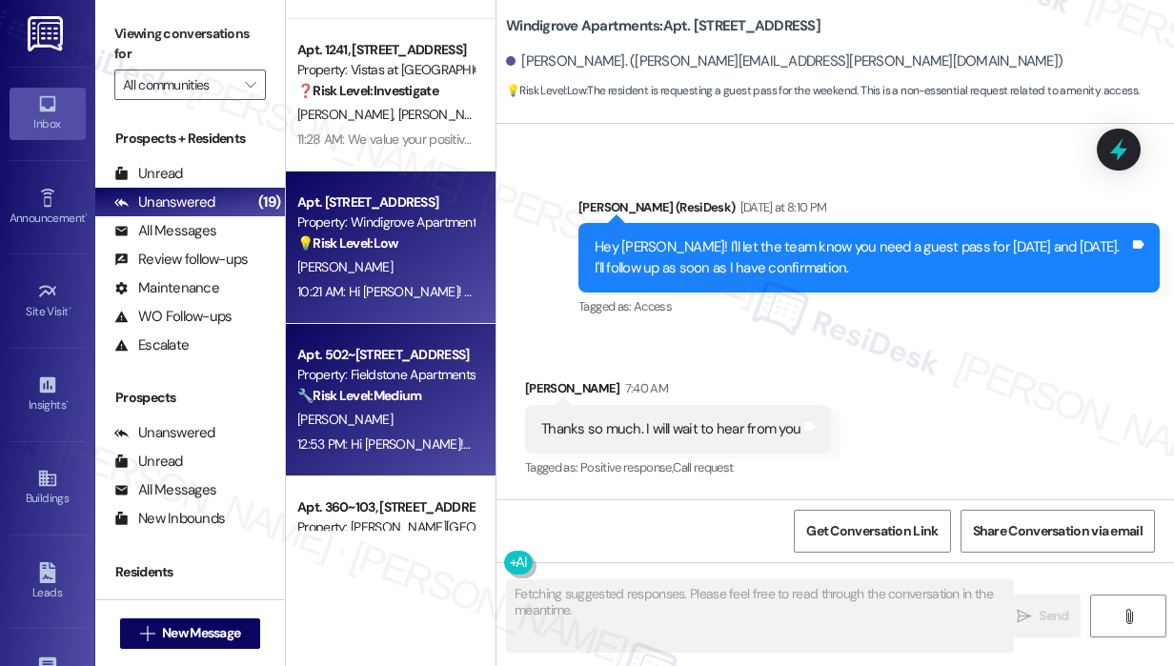
scroll to position [1656, 0]
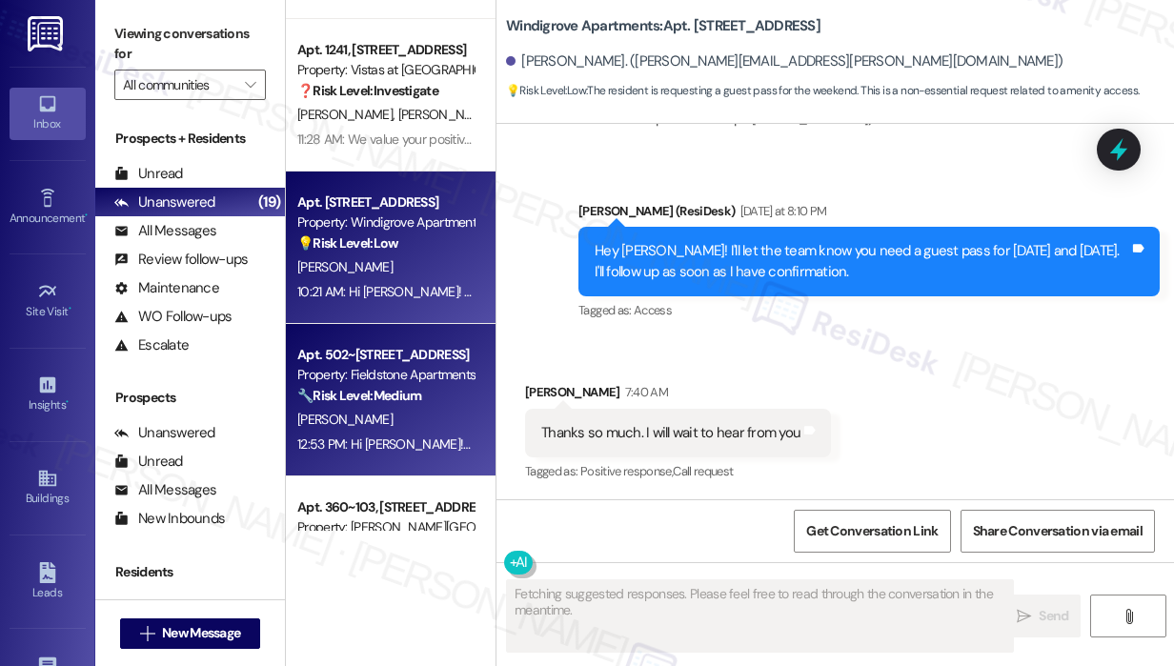
click at [412, 432] on div "12:53 PM: Hi [PERSON_NAME]! Office hours are: Mon–Fri: 9:00 AM–5:30 PM Sat & Su…" at bounding box center [385, 444] width 180 height 24
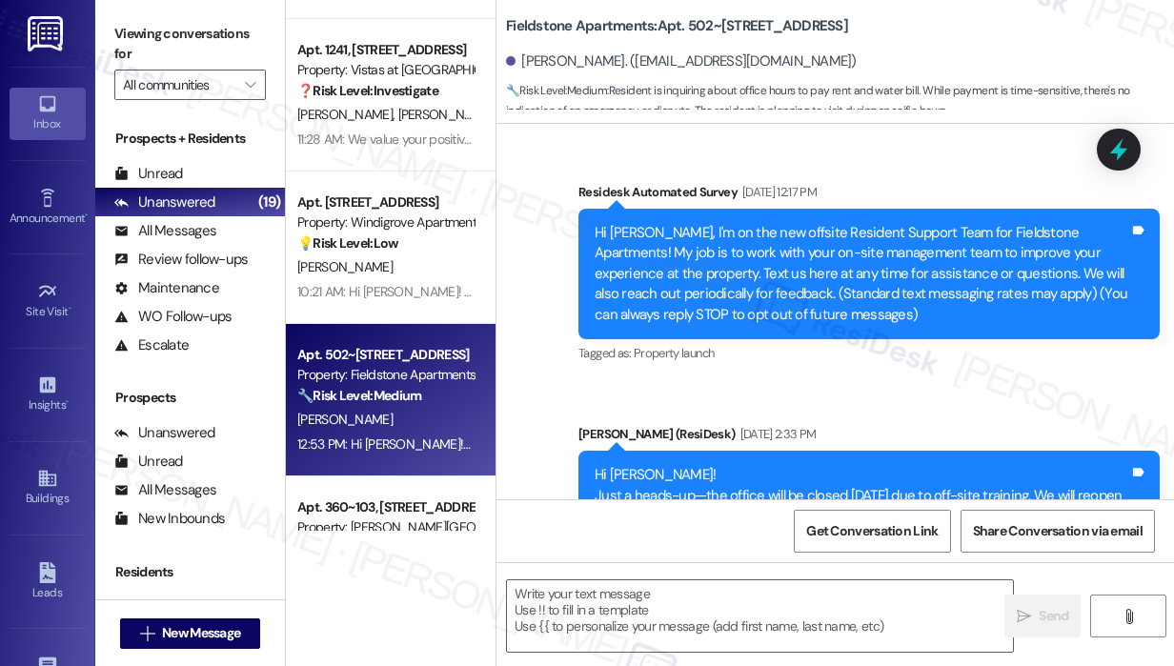
scroll to position [7198, 0]
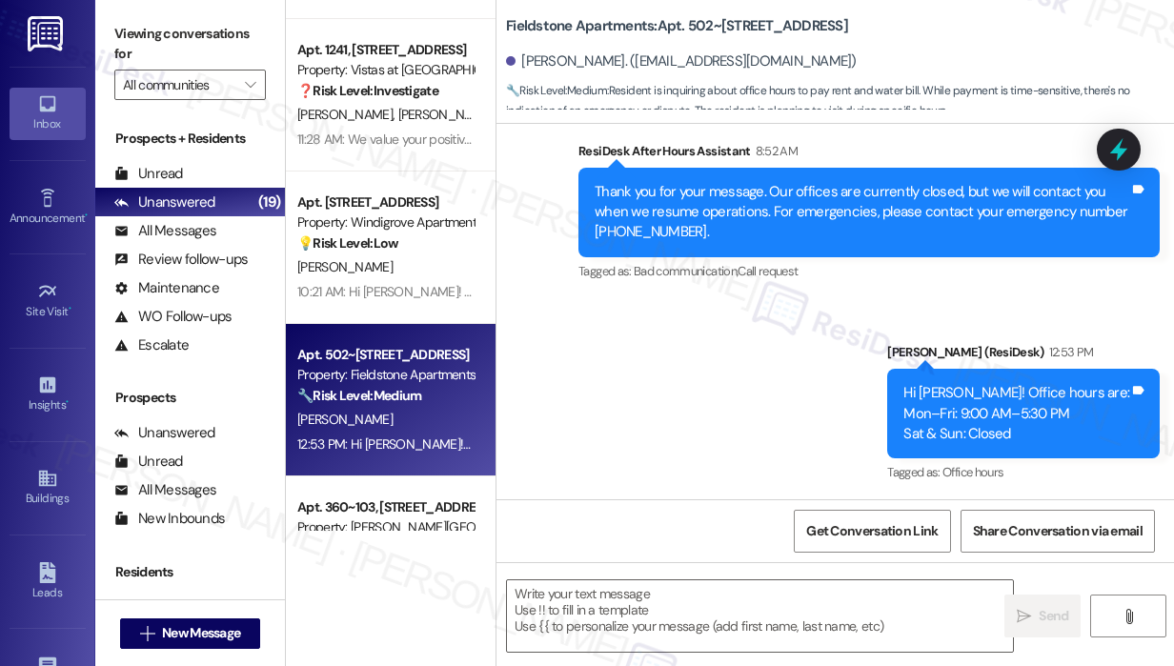
type textarea "Fetching suggested responses. Please feel free to read through the conversation…"
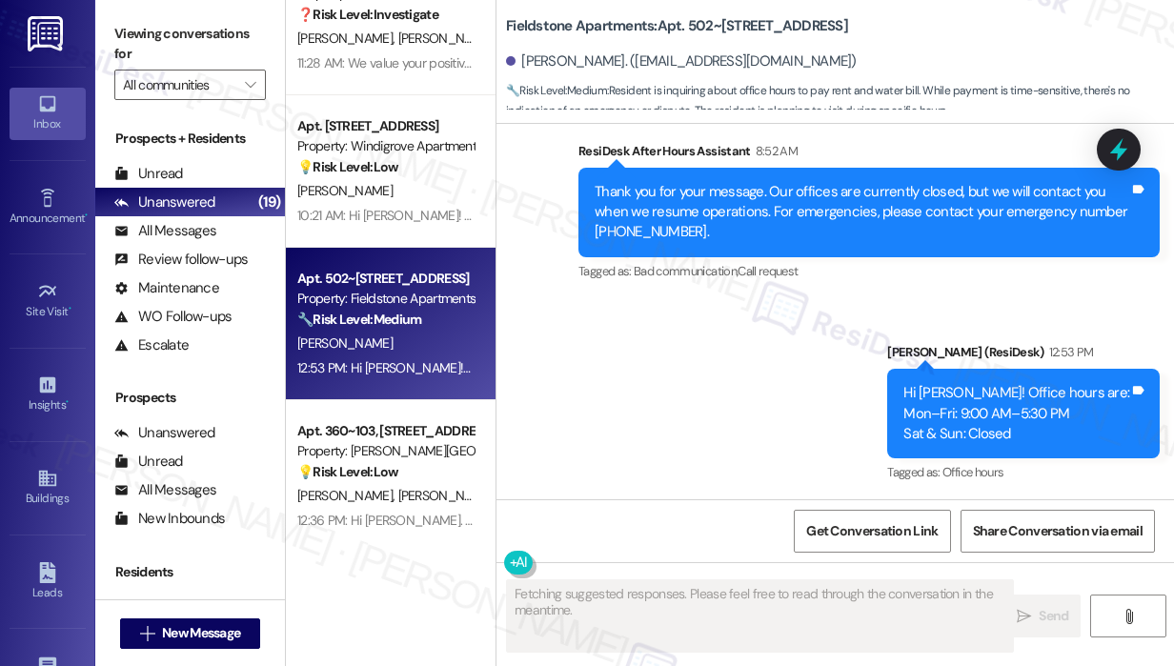
scroll to position [2001, 0]
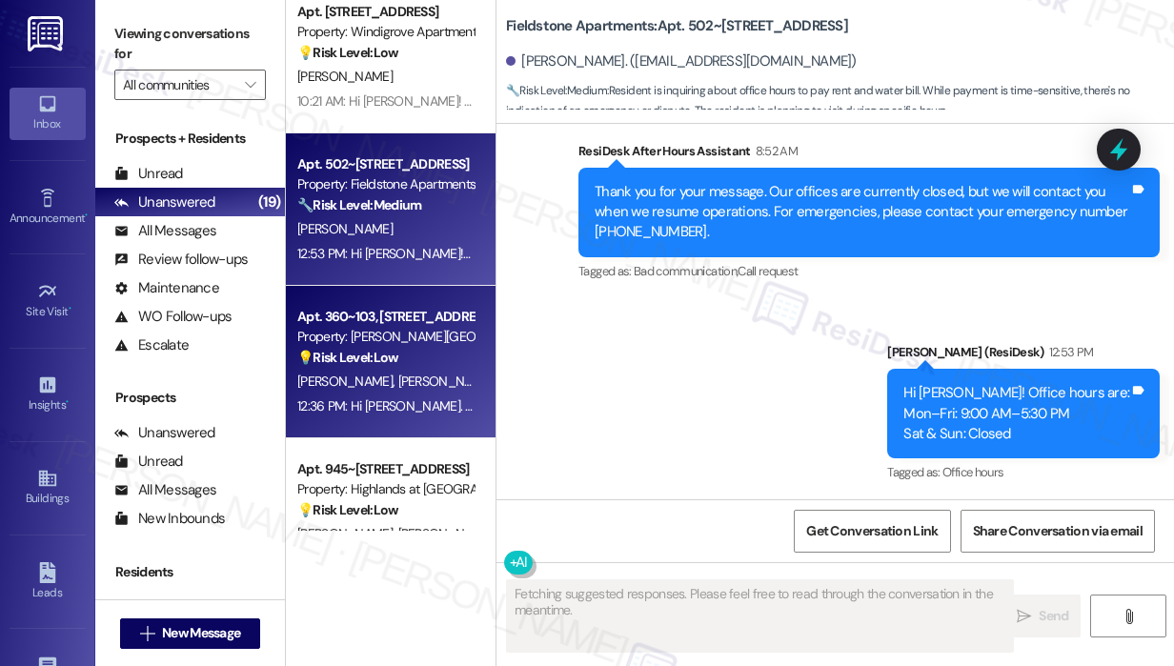
click at [416, 403] on div "12:36 PM: Hi [PERSON_NAME]. I saw you sent me a link. Is there anything I can h…" at bounding box center [569, 405] width 545 height 17
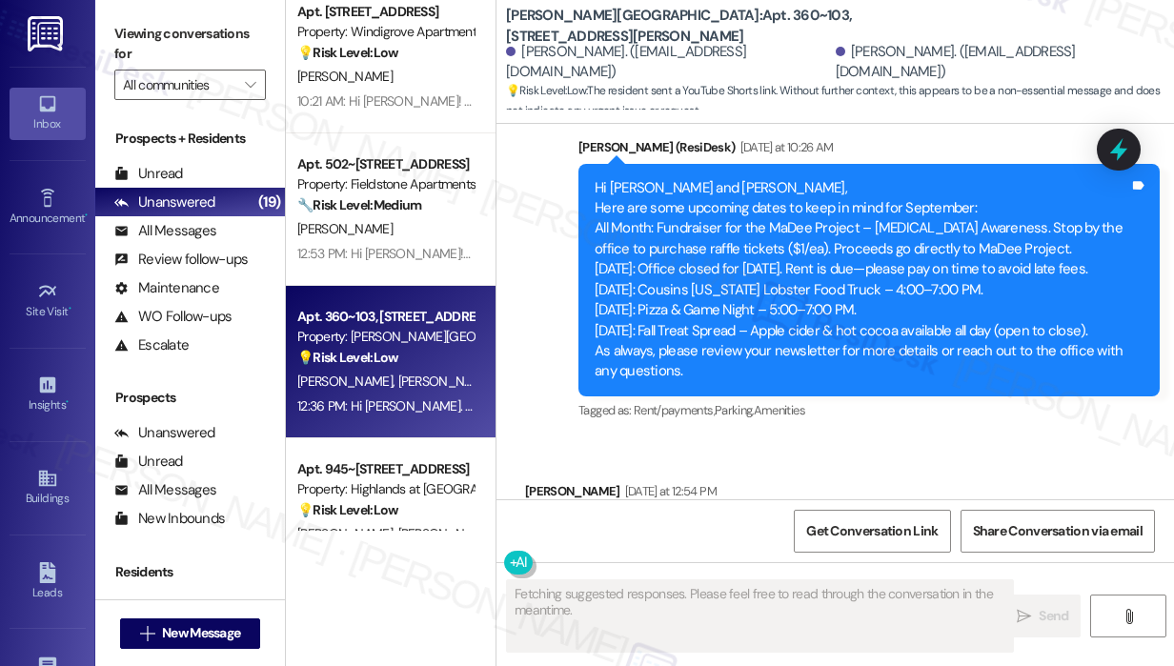
scroll to position [5113, 0]
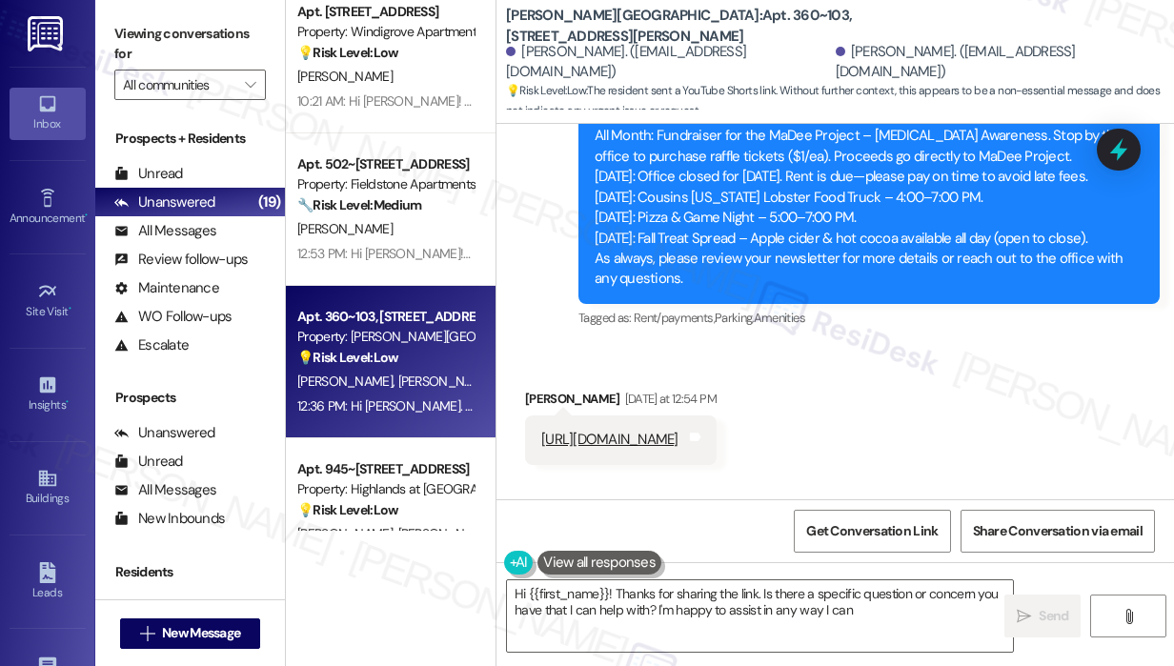
type textarea "Hi {{first_name}}! Thanks for sharing the link. Is there a specific question or…"
click at [996, 35] on div "[PERSON_NAME][GEOGRAPHIC_DATA]: Apt. 360~103, [STREET_ADDRESS][PERSON_NAME] [PE…" at bounding box center [840, 57] width 668 height 105
